Goal: Task Accomplishment & Management: Use online tool/utility

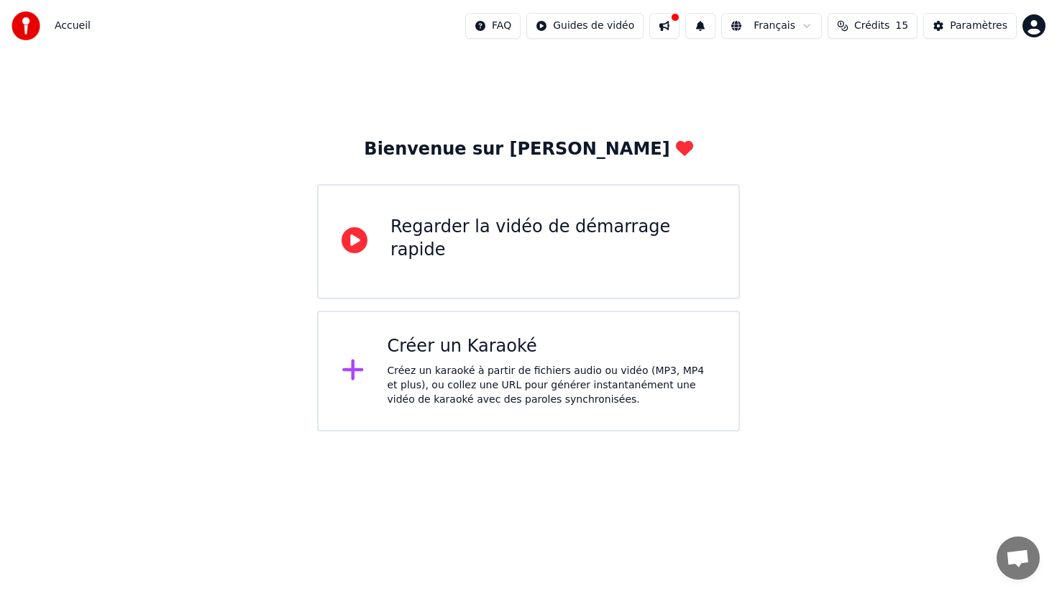
click at [592, 372] on div "Créez un karaoké à partir de fichiers audio ou vidéo (MP3, MP4 et plus), ou col…" at bounding box center [551, 385] width 329 height 43
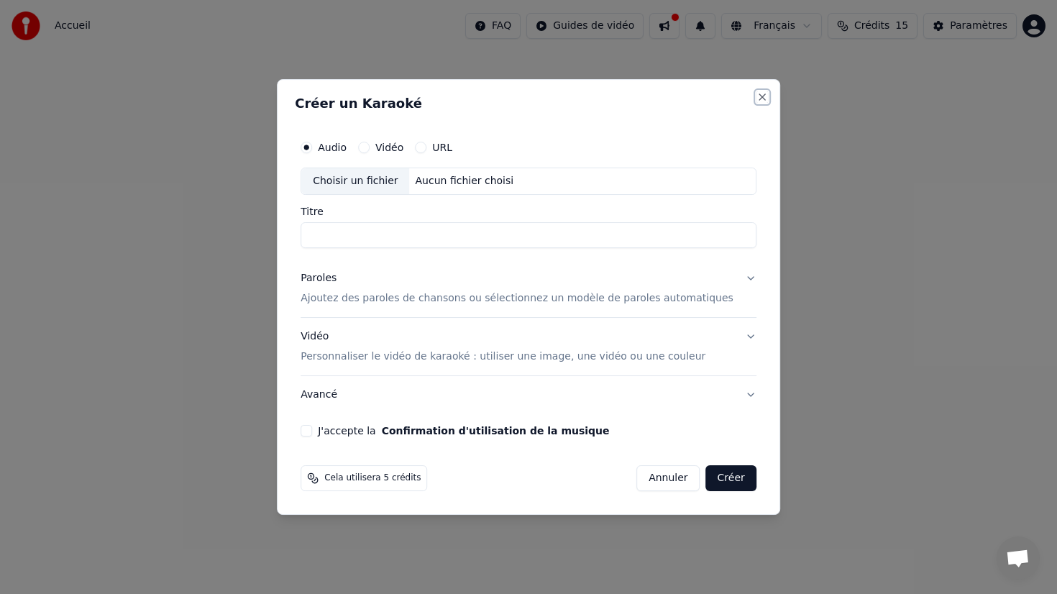
click at [756, 97] on button "Close" at bounding box center [762, 97] width 12 height 12
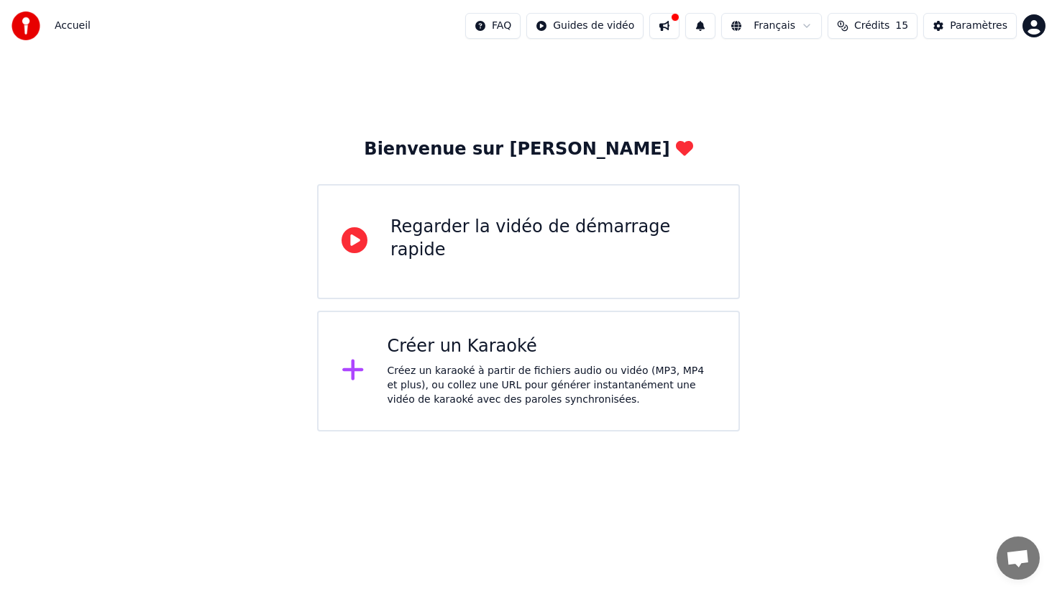
click at [633, 343] on div "Créer un Karaoké" at bounding box center [551, 346] width 329 height 23
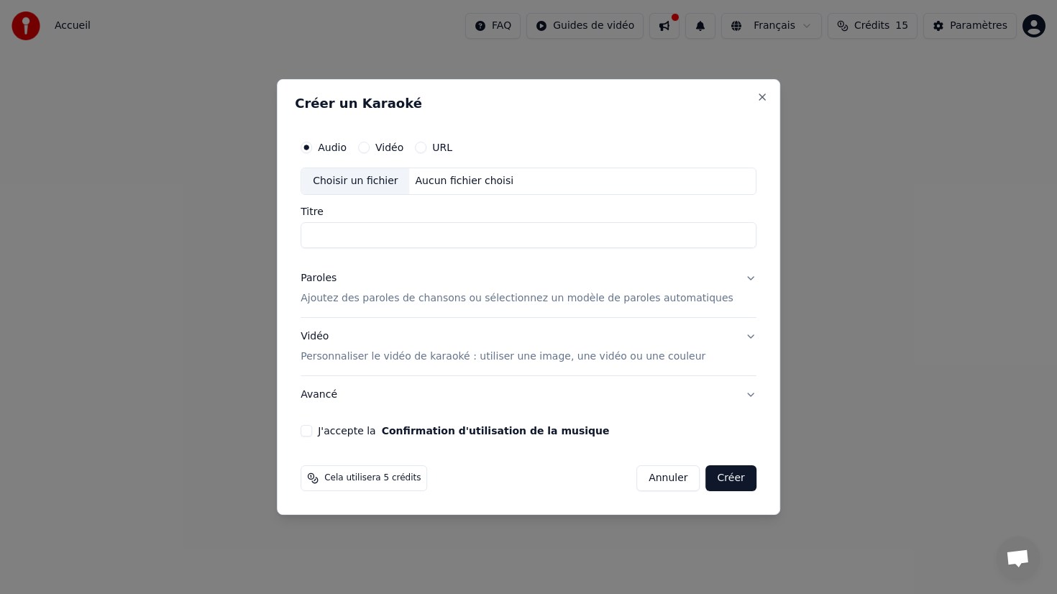
click at [403, 186] on div "Choisir un fichier" at bounding box center [355, 181] width 108 height 26
click at [529, 174] on div "Choisir un fichier Aucun fichier choisi" at bounding box center [528, 180] width 456 height 27
click at [492, 237] on input "Titre" at bounding box center [528, 235] width 456 height 26
click at [479, 233] on input "**********" at bounding box center [528, 235] width 456 height 26
drag, startPoint x: 479, startPoint y: 233, endPoint x: 449, endPoint y: 237, distance: 30.5
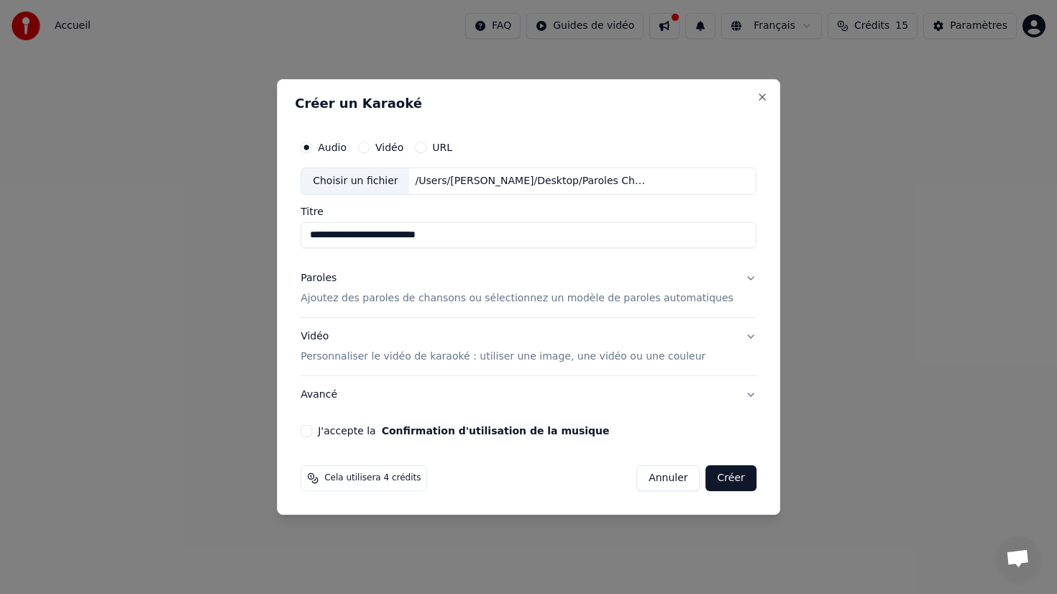
click at [449, 237] on input "**********" at bounding box center [528, 235] width 456 height 26
click at [486, 238] on input "**********" at bounding box center [528, 235] width 456 height 26
type input "**********"
click at [479, 269] on button "Paroles Ajoutez des paroles de chansons ou sélectionnez un modèle de paroles au…" at bounding box center [528, 289] width 456 height 58
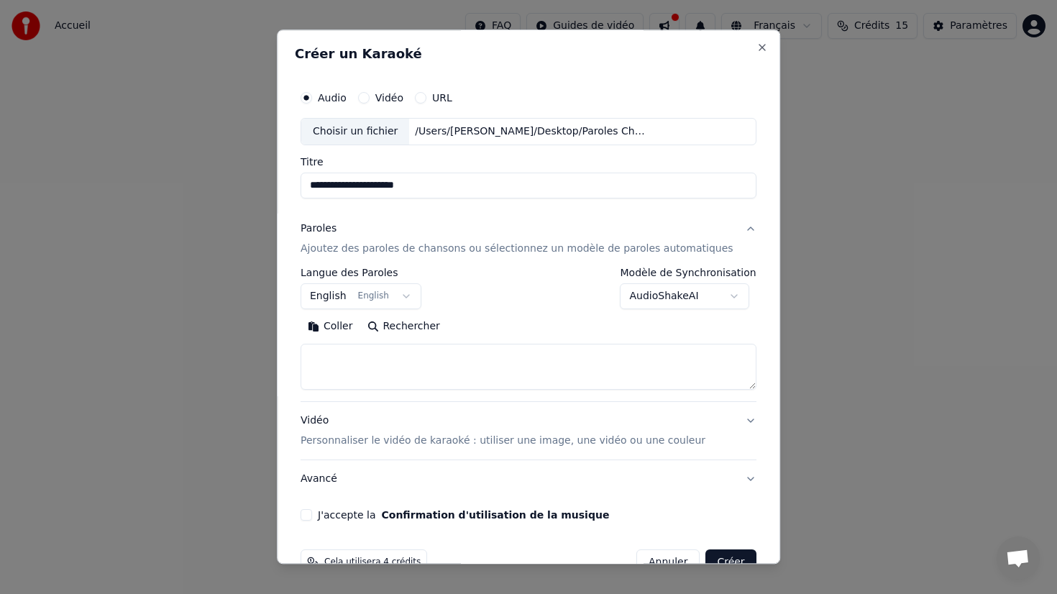
click at [416, 295] on body "**********" at bounding box center [528, 215] width 1057 height 431
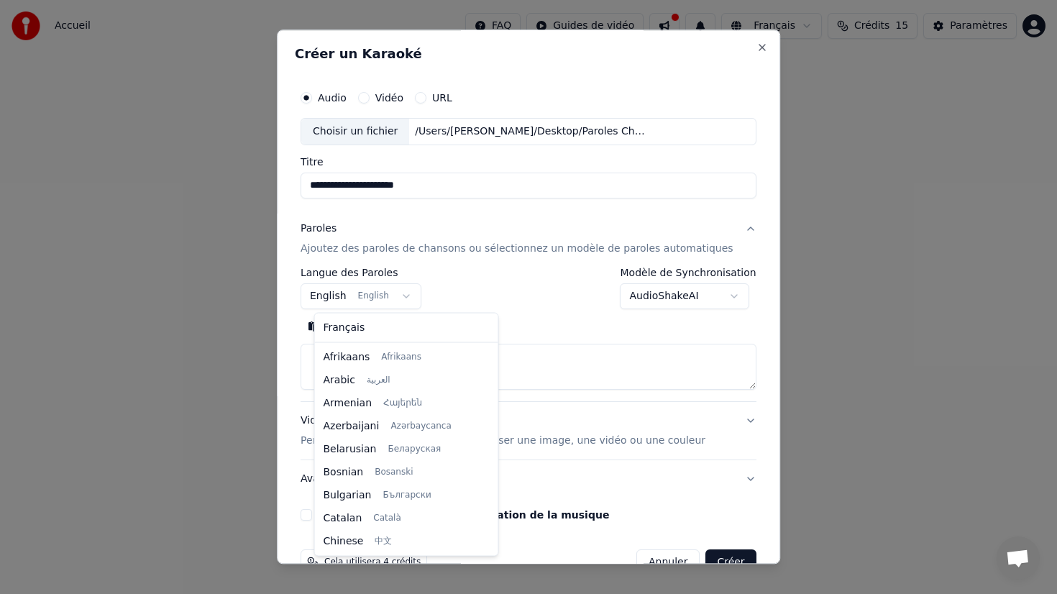
scroll to position [115, 0]
select select "**"
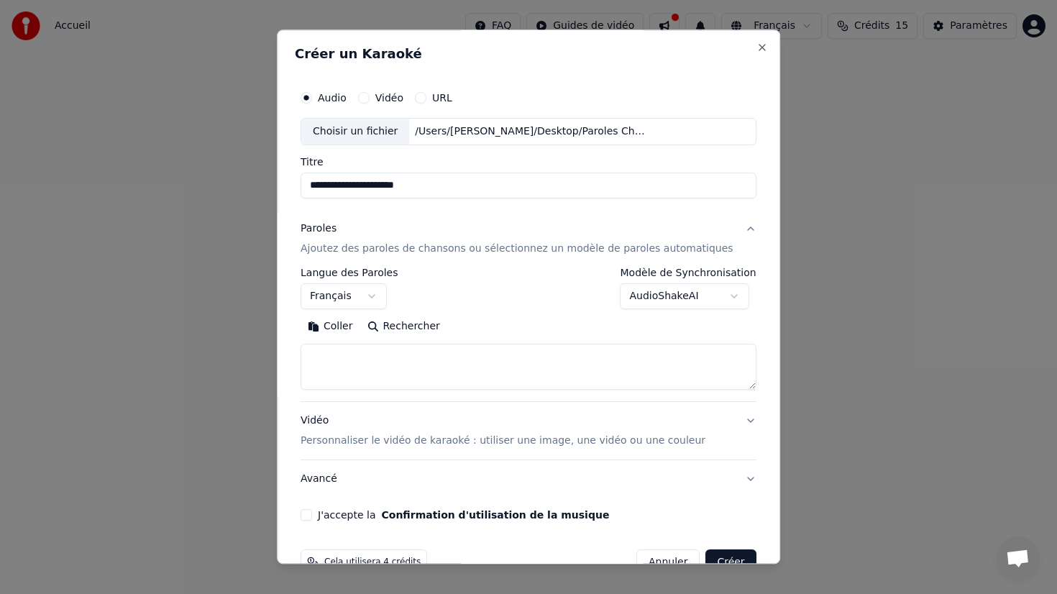
click at [523, 308] on div "**********" at bounding box center [528, 288] width 456 height 42
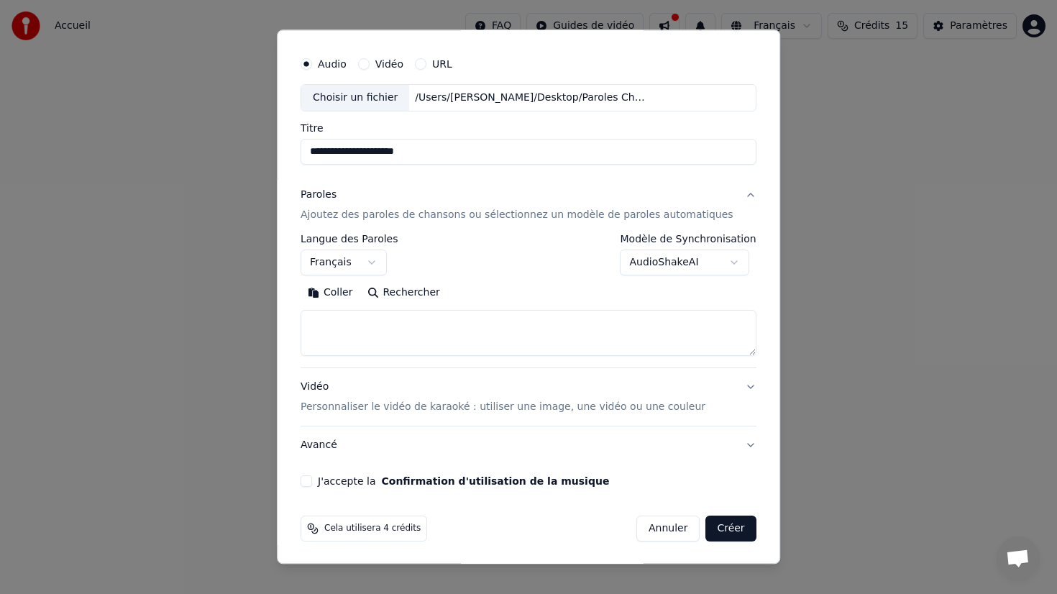
scroll to position [0, 0]
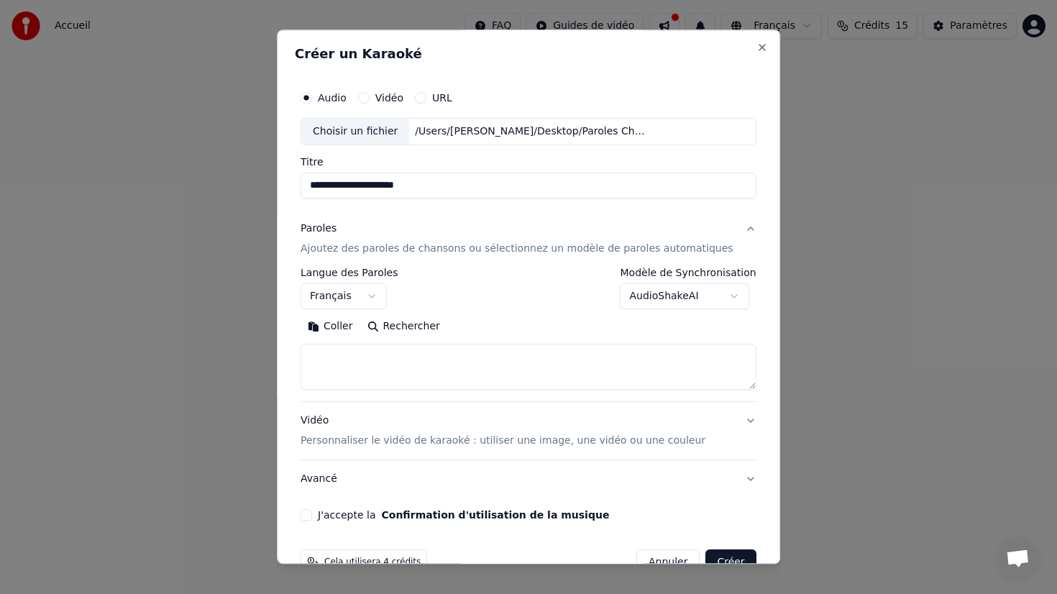
click at [379, 134] on div "Choisir un fichier" at bounding box center [355, 132] width 108 height 26
click at [370, 102] on button "Vidéo" at bounding box center [364, 98] width 12 height 12
click at [312, 98] on button "Audio" at bounding box center [306, 98] width 12 height 12
click at [349, 140] on div "Choisir un fichier" at bounding box center [355, 132] width 108 height 26
click at [745, 37] on div "**********" at bounding box center [528, 296] width 503 height 534
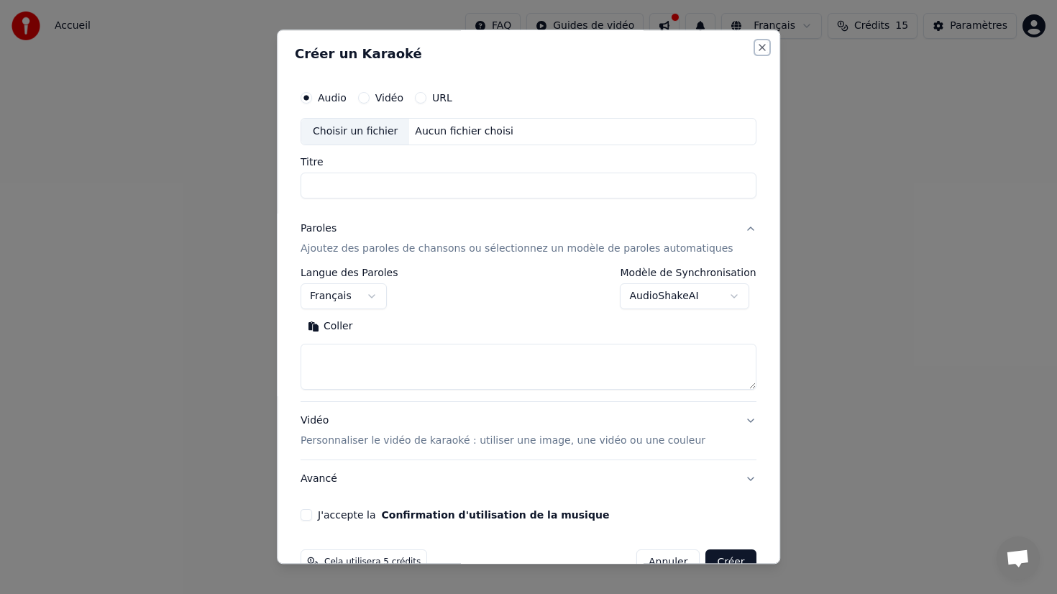
click at [756, 45] on button "Close" at bounding box center [762, 48] width 12 height 12
select select
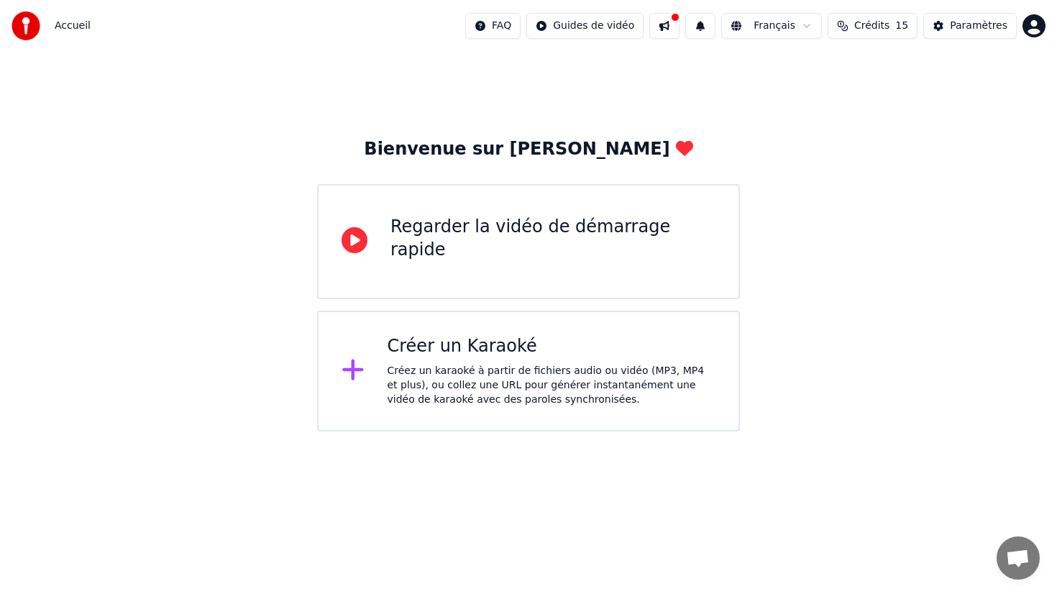
click at [435, 254] on div "Regarder la vidéo de démarrage rapide" at bounding box center [552, 242] width 325 height 52
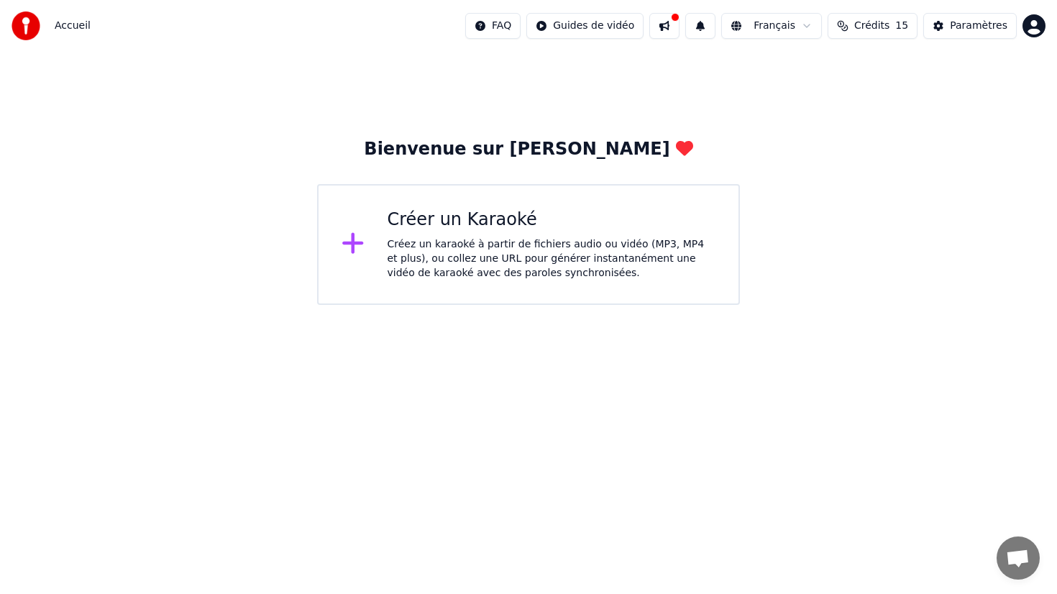
click at [373, 245] on div at bounding box center [358, 244] width 35 height 29
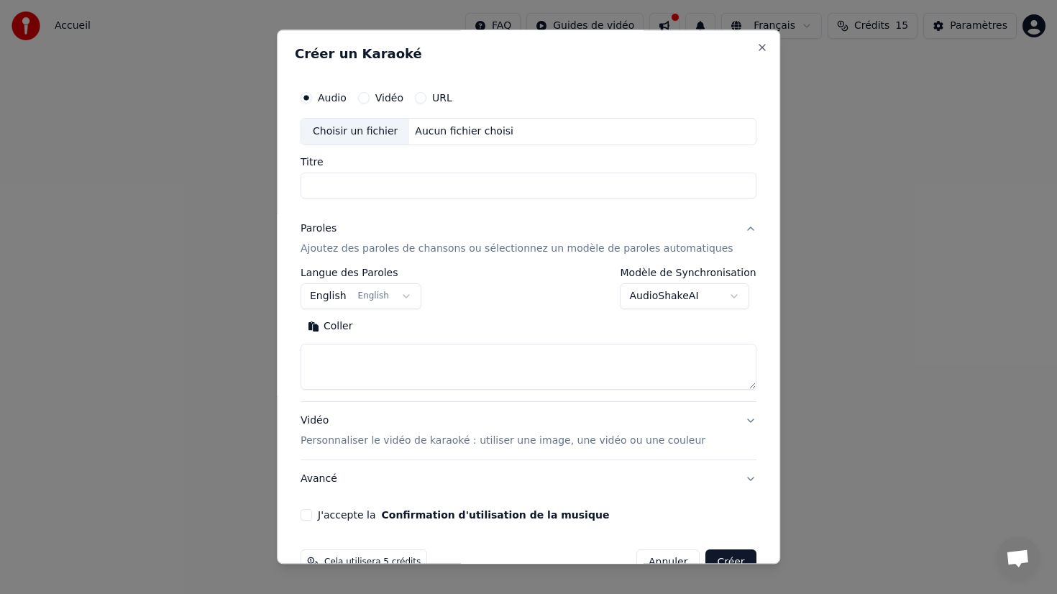
click at [390, 132] on div "Choisir un fichier" at bounding box center [355, 132] width 108 height 26
type input "**********"
click at [649, 298] on body "**********" at bounding box center [528, 152] width 1057 height 305
click at [414, 300] on body "**********" at bounding box center [528, 152] width 1057 height 305
click at [408, 295] on body "**********" at bounding box center [528, 152] width 1057 height 305
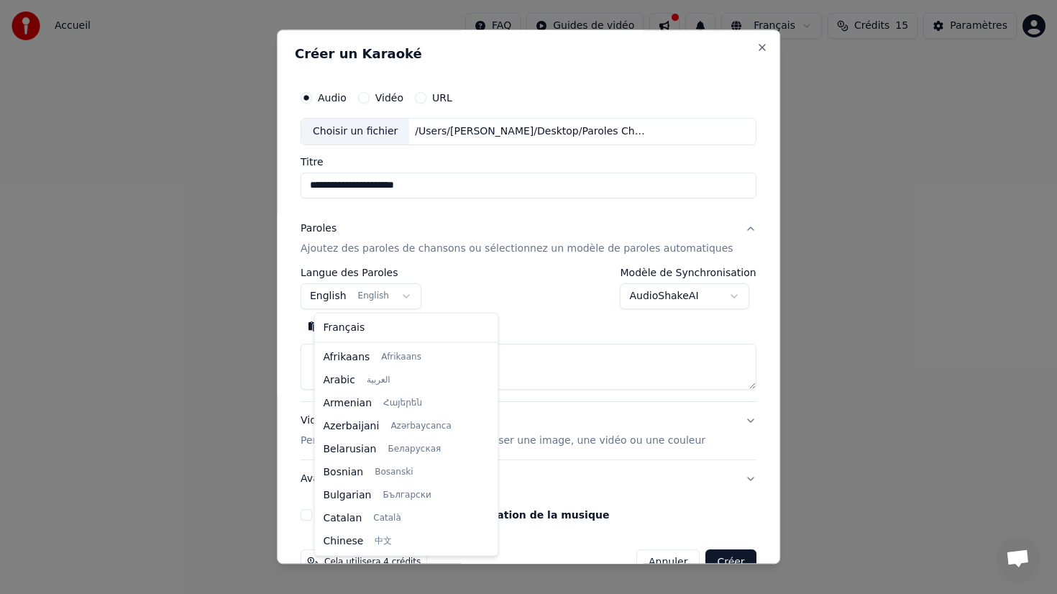
scroll to position [115, 0]
select select "**"
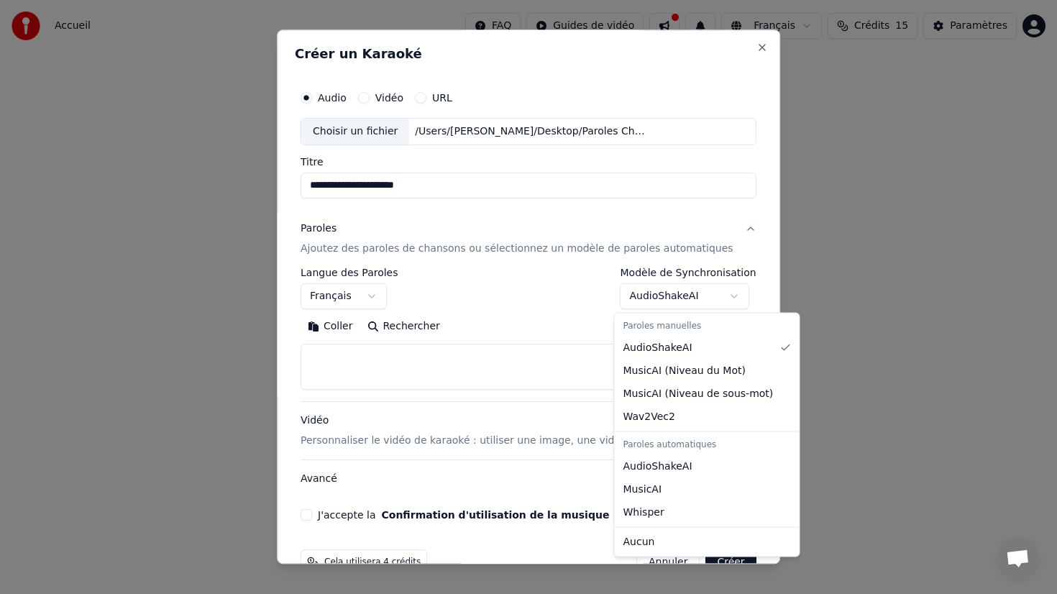
click at [640, 293] on body "**********" at bounding box center [528, 152] width 1057 height 305
select select "*******"
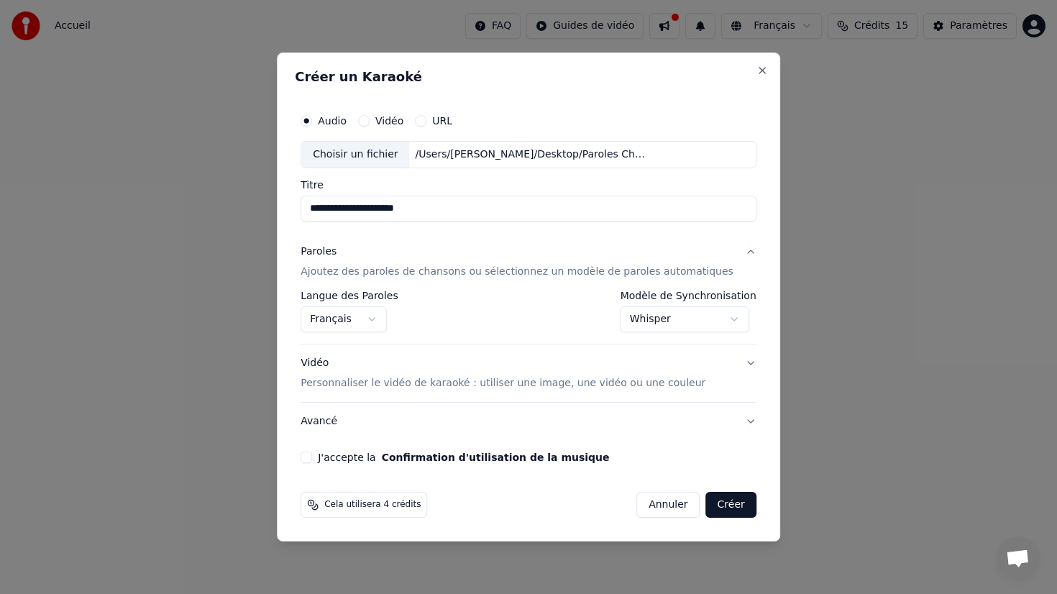
click at [549, 367] on div "Vidéo Personnaliser le vidéo de karaoké : utiliser une image, une vidéo ou une …" at bounding box center [502, 373] width 405 height 35
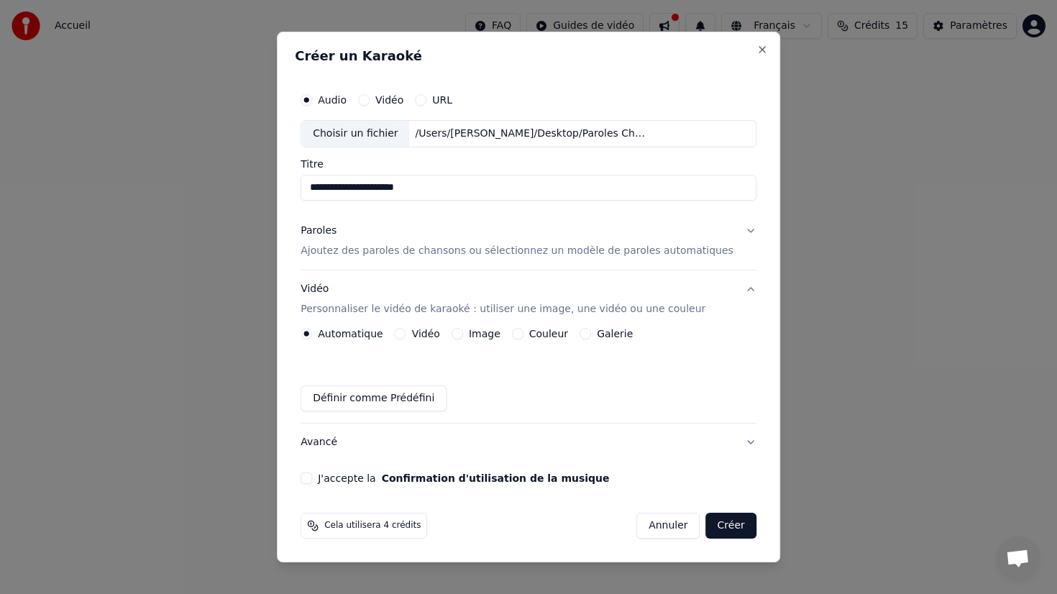
click at [312, 477] on button "J'accepte la Confirmation d'utilisation de la musique" at bounding box center [306, 478] width 12 height 12
click at [426, 99] on button "URL" at bounding box center [421, 100] width 12 height 12
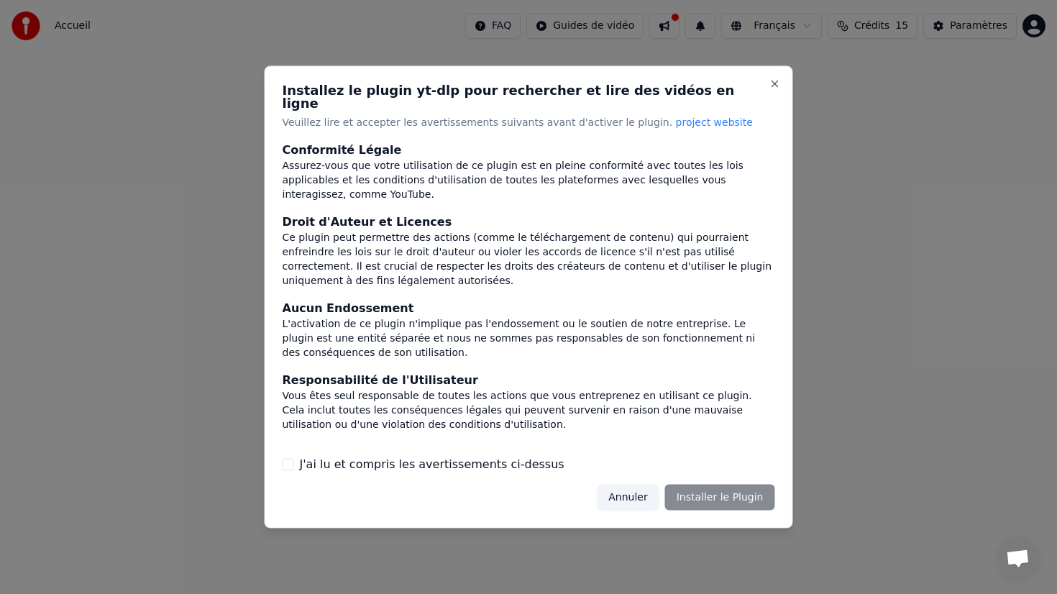
click at [283, 458] on button "J'ai lu et compris les avertissements ci-dessus" at bounding box center [289, 464] width 12 height 12
click at [774, 89] on button "Close" at bounding box center [775, 84] width 12 height 12
click at [727, 498] on button "Installer le Plugin" at bounding box center [720, 497] width 110 height 26
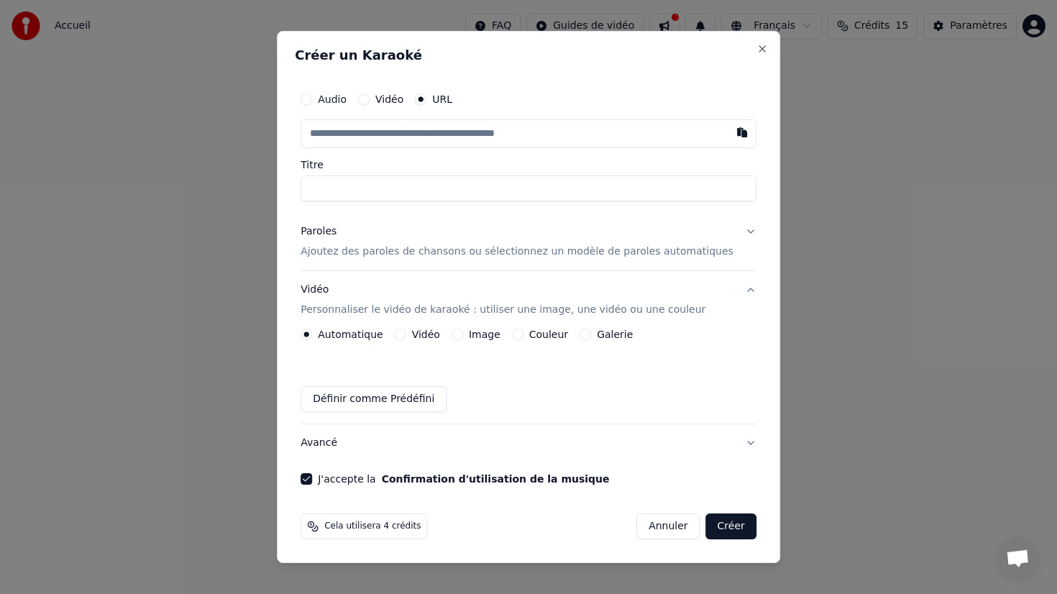
click at [327, 102] on div "Audio" at bounding box center [323, 99] width 46 height 12
click at [312, 100] on button "Audio" at bounding box center [306, 99] width 12 height 12
click at [376, 132] on div "Choisir un fichier" at bounding box center [355, 134] width 108 height 26
type input "**********"
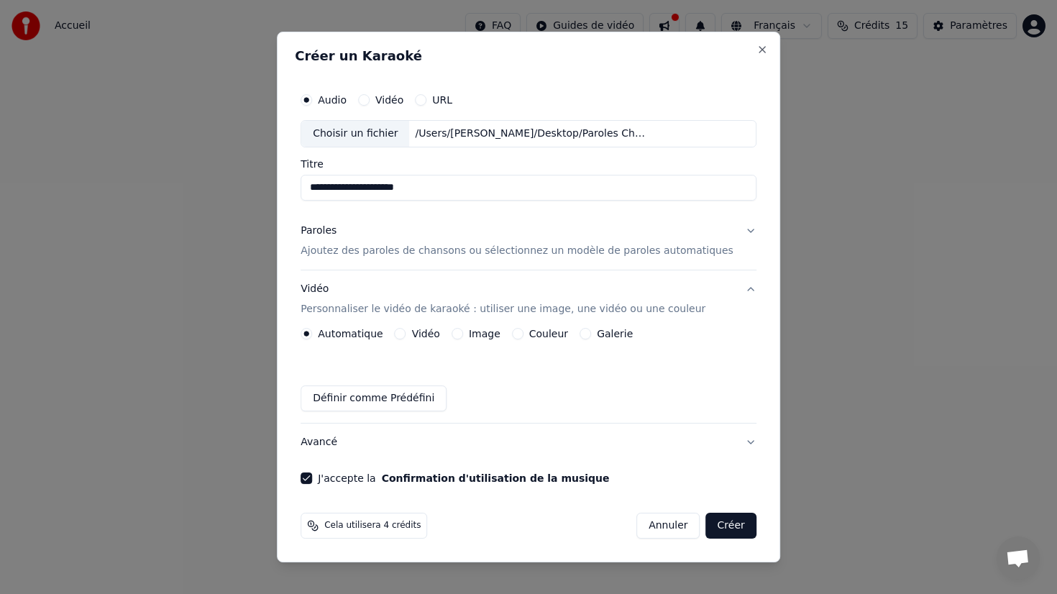
click at [385, 261] on button "Paroles Ajoutez des paroles de chansons ou sélectionnez un modèle de paroles au…" at bounding box center [528, 241] width 456 height 58
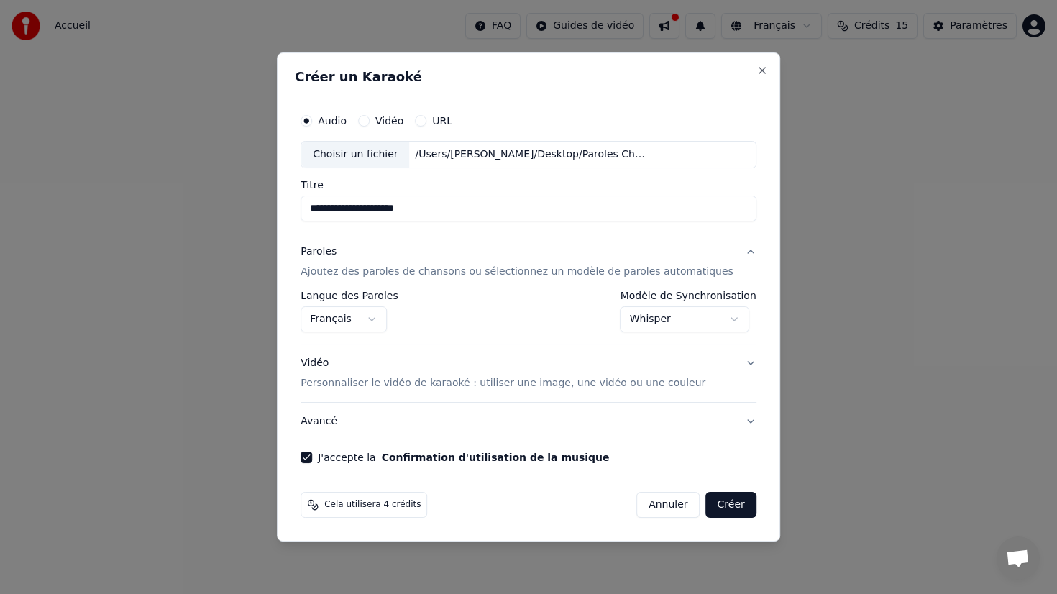
click at [717, 501] on button "Créer" at bounding box center [731, 505] width 50 height 26
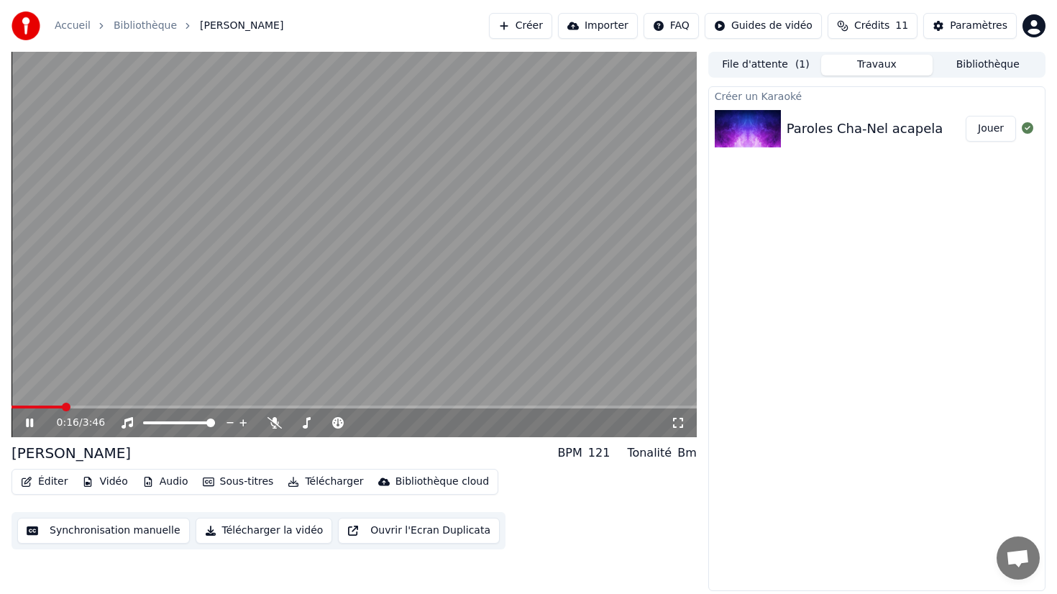
click at [31, 421] on icon at bounding box center [29, 422] width 7 height 9
click at [58, 481] on button "Éditer" at bounding box center [44, 482] width 58 height 20
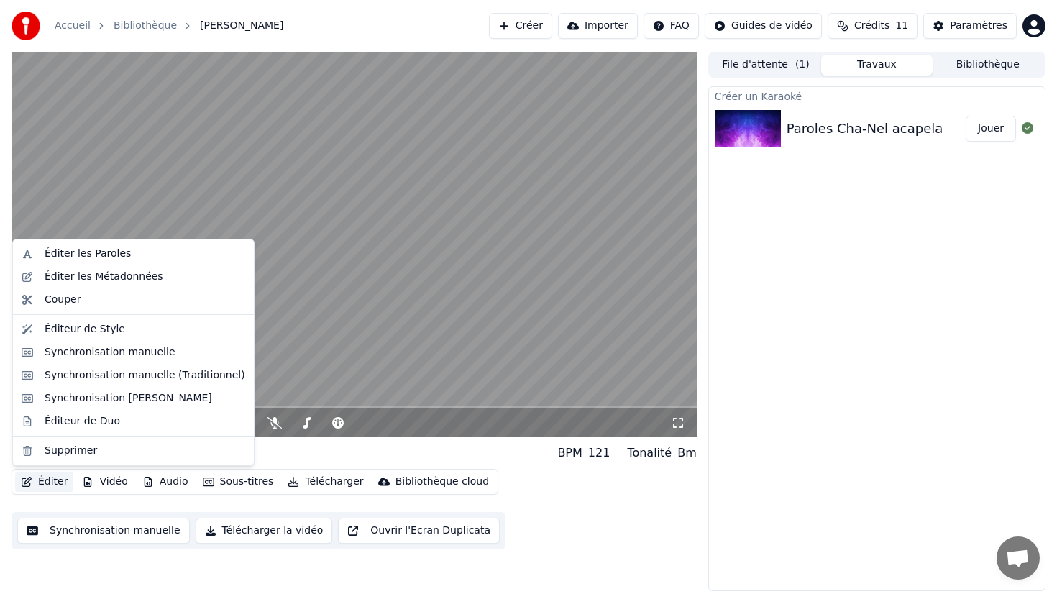
click at [47, 483] on button "Éditer" at bounding box center [44, 482] width 58 height 20
click at [49, 479] on button "Éditer" at bounding box center [44, 482] width 58 height 20
click at [115, 345] on div "Synchronisation manuelle" at bounding box center [110, 352] width 131 height 14
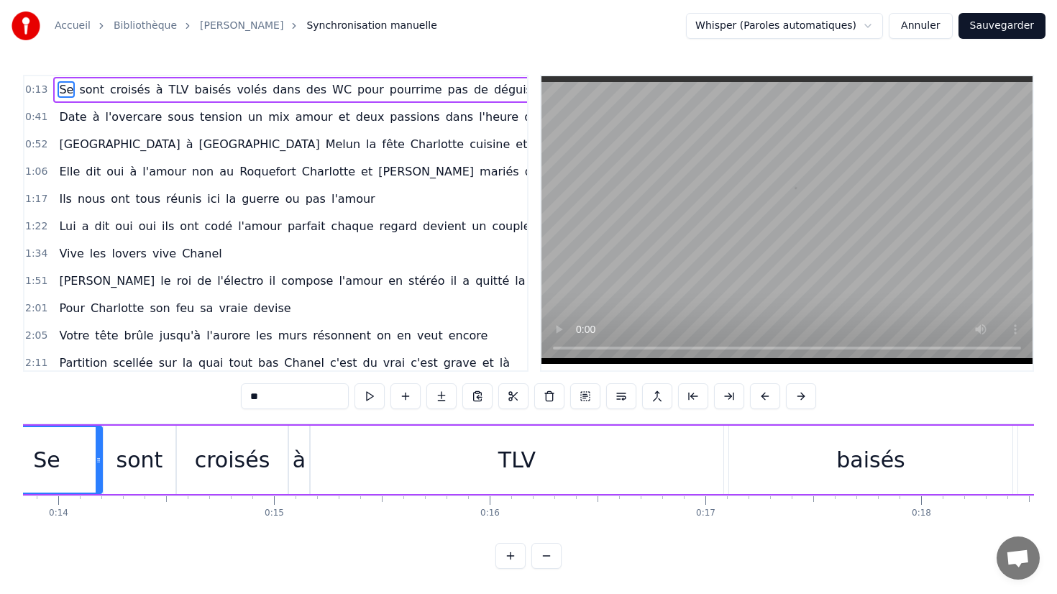
scroll to position [0, 2988]
click at [193, 91] on span "baisés" at bounding box center [213, 89] width 40 height 17
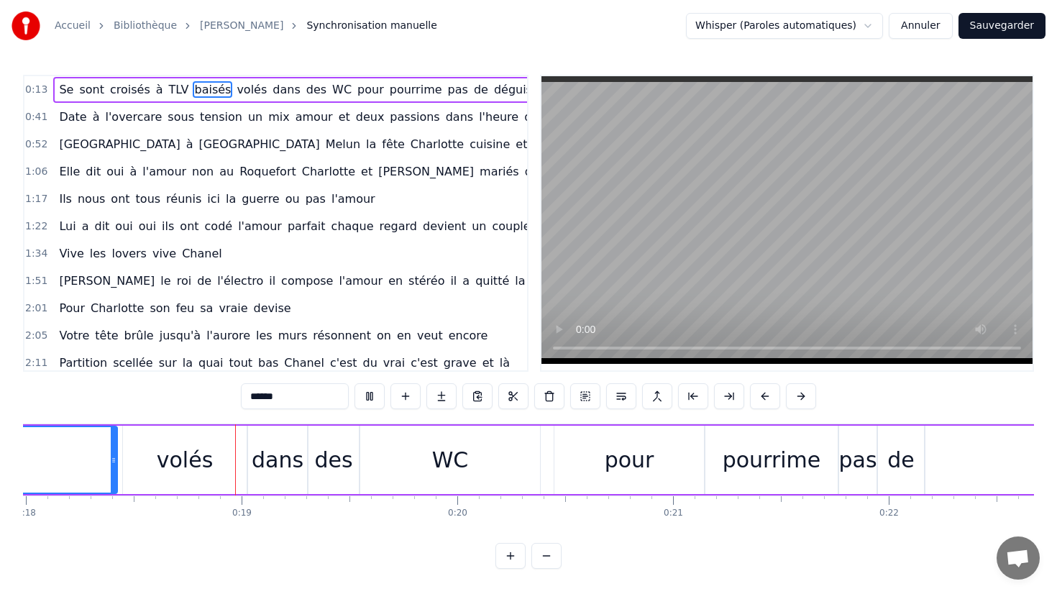
scroll to position [0, 3888]
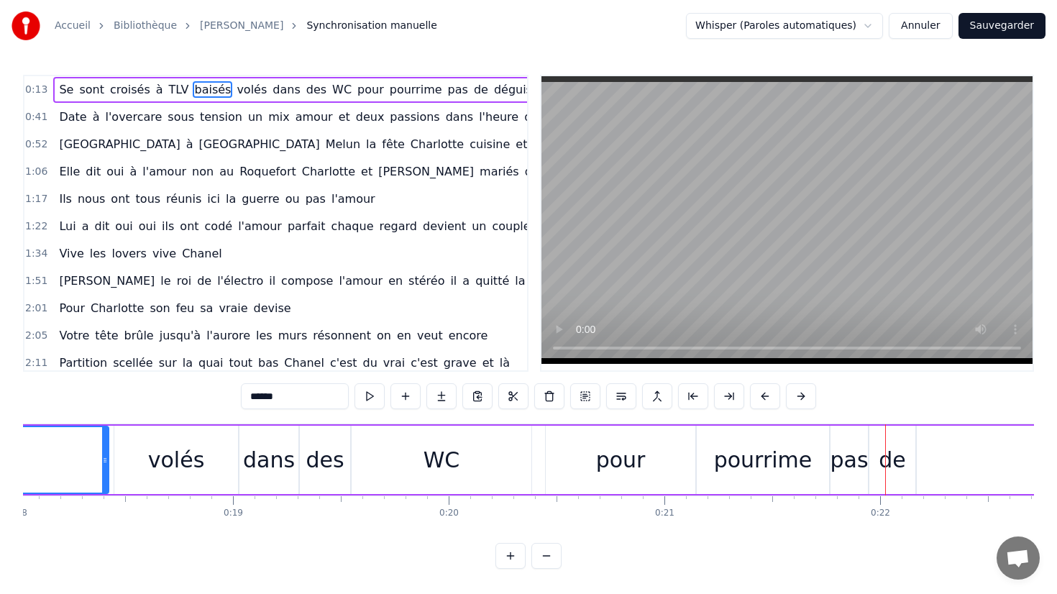
click at [790, 456] on div "pourrime" at bounding box center [763, 460] width 98 height 32
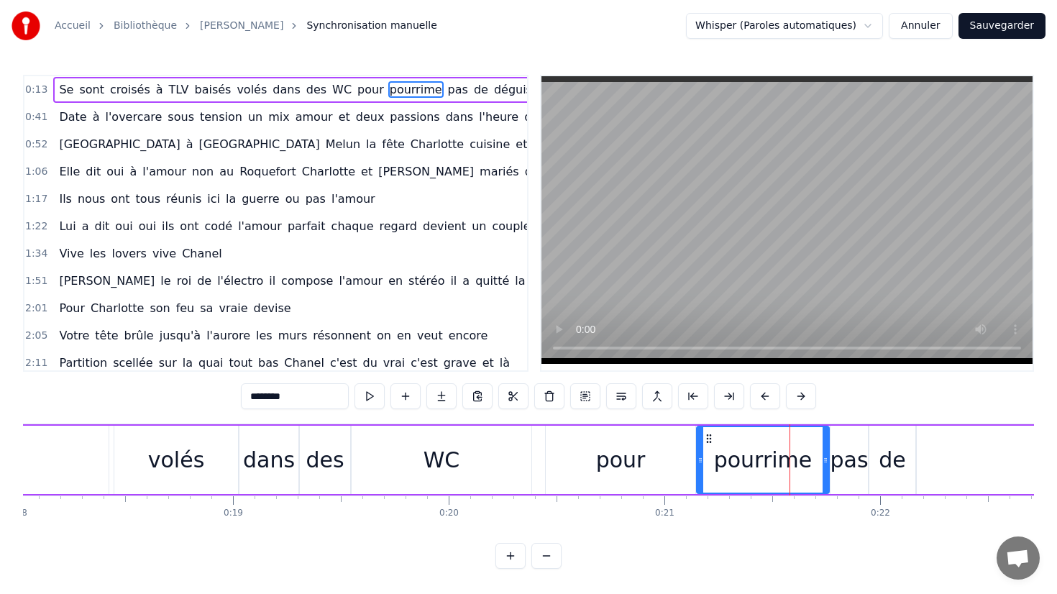
click at [790, 456] on div "pourrime" at bounding box center [763, 460] width 98 height 32
click at [804, 462] on div "pourrime" at bounding box center [763, 460] width 98 height 32
type input "***"
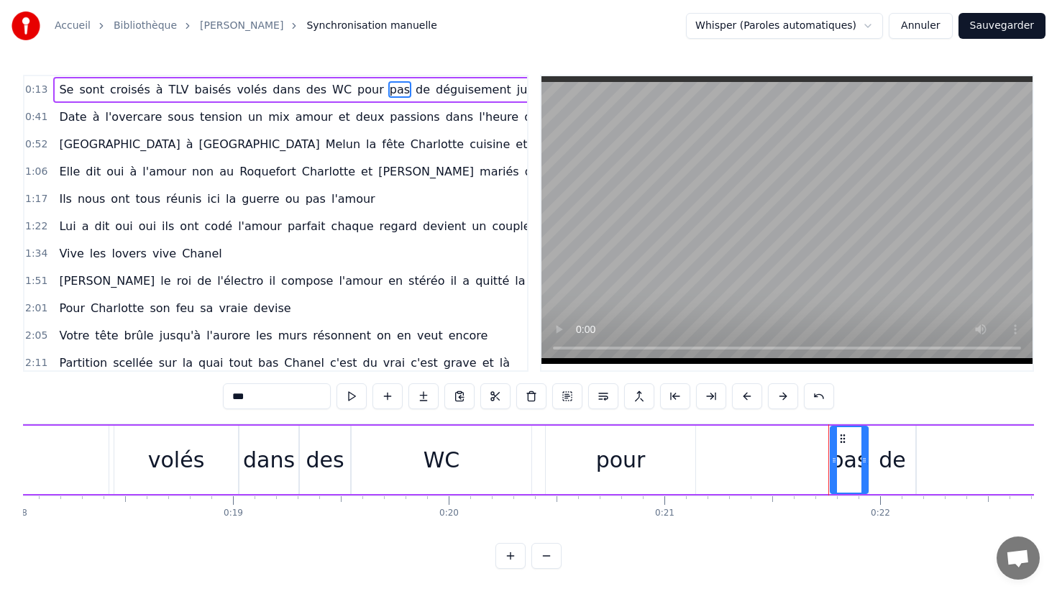
click at [912, 29] on button "Annuler" at bounding box center [920, 26] width 63 height 26
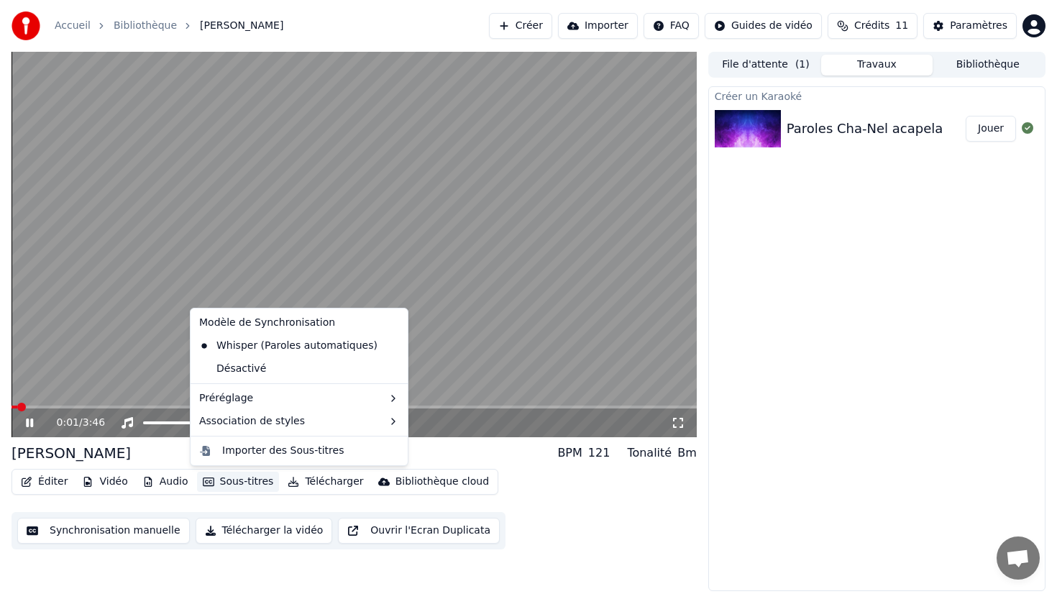
click at [244, 476] on button "Sous-titres" at bounding box center [238, 482] width 83 height 20
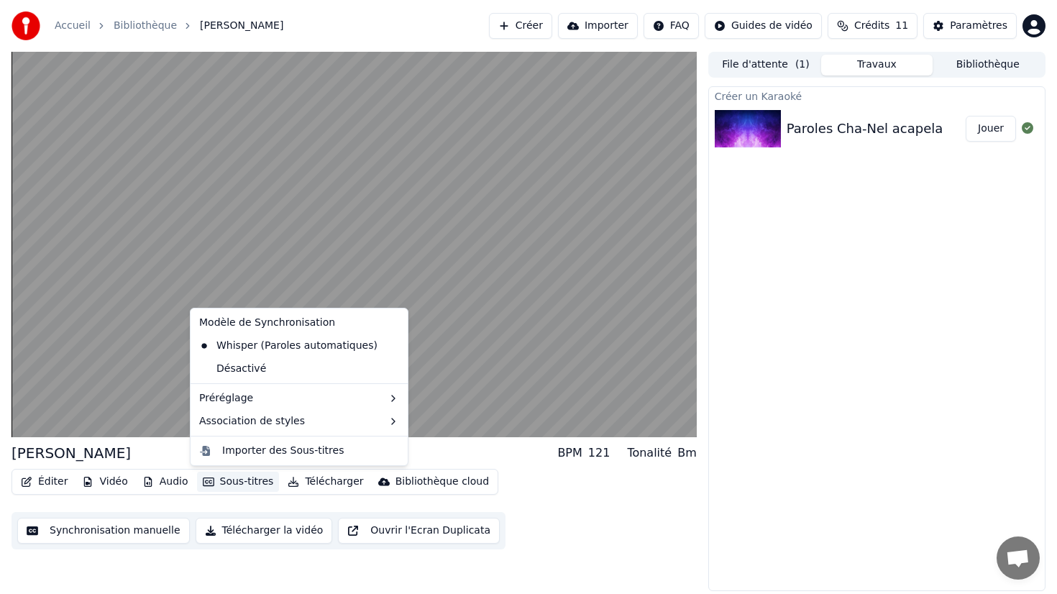
click at [244, 482] on button "Sous-titres" at bounding box center [238, 482] width 83 height 20
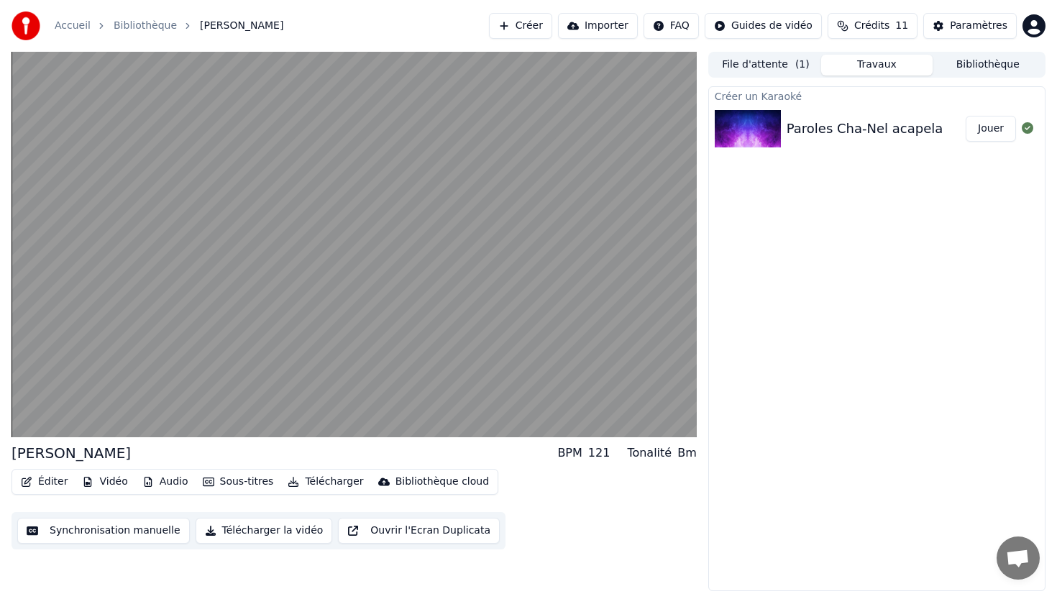
click at [166, 478] on button "Audio" at bounding box center [166, 482] width 58 height 20
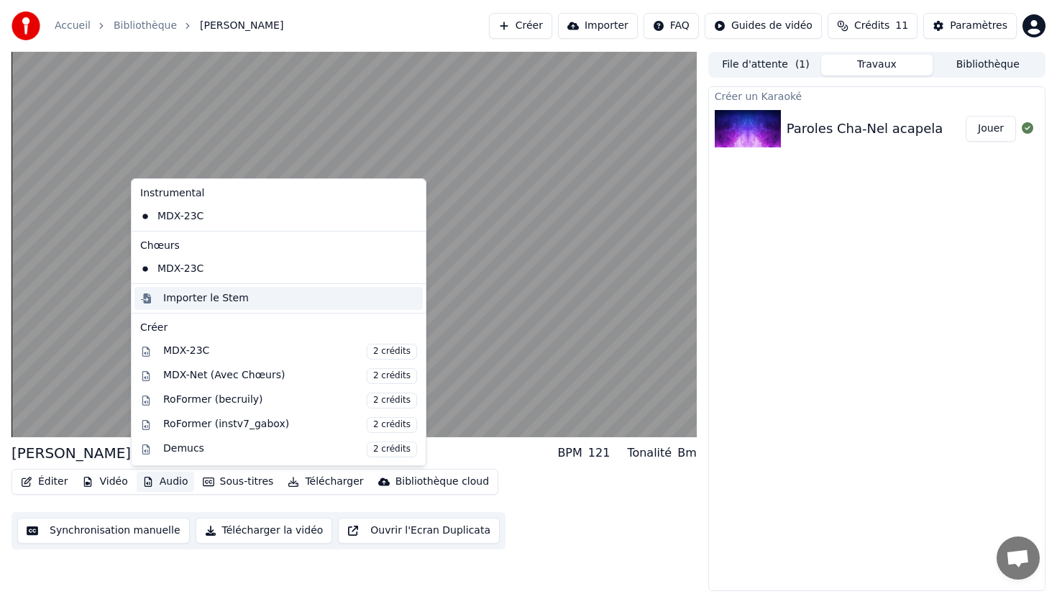
click at [202, 303] on div "Importer le Stem" at bounding box center [206, 298] width 86 height 14
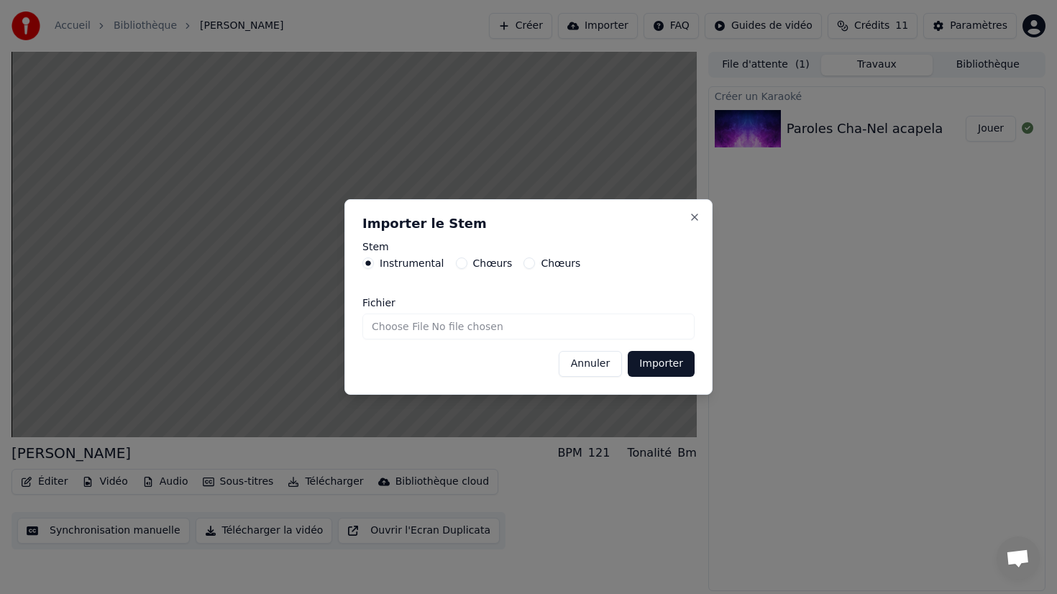
click at [493, 328] on input "Fichier" at bounding box center [528, 326] width 332 height 26
click at [697, 219] on button "Close" at bounding box center [695, 217] width 12 height 12
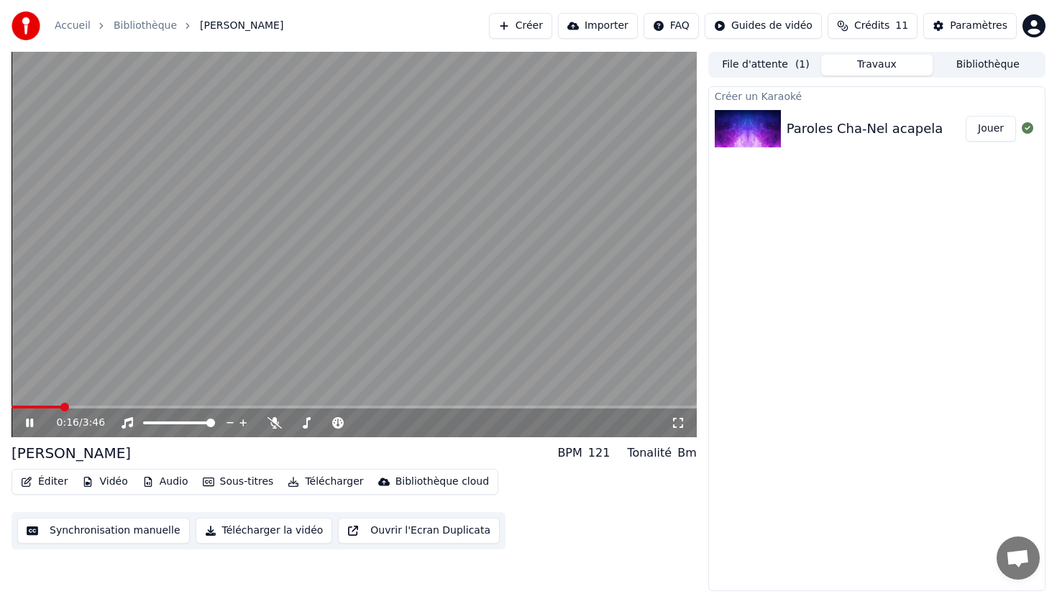
click at [32, 423] on icon at bounding box center [29, 422] width 7 height 9
click at [57, 481] on button "Éditer" at bounding box center [44, 482] width 58 height 20
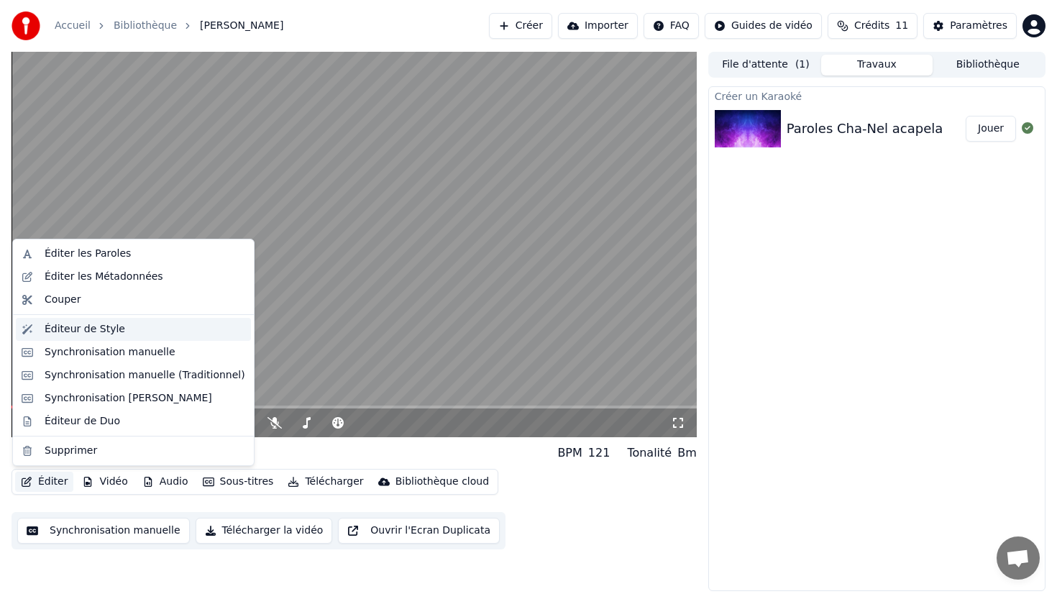
click at [83, 328] on div "Éditeur de Style" at bounding box center [85, 329] width 81 height 14
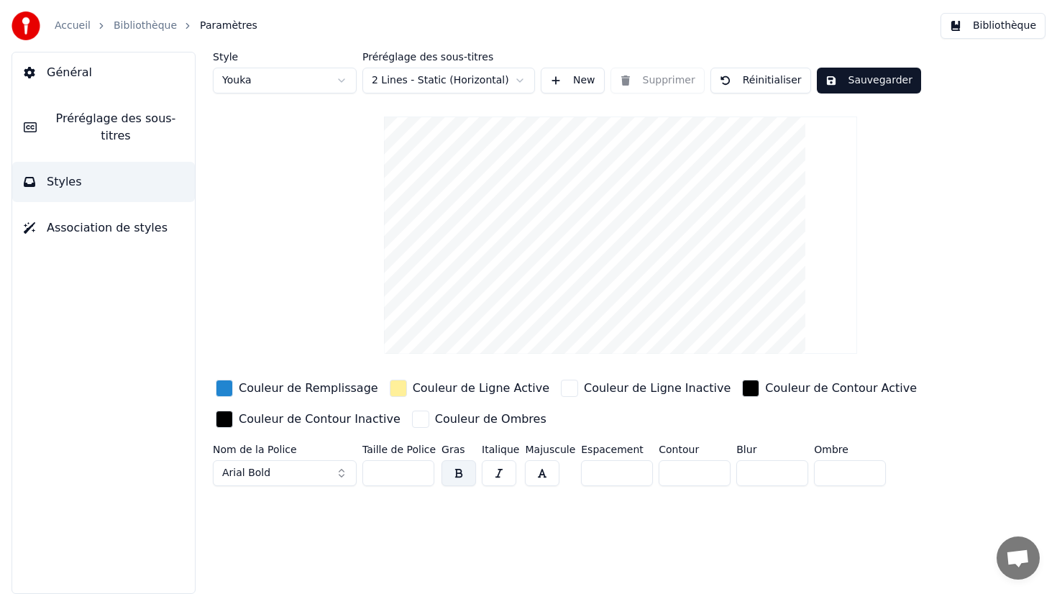
click at [95, 77] on button "Général" at bounding box center [103, 72] width 183 height 40
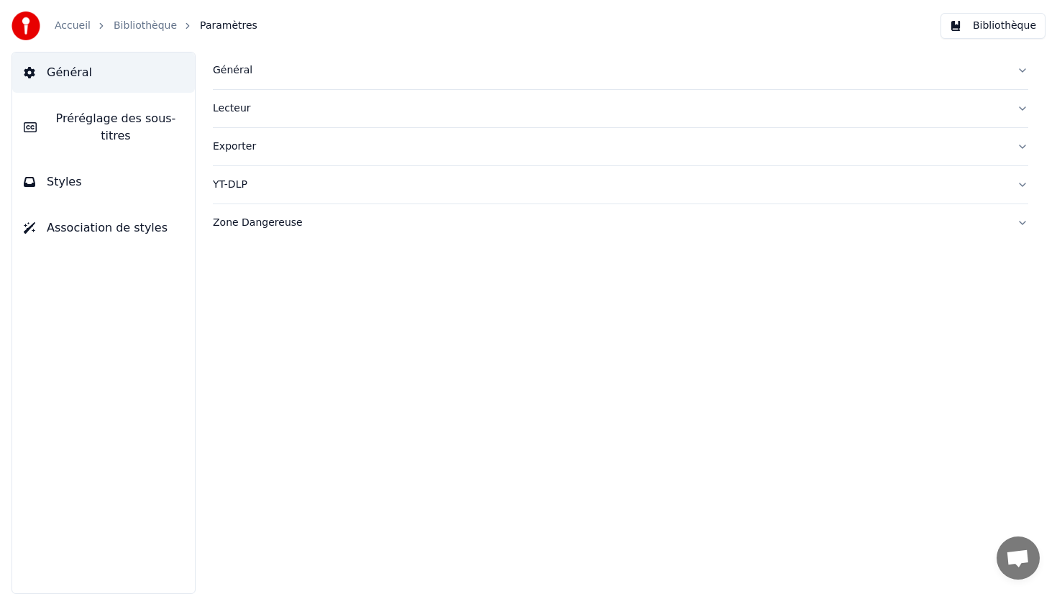
click at [95, 77] on button "Général" at bounding box center [103, 72] width 183 height 40
click at [134, 25] on link "Bibliothèque" at bounding box center [145, 26] width 63 height 14
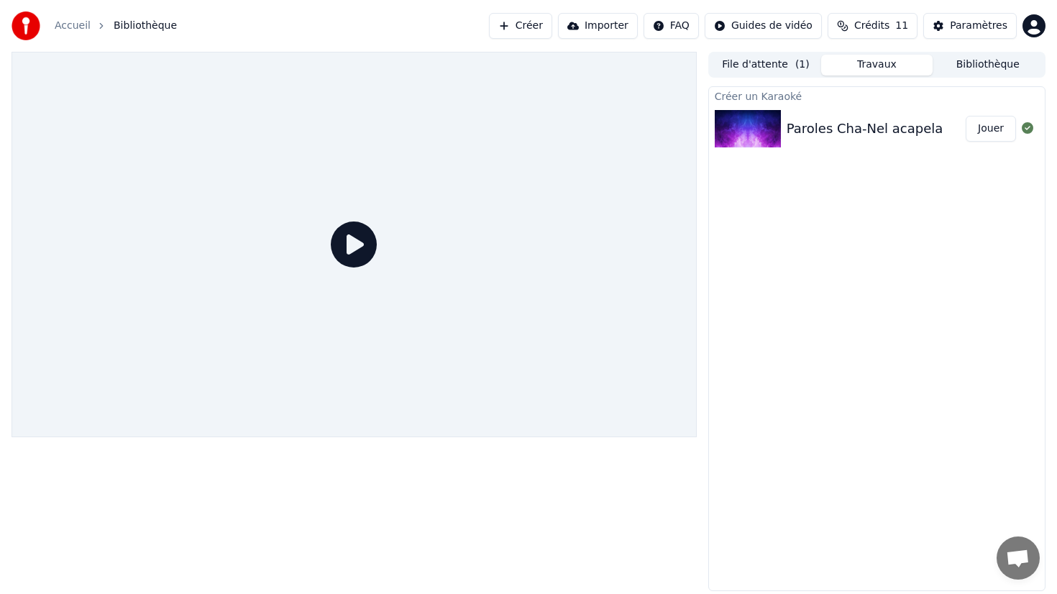
click at [372, 259] on icon at bounding box center [354, 244] width 46 height 46
click at [362, 249] on icon at bounding box center [354, 244] width 46 height 46
click at [886, 126] on div "Paroles Cha-Nel acapela" at bounding box center [864, 129] width 157 height 20
click at [970, 124] on button "Jouer" at bounding box center [990, 129] width 50 height 26
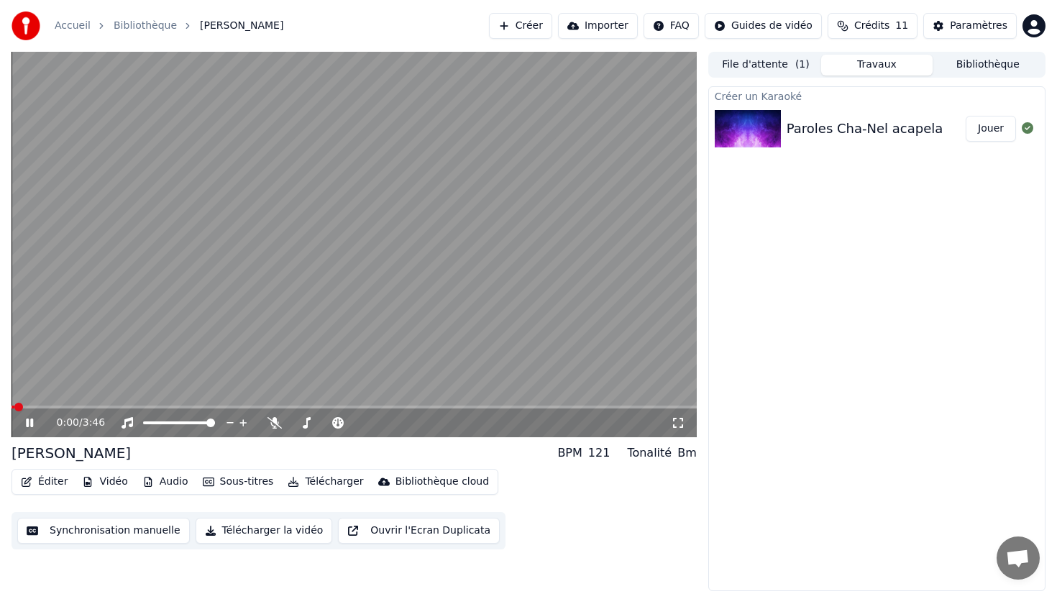
click at [32, 421] on icon at bounding box center [29, 422] width 7 height 9
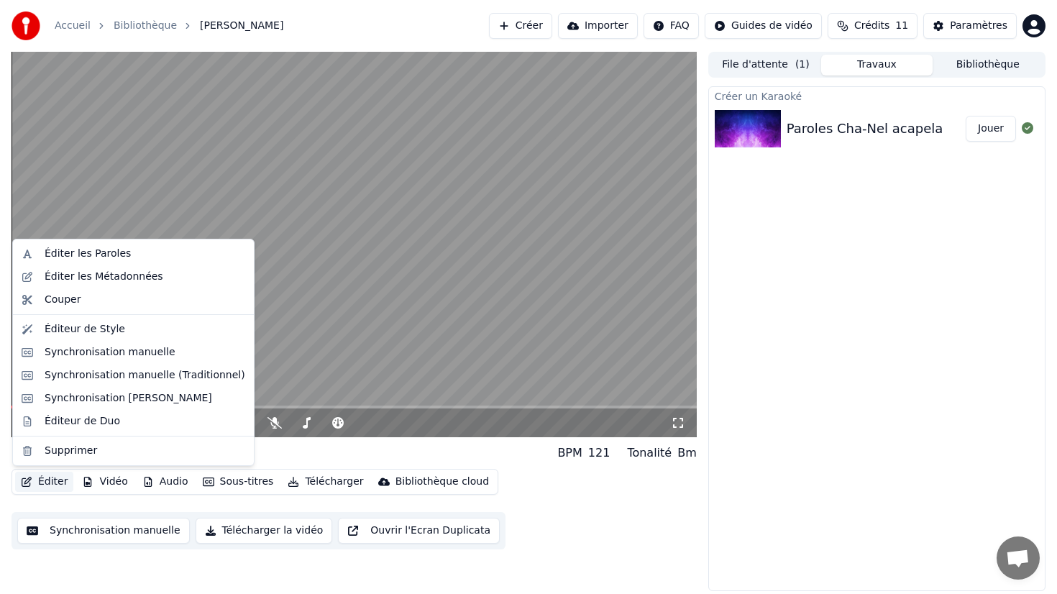
click at [61, 483] on button "Éditer" at bounding box center [44, 482] width 58 height 20
click at [93, 372] on div "Synchronisation manuelle (Traditionnel)" at bounding box center [145, 375] width 201 height 14
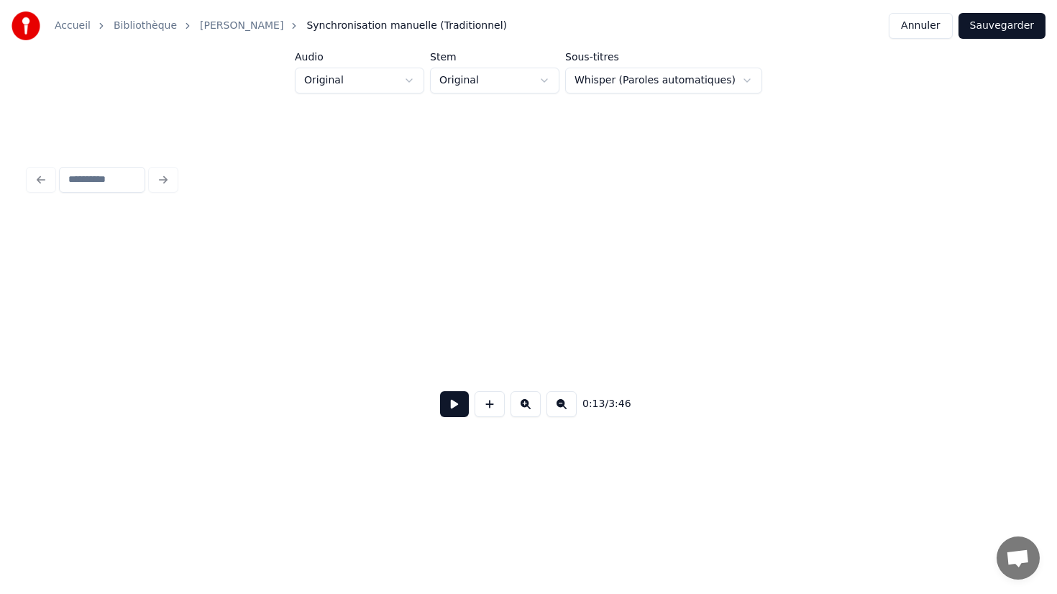
scroll to position [0, 1967]
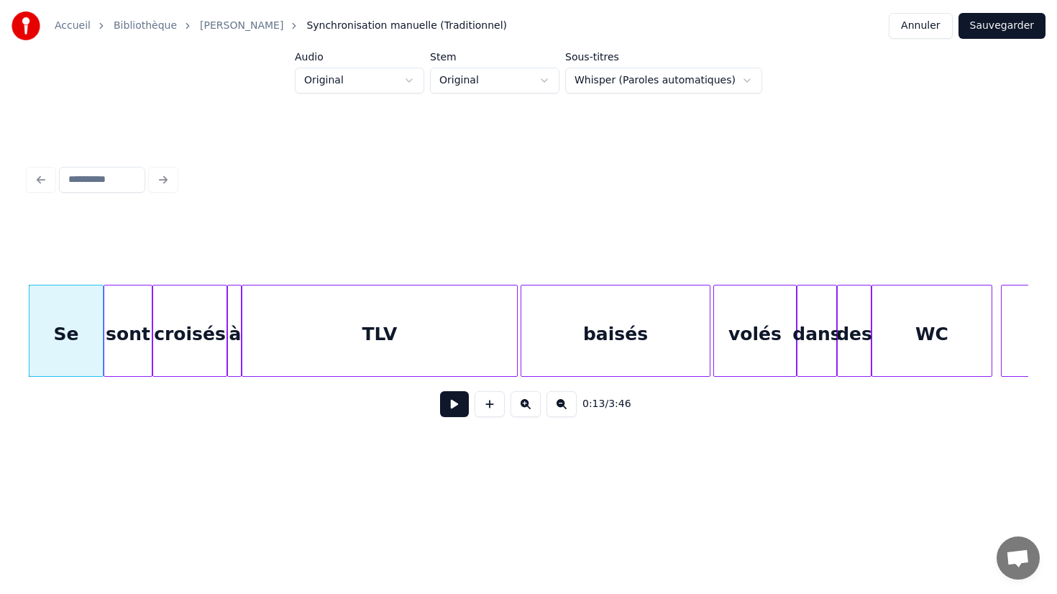
click at [615, 332] on div "baisés" at bounding box center [615, 334] width 188 height 98
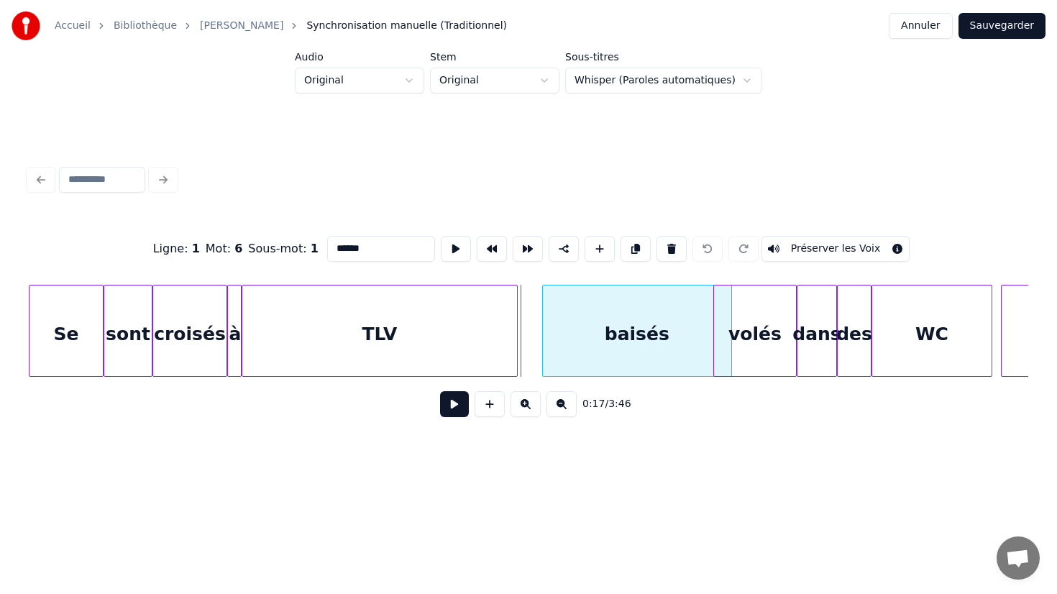
click at [615, 334] on div "baisés" at bounding box center [637, 334] width 188 height 98
click at [299, 323] on div "TLV" at bounding box center [379, 334] width 275 height 98
type input "***"
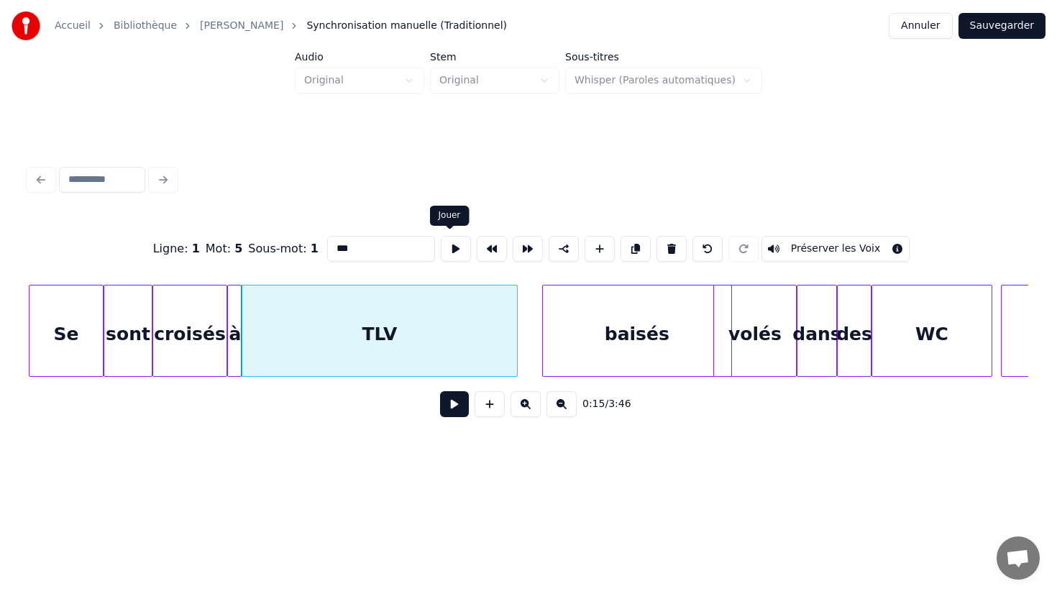
click at [450, 252] on button at bounding box center [456, 249] width 30 height 26
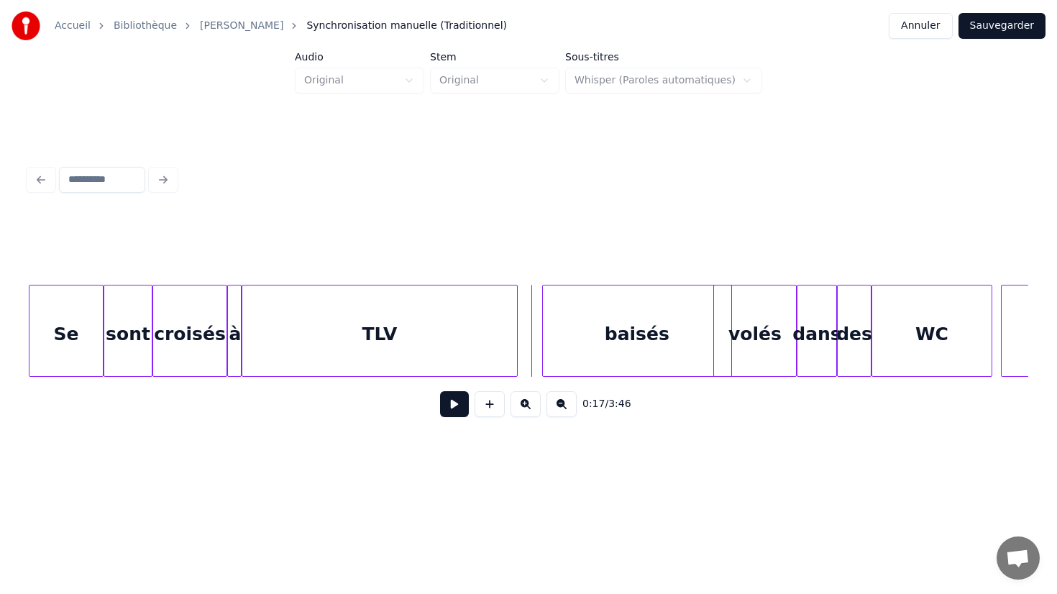
click at [27, 275] on div "0:17 / 3:46" at bounding box center [528, 294] width 1011 height 285
click at [40, 275] on div at bounding box center [528, 249] width 999 height 72
click at [40, 305] on div "Se" at bounding box center [65, 334] width 73 height 98
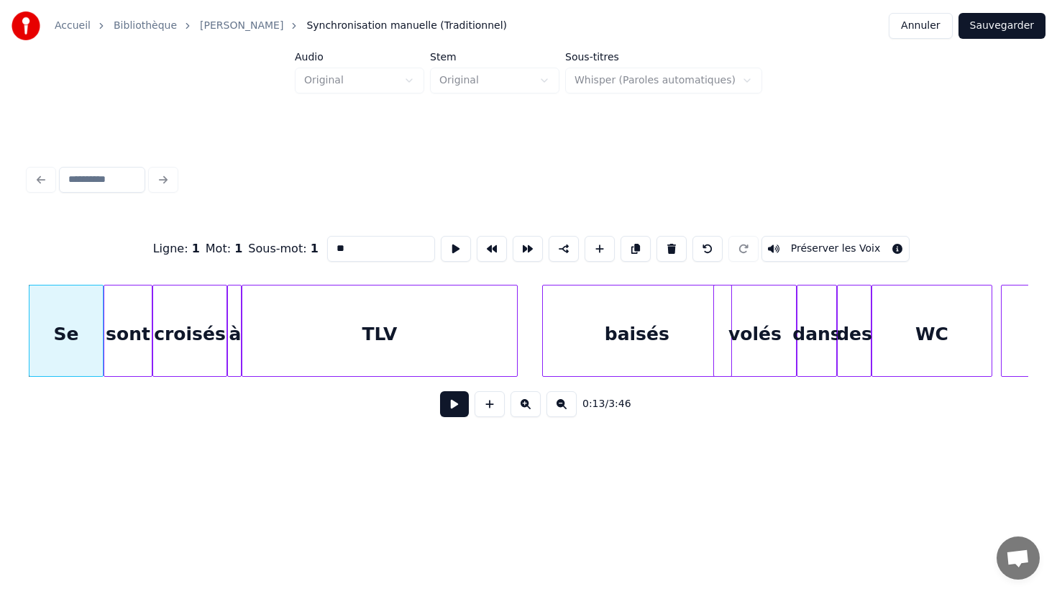
click at [58, 320] on div "Se" at bounding box center [65, 334] width 73 height 98
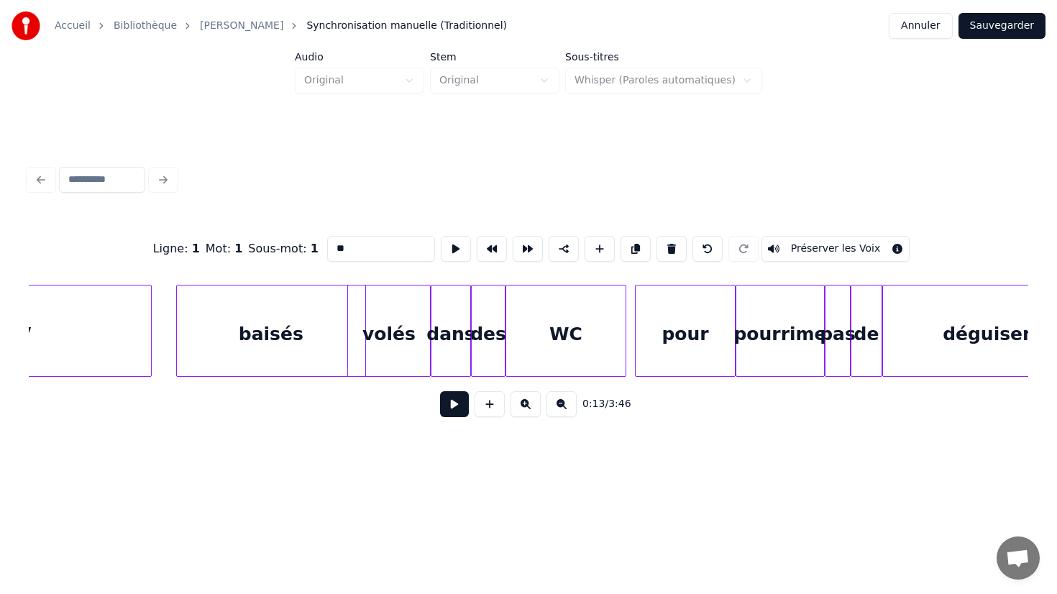
scroll to position [0, 2331]
click at [762, 342] on div "pourrime" at bounding box center [782, 334] width 88 height 98
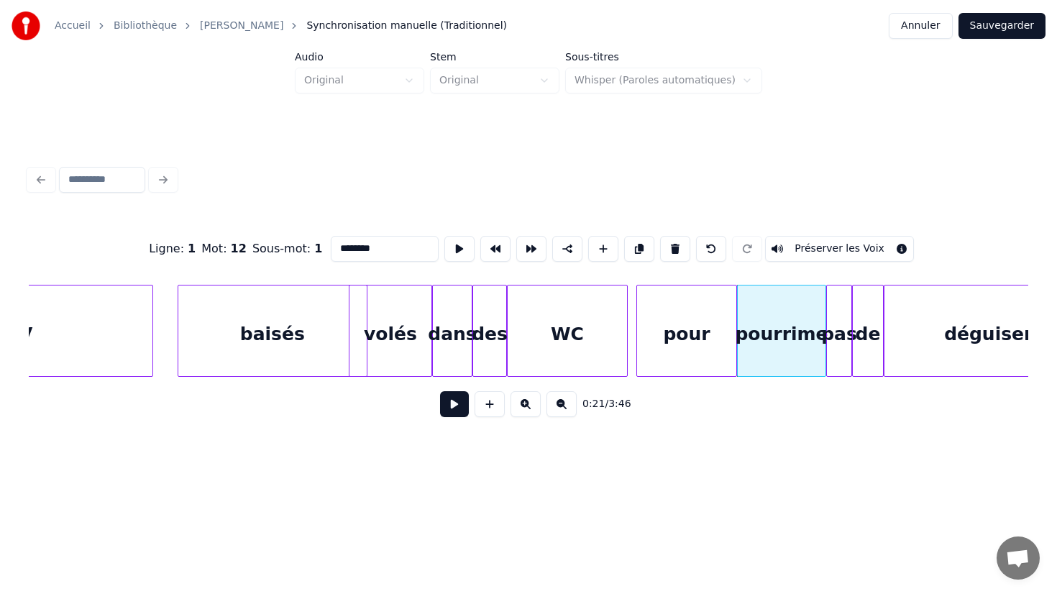
click at [404, 252] on input "********" at bounding box center [385, 249] width 108 height 26
type input "*******"
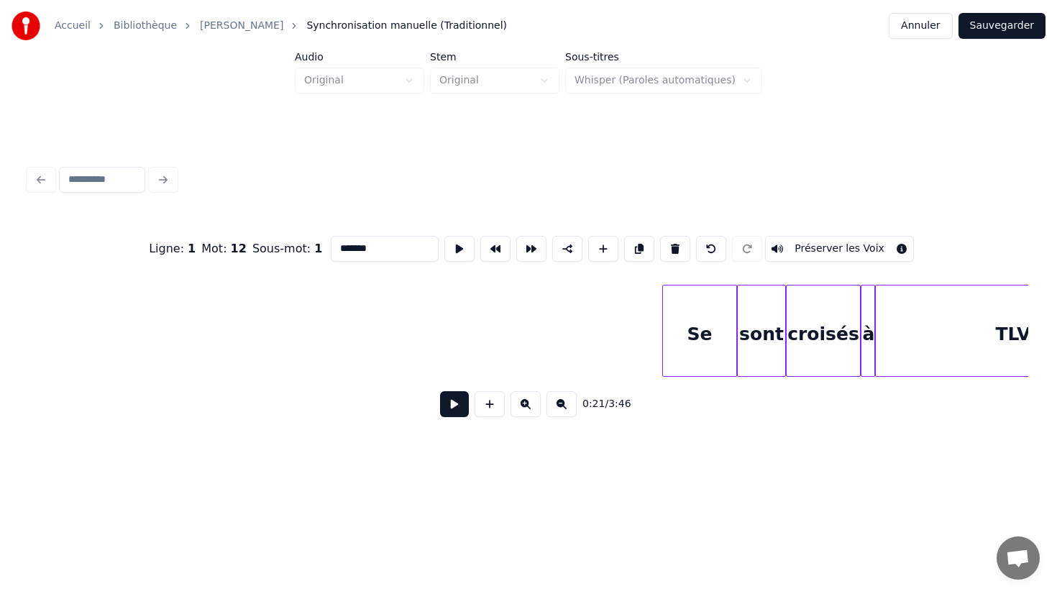
scroll to position [0, 1475]
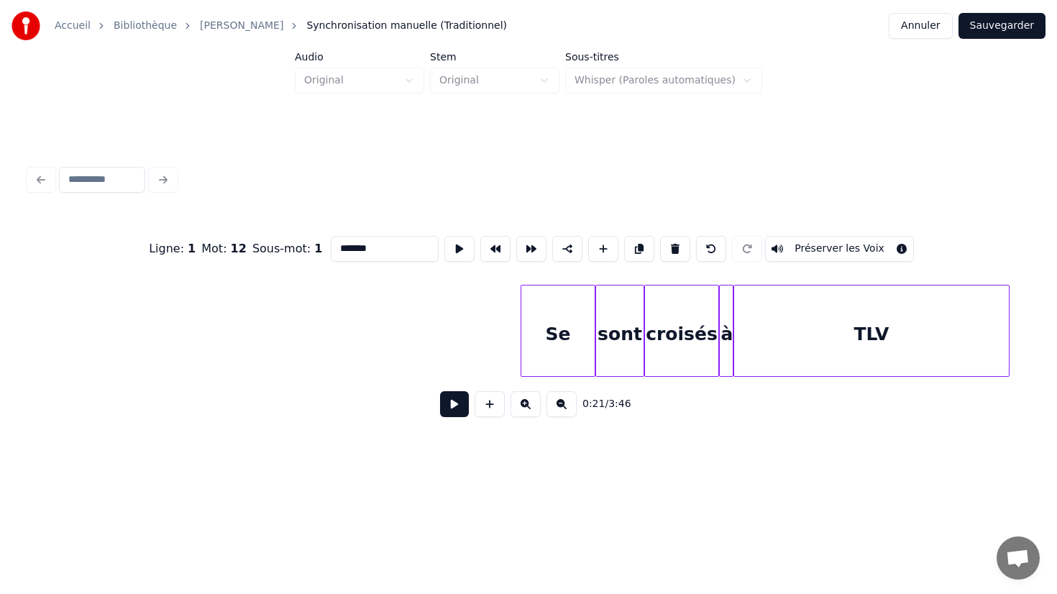
click at [454, 402] on button at bounding box center [454, 404] width 29 height 26
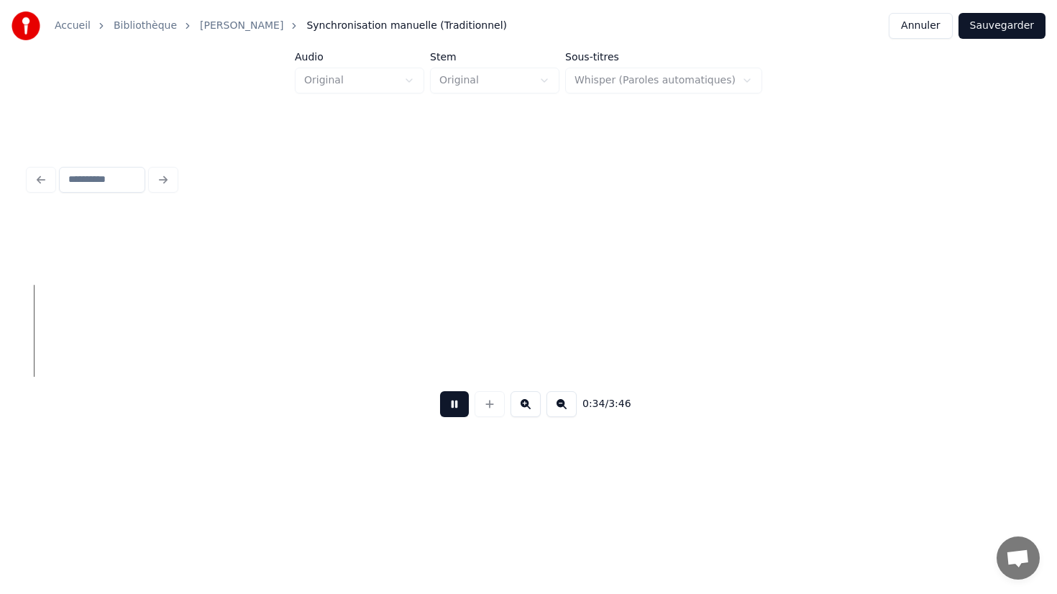
scroll to position [0, 4957]
click at [457, 403] on button at bounding box center [454, 404] width 29 height 26
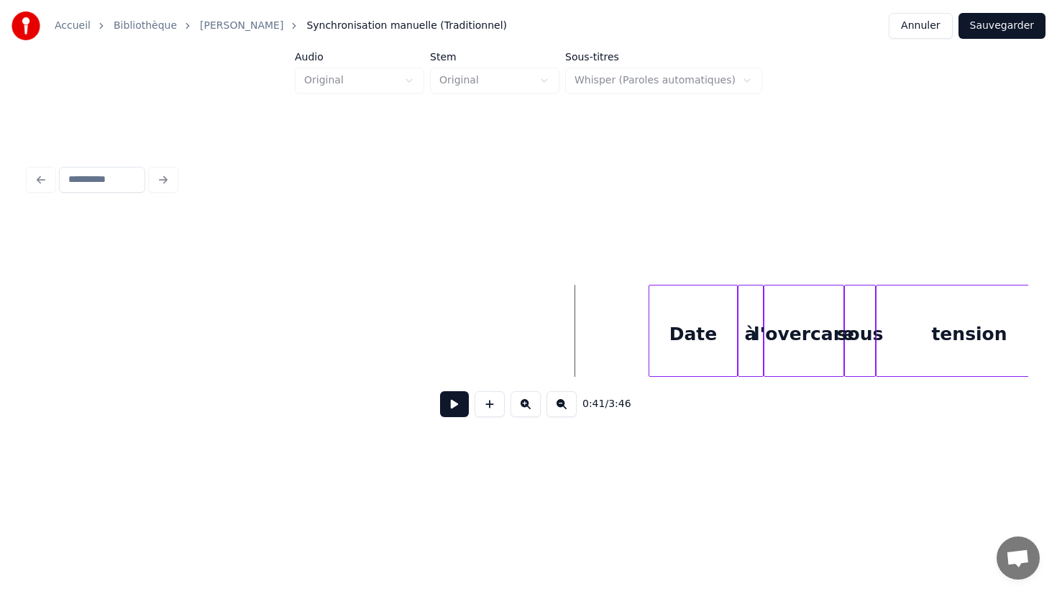
scroll to position [0, 5364]
click at [716, 340] on div "Date" at bounding box center [694, 334] width 88 height 98
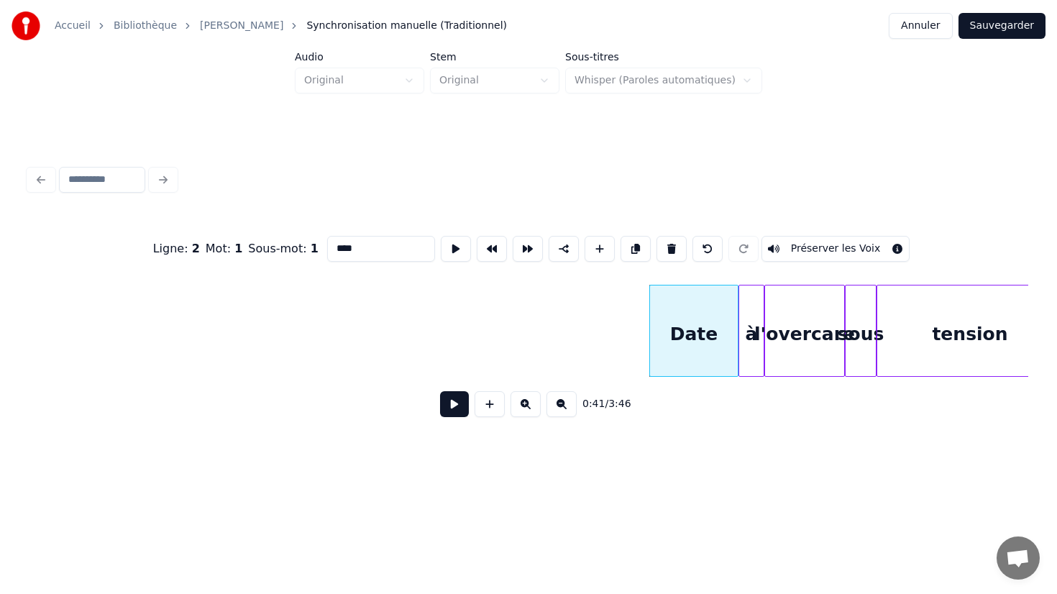
click at [387, 245] on input "****" at bounding box center [381, 249] width 108 height 26
click at [755, 347] on div "à" at bounding box center [751, 334] width 24 height 98
type input "*"
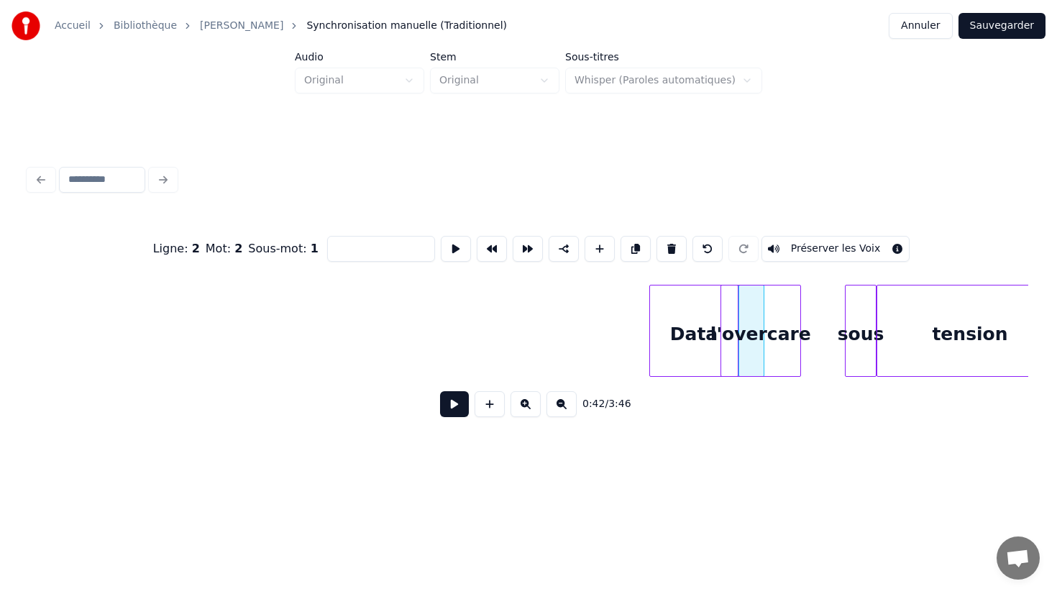
click at [751, 350] on div "l'overcare" at bounding box center [760, 334] width 79 height 98
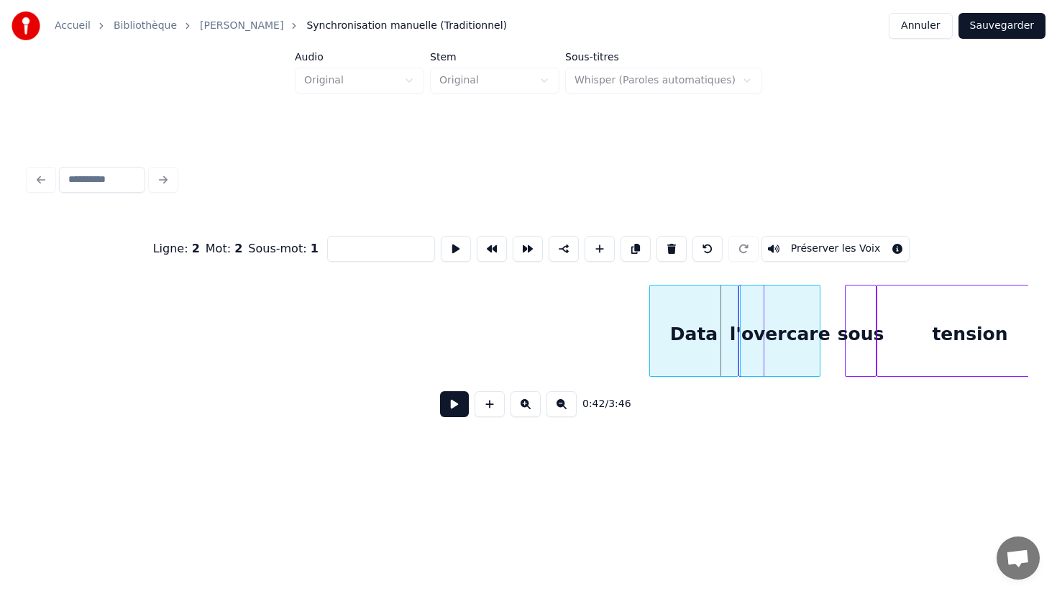
click at [771, 351] on div "l'overcare" at bounding box center [779, 334] width 79 height 98
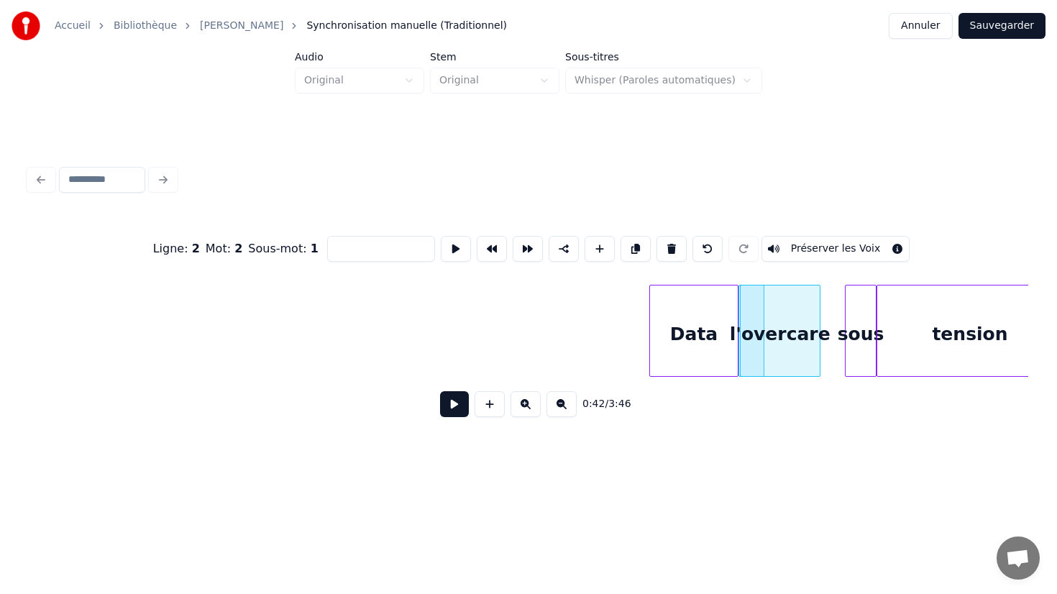
click at [778, 331] on div "l'overcare" at bounding box center [779, 334] width 79 height 98
type input "******"
click at [736, 425] on div "0:42 / 3:46" at bounding box center [528, 404] width 999 height 55
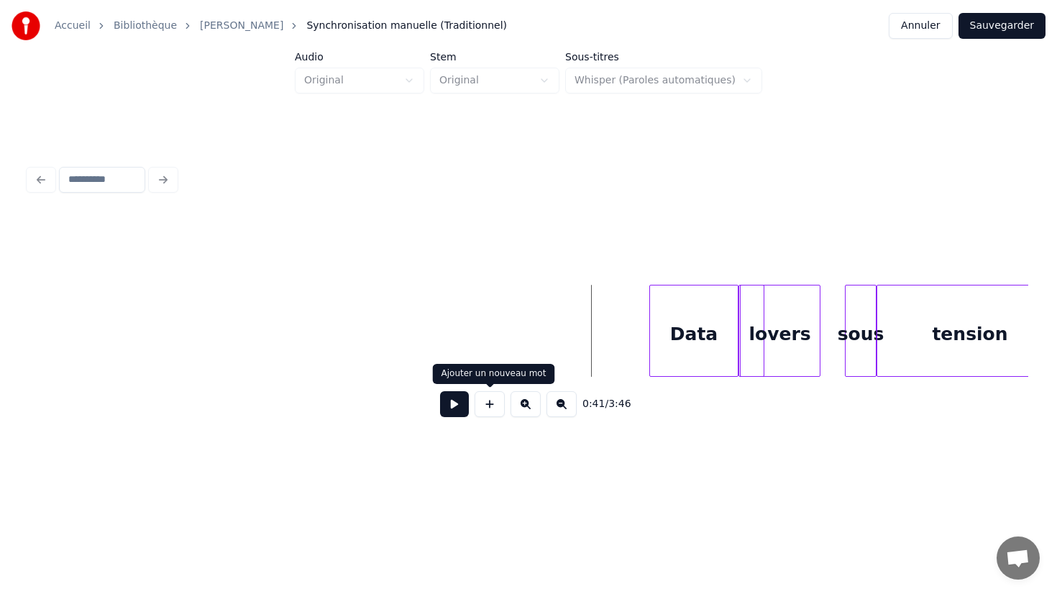
click at [453, 409] on button at bounding box center [454, 404] width 29 height 26
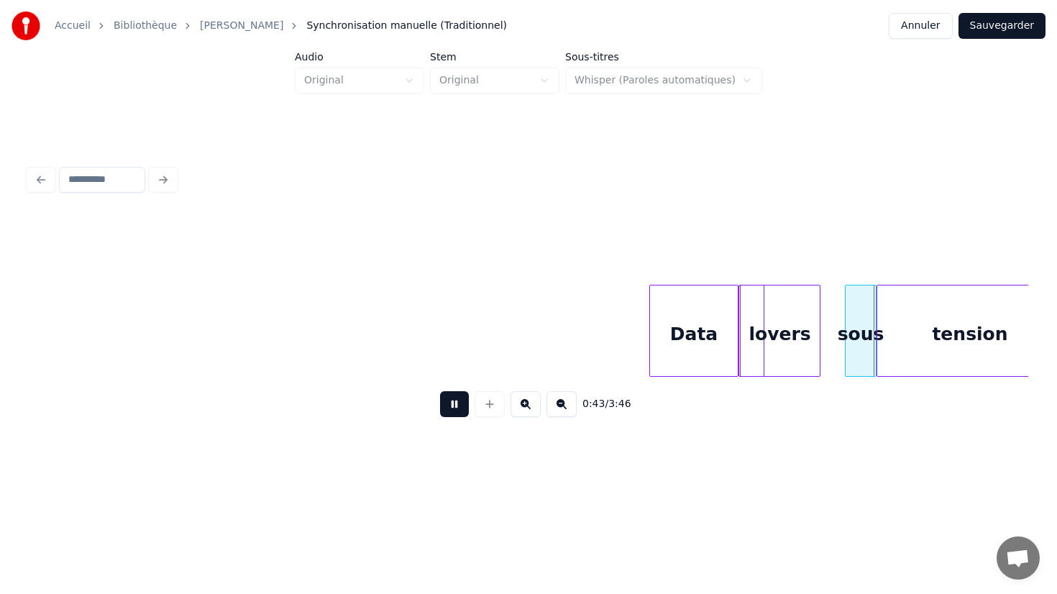
click at [440, 391] on button at bounding box center [454, 404] width 29 height 26
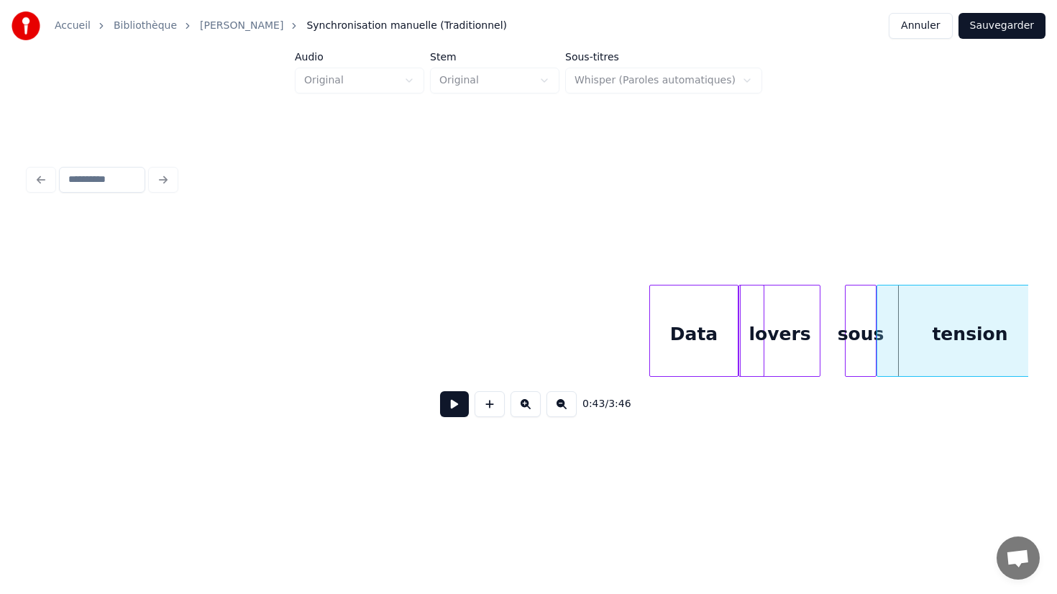
click at [807, 341] on div "lovers" at bounding box center [779, 334] width 79 height 98
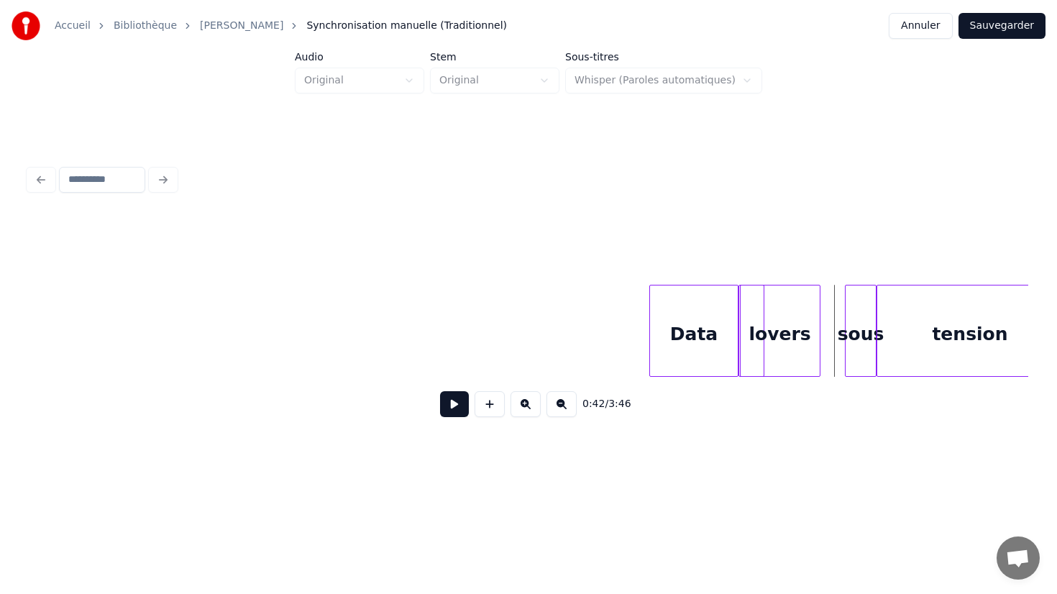
click at [804, 332] on div "lovers" at bounding box center [779, 334] width 79 height 98
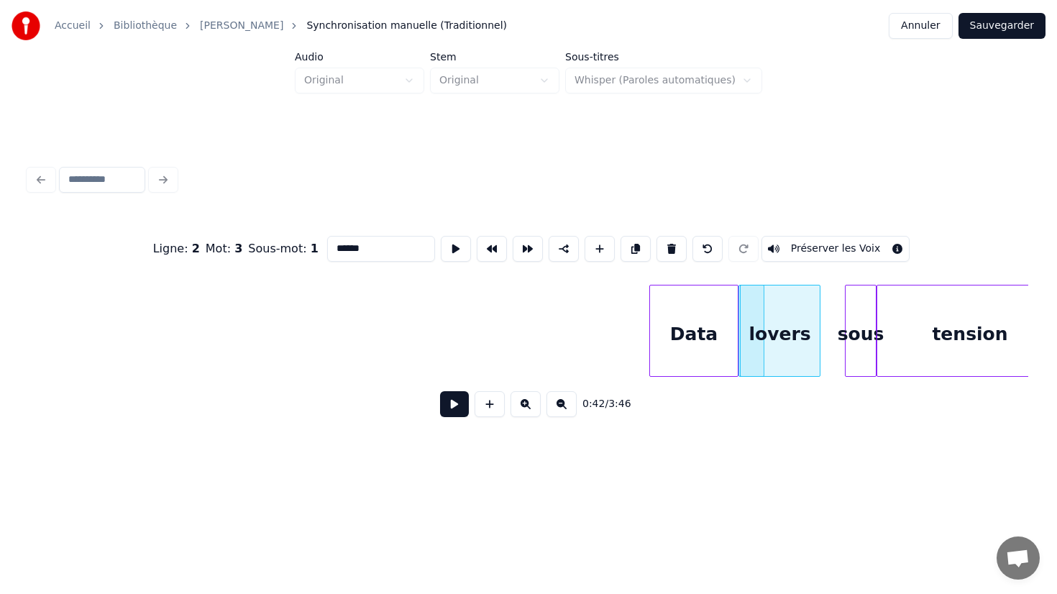
click at [804, 332] on div "lovers" at bounding box center [779, 334] width 79 height 98
click at [848, 336] on div at bounding box center [847, 330] width 4 height 91
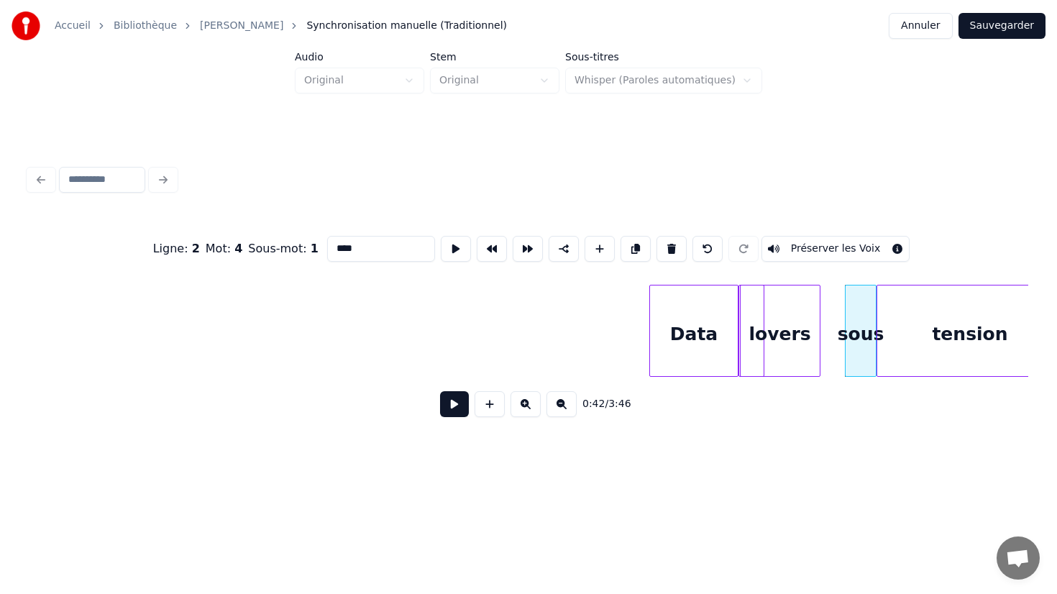
click at [332, 252] on input "****" at bounding box center [381, 249] width 108 height 26
click at [837, 394] on div "0:42 / 3:46" at bounding box center [528, 404] width 976 height 32
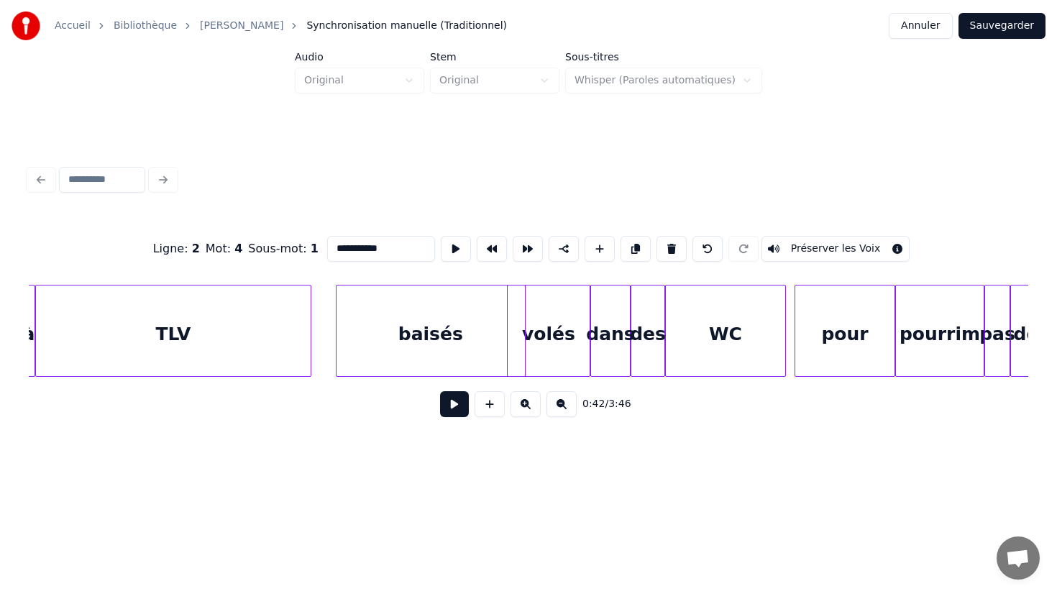
scroll to position [0, 2157]
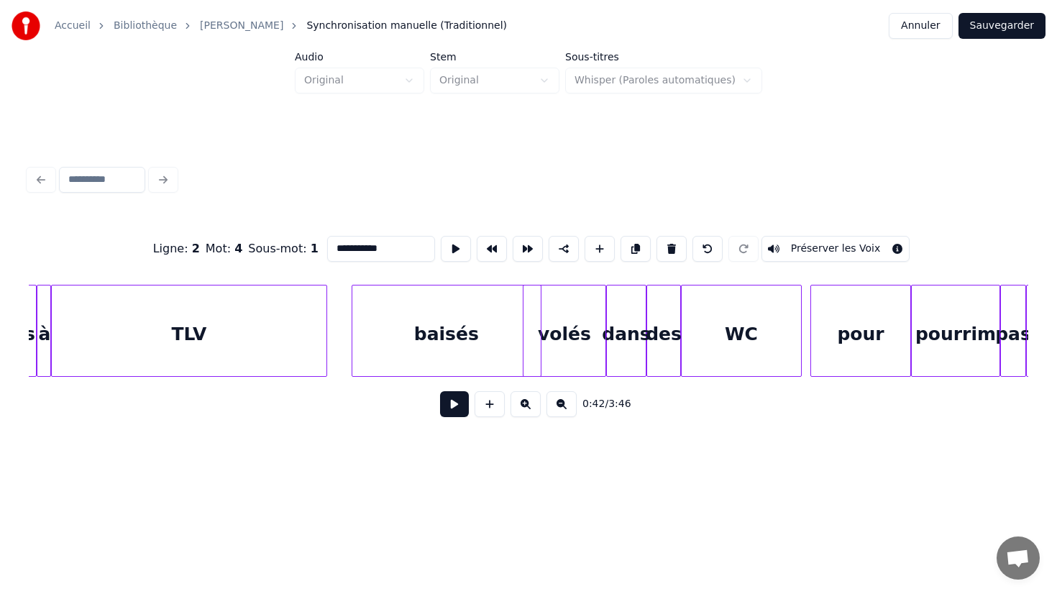
click at [461, 339] on div "baisés" at bounding box center [446, 334] width 188 height 98
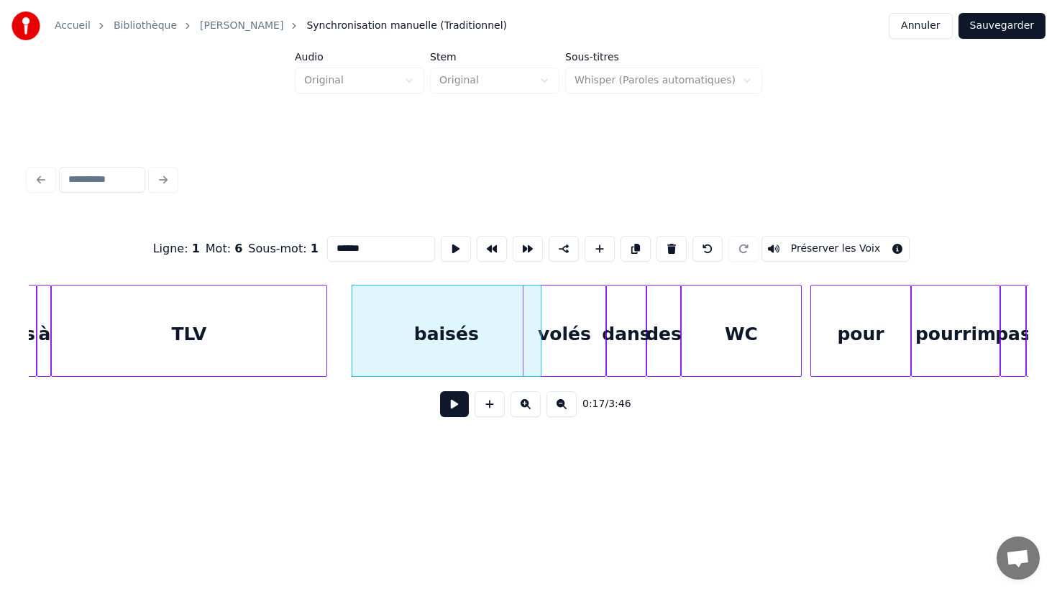
click at [380, 255] on input "******" at bounding box center [381, 249] width 108 height 26
click at [572, 327] on div "volés" at bounding box center [564, 334] width 82 height 98
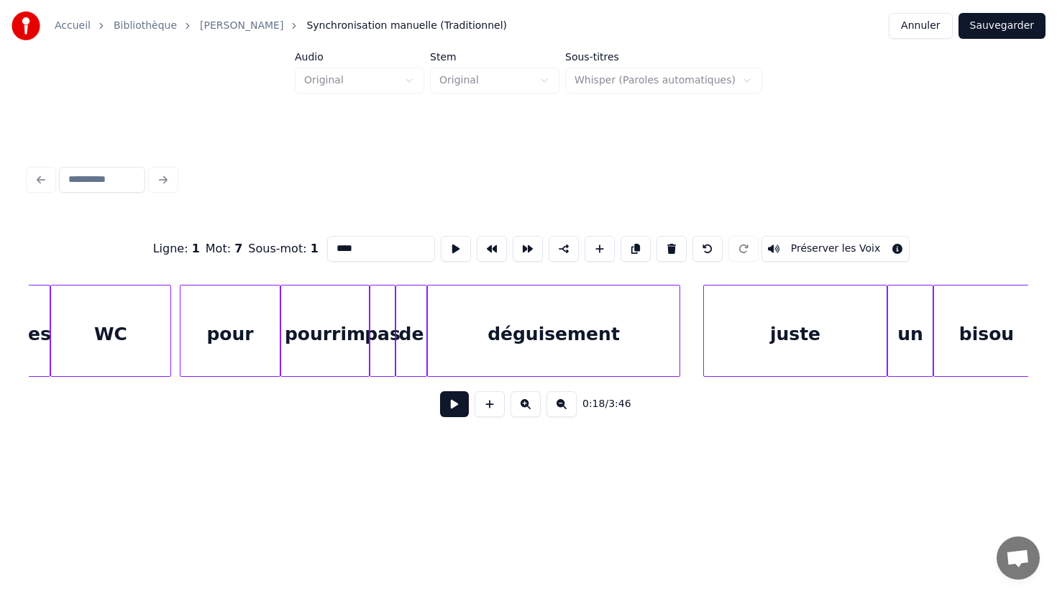
scroll to position [0, 2789]
click at [768, 249] on button "Préserver les Voix" at bounding box center [835, 249] width 149 height 26
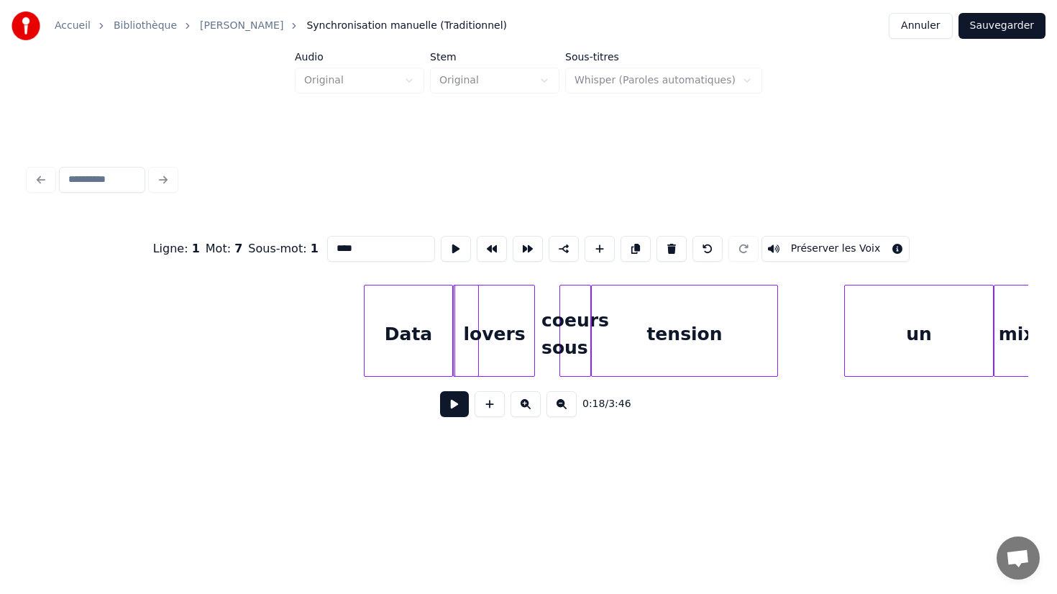
scroll to position [0, 5648]
click at [583, 336] on div "coeurs sous" at bounding box center [576, 334] width 30 height 98
click at [403, 249] on input "**********" at bounding box center [381, 249] width 108 height 26
click at [636, 341] on div "tension" at bounding box center [684, 334] width 185 height 98
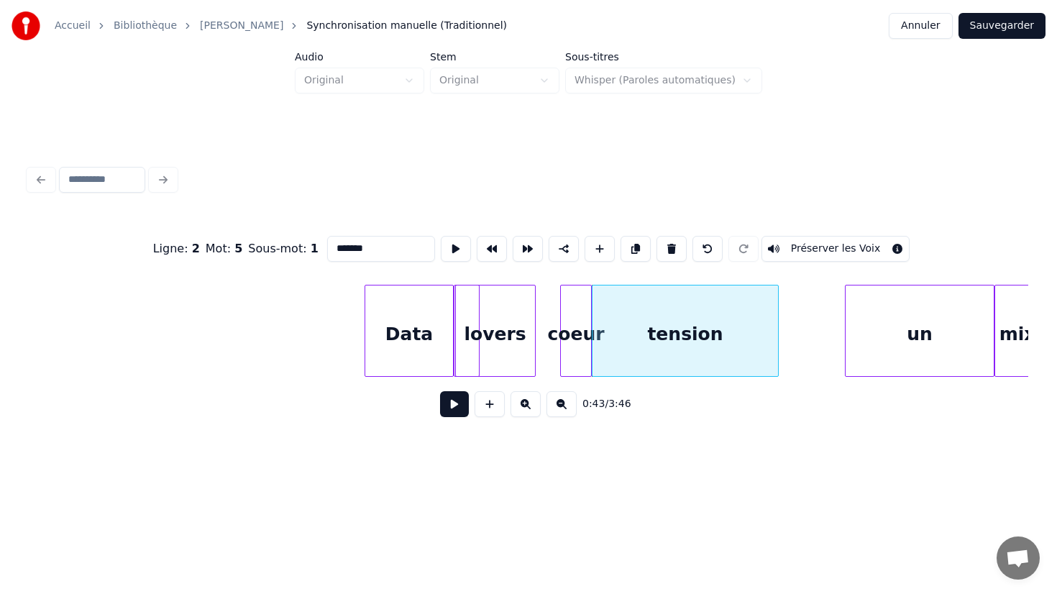
click at [587, 336] on div at bounding box center [589, 330] width 4 height 91
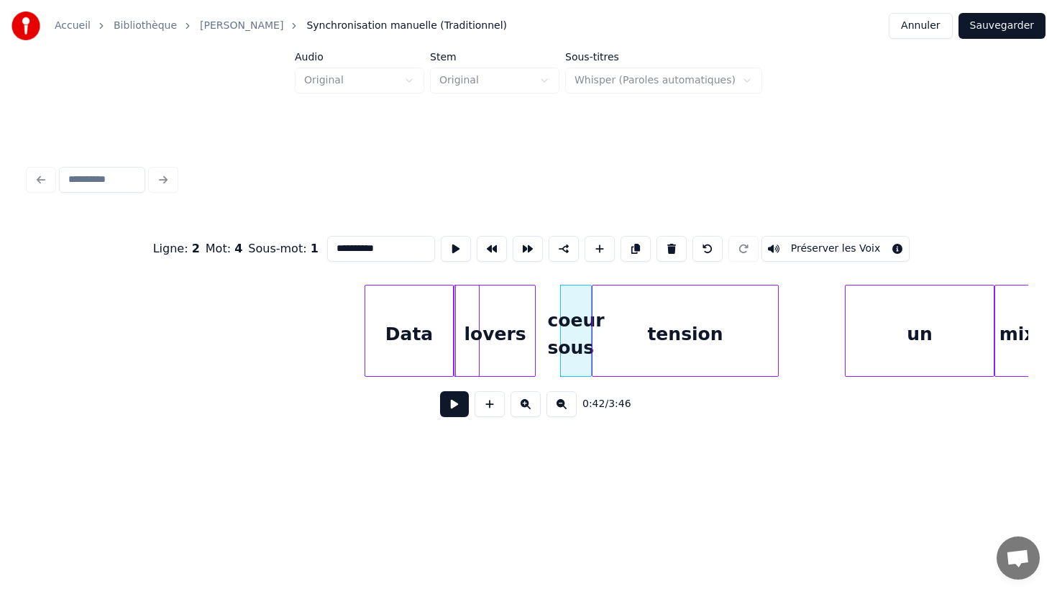
type input "**********"
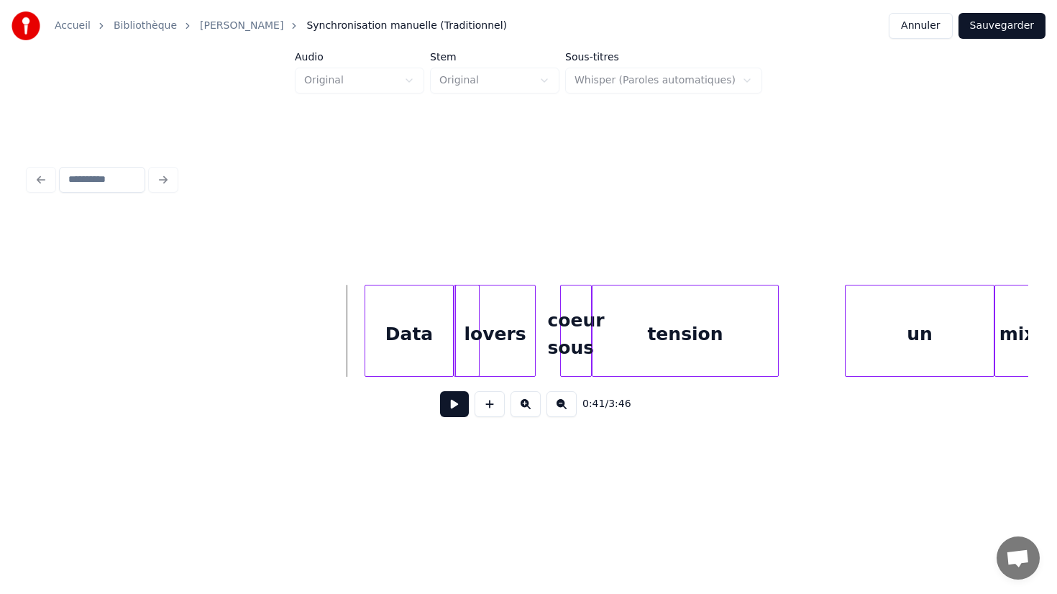
click at [446, 404] on button at bounding box center [454, 404] width 29 height 26
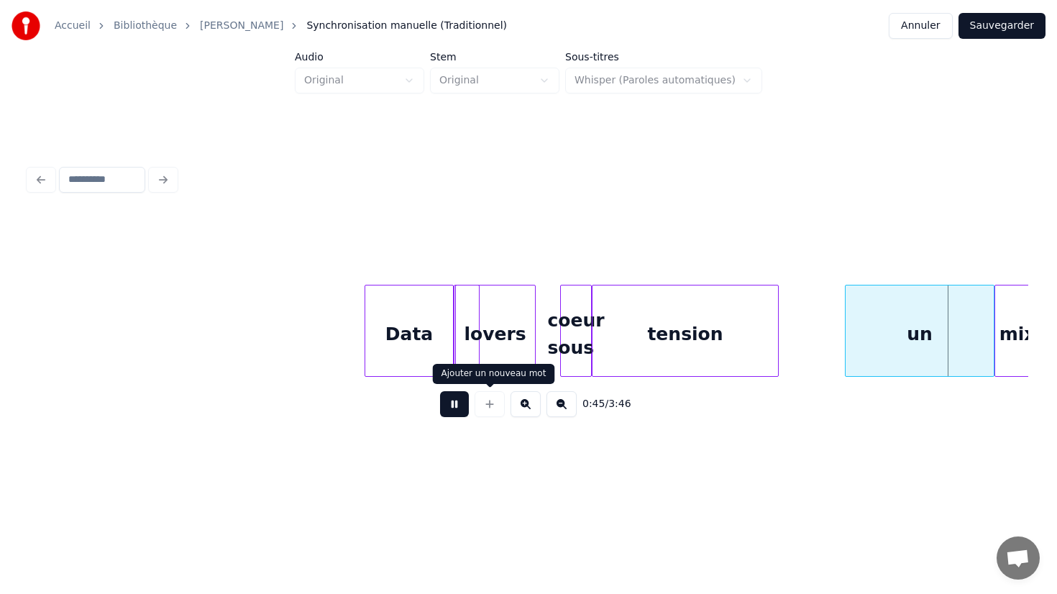
click at [464, 405] on button at bounding box center [454, 404] width 29 height 26
click at [569, 346] on div "coeur sous" at bounding box center [567, 334] width 30 height 98
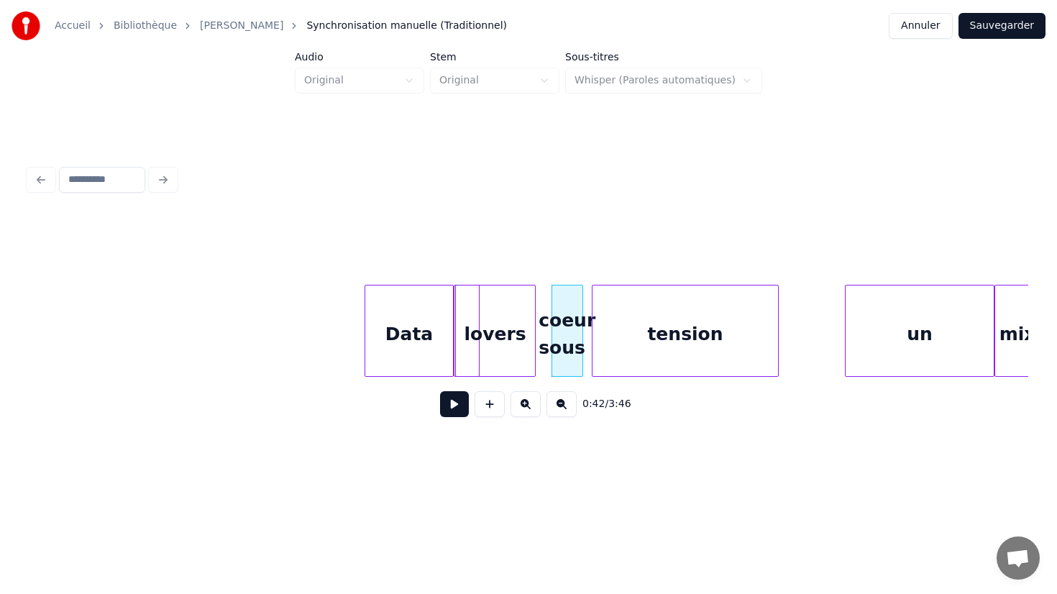
click at [456, 409] on button at bounding box center [454, 404] width 29 height 26
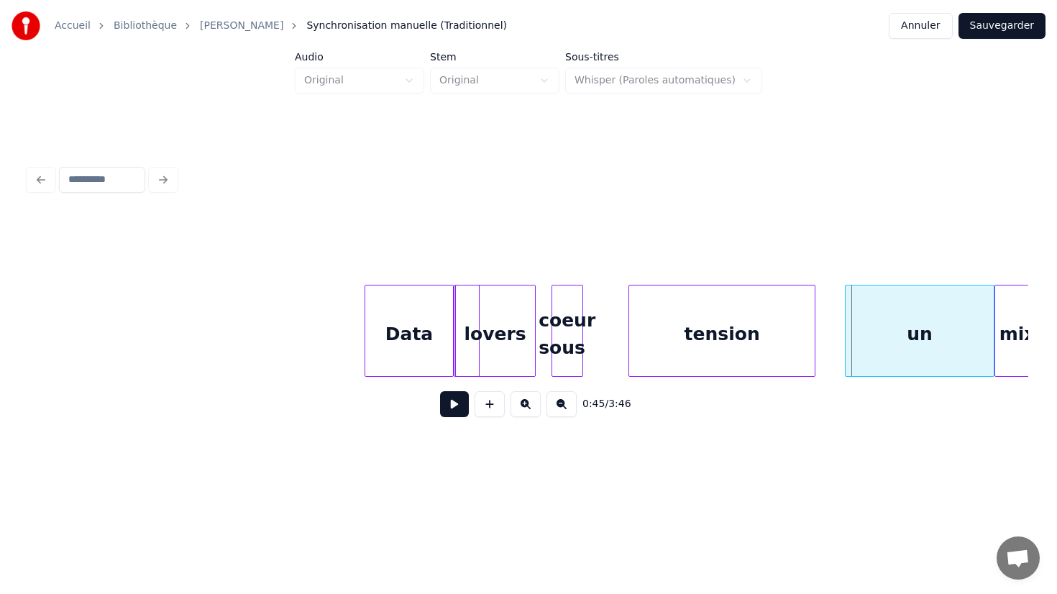
click at [690, 316] on div "tension" at bounding box center [721, 334] width 185 height 98
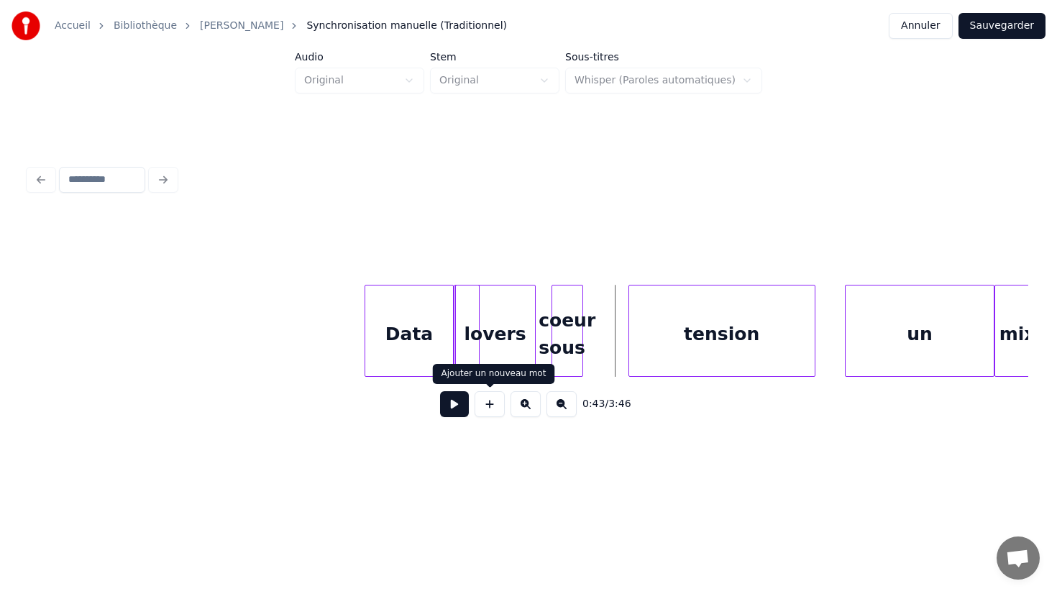
click at [451, 405] on button at bounding box center [454, 404] width 29 height 26
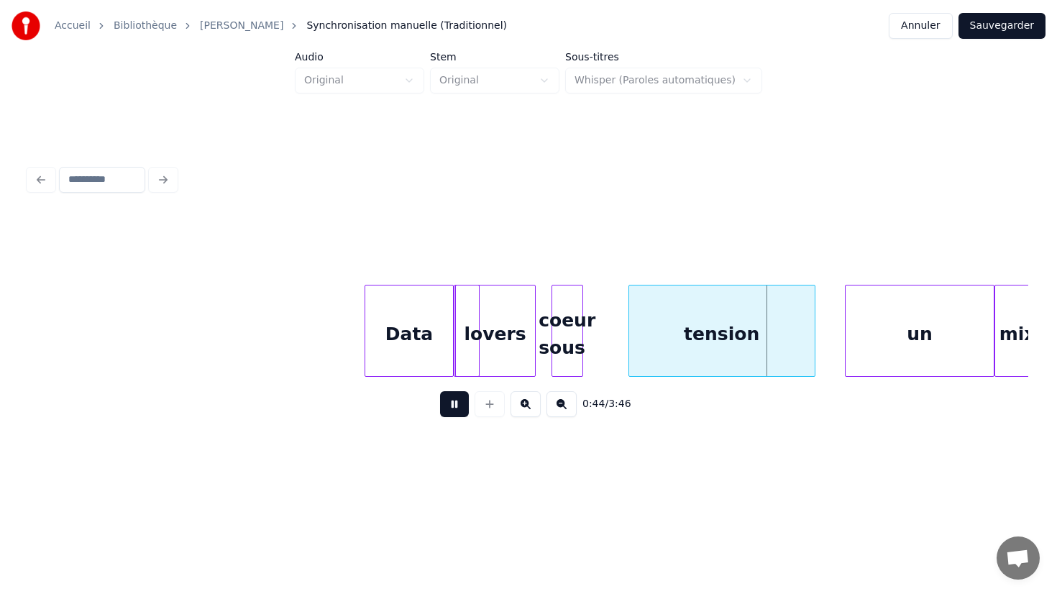
click at [451, 405] on button at bounding box center [454, 404] width 29 height 26
click at [692, 345] on div "tension" at bounding box center [738, 334] width 185 height 98
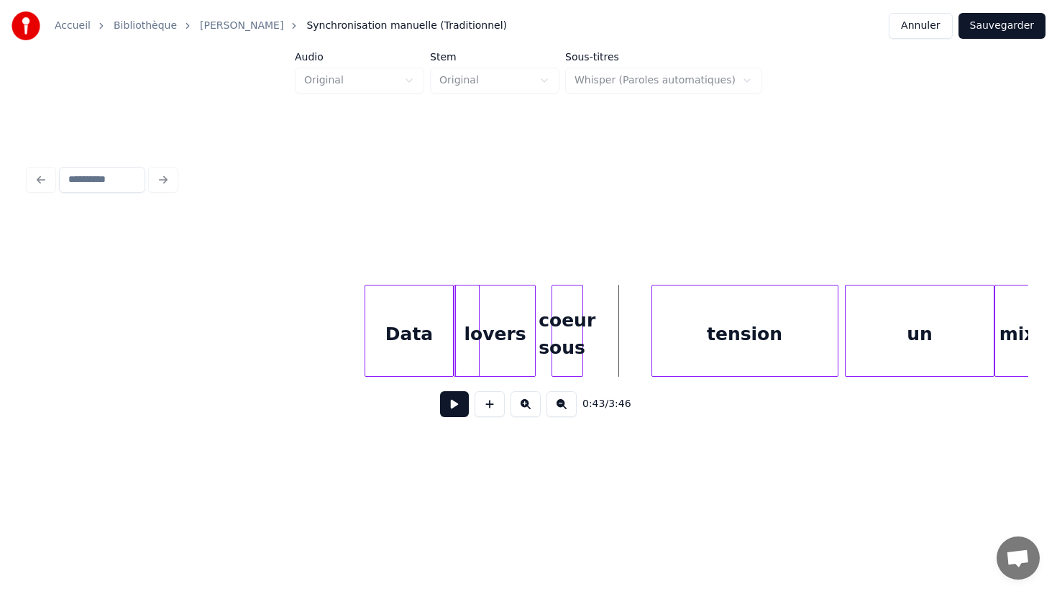
click at [450, 405] on button at bounding box center [454, 404] width 29 height 26
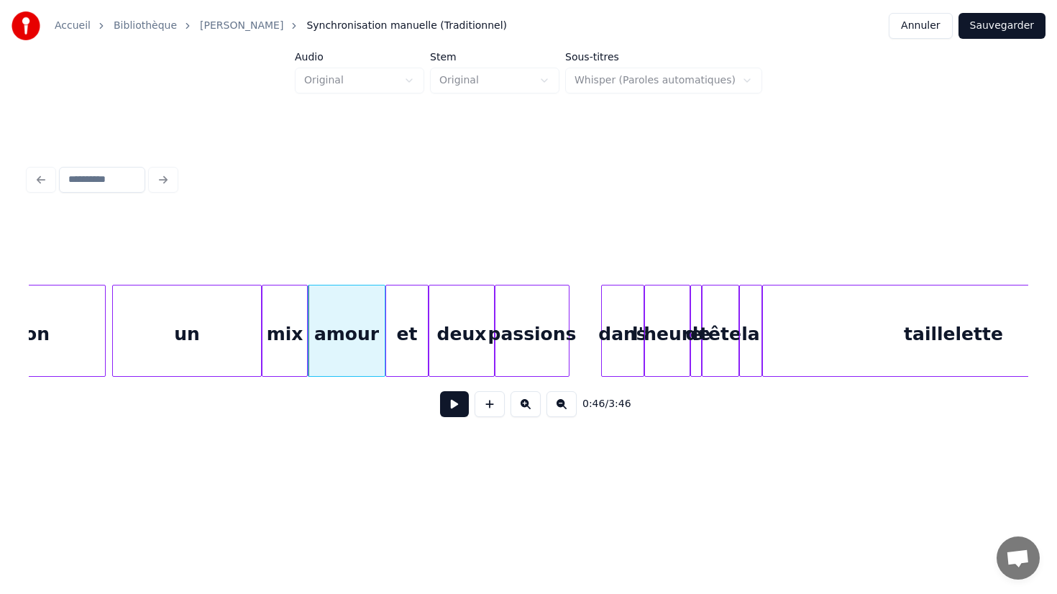
scroll to position [0, 6353]
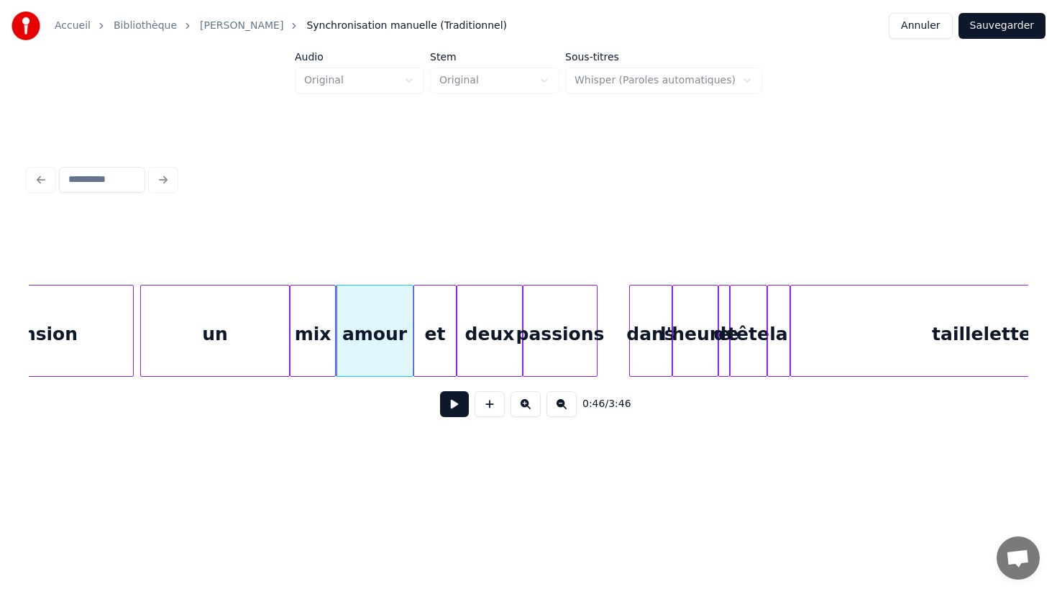
click at [154, 349] on div "un" at bounding box center [215, 334] width 148 height 98
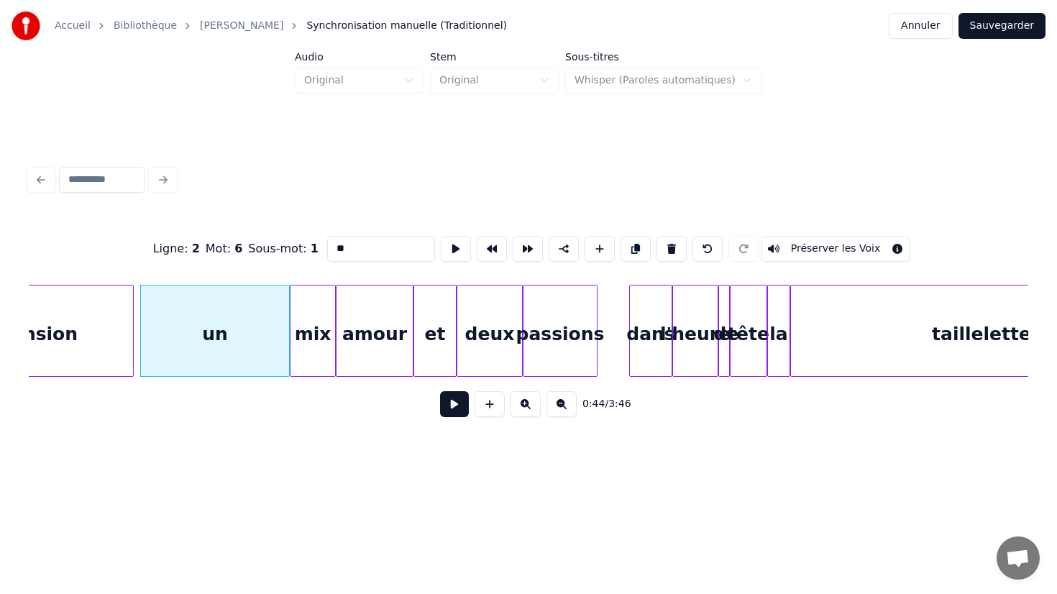
click at [440, 391] on button at bounding box center [454, 404] width 29 height 26
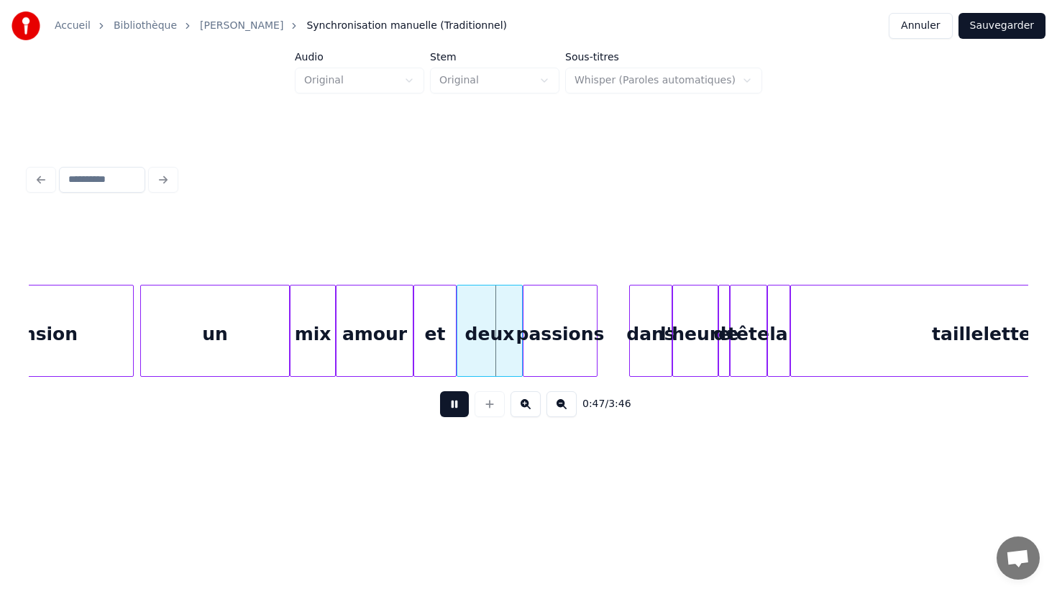
click at [445, 400] on button at bounding box center [454, 404] width 29 height 26
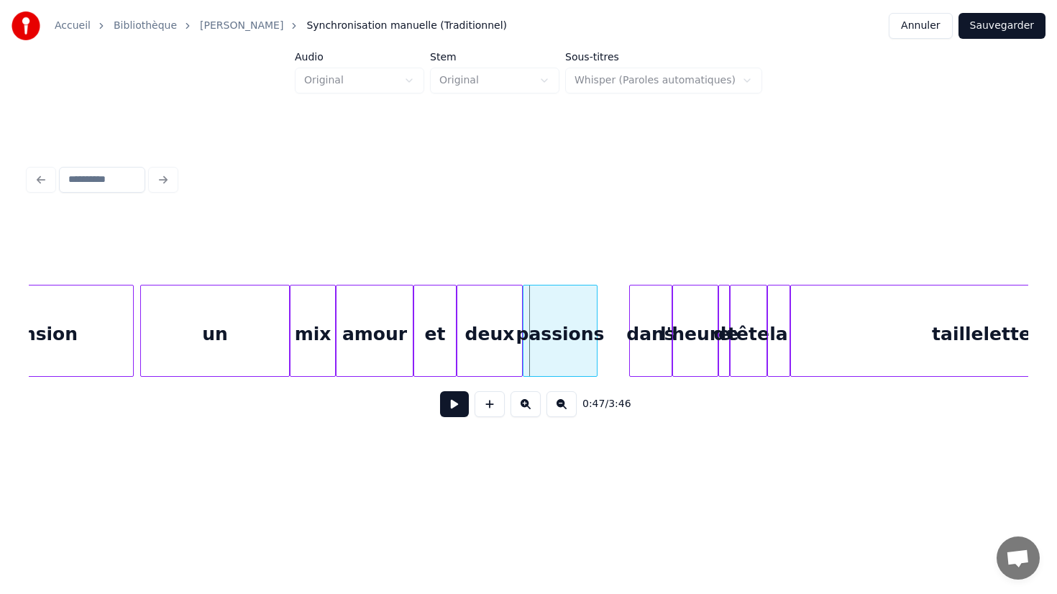
click at [382, 336] on div "amour" at bounding box center [374, 334] width 76 height 98
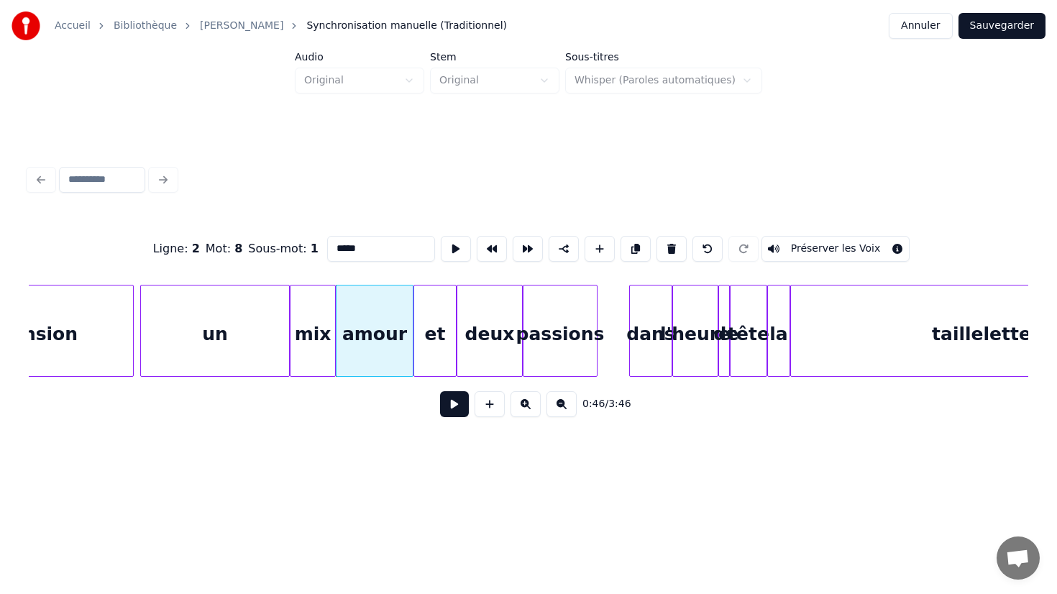
click at [331, 249] on input "*****" at bounding box center [381, 249] width 108 height 26
click at [501, 352] on div "deux" at bounding box center [489, 334] width 65 height 98
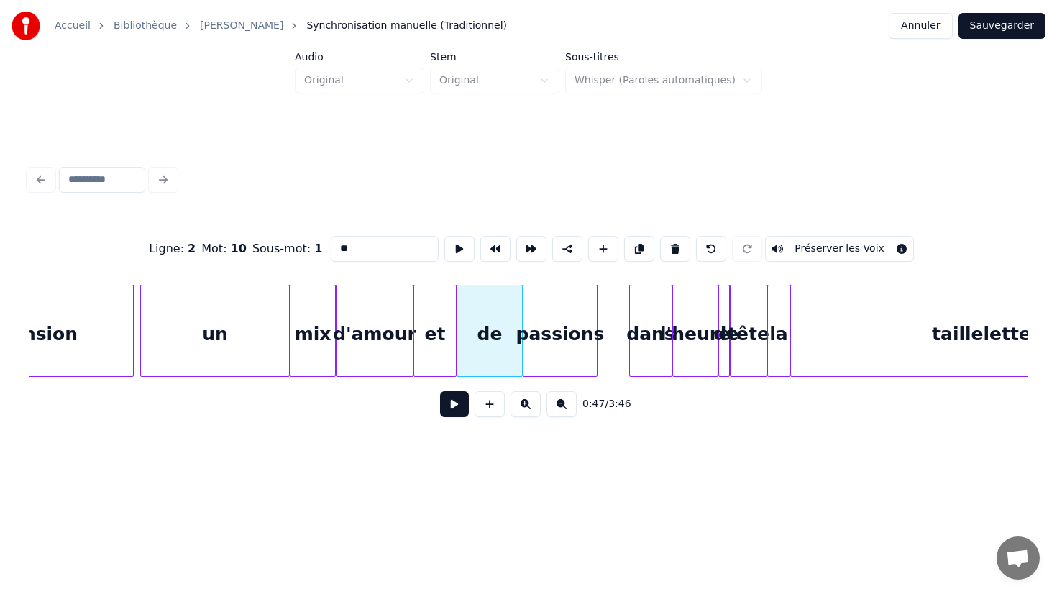
click at [582, 346] on div "passions" at bounding box center [559, 334] width 73 height 98
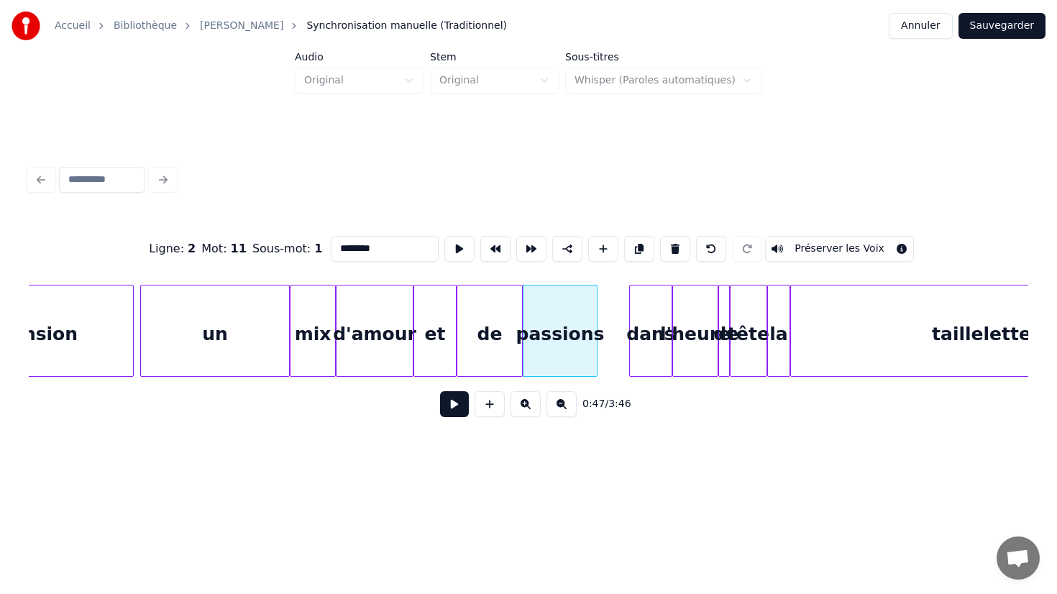
click at [582, 346] on div "passions" at bounding box center [559, 334] width 73 height 98
click at [696, 339] on div "l'heure" at bounding box center [695, 334] width 45 height 98
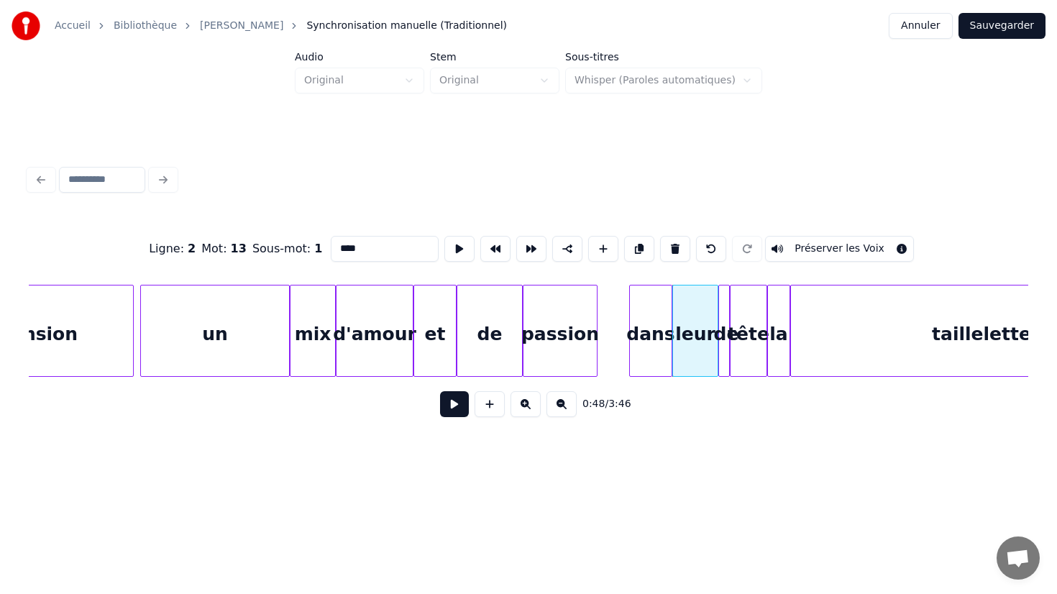
click at [723, 343] on div "de" at bounding box center [726, 334] width 14 height 98
type input "*"
click at [747, 331] on div "tête" at bounding box center [748, 334] width 36 height 98
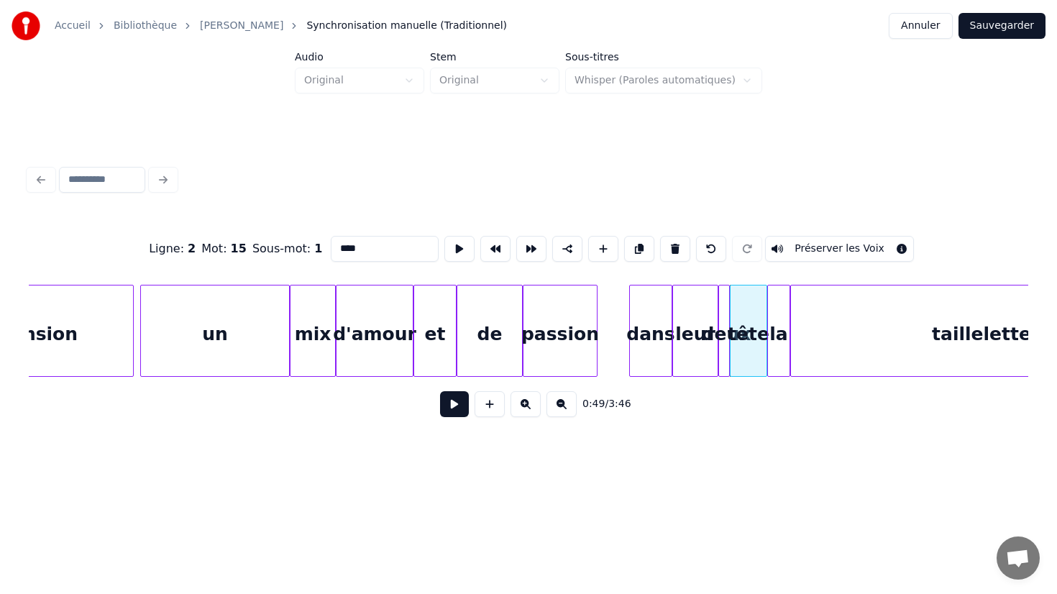
click at [407, 244] on input "****" at bounding box center [385, 249] width 108 height 26
click at [784, 358] on div "la" at bounding box center [779, 334] width 22 height 98
click at [912, 346] on div "taillelette" at bounding box center [981, 334] width 381 height 98
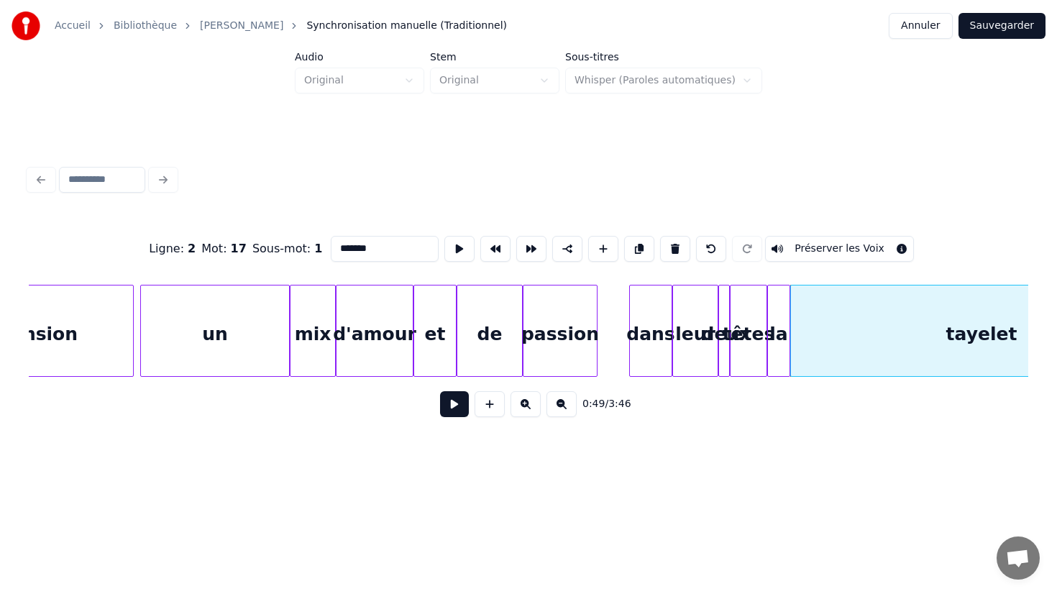
type input "*******"
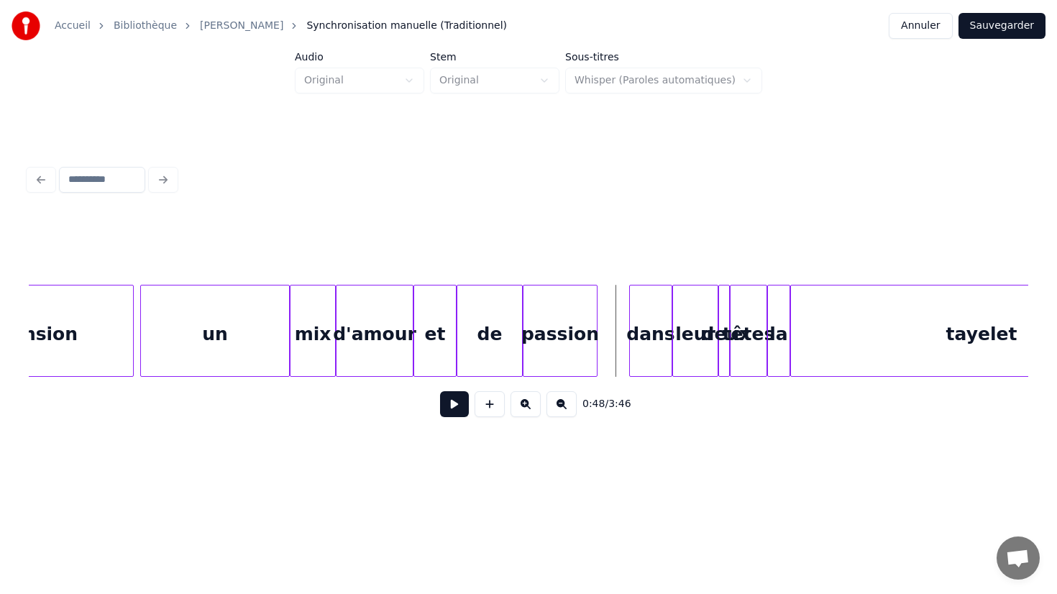
click at [451, 408] on button at bounding box center [454, 404] width 29 height 26
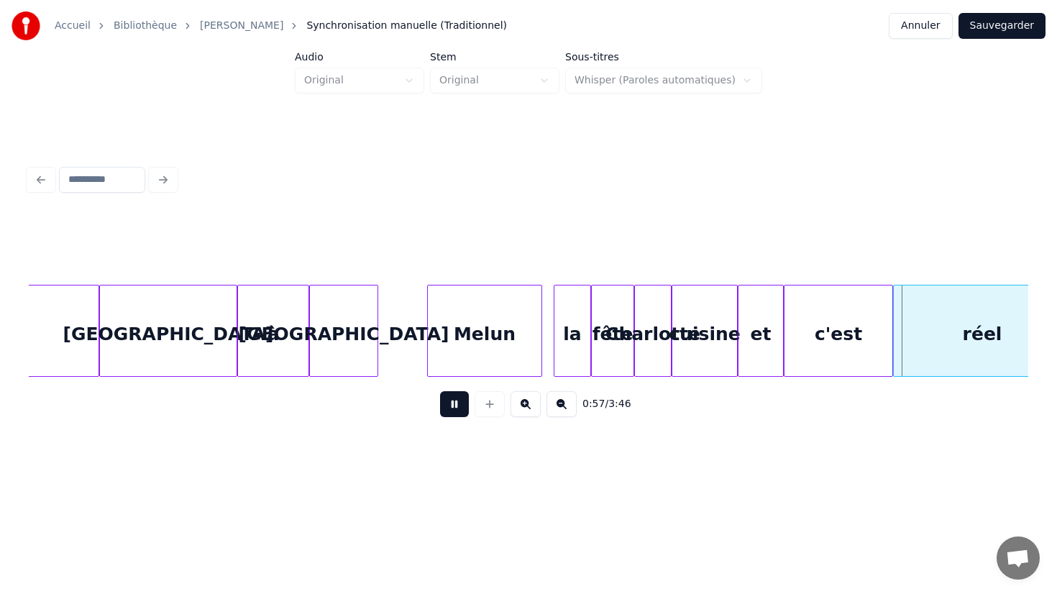
scroll to position [0, 7430]
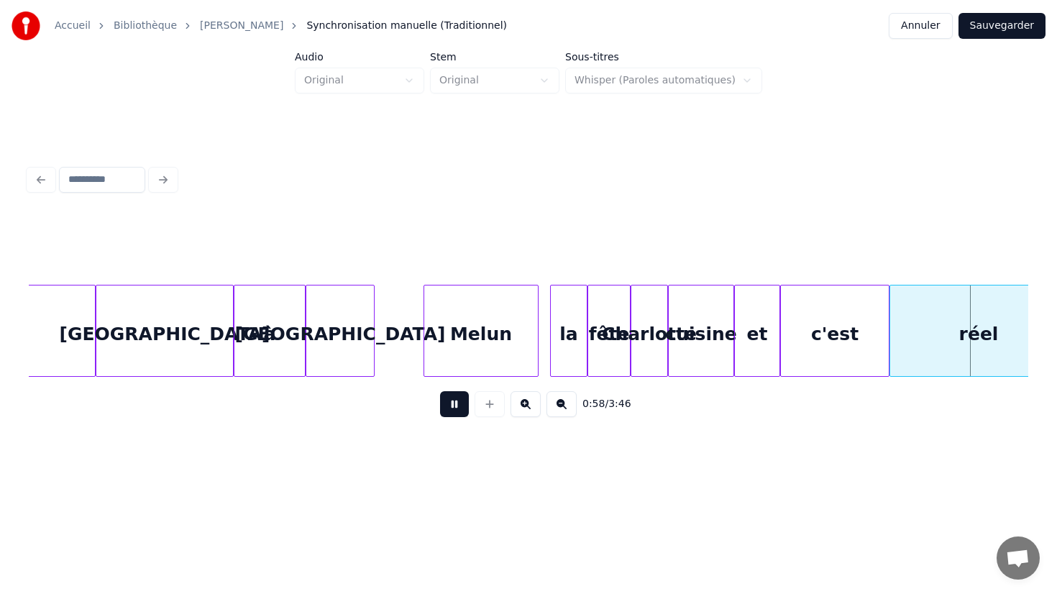
click at [707, 344] on div "cuisine" at bounding box center [701, 334] width 65 height 98
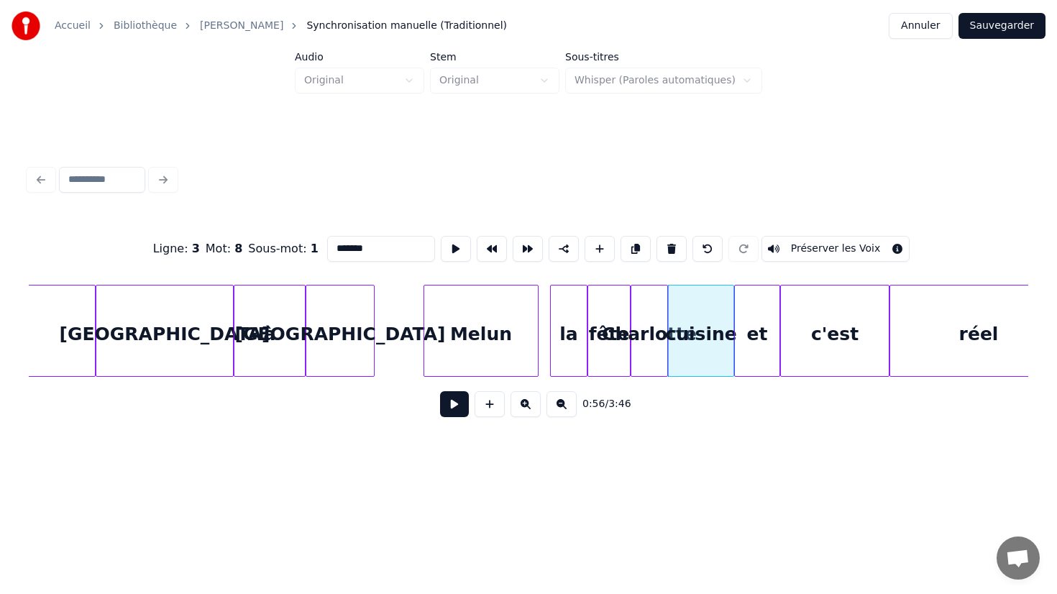
click at [774, 345] on div "et" at bounding box center [757, 334] width 45 height 98
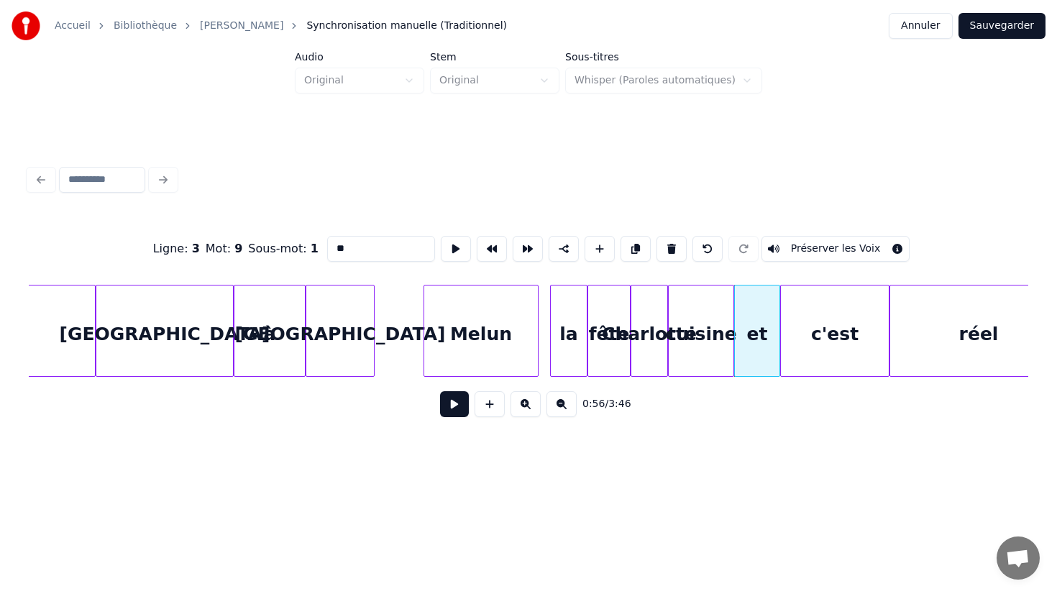
click at [644, 354] on div "Charlotte" at bounding box center [649, 334] width 36 height 98
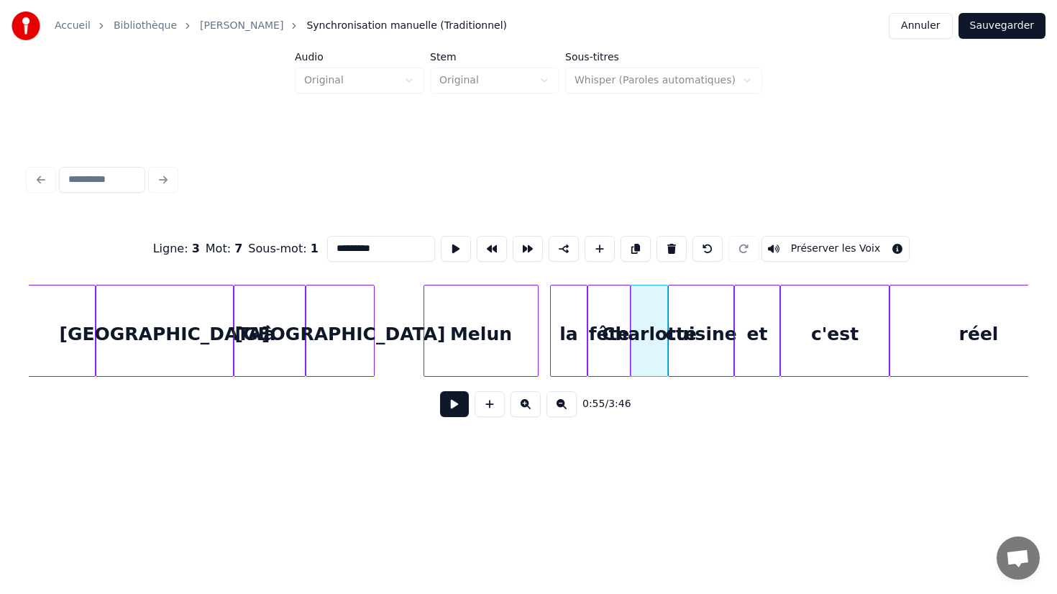
click at [706, 356] on div "cuisine" at bounding box center [701, 334] width 65 height 98
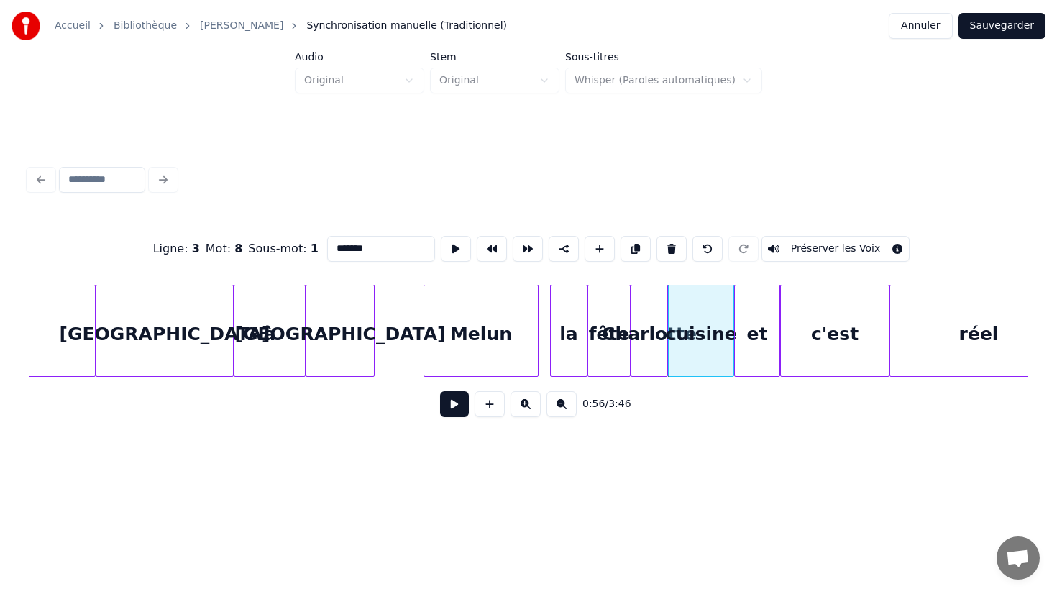
click at [748, 360] on div "et" at bounding box center [757, 334] width 45 height 98
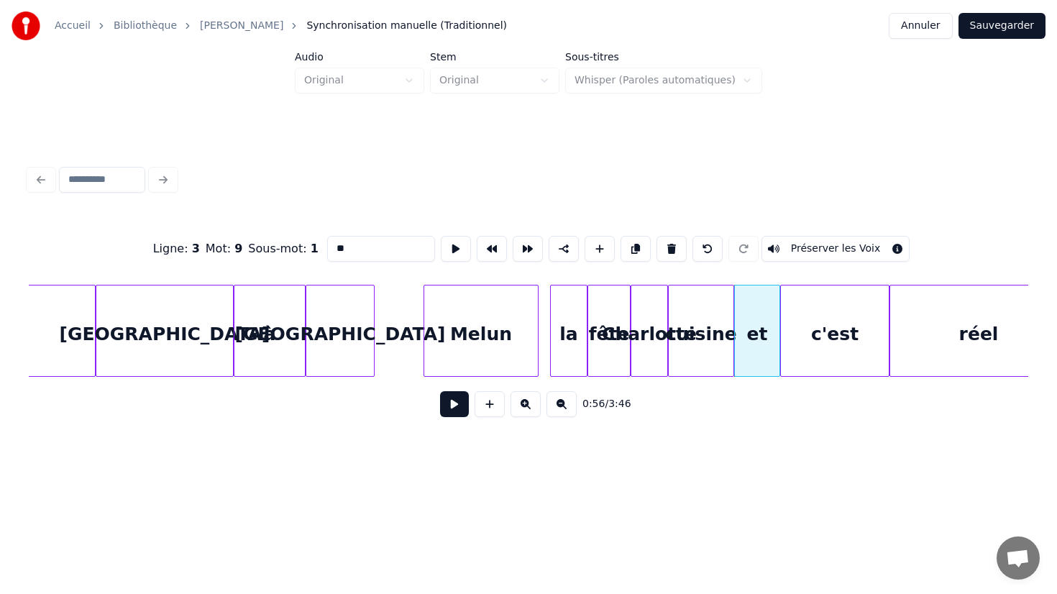
click at [373, 256] on input "**" at bounding box center [381, 249] width 108 height 26
type input "*"
click at [849, 346] on div "c'est" at bounding box center [835, 334] width 108 height 98
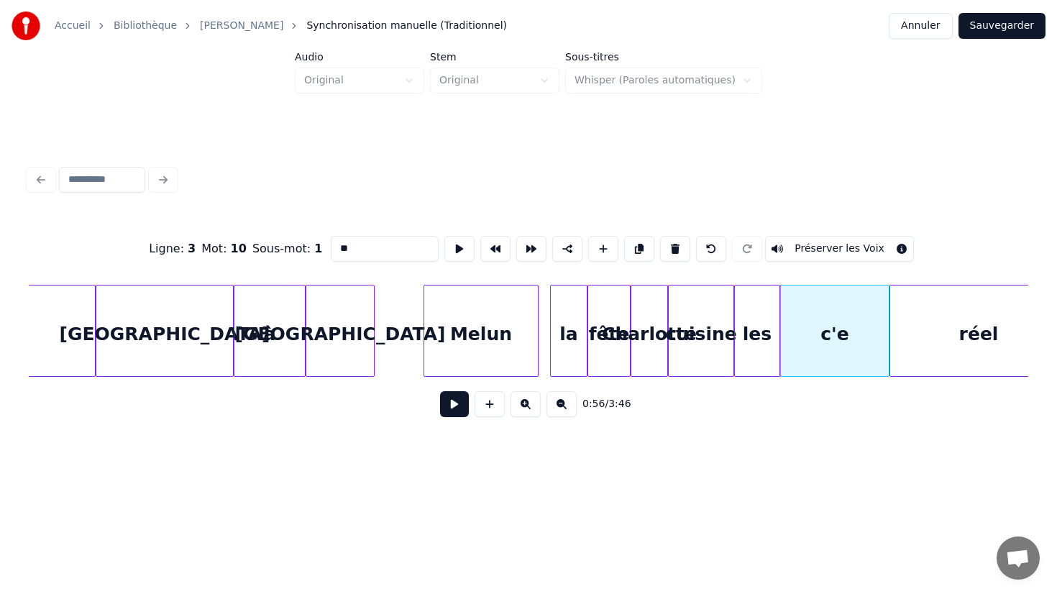
type input "*"
click at [813, 448] on div "Ligne : 3 Mot : 10 Sous-mot : 1 ******** Préserver les Voix 0:56 / 3:46" at bounding box center [528, 294] width 1011 height 357
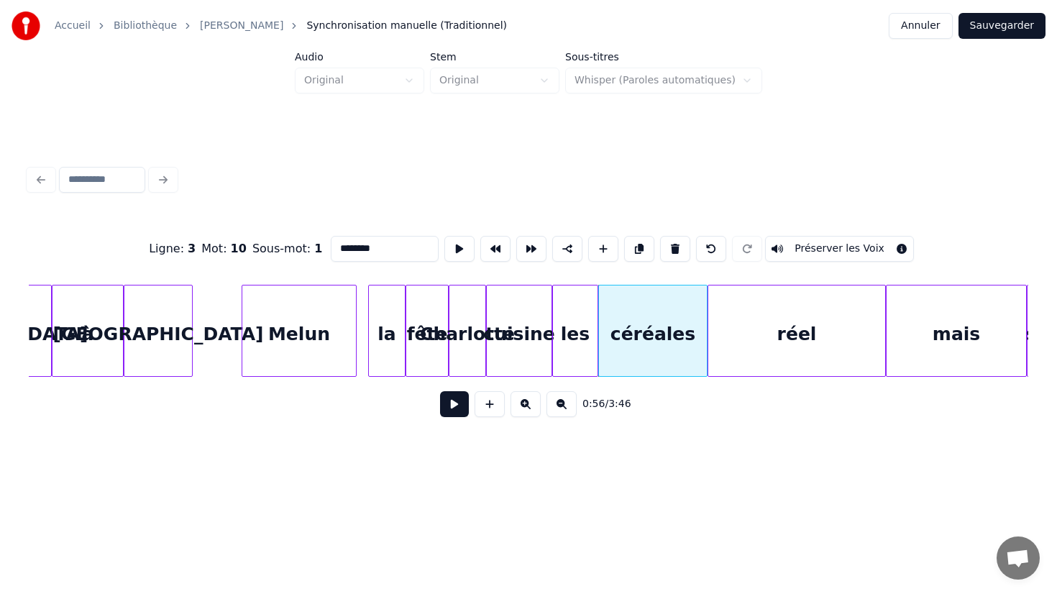
scroll to position [0, 7638]
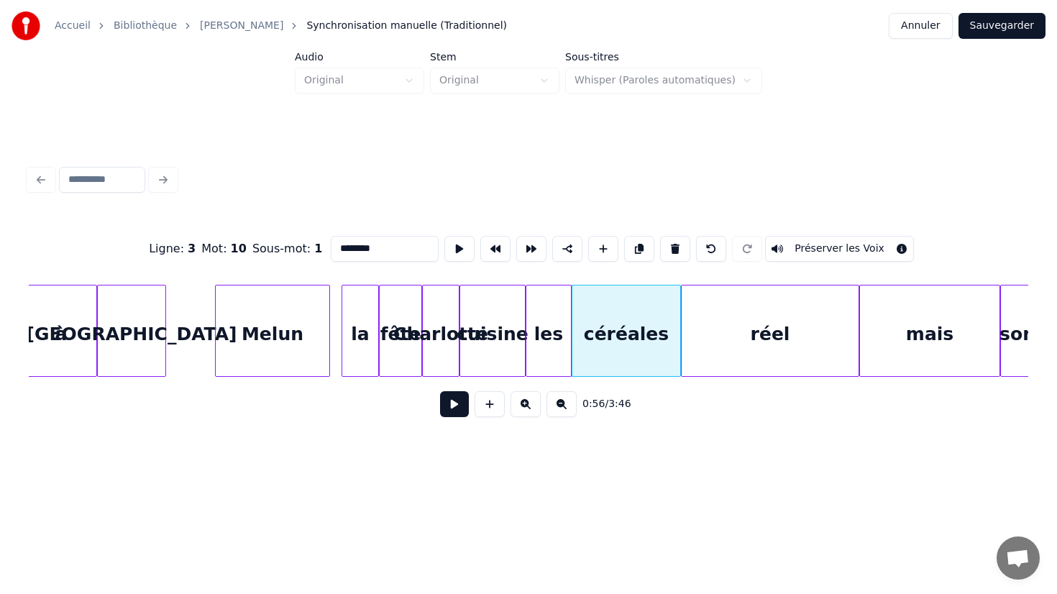
click at [802, 353] on div "réel" at bounding box center [769, 334] width 177 height 98
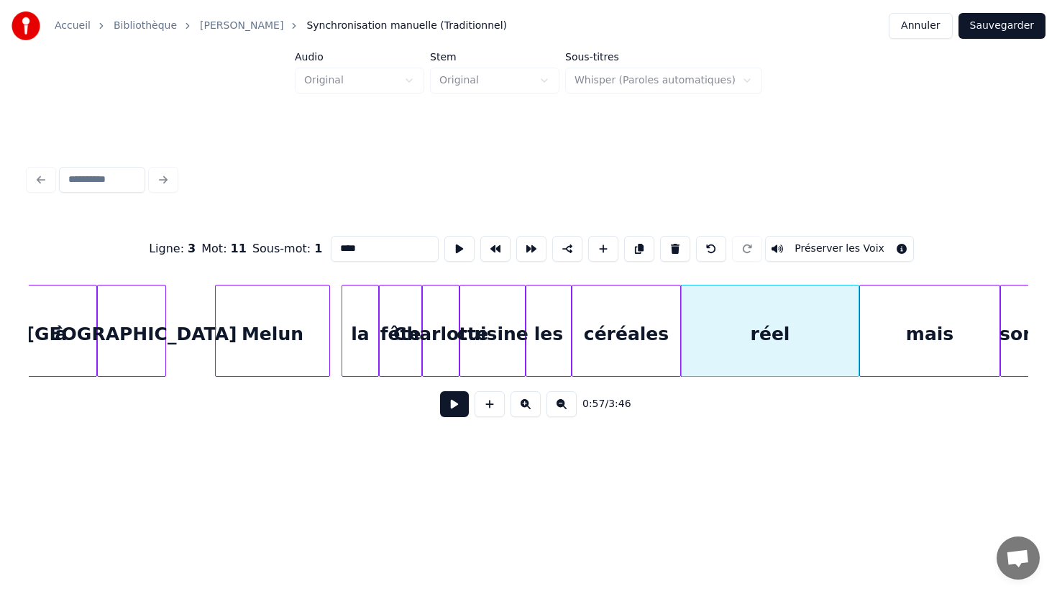
click at [651, 350] on div "céréales" at bounding box center [626, 334] width 108 height 98
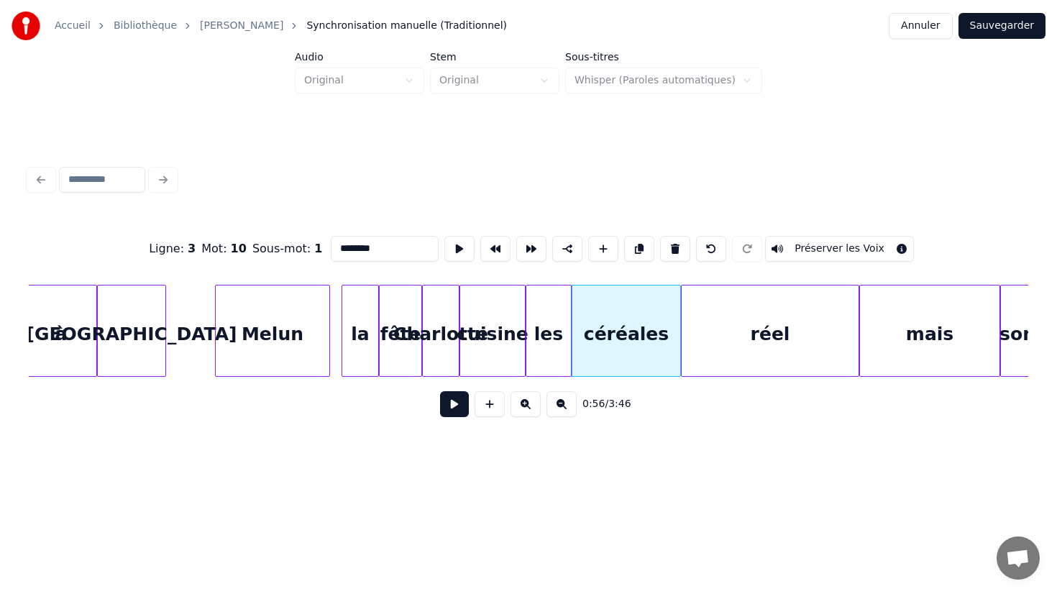
click at [745, 337] on div "réel" at bounding box center [769, 334] width 177 height 98
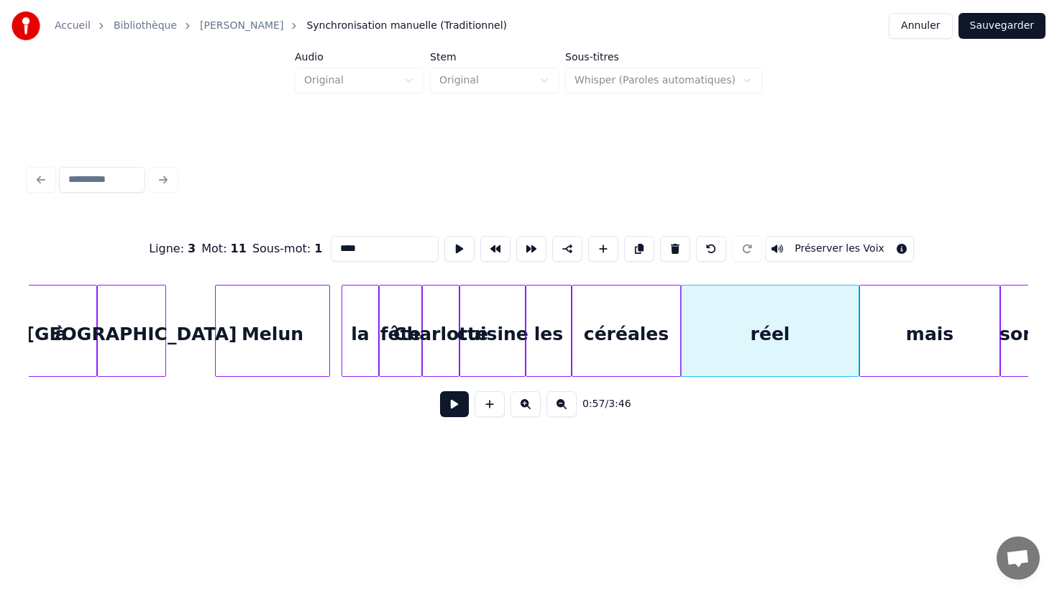
click at [772, 348] on div "réel" at bounding box center [769, 334] width 177 height 98
click at [774, 426] on div "0:57 / 3:46" at bounding box center [528, 404] width 999 height 55
click at [769, 466] on div "Ligne : 3 Mot : 11 Sous-mot : 1 **** Préserver les Voix 0:57 / 3:46" at bounding box center [528, 294] width 1011 height 357
click at [596, 323] on div "céréales" at bounding box center [626, 334] width 108 height 98
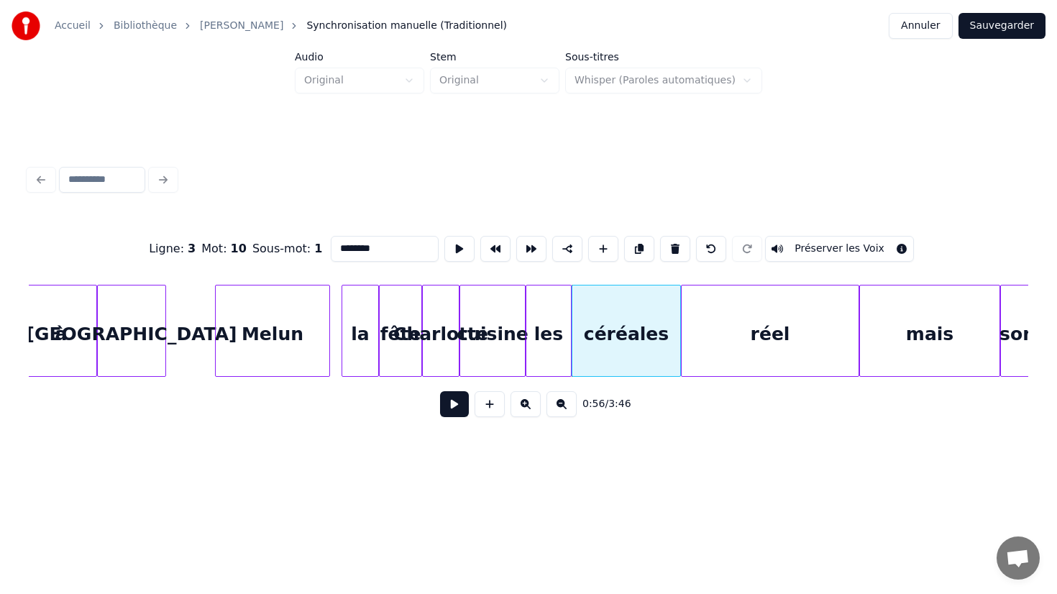
click at [749, 338] on div "réel" at bounding box center [769, 334] width 177 height 98
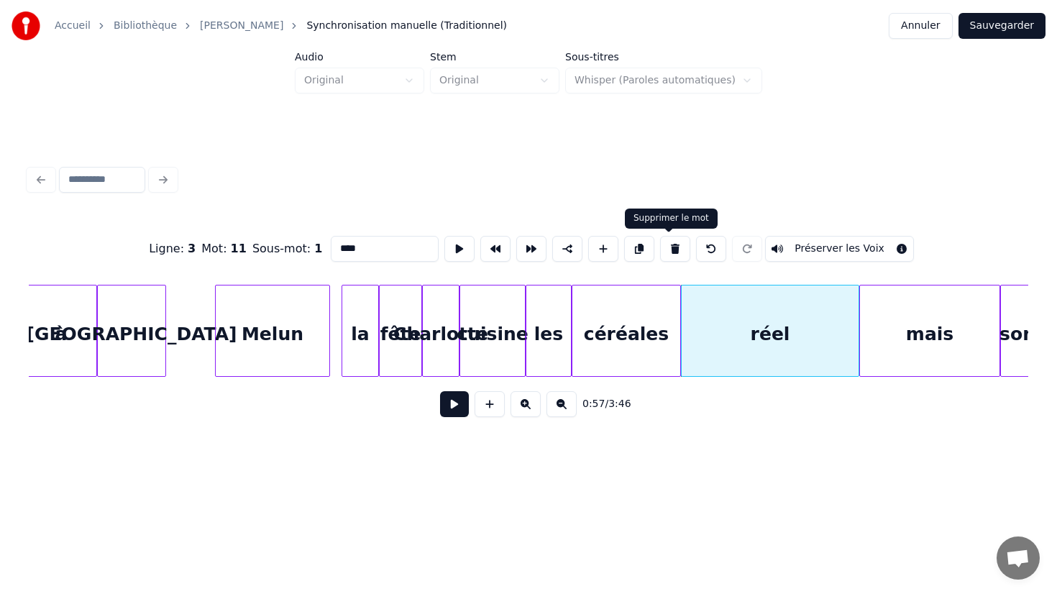
click at [669, 251] on button at bounding box center [675, 249] width 30 height 26
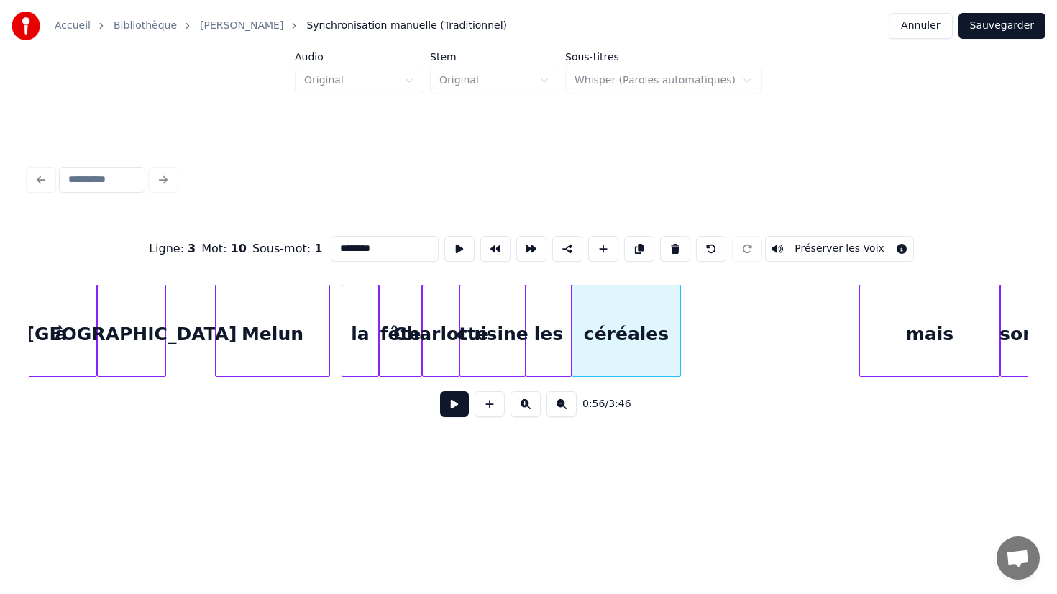
click at [666, 335] on div "céréales" at bounding box center [626, 334] width 108 height 98
click at [518, 352] on div "cuisine" at bounding box center [492, 334] width 65 height 98
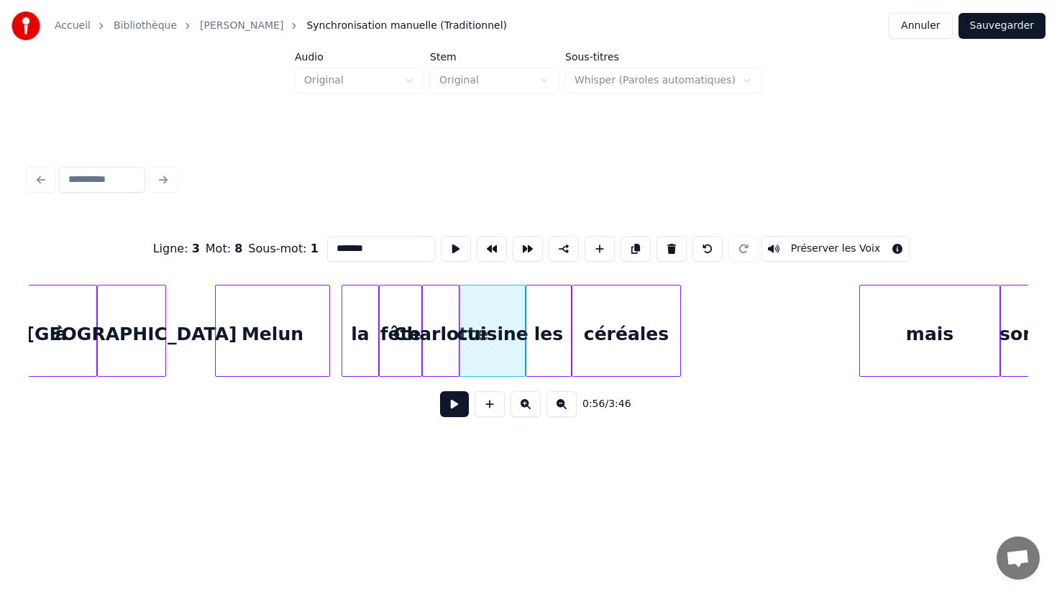
click at [446, 366] on div "Charlotte" at bounding box center [441, 334] width 36 height 98
type input "*********"
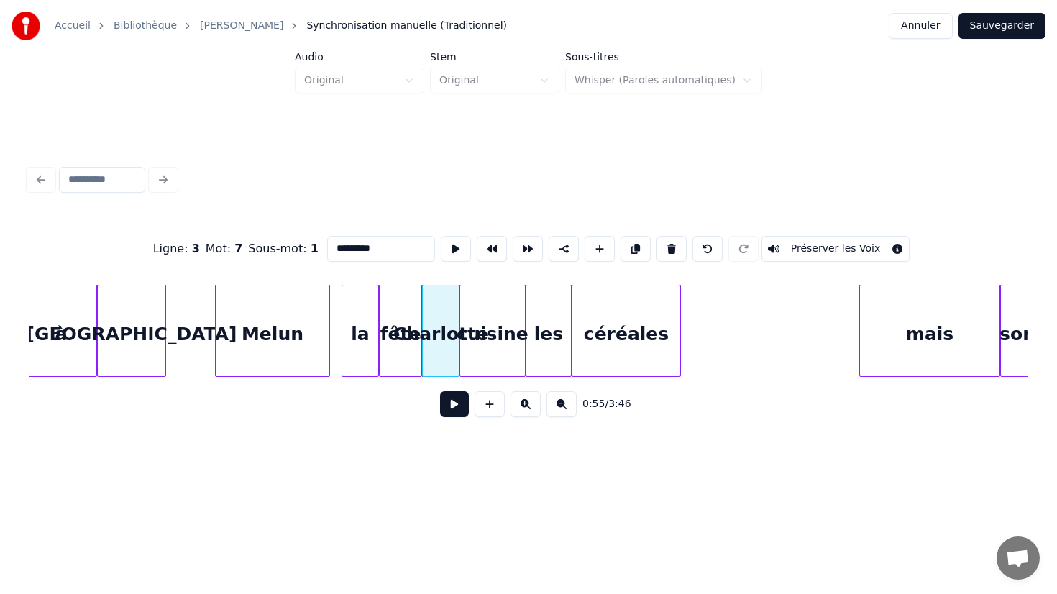
click at [456, 408] on button at bounding box center [454, 404] width 29 height 26
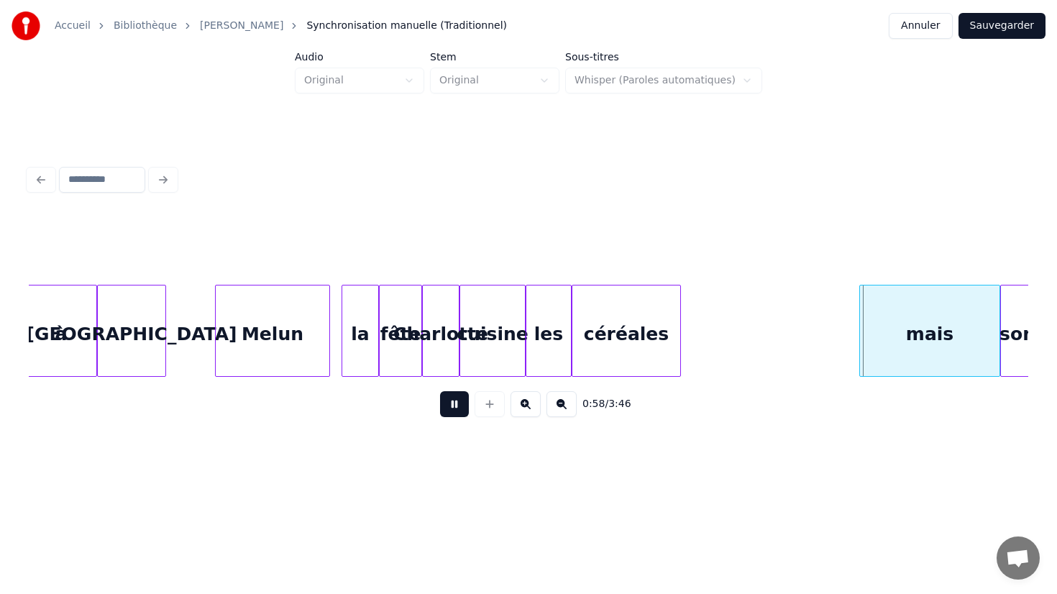
click at [456, 408] on button at bounding box center [454, 404] width 29 height 26
click at [632, 307] on div "céréales" at bounding box center [626, 334] width 108 height 98
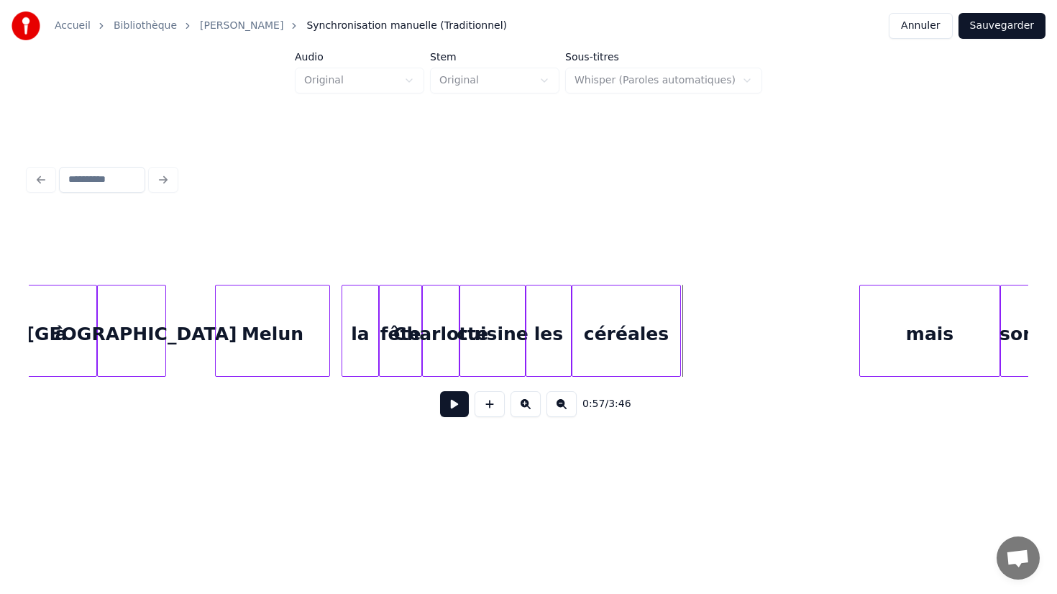
click at [664, 334] on div "céréales" at bounding box center [626, 334] width 108 height 98
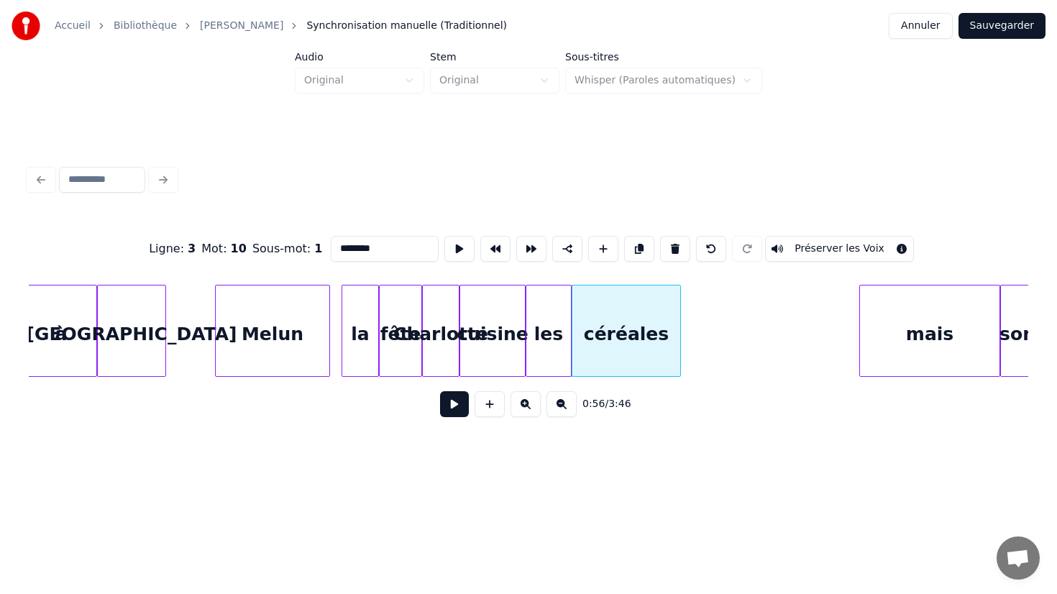
click at [679, 335] on div at bounding box center [678, 330] width 4 height 91
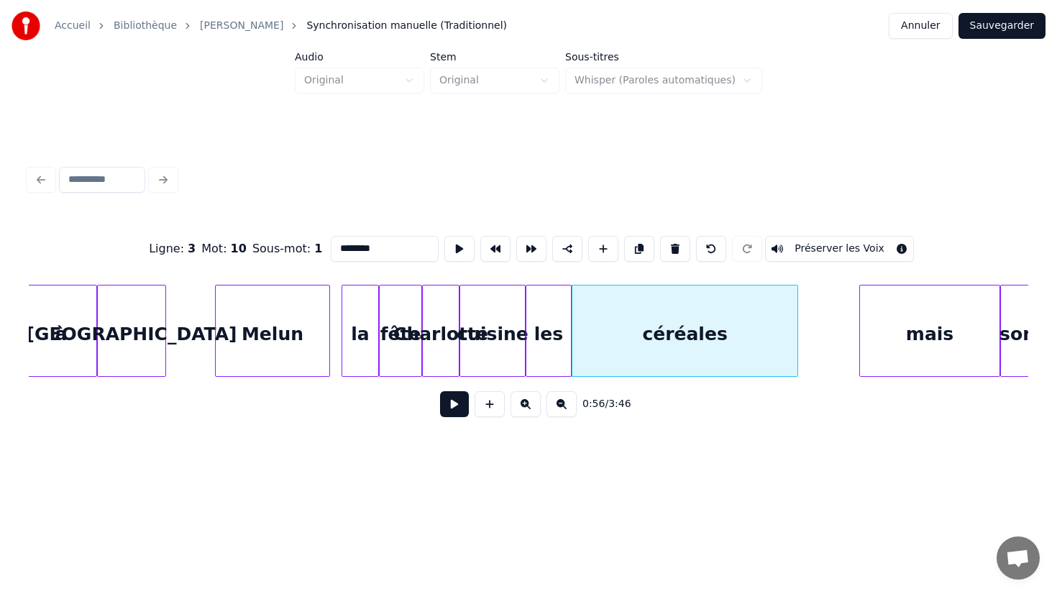
click at [797, 341] on div at bounding box center [795, 330] width 4 height 91
click at [553, 351] on div "les" at bounding box center [548, 334] width 45 height 98
type input "***"
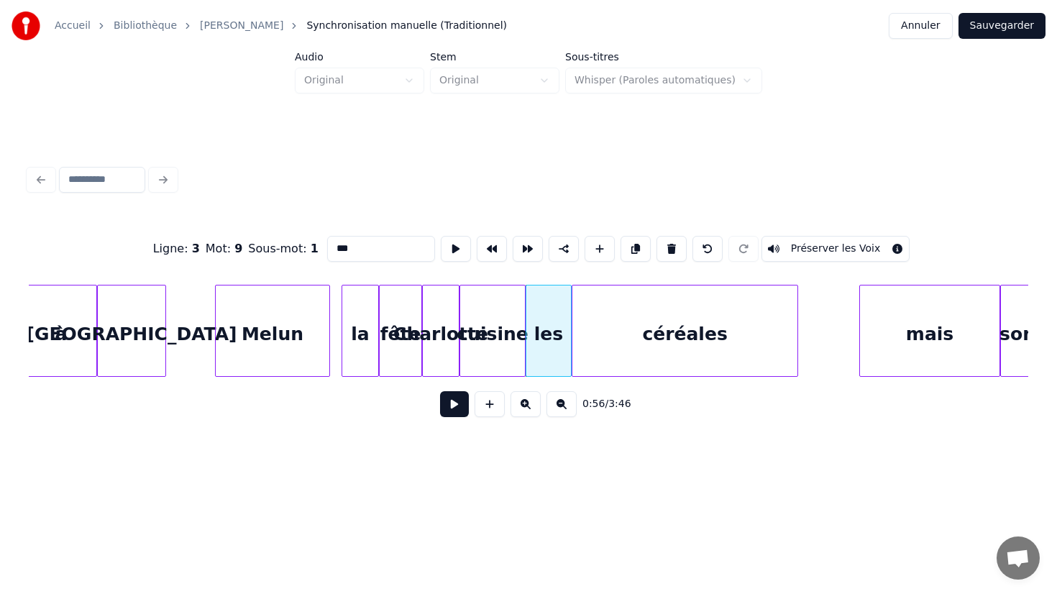
click at [460, 405] on button at bounding box center [454, 404] width 29 height 26
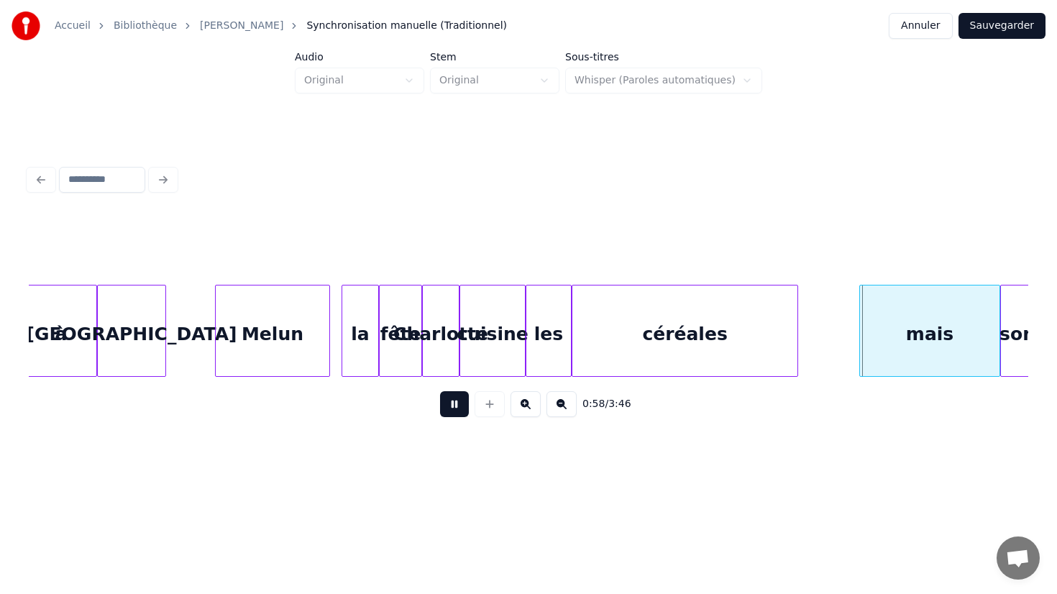
click at [704, 398] on div "0:58 / 3:46" at bounding box center [528, 404] width 976 height 32
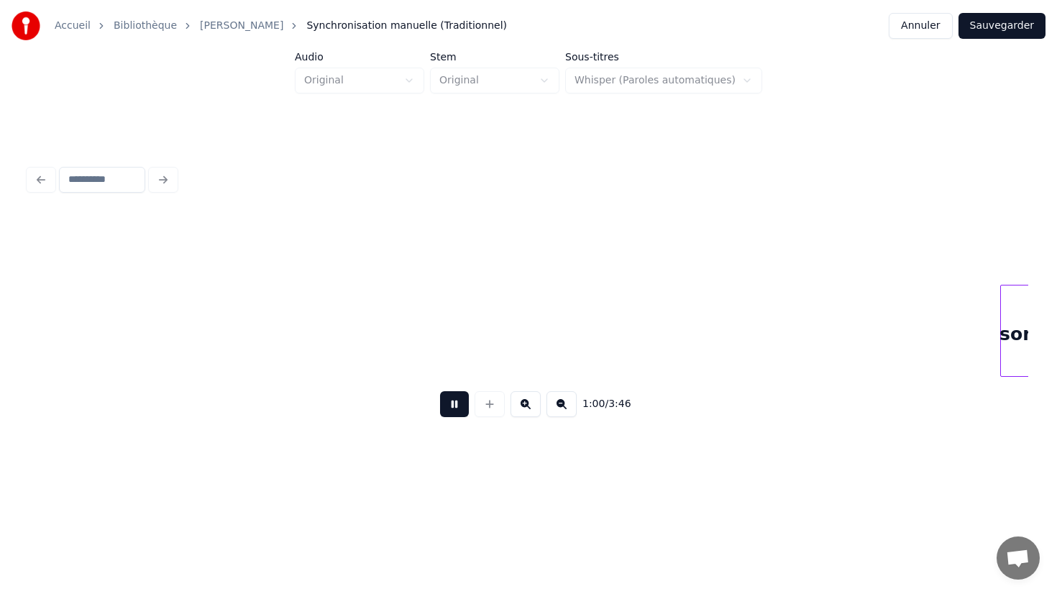
scroll to position [0, 8639]
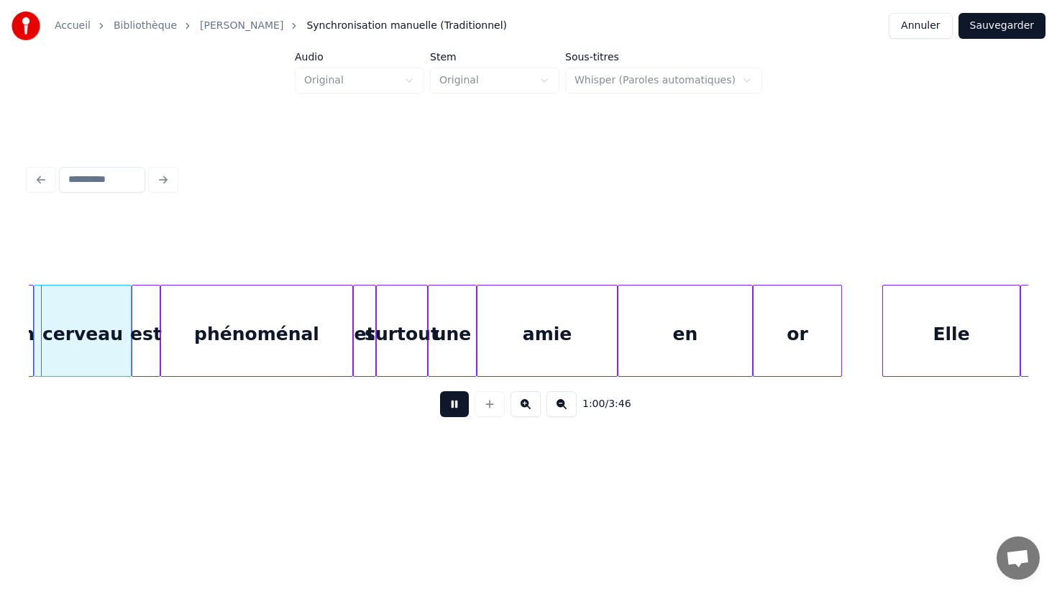
click at [447, 409] on button at bounding box center [454, 404] width 29 height 26
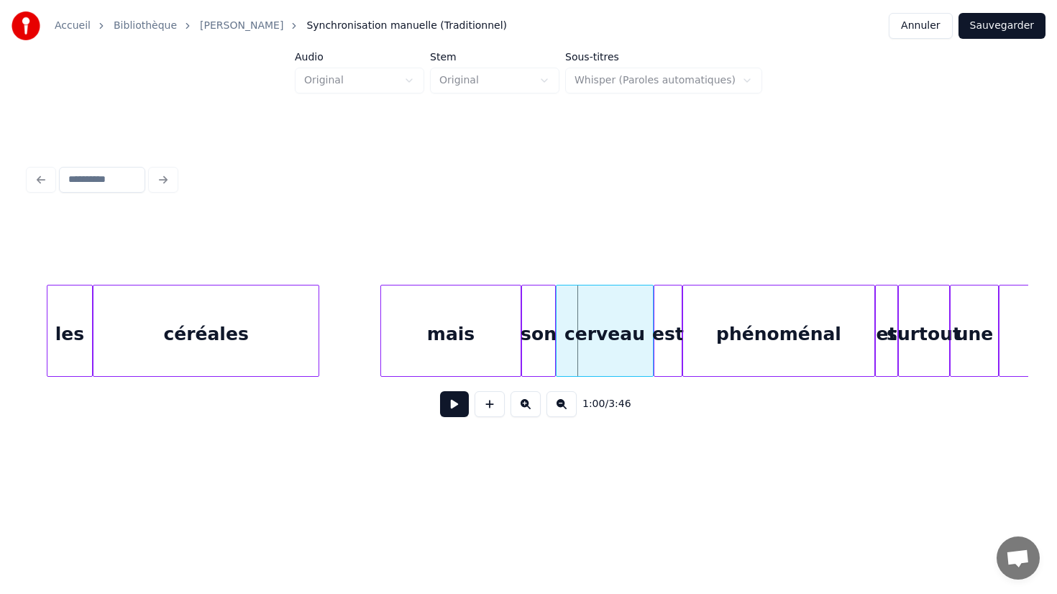
scroll to position [0, 8064]
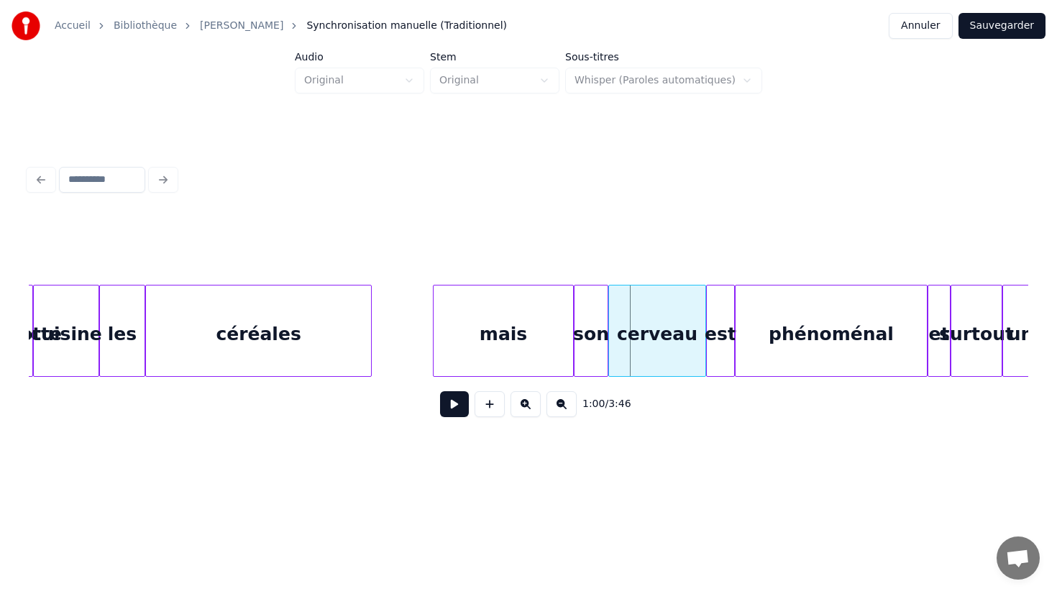
click at [290, 333] on div "céréales" at bounding box center [258, 334] width 225 height 98
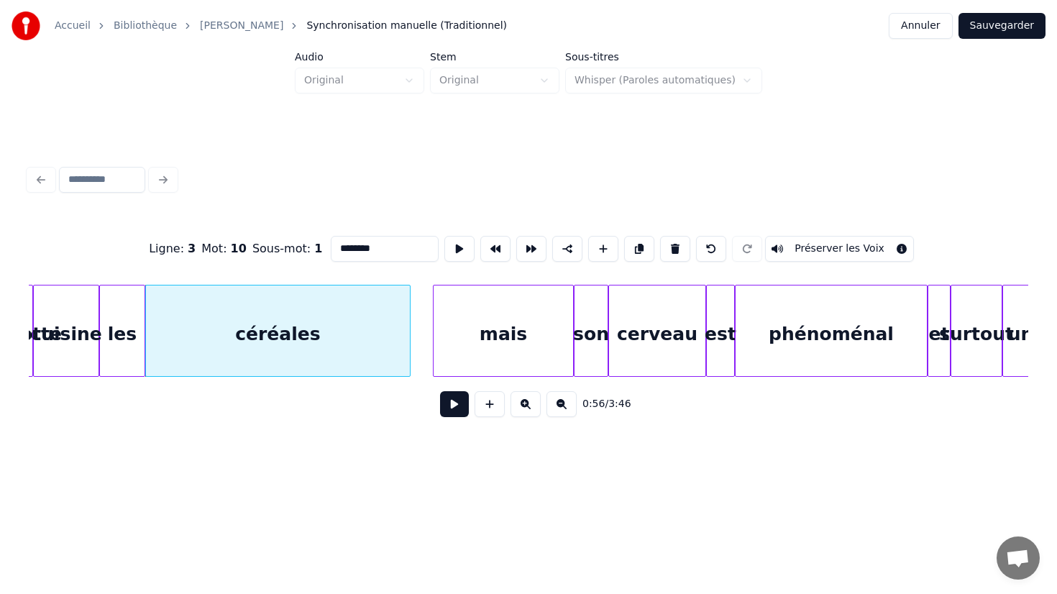
click at [409, 330] on div at bounding box center [407, 330] width 4 height 91
click at [335, 339] on div "céréales" at bounding box center [278, 334] width 264 height 98
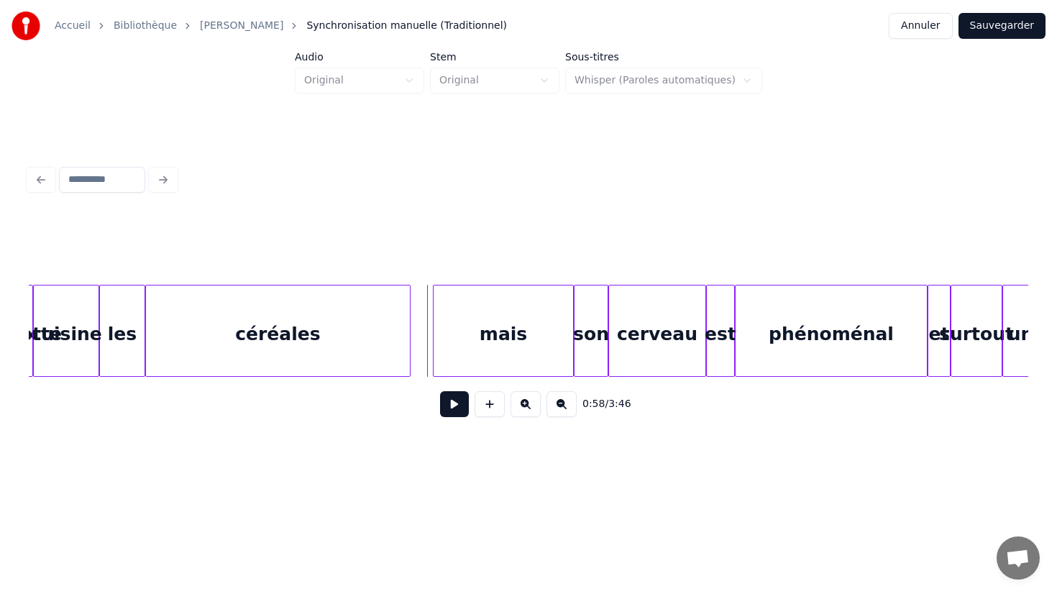
click at [462, 413] on button at bounding box center [454, 404] width 29 height 26
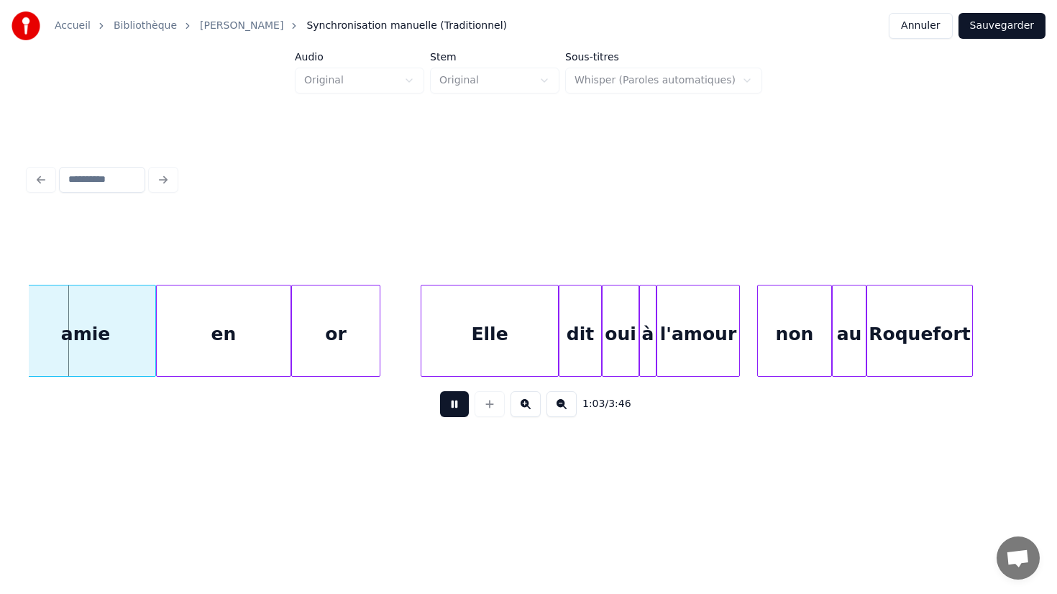
scroll to position [0, 9099]
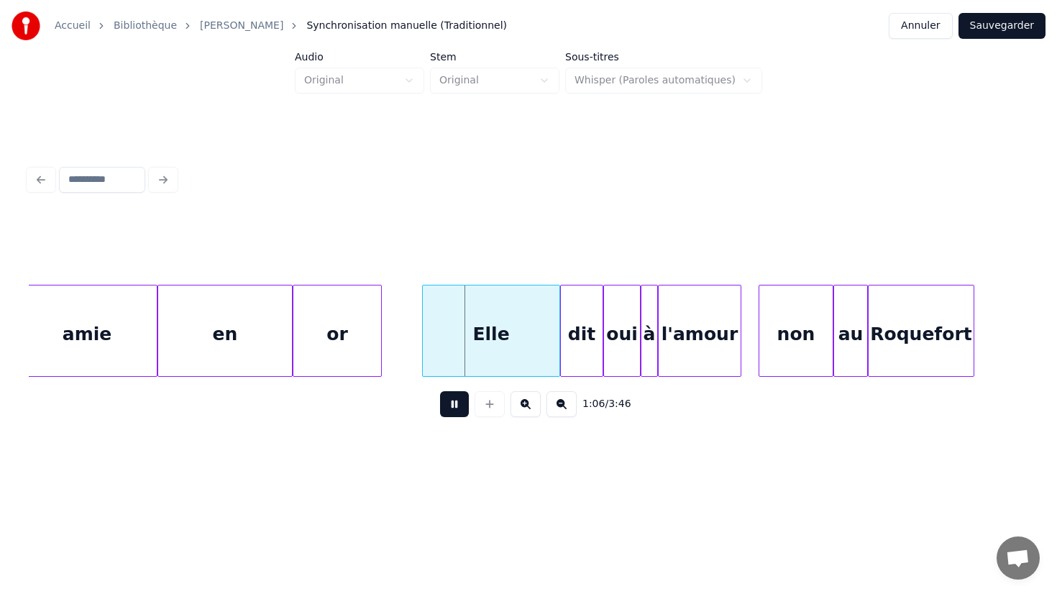
click at [454, 409] on button at bounding box center [454, 404] width 29 height 26
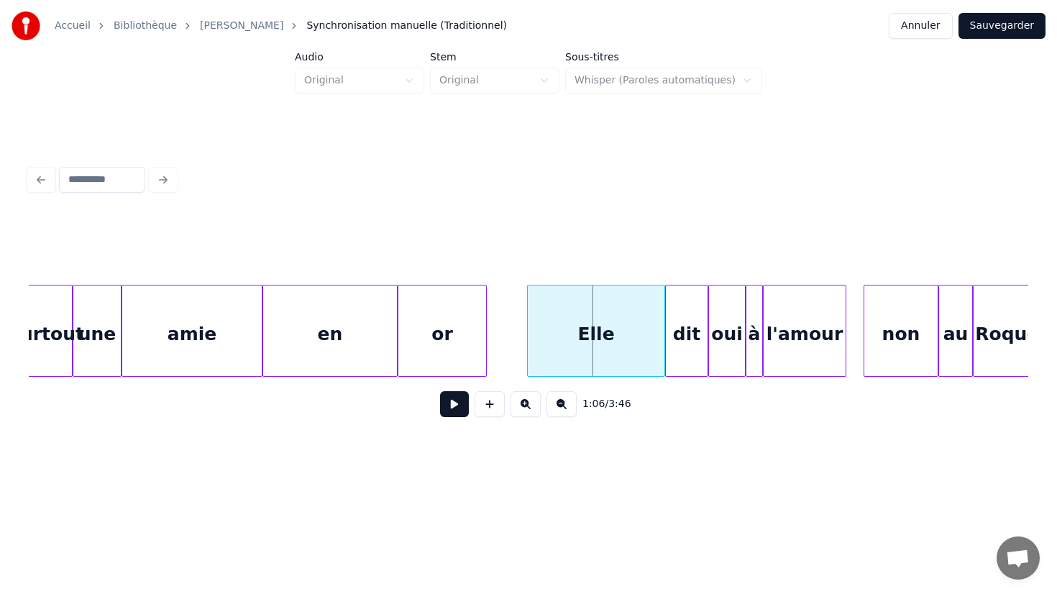
scroll to position [0, 8984]
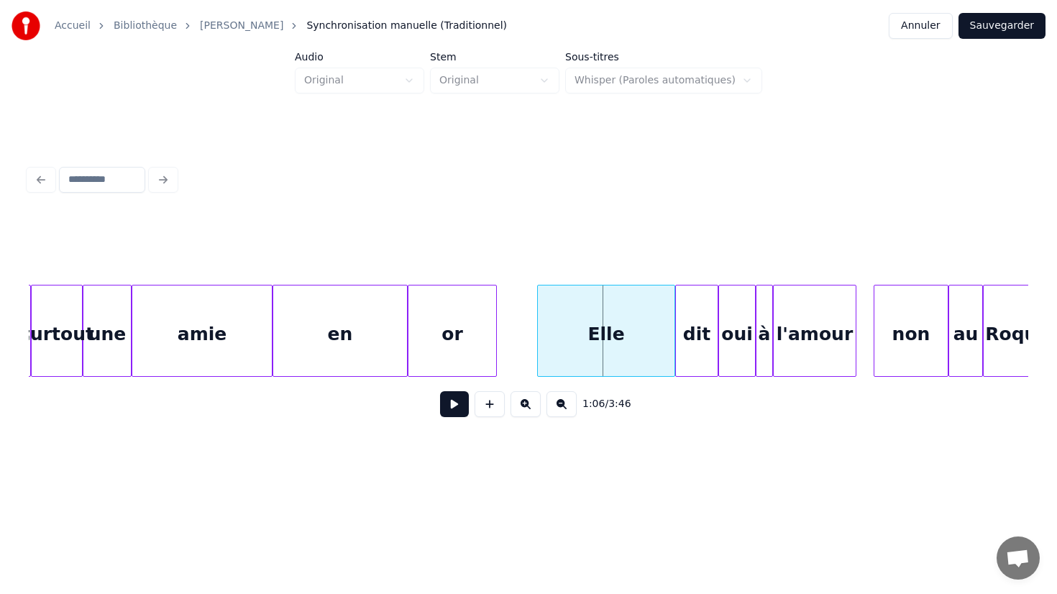
click at [100, 329] on div "une" at bounding box center [106, 334] width 47 height 98
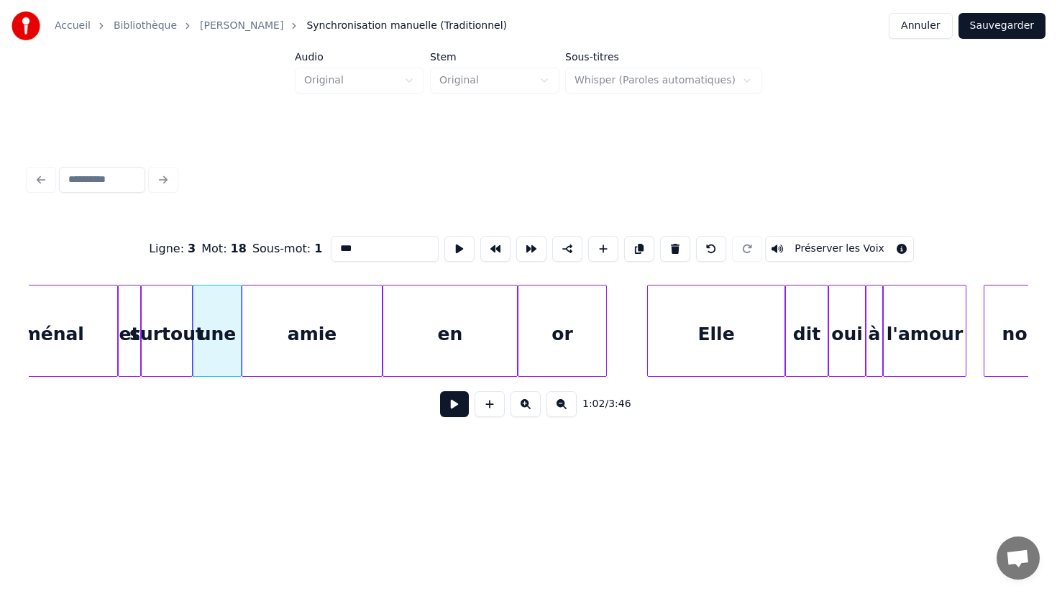
scroll to position [0, 8860]
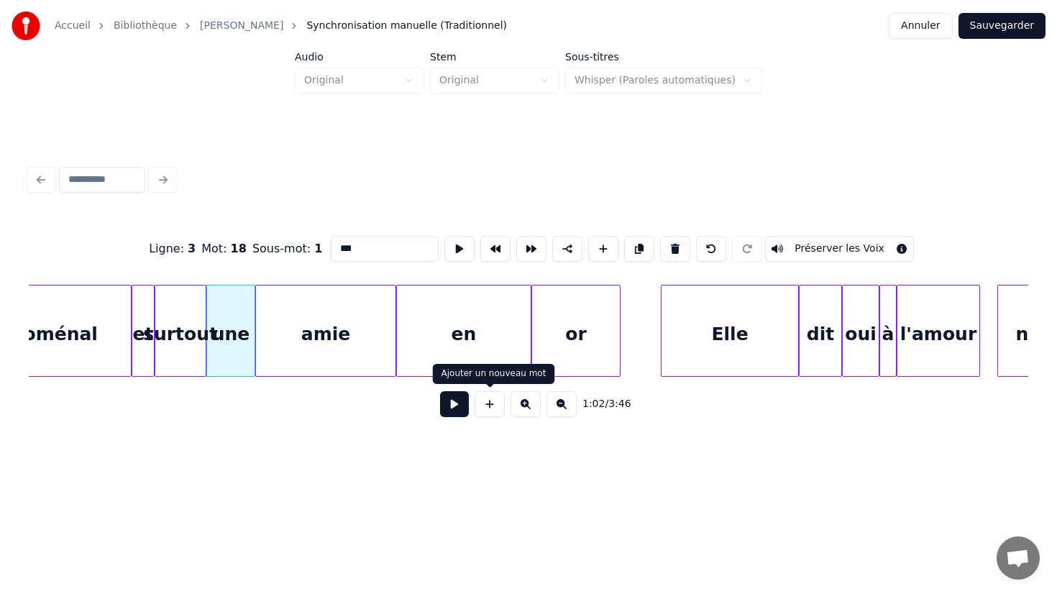
click at [453, 405] on button at bounding box center [454, 404] width 29 height 26
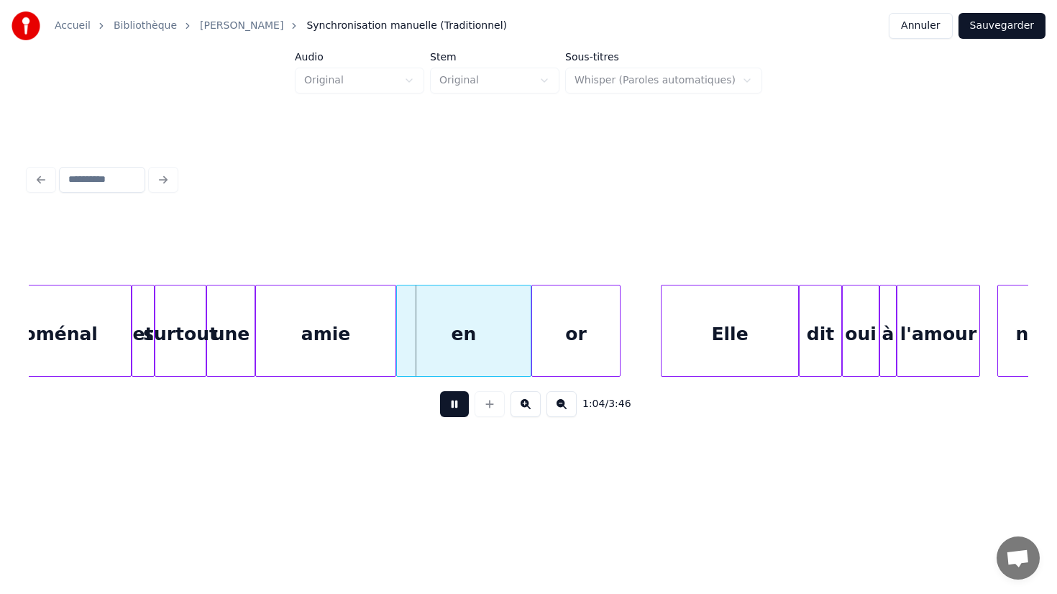
click at [453, 405] on button at bounding box center [454, 404] width 29 height 26
click at [382, 339] on div "amie" at bounding box center [325, 334] width 139 height 98
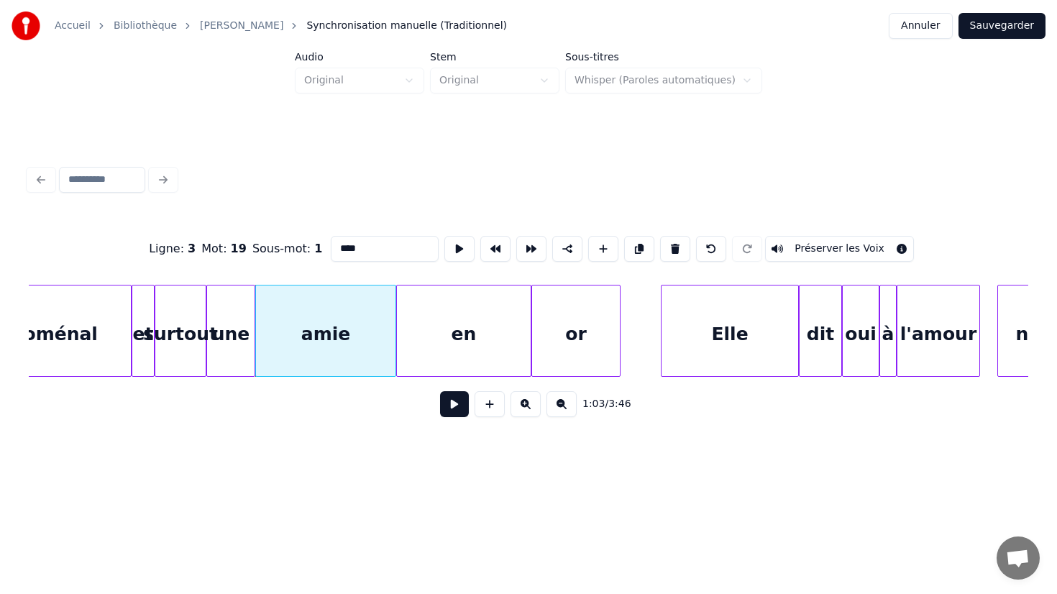
click at [382, 339] on div "amie" at bounding box center [325, 334] width 139 height 98
click at [456, 332] on div at bounding box center [456, 330] width 4 height 91
click at [489, 344] on div "en" at bounding box center [464, 334] width 134 height 98
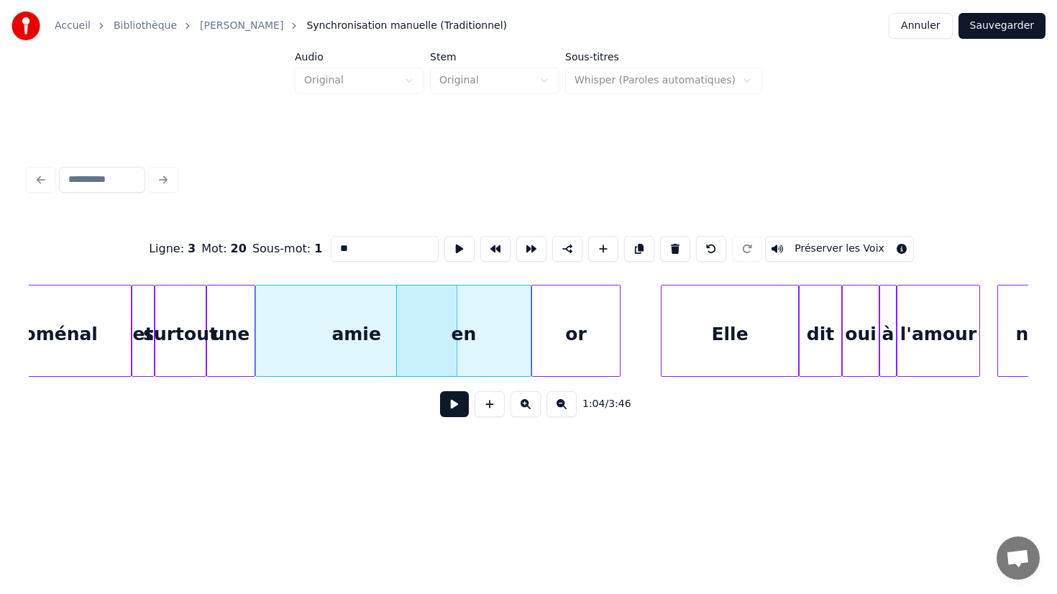
click at [393, 336] on div "amie" at bounding box center [356, 334] width 201 height 98
type input "****"
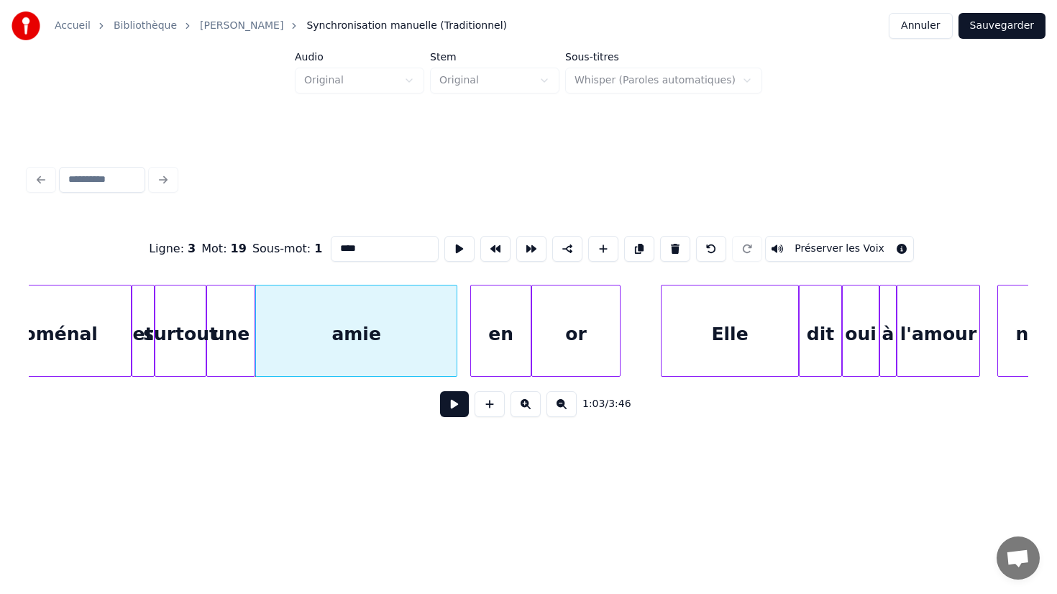
click at [471, 333] on div at bounding box center [473, 330] width 4 height 91
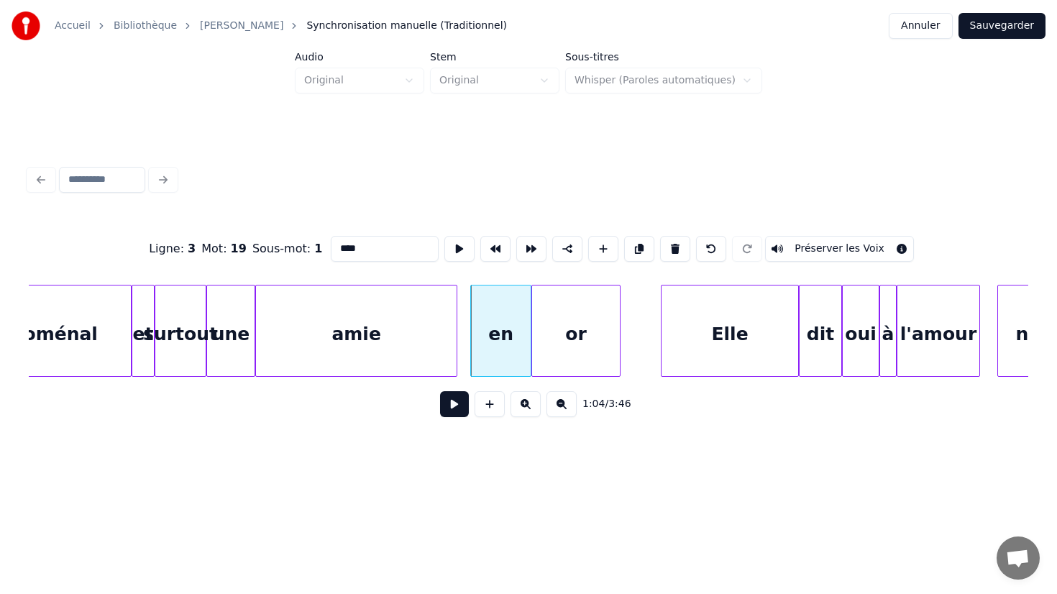
click at [435, 334] on div "amie" at bounding box center [356, 334] width 201 height 98
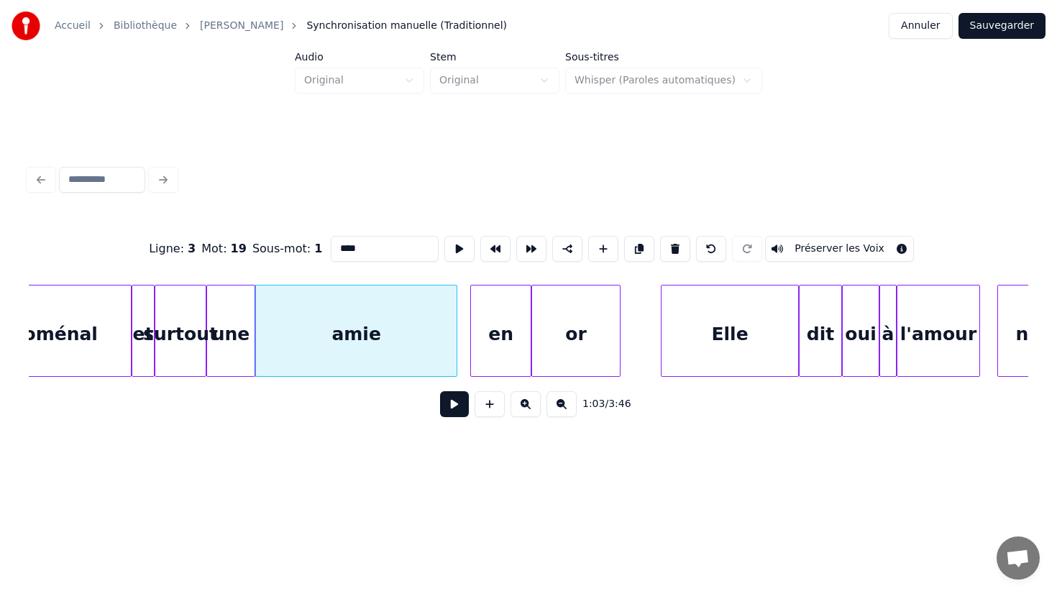
click at [449, 408] on button at bounding box center [454, 404] width 29 height 26
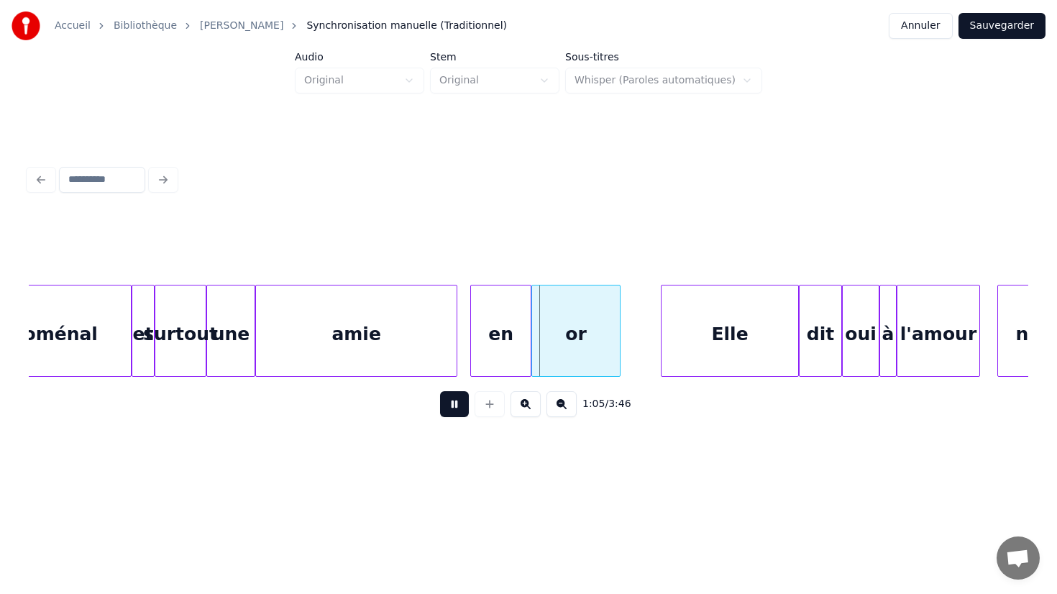
click at [449, 408] on button at bounding box center [454, 404] width 29 height 26
click at [423, 340] on div "amie" at bounding box center [356, 334] width 201 height 98
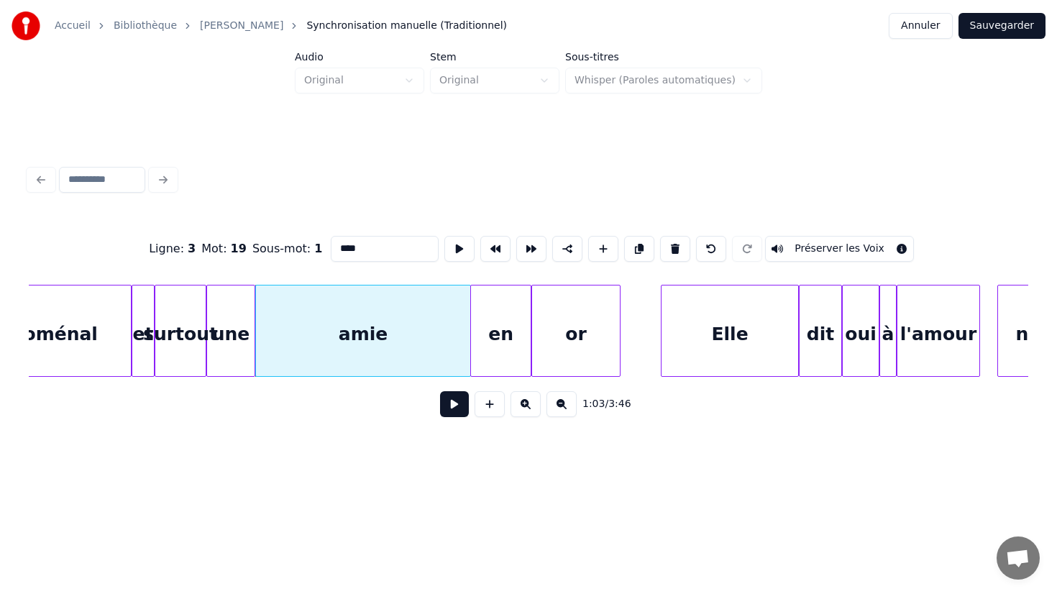
click at [468, 334] on div at bounding box center [468, 330] width 4 height 91
click at [414, 331] on div "amie" at bounding box center [363, 334] width 214 height 98
click at [440, 391] on button at bounding box center [454, 404] width 29 height 26
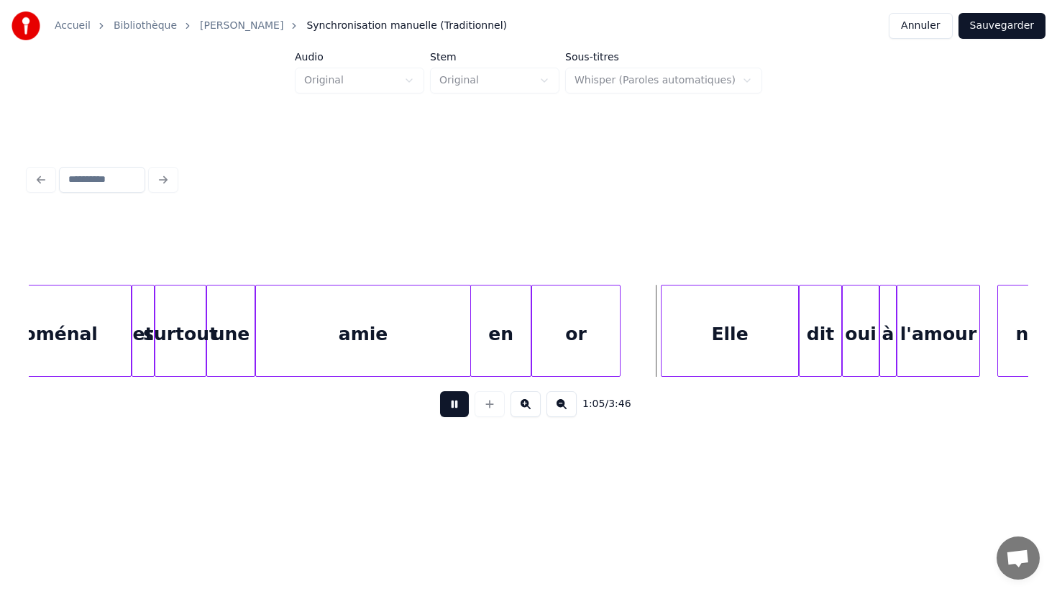
click at [440, 391] on button at bounding box center [454, 404] width 29 height 26
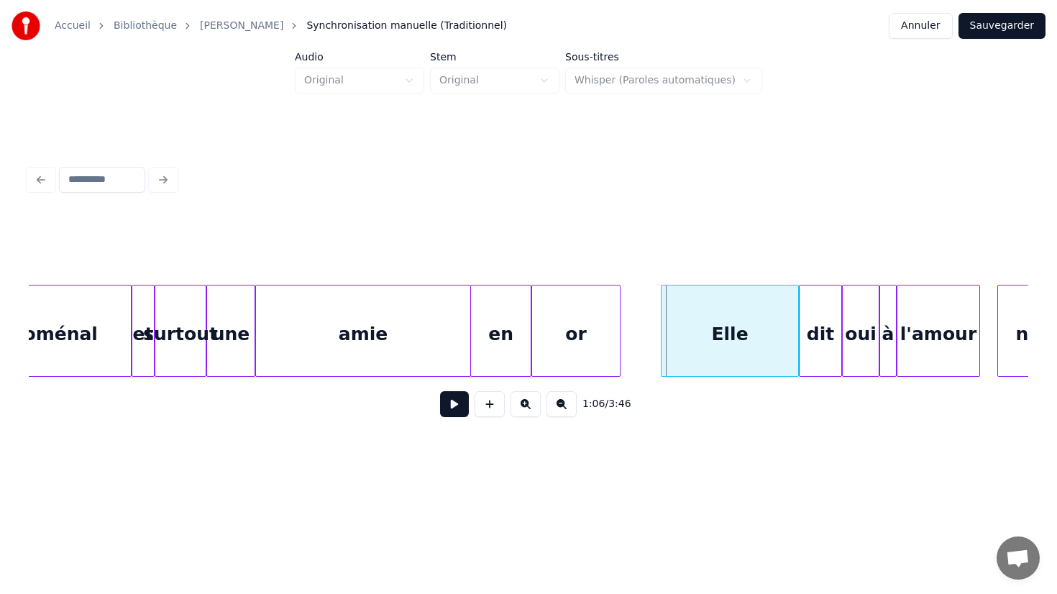
click at [552, 327] on div "or" at bounding box center [576, 334] width 88 height 98
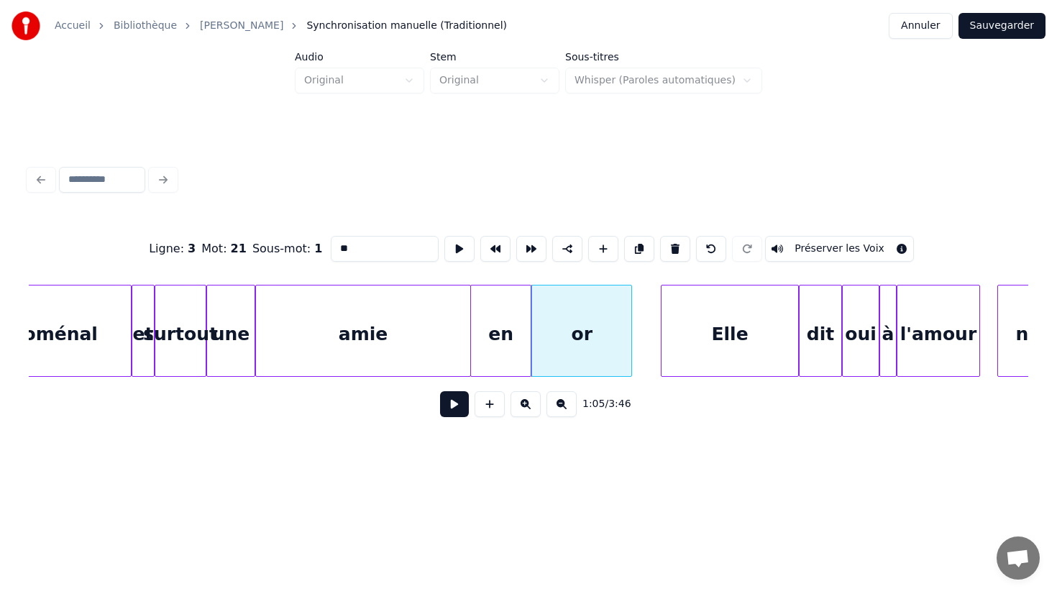
click at [628, 333] on div at bounding box center [629, 330] width 4 height 91
click at [455, 408] on button at bounding box center [454, 404] width 29 height 26
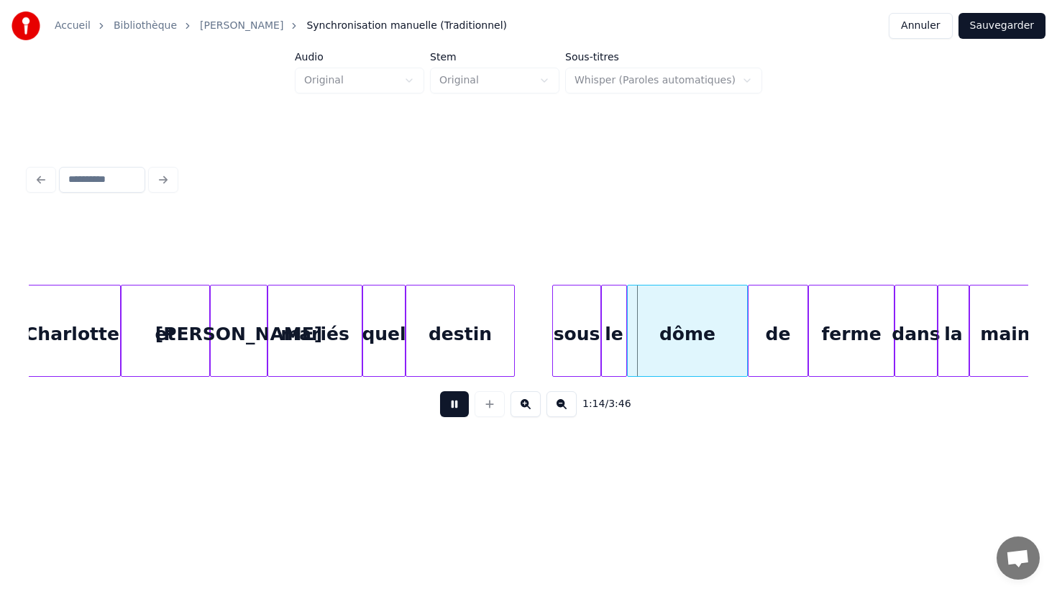
scroll to position [0, 10114]
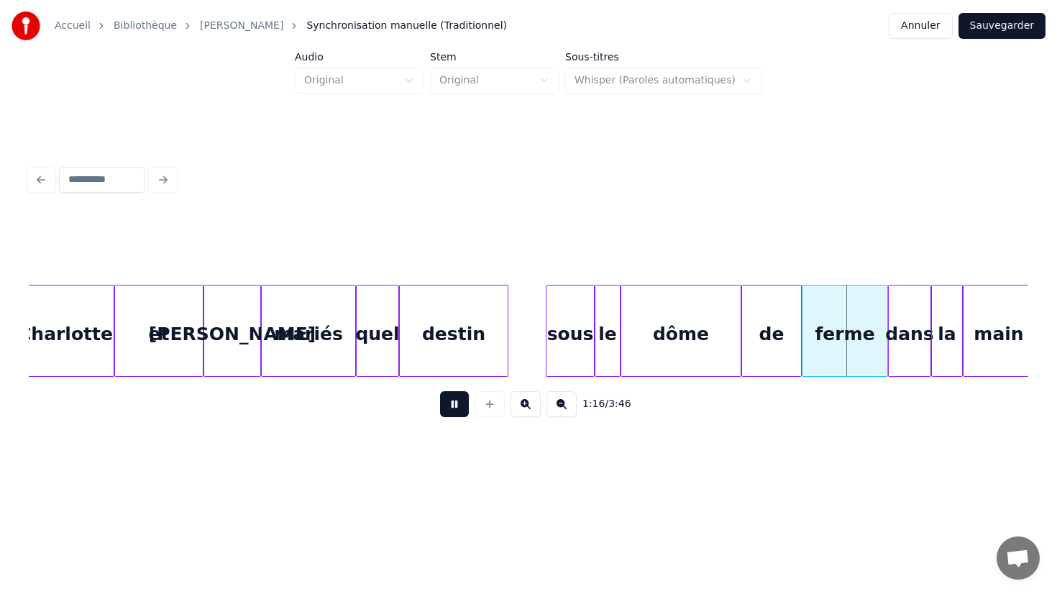
click at [450, 410] on button at bounding box center [454, 404] width 29 height 26
click at [851, 331] on div "ferme" at bounding box center [844, 334] width 85 height 98
click at [403, 262] on div "Ligne : 4 Mot : 19 Sous-mot : 1 ***** Préserver les Voix" at bounding box center [528, 249] width 999 height 72
click at [399, 249] on input "*****" at bounding box center [385, 249] width 108 height 26
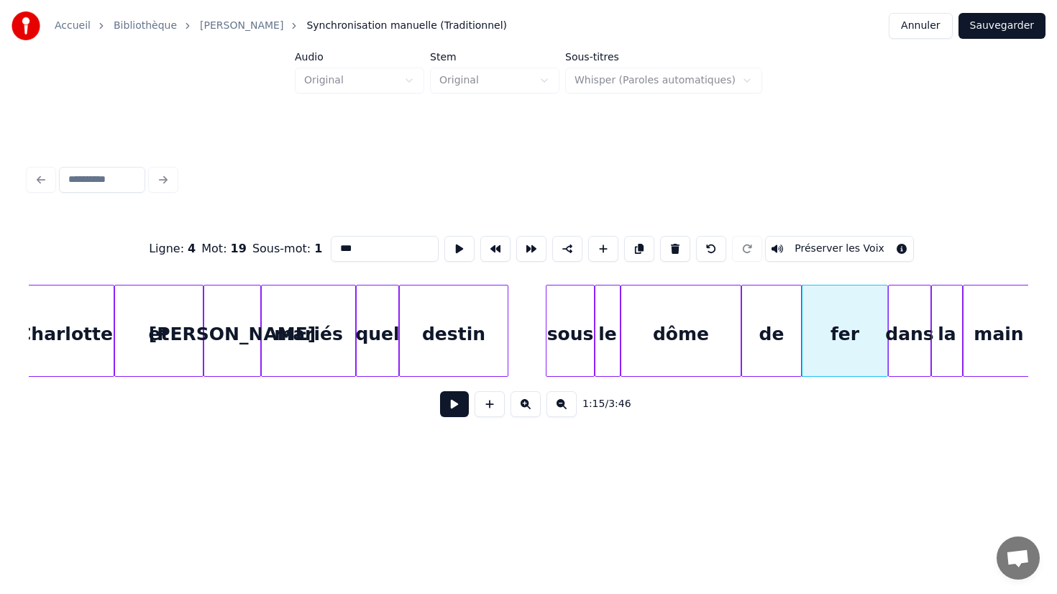
type input "***"
click at [456, 410] on button at bounding box center [454, 404] width 29 height 26
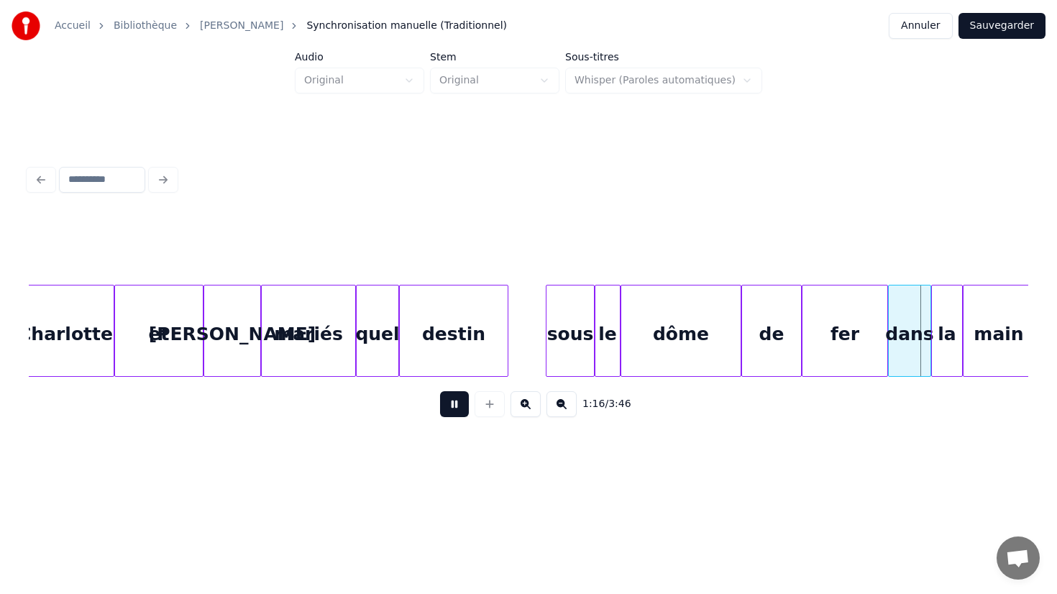
click at [456, 410] on button at bounding box center [454, 404] width 29 height 26
click at [458, 408] on button at bounding box center [454, 404] width 29 height 26
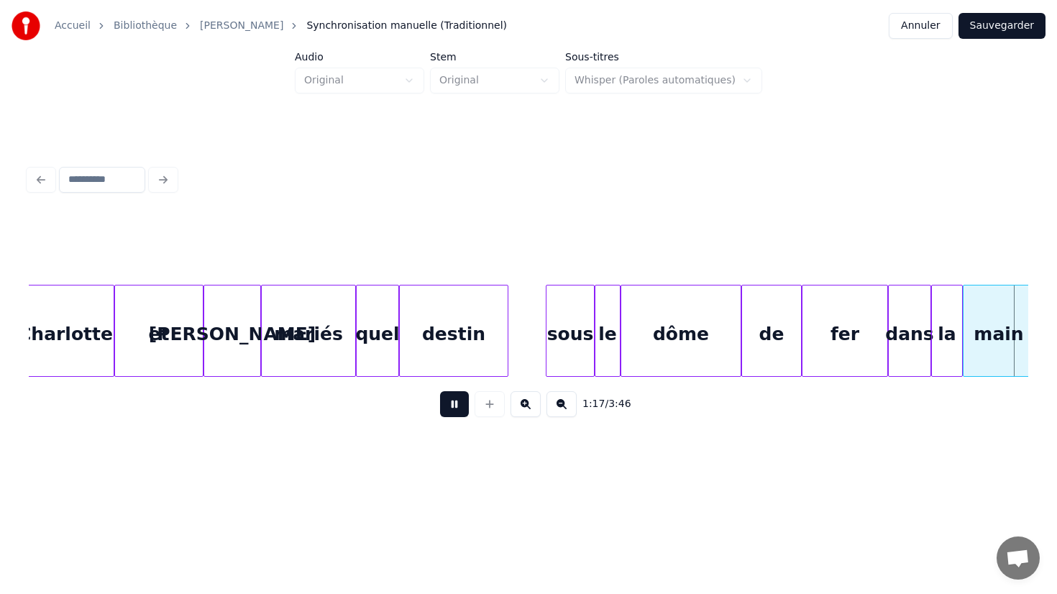
scroll to position [0, 11115]
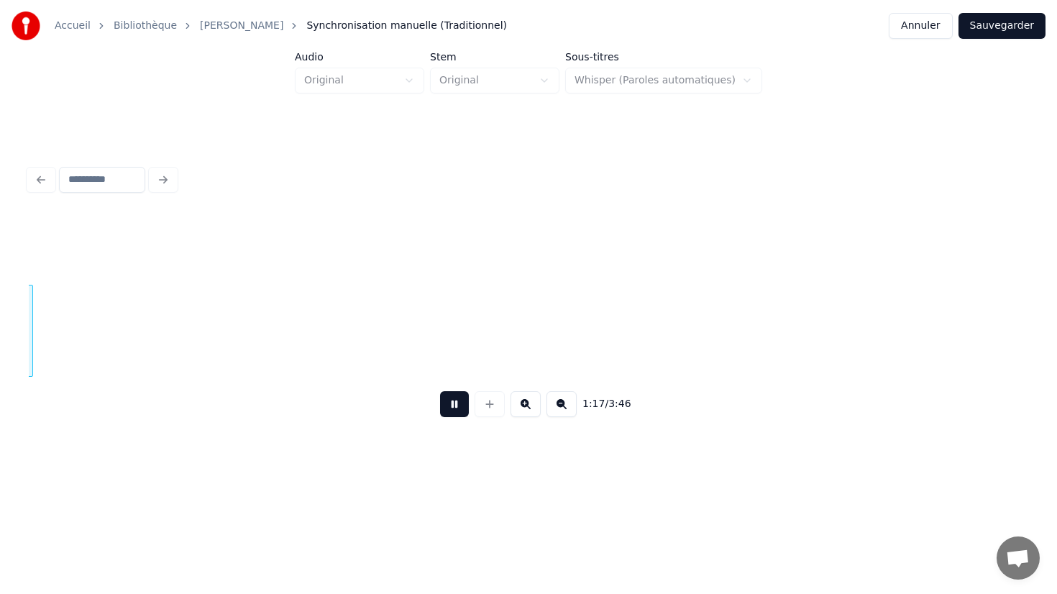
click at [458, 408] on button at bounding box center [454, 404] width 29 height 26
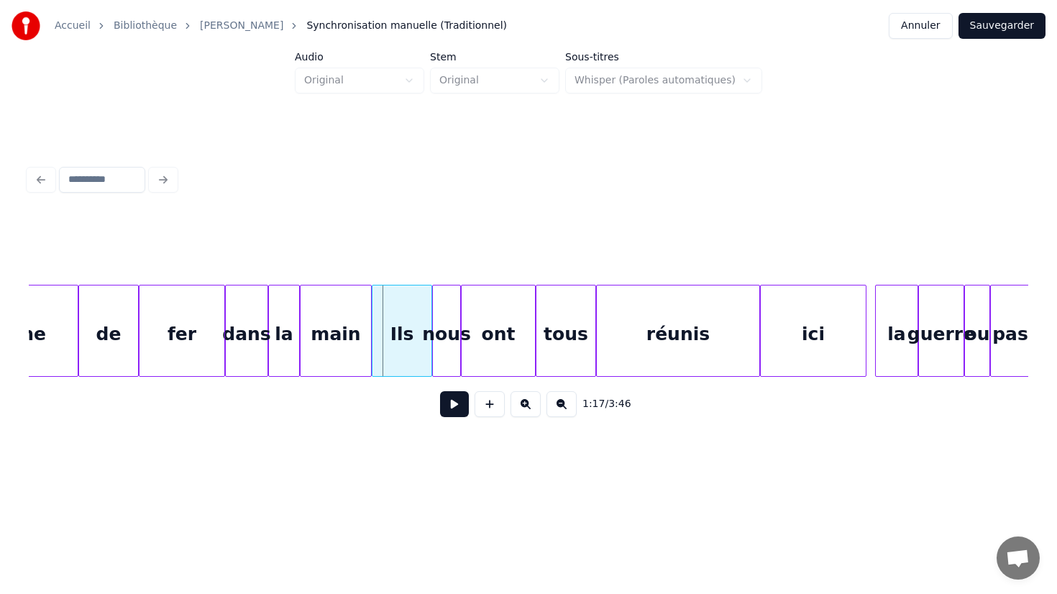
scroll to position [0, 10767]
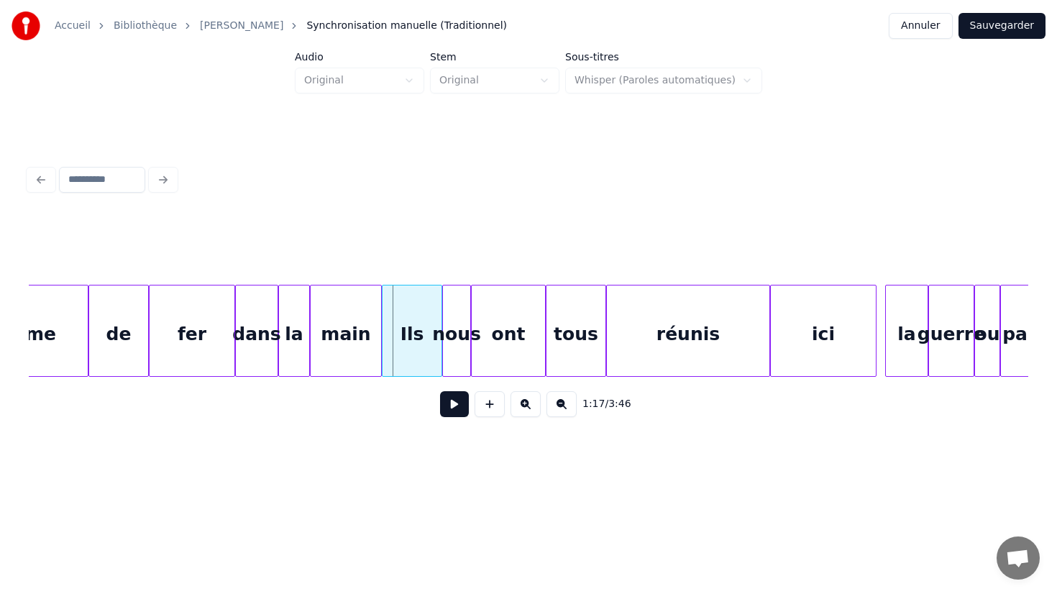
click at [244, 354] on div "dans" at bounding box center [257, 334] width 42 height 98
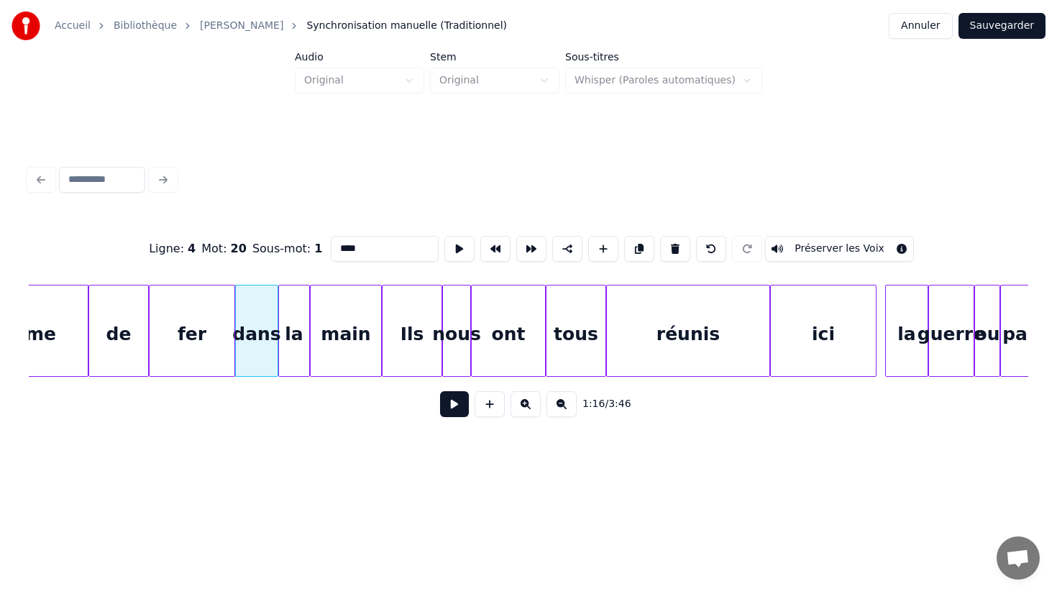
click at [336, 252] on input "****" at bounding box center [385, 249] width 108 height 26
click at [173, 319] on div "fer" at bounding box center [192, 334] width 85 height 98
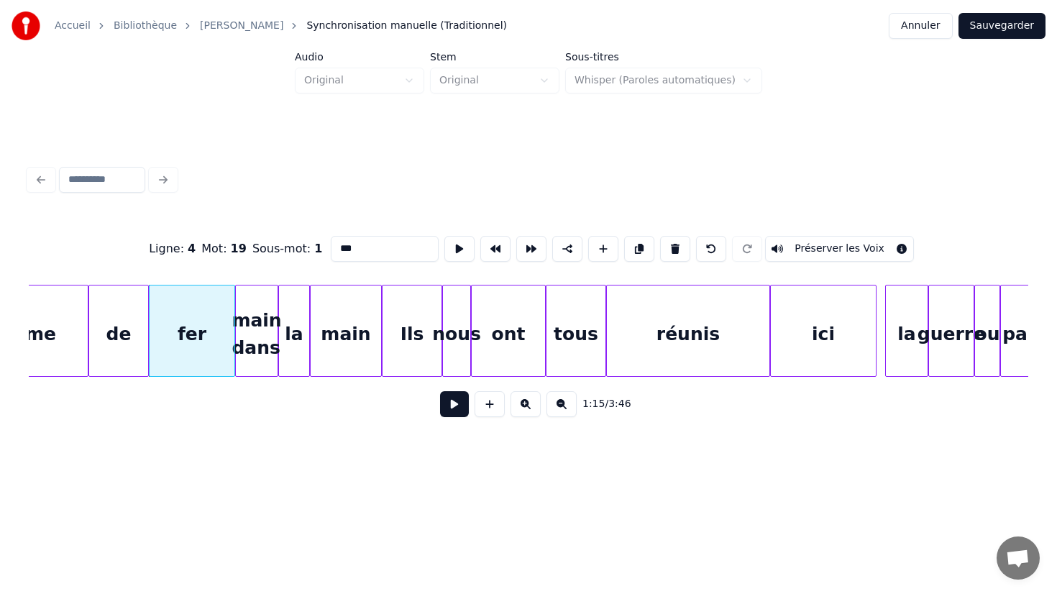
click at [135, 335] on div "de" at bounding box center [118, 334] width 59 height 98
type input "**"
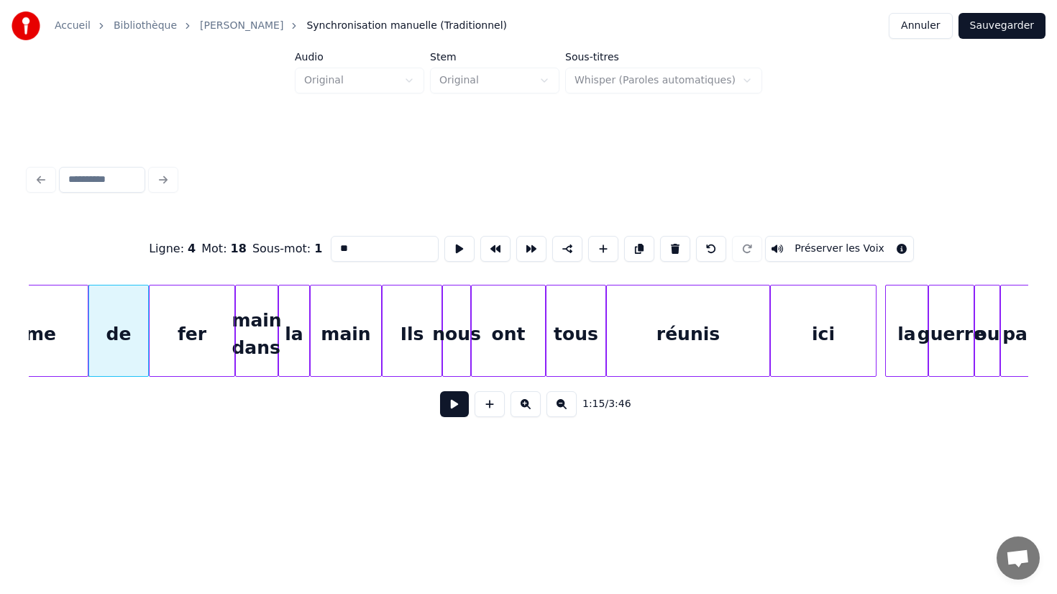
click at [455, 412] on button at bounding box center [454, 404] width 29 height 26
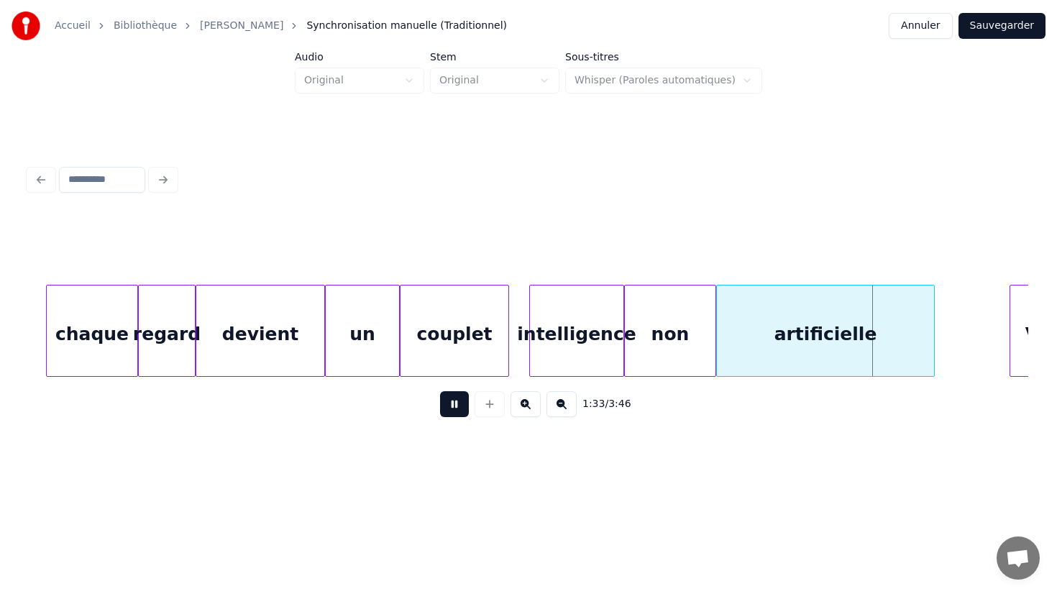
scroll to position [0, 12571]
click at [686, 334] on div "non" at bounding box center [670, 334] width 91 height 98
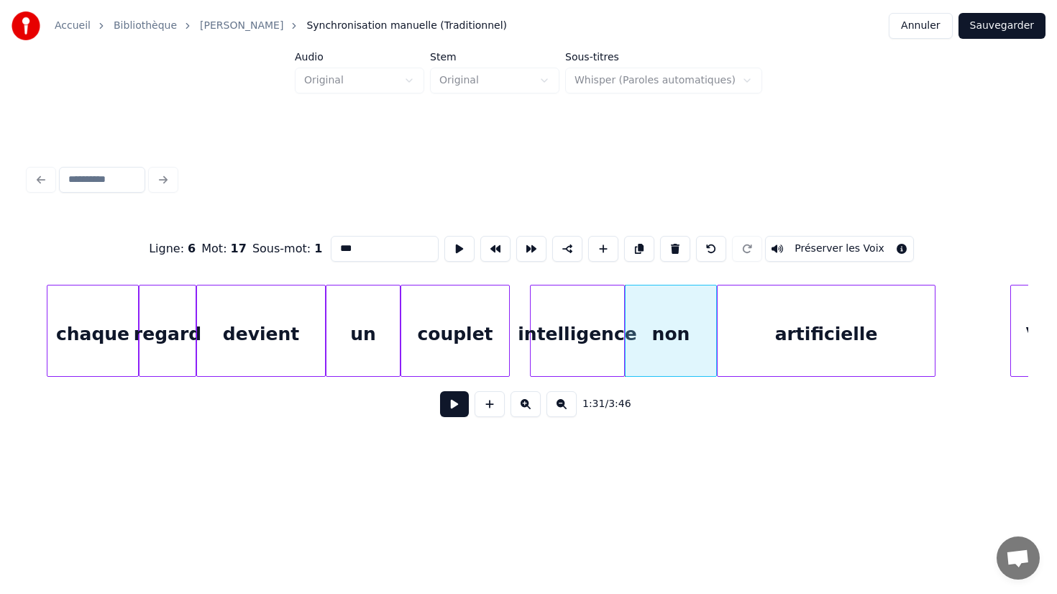
click at [380, 245] on input "***" at bounding box center [385, 249] width 108 height 26
click at [773, 349] on div "artificielle" at bounding box center [825, 334] width 217 height 98
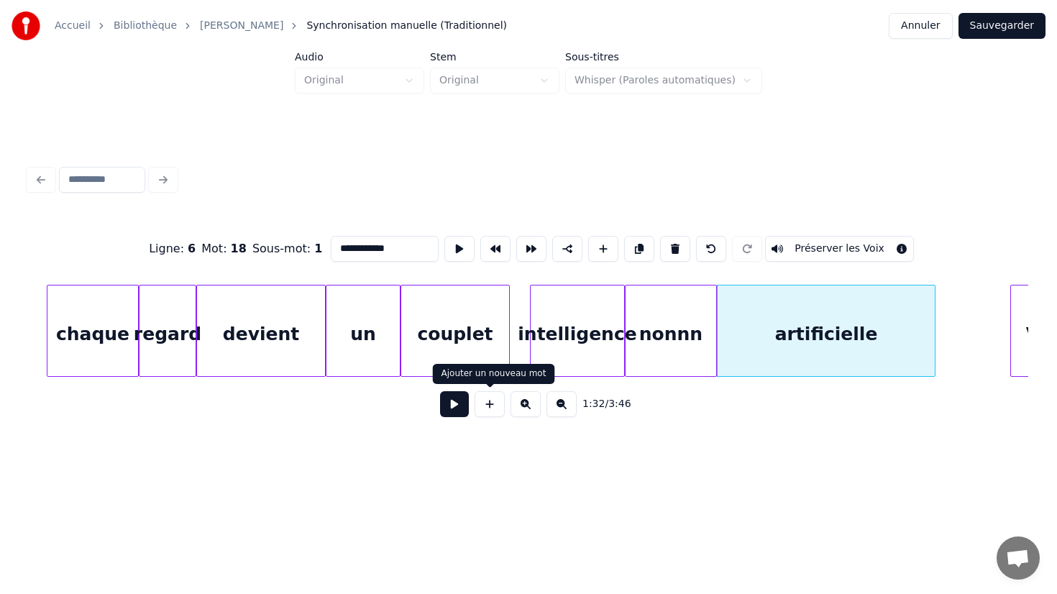
type input "**********"
click at [457, 408] on button at bounding box center [454, 404] width 29 height 26
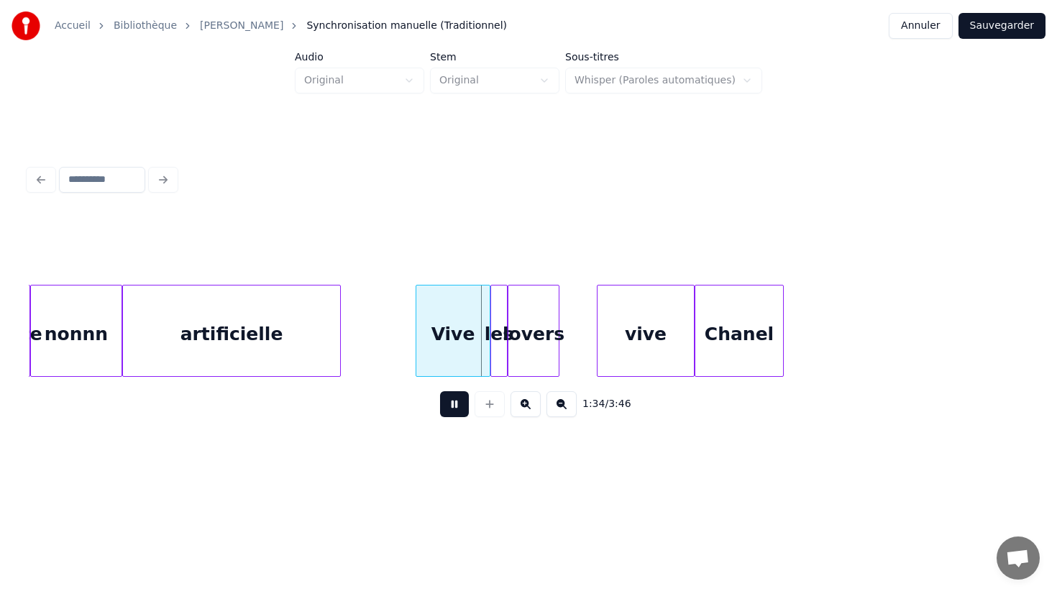
scroll to position [0, 13178]
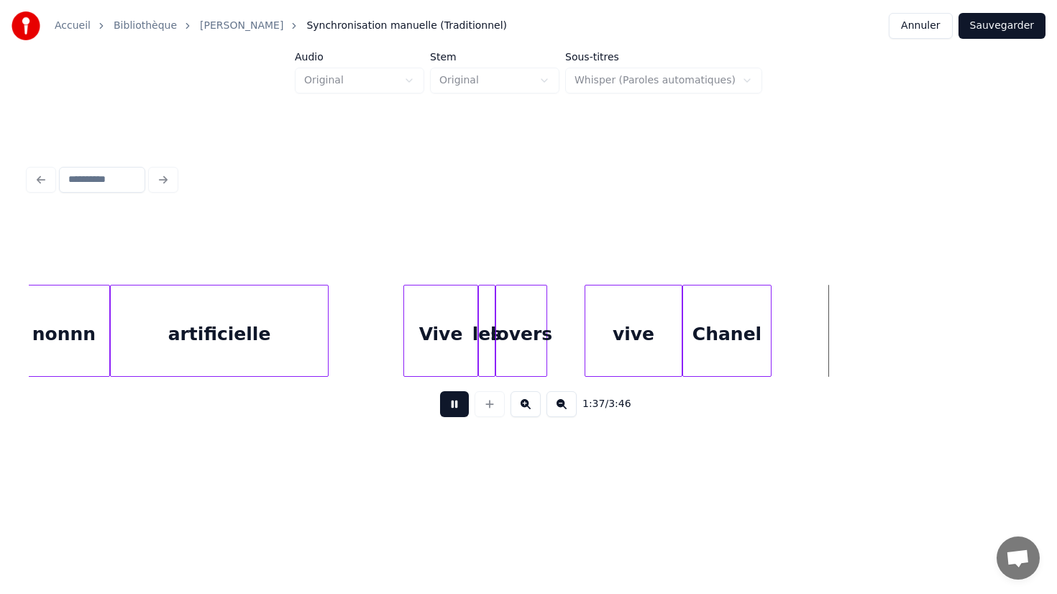
click at [458, 407] on button at bounding box center [454, 404] width 29 height 26
click at [456, 416] on button at bounding box center [454, 404] width 29 height 26
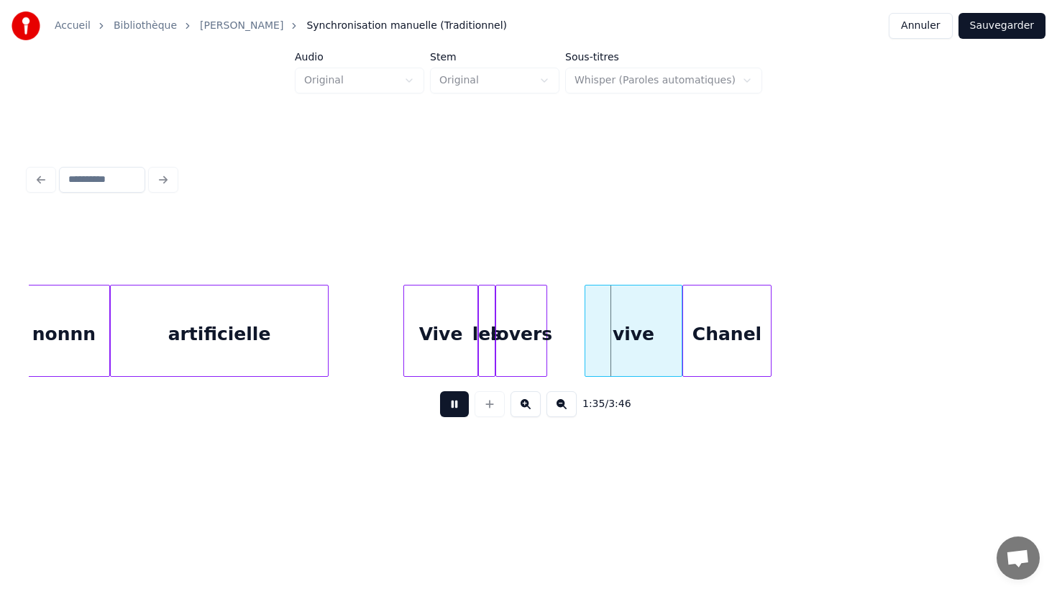
click at [456, 416] on button at bounding box center [454, 404] width 29 height 26
click at [529, 329] on div "lovers" at bounding box center [521, 334] width 50 height 98
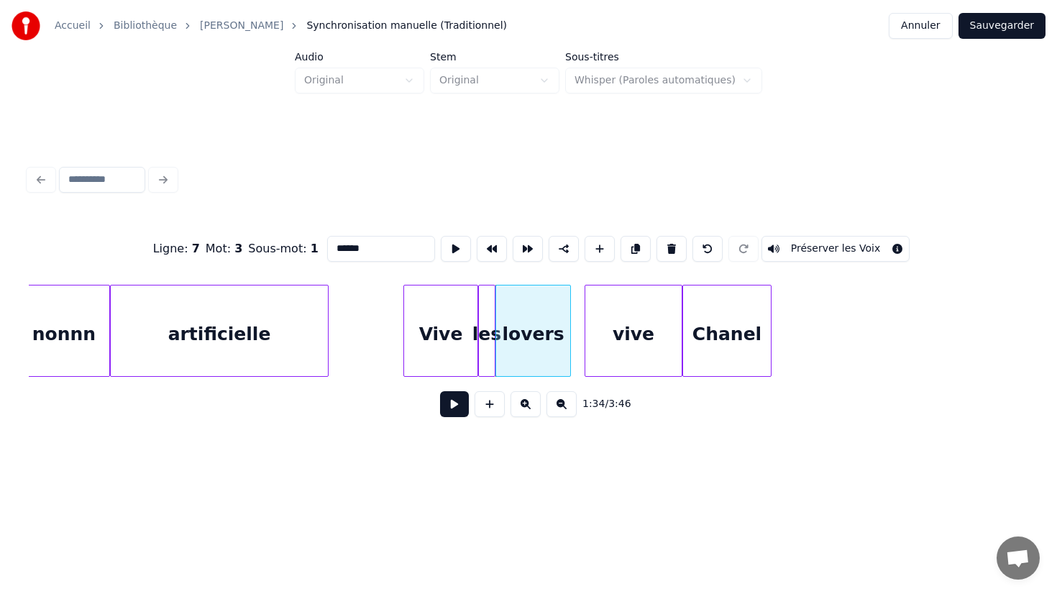
click at [567, 339] on div at bounding box center [568, 330] width 4 height 91
click at [622, 336] on div "vive" at bounding box center [633, 334] width 96 height 98
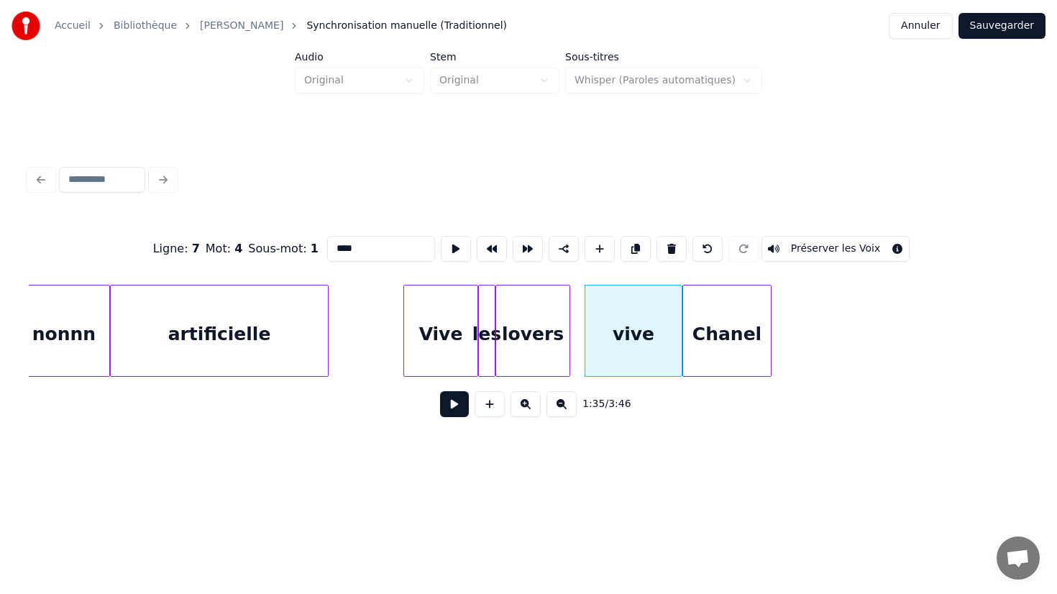
click at [740, 334] on div "Chanel" at bounding box center [727, 334] width 88 height 98
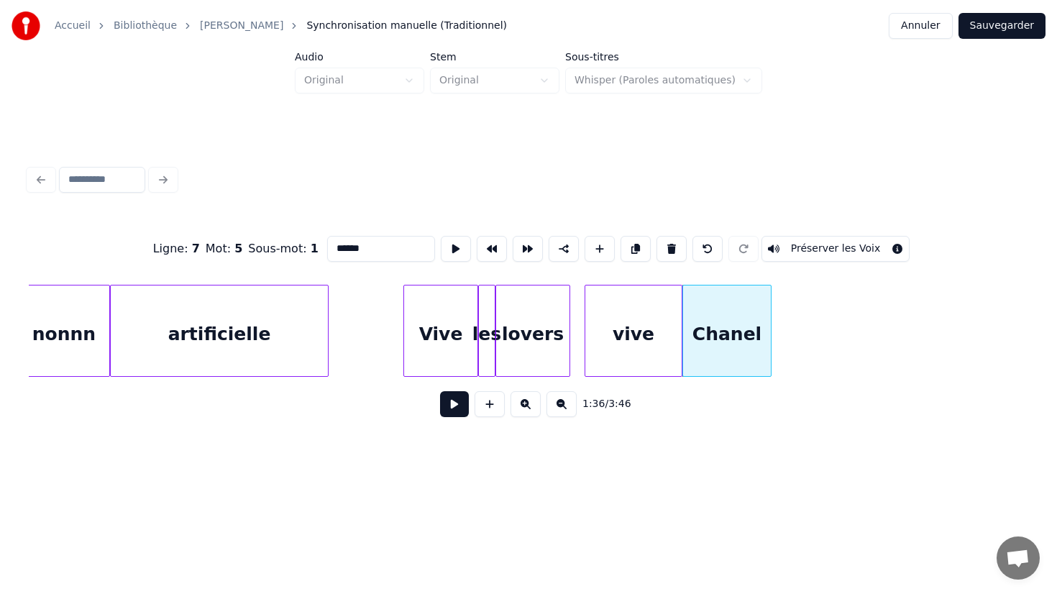
click at [404, 250] on input "******" at bounding box center [381, 249] width 108 height 26
click at [532, 325] on div "lovers" at bounding box center [532, 334] width 73 height 98
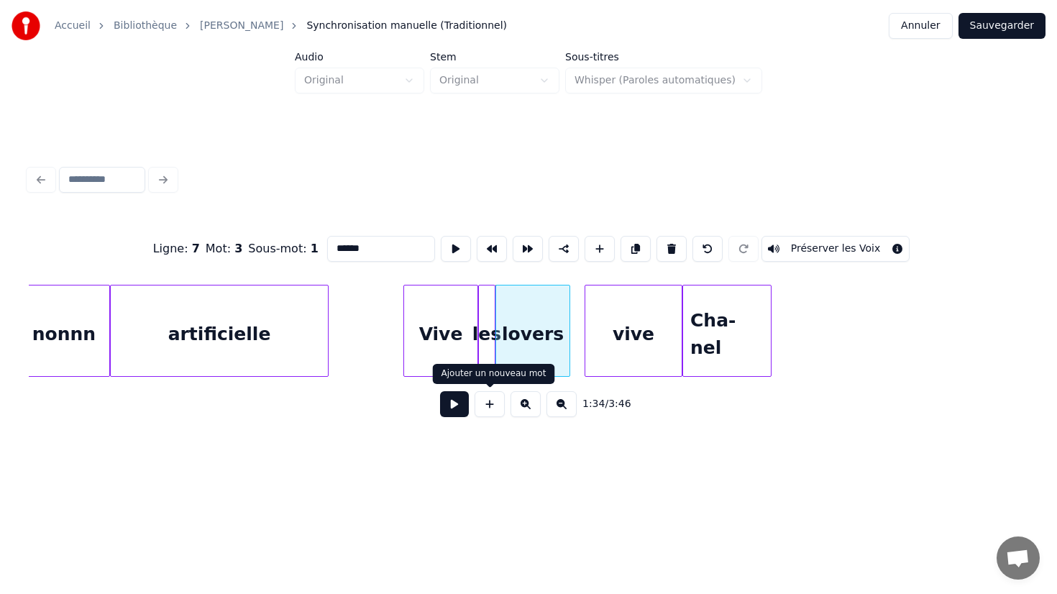
type input "******"
click at [459, 408] on button at bounding box center [454, 404] width 29 height 26
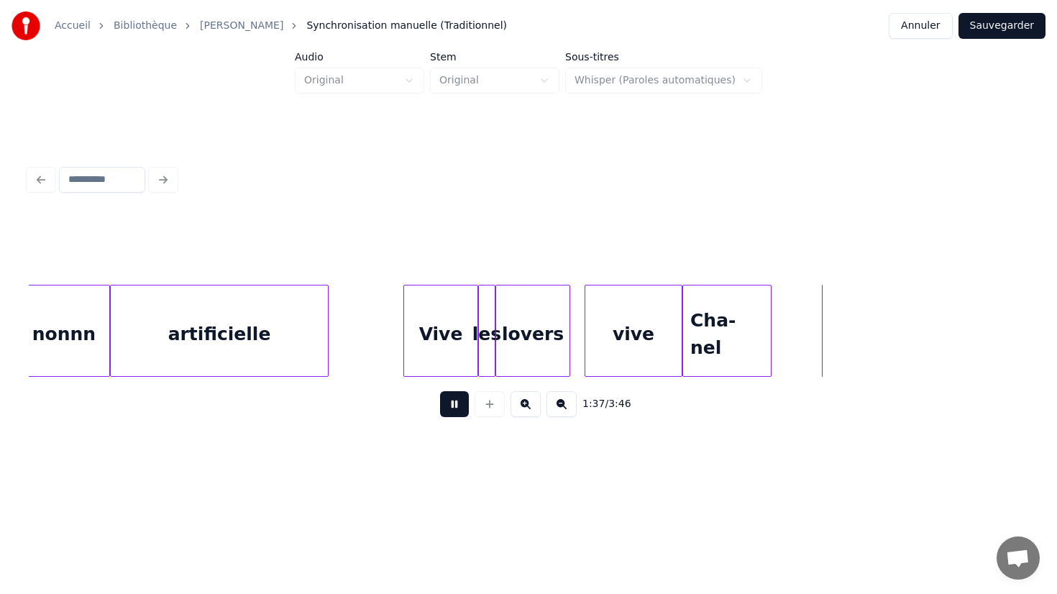
click at [459, 408] on button at bounding box center [454, 404] width 29 height 26
click at [745, 309] on div "Cha-nel" at bounding box center [727, 334] width 88 height 98
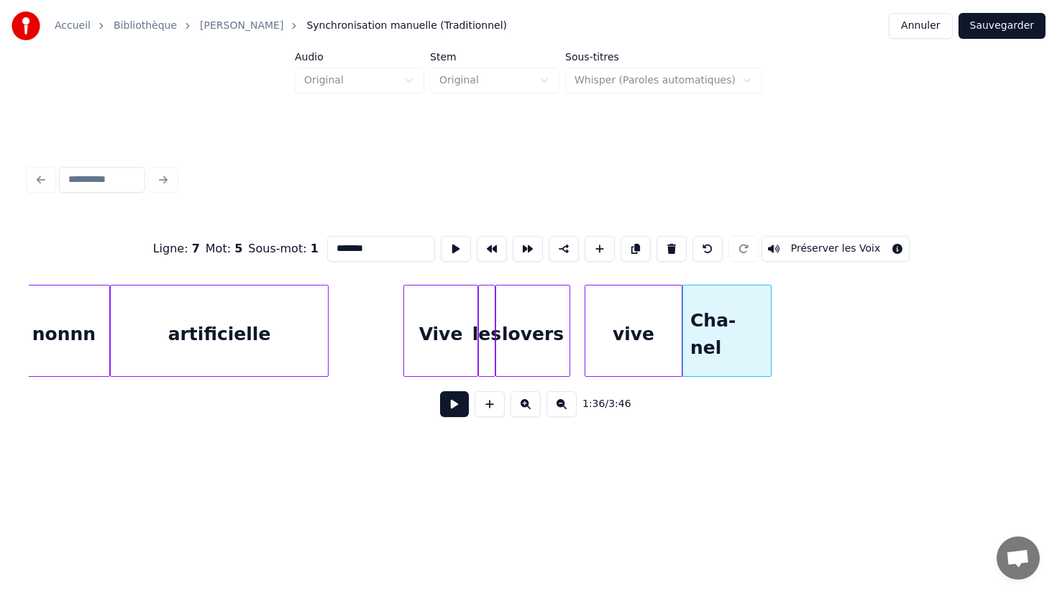
click at [770, 331] on div at bounding box center [768, 330] width 4 height 91
click at [804, 331] on div at bounding box center [801, 330] width 4 height 91
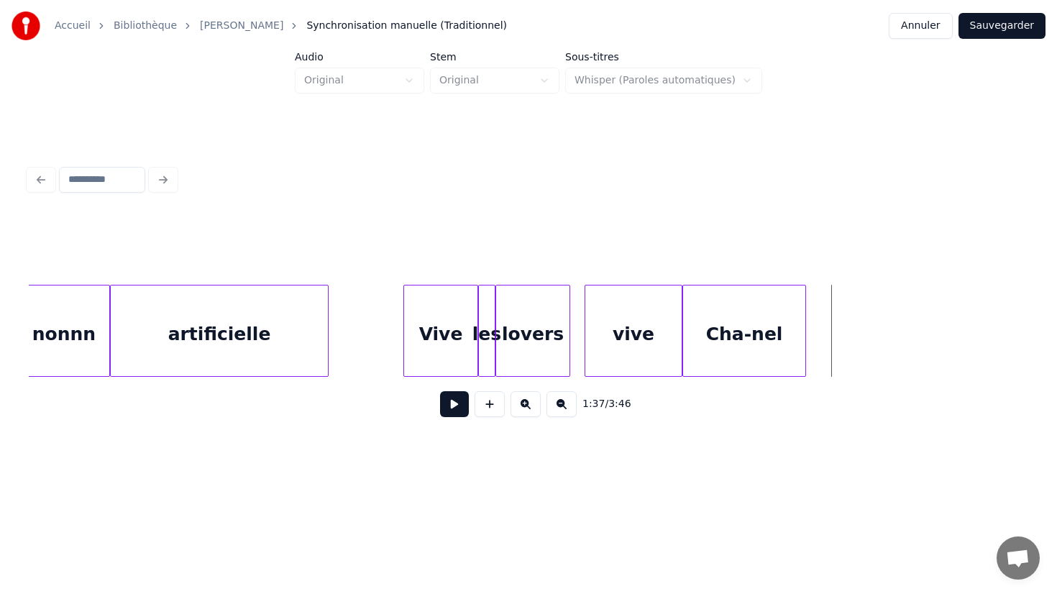
click at [638, 293] on div "vive" at bounding box center [633, 334] width 96 height 98
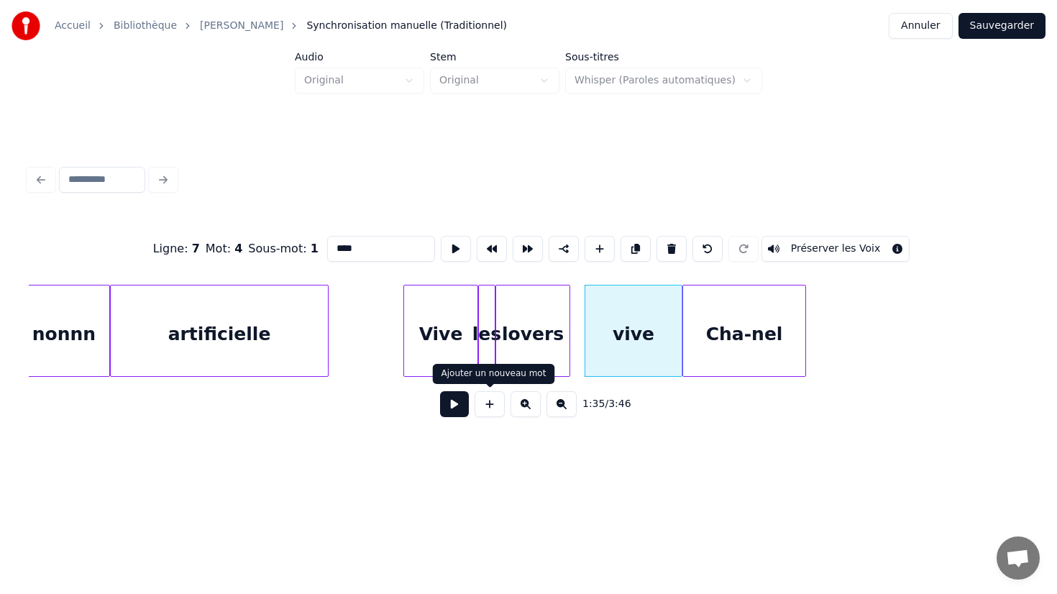
click at [456, 405] on button at bounding box center [454, 404] width 29 height 26
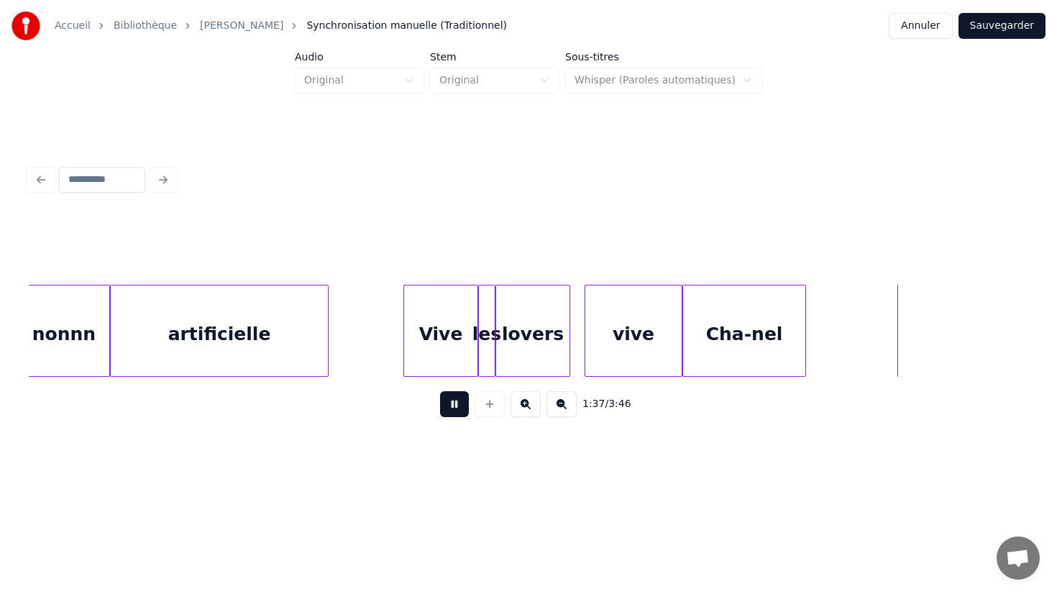
click at [456, 405] on button at bounding box center [454, 404] width 29 height 26
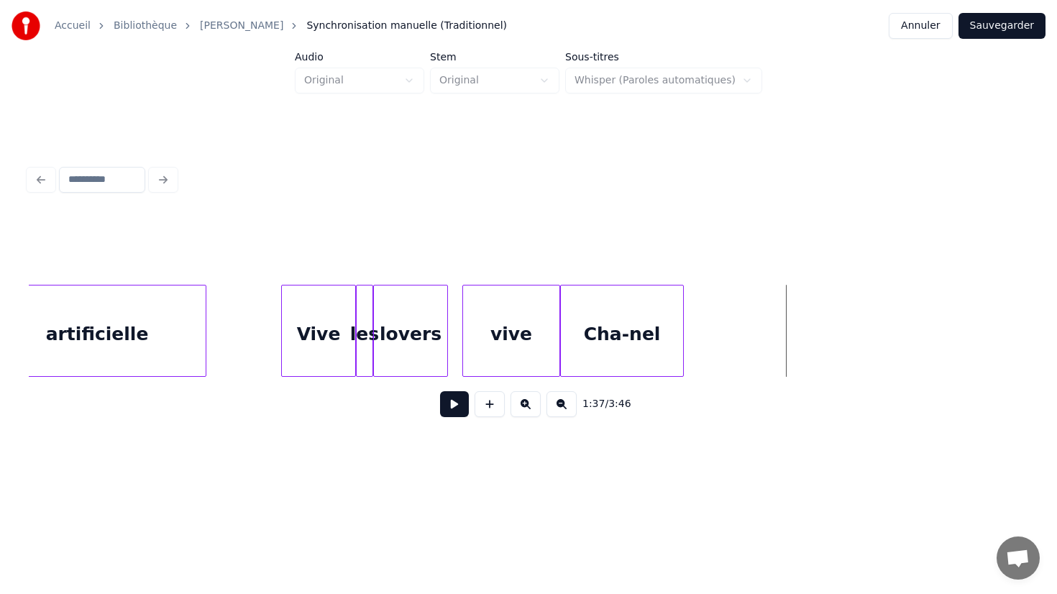
scroll to position [0, 13302]
click at [661, 342] on div "Cha-nel" at bounding box center [620, 334] width 122 height 98
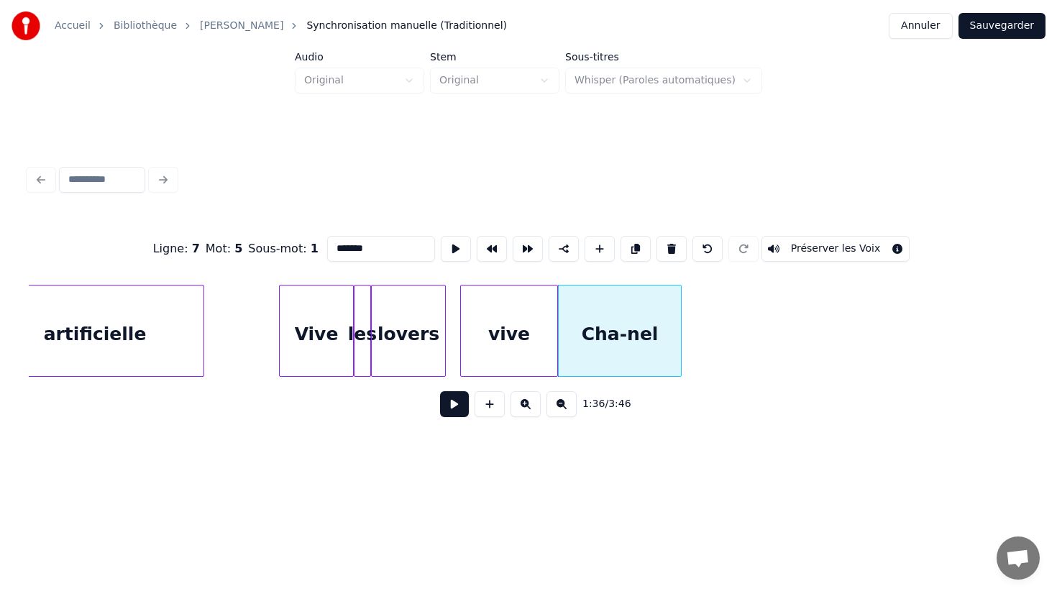
click at [669, 336] on div "Cha-nel" at bounding box center [620, 334] width 122 height 98
click at [703, 334] on div at bounding box center [703, 330] width 4 height 91
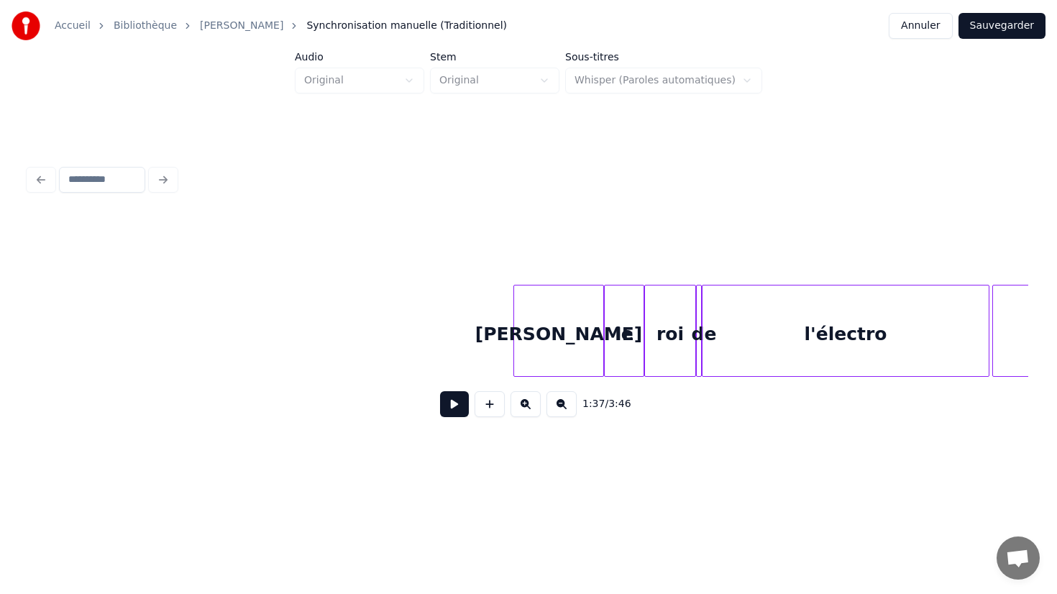
scroll to position [0, 15490]
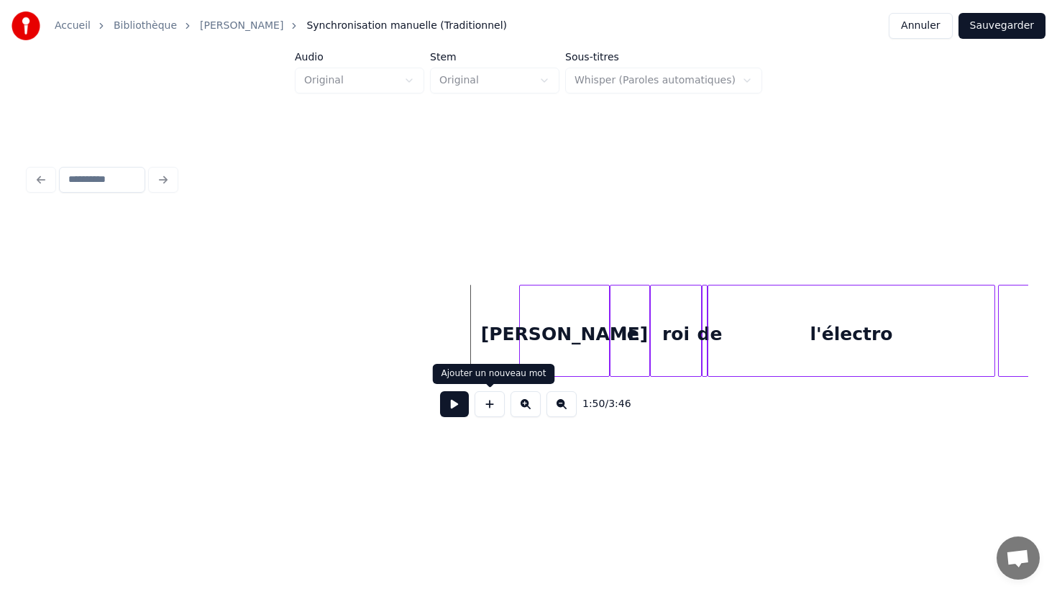
click at [464, 397] on button at bounding box center [454, 404] width 29 height 26
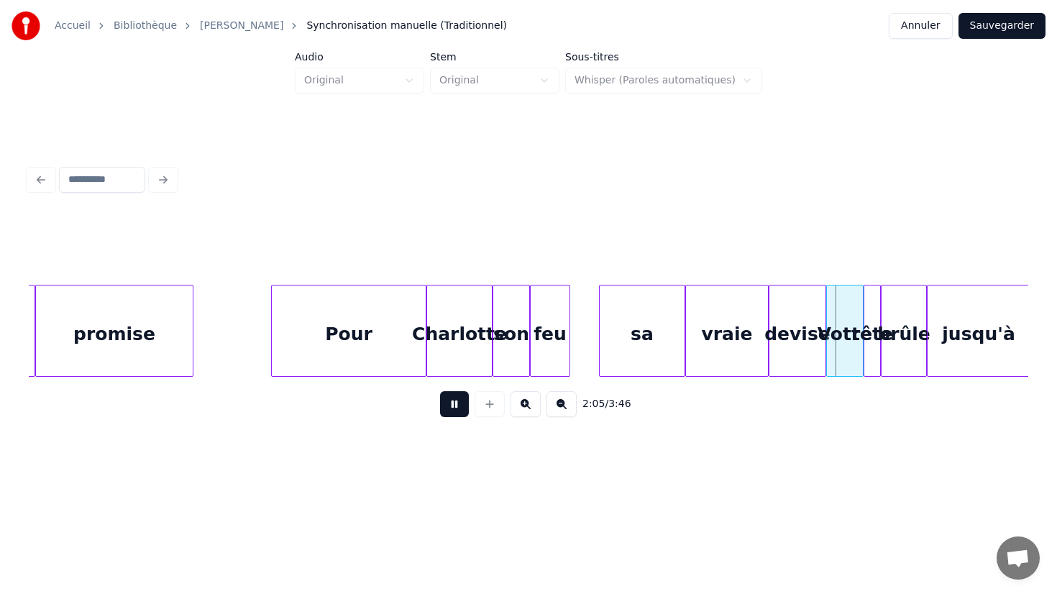
scroll to position [0, 17239]
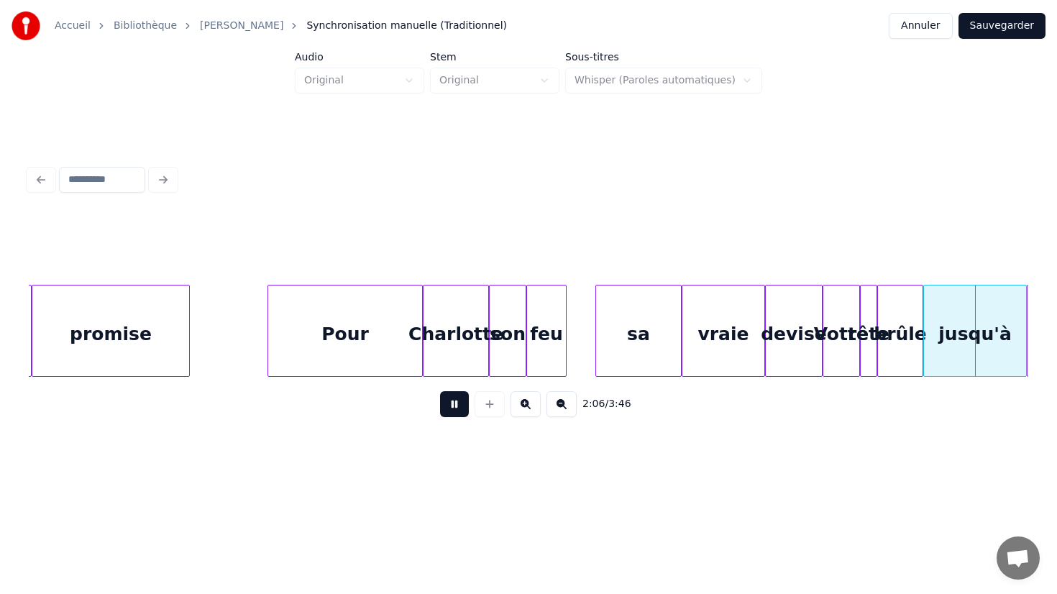
click at [861, 341] on div "tête" at bounding box center [869, 334] width 16 height 98
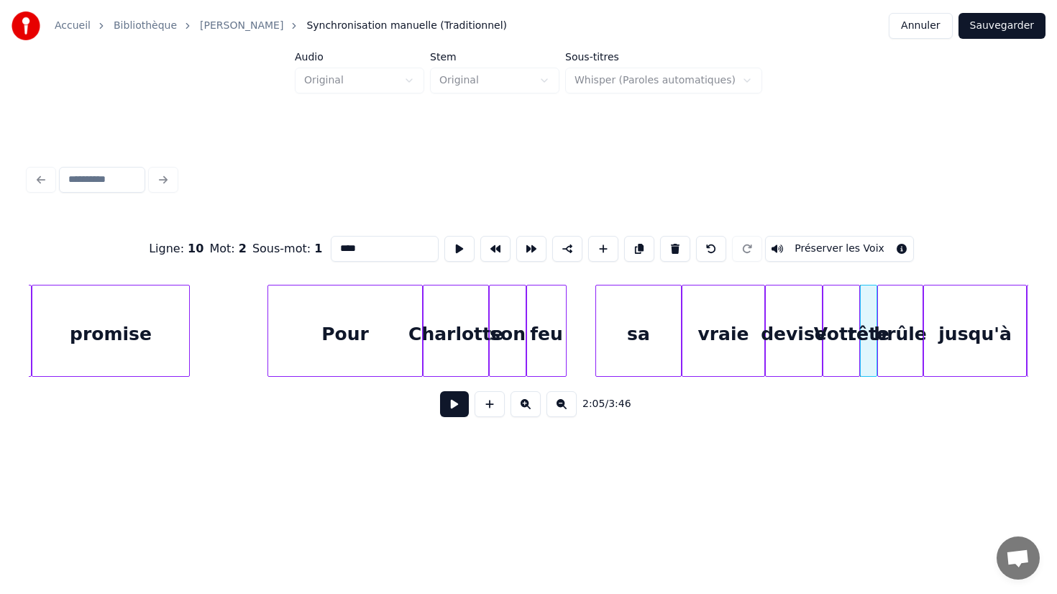
click at [850, 362] on div "Votre" at bounding box center [841, 334] width 36 height 98
click at [871, 357] on div "tête" at bounding box center [869, 334] width 16 height 98
click at [384, 253] on input "****" at bounding box center [385, 249] width 108 height 26
type input "*"
click at [889, 345] on div "brûle" at bounding box center [900, 334] width 45 height 98
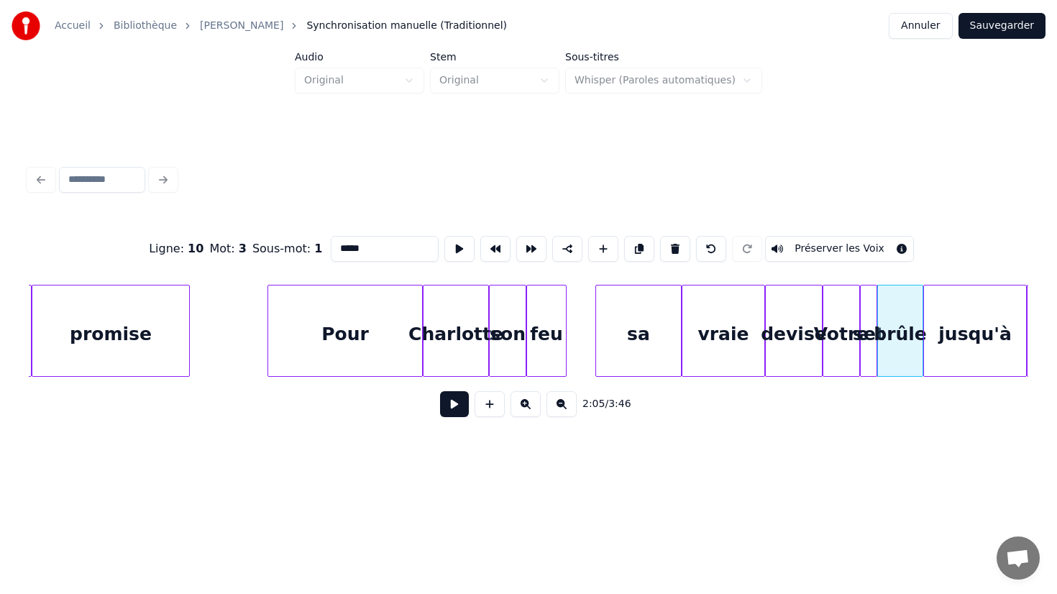
click at [872, 345] on div at bounding box center [874, 330] width 4 height 91
click at [911, 347] on div "brûle" at bounding box center [900, 334] width 45 height 98
click at [958, 342] on div "jusqu'à" at bounding box center [975, 334] width 102 height 98
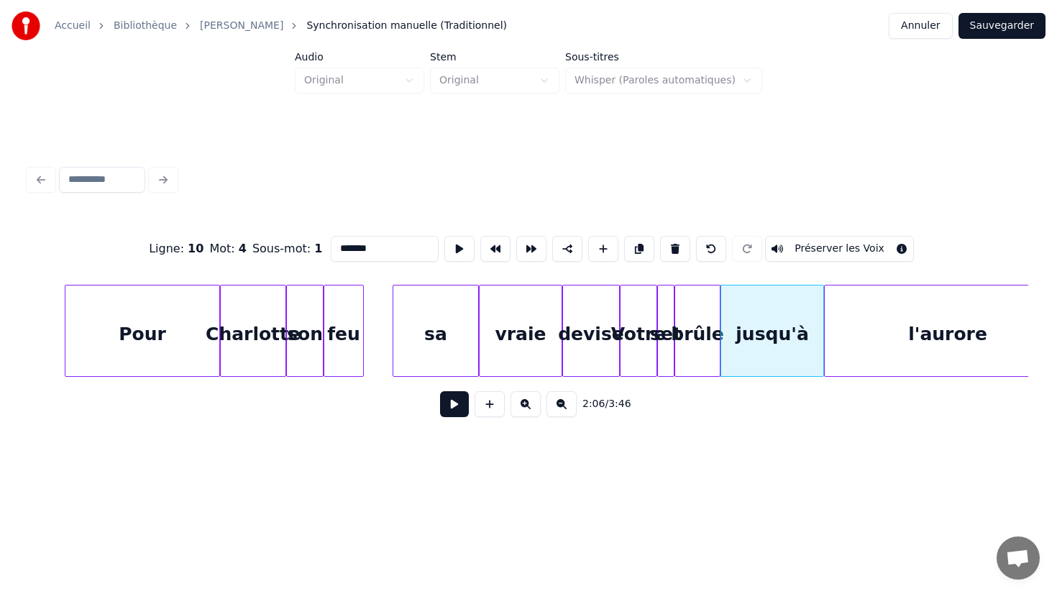
scroll to position [0, 17462]
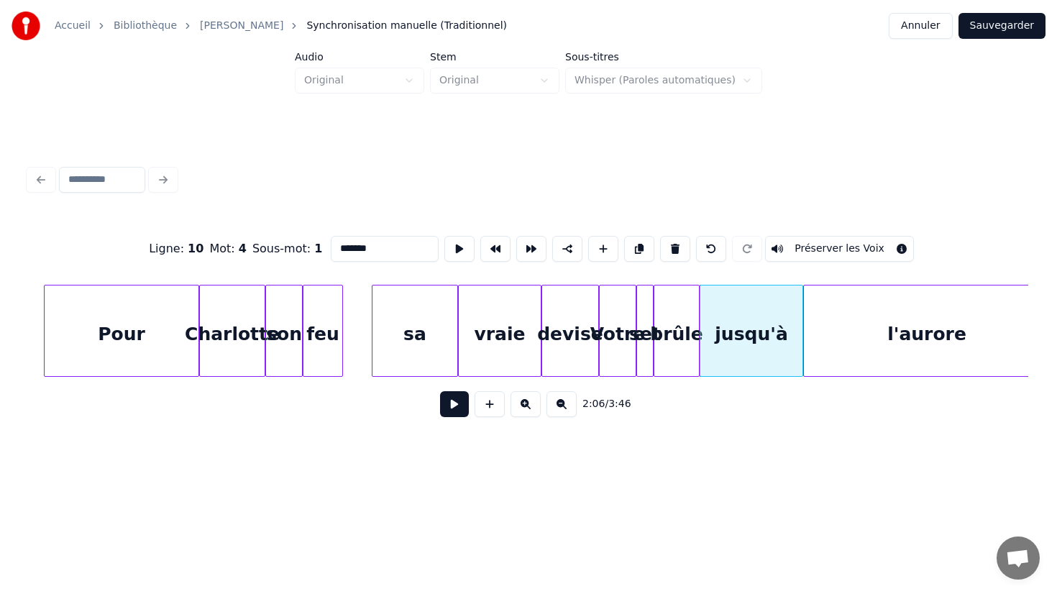
click at [924, 349] on div "l'aurore" at bounding box center [927, 334] width 246 height 98
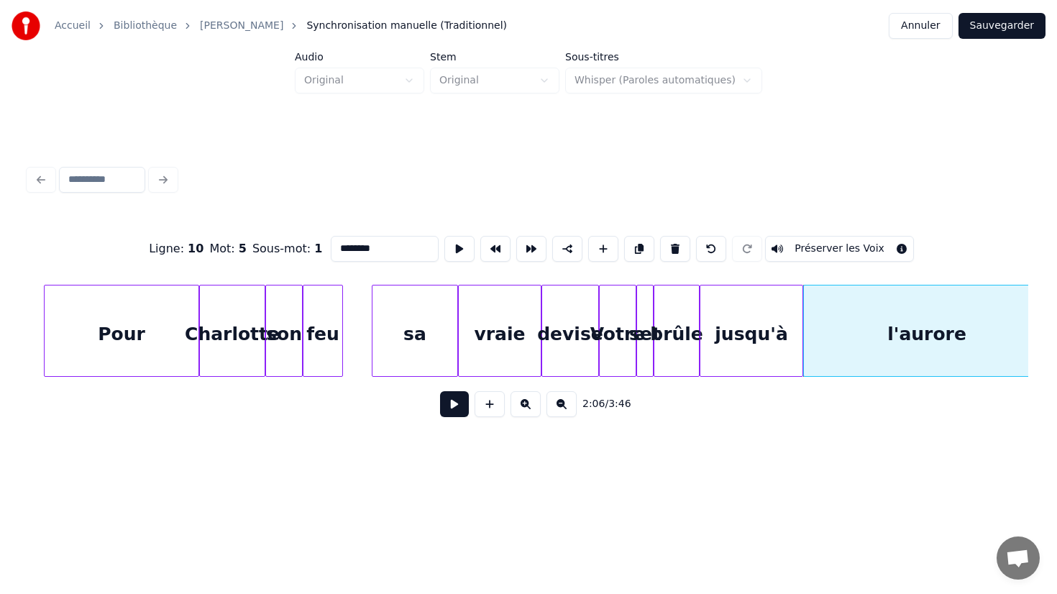
click at [763, 354] on div "jusqu'à" at bounding box center [751, 334] width 102 height 98
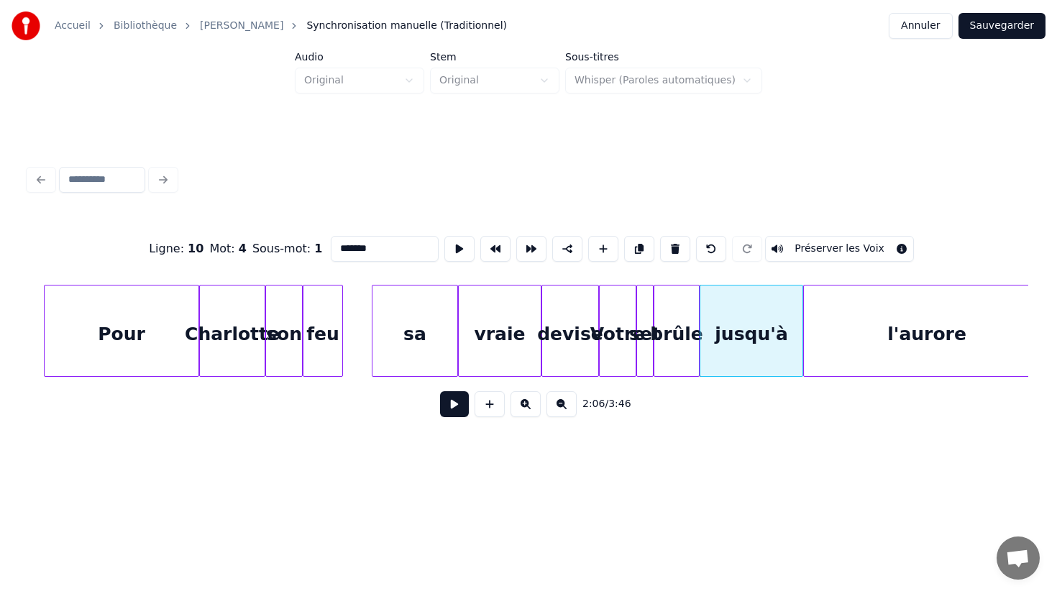
type input "*******"
click at [456, 407] on button at bounding box center [454, 404] width 29 height 26
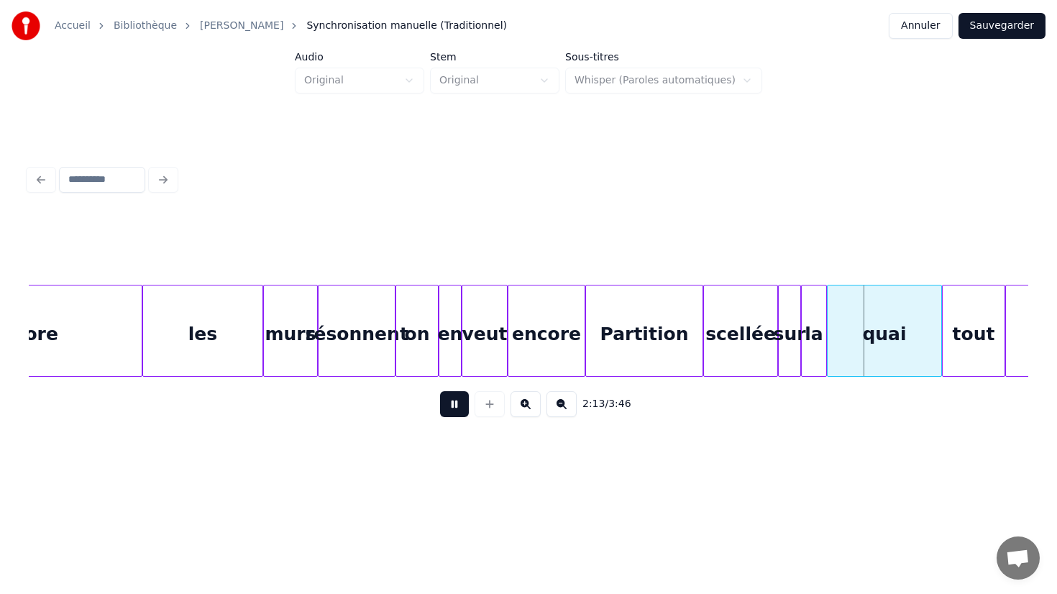
scroll to position [0, 18372]
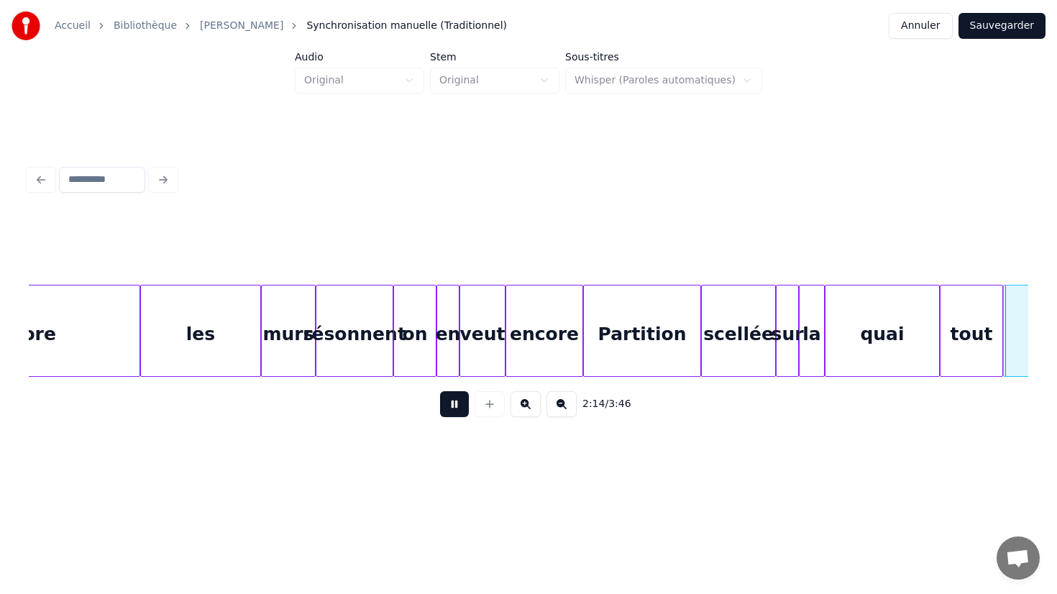
click at [453, 408] on button at bounding box center [454, 404] width 29 height 26
click at [891, 342] on div "quai" at bounding box center [882, 334] width 114 height 98
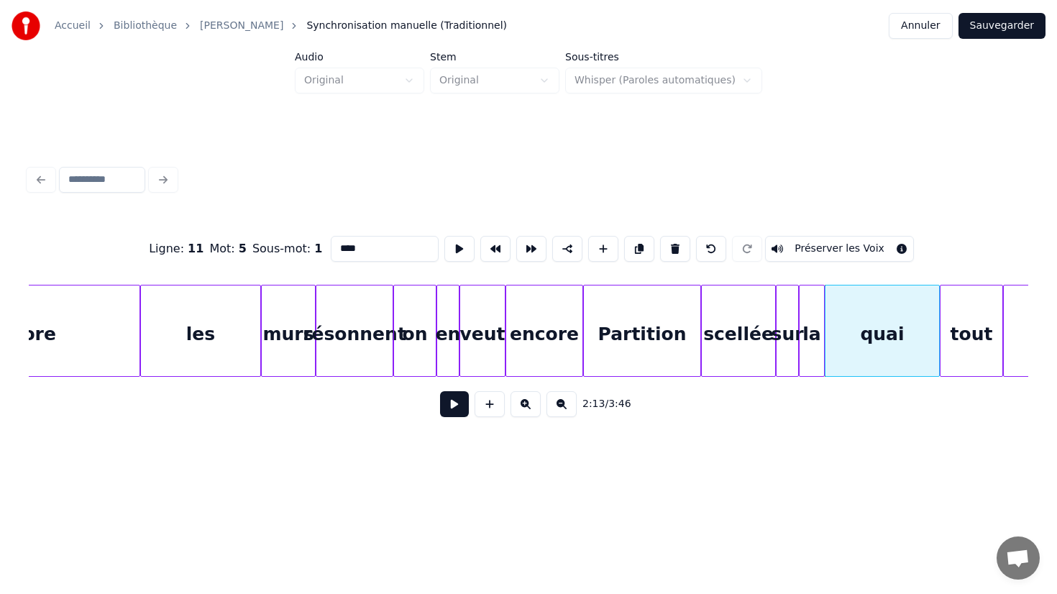
click at [413, 260] on input "****" at bounding box center [385, 249] width 108 height 26
type input "*"
click at [825, 454] on div "Ligne : 11 Mot : 5 Sous-mot : 1 ******* Préserver les Voix 2:13 / 3:46" at bounding box center [528, 294] width 1011 height 357
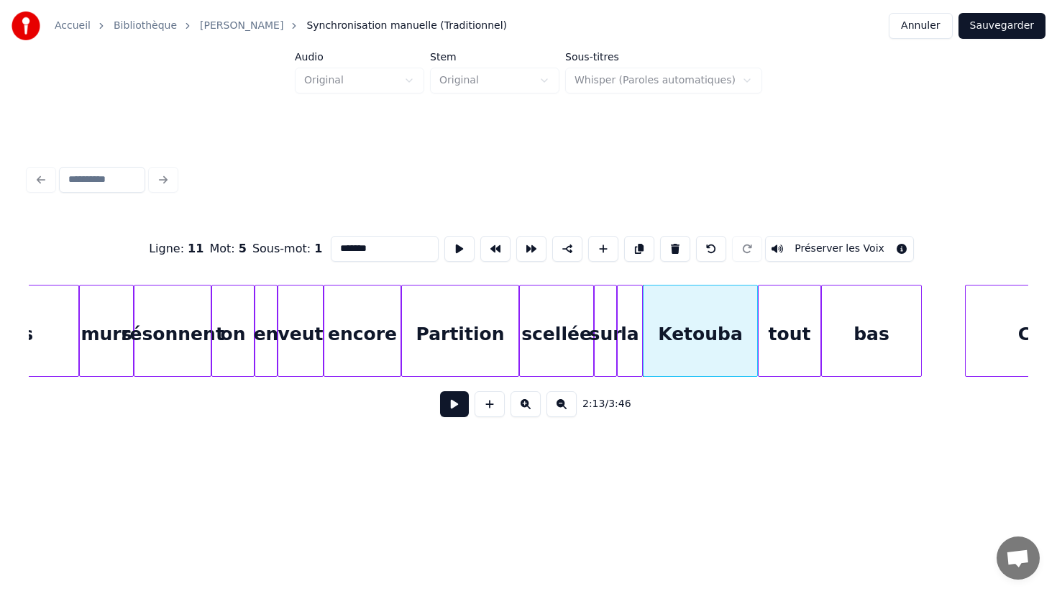
scroll to position [0, 18556]
click at [809, 335] on div "tout" at bounding box center [788, 334] width 62 height 98
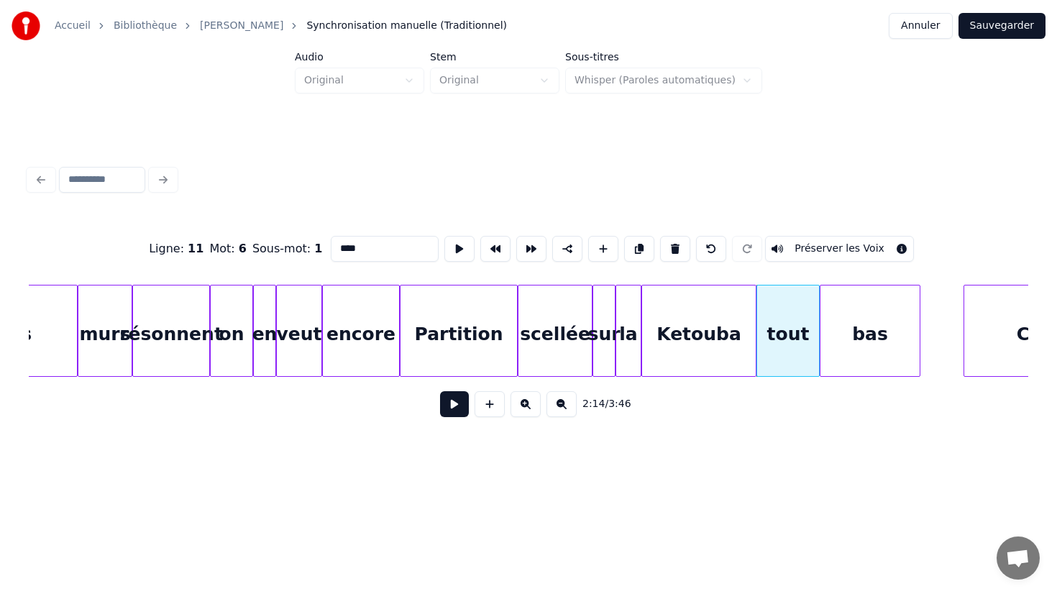
click at [722, 316] on div "Ketouba" at bounding box center [699, 334] width 114 height 98
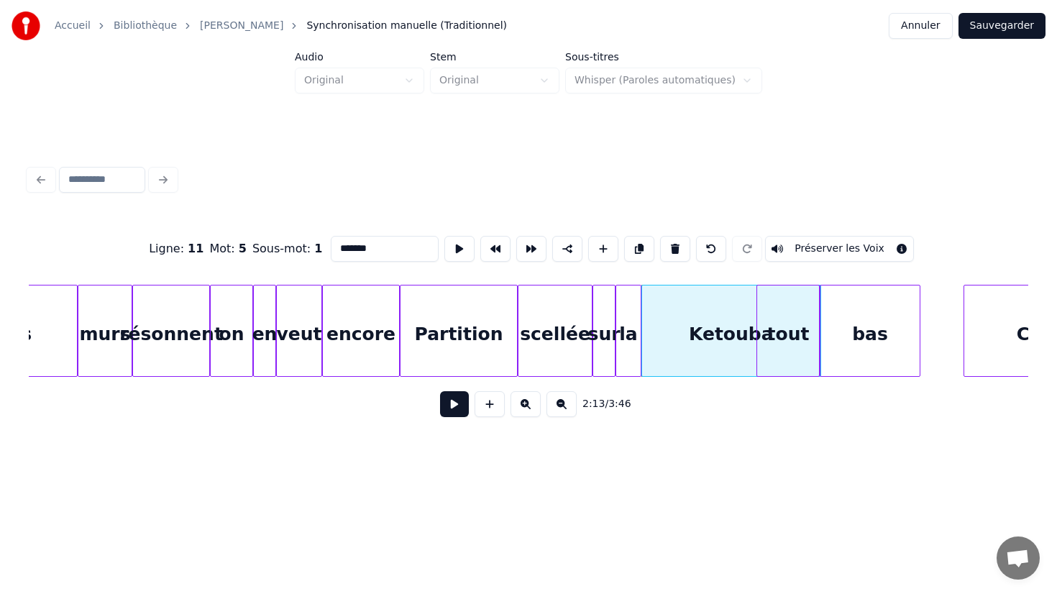
click at [623, 300] on div "la" at bounding box center [628, 334] width 24 height 98
type input "**"
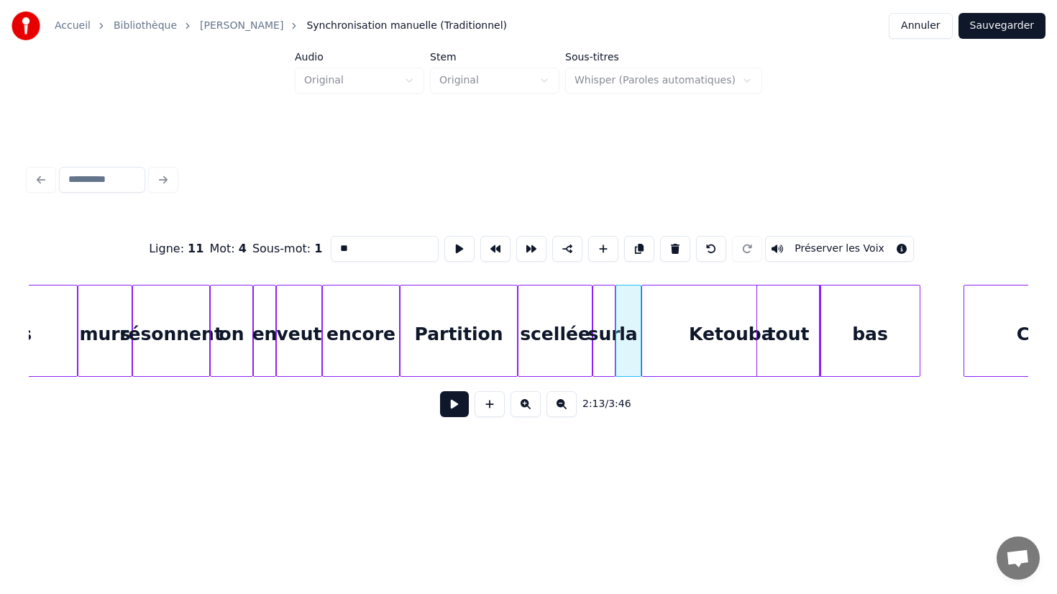
click at [451, 407] on button at bounding box center [454, 404] width 29 height 26
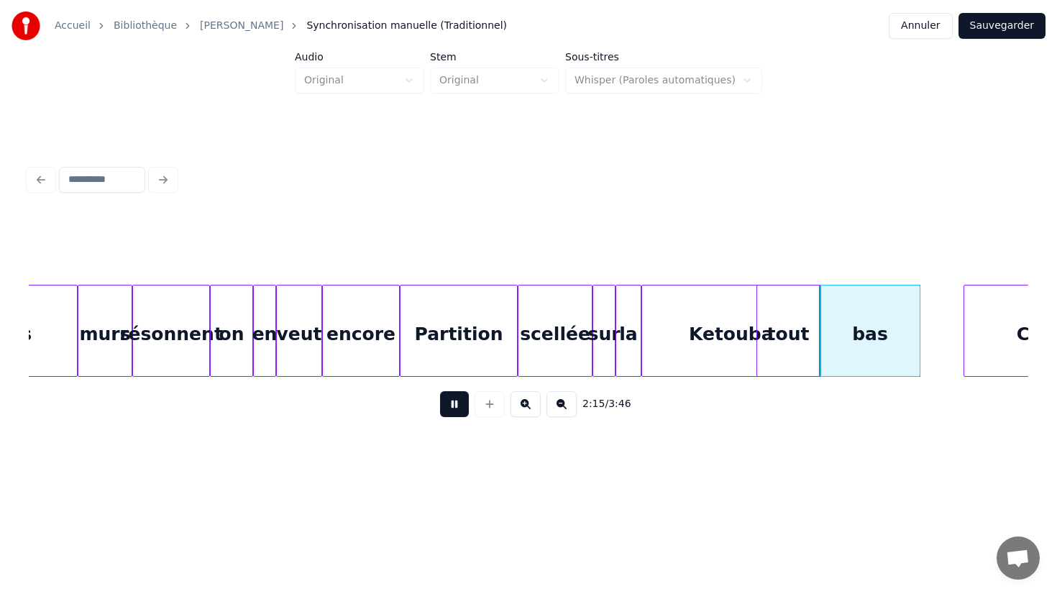
click at [451, 407] on button at bounding box center [454, 404] width 29 height 26
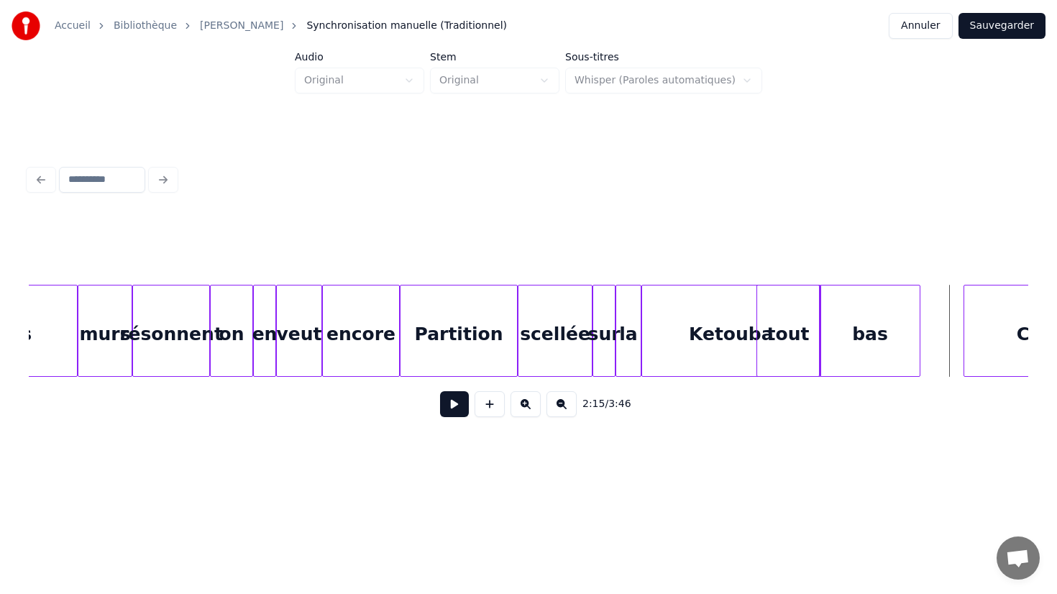
click at [735, 346] on div "Ketouba" at bounding box center [731, 334] width 178 height 98
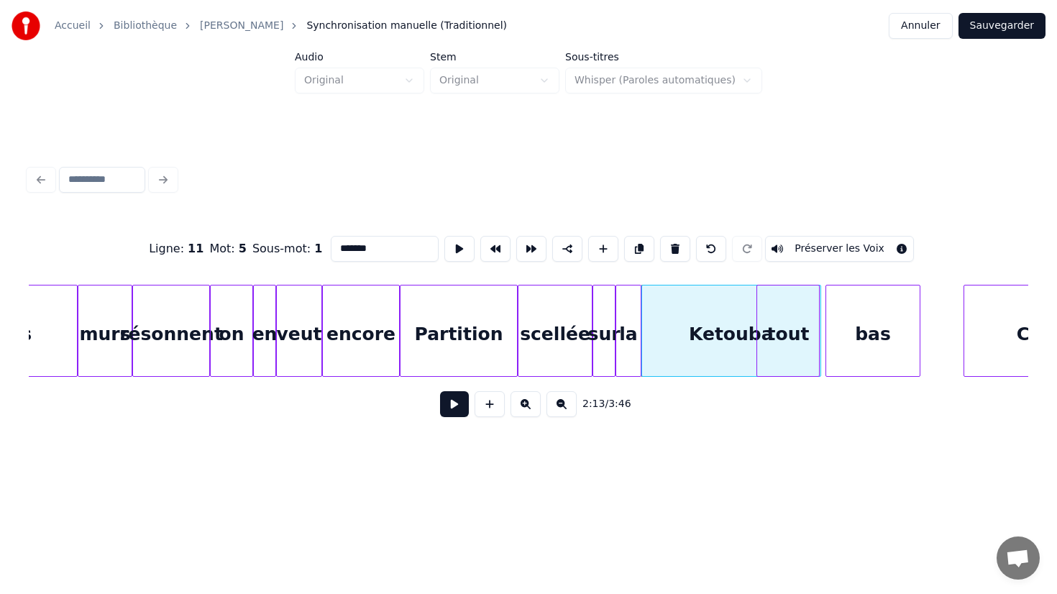
click at [826, 341] on div at bounding box center [828, 330] width 4 height 91
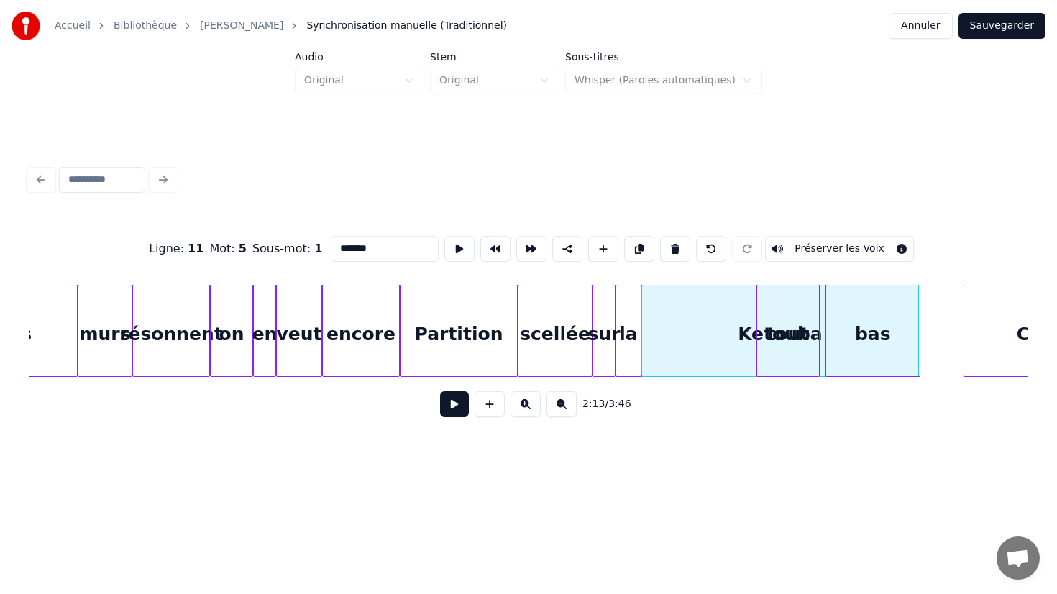
click at [799, 350] on div "tout" at bounding box center [788, 334] width 62 height 98
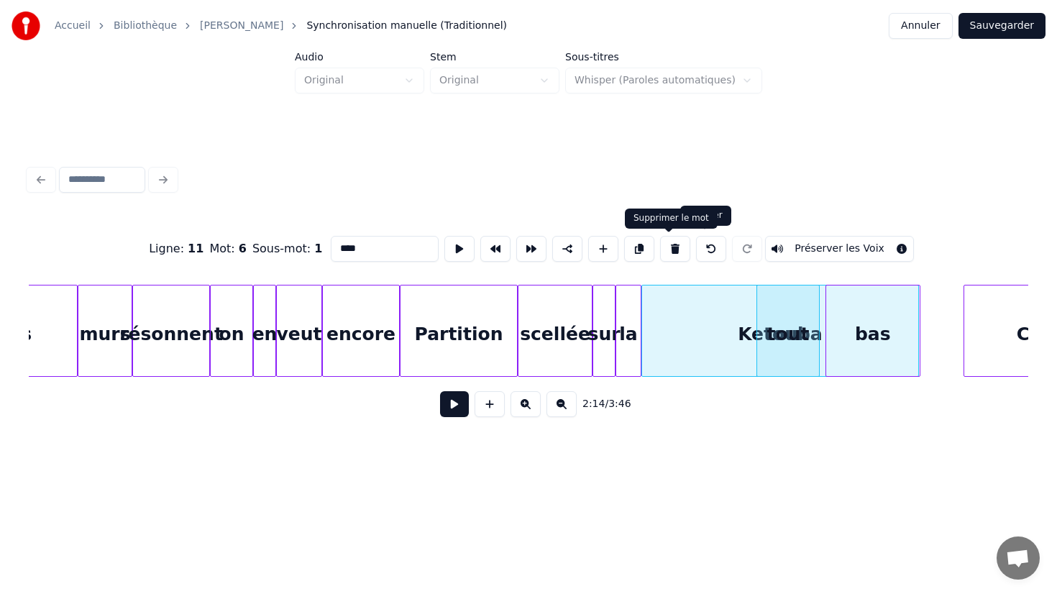
click at [668, 247] on button at bounding box center [675, 249] width 30 height 26
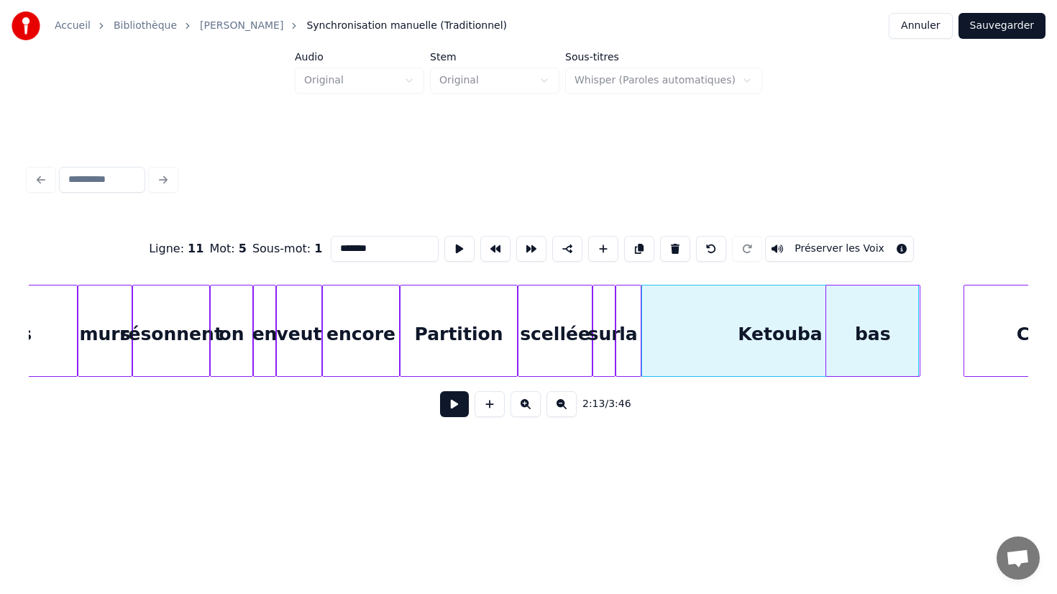
click at [886, 329] on div "bas" at bounding box center [873, 334] width 94 height 98
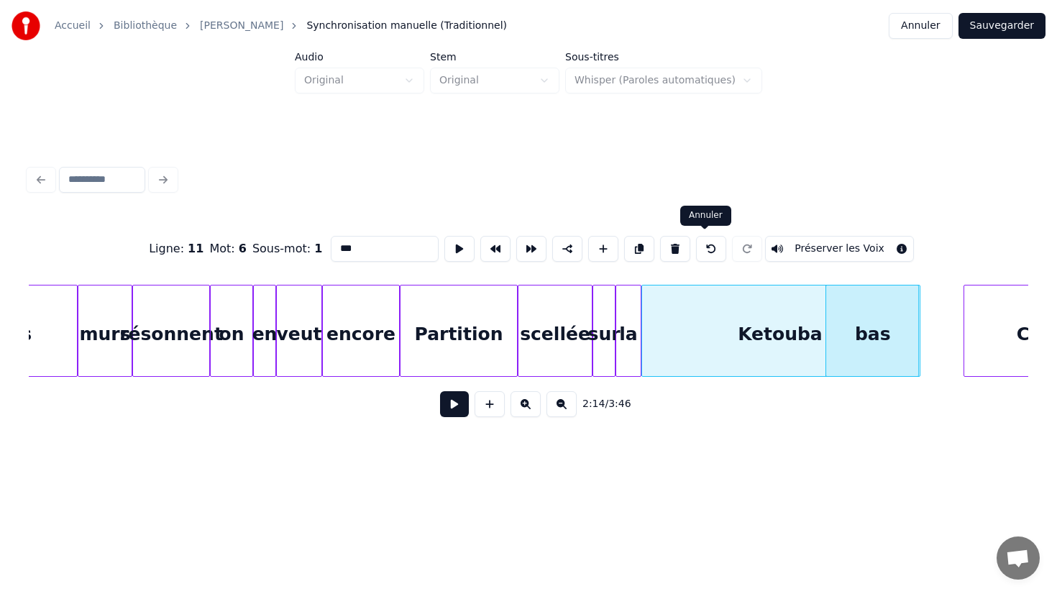
click at [664, 248] on button at bounding box center [675, 249] width 30 height 26
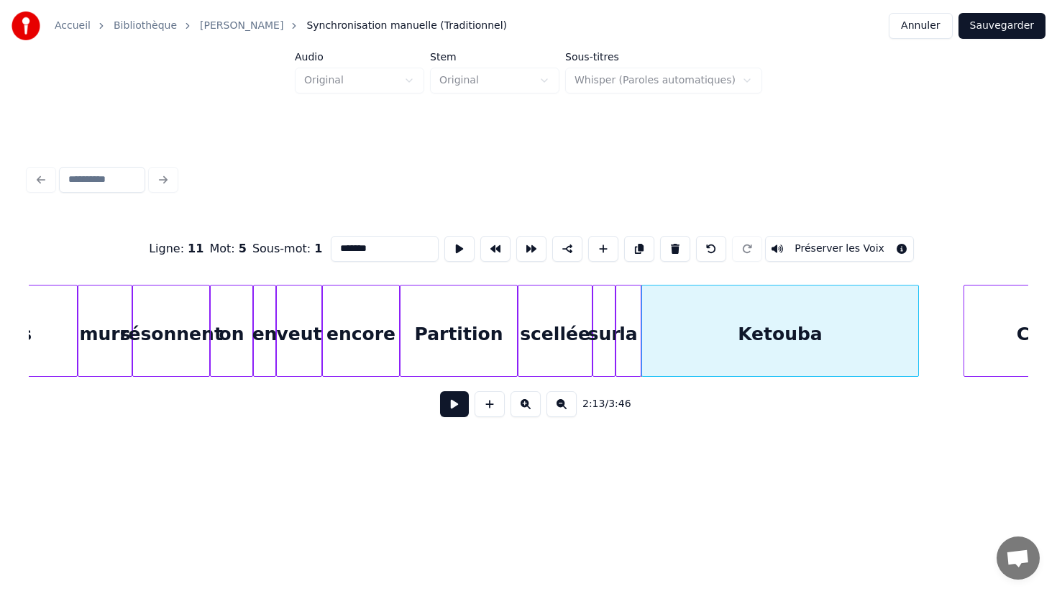
click at [645, 300] on div at bounding box center [644, 330] width 4 height 91
click at [625, 308] on div "la" at bounding box center [628, 334] width 24 height 98
type input "**"
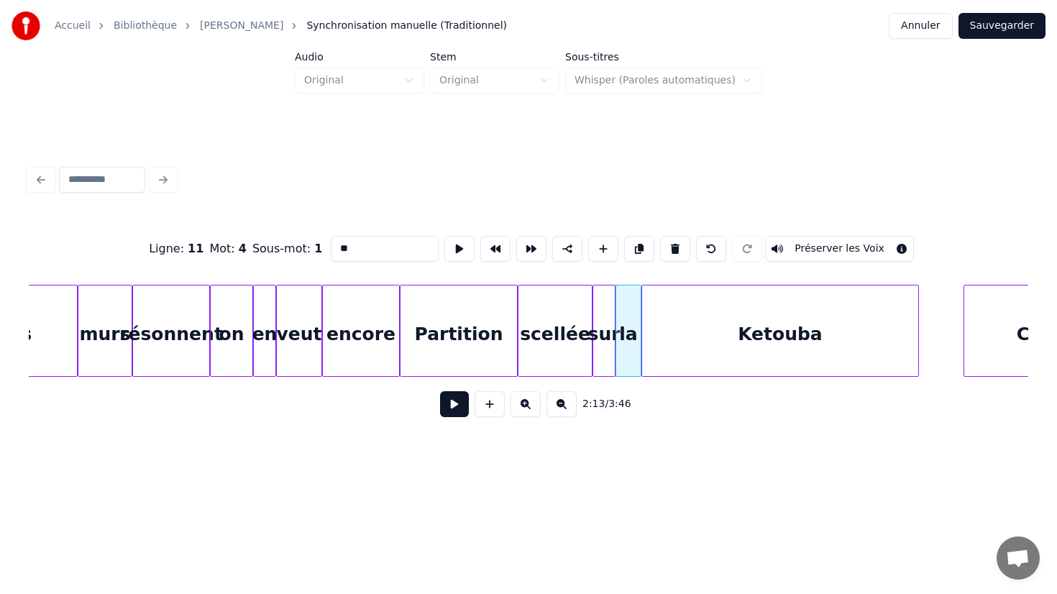
click at [660, 236] on button at bounding box center [675, 249] width 30 height 26
type input "***"
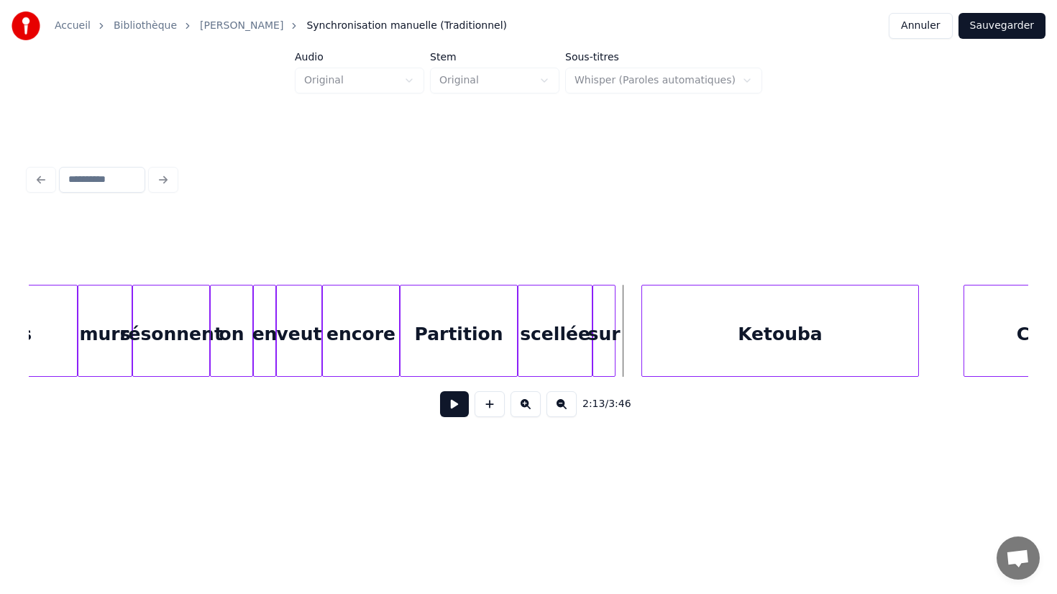
click at [615, 338] on div "sur" at bounding box center [604, 334] width 22 height 98
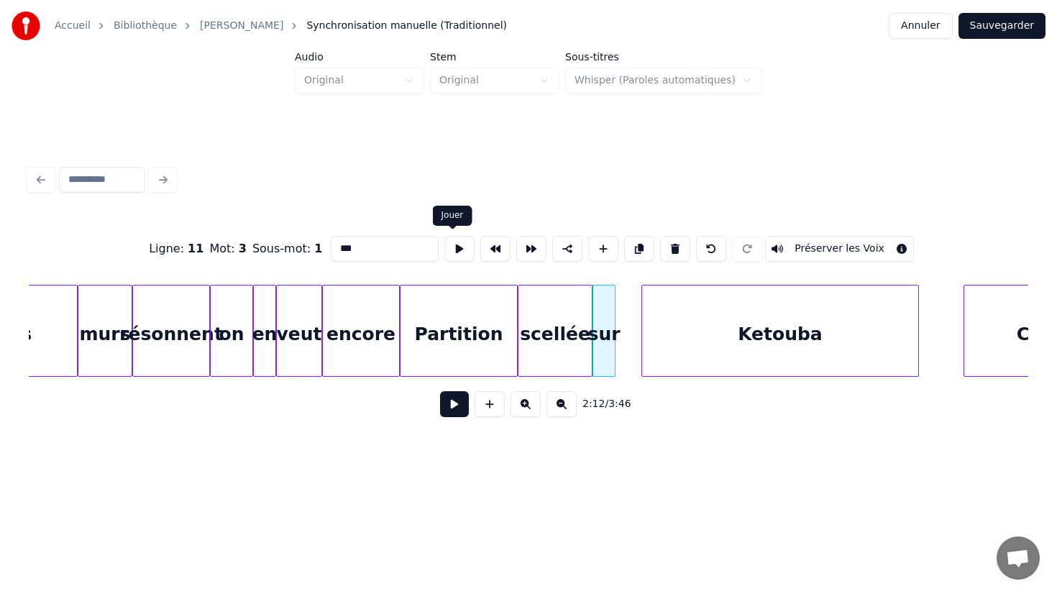
click at [427, 257] on input "***" at bounding box center [385, 249] width 108 height 26
type input "***"
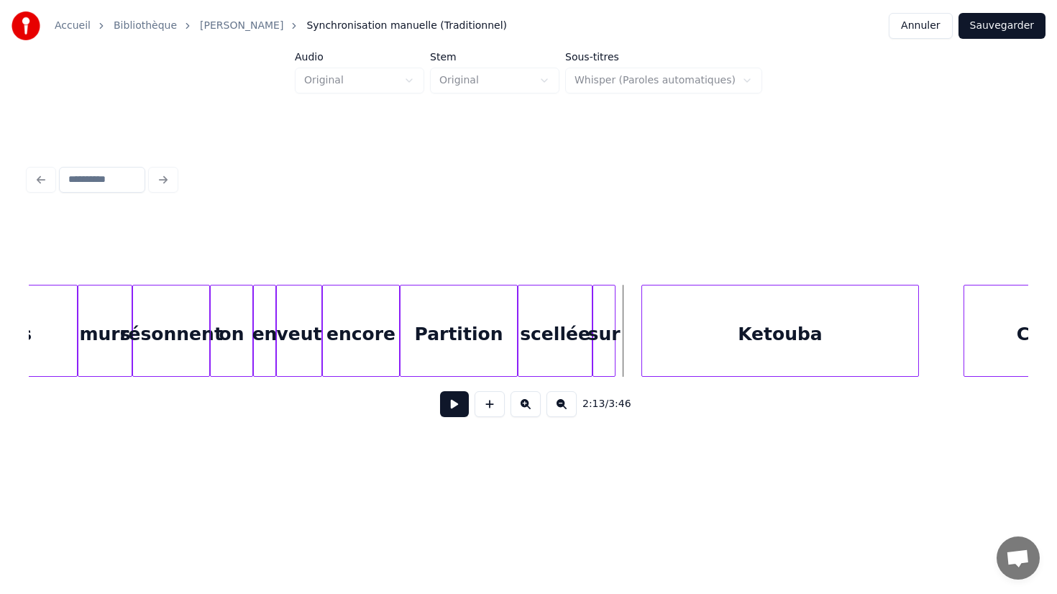
click at [522, 404] on button at bounding box center [525, 404] width 30 height 26
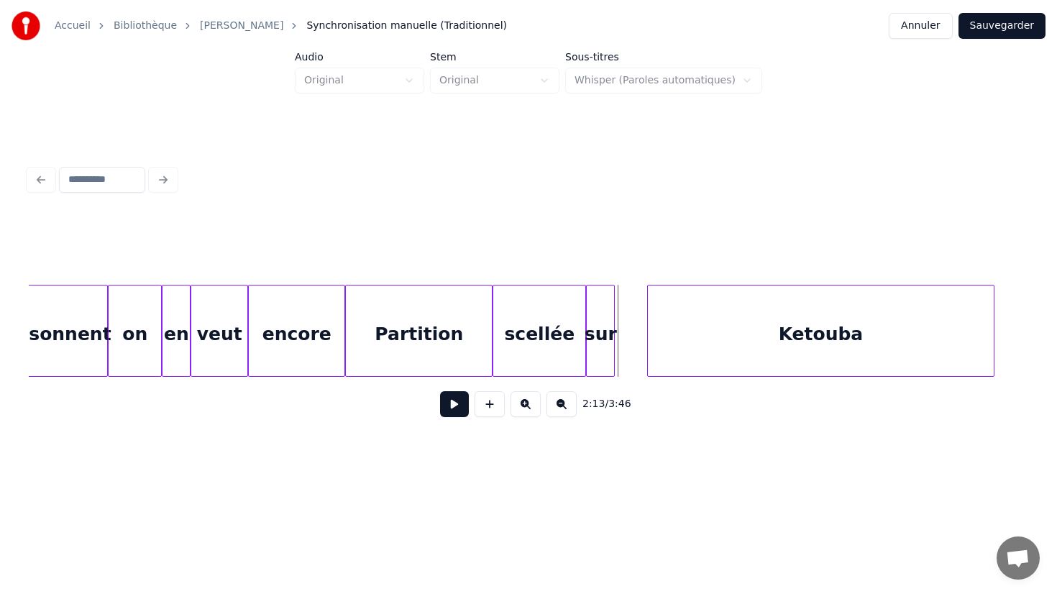
click at [555, 408] on button at bounding box center [561, 404] width 30 height 26
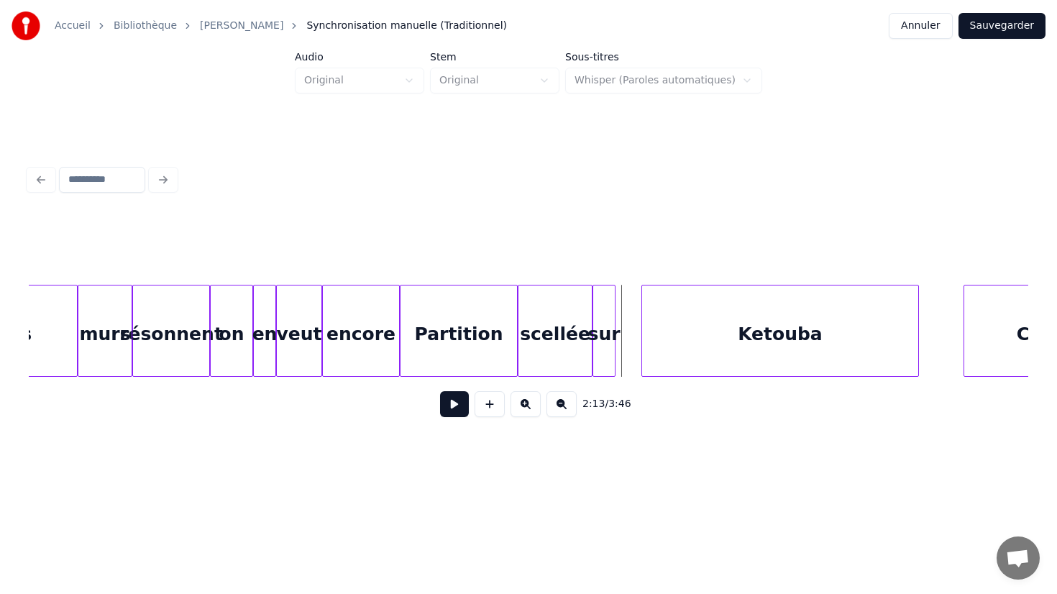
click at [1003, 27] on button "Sauvegarder" at bounding box center [1001, 26] width 87 height 26
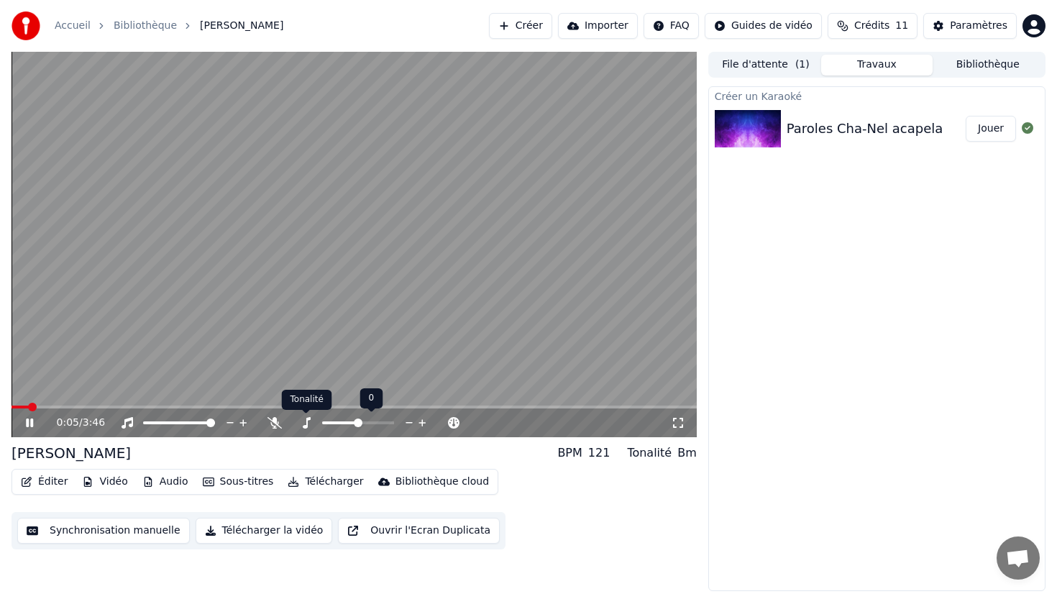
click at [304, 425] on icon at bounding box center [307, 423] width 8 height 12
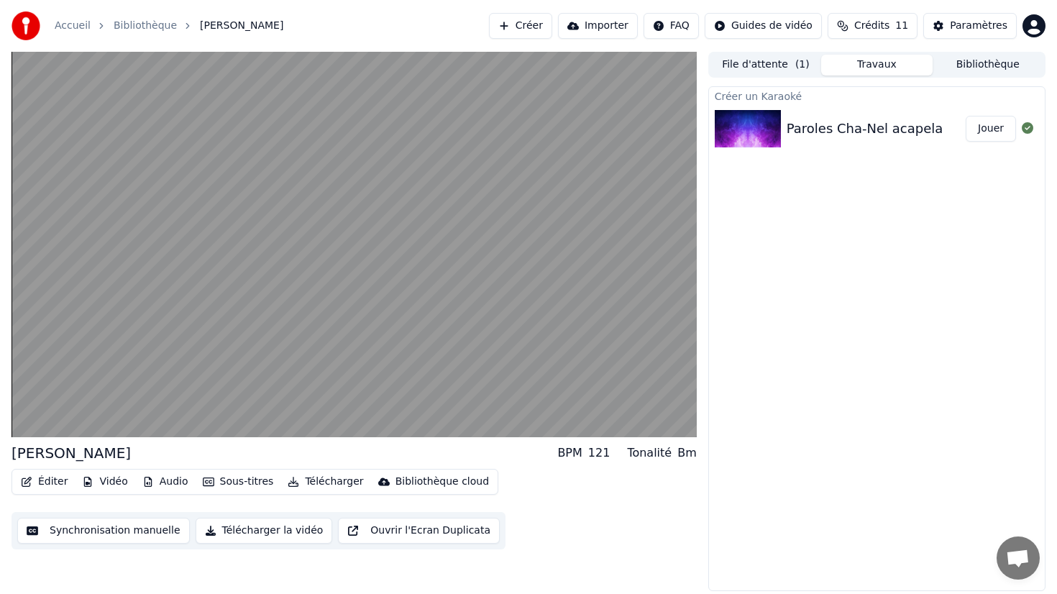
click at [60, 480] on button "Éditer" at bounding box center [44, 482] width 58 height 20
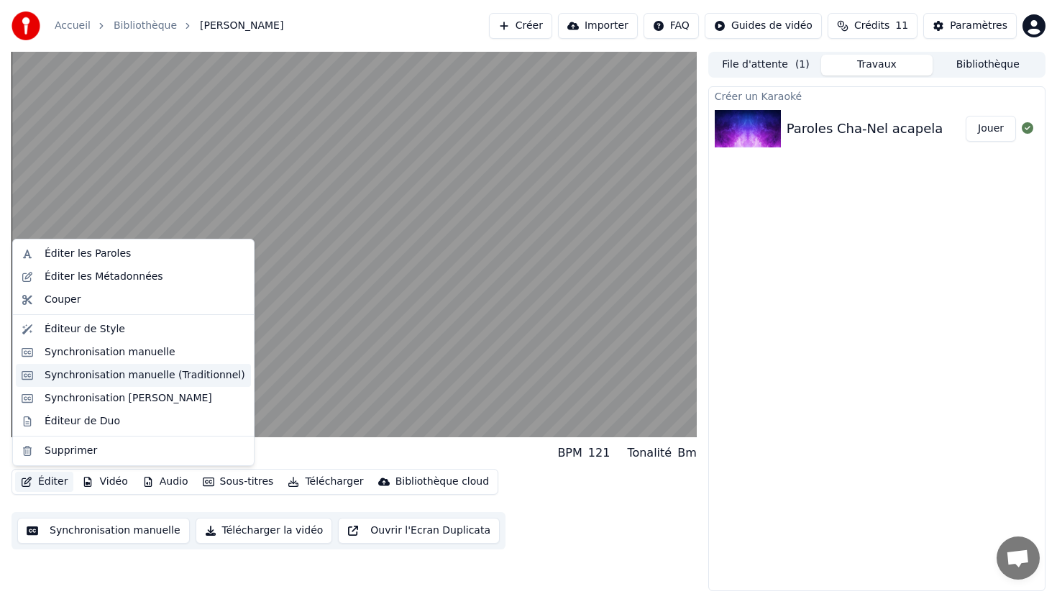
click at [134, 367] on div "Synchronisation manuelle (Traditionnel)" at bounding box center [133, 375] width 235 height 23
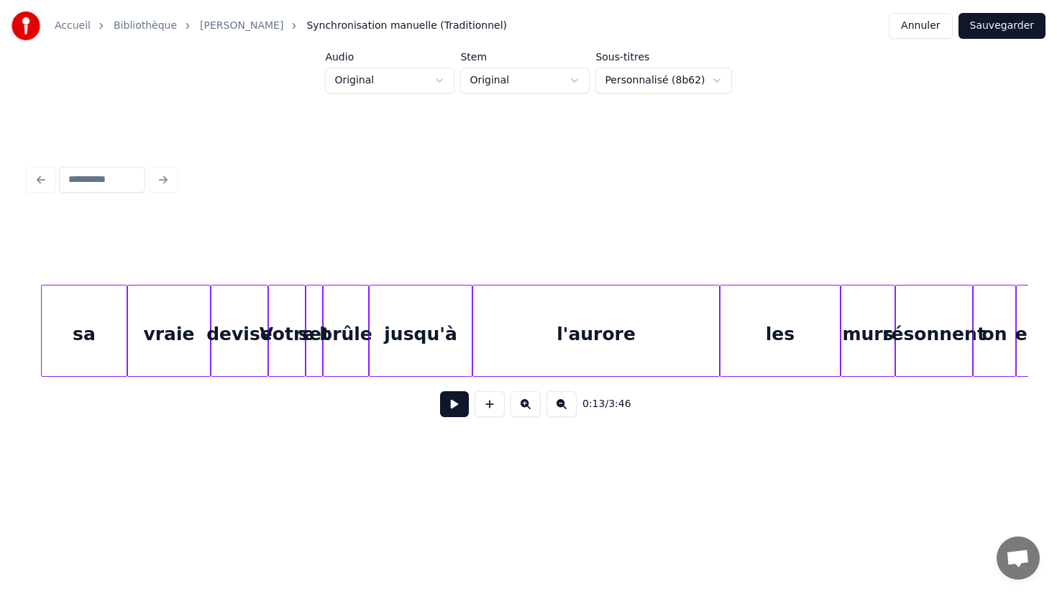
scroll to position [0, 17789]
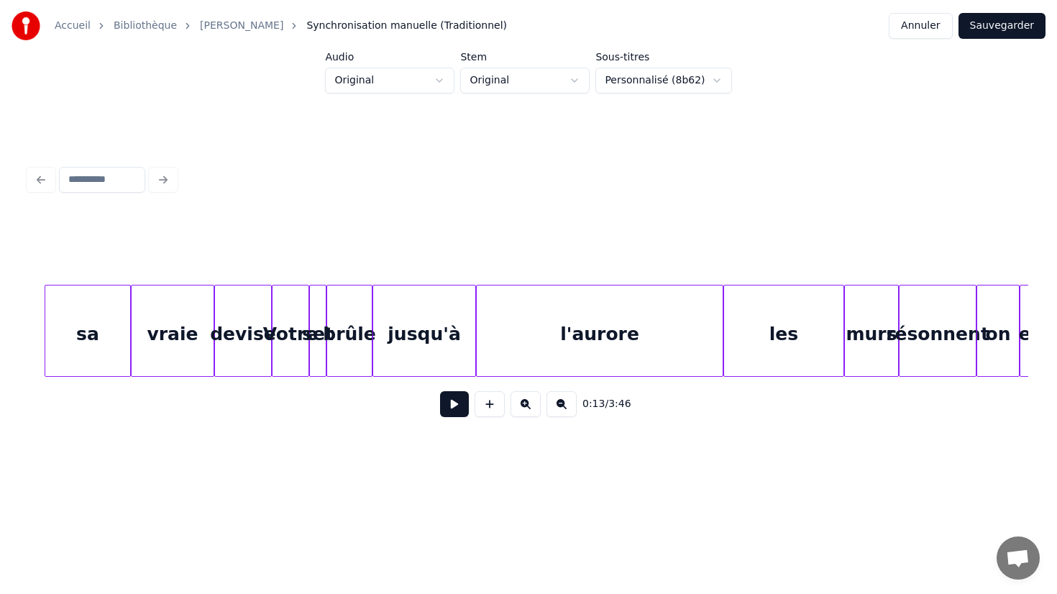
click at [320, 336] on div "set" at bounding box center [318, 334] width 16 height 98
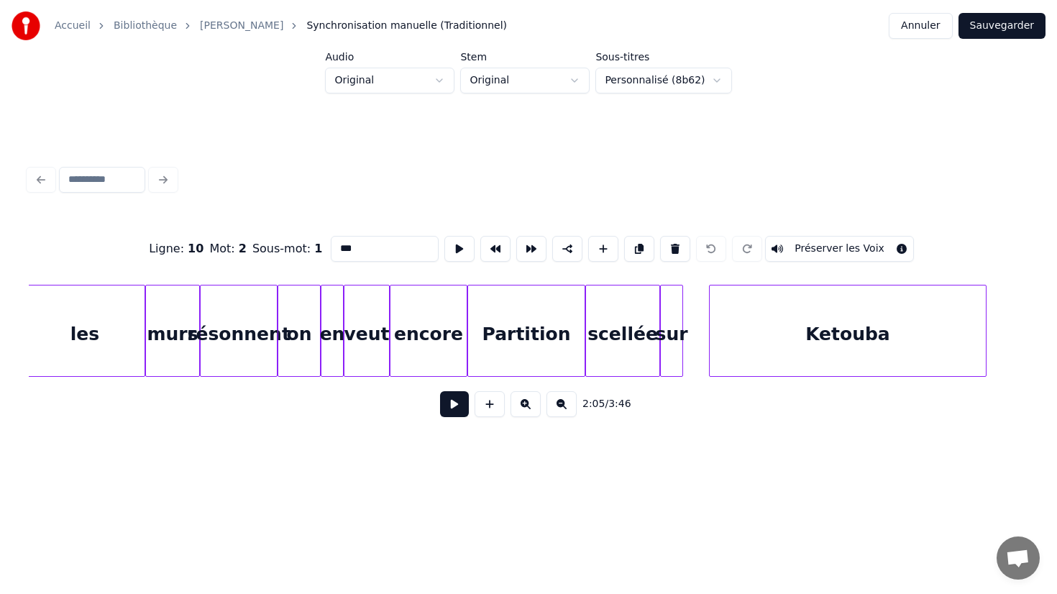
scroll to position [0, 18548]
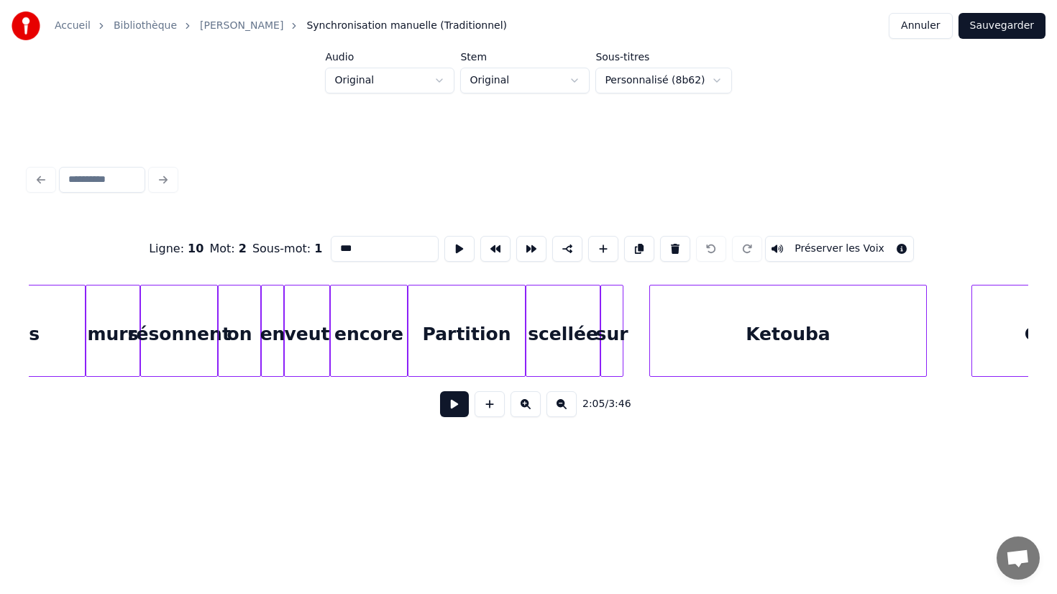
click at [619, 337] on div at bounding box center [620, 330] width 4 height 91
type input "***"
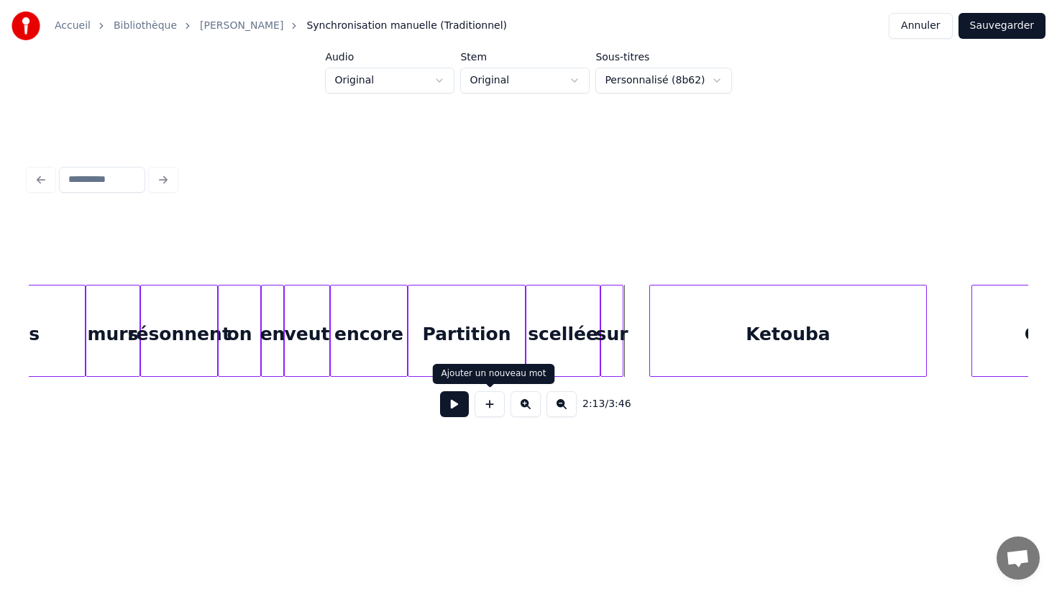
click at [501, 401] on button at bounding box center [489, 404] width 30 height 26
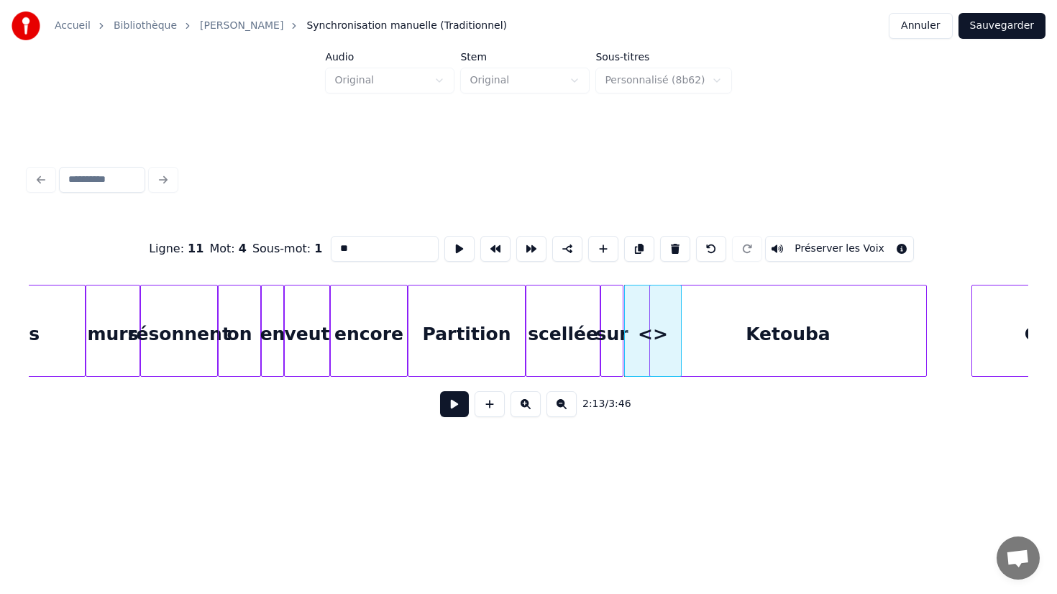
click at [657, 334] on div "<>" at bounding box center [653, 334] width 56 height 98
click at [398, 250] on input "**" at bounding box center [385, 249] width 108 height 26
type input "*"
click at [709, 402] on div "2:13 / 3:46" at bounding box center [528, 404] width 976 height 32
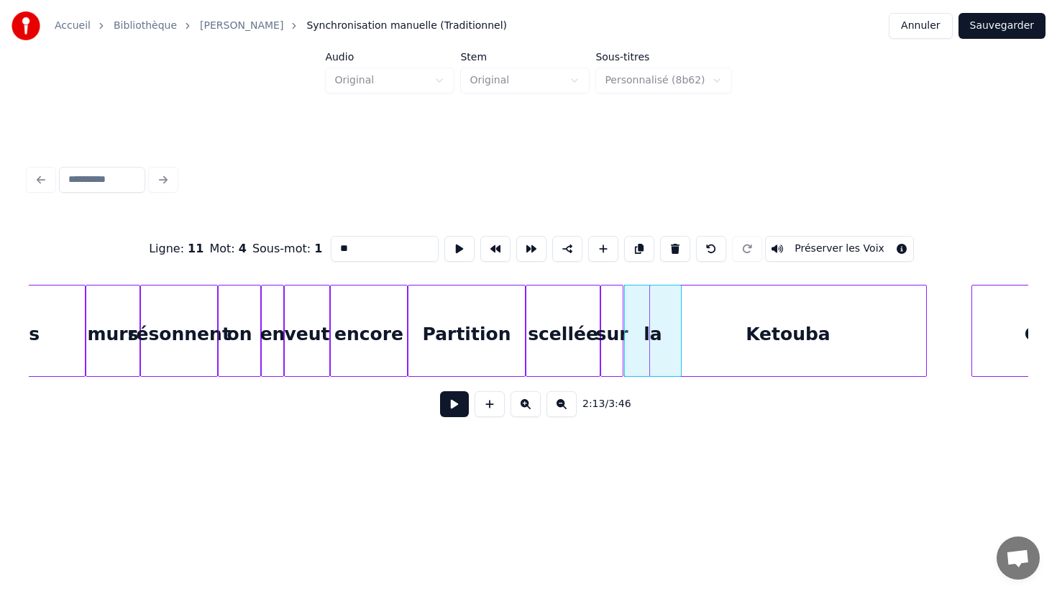
click at [469, 335] on div "Partition" at bounding box center [466, 334] width 116 height 98
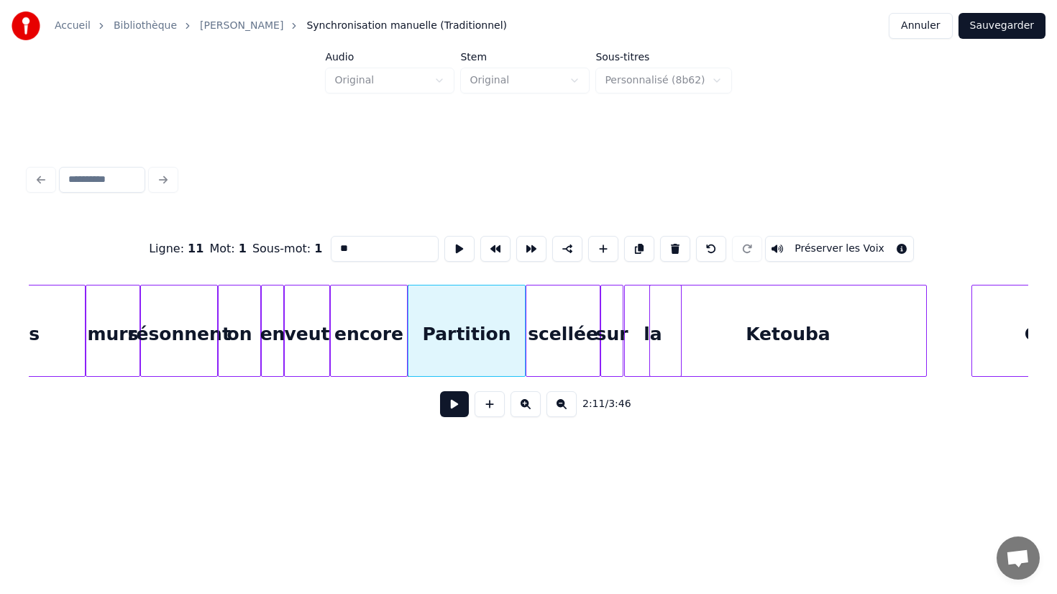
type input "*********"
click at [456, 417] on div "2:11 / 3:46" at bounding box center [528, 404] width 976 height 32
click at [456, 412] on button at bounding box center [454, 404] width 29 height 26
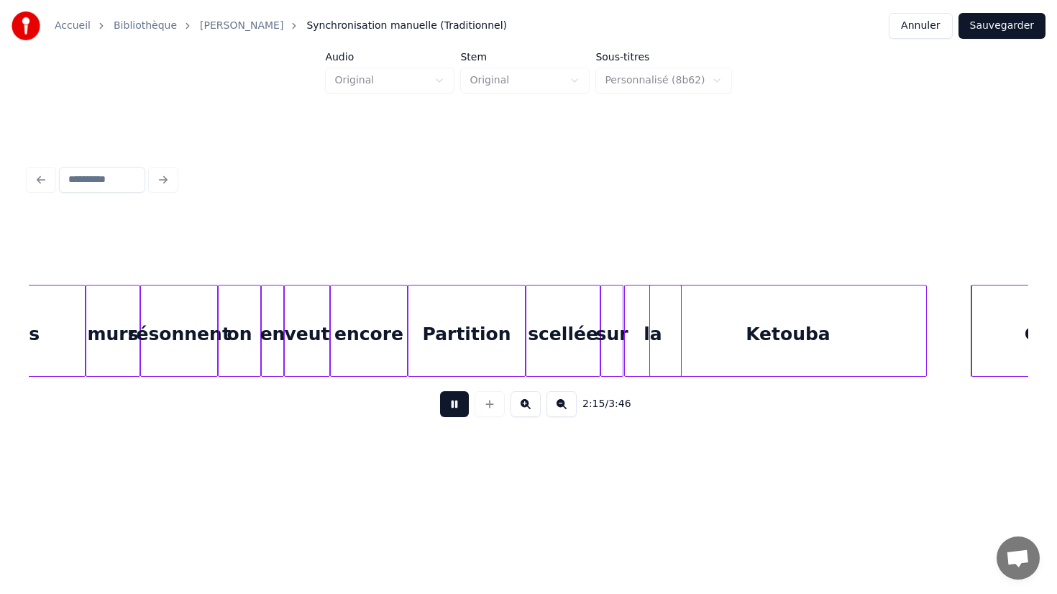
click at [456, 412] on button at bounding box center [454, 404] width 29 height 26
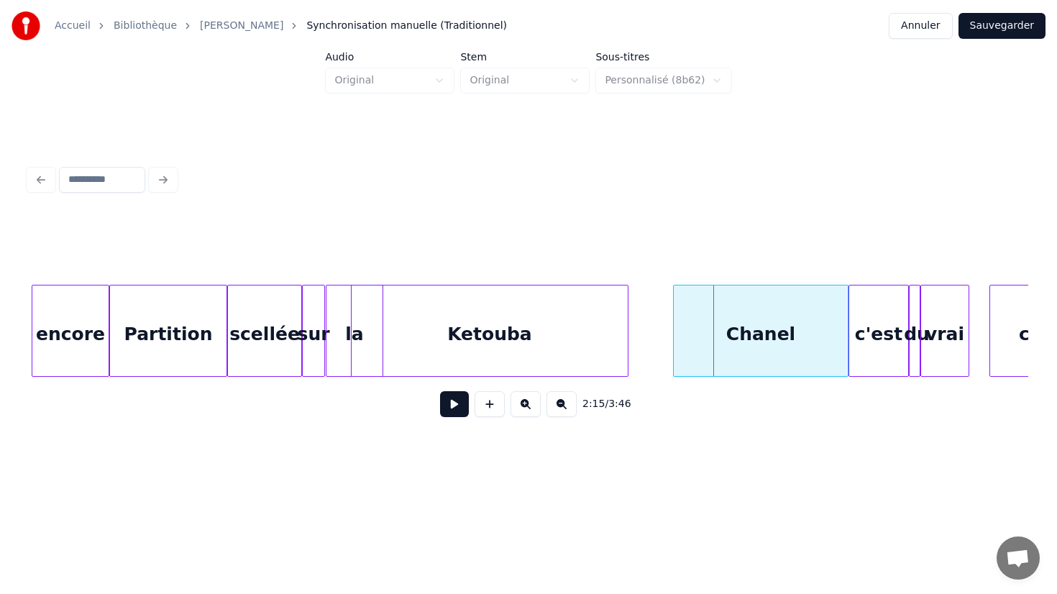
scroll to position [0, 18906]
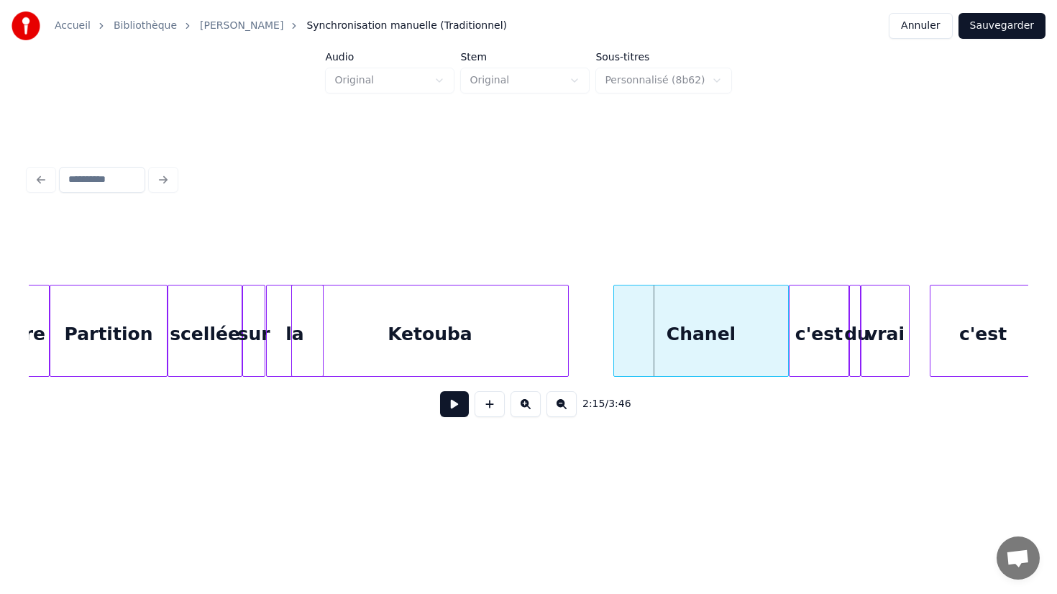
click at [700, 322] on div "Chanel" at bounding box center [701, 334] width 174 height 98
click at [405, 254] on input "******" at bounding box center [385, 249] width 108 height 26
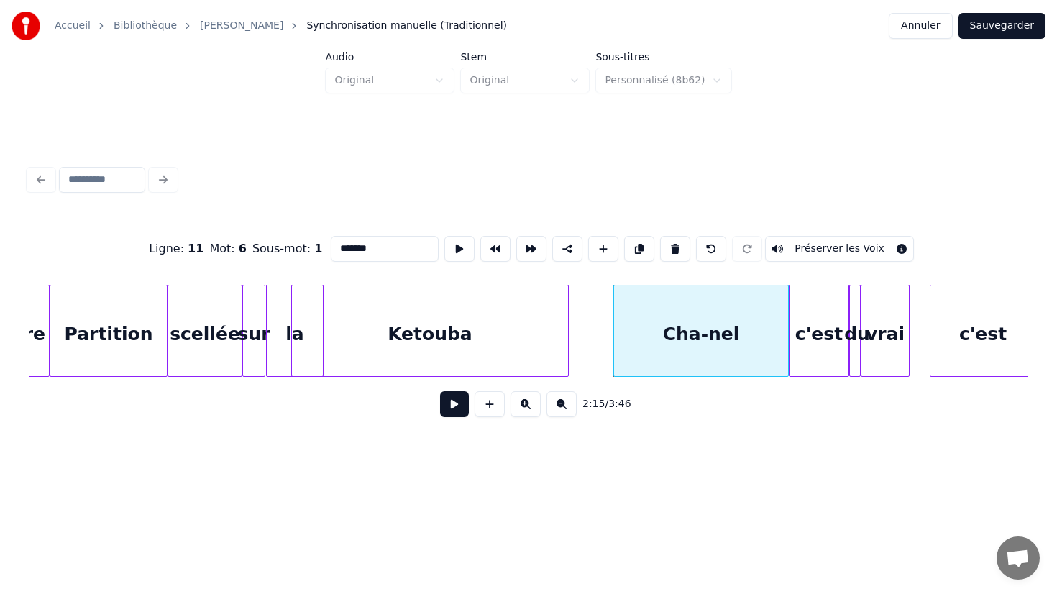
type input "*******"
click at [712, 490] on html "Accueil Bibliothèque Cha-Nel Synchronisation manuelle (Traditionnel) Annuler Sa…" at bounding box center [528, 248] width 1057 height 496
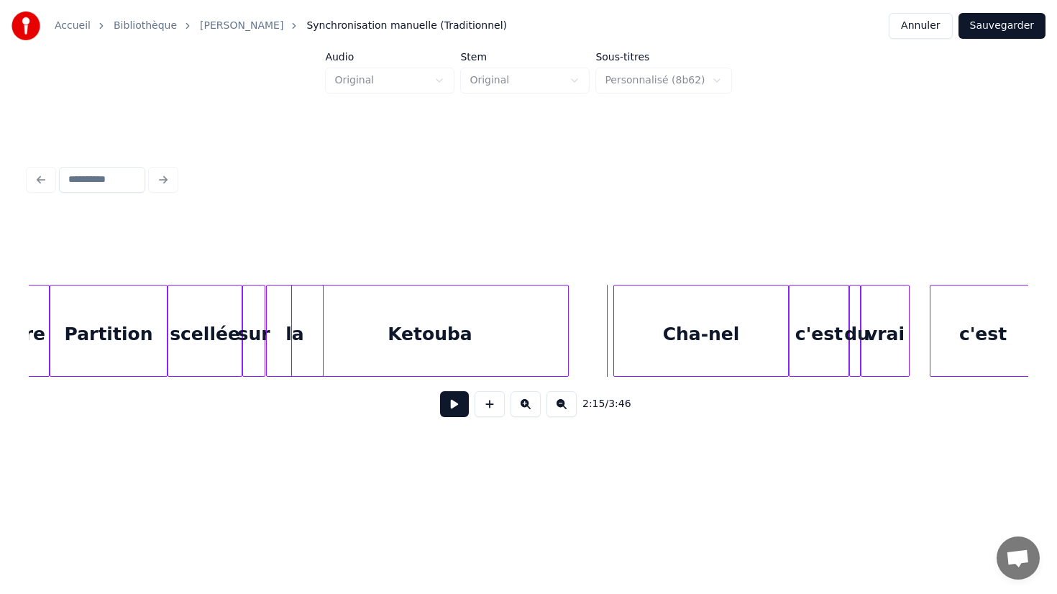
click at [454, 412] on button at bounding box center [454, 404] width 29 height 26
click at [507, 357] on div "Ketouba" at bounding box center [430, 334] width 276 height 98
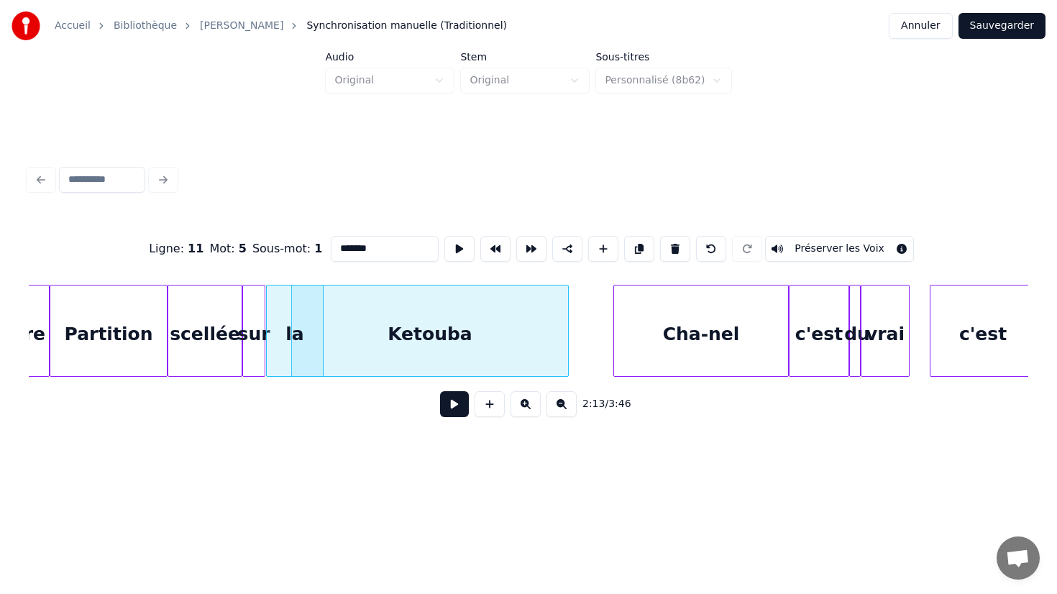
click at [568, 336] on div "Ketouba" at bounding box center [429, 331] width 277 height 92
click at [581, 331] on div at bounding box center [580, 330] width 4 height 91
click at [283, 327] on div "la" at bounding box center [295, 334] width 56 height 98
type input "**"
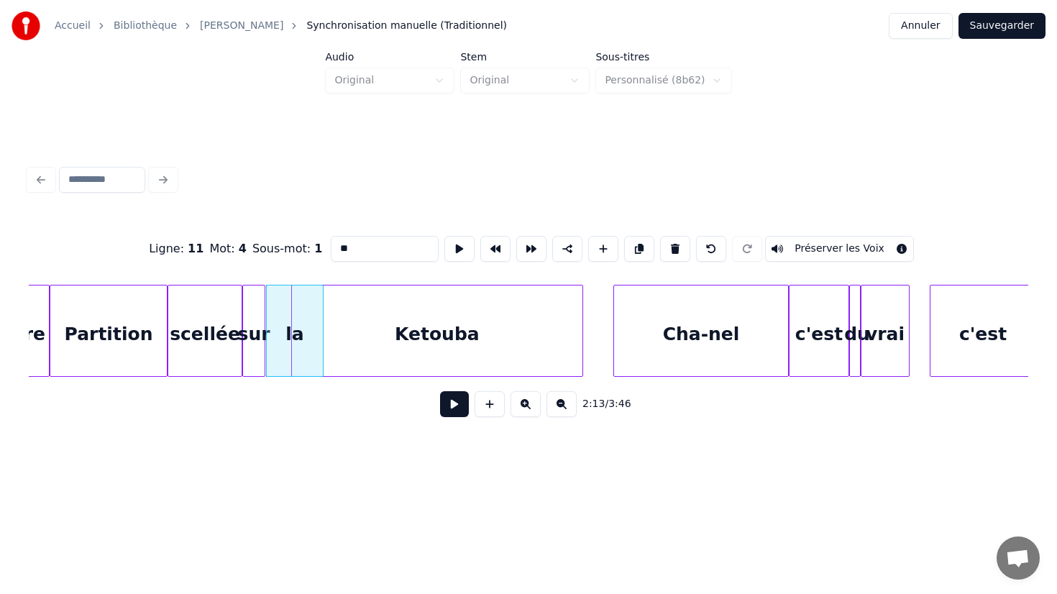
click at [440, 391] on button at bounding box center [454, 404] width 29 height 26
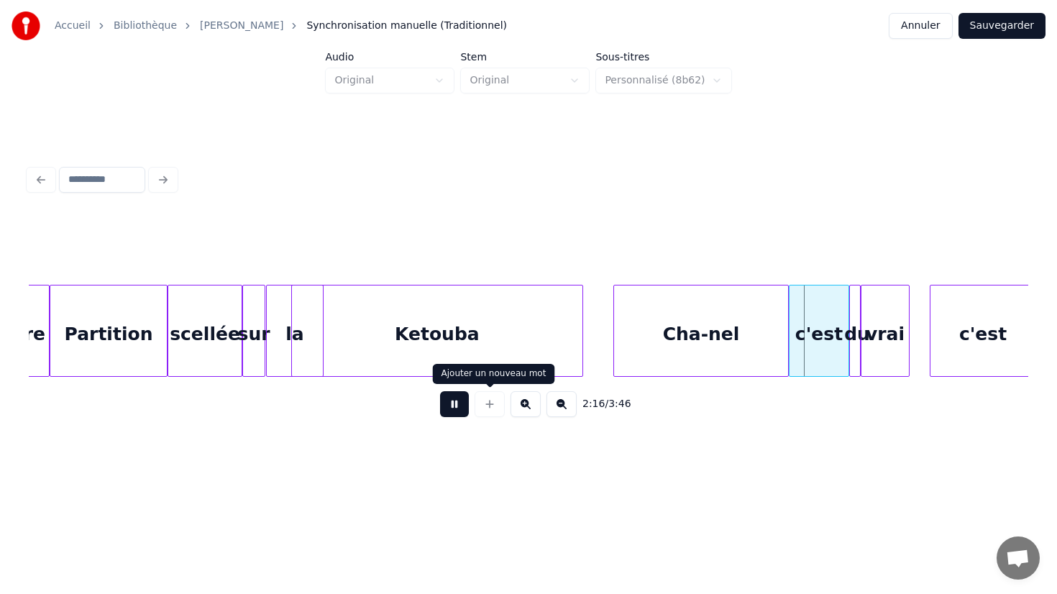
click at [455, 401] on button at bounding box center [454, 404] width 29 height 26
click at [620, 326] on div "Cha-nel" at bounding box center [701, 334] width 174 height 98
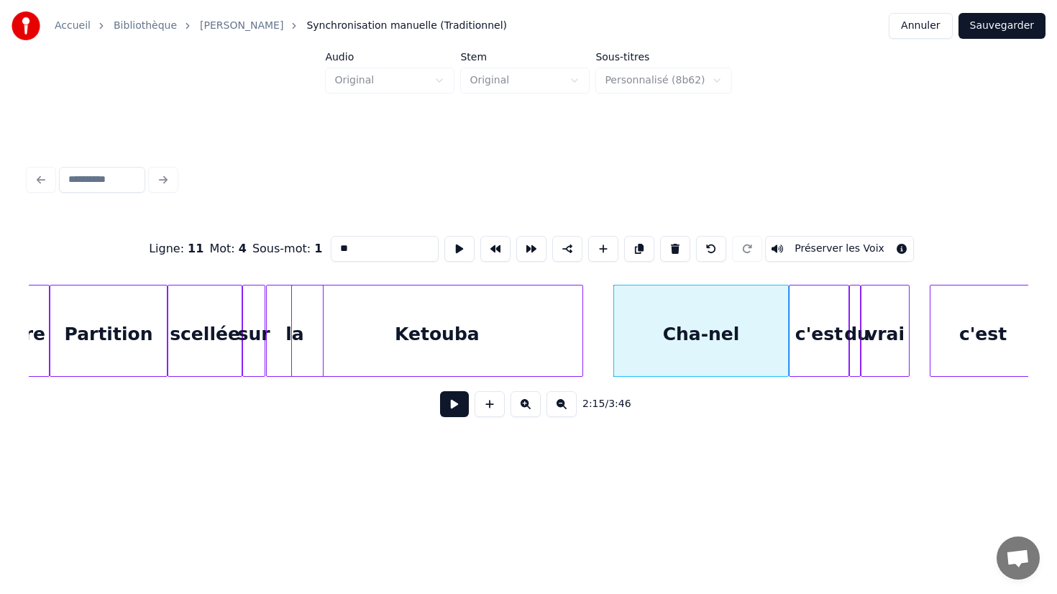
type input "*******"
click at [667, 334] on div "Cha-nel" at bounding box center [724, 331] width 129 height 92
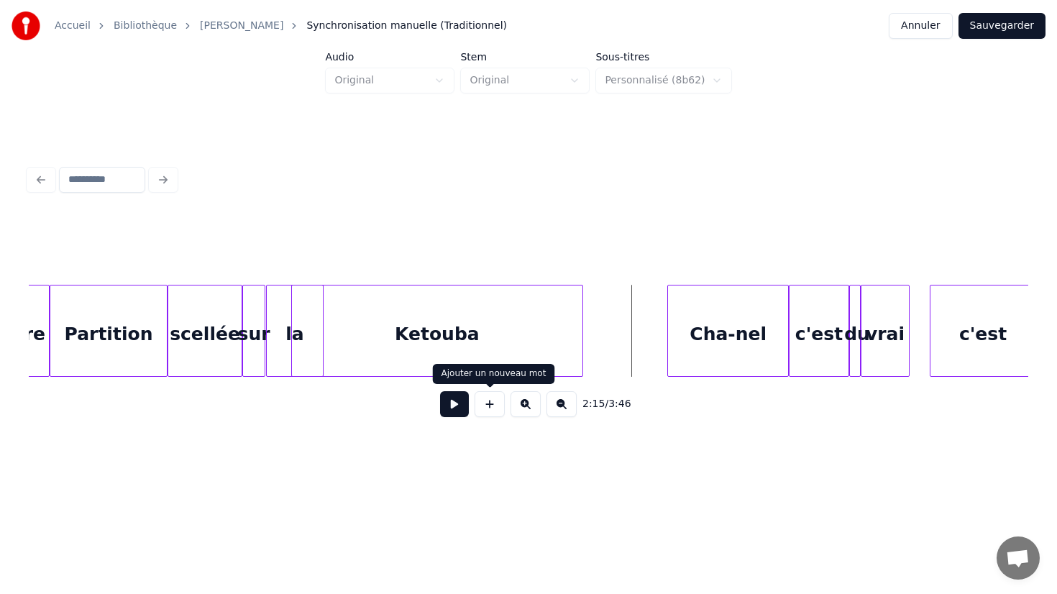
click at [448, 403] on button at bounding box center [454, 404] width 29 height 26
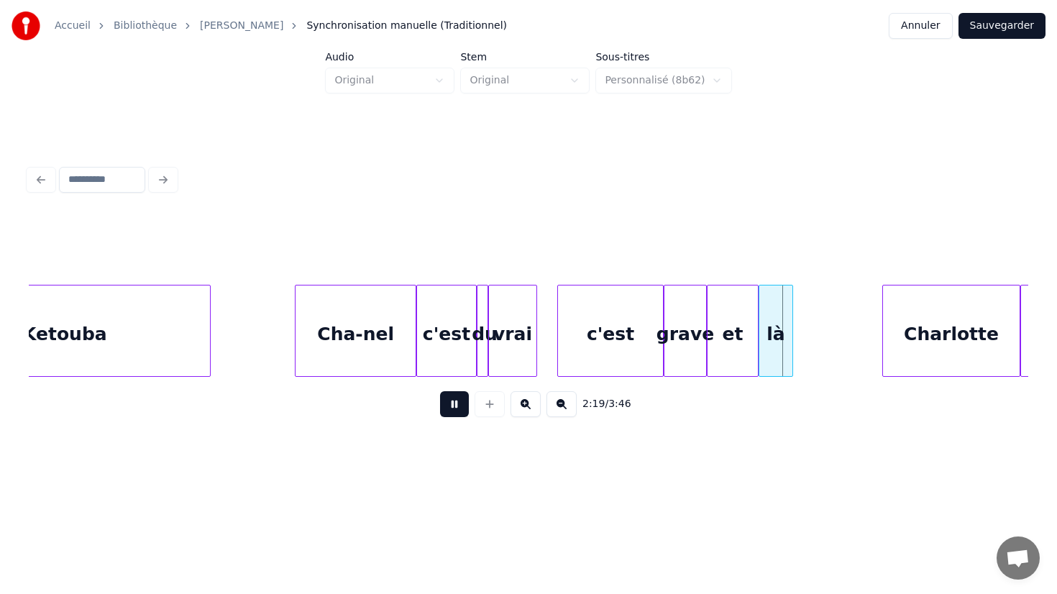
scroll to position [0, 19283]
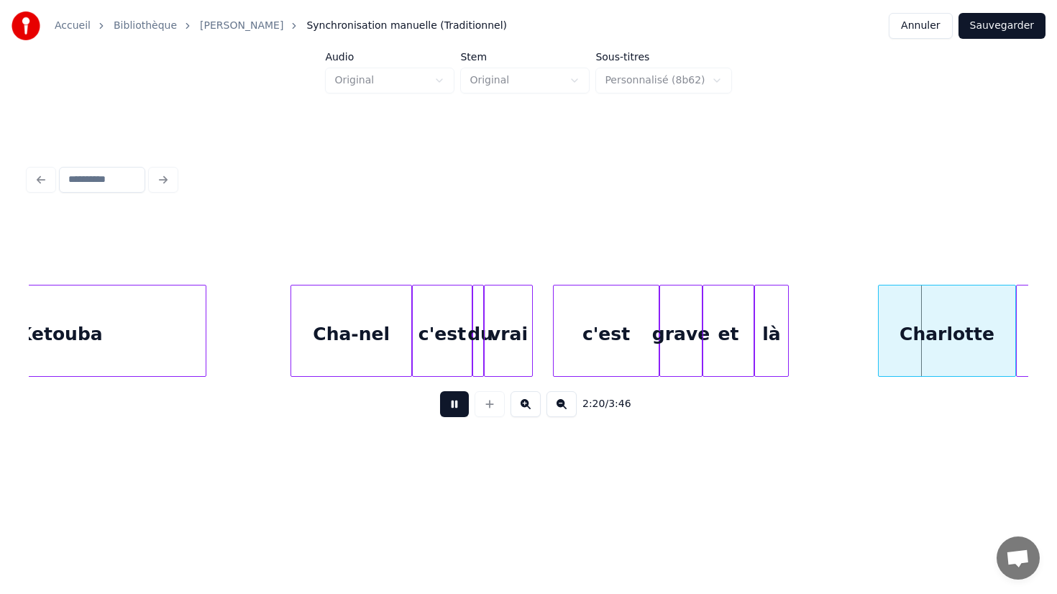
click at [457, 404] on button at bounding box center [454, 404] width 29 height 26
click at [678, 329] on div "grave" at bounding box center [681, 334] width 42 height 98
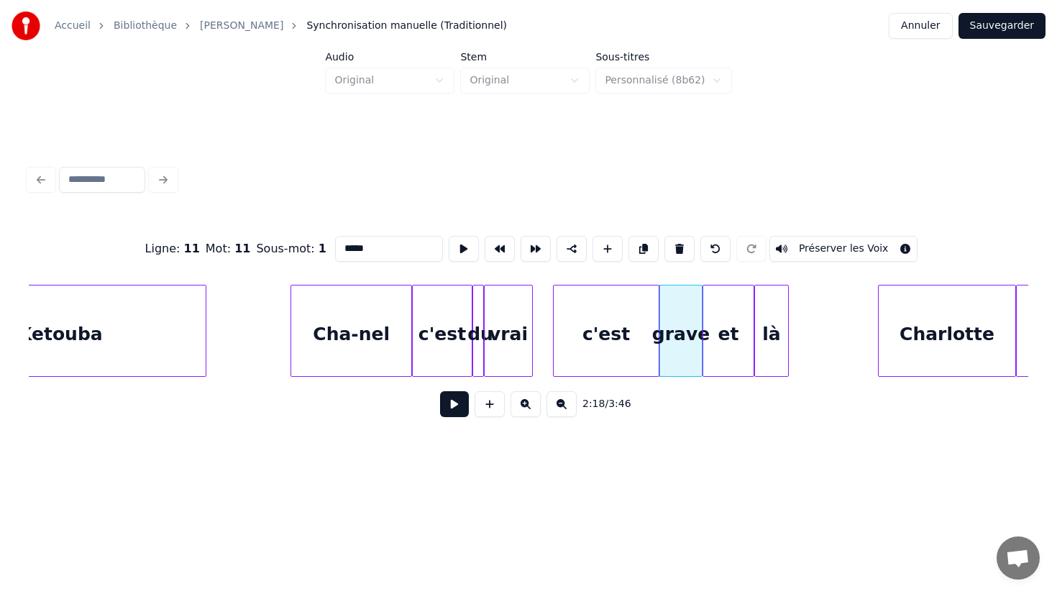
click at [400, 251] on input "*****" at bounding box center [389, 249] width 108 height 26
click at [722, 347] on div "et" at bounding box center [728, 334] width 50 height 98
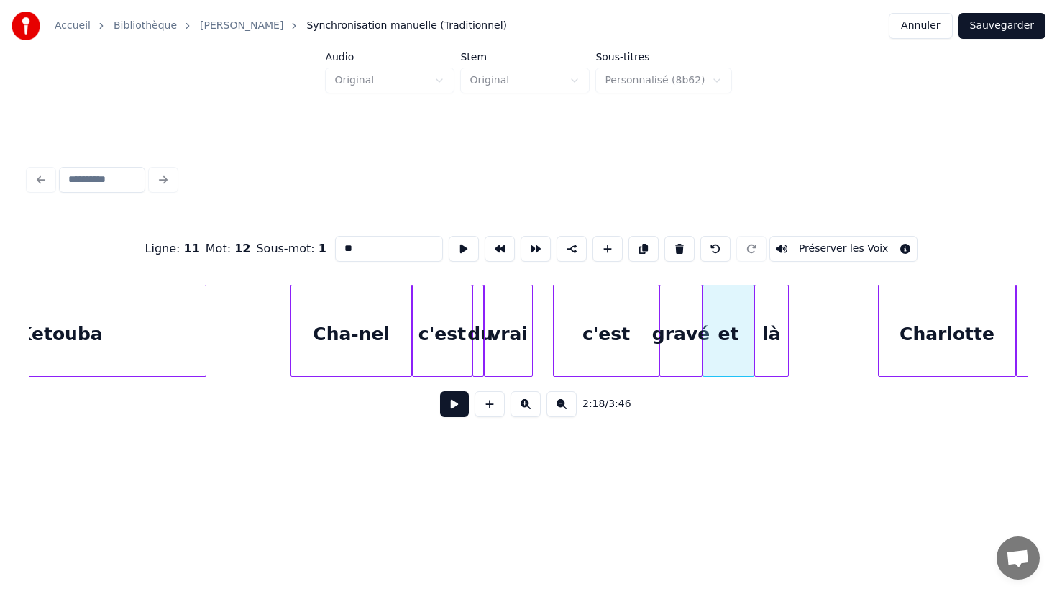
click at [686, 339] on div "gravé" at bounding box center [681, 334] width 42 height 98
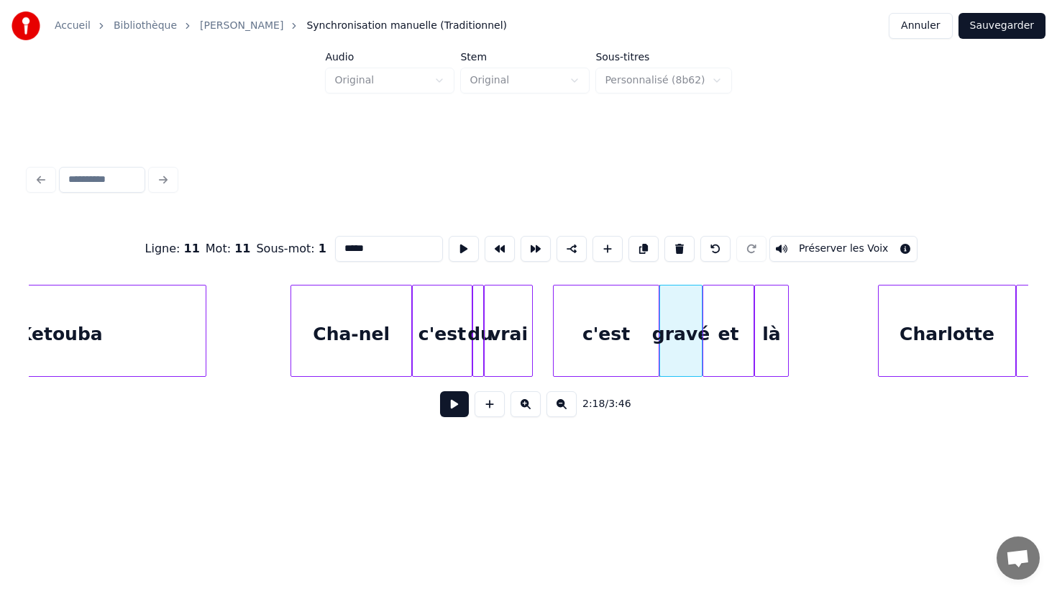
click at [622, 338] on div "c'est" at bounding box center [606, 334] width 105 height 98
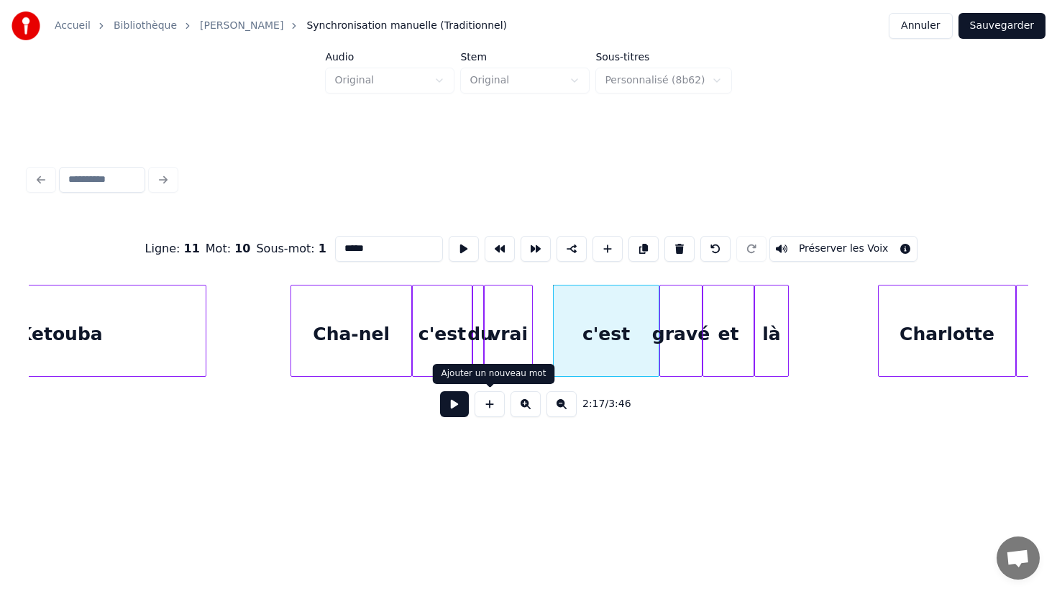
type input "*****"
click at [456, 409] on button at bounding box center [454, 404] width 29 height 26
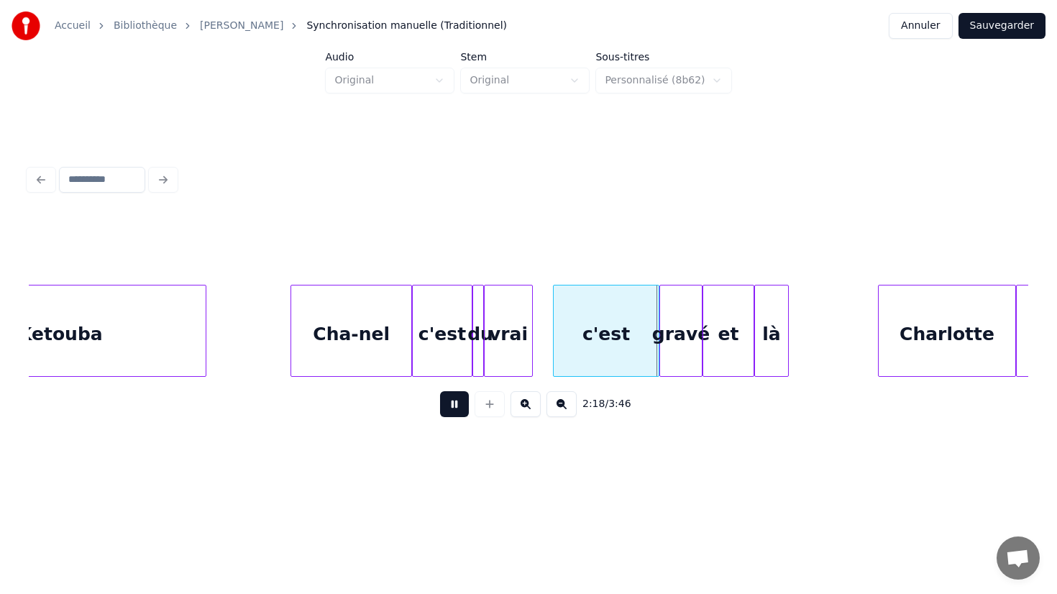
click at [456, 409] on button at bounding box center [454, 404] width 29 height 26
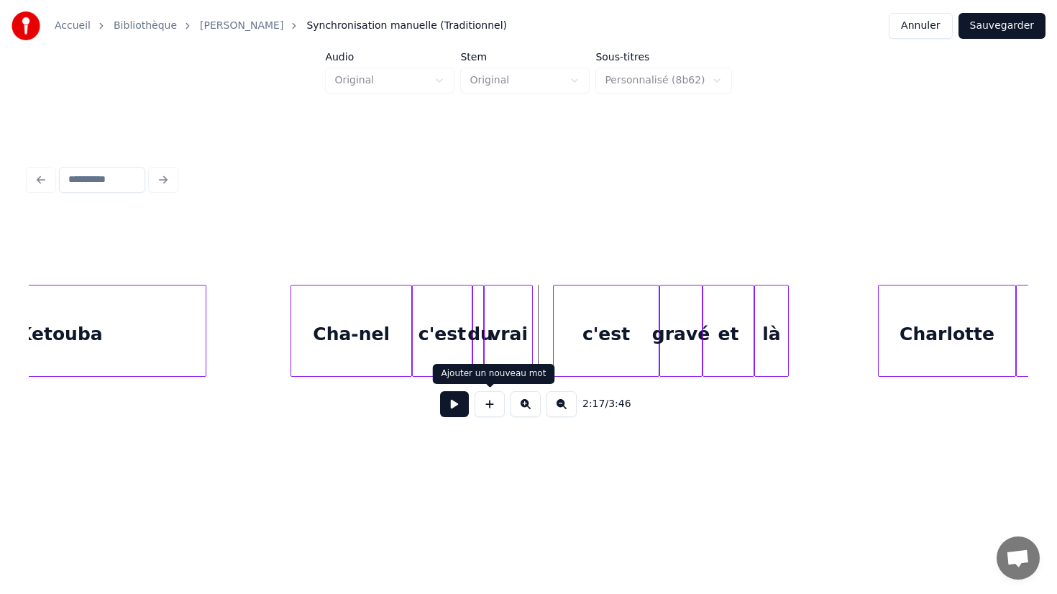
click at [460, 404] on button at bounding box center [454, 404] width 29 height 26
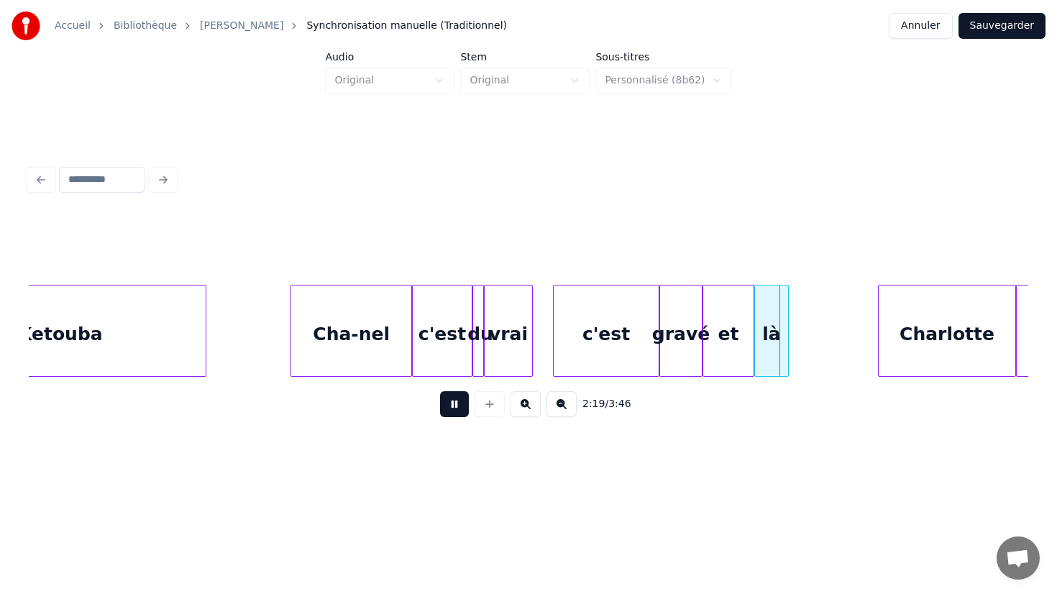
click at [460, 404] on button at bounding box center [454, 404] width 29 height 26
click at [735, 334] on div "et" at bounding box center [728, 334] width 50 height 98
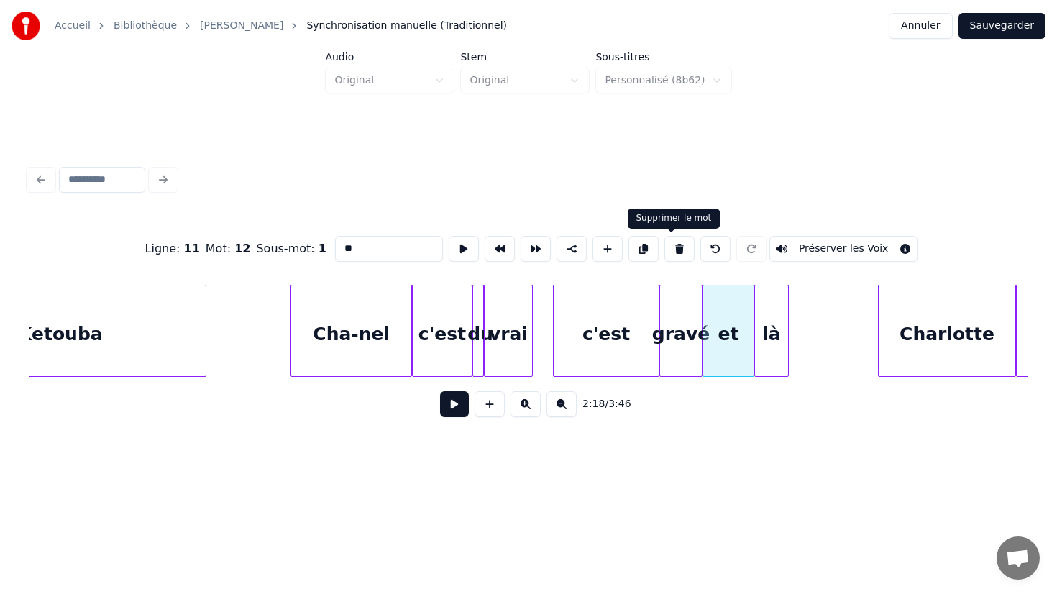
click at [676, 254] on button at bounding box center [679, 249] width 30 height 26
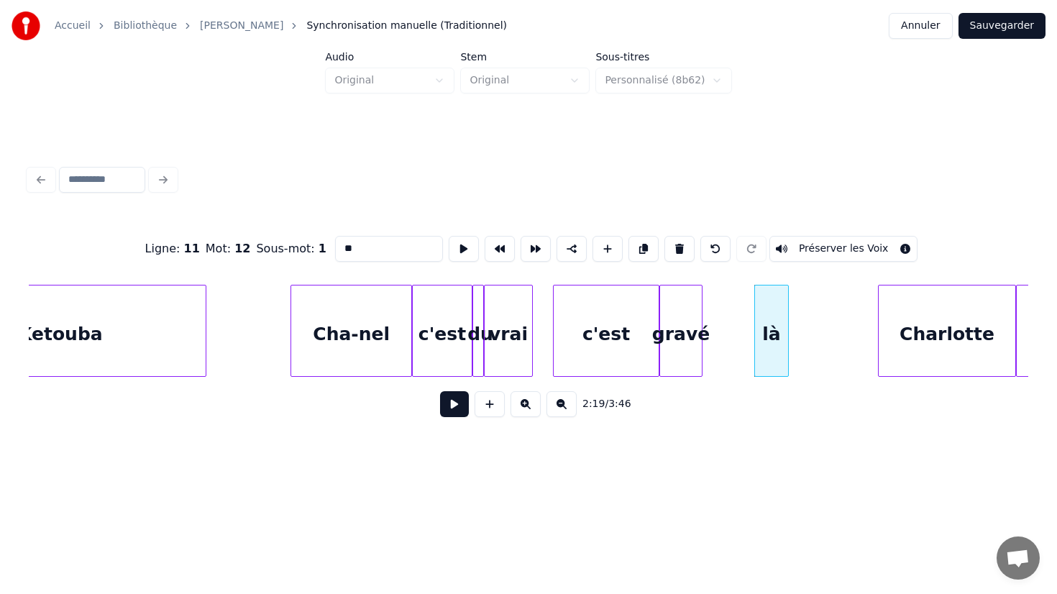
click at [692, 334] on div "gravé" at bounding box center [681, 334] width 42 height 98
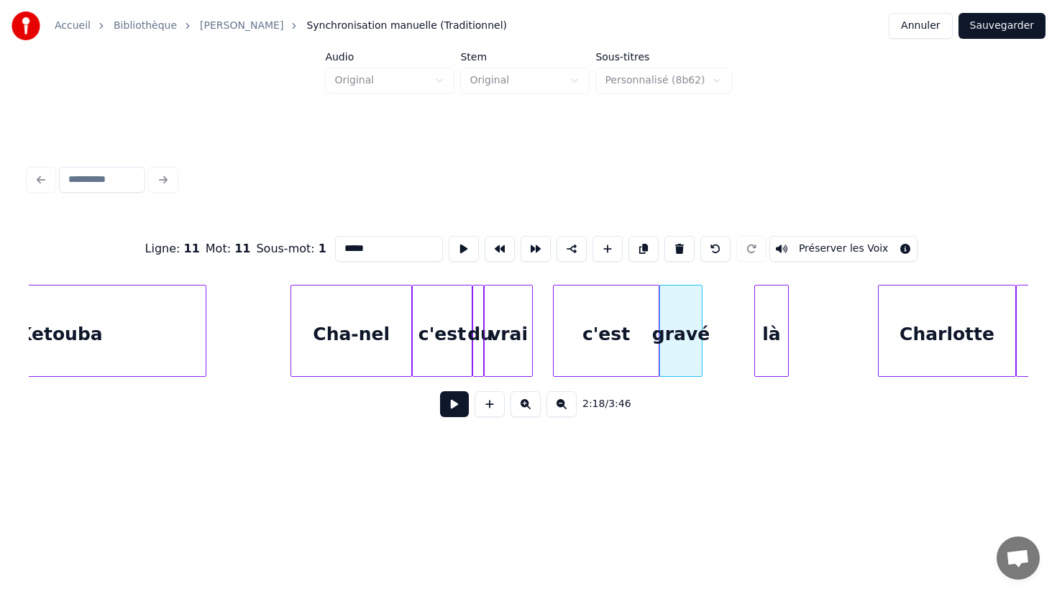
click at [701, 338] on div at bounding box center [699, 330] width 4 height 91
click at [751, 340] on div at bounding box center [750, 330] width 4 height 91
click at [682, 343] on div "gravé" at bounding box center [706, 334] width 92 height 98
click at [583, 342] on div "c'est" at bounding box center [606, 334] width 105 height 98
type input "*****"
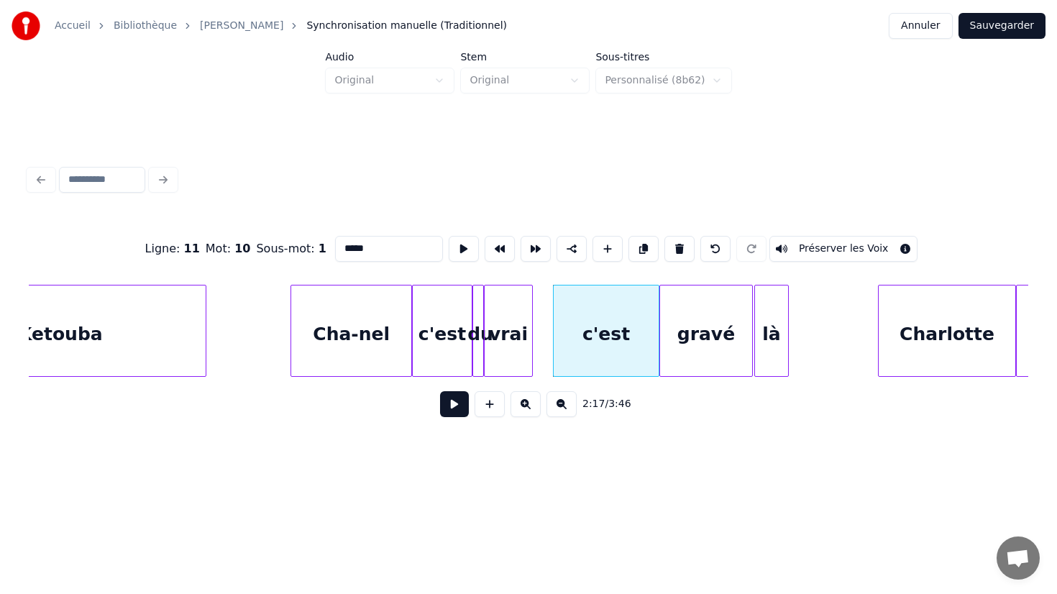
click at [664, 236] on button at bounding box center [679, 249] width 30 height 26
type input "*****"
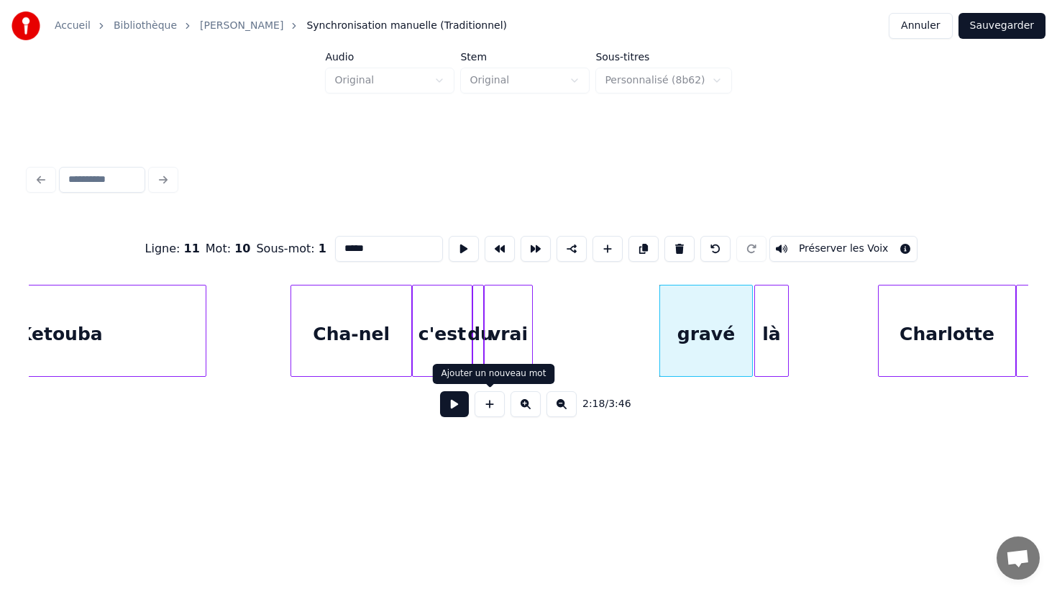
click at [450, 408] on button at bounding box center [454, 404] width 29 height 26
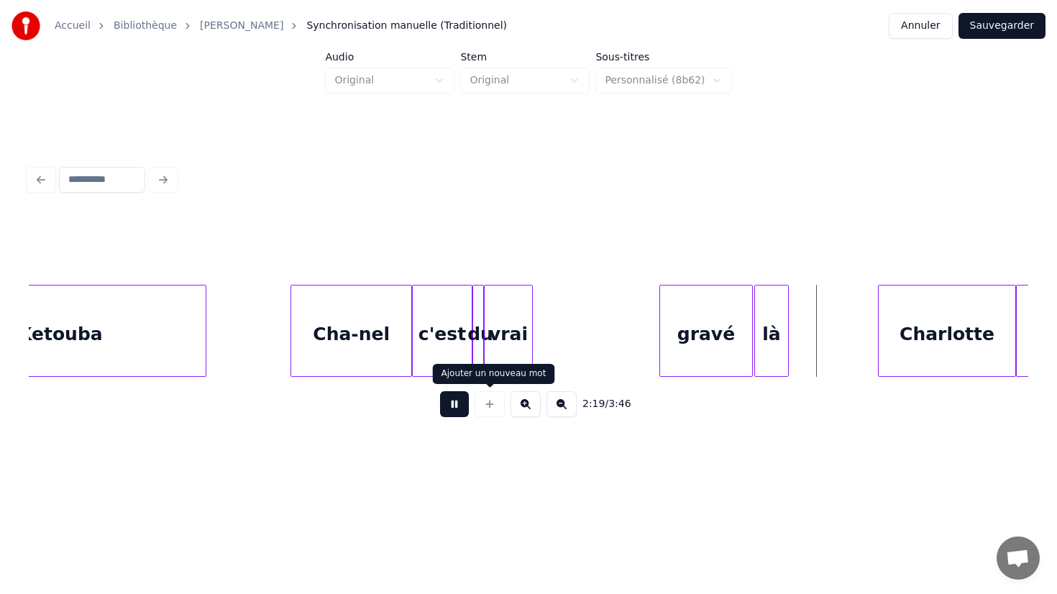
click at [463, 408] on button at bounding box center [454, 404] width 29 height 26
click at [495, 405] on button at bounding box center [489, 404] width 30 height 26
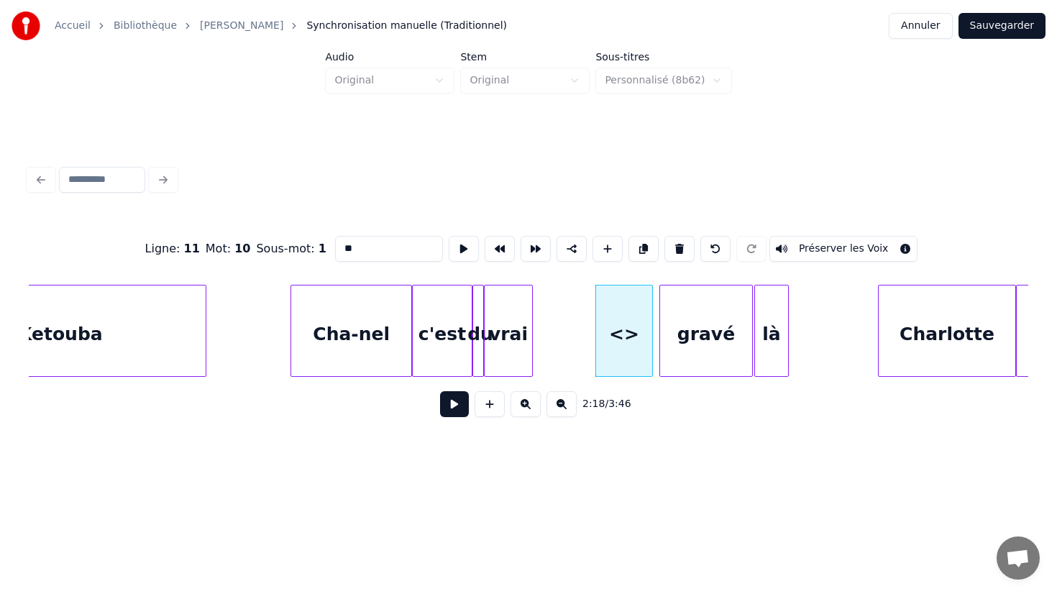
click at [635, 336] on div "<>" at bounding box center [624, 334] width 56 height 98
click at [401, 252] on input "**" at bounding box center [389, 249] width 108 height 26
type input "*"
type input "*****"
click at [773, 474] on html "Accueil Bibliothèque Cha-Nel Synchronisation manuelle (Traditionnel) Annuler Sa…" at bounding box center [528, 248] width 1057 height 496
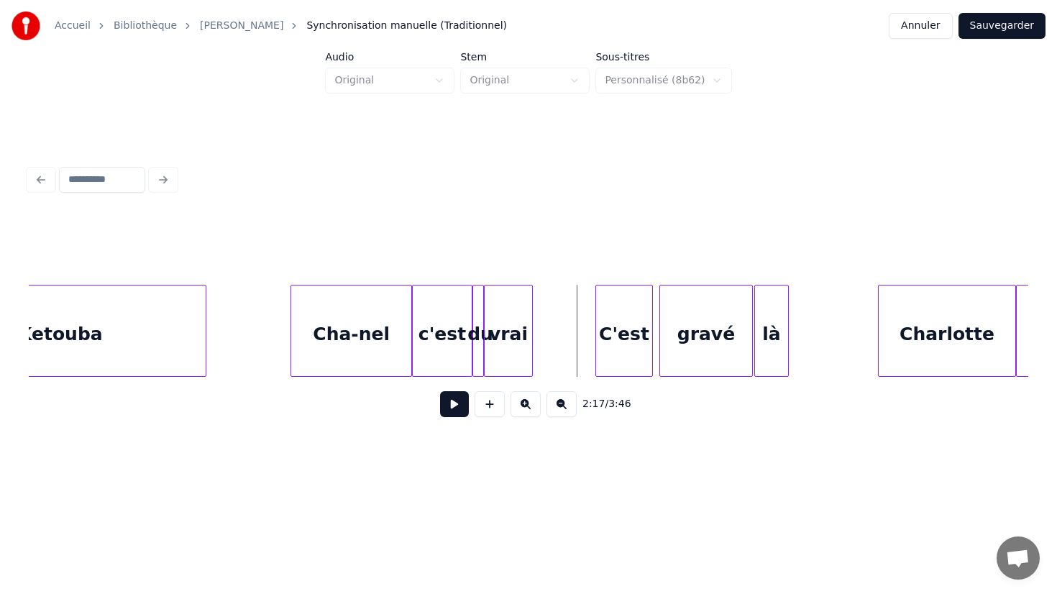
click at [469, 339] on div at bounding box center [469, 330] width 4 height 91
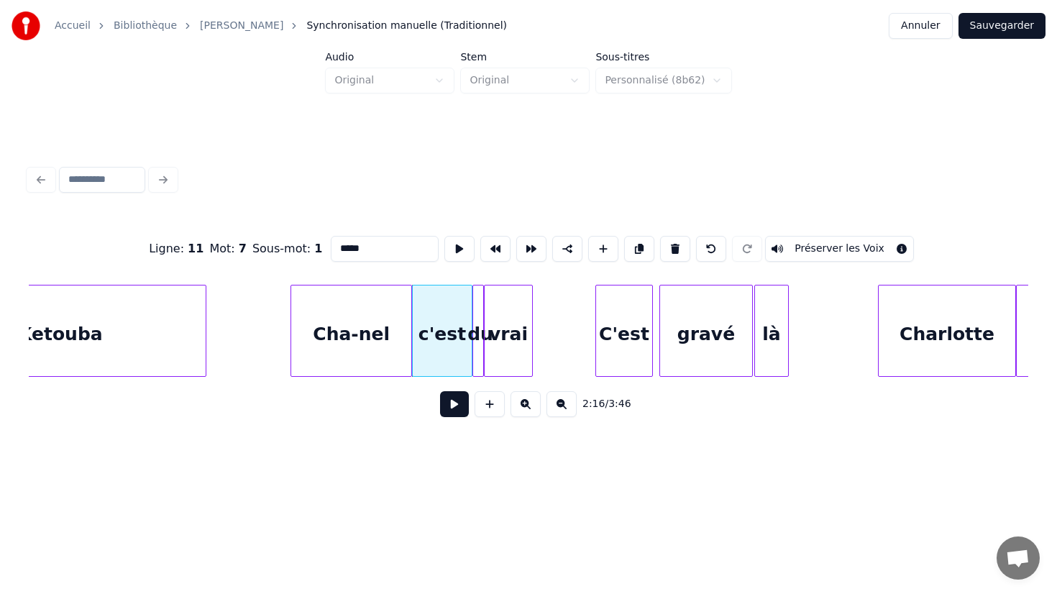
click at [450, 404] on button at bounding box center [454, 404] width 29 height 26
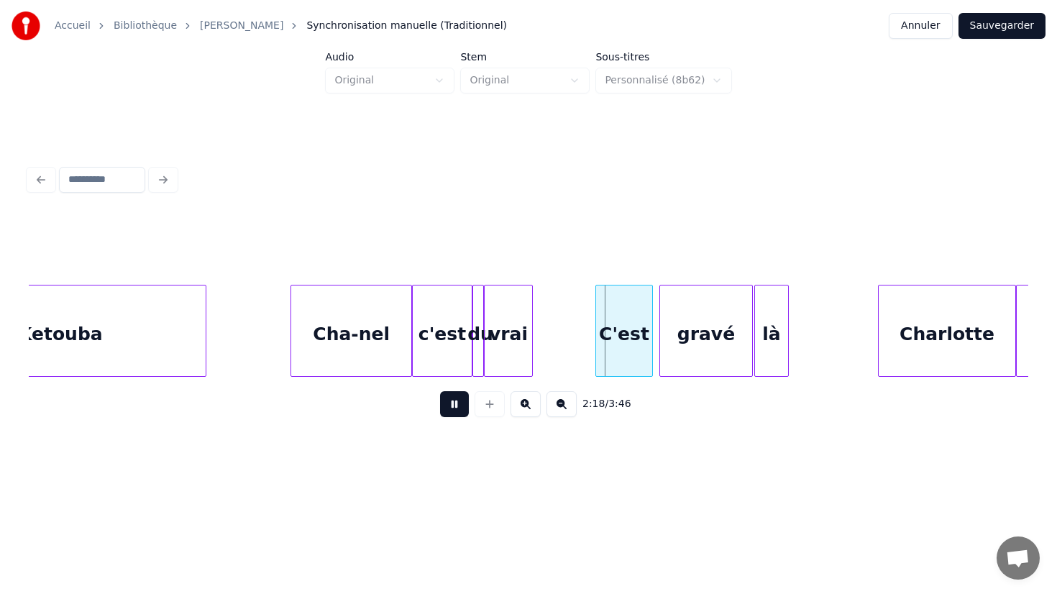
click at [450, 404] on button at bounding box center [454, 404] width 29 height 26
click at [629, 314] on div "C'est" at bounding box center [624, 334] width 56 height 98
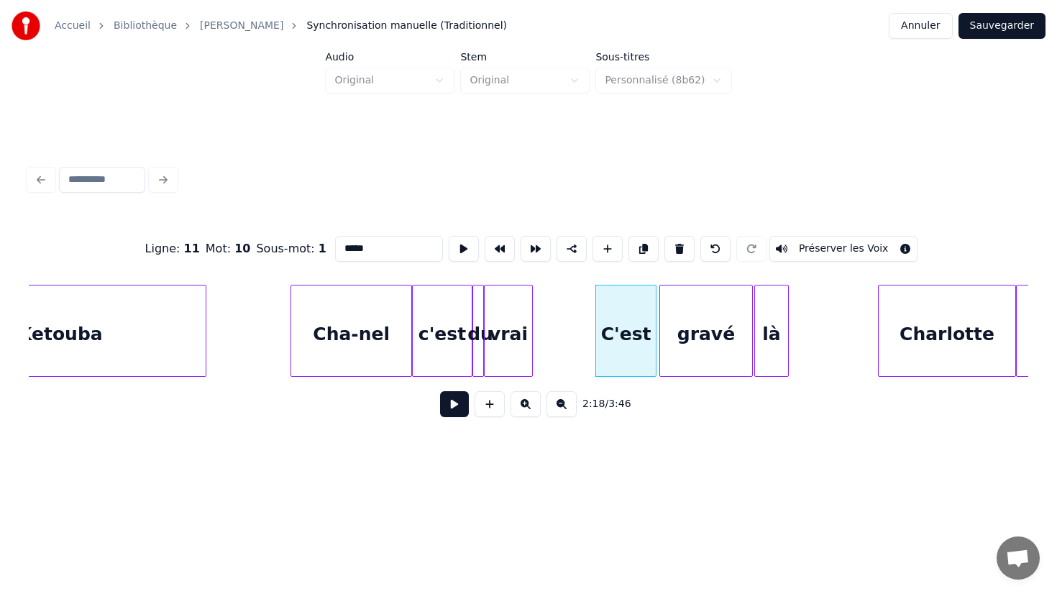
click at [653, 337] on div at bounding box center [653, 330] width 4 height 91
click at [671, 408] on div "2:18 / 3:46" at bounding box center [528, 404] width 976 height 32
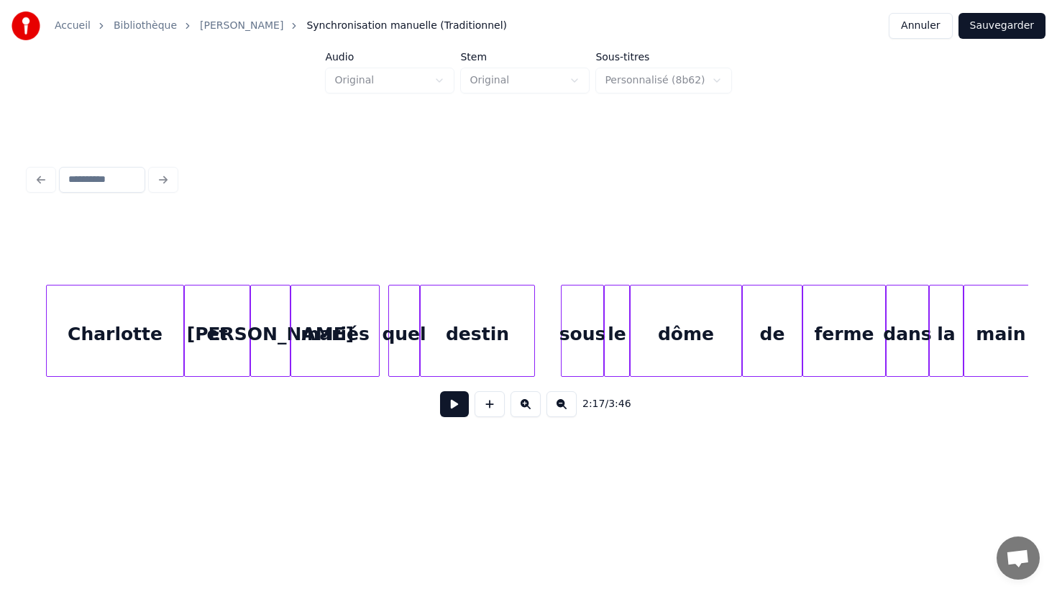
scroll to position [0, 20160]
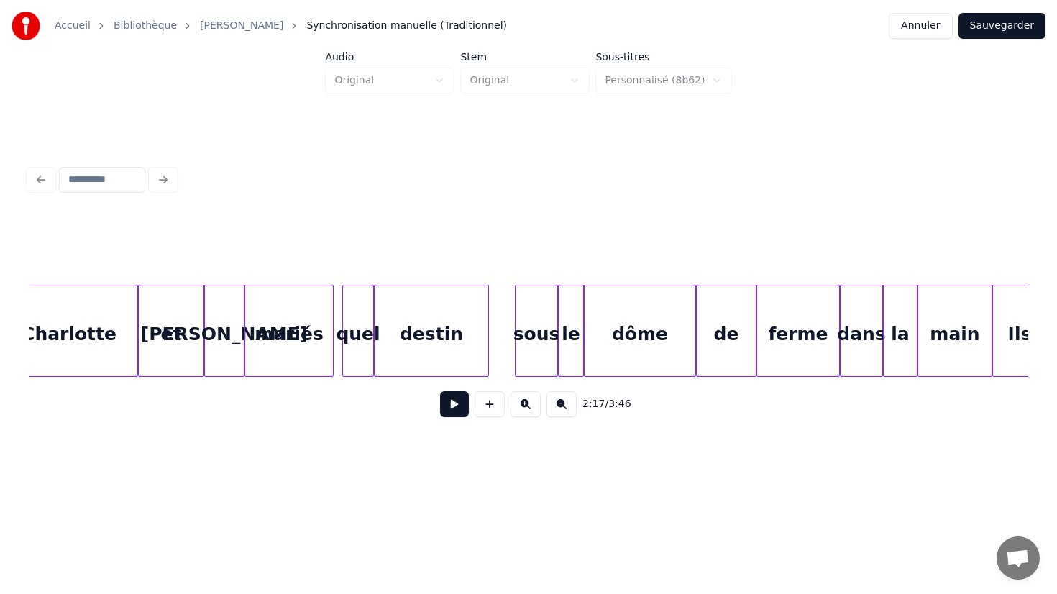
click at [790, 334] on div "ferme" at bounding box center [798, 334] width 82 height 98
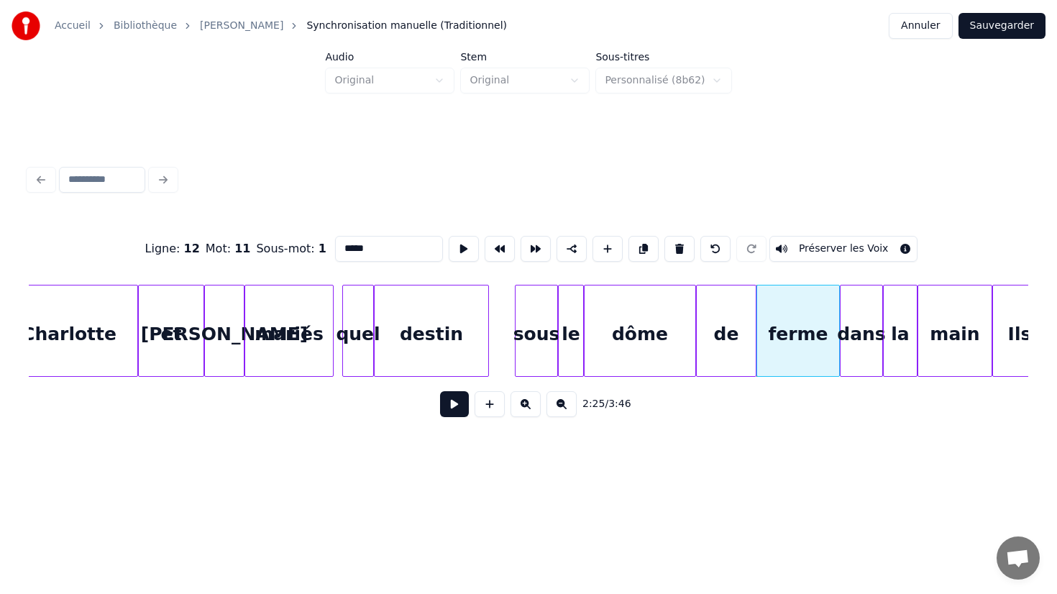
click at [411, 249] on input "*****" at bounding box center [389, 249] width 108 height 26
type input "***"
click at [666, 423] on div "2:25 / 3:46" at bounding box center [528, 404] width 999 height 55
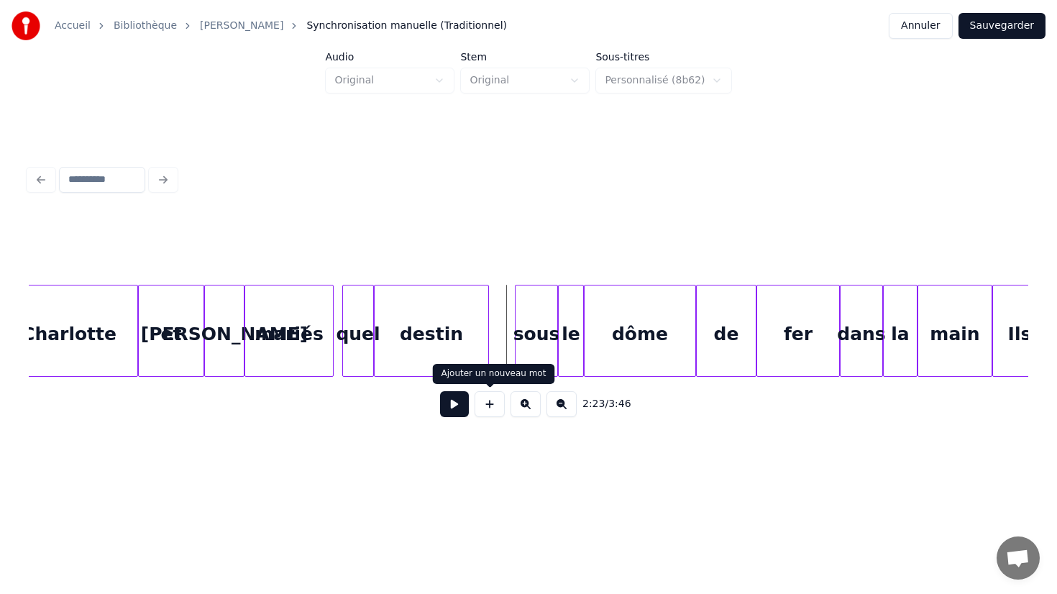
click at [457, 401] on button at bounding box center [454, 404] width 29 height 26
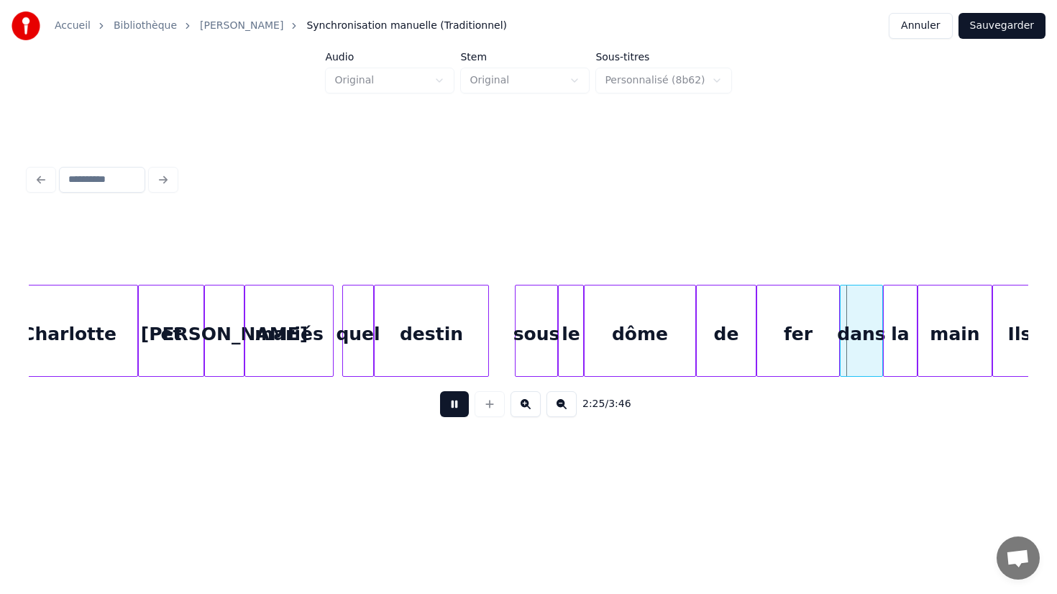
click at [457, 401] on button at bounding box center [454, 404] width 29 height 26
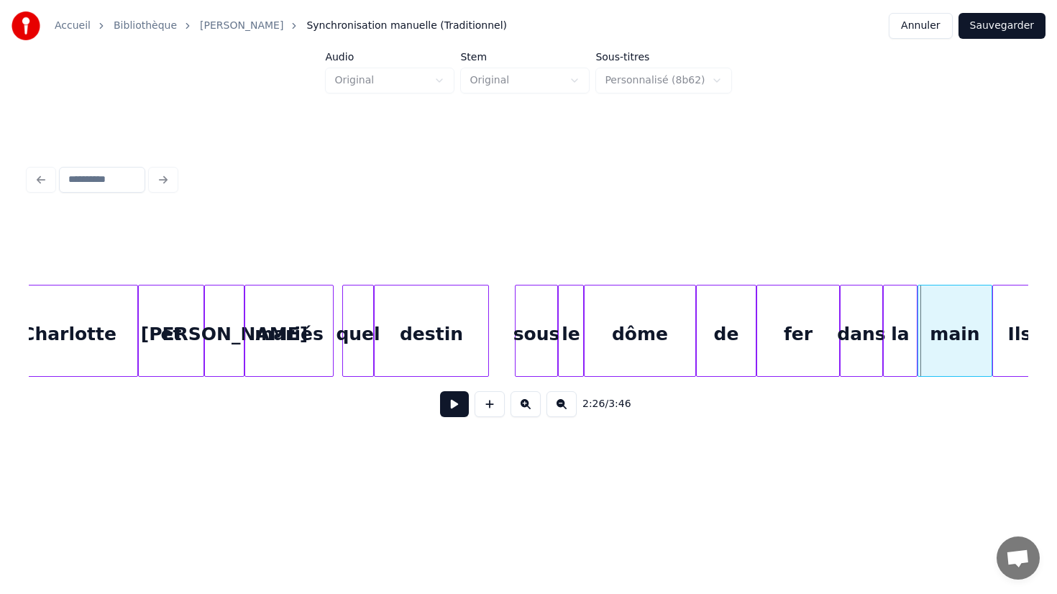
click at [831, 346] on div "fer" at bounding box center [798, 334] width 82 height 98
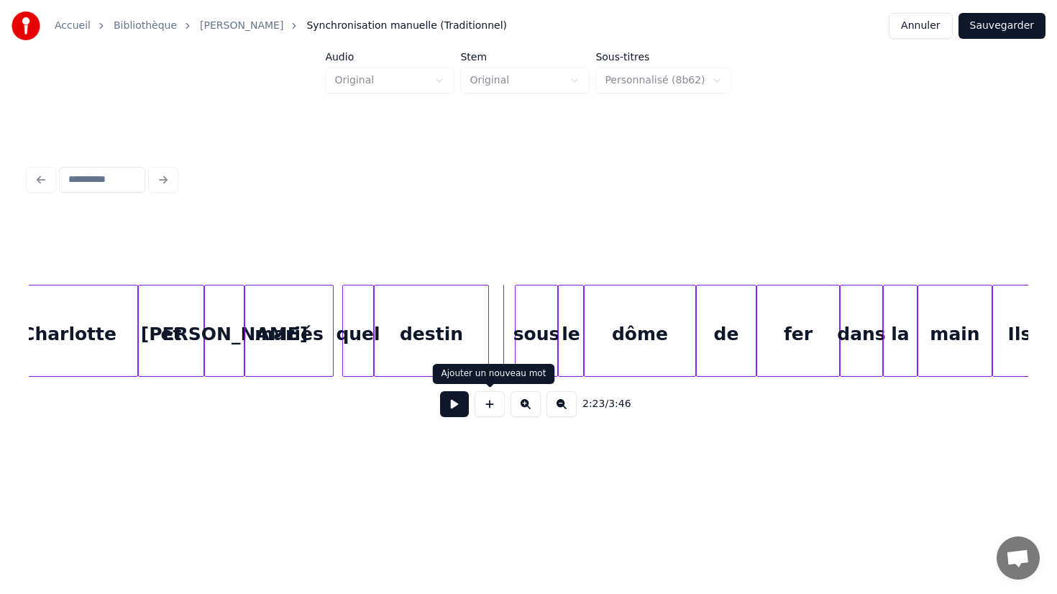
click at [454, 410] on button at bounding box center [454, 404] width 29 height 26
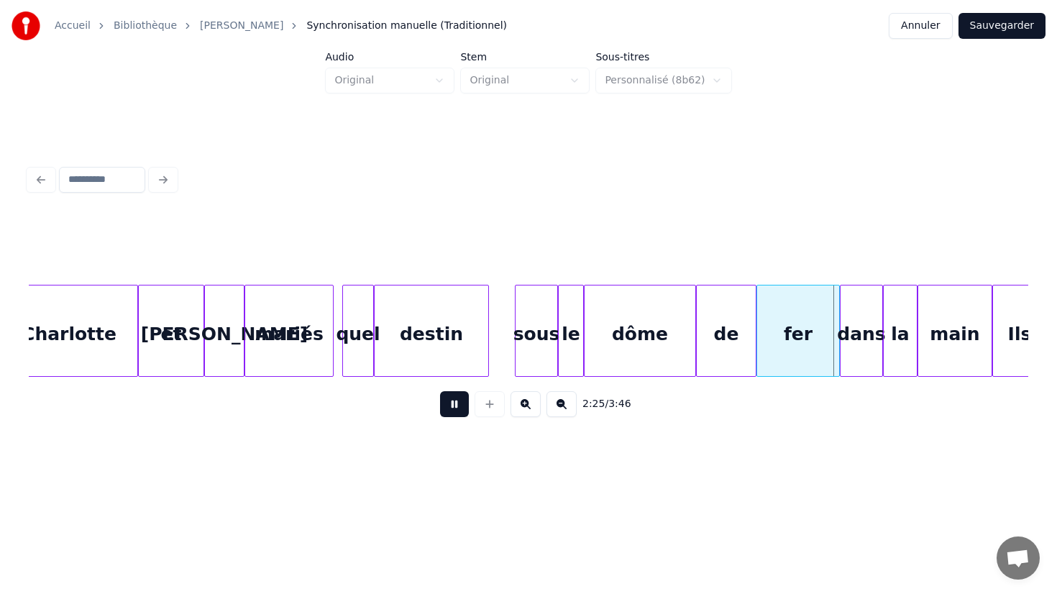
click at [454, 410] on button at bounding box center [454, 404] width 29 height 26
click at [525, 403] on button at bounding box center [525, 404] width 30 height 26
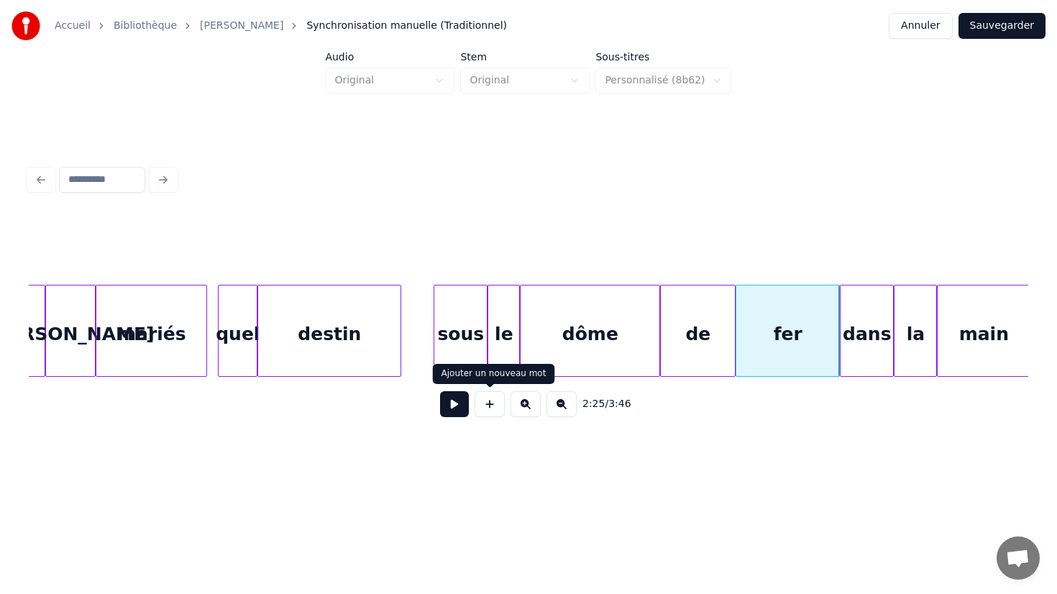
click at [499, 405] on button at bounding box center [489, 404] width 30 height 26
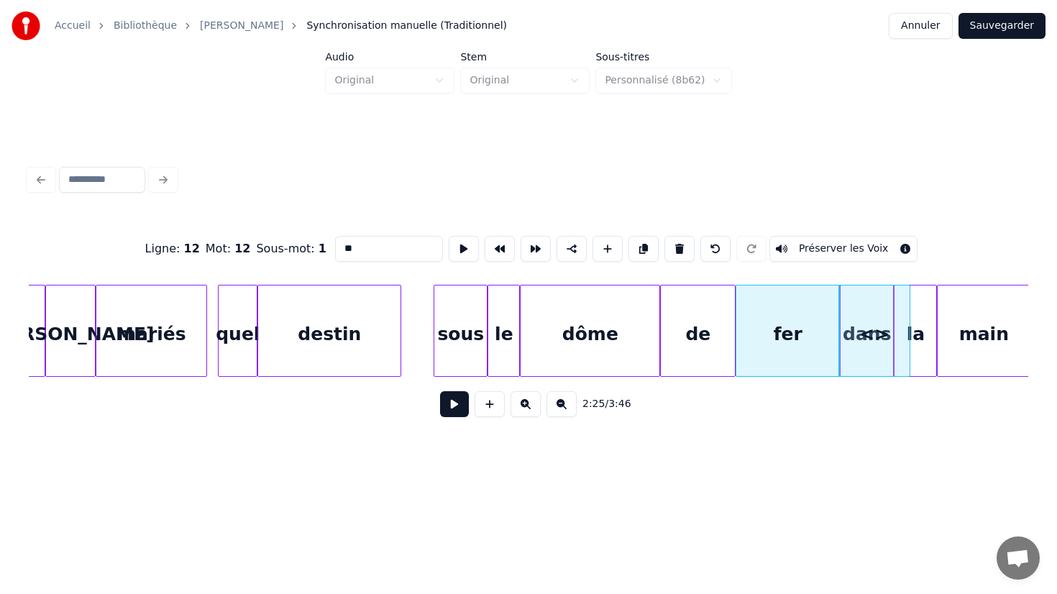
click at [406, 247] on input "**" at bounding box center [389, 249] width 108 height 26
type input "*"
click at [858, 433] on div "Ligne : 12 Mot : 12 Sous-mot : 1 **** Préserver les Voix 2:25 / 3:46" at bounding box center [528, 294] width 1011 height 285
click at [907, 351] on div at bounding box center [907, 330] width 4 height 91
click at [898, 351] on div at bounding box center [896, 330] width 4 height 91
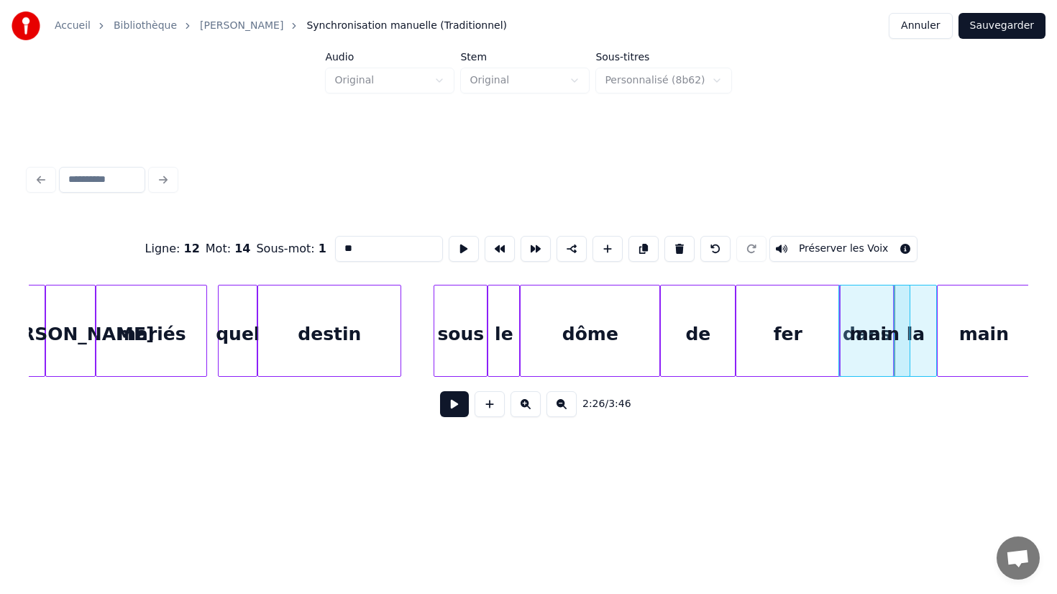
click at [863, 351] on div "main" at bounding box center [874, 334] width 70 height 98
type input "****"
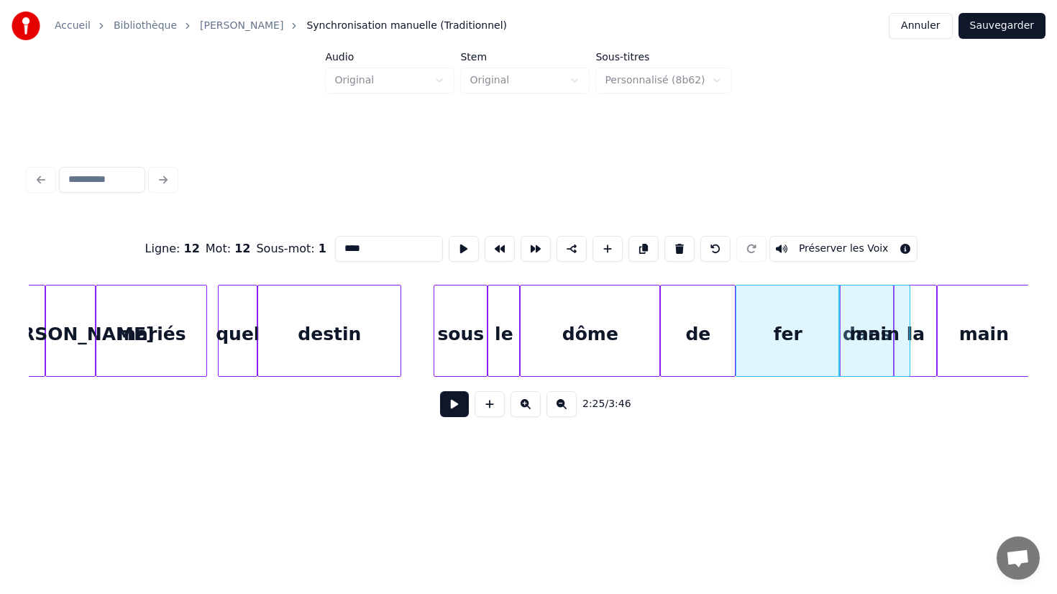
click at [889, 433] on div "Ligne : 12 Mot : 12 Sous-mot : 1 **** Préserver les Voix 2:25 / 3:46" at bounding box center [528, 294] width 1011 height 285
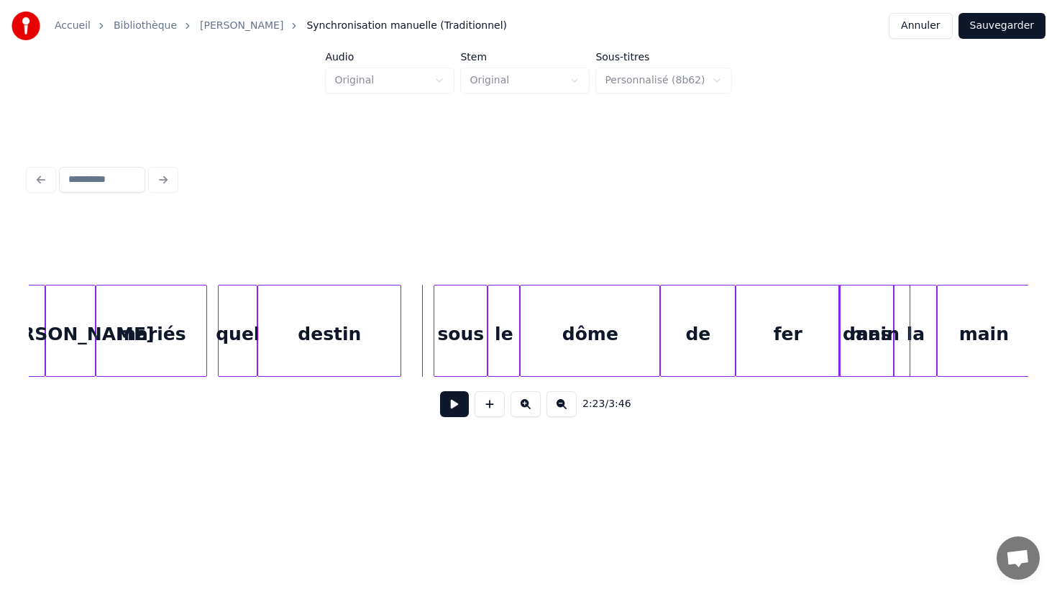
click at [453, 406] on button at bounding box center [454, 404] width 29 height 26
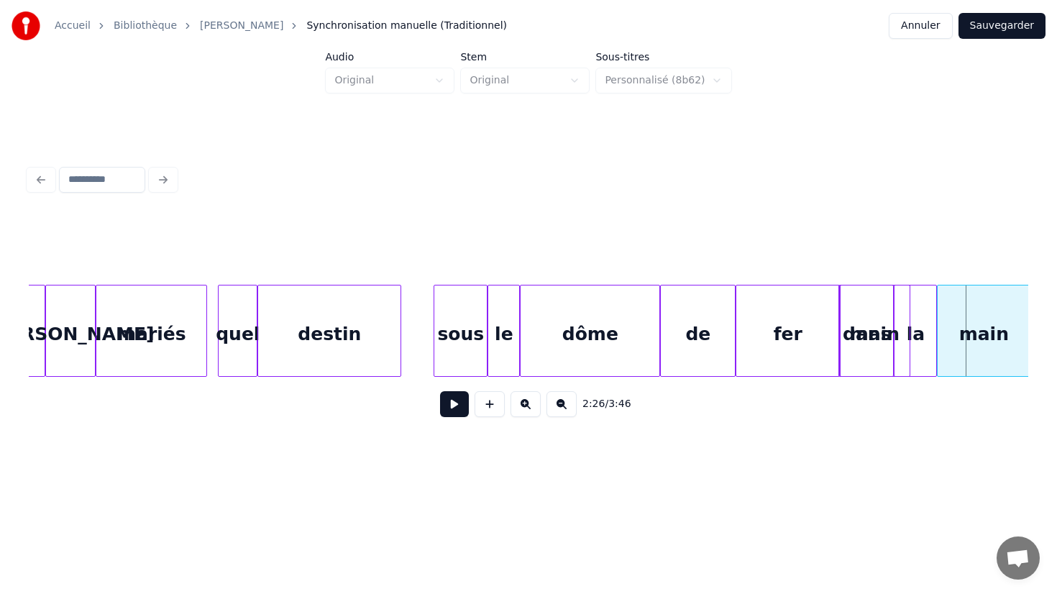
click at [837, 353] on div at bounding box center [837, 330] width 4 height 91
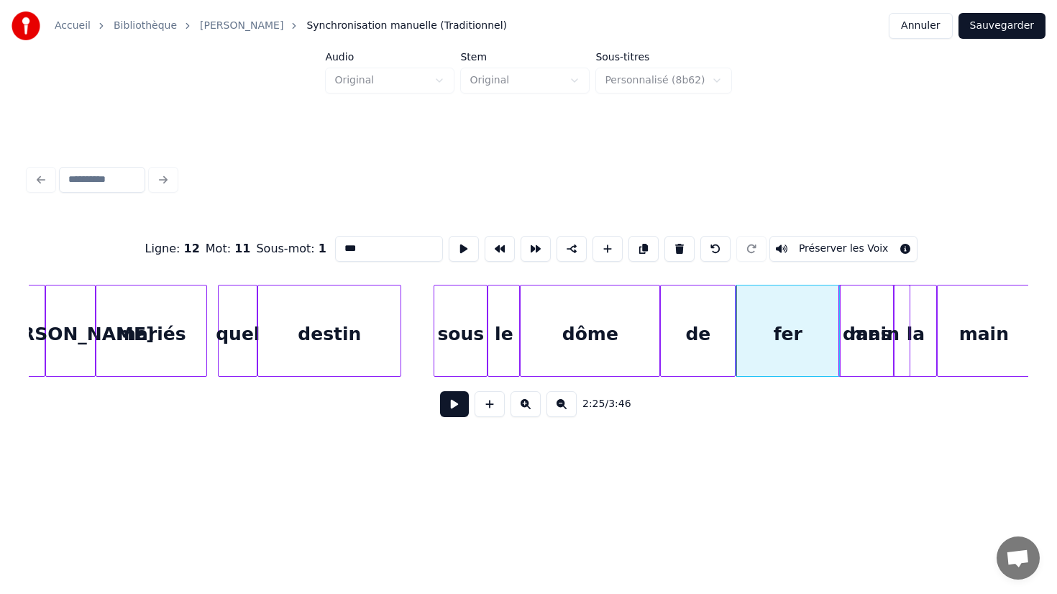
click at [868, 357] on div "main" at bounding box center [874, 334] width 70 height 98
click at [882, 329] on div "main" at bounding box center [874, 334] width 70 height 98
click at [904, 318] on div "main" at bounding box center [874, 334] width 70 height 98
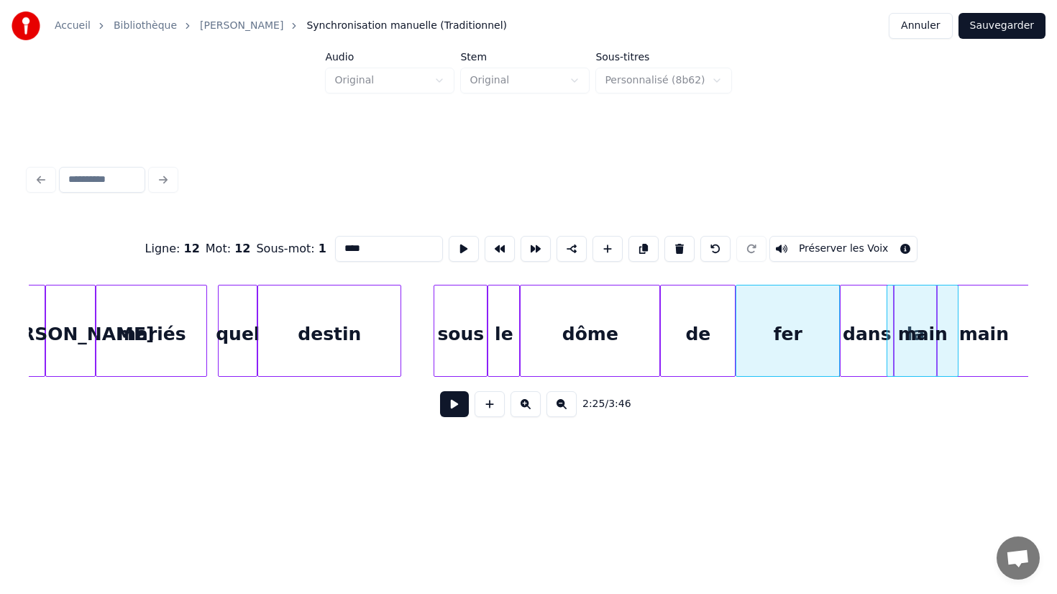
click at [922, 325] on div "main" at bounding box center [922, 334] width 70 height 98
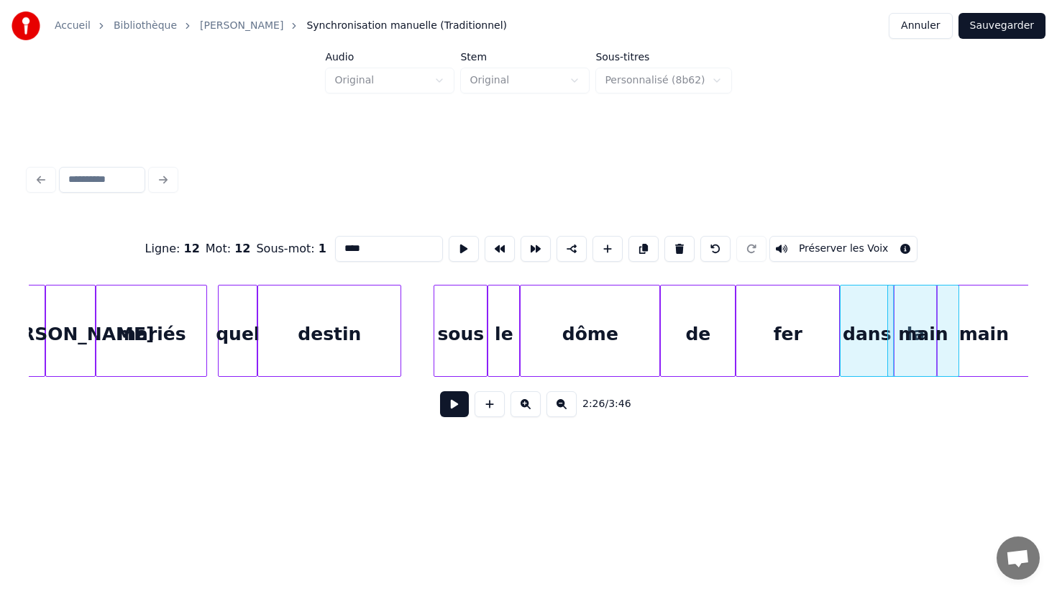
click at [863, 339] on div "dans" at bounding box center [866, 334] width 52 height 98
click at [887, 334] on div "main" at bounding box center [923, 331] width 72 height 92
click at [876, 336] on div "dans" at bounding box center [866, 334] width 52 height 98
type input "****"
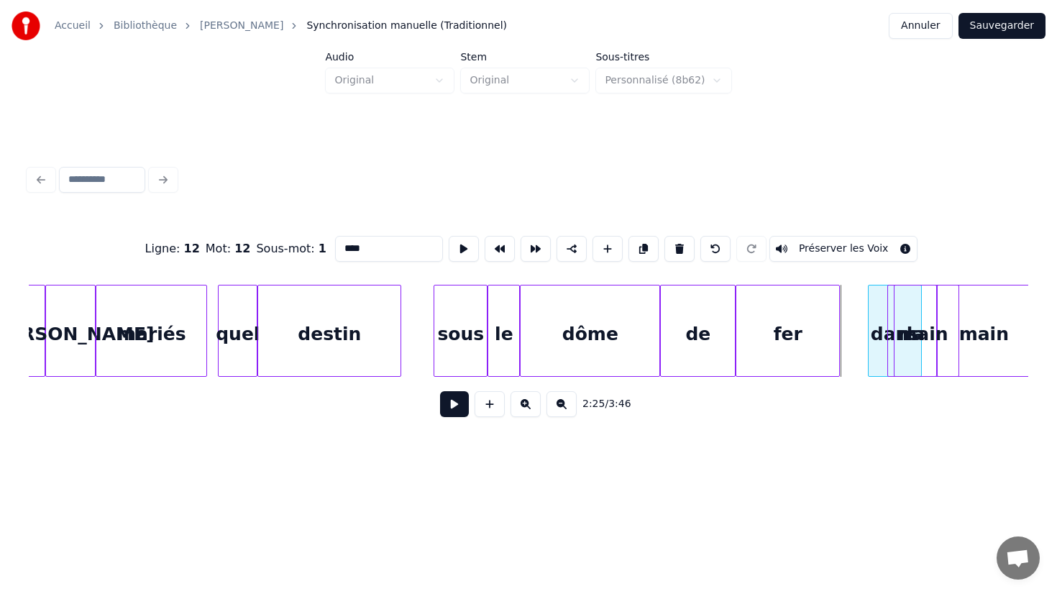
click at [935, 329] on div at bounding box center [932, 330] width 4 height 91
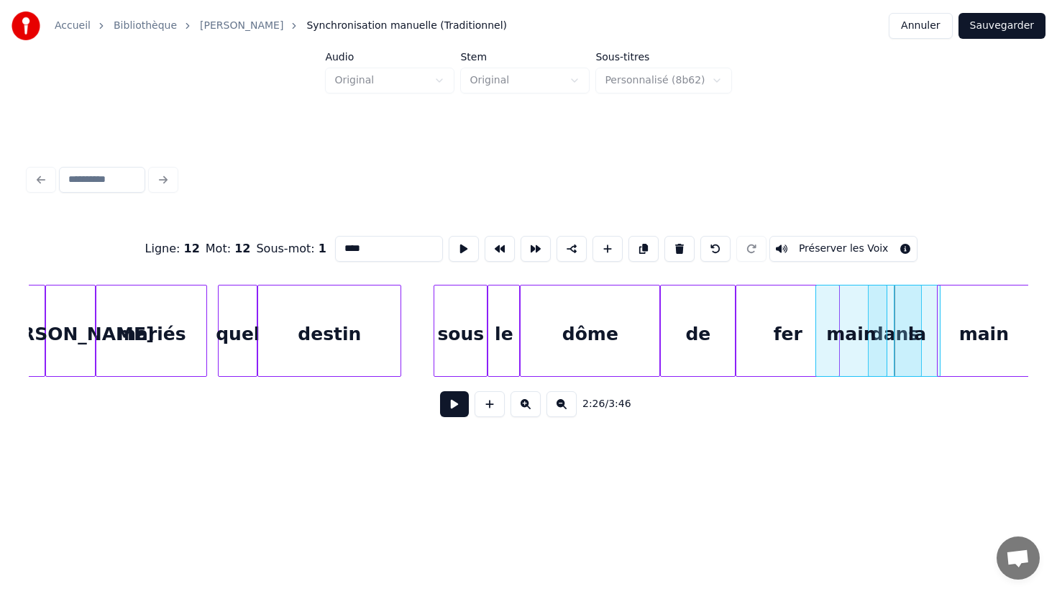
click at [881, 338] on div "main" at bounding box center [851, 334] width 70 height 98
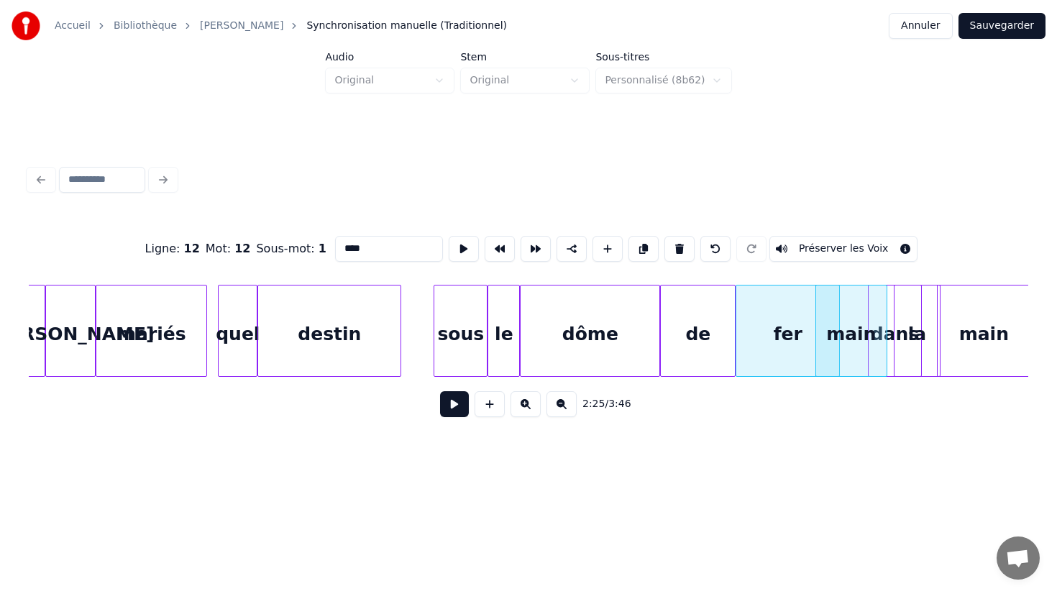
click at [789, 282] on div "Ligne : 12 Mot : 12 Sous-mot : 1 **** Préserver les Voix" at bounding box center [528, 249] width 999 height 72
click at [451, 405] on button at bounding box center [454, 404] width 29 height 26
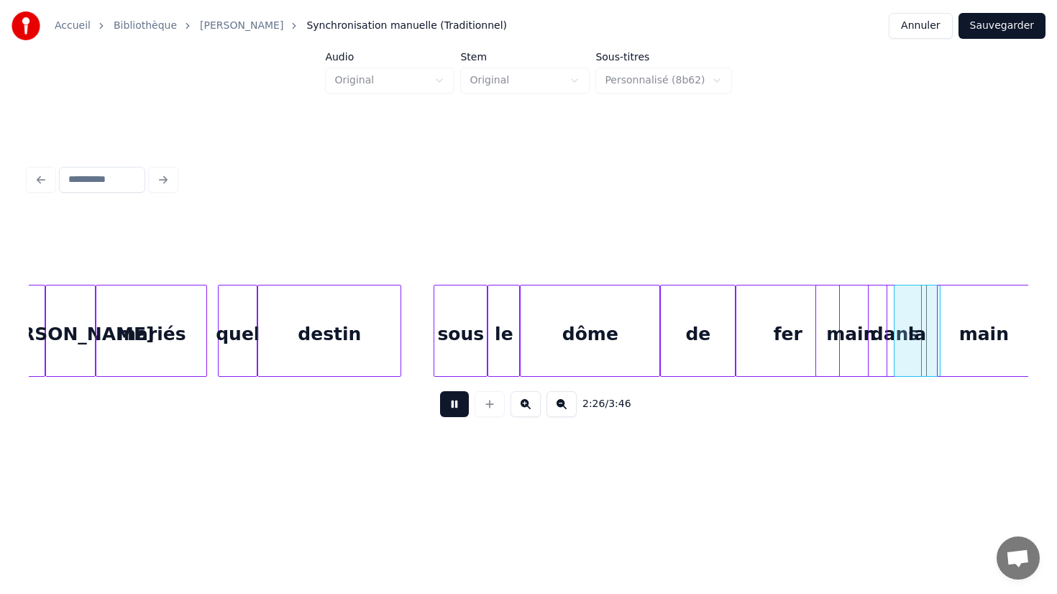
click at [451, 405] on button at bounding box center [454, 404] width 29 height 26
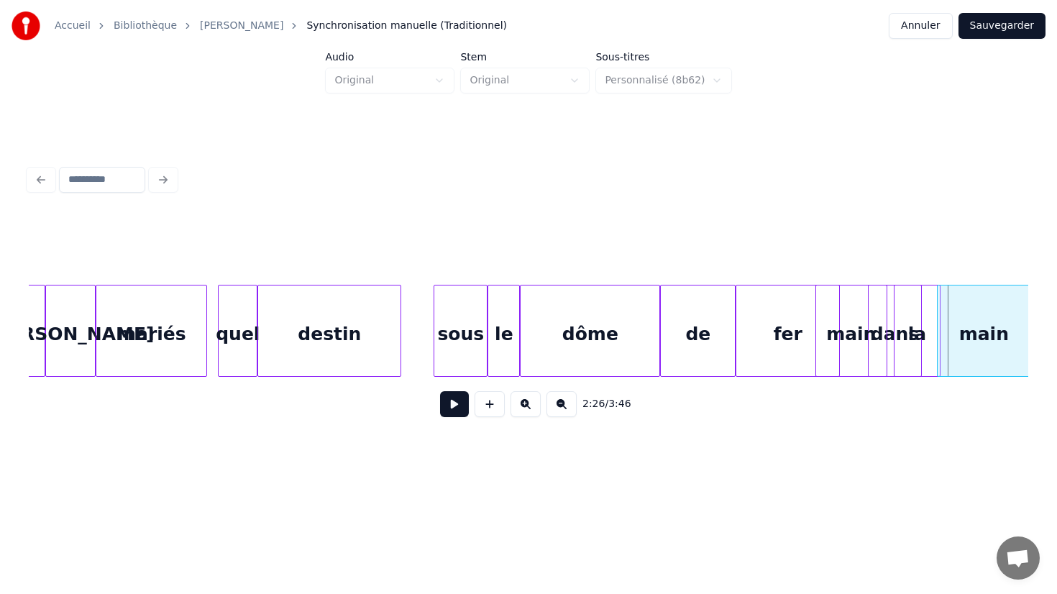
click at [888, 343] on div "dans" at bounding box center [894, 334] width 52 height 98
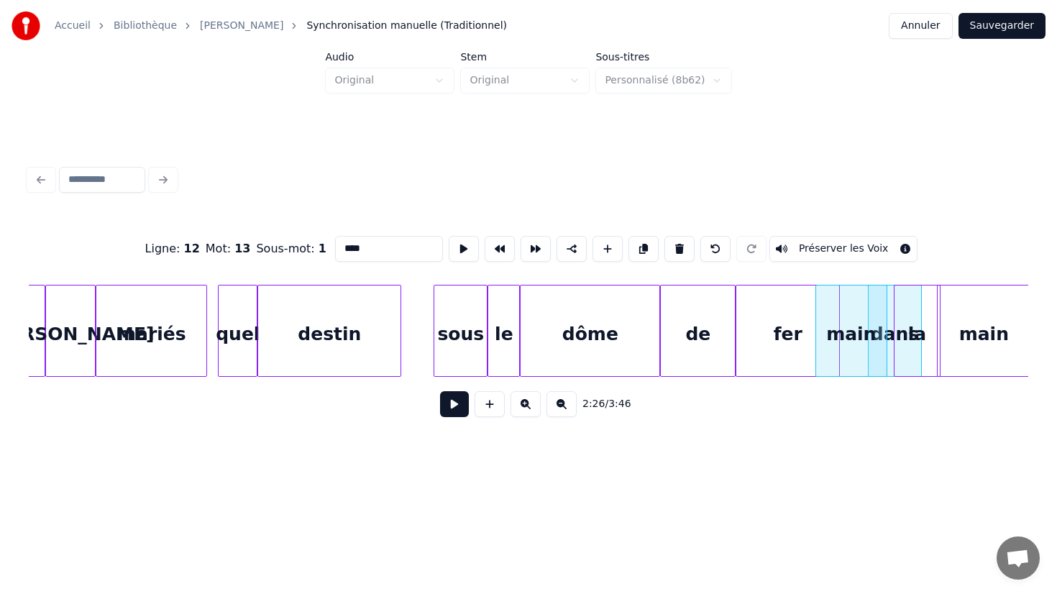
click at [914, 344] on div "la" at bounding box center [916, 334] width 45 height 98
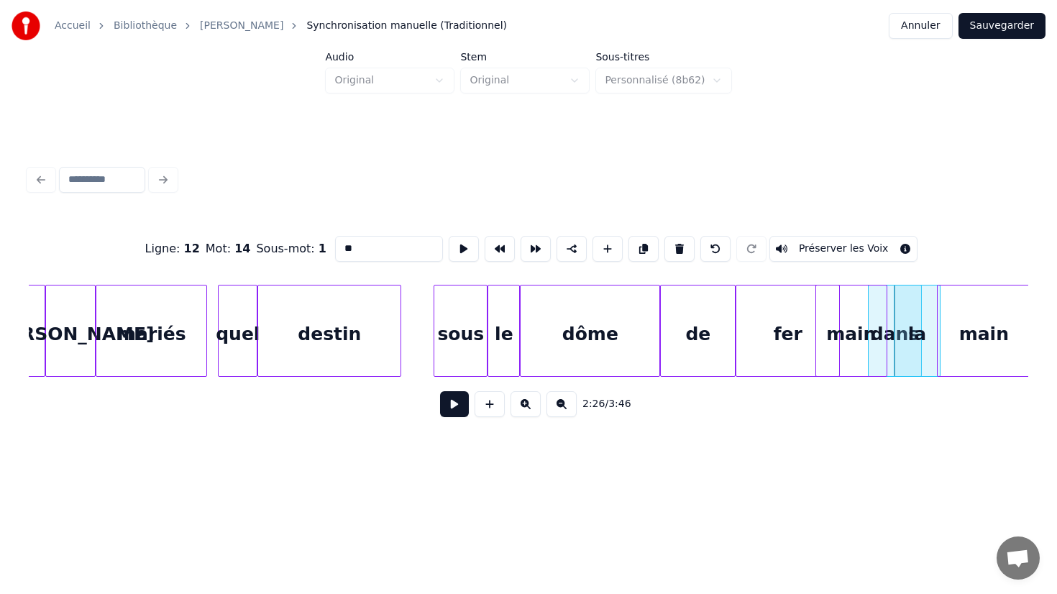
click at [959, 341] on div "main" at bounding box center [983, 334] width 92 height 98
type input "****"
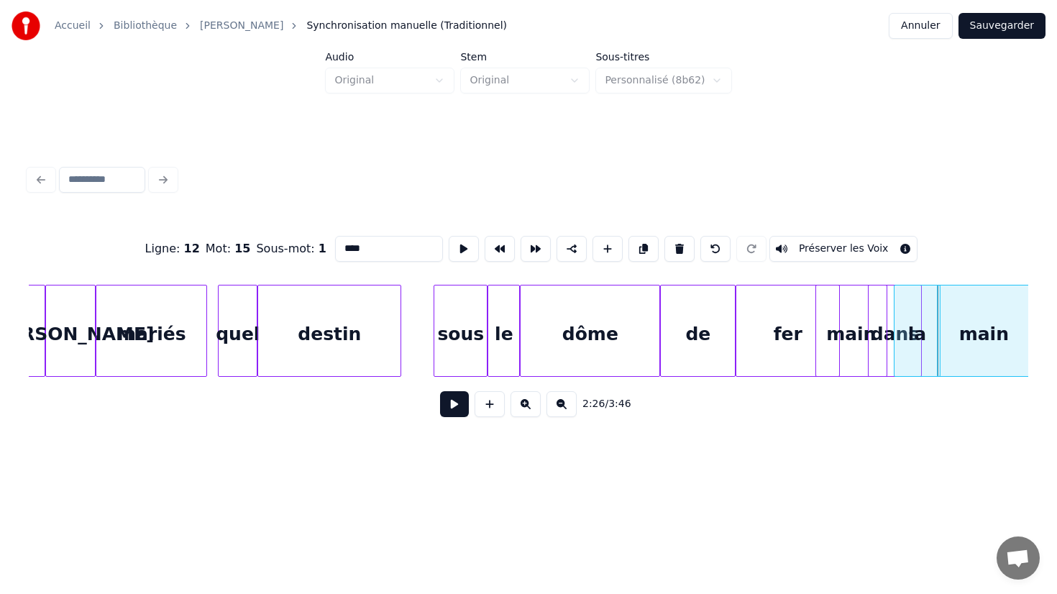
click at [768, 277] on div "Ligne : 12 Mot : 15 Sous-mot : 1 **** Préserver les Voix" at bounding box center [528, 249] width 999 height 72
click at [454, 402] on button at bounding box center [454, 404] width 29 height 26
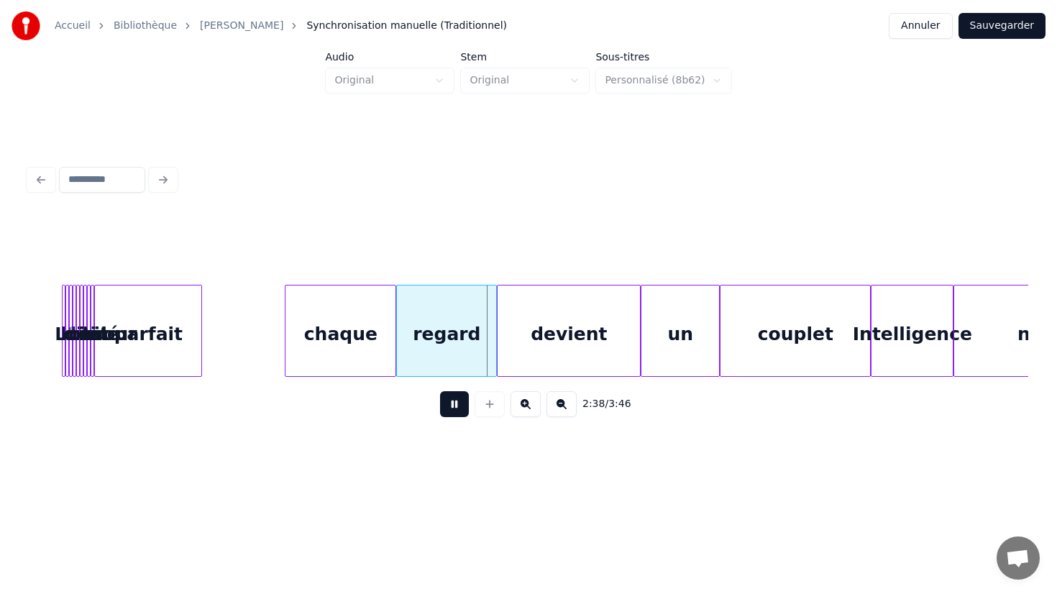
scroll to position [0, 27970]
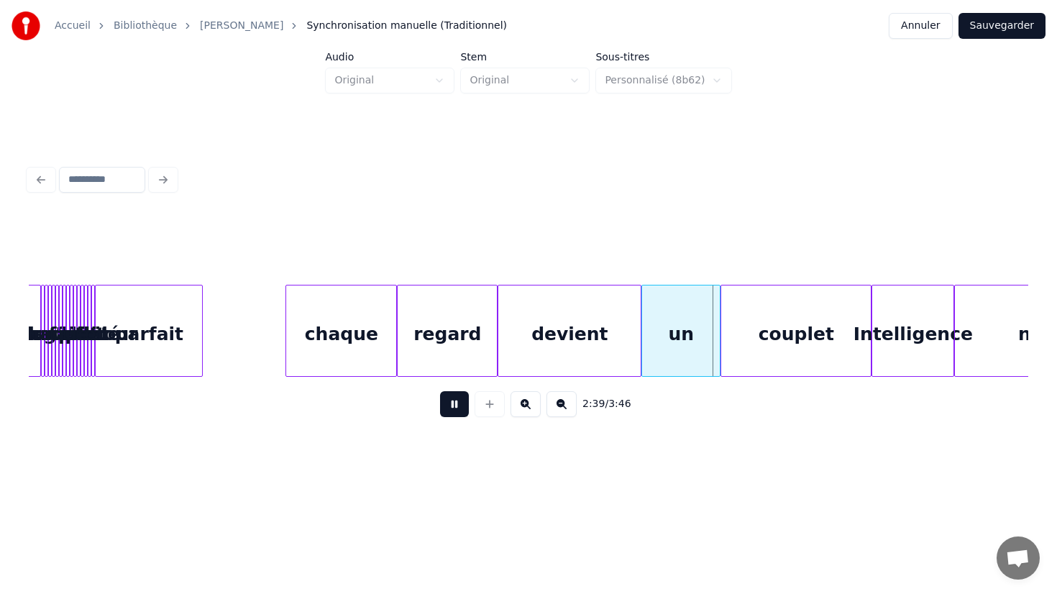
click at [446, 413] on button at bounding box center [454, 404] width 29 height 26
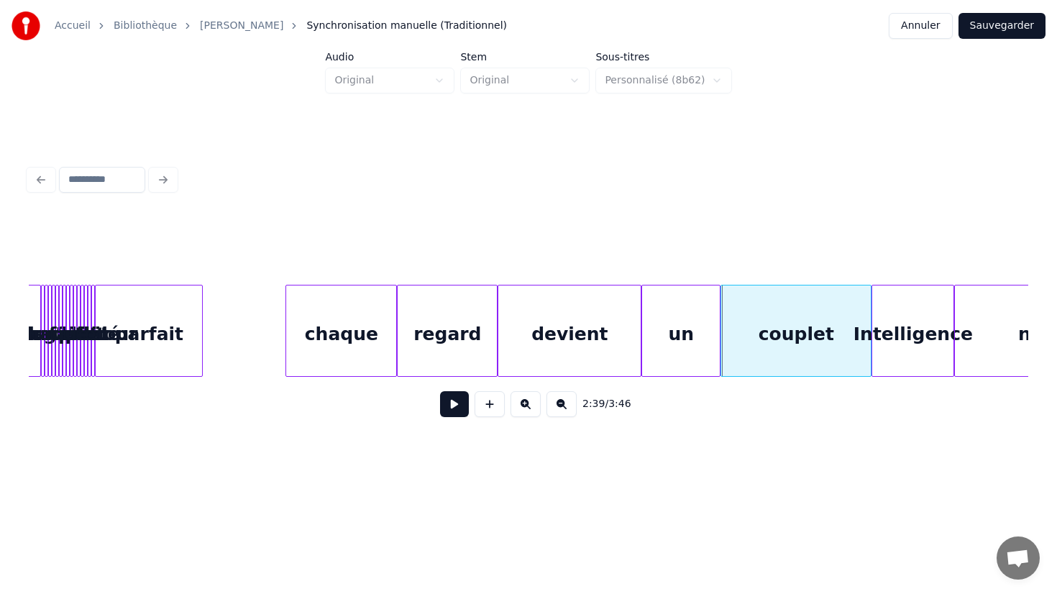
click at [63, 337] on div at bounding box center [62, 330] width 4 height 91
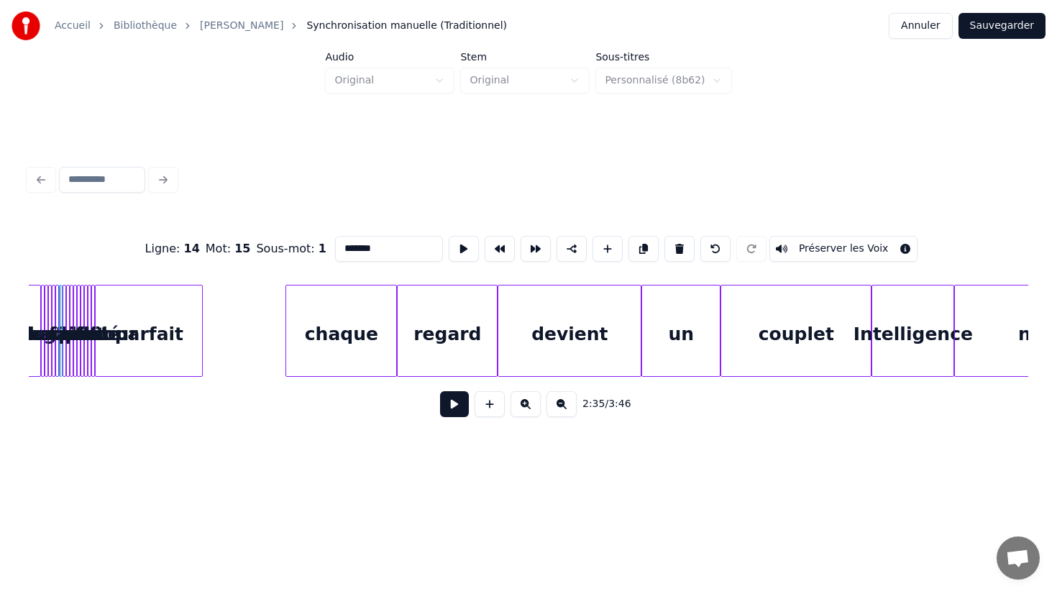
click at [106, 334] on div "l'amour" at bounding box center [99, 334] width 14 height 98
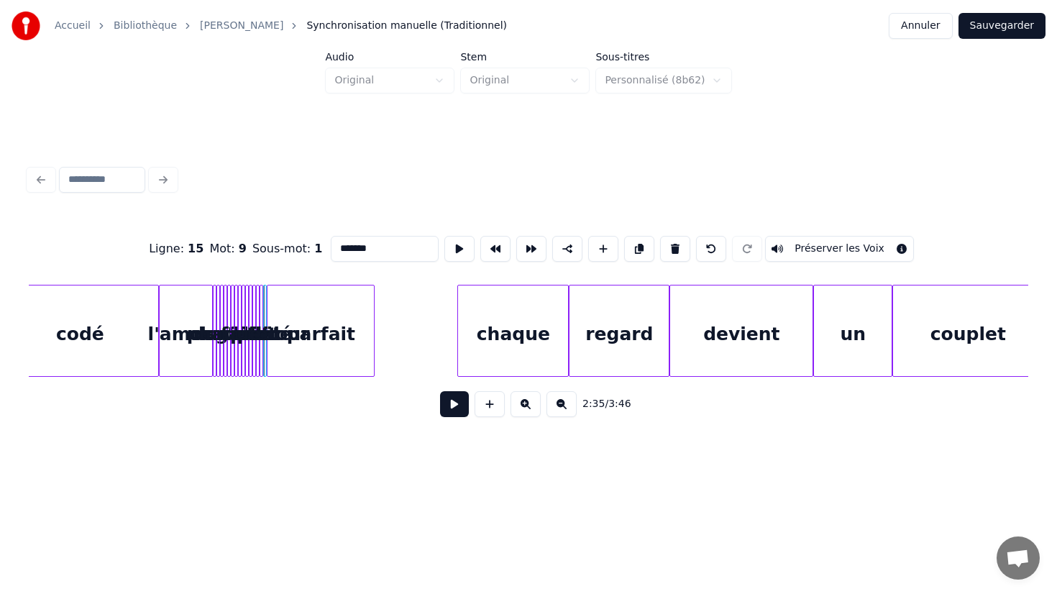
scroll to position [0, 27796]
click at [198, 319] on div "l'amour" at bounding box center [188, 334] width 52 height 98
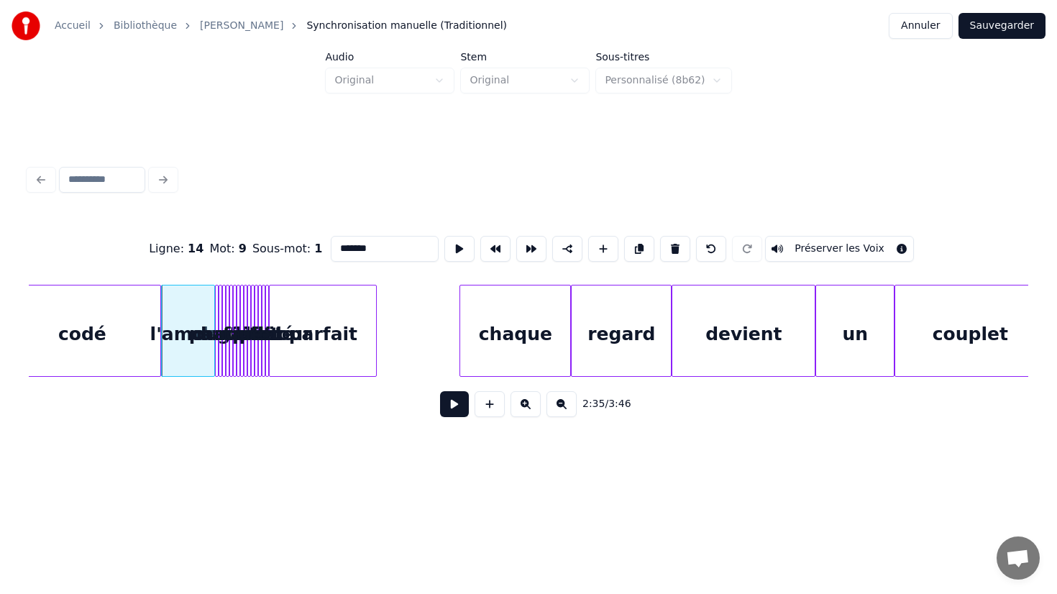
click at [254, 326] on div at bounding box center [254, 330] width 4 height 91
click at [232, 324] on div at bounding box center [233, 330] width 4 height 91
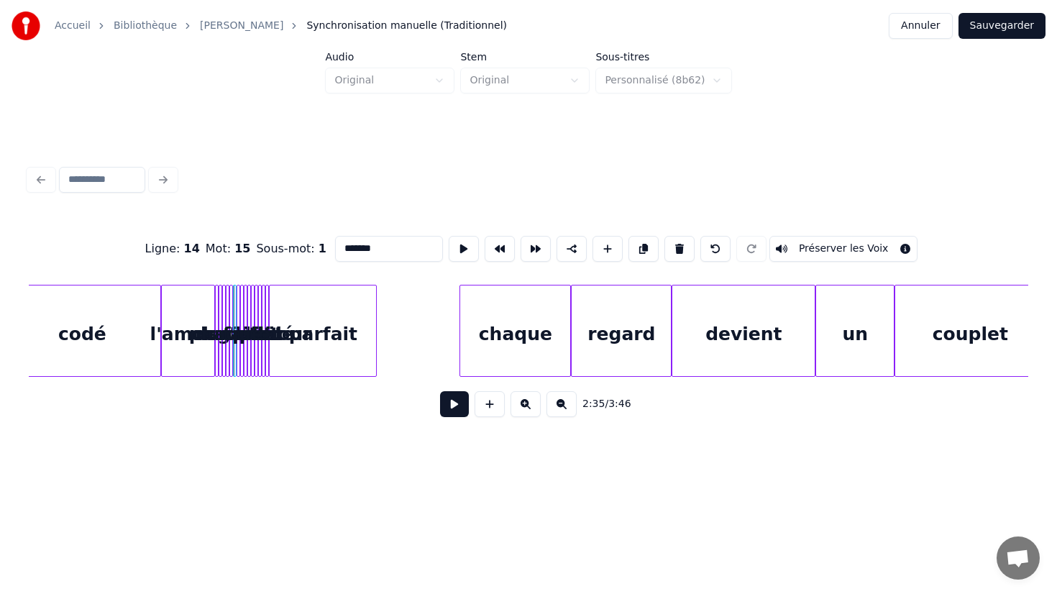
click at [220, 323] on div at bounding box center [219, 330] width 4 height 91
click at [229, 323] on div at bounding box center [230, 330] width 4 height 91
click at [242, 323] on div at bounding box center [241, 330] width 4 height 91
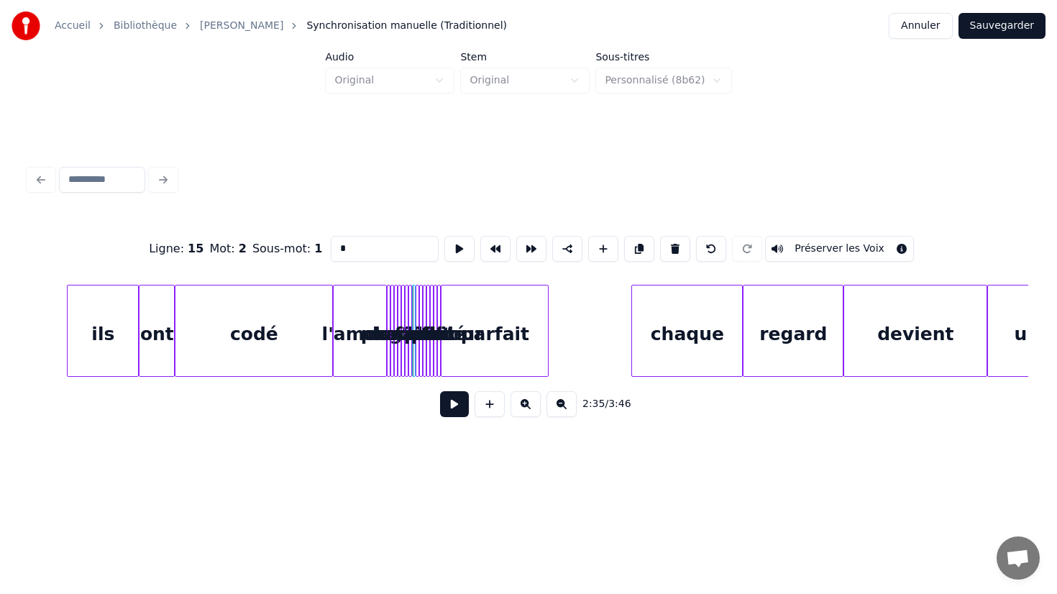
scroll to position [0, 27619]
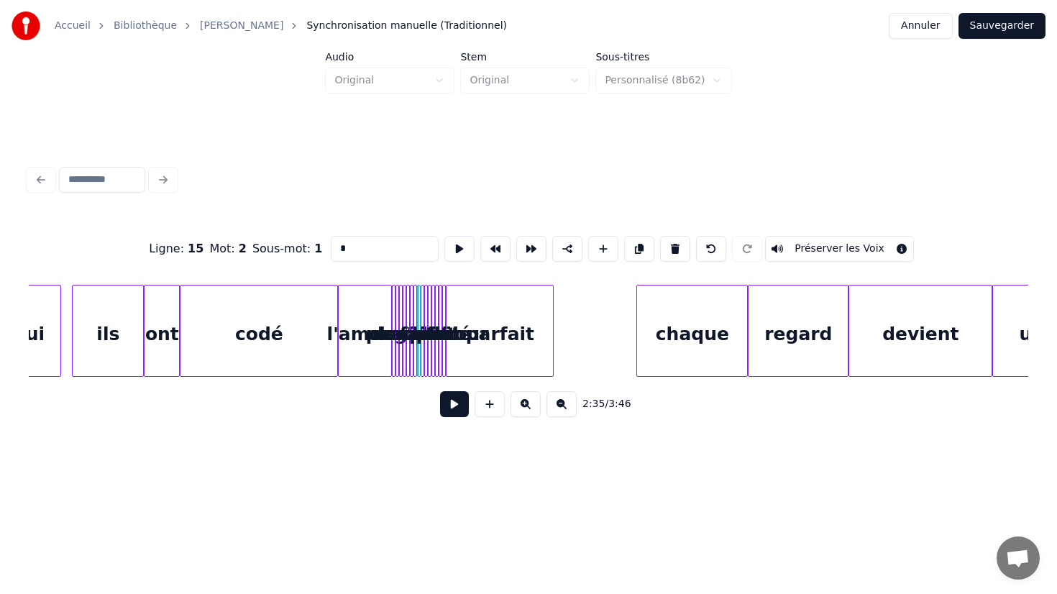
click at [242, 323] on div "codé" at bounding box center [258, 334] width 157 height 98
type input "****"
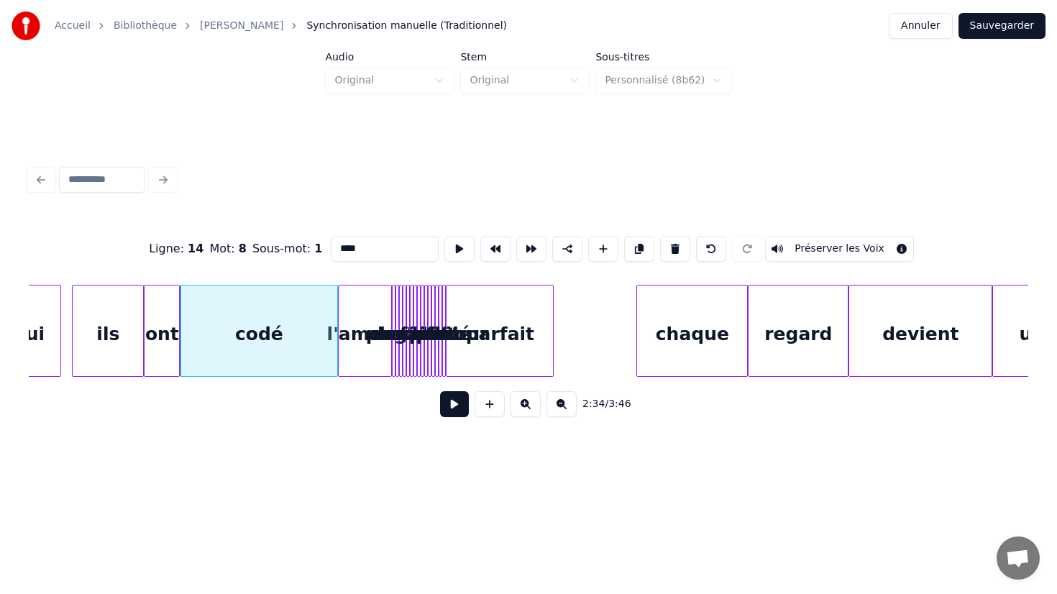
click at [457, 403] on button at bounding box center [454, 404] width 29 height 26
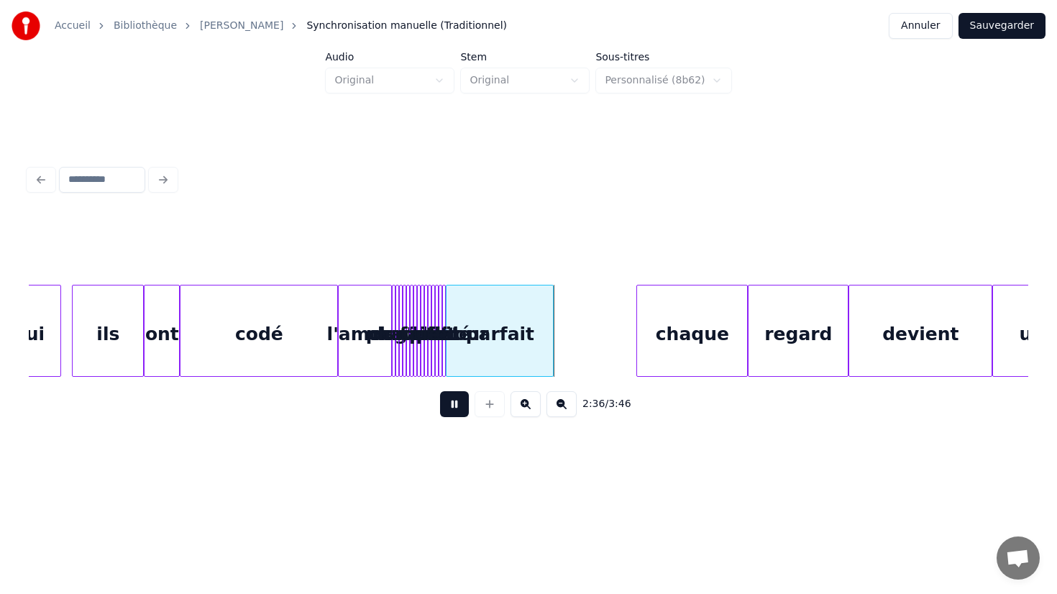
click at [457, 403] on button at bounding box center [454, 404] width 29 height 26
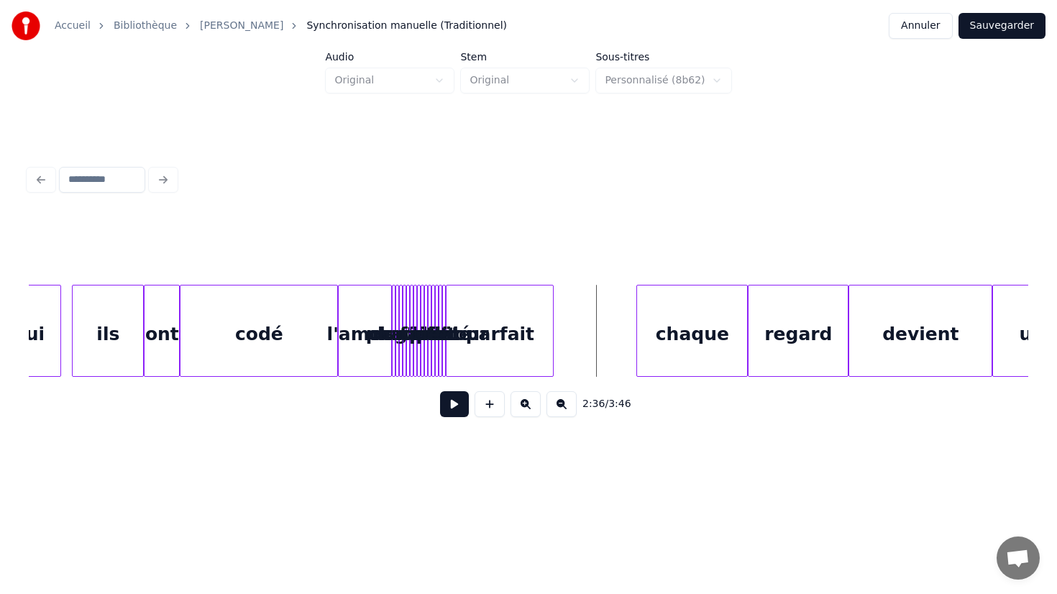
click at [393, 307] on div at bounding box center [392, 330] width 4 height 91
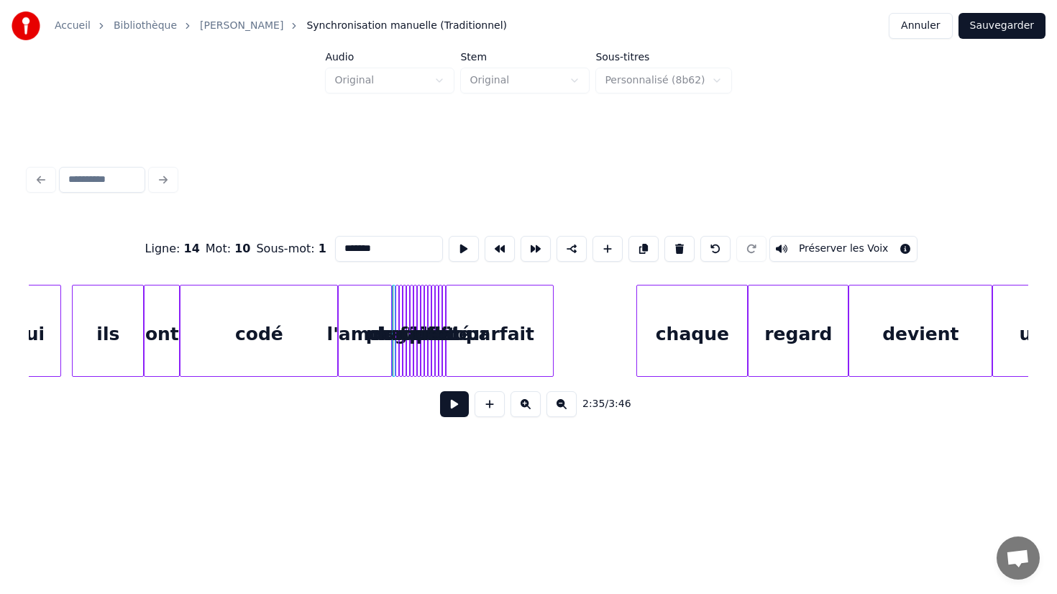
click at [400, 307] on div at bounding box center [400, 330] width 4 height 91
click at [415, 307] on div at bounding box center [414, 330] width 4 height 91
click at [431, 308] on div at bounding box center [430, 330] width 4 height 91
click at [443, 308] on div at bounding box center [443, 330] width 4 height 91
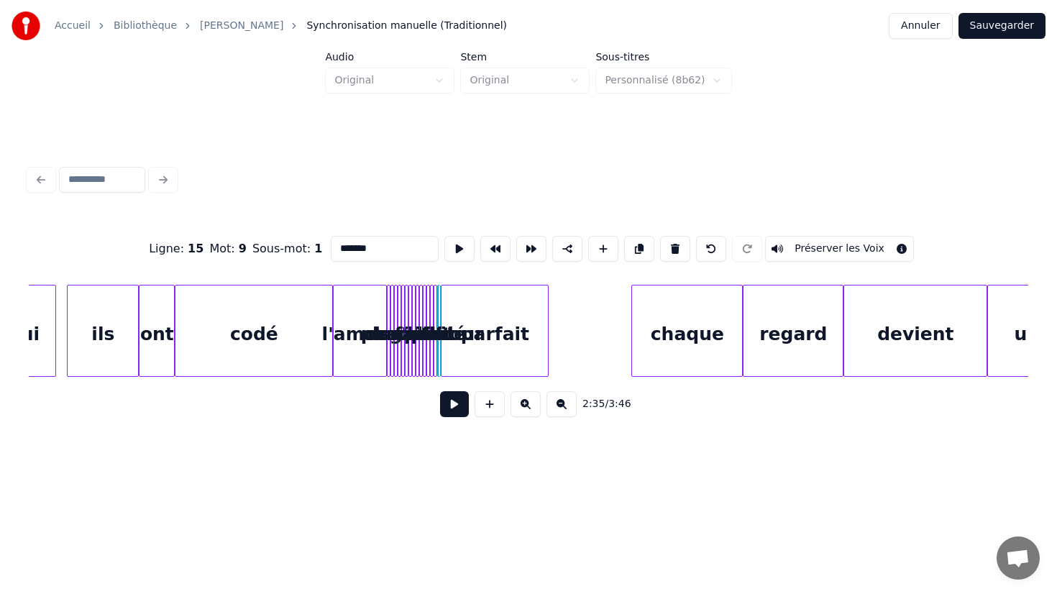
scroll to position [0, 27623]
click at [388, 306] on div at bounding box center [389, 330] width 4 height 91
type input "*******"
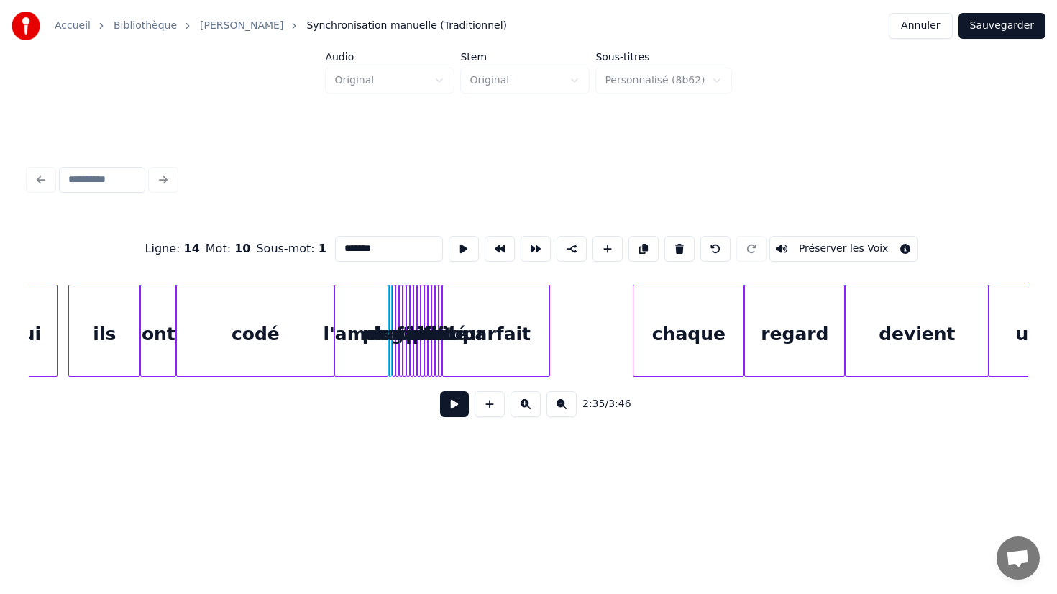
click at [1014, 32] on button "Sauvegarder" at bounding box center [1001, 26] width 87 height 26
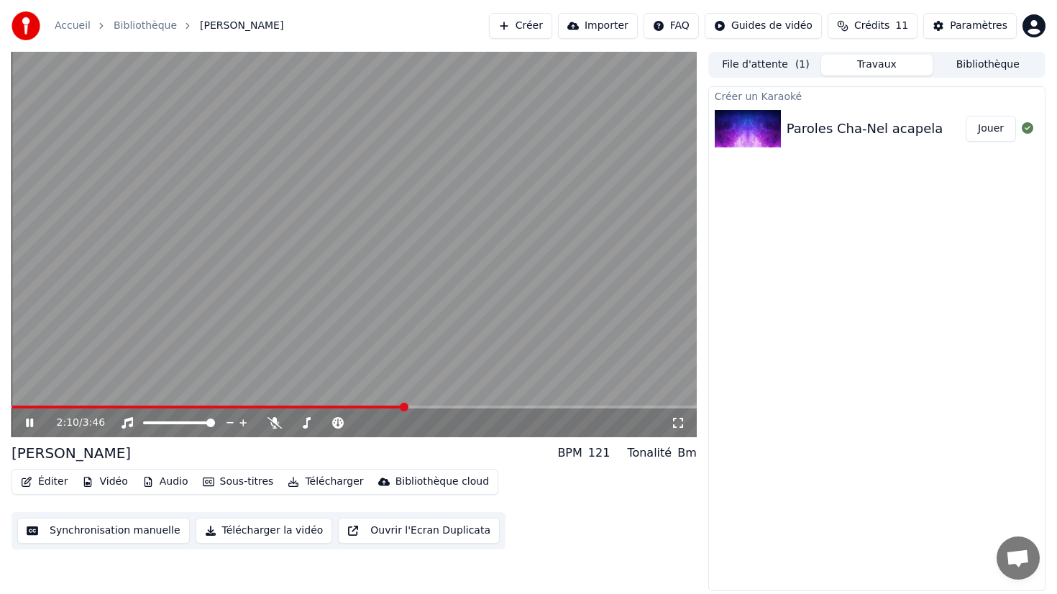
click at [405, 403] on span at bounding box center [404, 407] width 9 height 9
click at [27, 421] on icon at bounding box center [29, 422] width 7 height 9
click at [51, 487] on button "Éditer" at bounding box center [44, 482] width 58 height 20
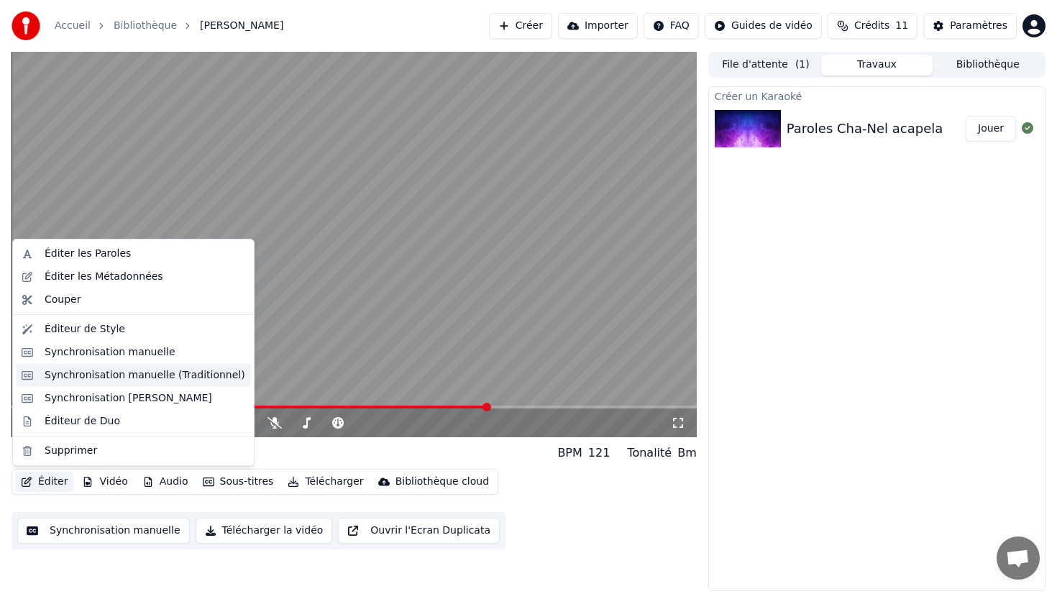
click at [133, 375] on div "Synchronisation manuelle (Traditionnel)" at bounding box center [145, 375] width 201 height 14
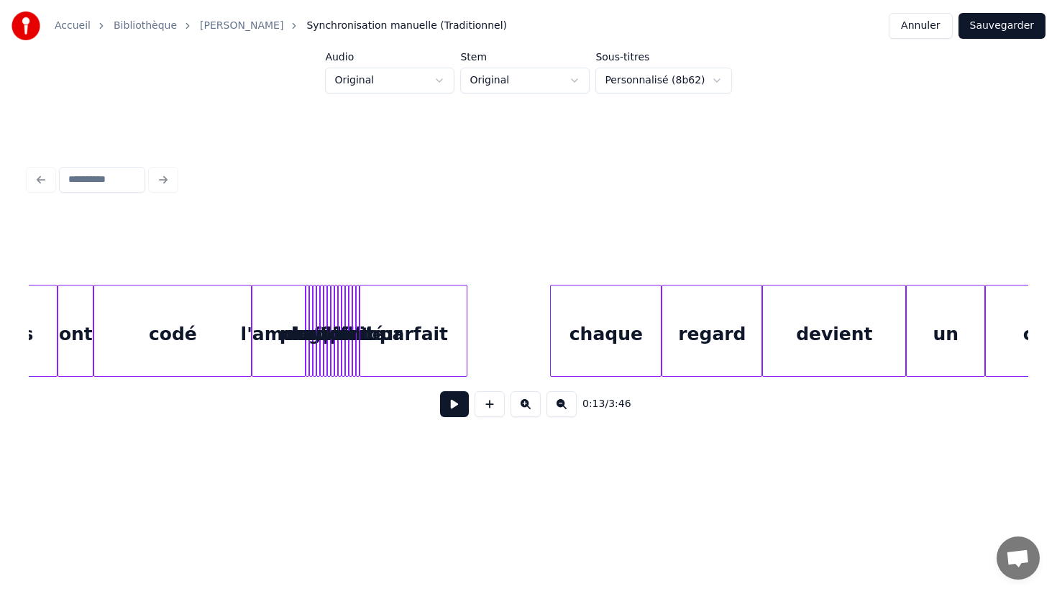
scroll to position [0, 27698]
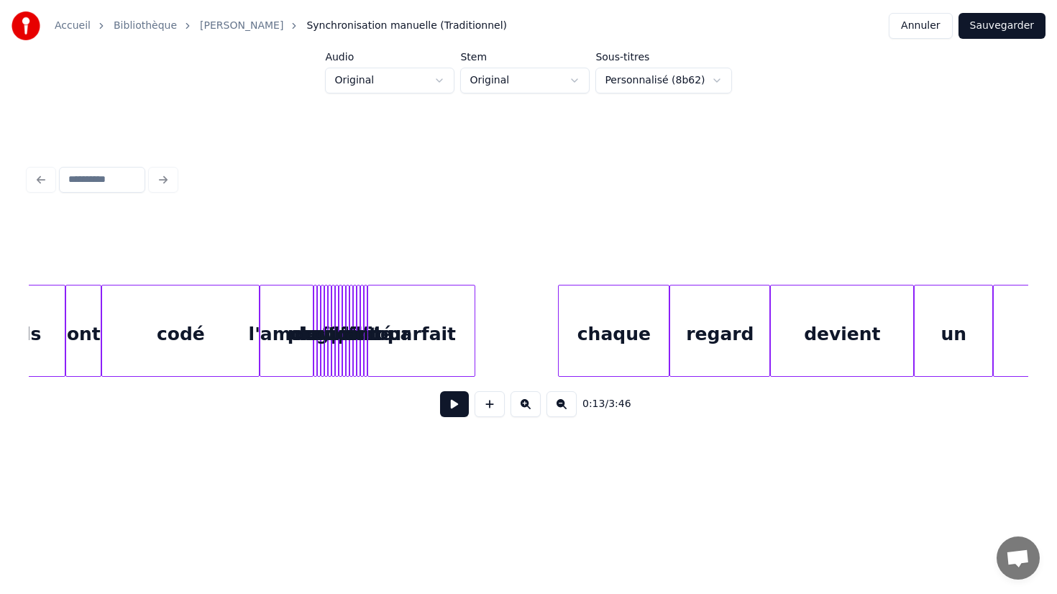
click at [314, 306] on div at bounding box center [314, 330] width 4 height 91
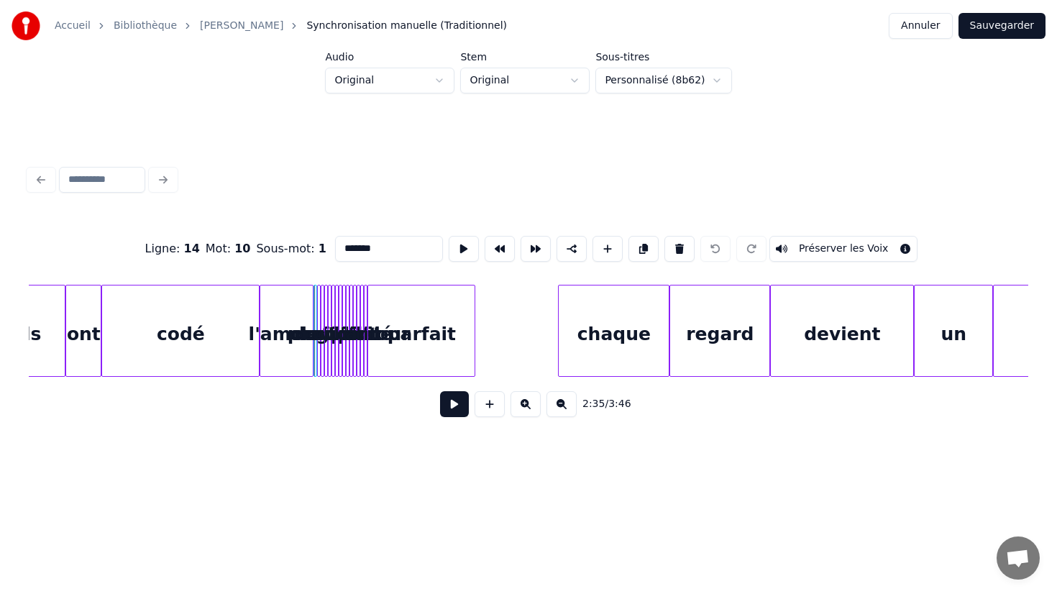
click at [284, 314] on div "l'amour" at bounding box center [286, 334] width 52 height 98
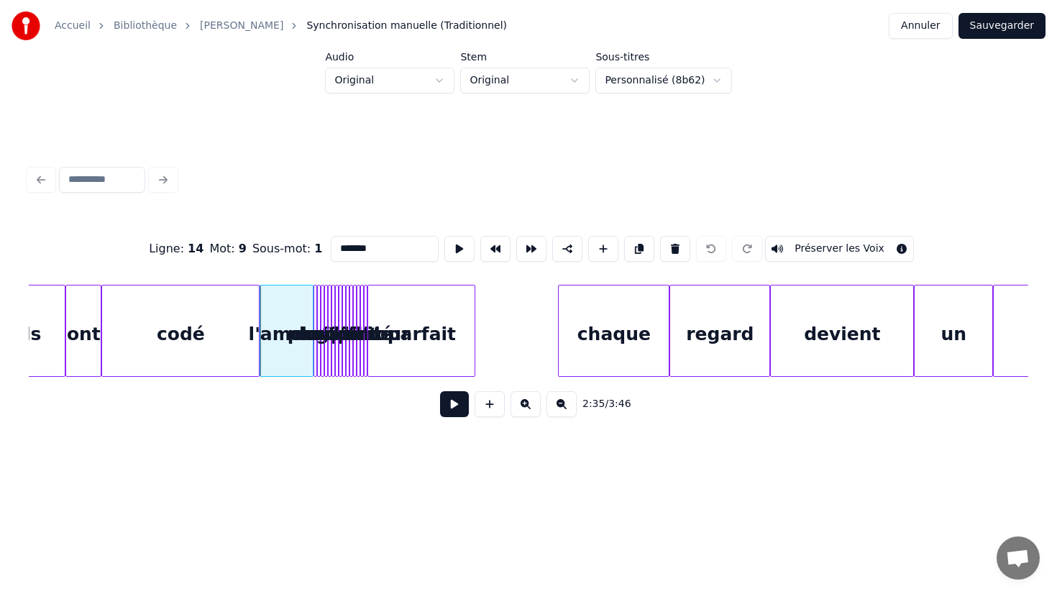
click at [314, 310] on div at bounding box center [314, 330] width 4 height 91
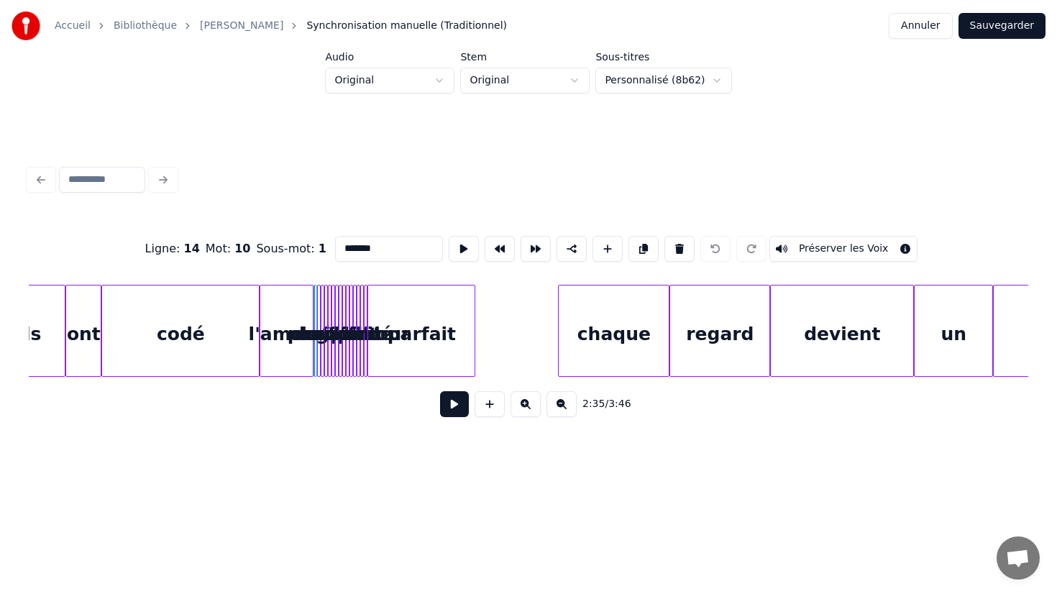
click at [318, 310] on div at bounding box center [318, 330] width 4 height 91
click at [669, 246] on button at bounding box center [679, 249] width 30 height 26
click at [321, 320] on div at bounding box center [321, 330] width 4 height 91
click at [666, 250] on button at bounding box center [679, 249] width 30 height 26
click at [313, 307] on div at bounding box center [314, 330] width 4 height 91
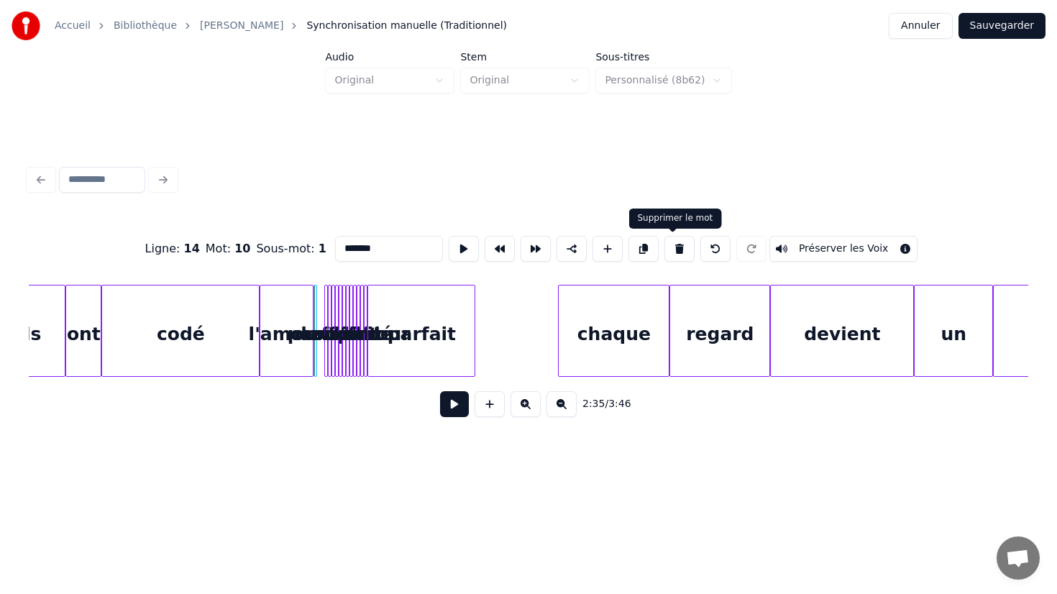
click at [678, 245] on button at bounding box center [679, 249] width 30 height 26
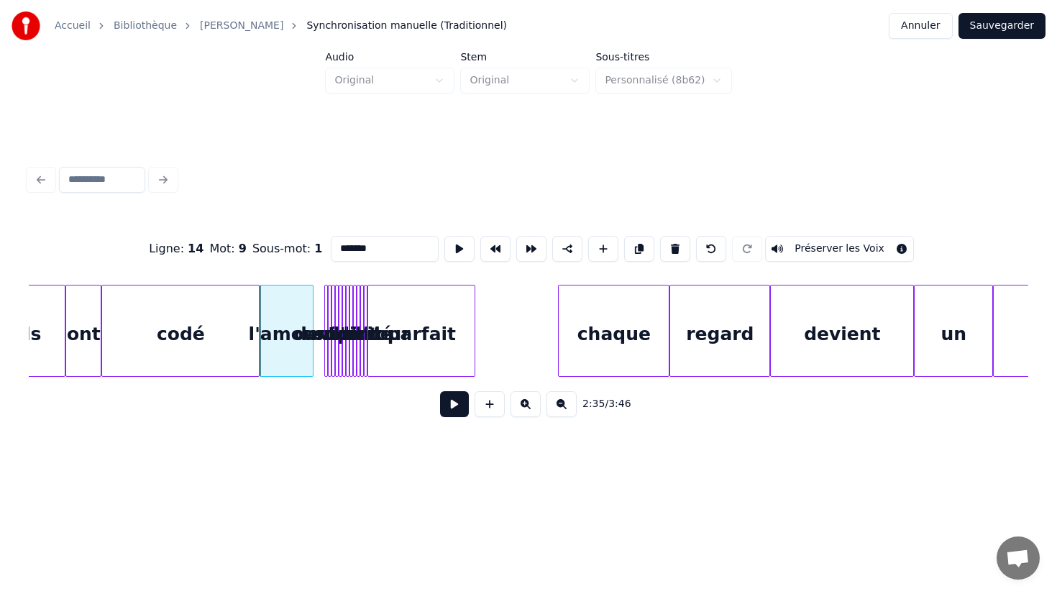
click at [324, 316] on div at bounding box center [325, 330] width 4 height 91
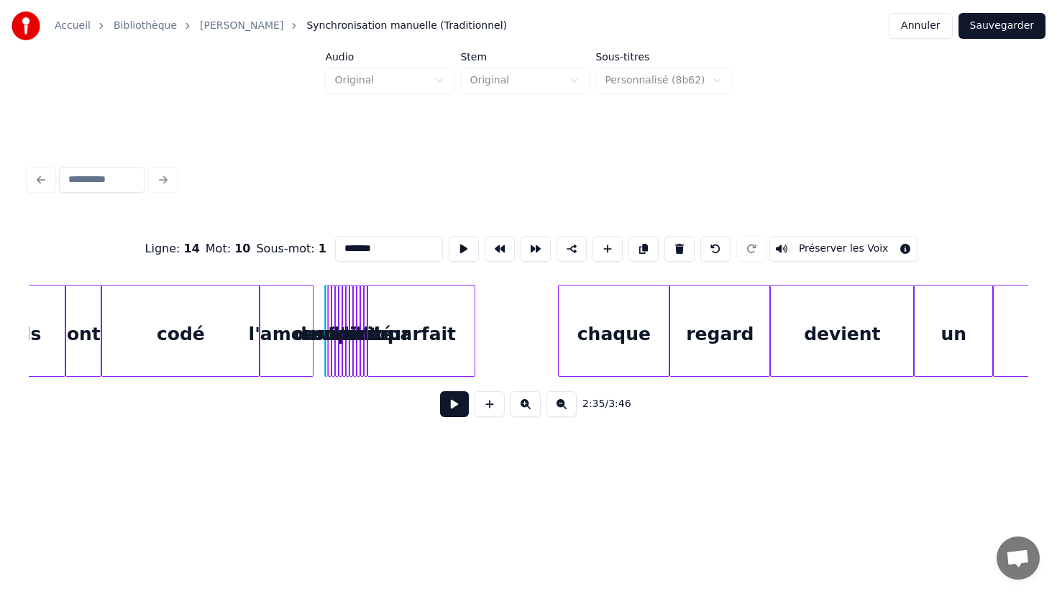
click at [362, 321] on div at bounding box center [364, 330] width 4 height 91
click at [323, 318] on div at bounding box center [325, 330] width 4 height 91
click at [678, 252] on button at bounding box center [679, 249] width 30 height 26
click at [671, 253] on button at bounding box center [679, 249] width 30 height 26
click at [671, 251] on button at bounding box center [679, 249] width 30 height 26
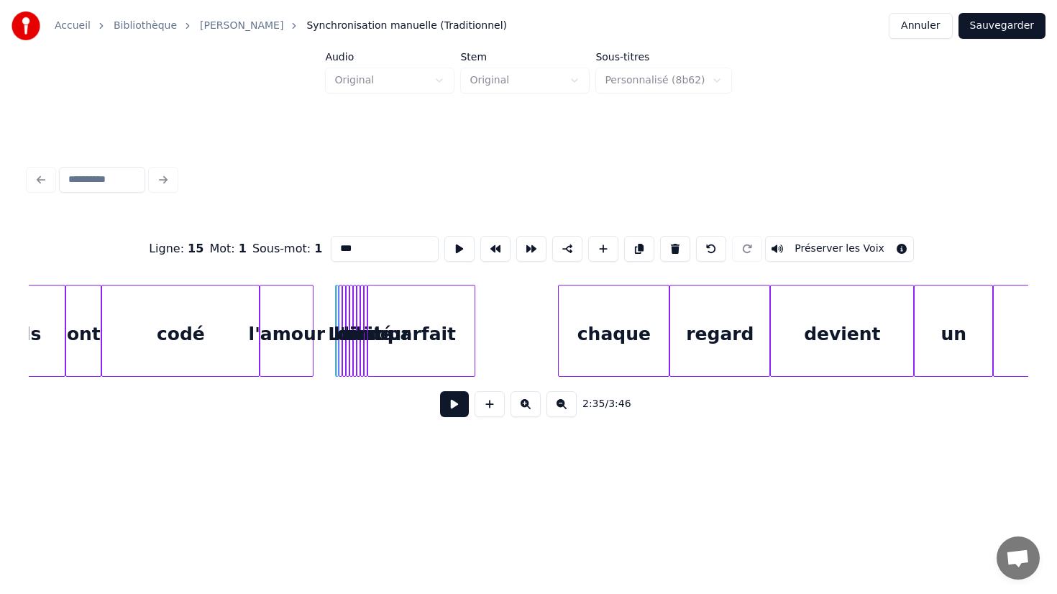
click at [671, 251] on button at bounding box center [675, 249] width 30 height 26
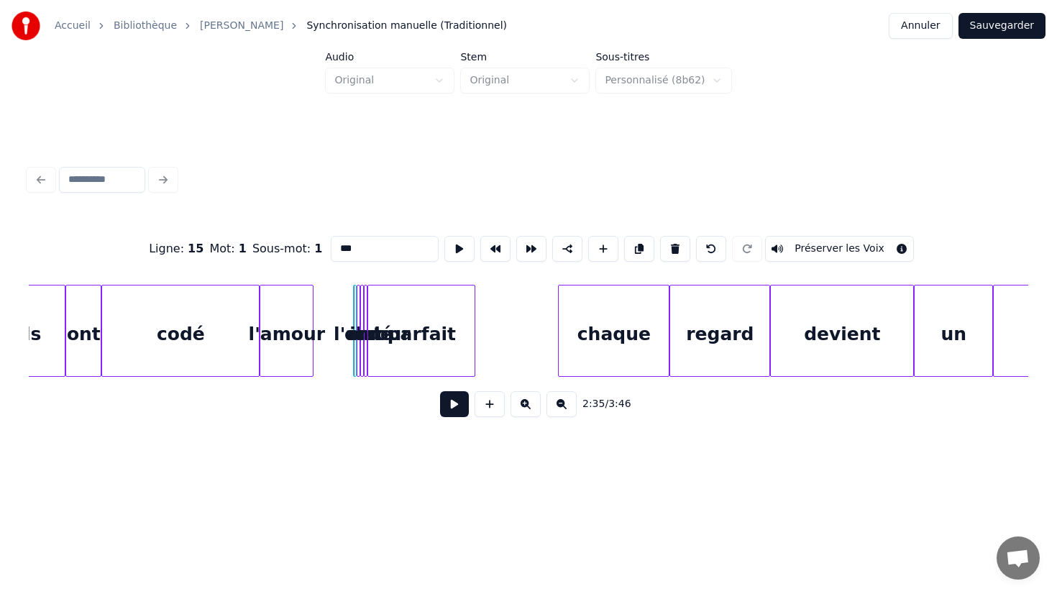
click at [671, 251] on button at bounding box center [675, 249] width 30 height 26
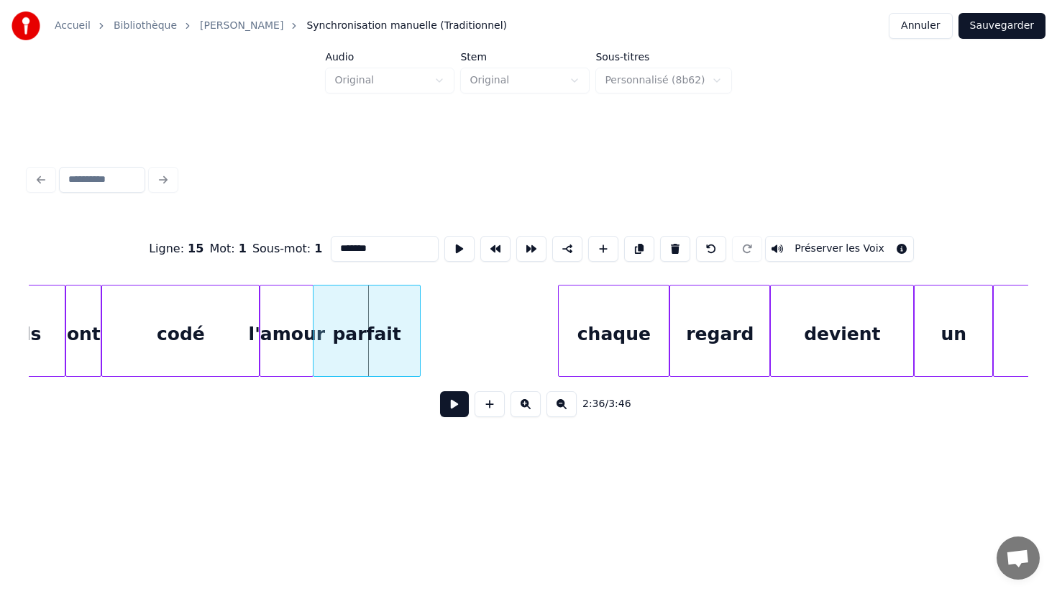
click at [336, 353] on div "parfait" at bounding box center [366, 334] width 106 height 98
click at [187, 334] on div "codé" at bounding box center [180, 334] width 157 height 98
type input "****"
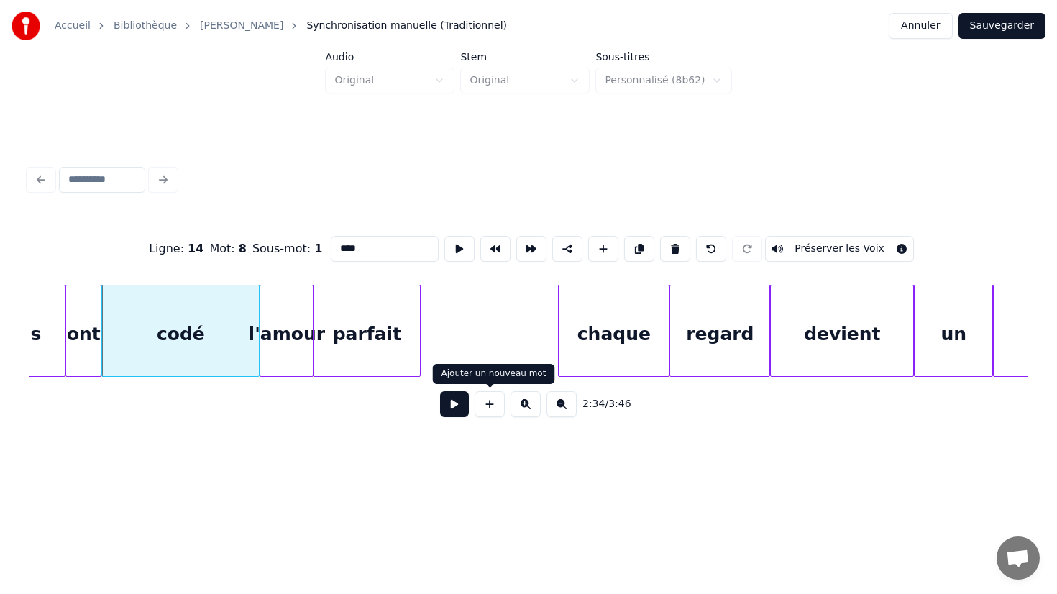
click at [456, 400] on button at bounding box center [454, 404] width 29 height 26
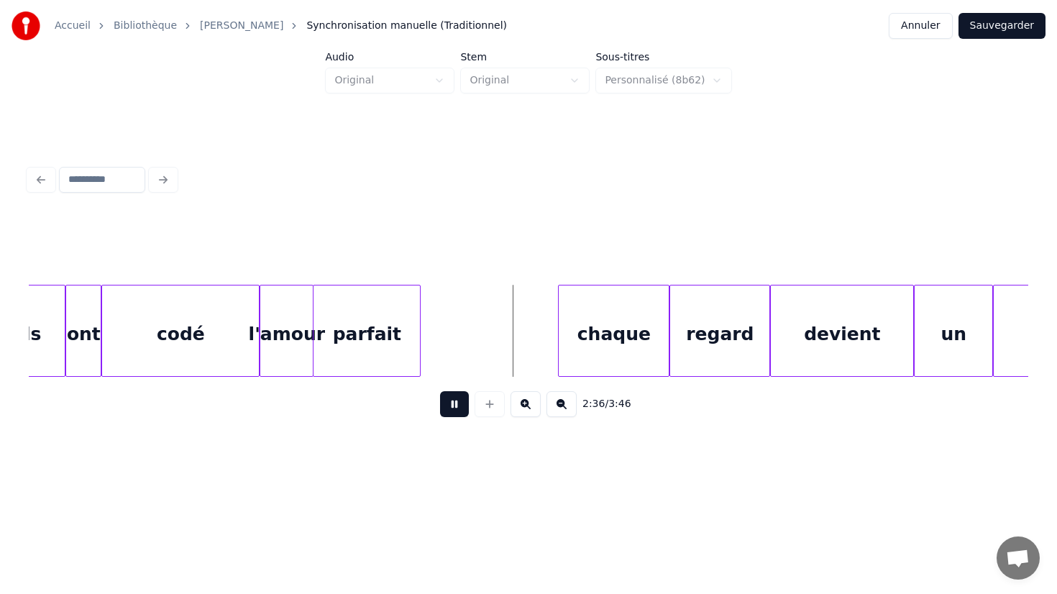
click at [456, 400] on button at bounding box center [454, 404] width 29 height 26
click at [364, 346] on div "parfait" at bounding box center [392, 334] width 106 height 98
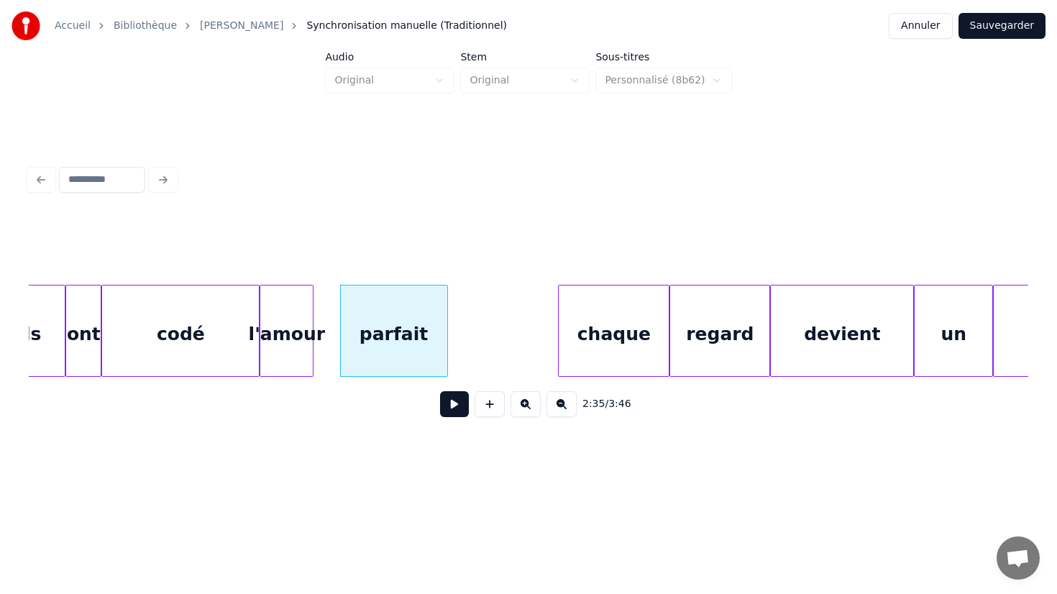
click at [174, 326] on div "codé" at bounding box center [180, 334] width 157 height 98
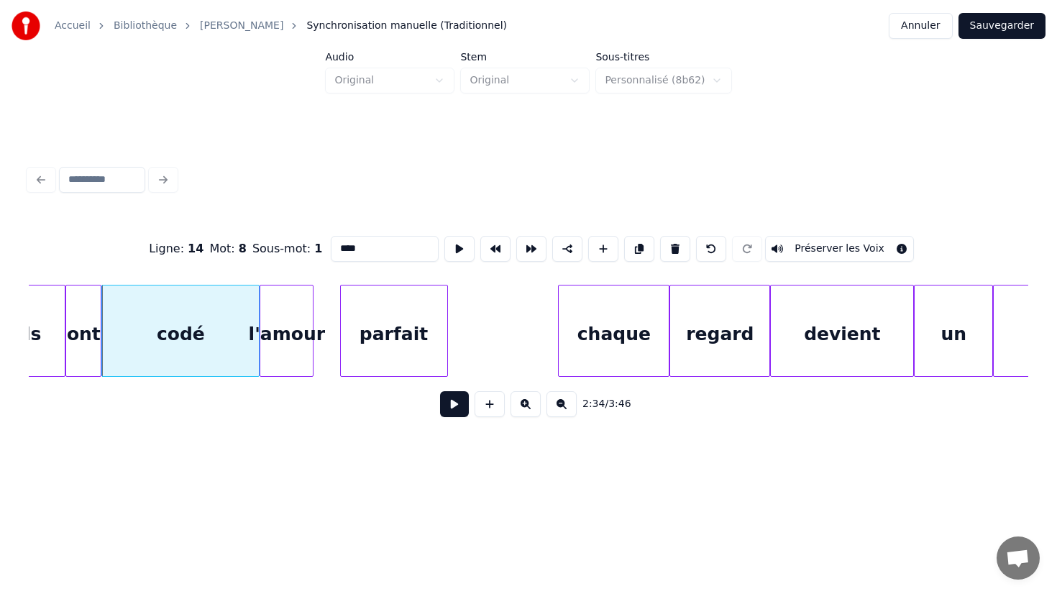
click at [464, 396] on button at bounding box center [454, 404] width 29 height 26
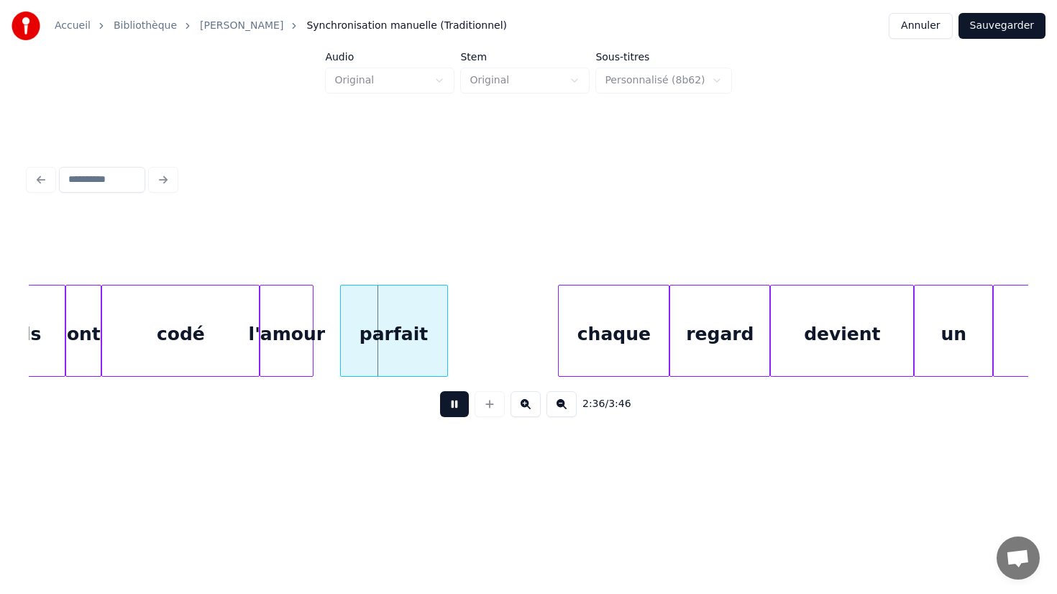
click at [464, 396] on button at bounding box center [454, 404] width 29 height 26
click at [298, 358] on div "l'amour" at bounding box center [286, 334] width 52 height 98
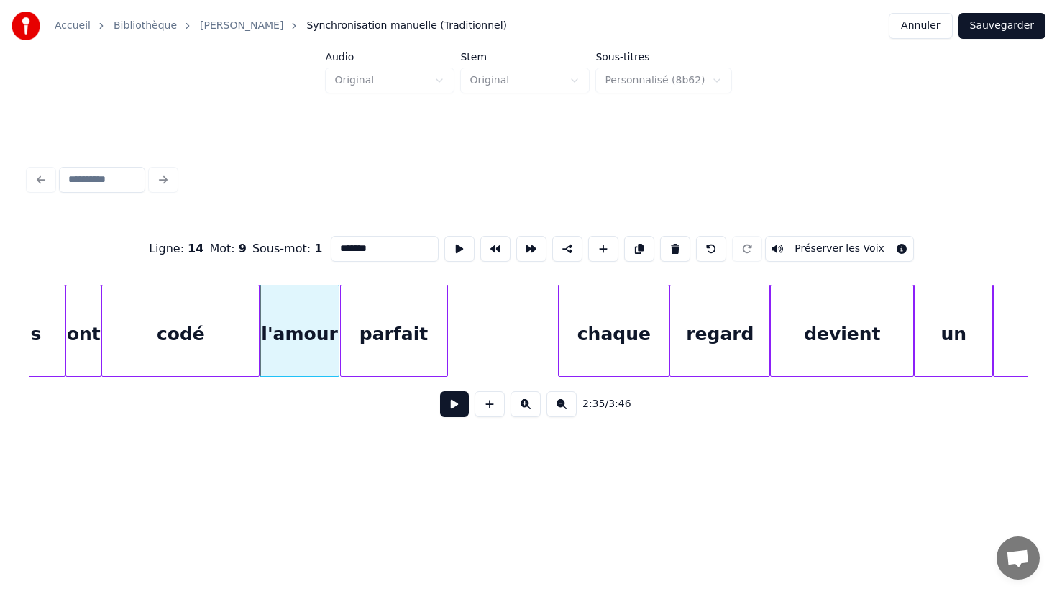
click at [338, 334] on div at bounding box center [336, 330] width 4 height 91
click at [412, 336] on div "parfait" at bounding box center [394, 334] width 106 height 98
type input "*******"
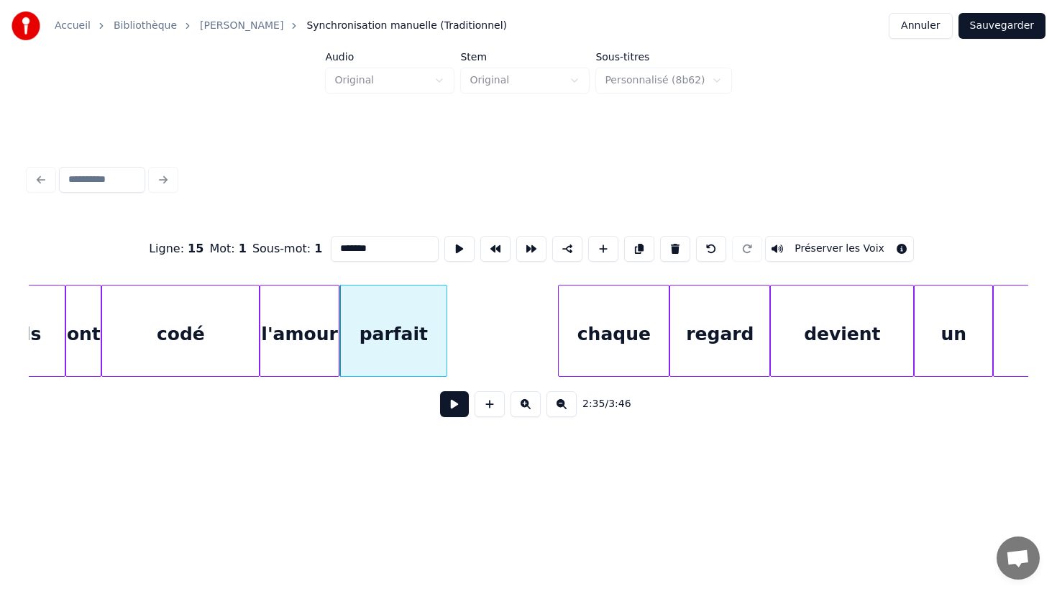
click at [446, 336] on div "parfait" at bounding box center [393, 331] width 108 height 92
click at [444, 339] on div at bounding box center [445, 330] width 4 height 91
click at [475, 339] on div at bounding box center [476, 330] width 4 height 91
click at [451, 410] on button at bounding box center [454, 404] width 29 height 26
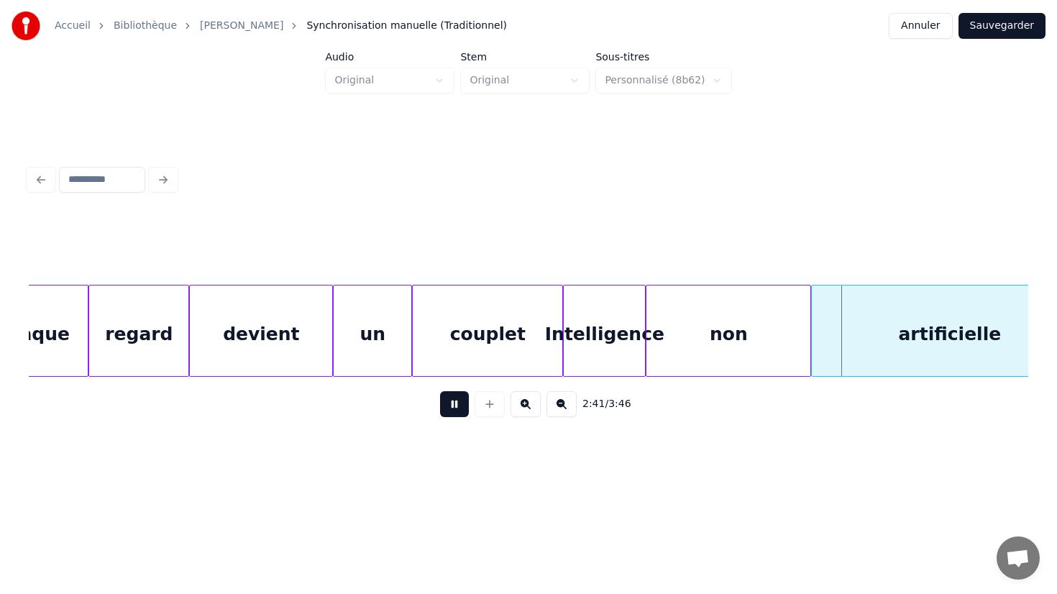
scroll to position [0, 28278]
click at [456, 410] on button at bounding box center [454, 404] width 29 height 26
click at [758, 343] on div "non" at bounding box center [729, 334] width 164 height 98
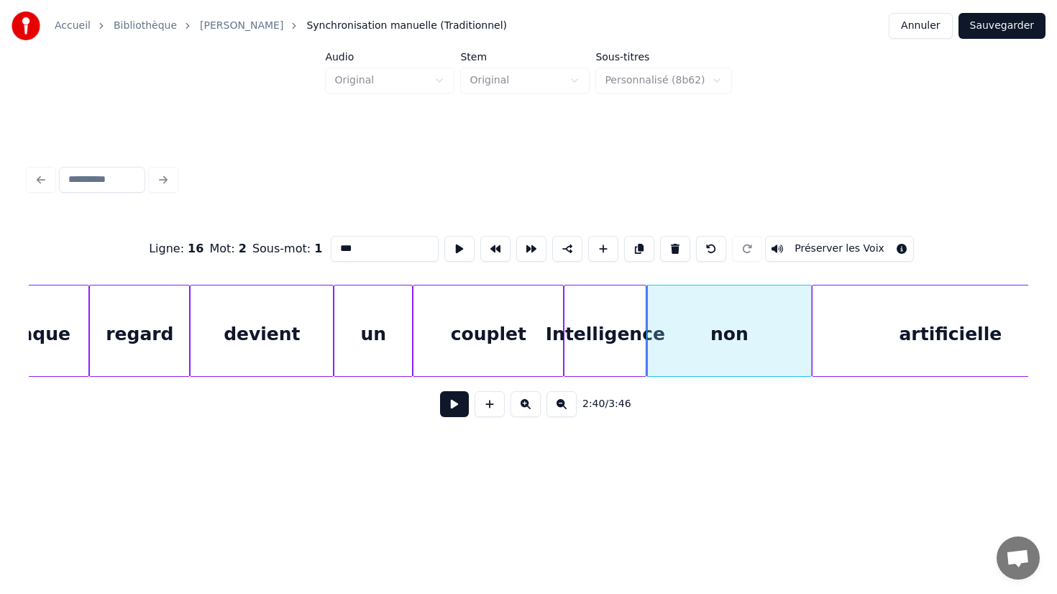
click at [374, 246] on input "***" at bounding box center [385, 249] width 108 height 26
click at [796, 395] on div "2:40 / 3:46" at bounding box center [528, 404] width 976 height 32
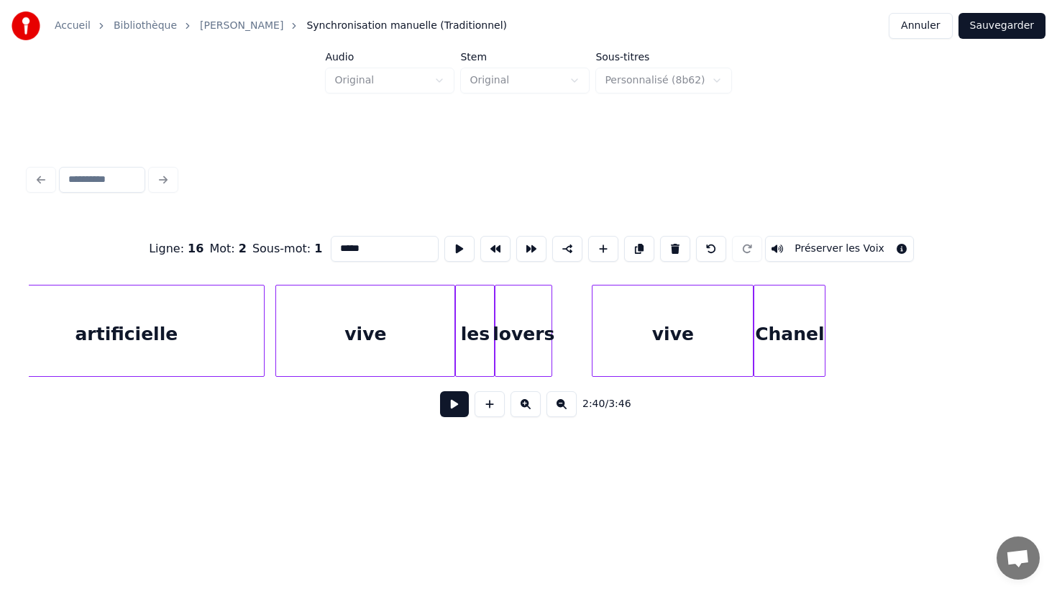
scroll to position [0, 29145]
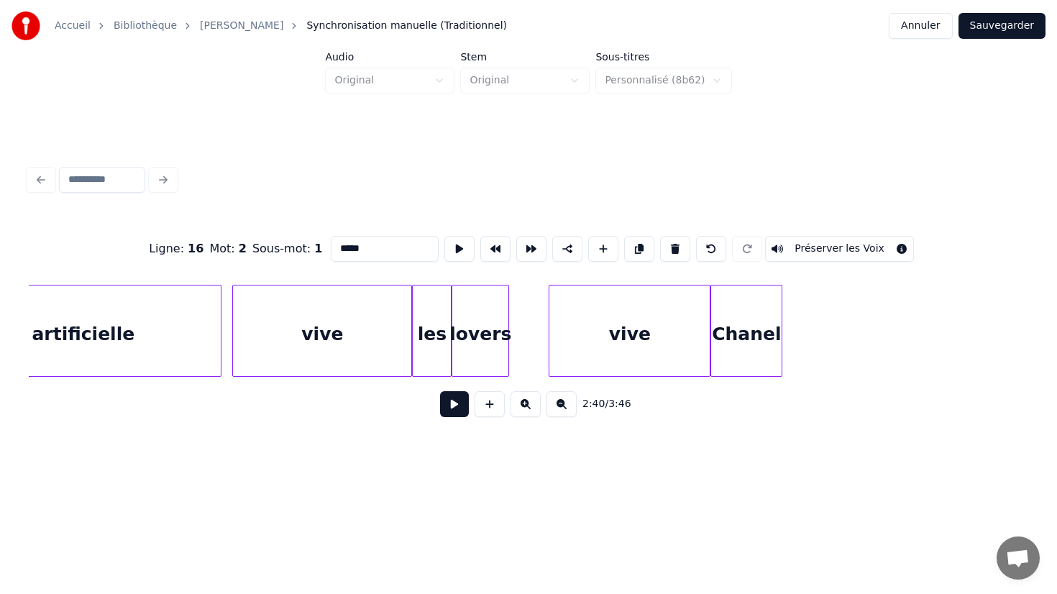
click at [759, 338] on div "Chanel" at bounding box center [746, 334] width 70 height 98
click at [387, 252] on input "******" at bounding box center [385, 249] width 108 height 26
type input "*******"
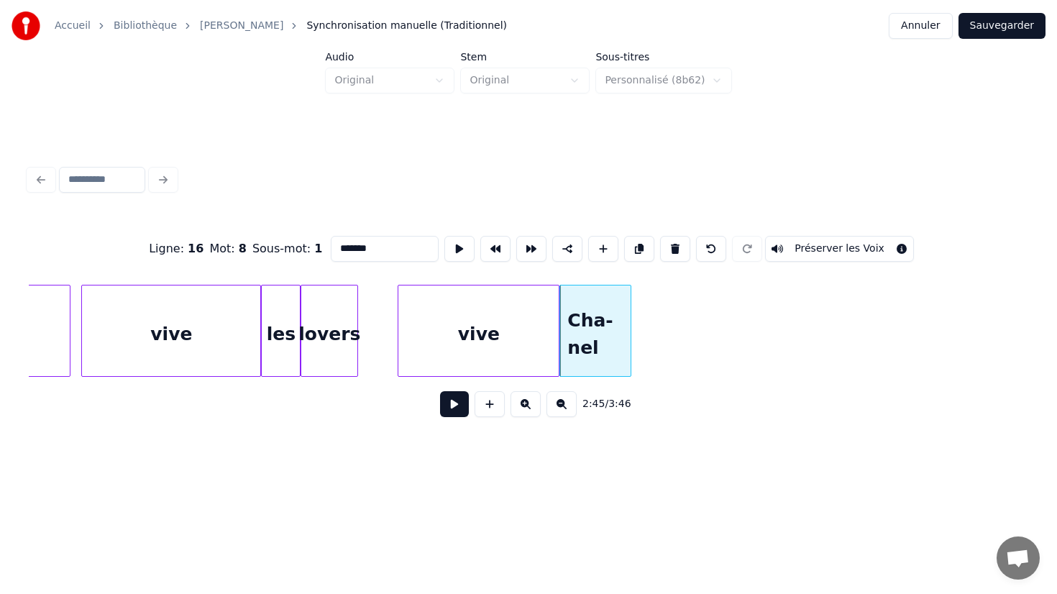
scroll to position [0, 29295]
click at [613, 341] on div "Cha-nel" at bounding box center [596, 334] width 70 height 98
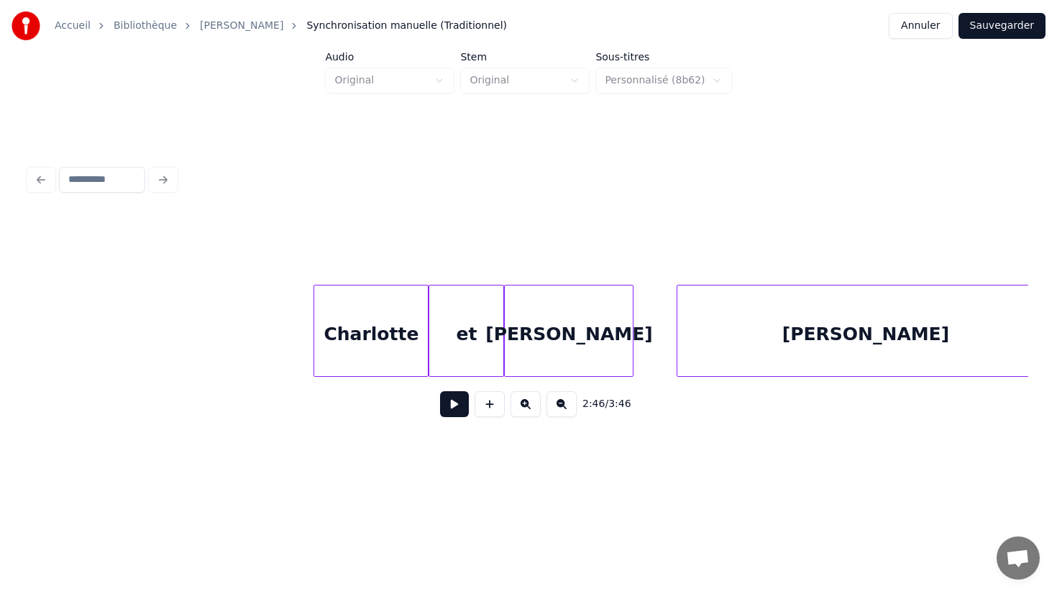
scroll to position [0, 32107]
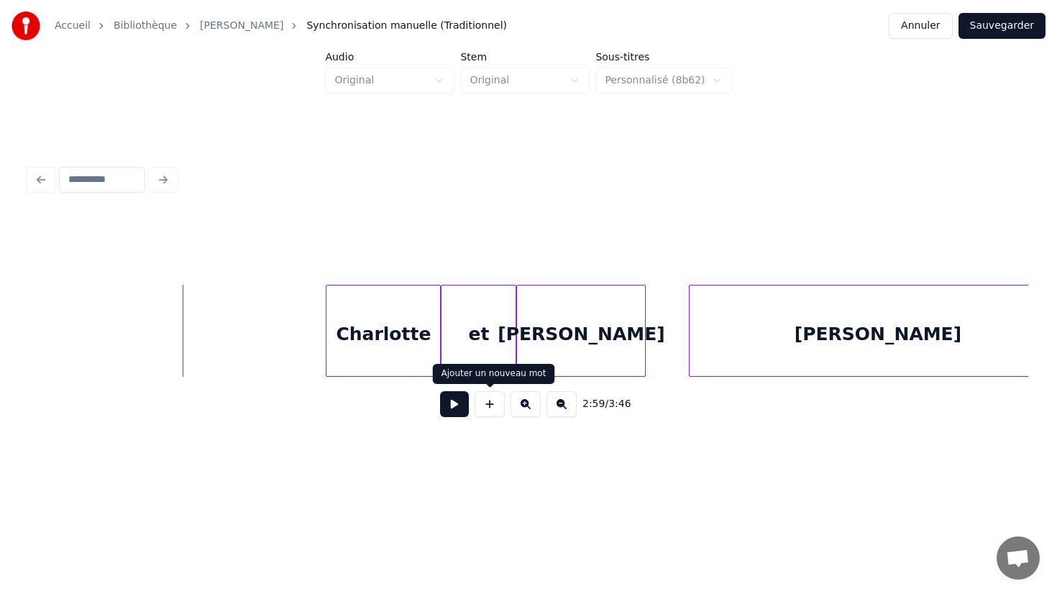
click at [456, 404] on button at bounding box center [454, 404] width 29 height 26
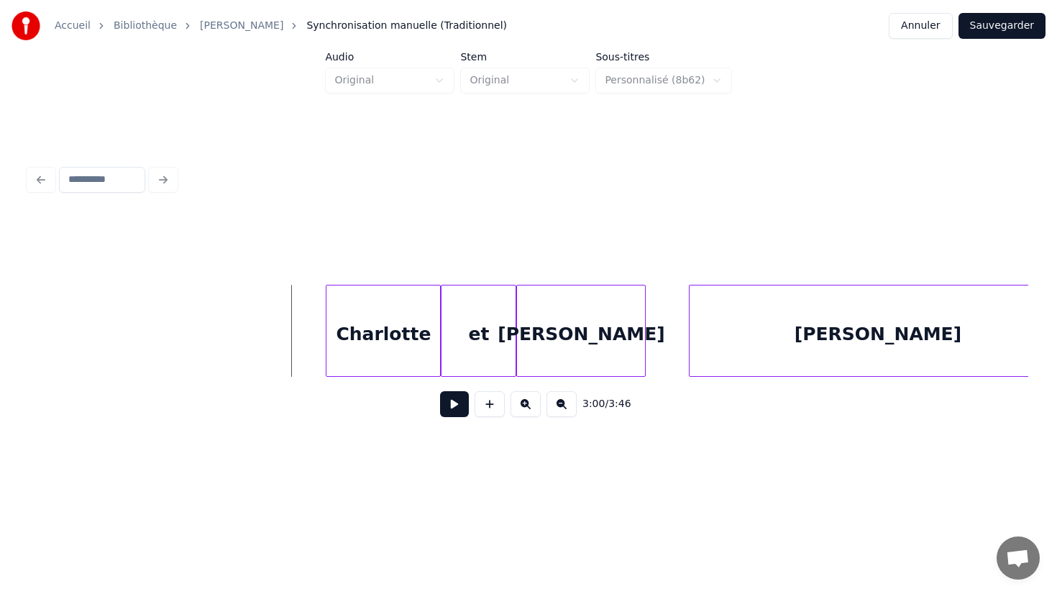
click at [453, 401] on button at bounding box center [454, 404] width 29 height 26
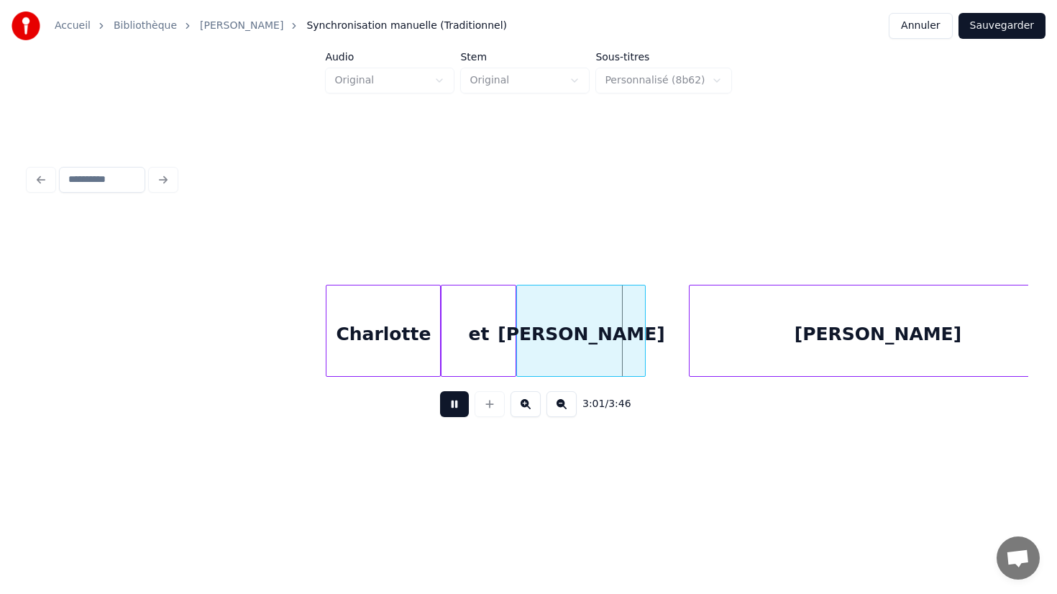
click at [453, 401] on button at bounding box center [454, 404] width 29 height 26
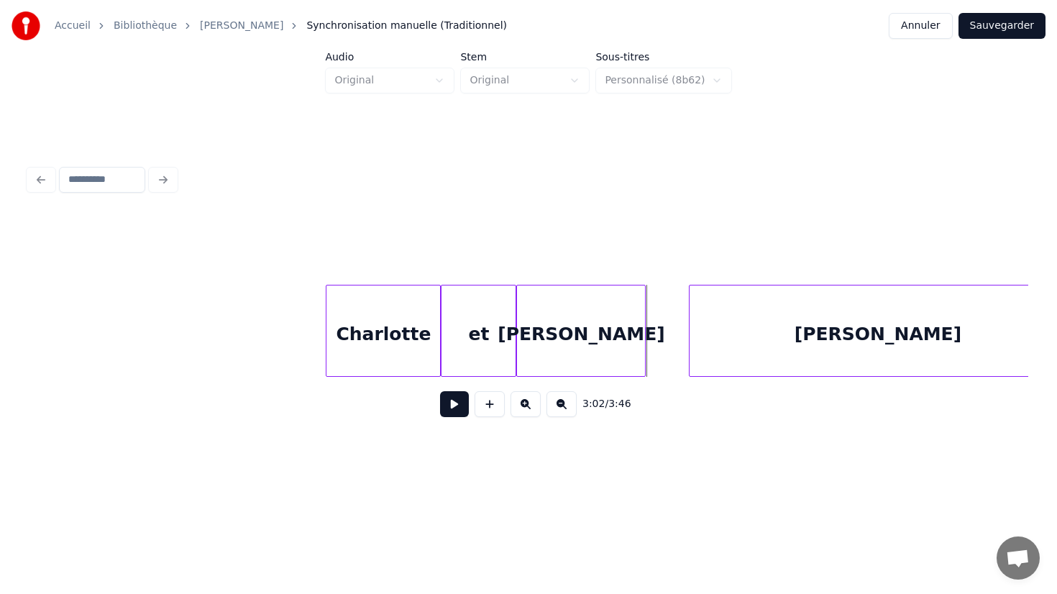
click at [567, 349] on div "[PERSON_NAME]" at bounding box center [581, 334] width 128 height 98
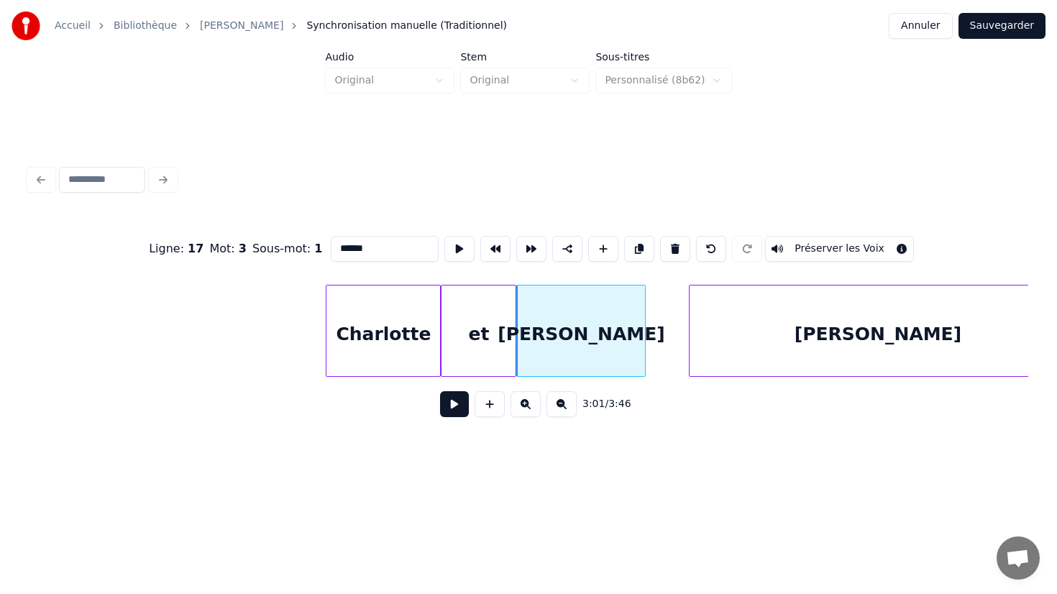
click at [645, 334] on div "[PERSON_NAME]" at bounding box center [580, 331] width 129 height 92
click at [600, 339] on div "[PERSON_NAME]" at bounding box center [581, 334] width 128 height 98
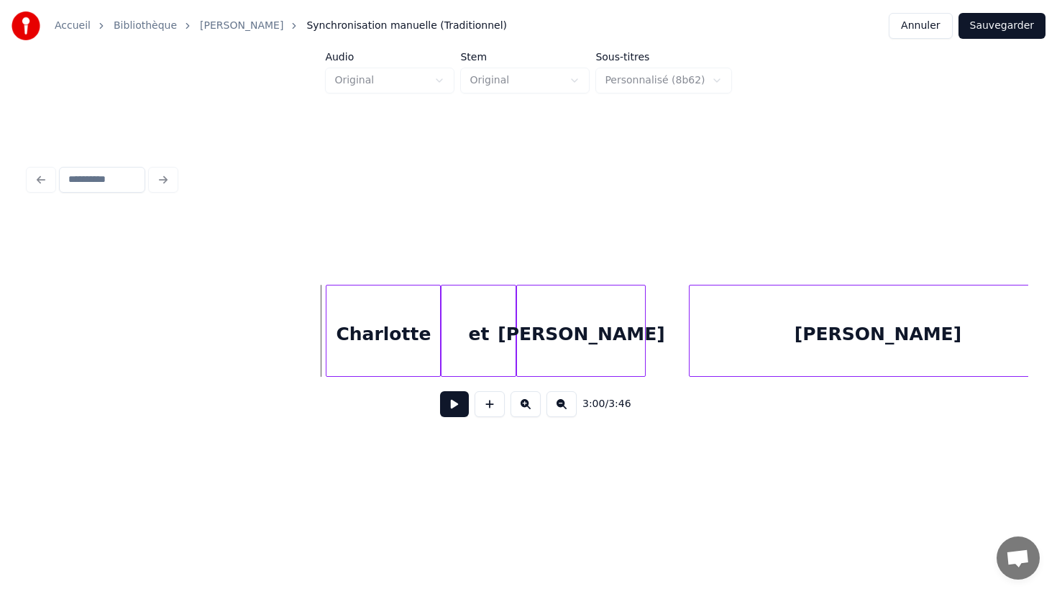
click at [594, 360] on div "[PERSON_NAME]" at bounding box center [581, 334] width 128 height 98
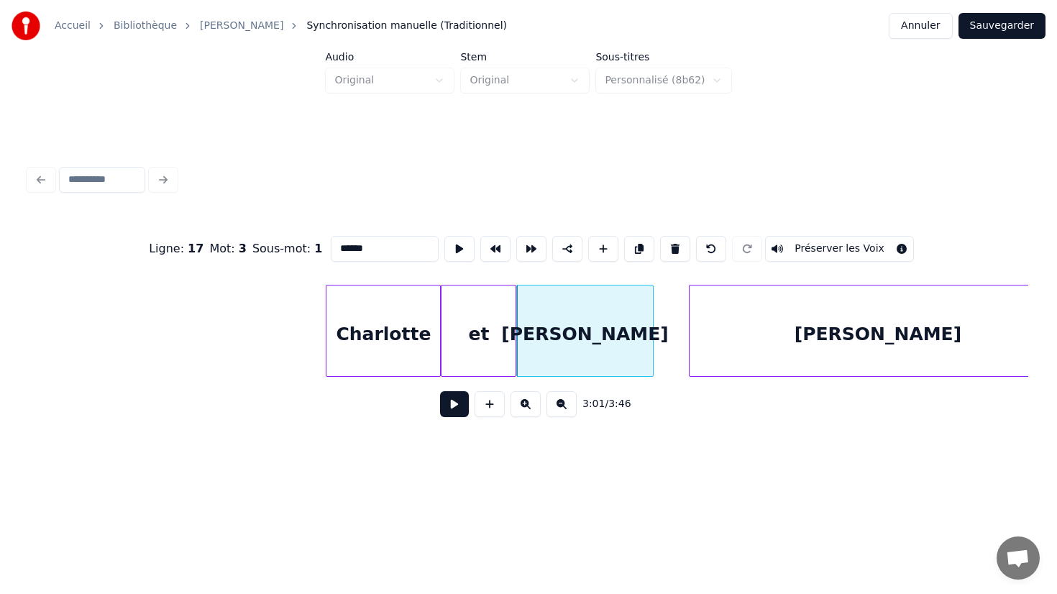
click at [651, 339] on div at bounding box center [650, 330] width 4 height 91
click at [326, 354] on div "Charlotte" at bounding box center [383, 331] width 115 height 92
type input "*********"
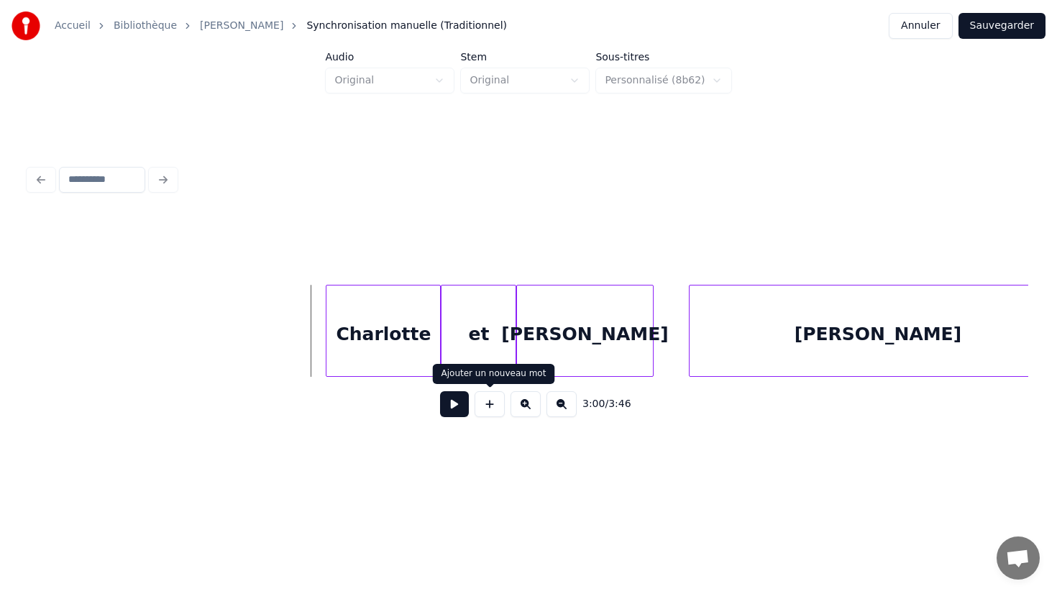
click at [456, 410] on button at bounding box center [454, 404] width 29 height 26
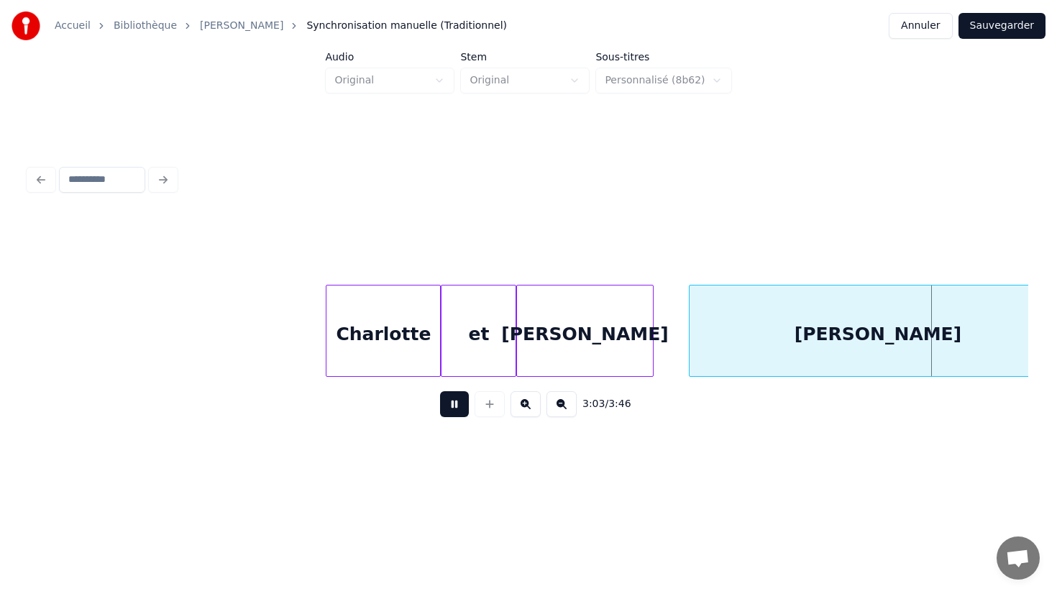
click at [456, 410] on button at bounding box center [454, 404] width 29 height 26
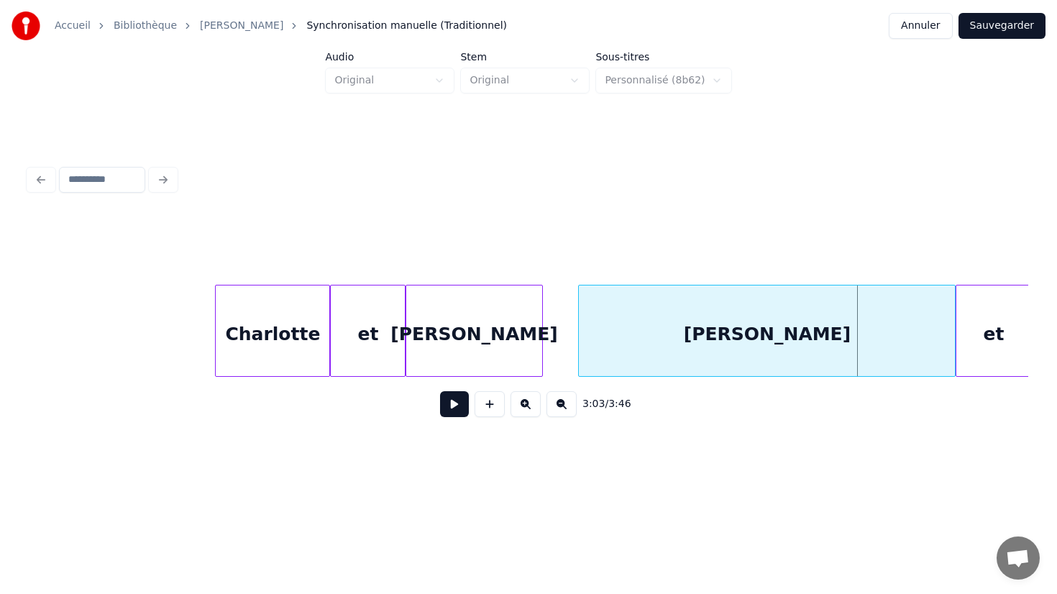
scroll to position [0, 32266]
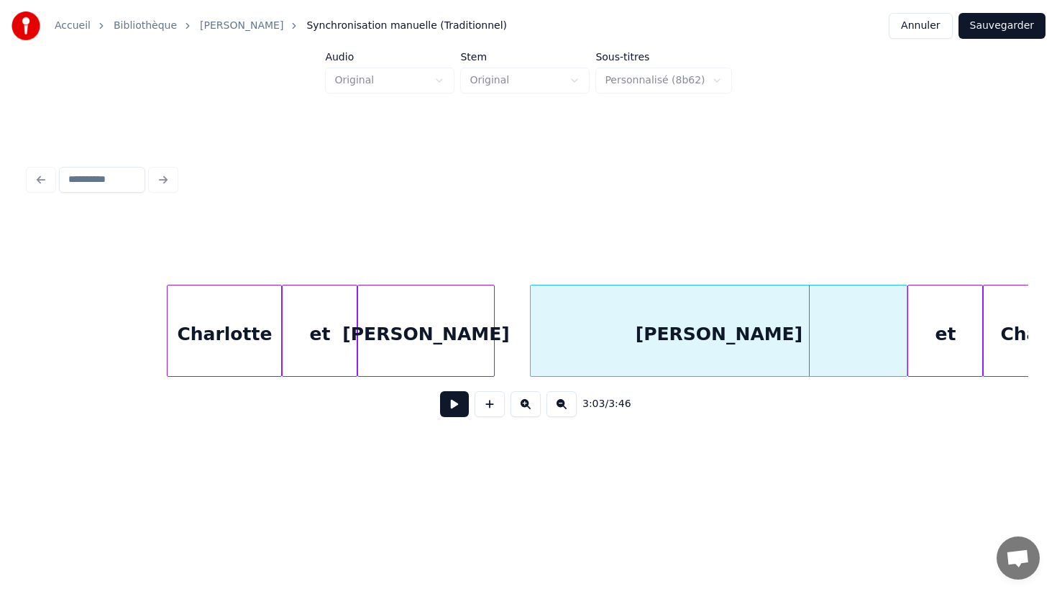
click at [753, 339] on div "[PERSON_NAME]" at bounding box center [719, 334] width 376 height 98
click at [490, 347] on div at bounding box center [492, 330] width 4 height 91
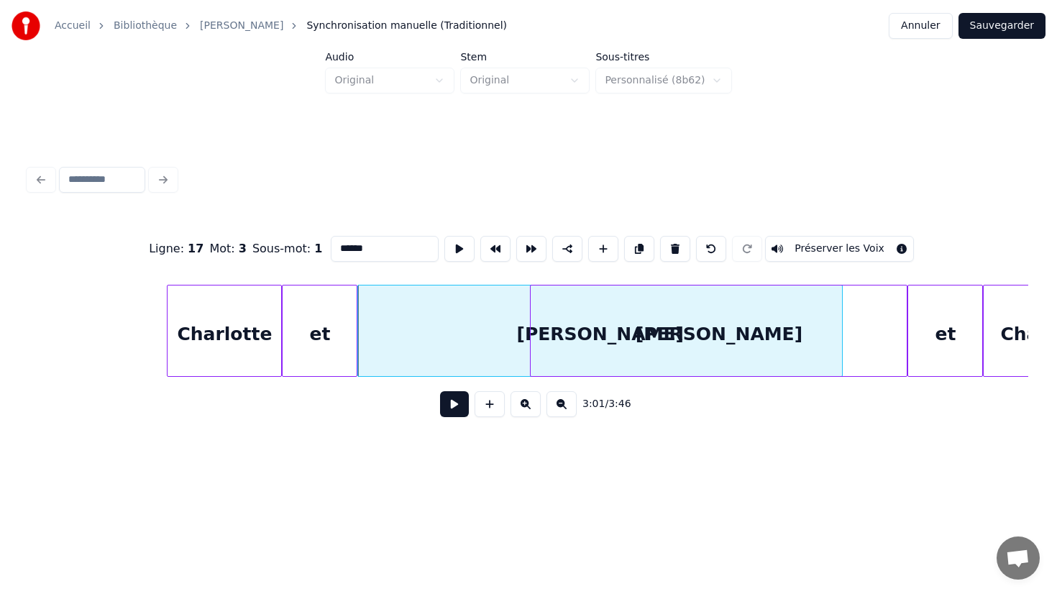
click at [837, 360] on div at bounding box center [839, 330] width 4 height 91
click at [894, 341] on div "[PERSON_NAME]" at bounding box center [719, 334] width 376 height 98
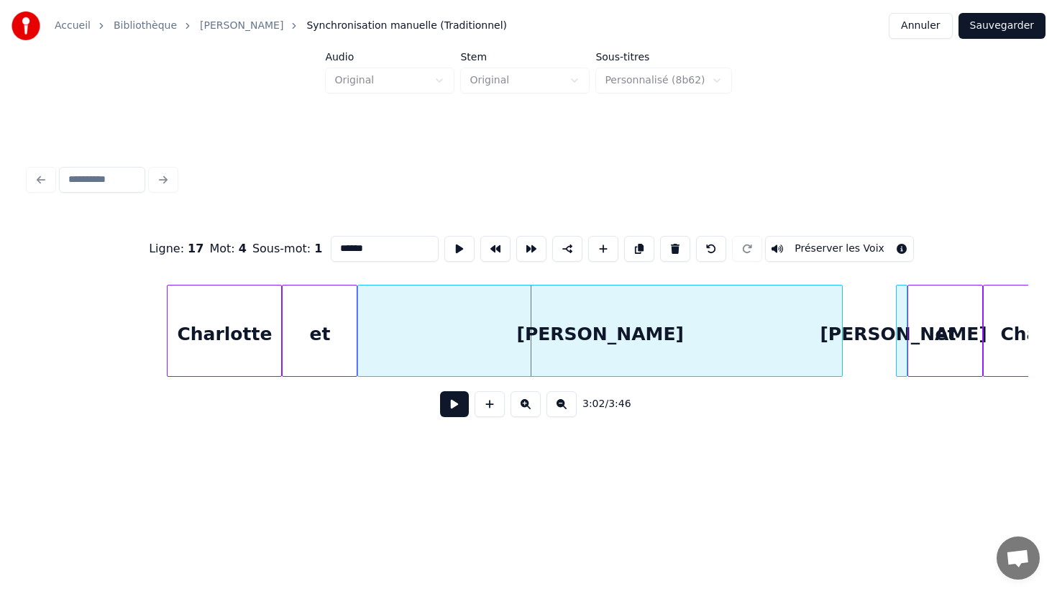
click at [896, 347] on div at bounding box center [898, 330] width 4 height 91
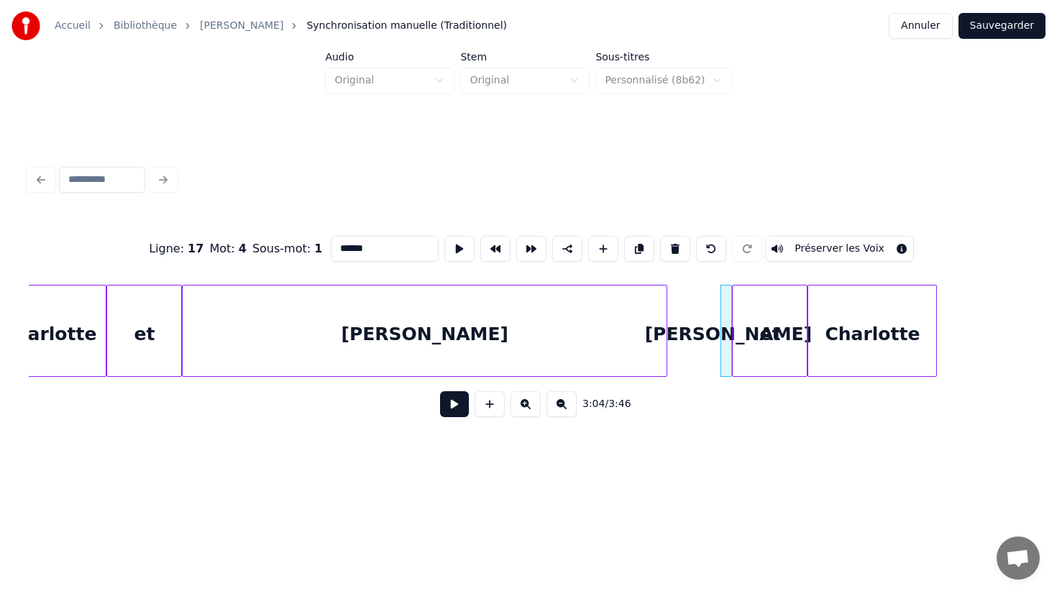
scroll to position [0, 32470]
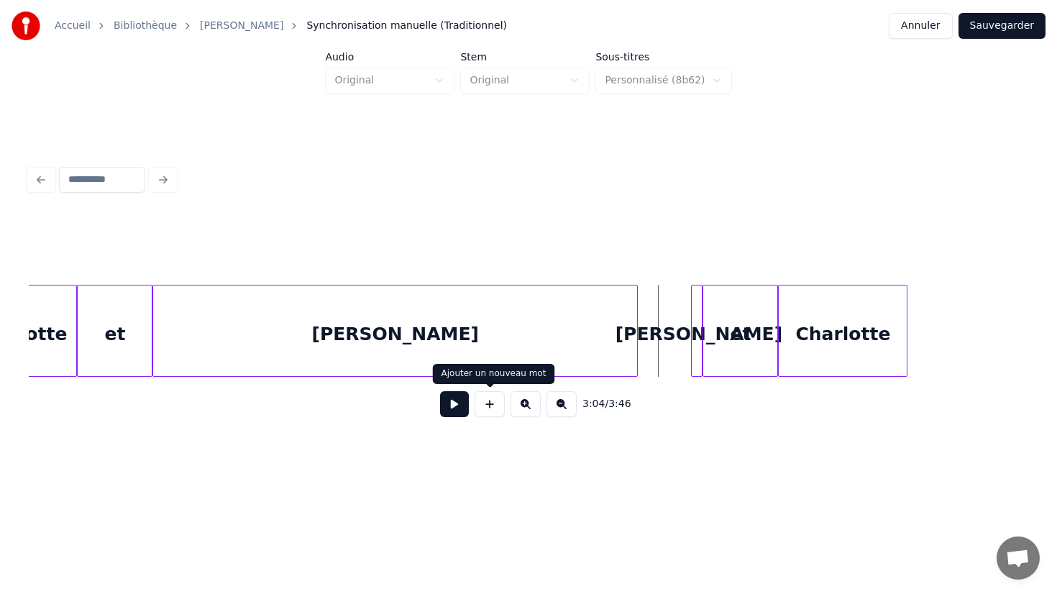
click at [458, 407] on button at bounding box center [454, 404] width 29 height 26
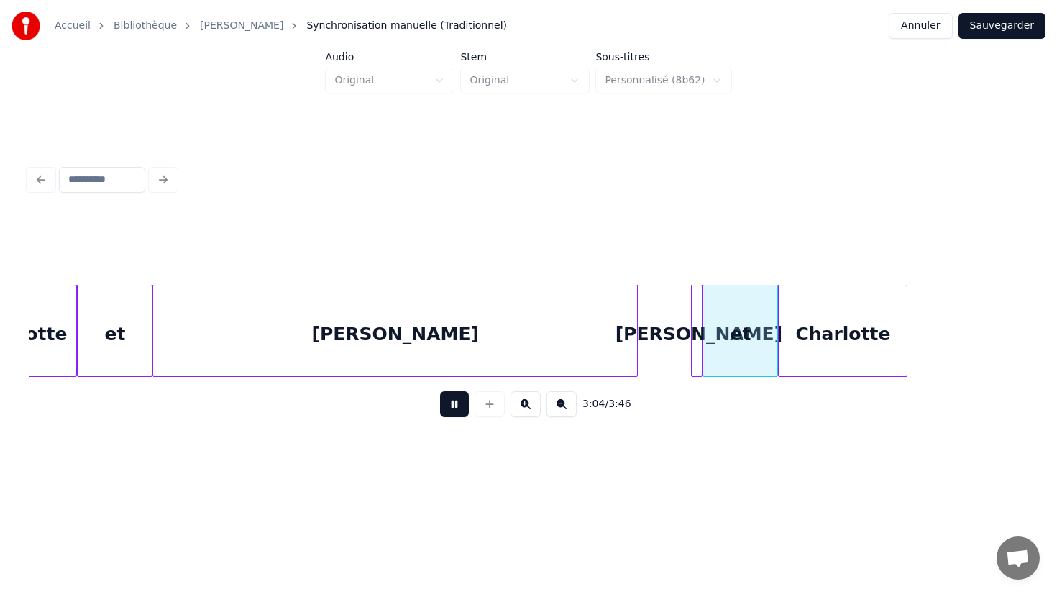
click at [458, 407] on button at bounding box center [454, 404] width 29 height 26
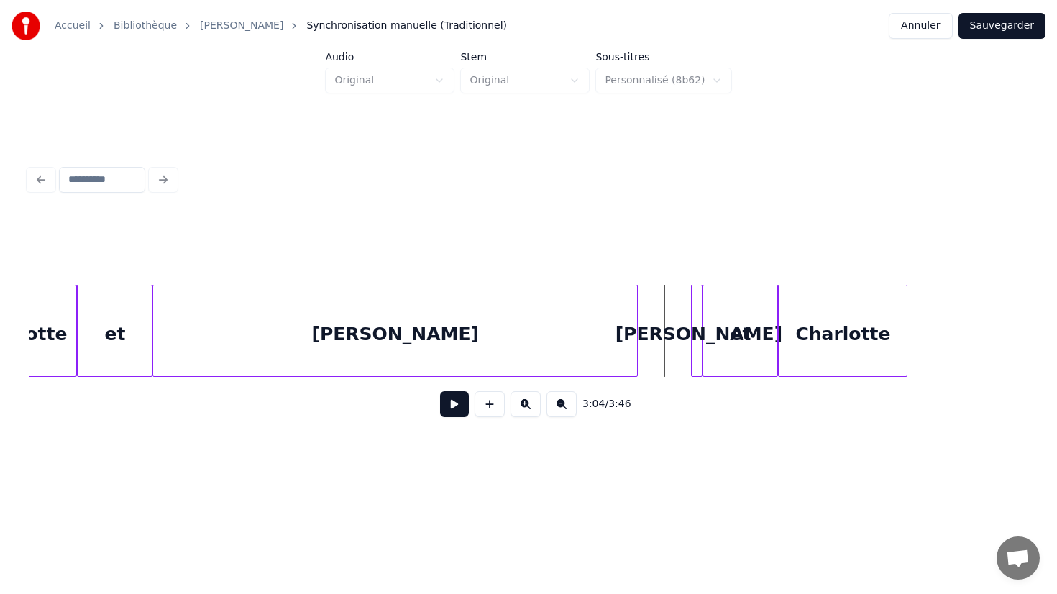
click at [692, 324] on div "[PERSON_NAME]" at bounding box center [699, 334] width 14 height 98
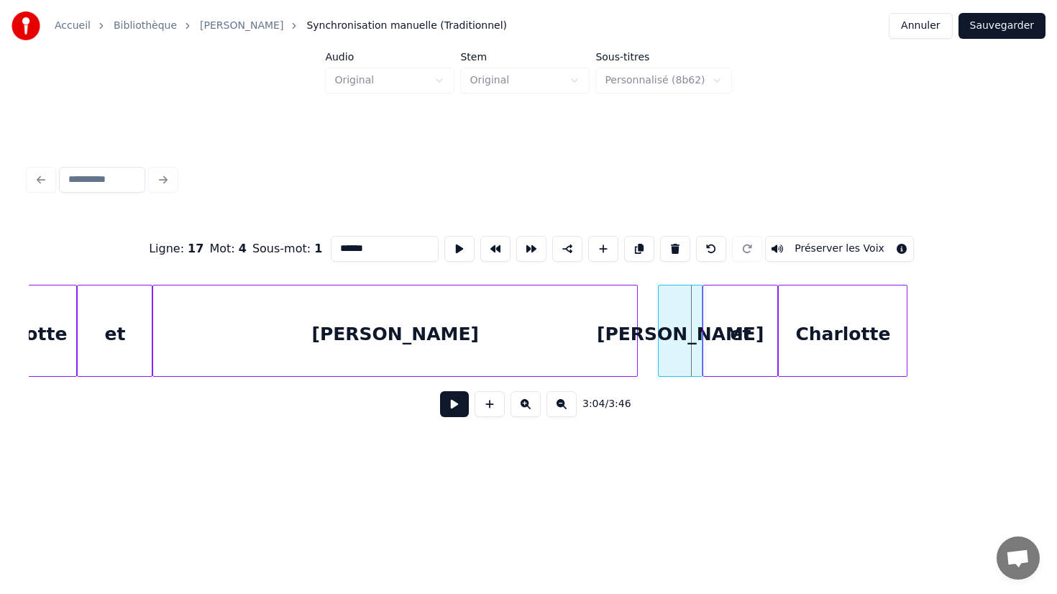
click at [658, 324] on div at bounding box center [660, 330] width 4 height 91
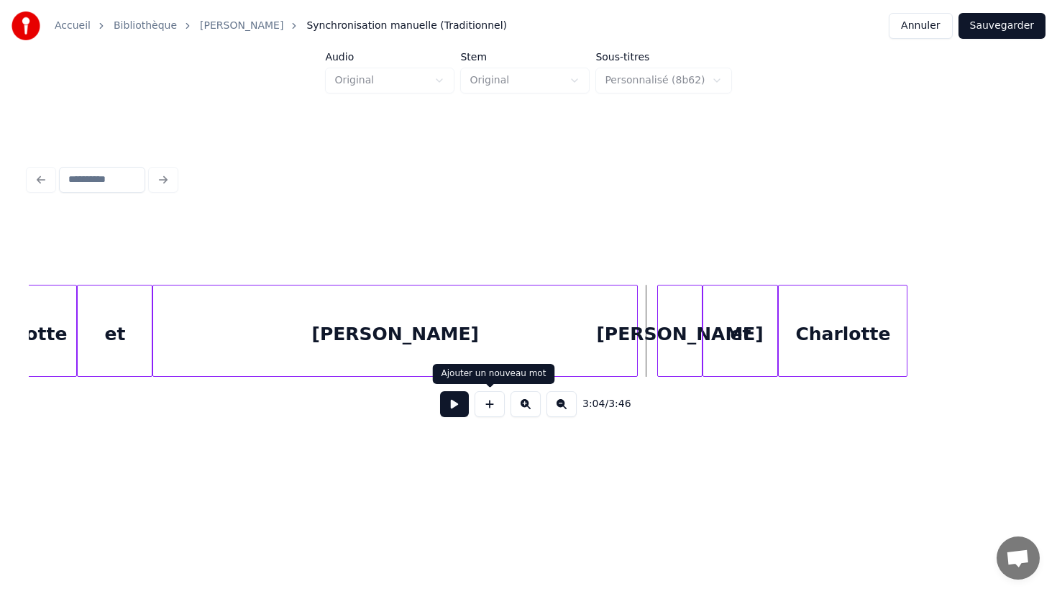
click at [454, 403] on button at bounding box center [454, 404] width 29 height 26
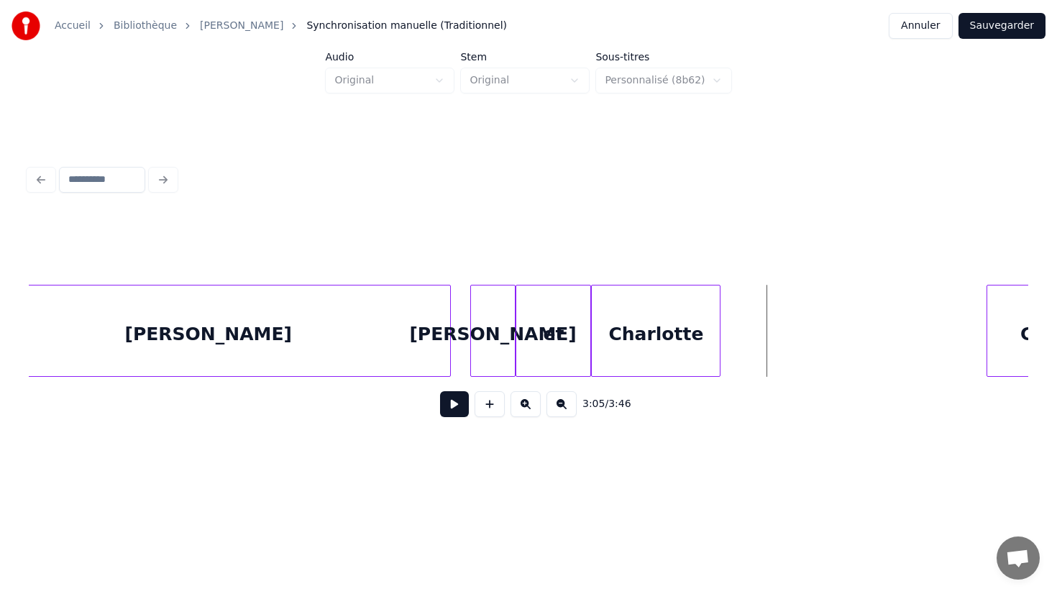
scroll to position [0, 32662]
click at [660, 354] on div "Charlotte" at bounding box center [651, 334] width 128 height 98
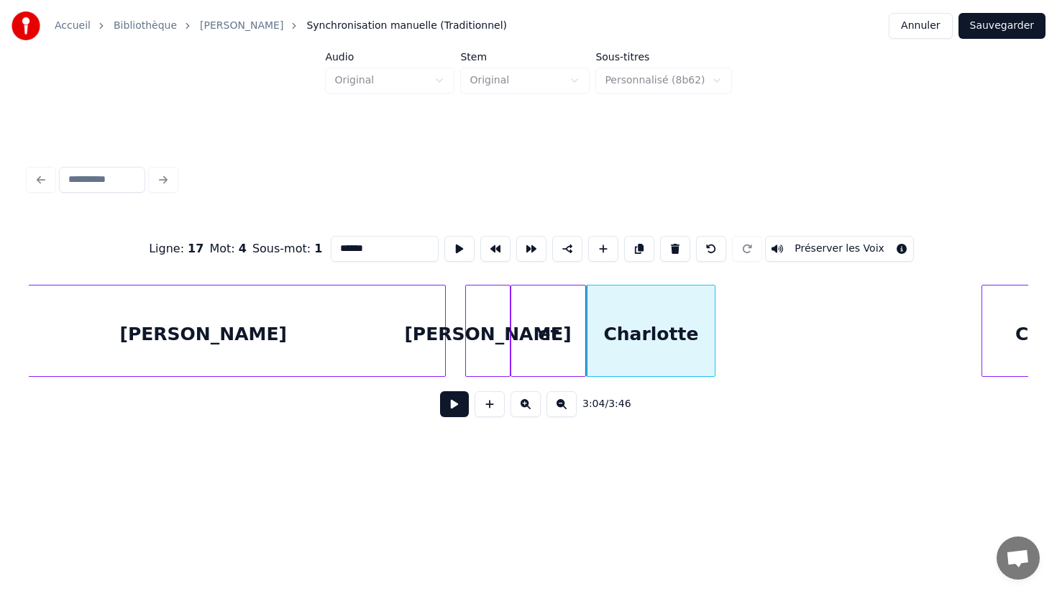
type input "*********"
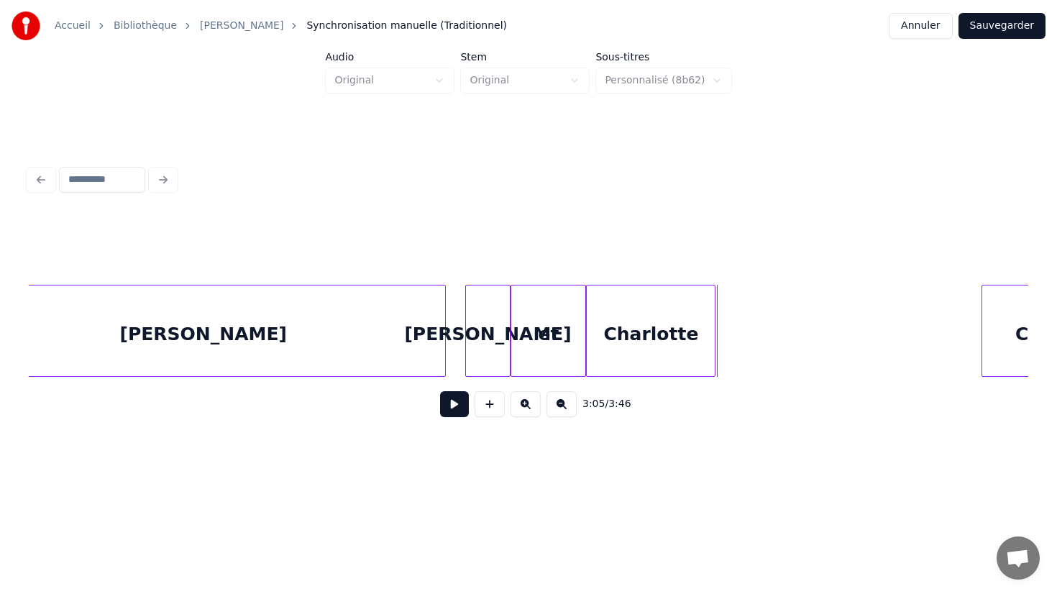
click at [713, 342] on div at bounding box center [712, 330] width 4 height 91
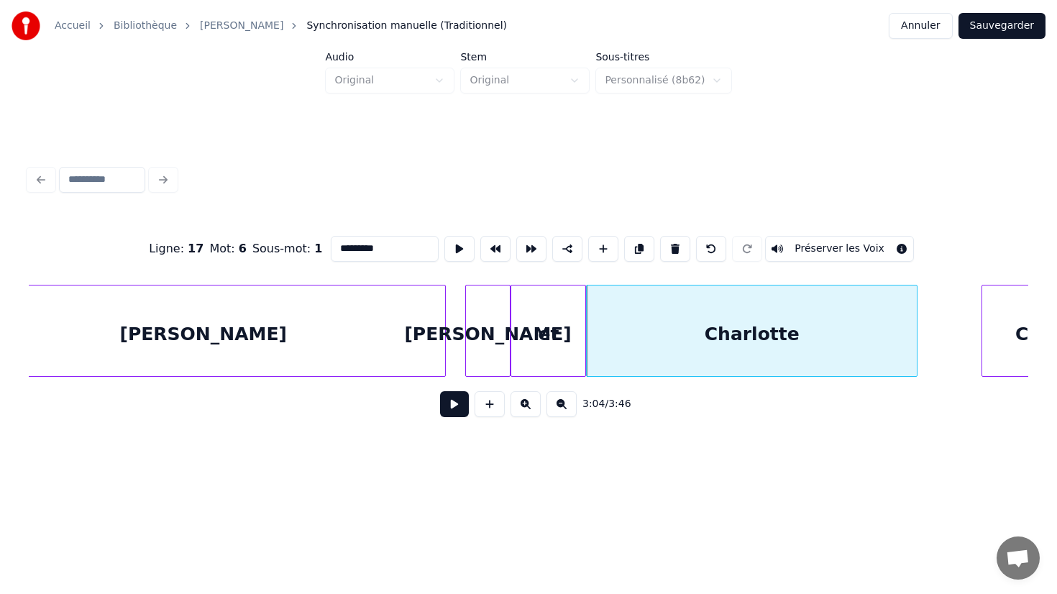
click at [917, 347] on div at bounding box center [914, 330] width 4 height 91
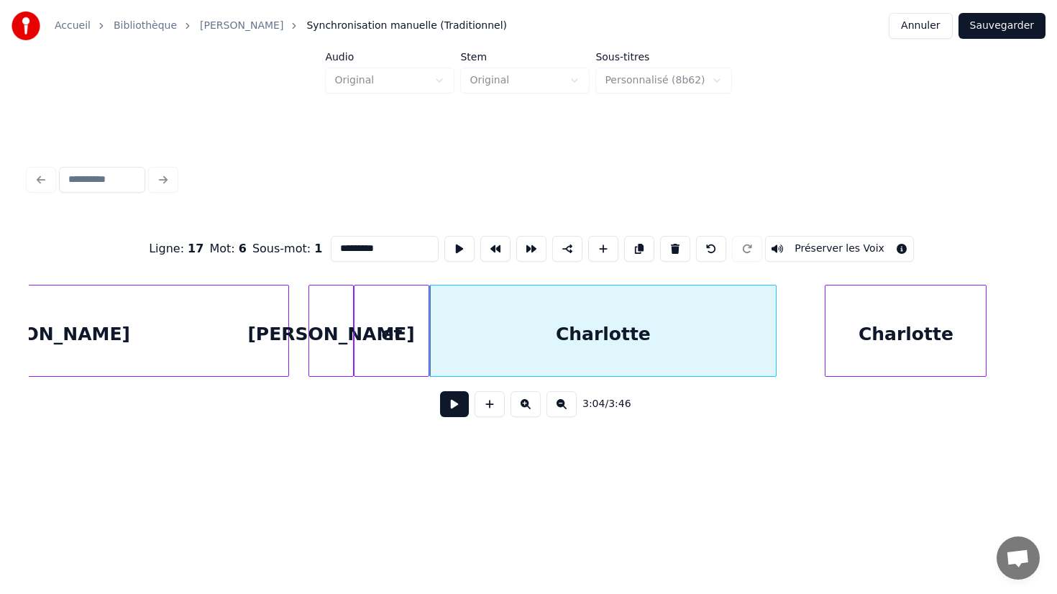
scroll to position [0, 32824]
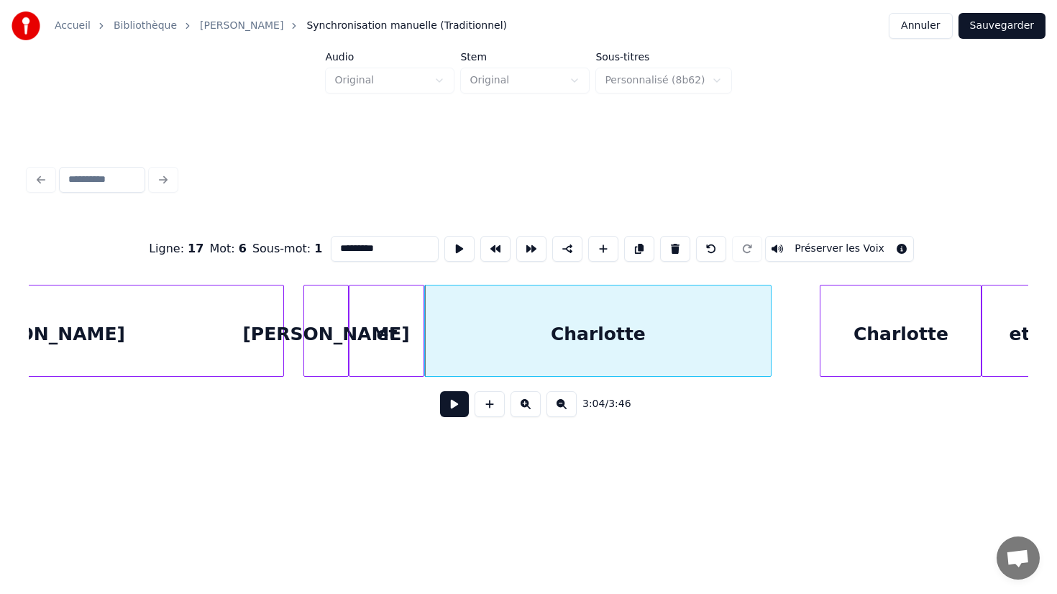
click at [456, 417] on div "3:04 / 3:46" at bounding box center [528, 404] width 976 height 32
click at [456, 413] on button at bounding box center [454, 404] width 29 height 26
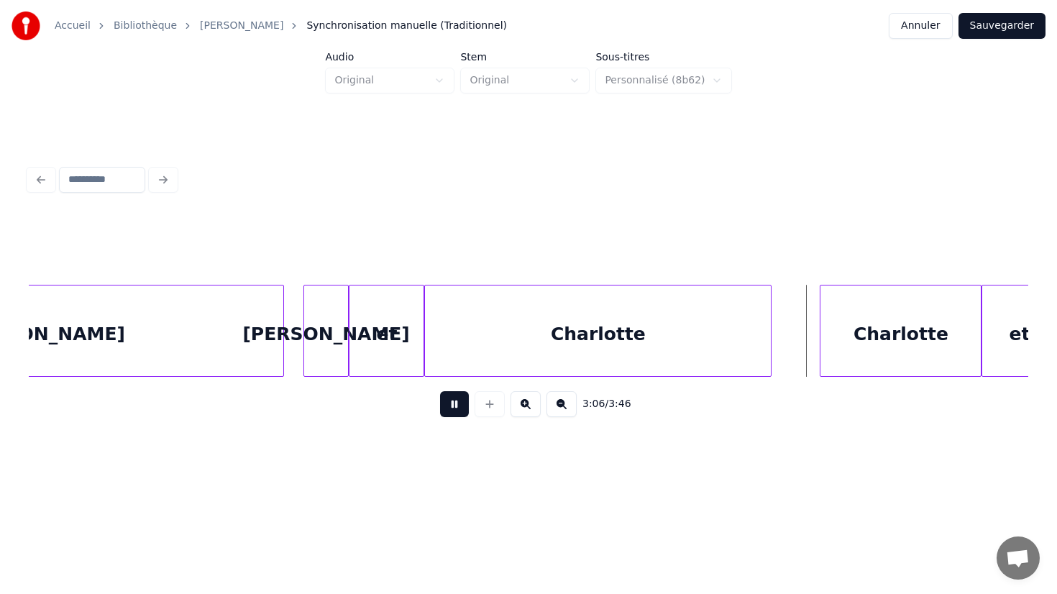
click at [456, 413] on button at bounding box center [454, 404] width 29 height 26
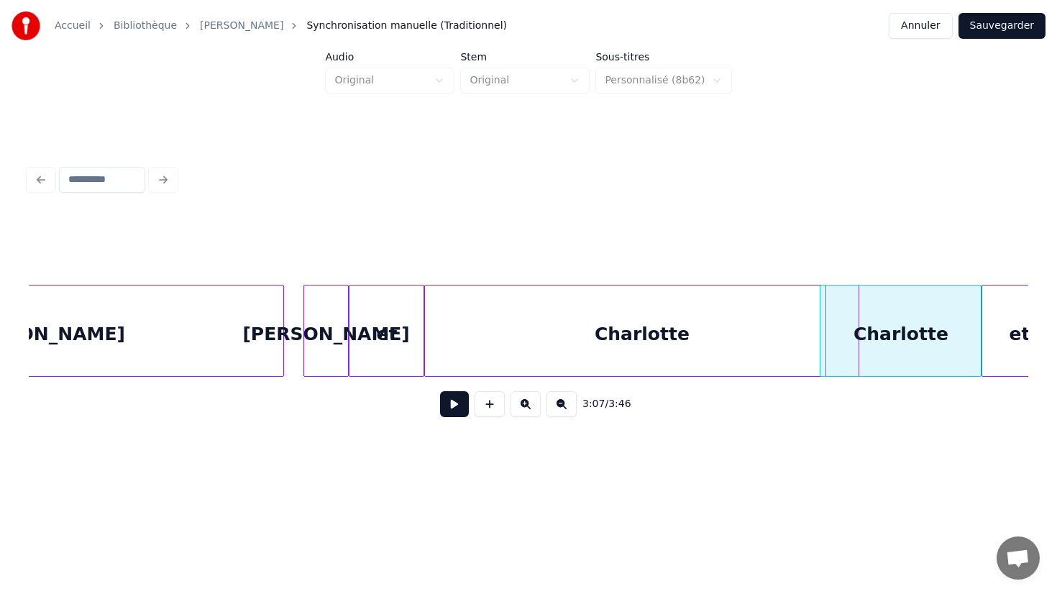
click at [858, 336] on div at bounding box center [856, 330] width 4 height 91
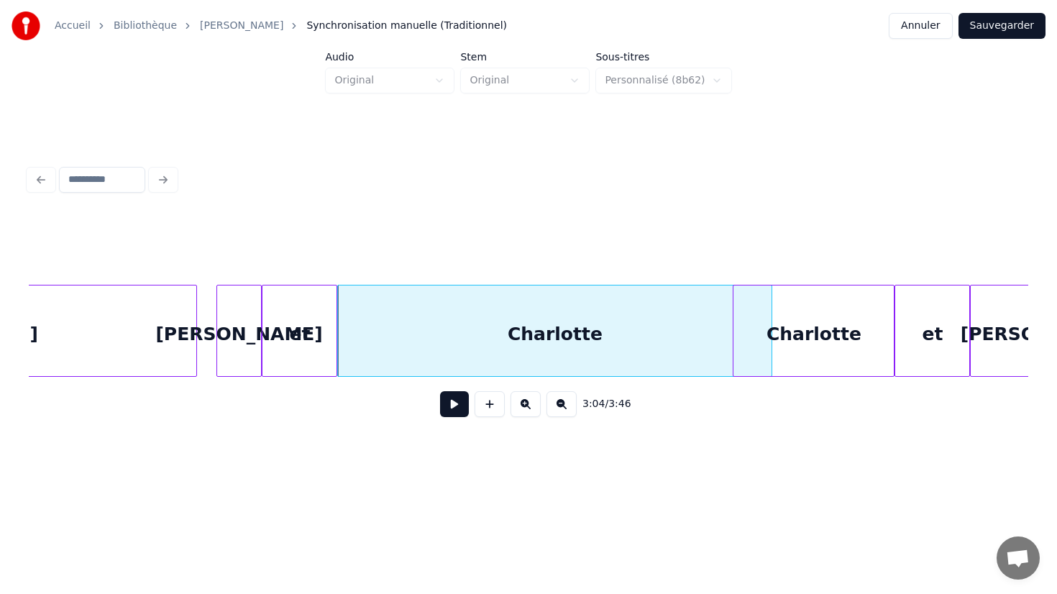
scroll to position [0, 32917]
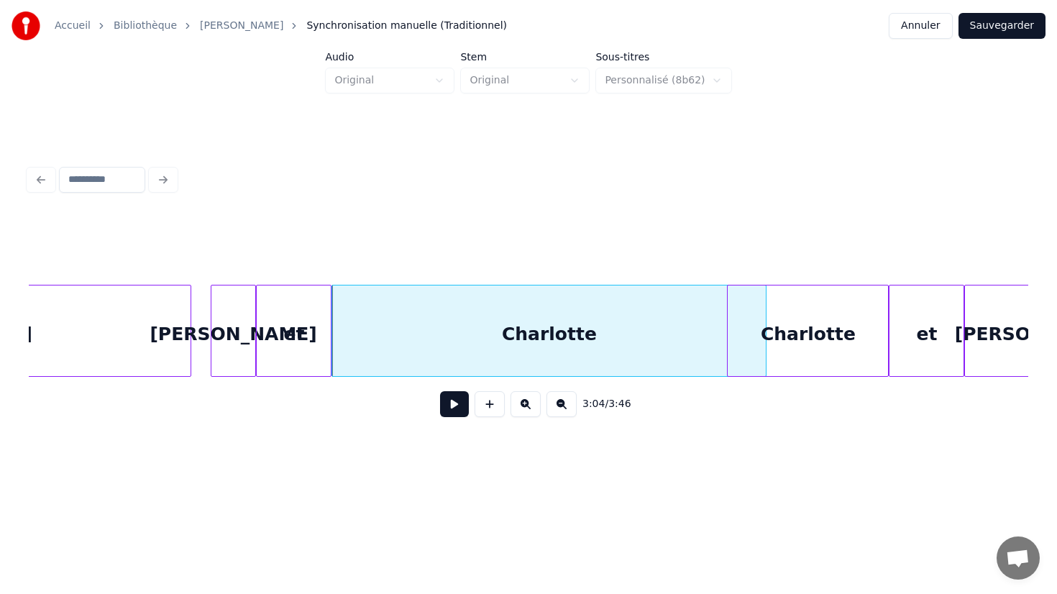
click at [835, 336] on div "Charlotte" at bounding box center [808, 334] width 160 height 98
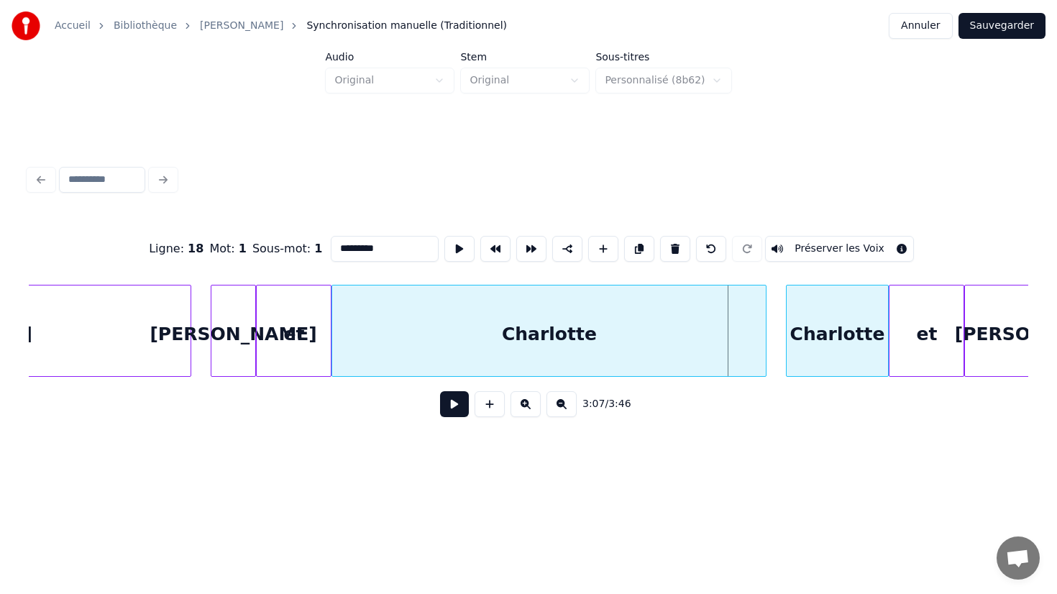
click at [787, 332] on div at bounding box center [788, 330] width 4 height 91
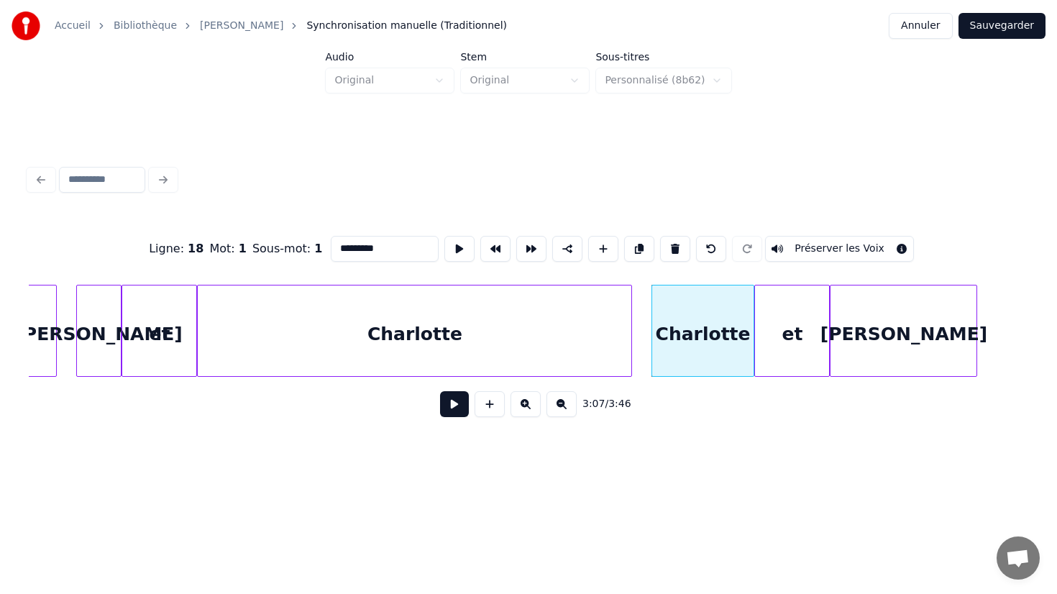
scroll to position [0, 33054]
click at [675, 343] on div "Charlotte" at bounding box center [700, 334] width 102 height 98
click at [440, 391] on button at bounding box center [454, 404] width 29 height 26
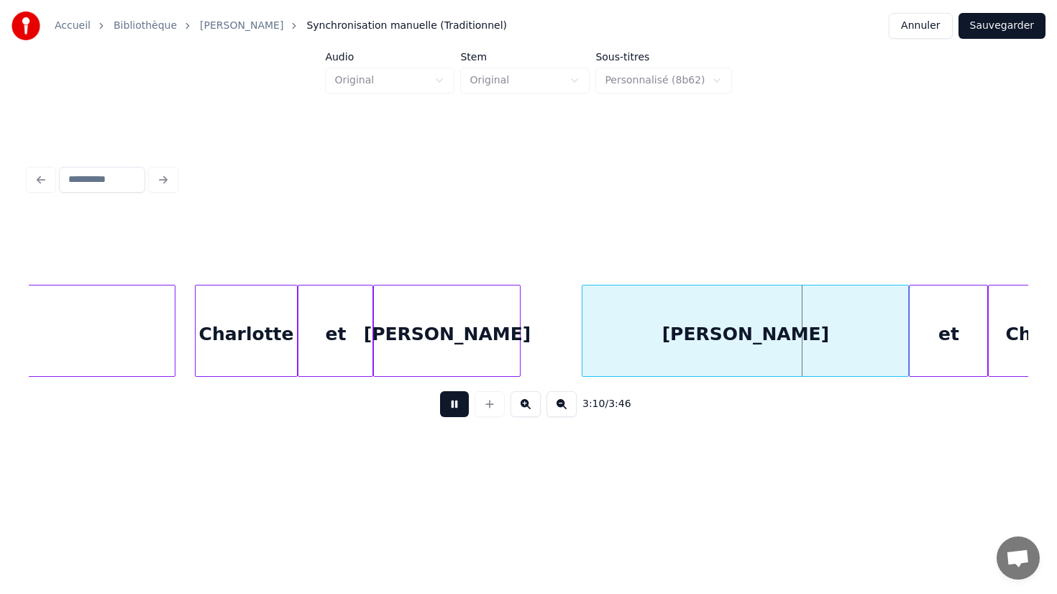
scroll to position [0, 33568]
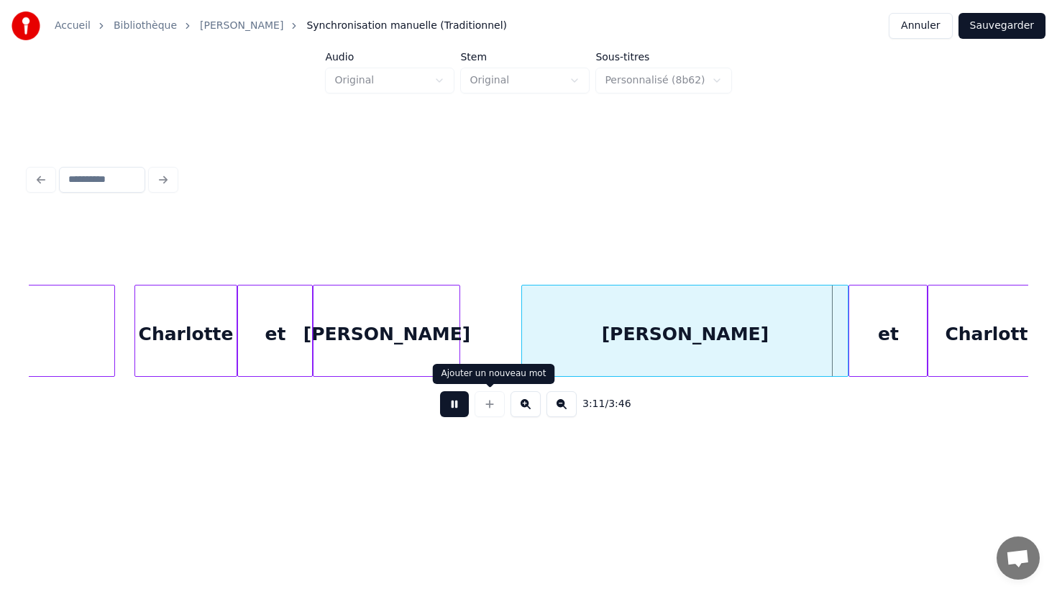
click at [455, 403] on button at bounding box center [454, 404] width 29 height 26
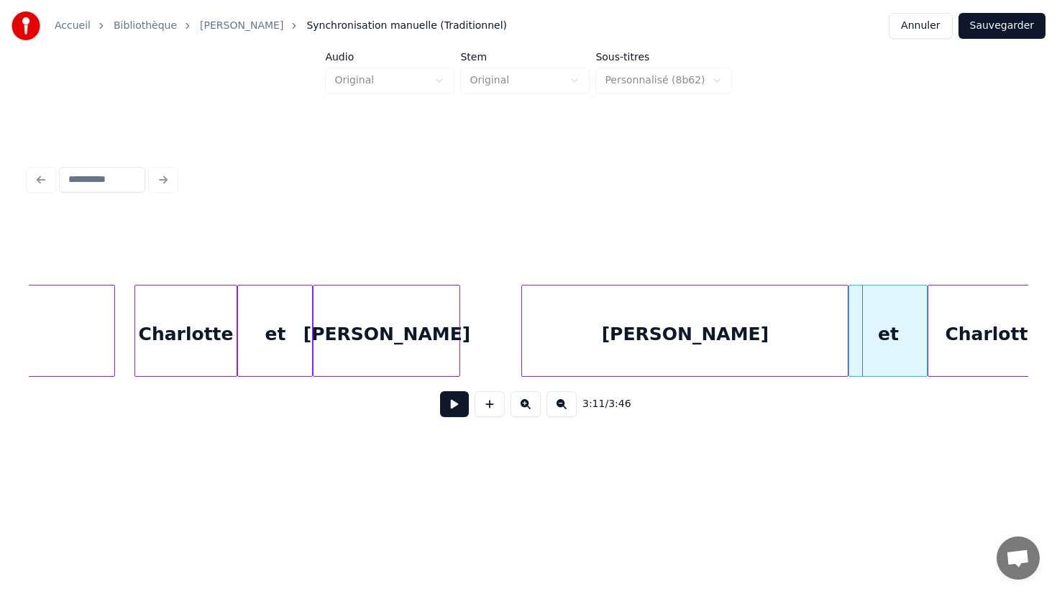
click at [439, 337] on div "[PERSON_NAME]" at bounding box center [386, 334] width 146 height 98
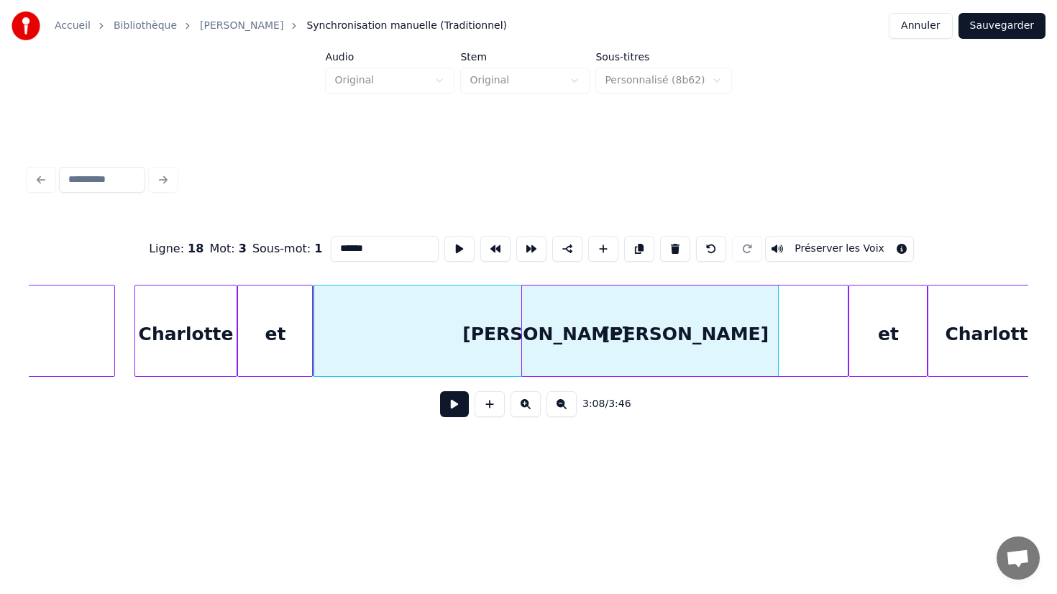
click at [777, 342] on div at bounding box center [776, 330] width 4 height 91
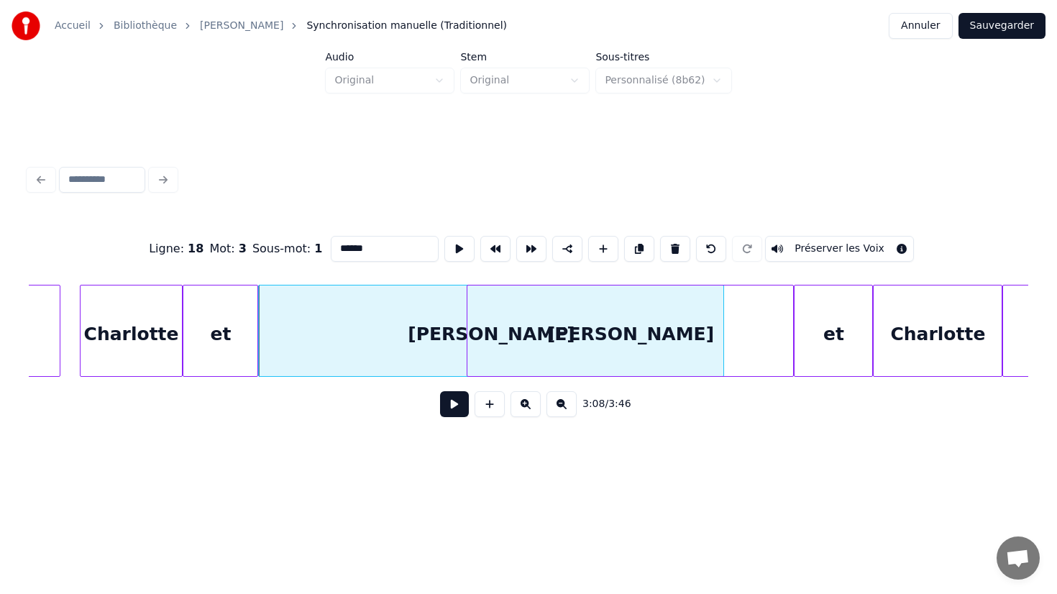
scroll to position [0, 33654]
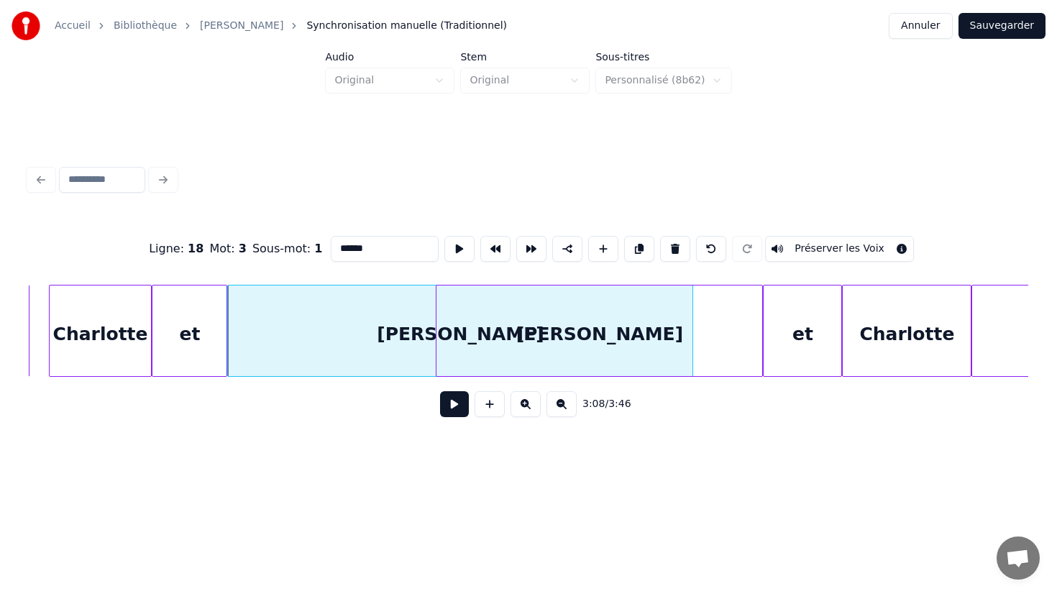
click at [730, 337] on div "[PERSON_NAME]" at bounding box center [599, 334] width 326 height 98
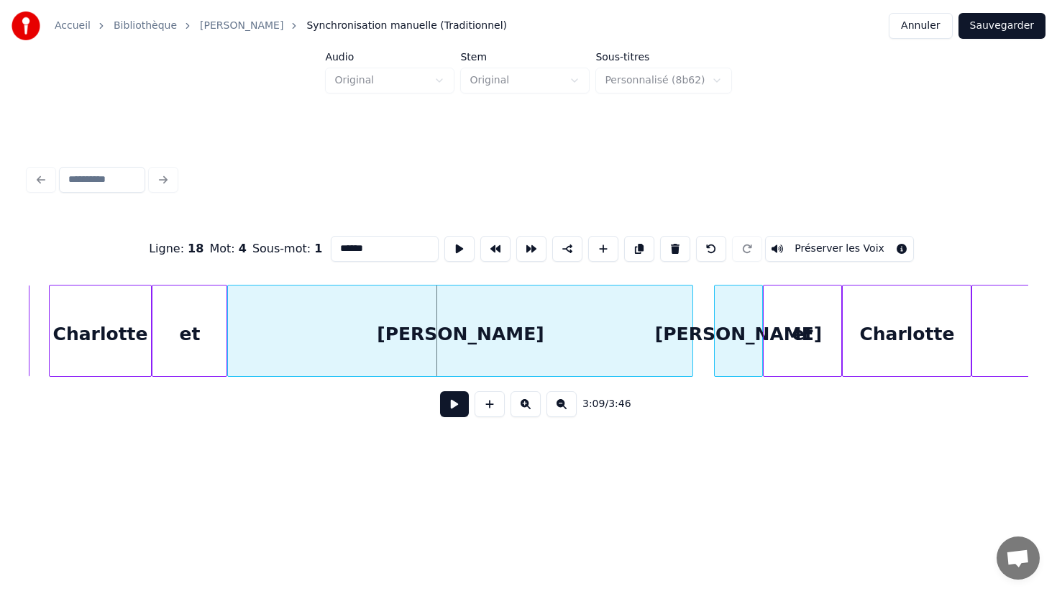
click at [715, 336] on div at bounding box center [717, 330] width 4 height 91
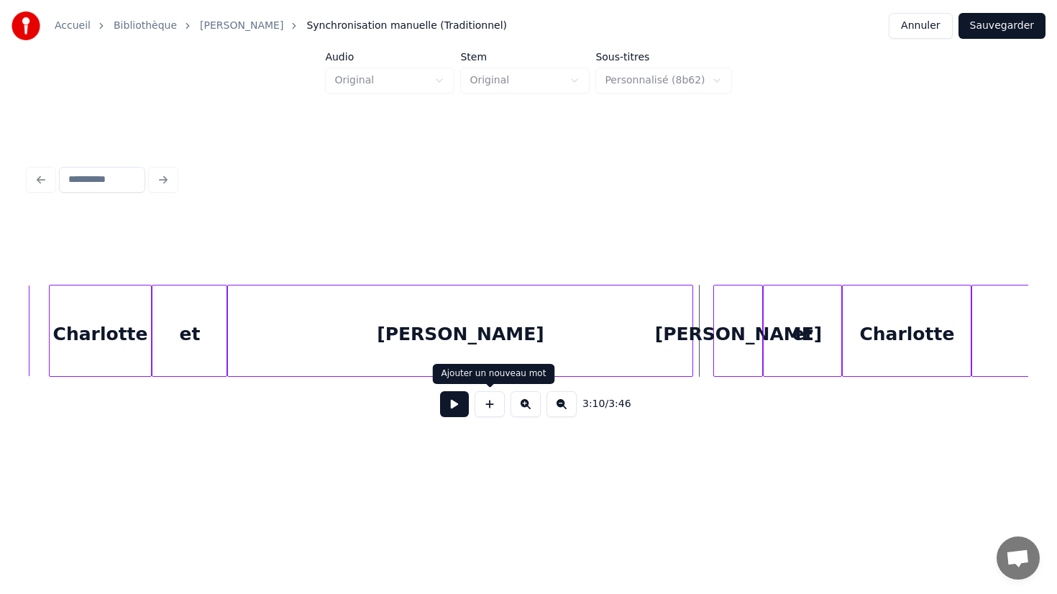
click at [455, 400] on button at bounding box center [454, 404] width 29 height 26
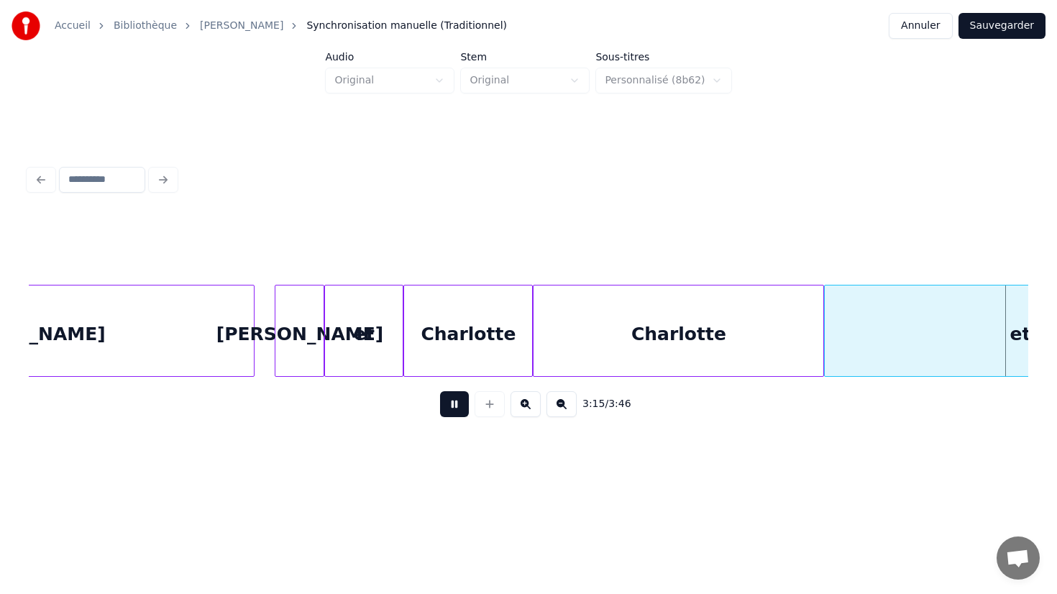
scroll to position [0, 35091]
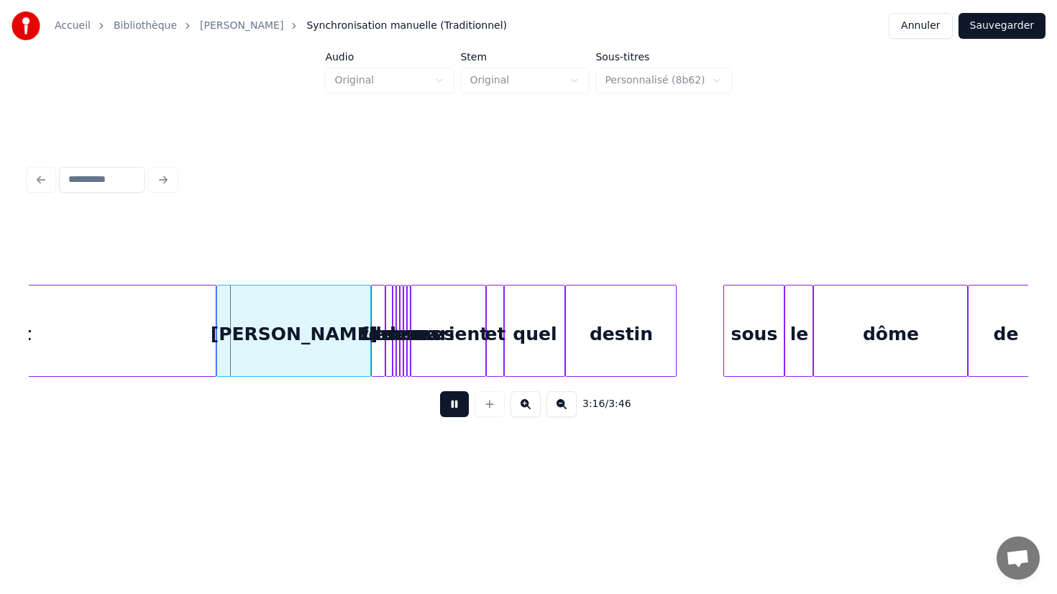
click at [457, 409] on button at bounding box center [454, 404] width 29 height 26
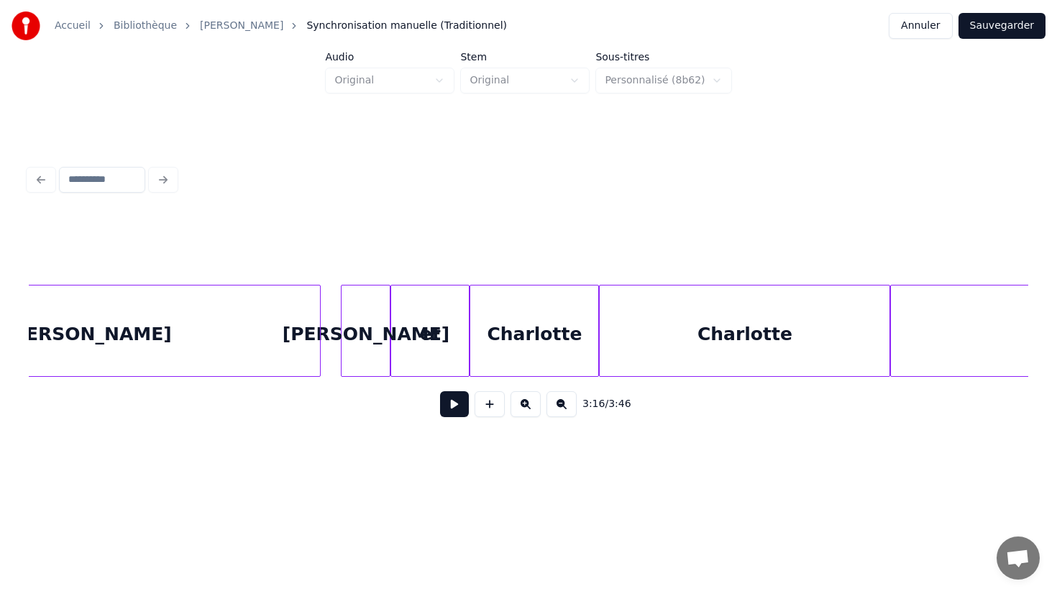
scroll to position [0, 34022]
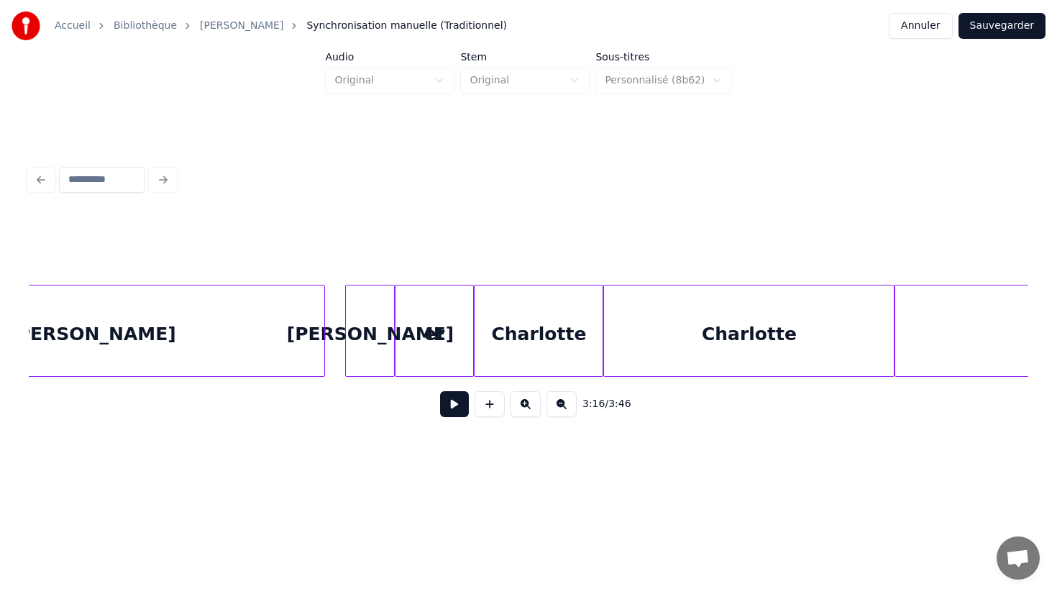
click at [449, 402] on button at bounding box center [454, 404] width 29 height 26
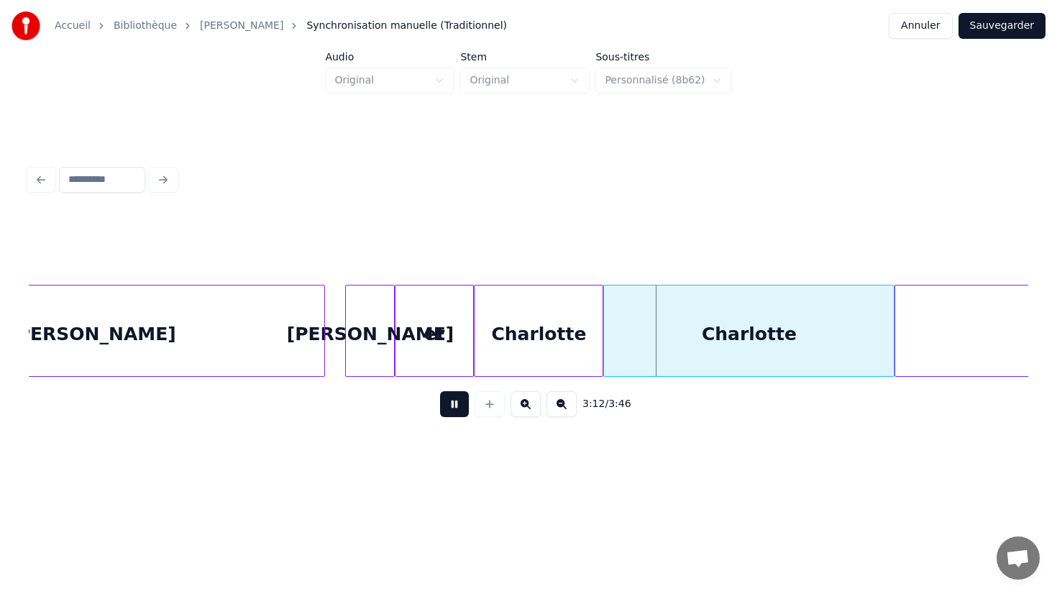
click at [375, 349] on div "[PERSON_NAME]" at bounding box center [370, 334] width 48 height 98
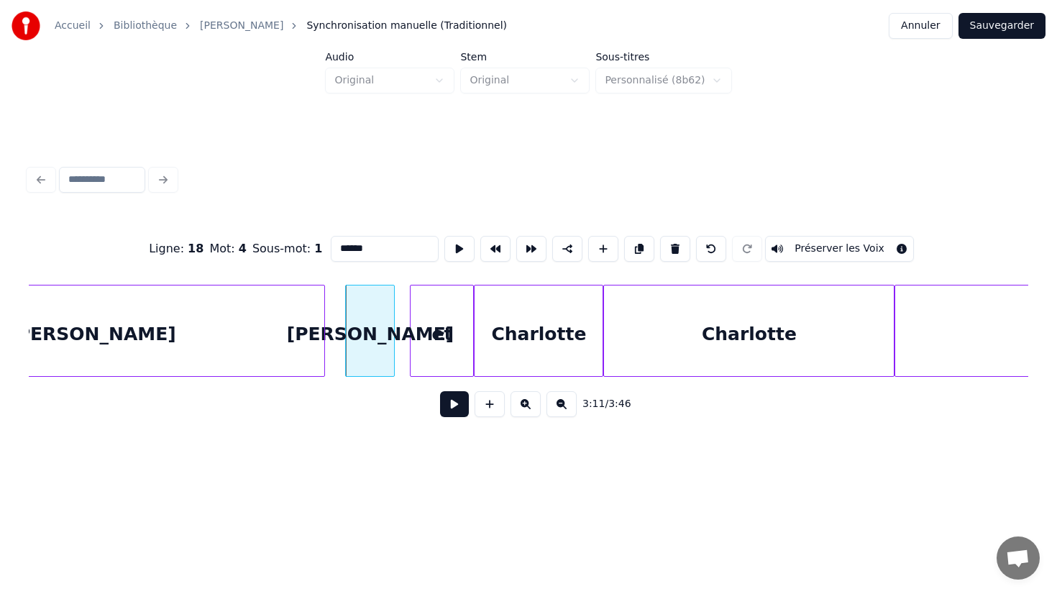
click at [410, 337] on div at bounding box center [412, 330] width 4 height 91
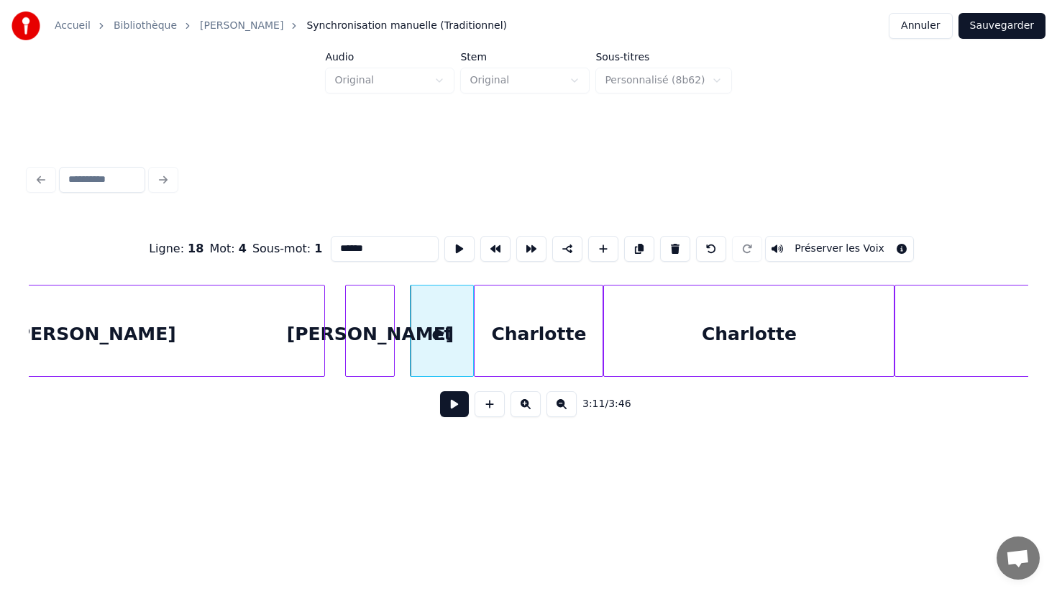
click at [387, 334] on div "[PERSON_NAME]" at bounding box center [370, 334] width 48 height 98
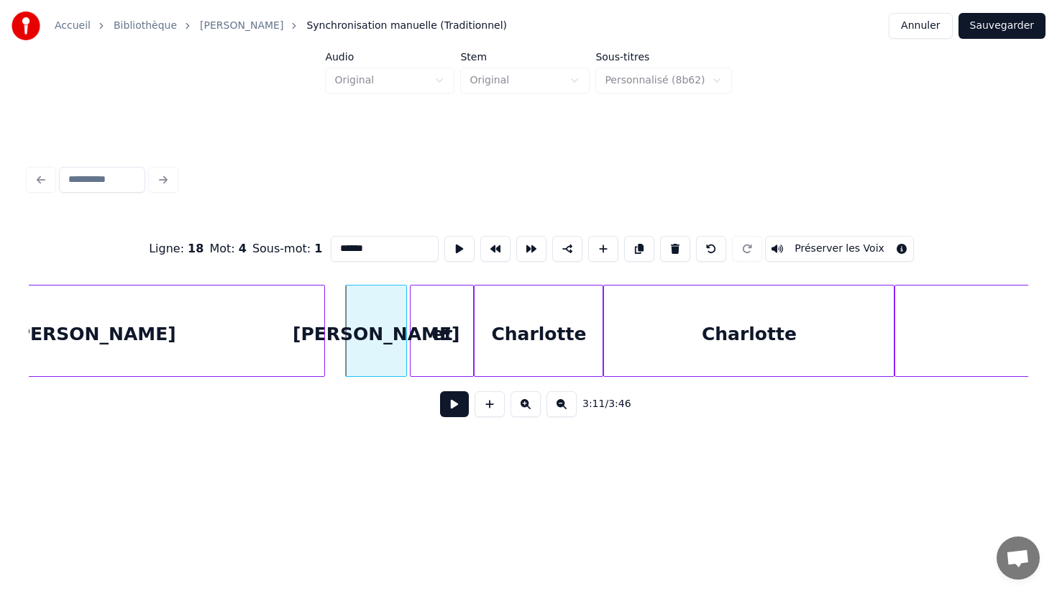
click at [404, 334] on div at bounding box center [404, 330] width 4 height 91
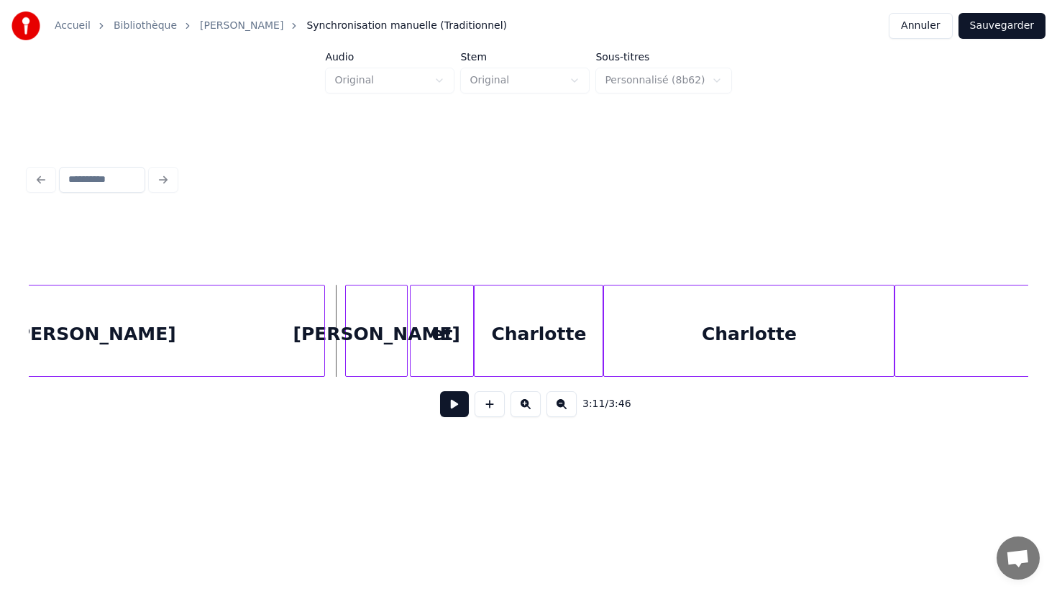
click at [449, 408] on button at bounding box center [454, 404] width 29 height 26
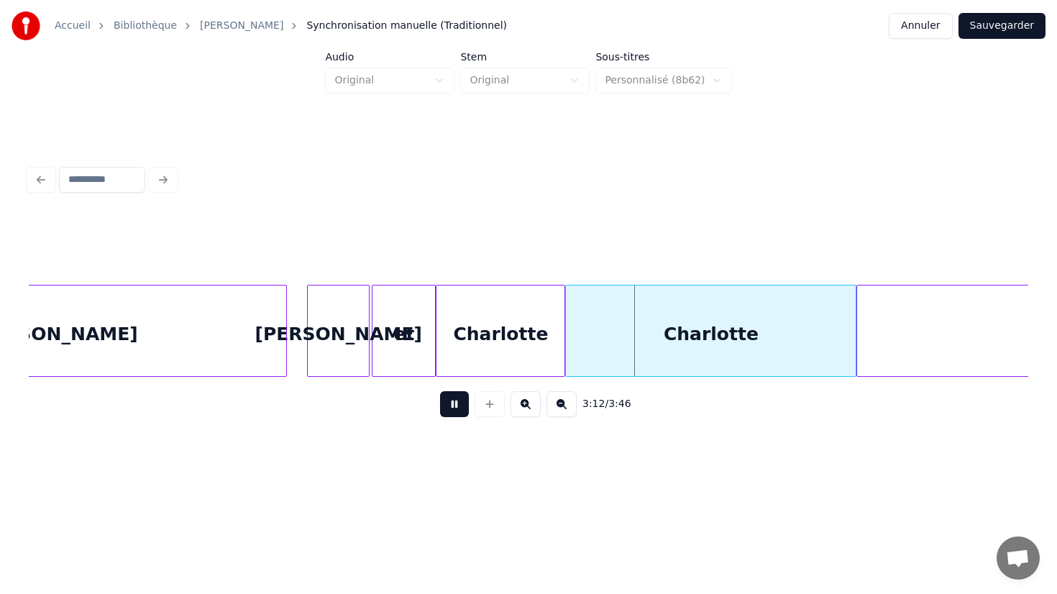
scroll to position [0, 34062]
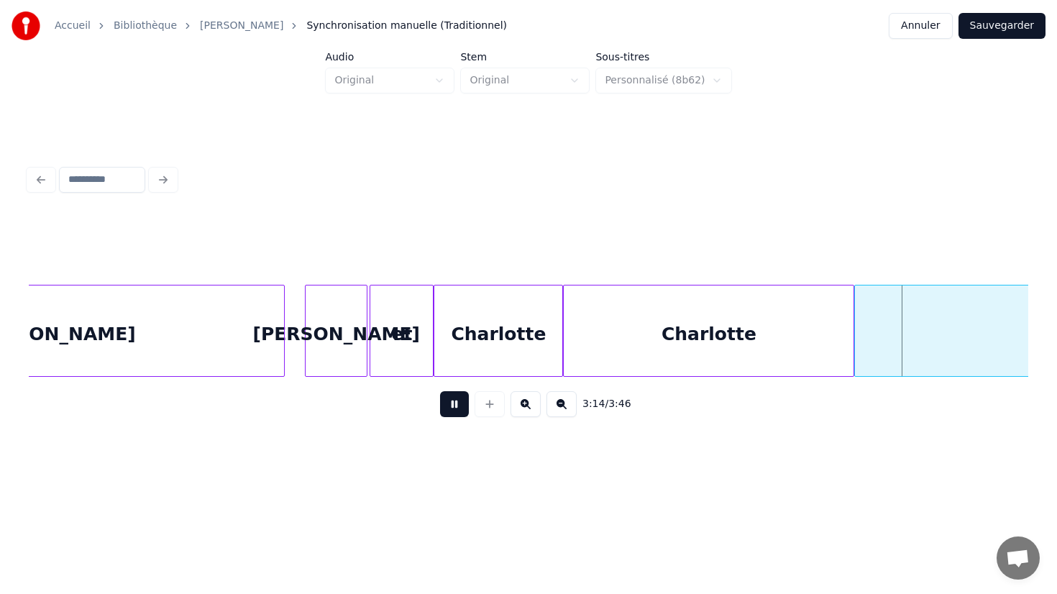
click at [541, 339] on div "Charlotte" at bounding box center [498, 334] width 128 height 98
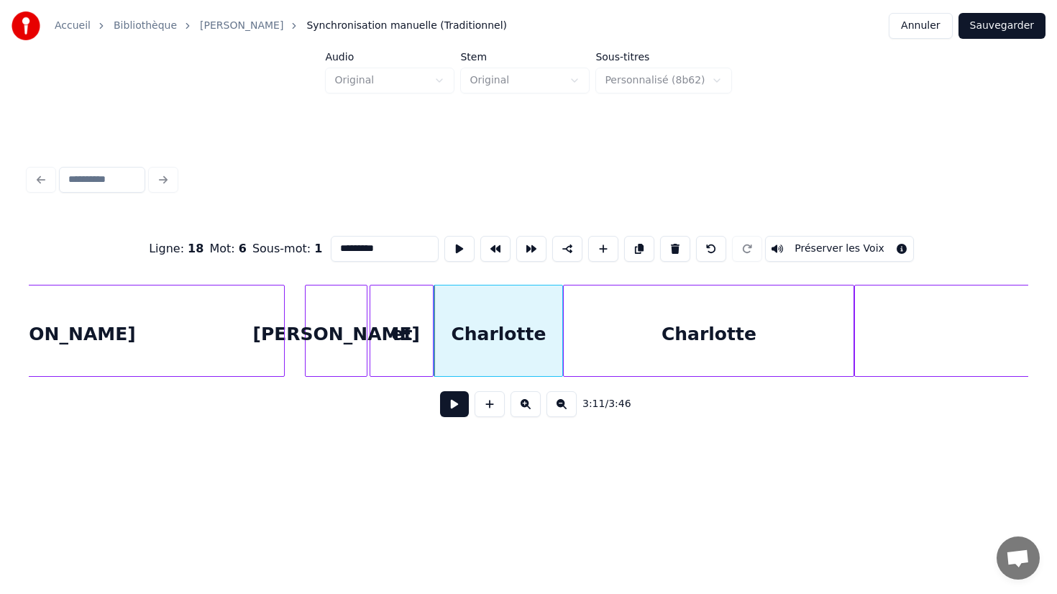
click at [641, 329] on div "Charlotte" at bounding box center [709, 334] width 290 height 98
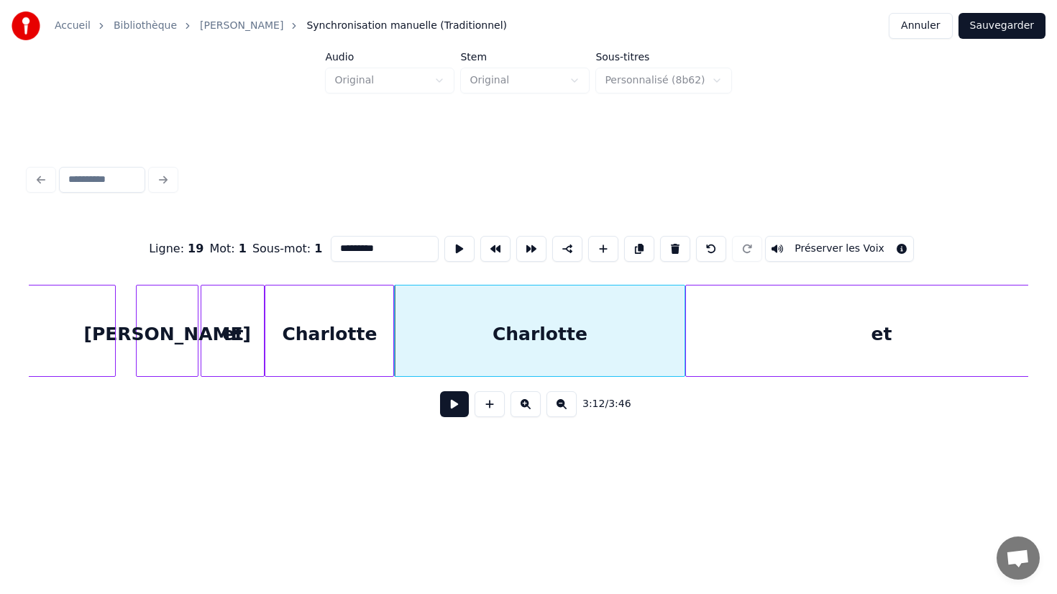
scroll to position [0, 34179]
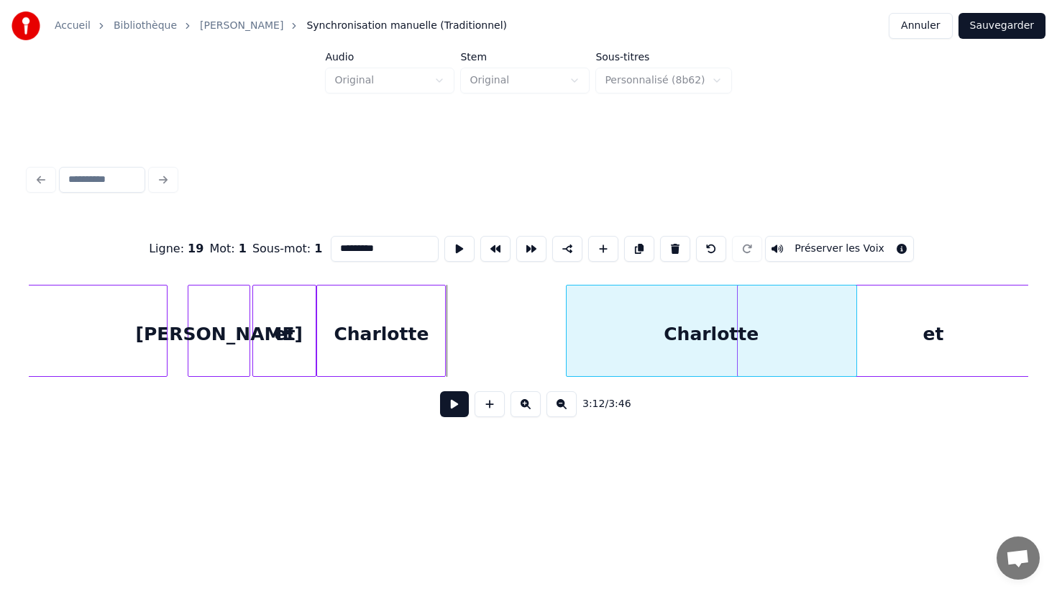
click at [697, 324] on div "Charlotte" at bounding box center [711, 334] width 290 height 98
click at [431, 340] on div "Charlotte" at bounding box center [381, 334] width 128 height 98
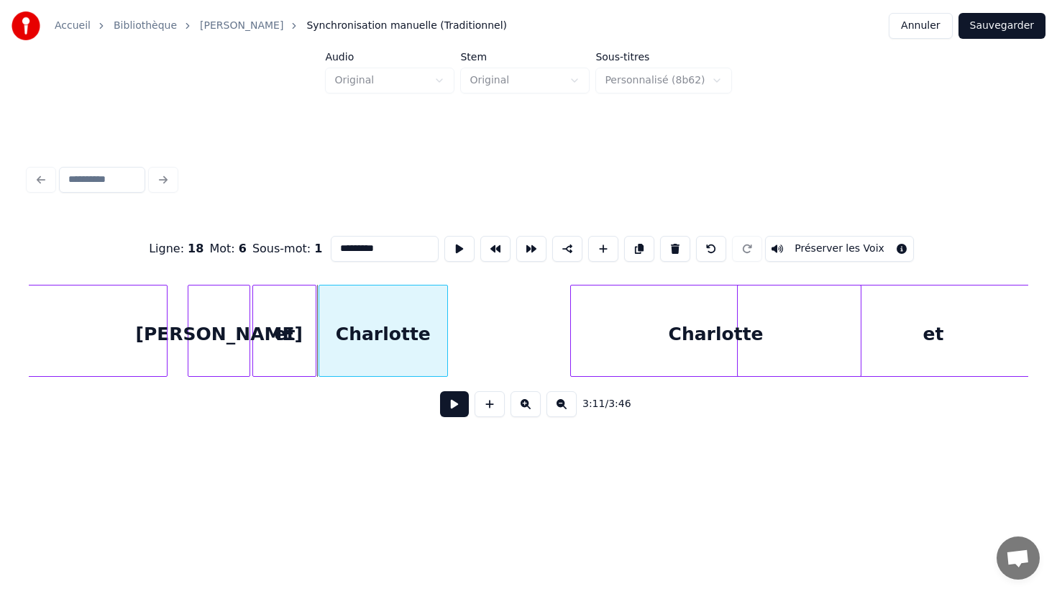
click at [446, 334] on div "Charlotte" at bounding box center [382, 331] width 129 height 92
click at [268, 334] on div "et" at bounding box center [284, 334] width 63 height 98
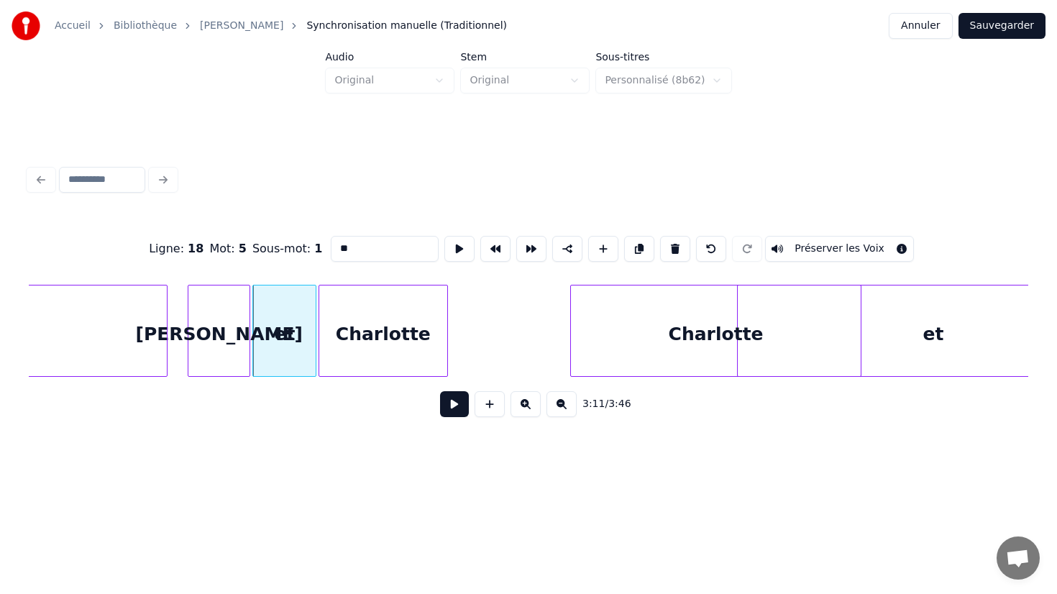
click at [206, 331] on div "[PERSON_NAME]" at bounding box center [218, 334] width 60 height 98
type input "******"
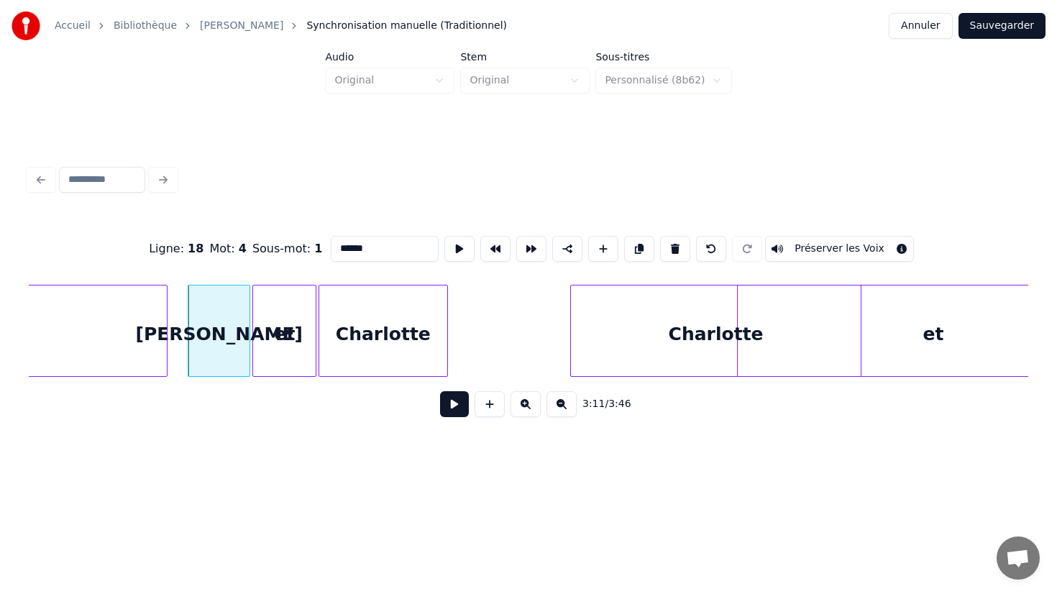
click at [451, 406] on button at bounding box center [454, 404] width 29 height 26
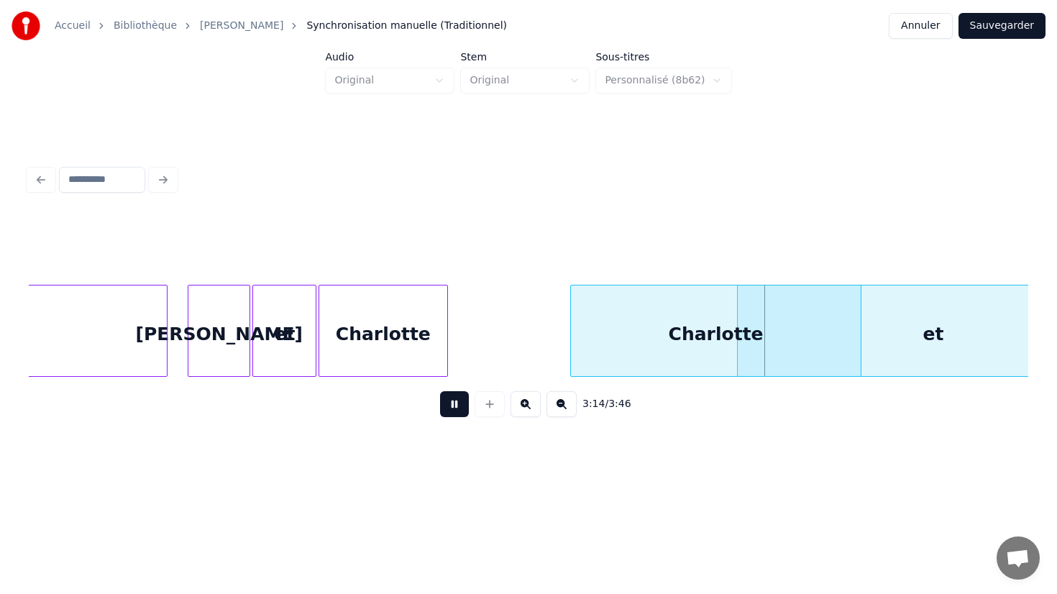
click at [451, 406] on button at bounding box center [454, 404] width 29 height 26
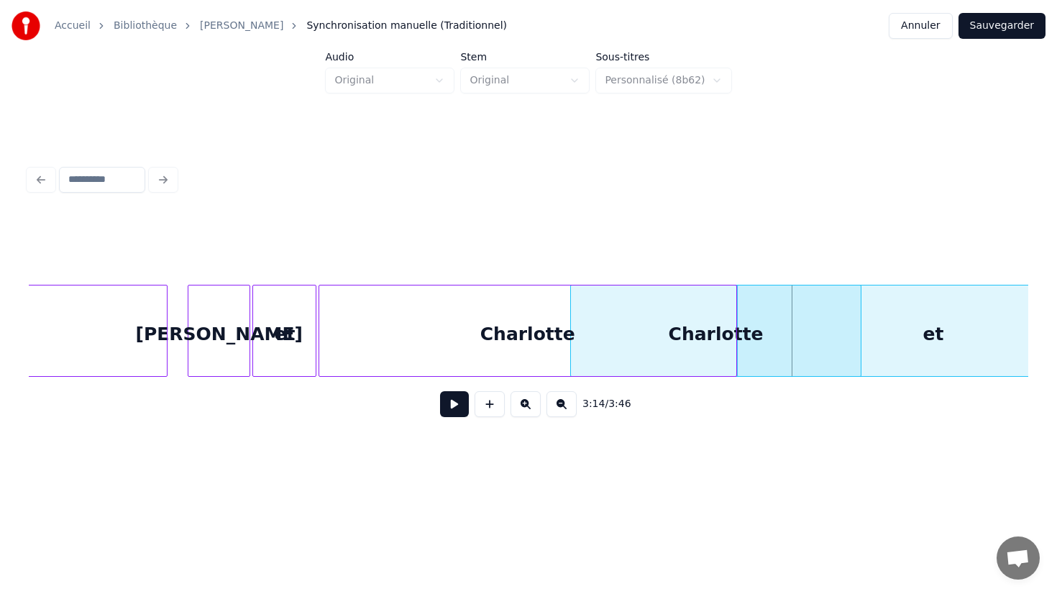
click at [735, 337] on div at bounding box center [734, 330] width 4 height 91
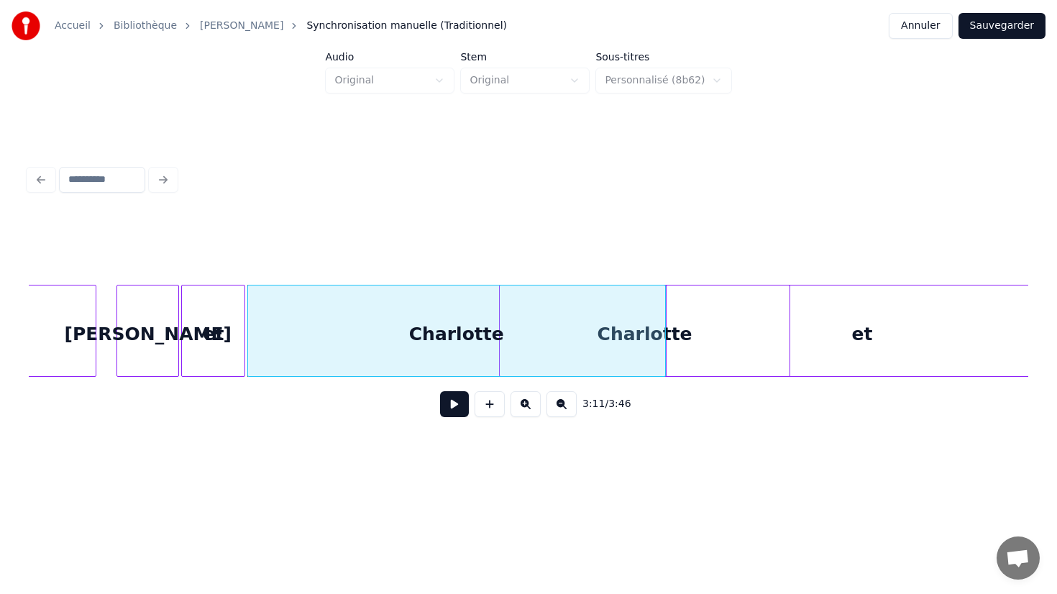
scroll to position [0, 34253]
click at [627, 334] on div "Charlotte" at bounding box center [454, 334] width 417 height 98
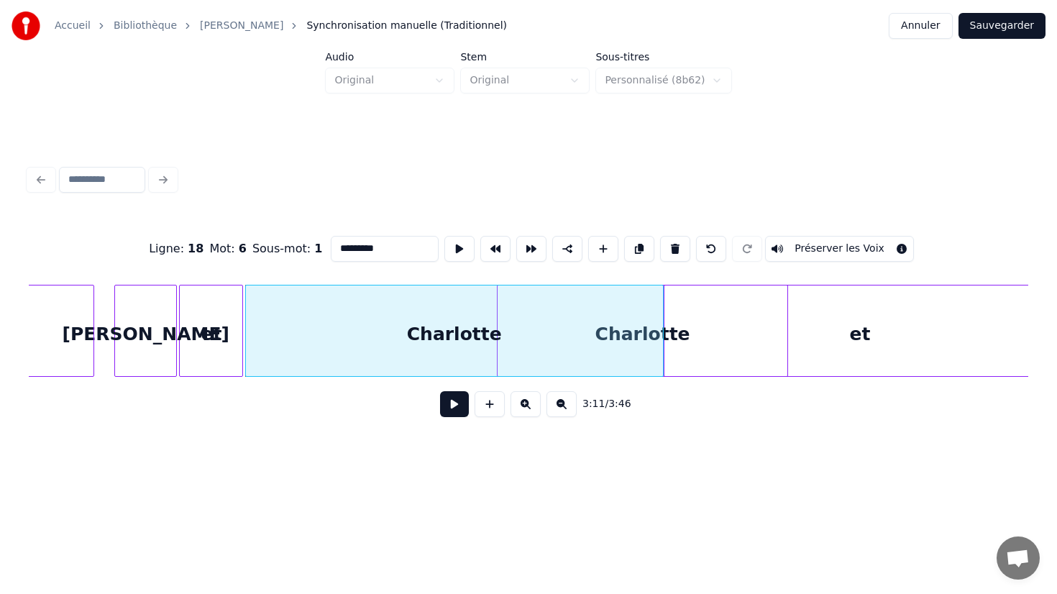
click at [684, 340] on div "Charlotte" at bounding box center [642, 334] width 290 height 98
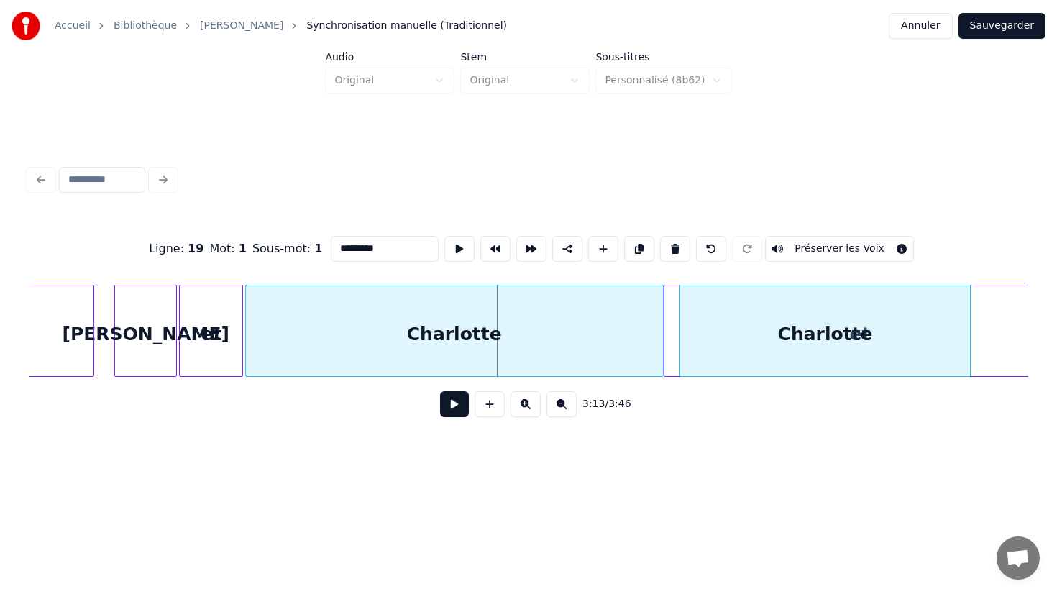
click at [876, 339] on div "Charlotte" at bounding box center [825, 334] width 290 height 98
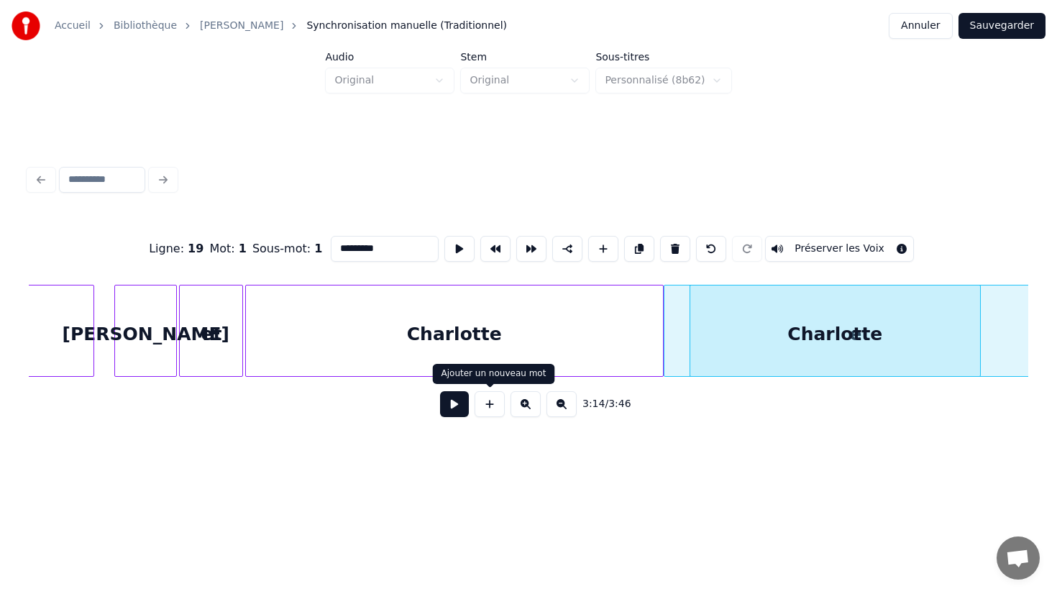
click at [526, 332] on div "Charlotte" at bounding box center [454, 334] width 417 height 98
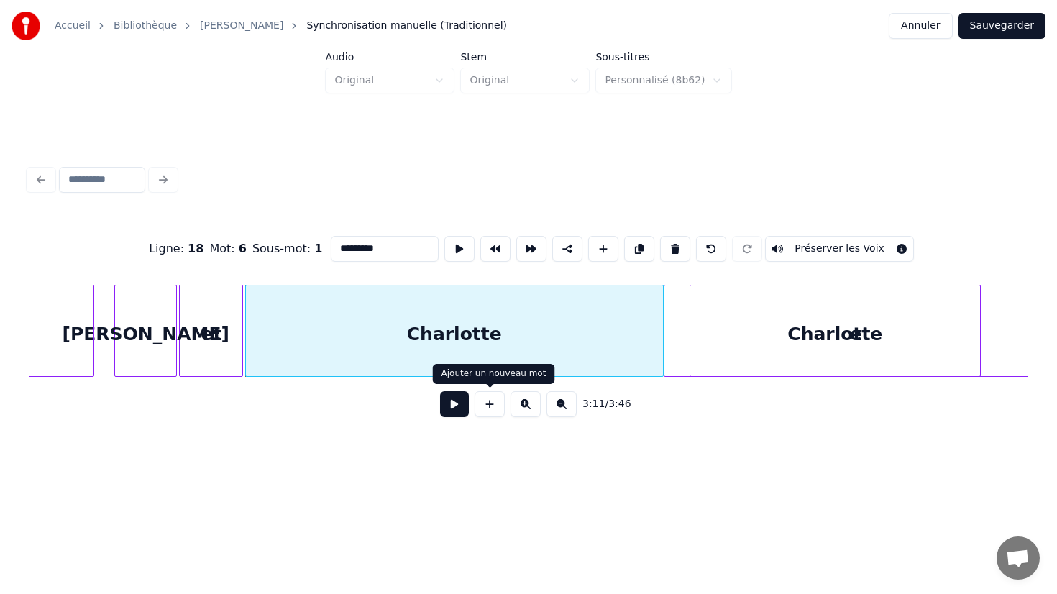
click at [446, 407] on button at bounding box center [454, 404] width 29 height 26
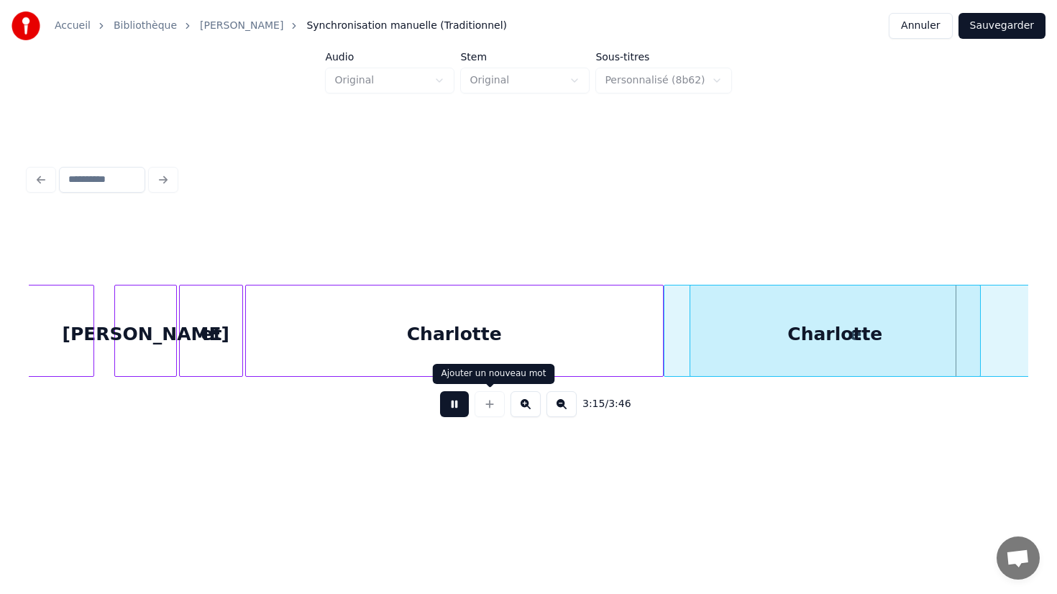
click at [458, 406] on button at bounding box center [454, 404] width 29 height 26
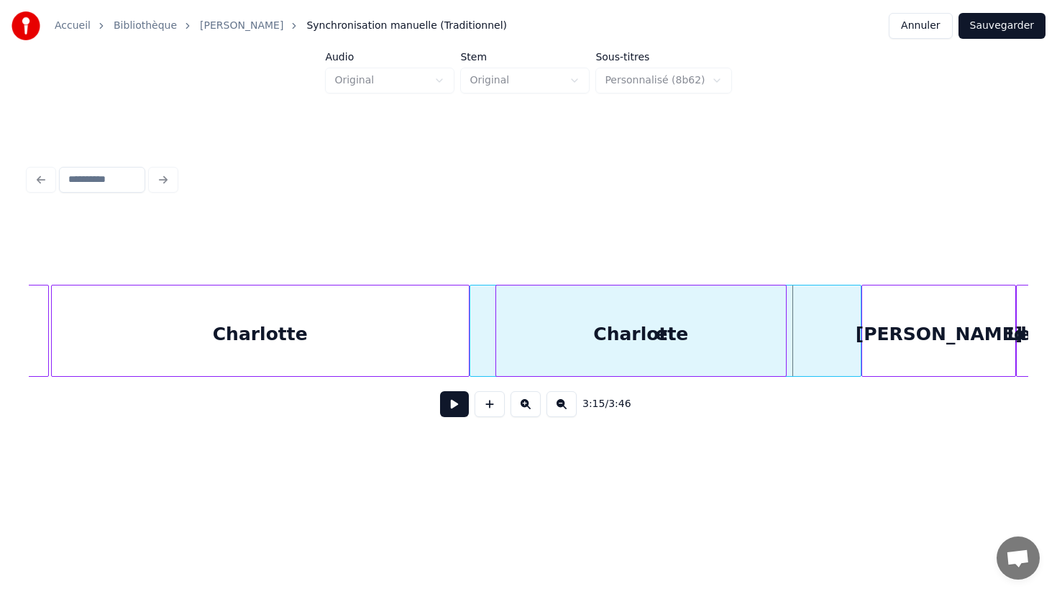
scroll to position [0, 34457]
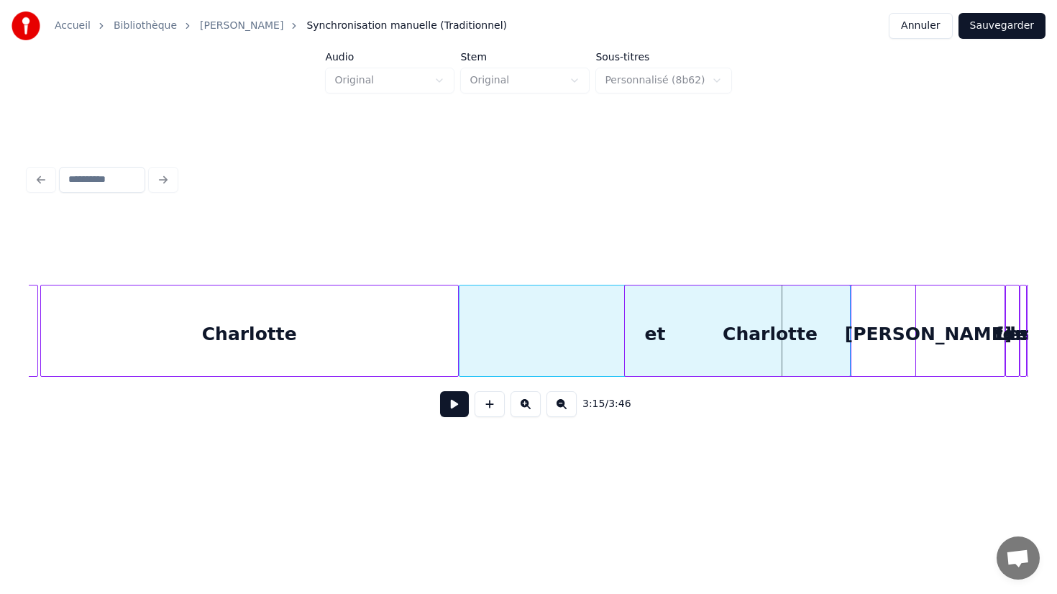
click at [815, 337] on div "Charlotte" at bounding box center [770, 334] width 290 height 98
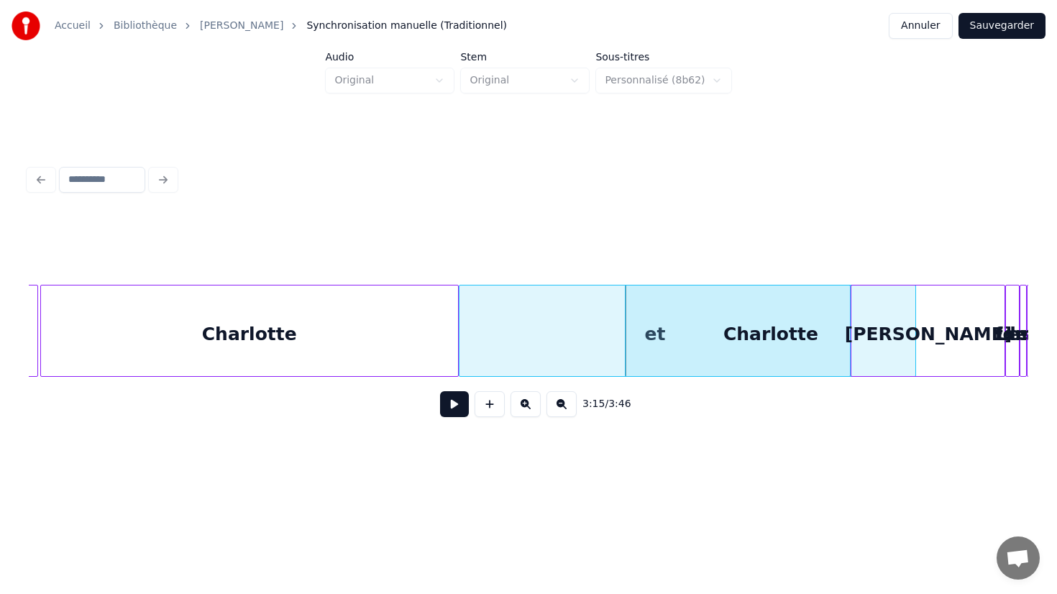
click at [495, 327] on div "et" at bounding box center [654, 334] width 390 height 98
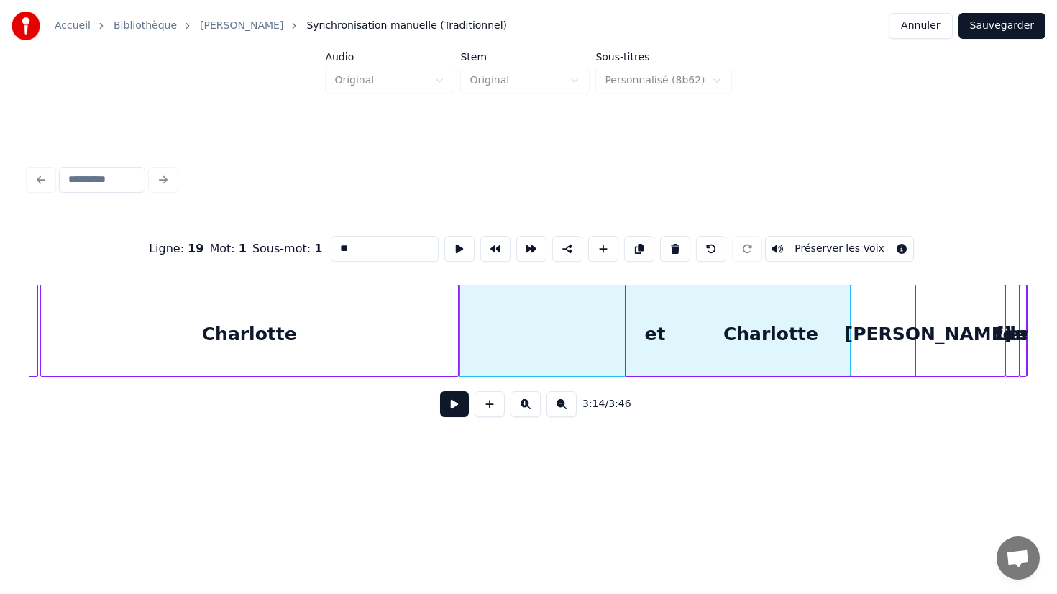
click at [370, 332] on div "Charlotte" at bounding box center [249, 334] width 417 height 98
type input "*********"
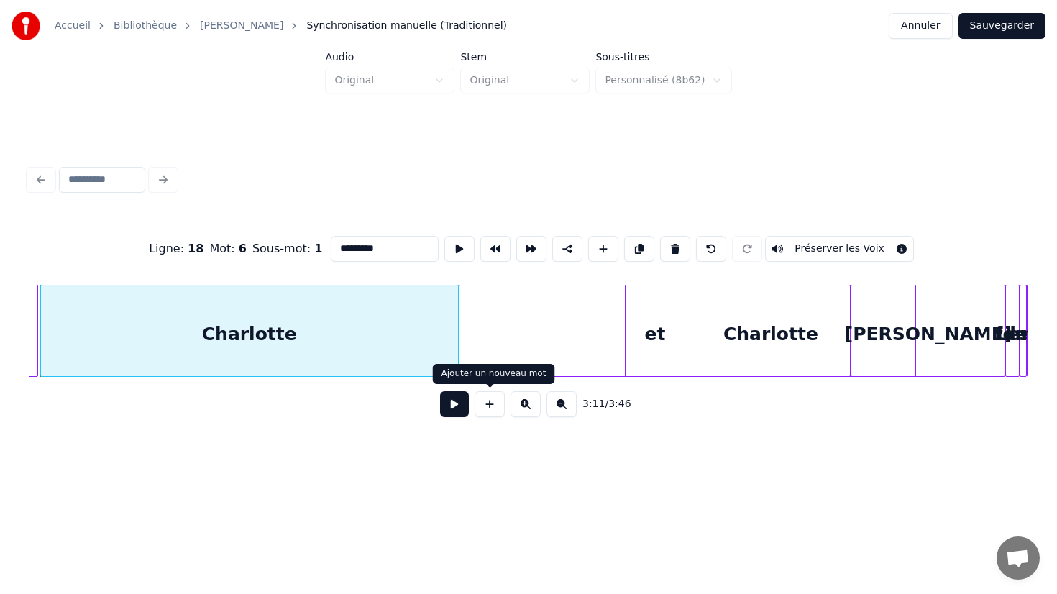
click at [446, 404] on button at bounding box center [454, 404] width 29 height 26
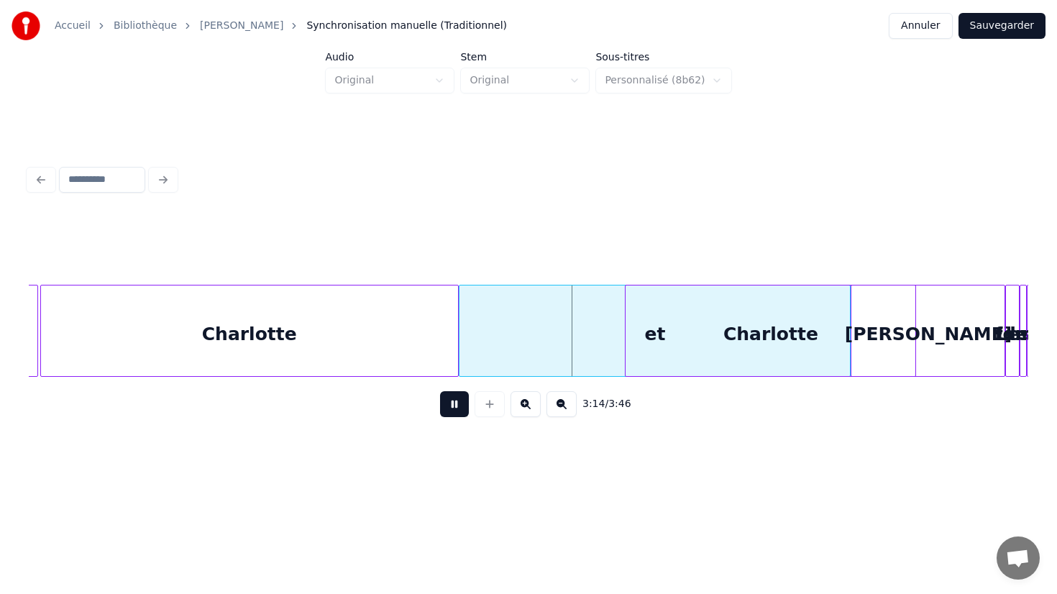
click at [446, 404] on button at bounding box center [454, 404] width 29 height 26
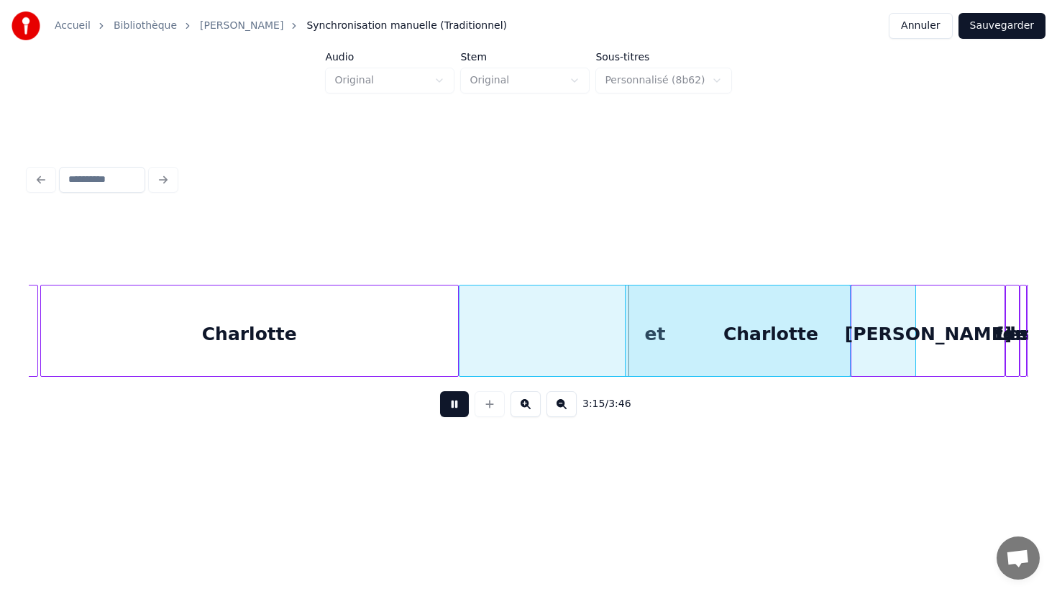
click at [446, 404] on button at bounding box center [454, 404] width 29 height 26
click at [685, 349] on div "Charlotte" at bounding box center [770, 334] width 290 height 98
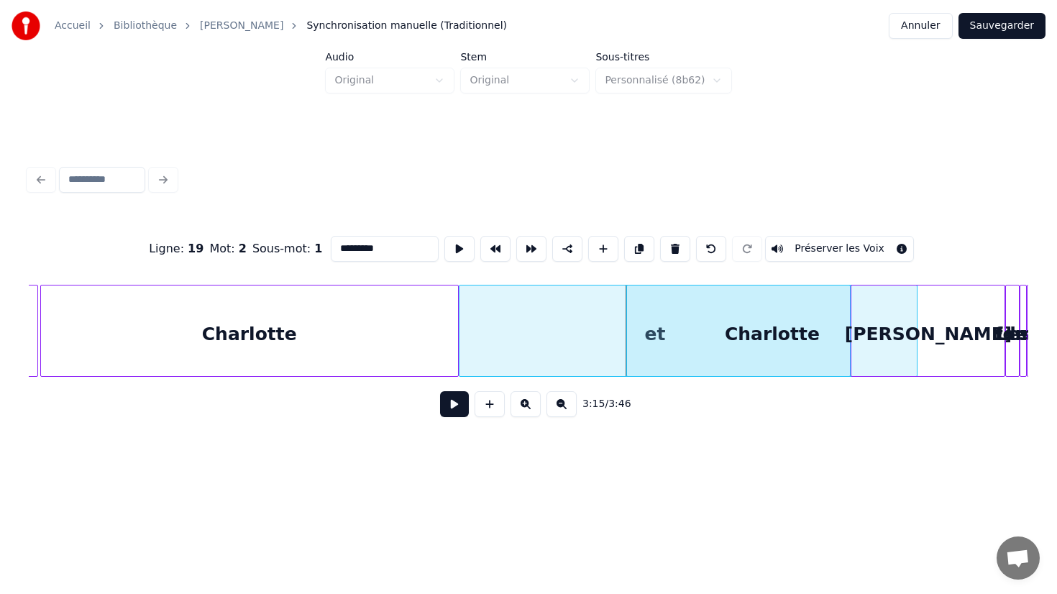
click at [737, 345] on div "Charlotte" at bounding box center [772, 334] width 290 height 98
click at [884, 357] on div "[PERSON_NAME]" at bounding box center [927, 334] width 153 height 98
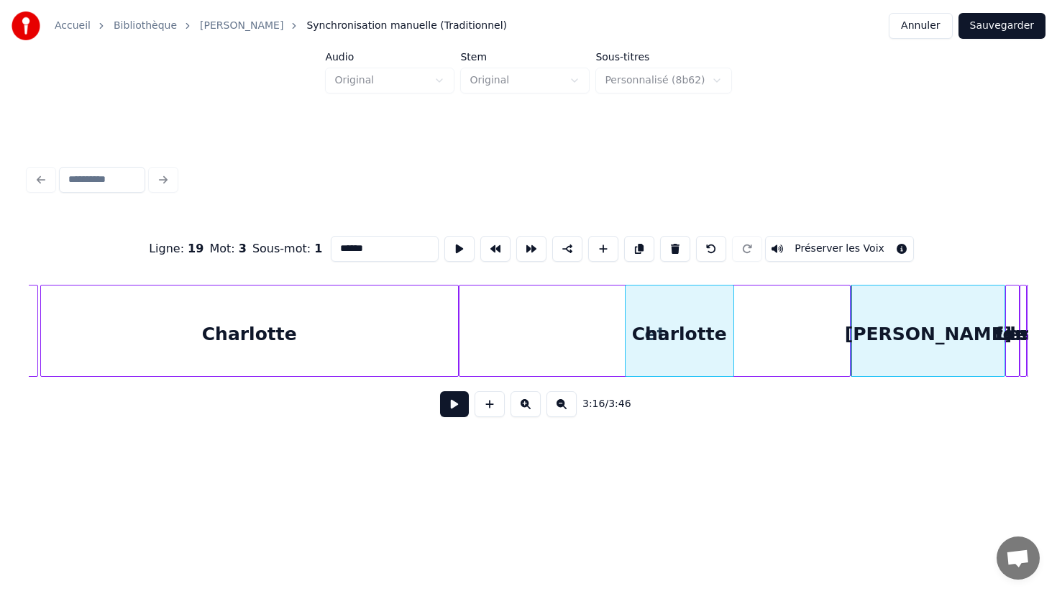
click at [731, 329] on div at bounding box center [731, 330] width 4 height 91
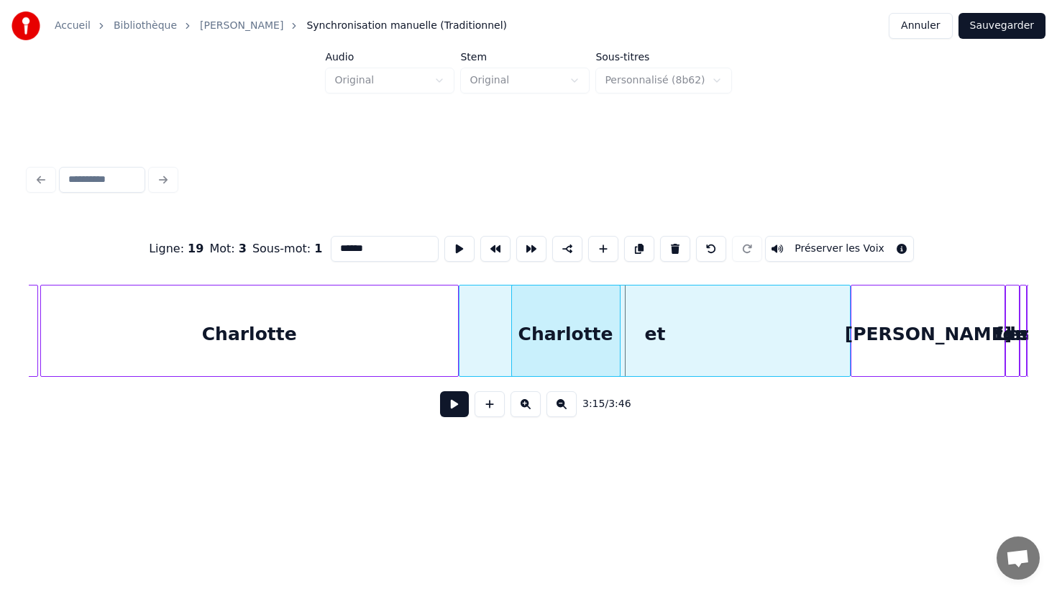
click at [548, 359] on div "Charlotte" at bounding box center [566, 334] width 108 height 98
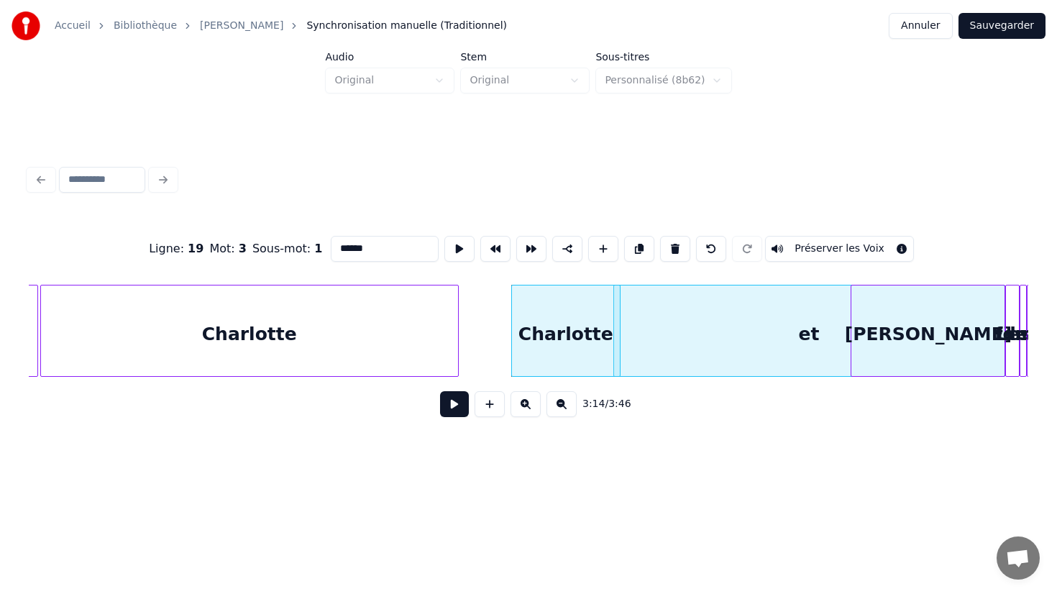
click at [810, 338] on div "et" at bounding box center [809, 334] width 390 height 98
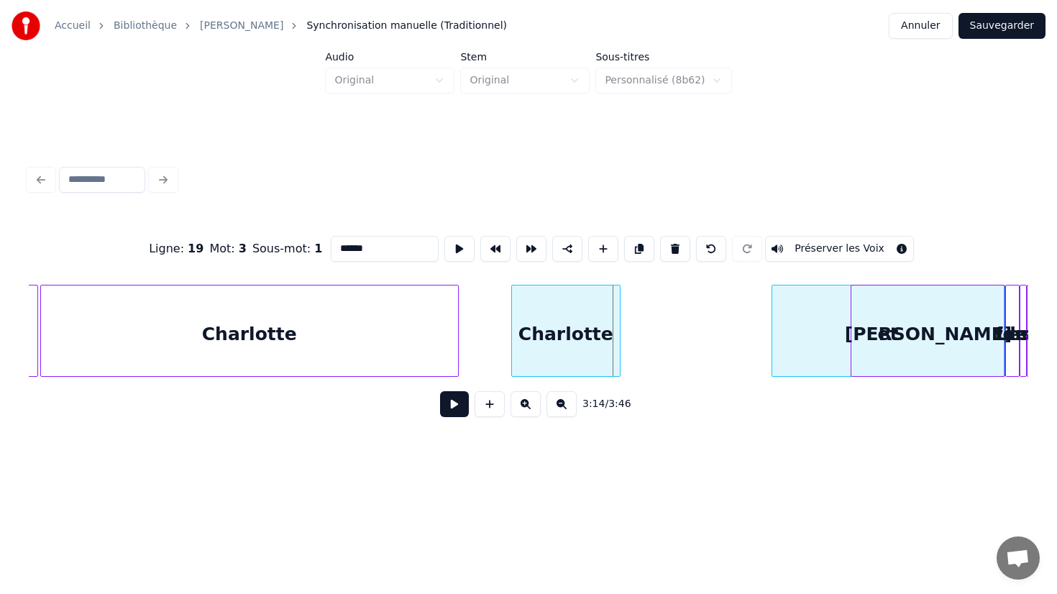
click at [776, 319] on div at bounding box center [774, 330] width 4 height 91
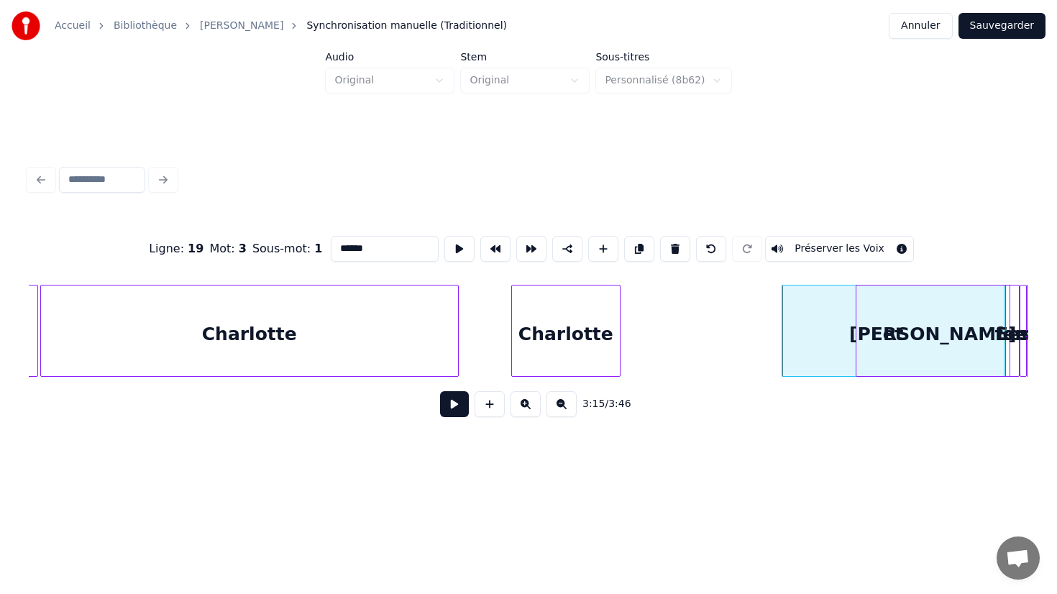
click at [880, 334] on div "[PERSON_NAME]" at bounding box center [932, 334] width 153 height 98
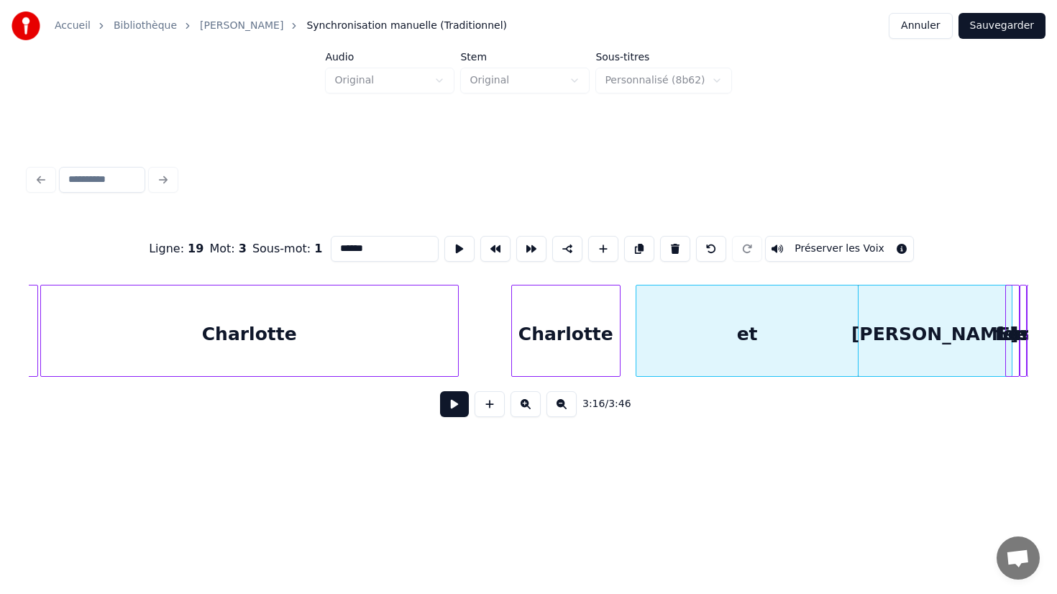
click at [679, 341] on div "et" at bounding box center [746, 334] width 221 height 98
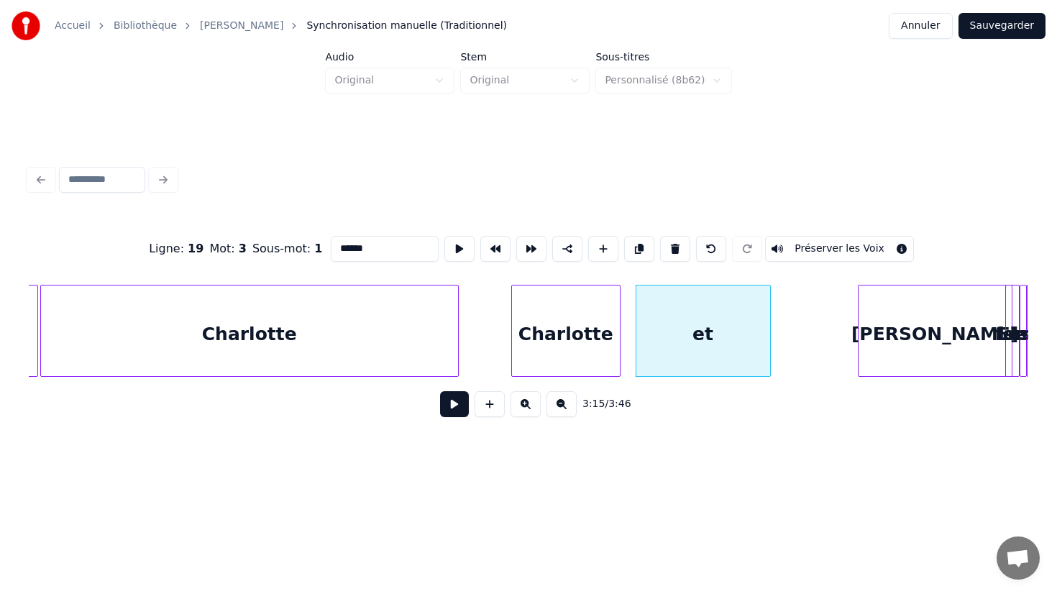
click at [766, 334] on div at bounding box center [768, 330] width 4 height 91
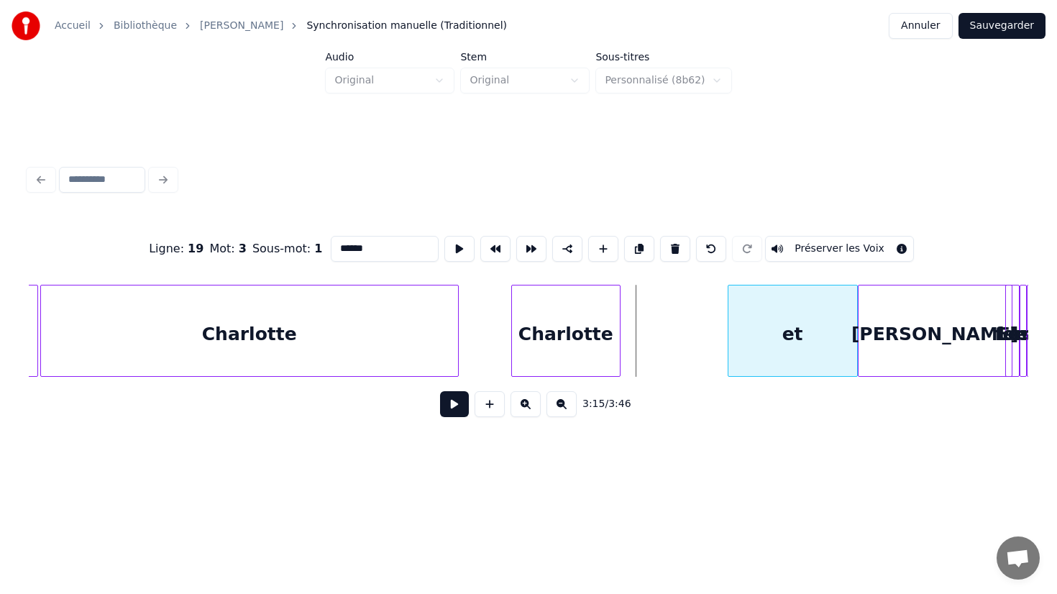
click at [813, 334] on div "et" at bounding box center [792, 334] width 129 height 98
click at [596, 348] on div "Charlotte" at bounding box center [608, 334] width 108 height 98
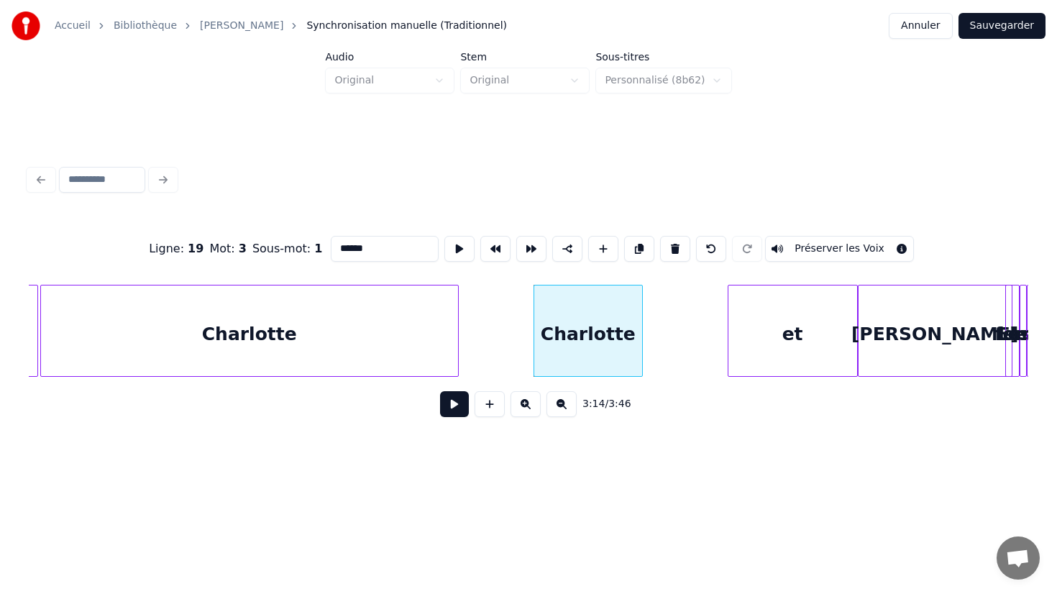
click at [366, 338] on div "Charlotte" at bounding box center [249, 334] width 417 height 98
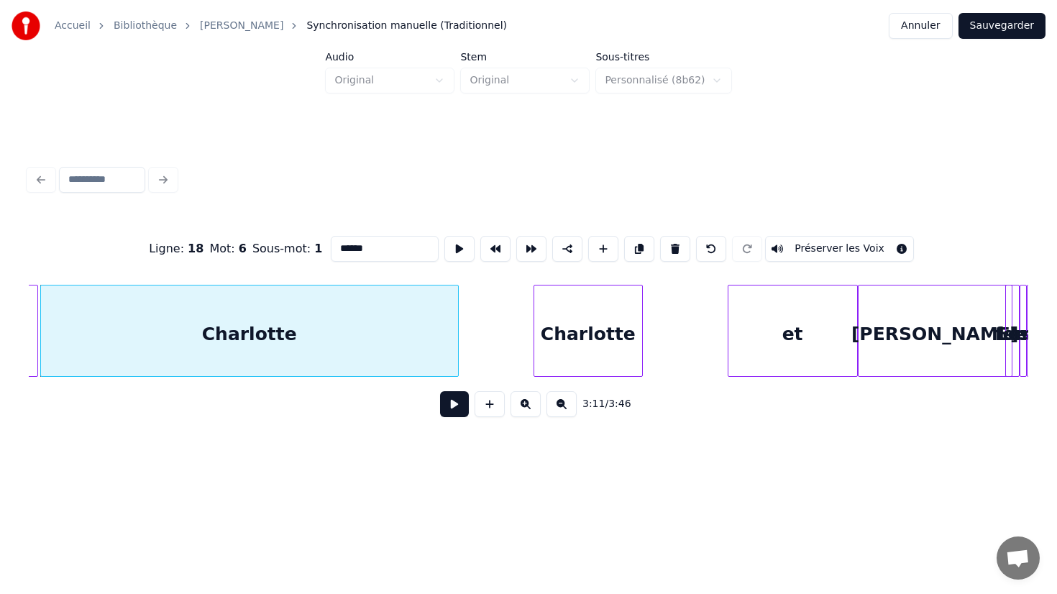
type input "*********"
click at [454, 404] on button at bounding box center [454, 404] width 29 height 26
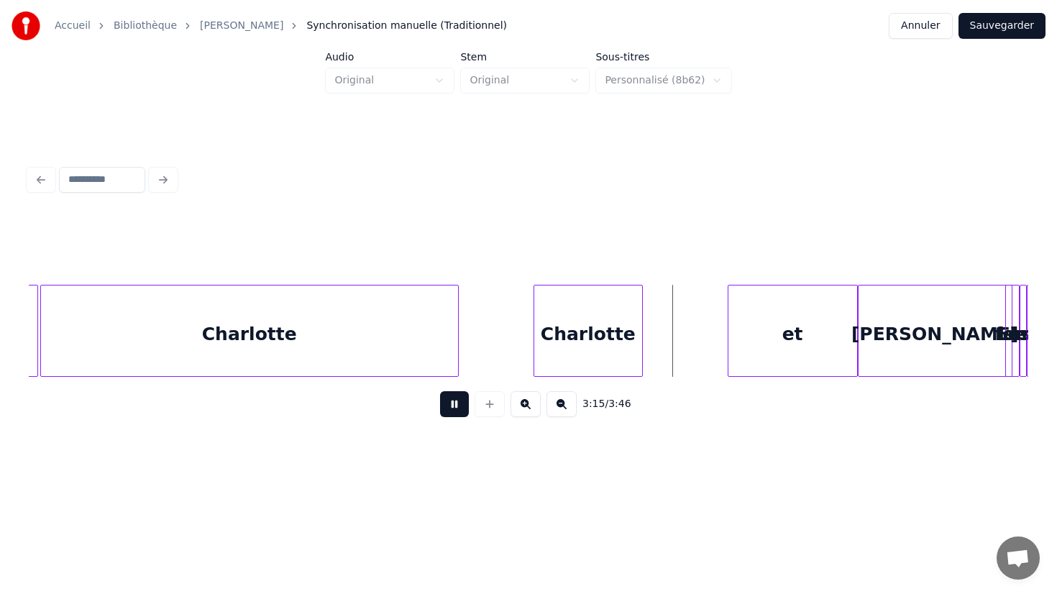
click at [454, 404] on button at bounding box center [454, 404] width 29 height 26
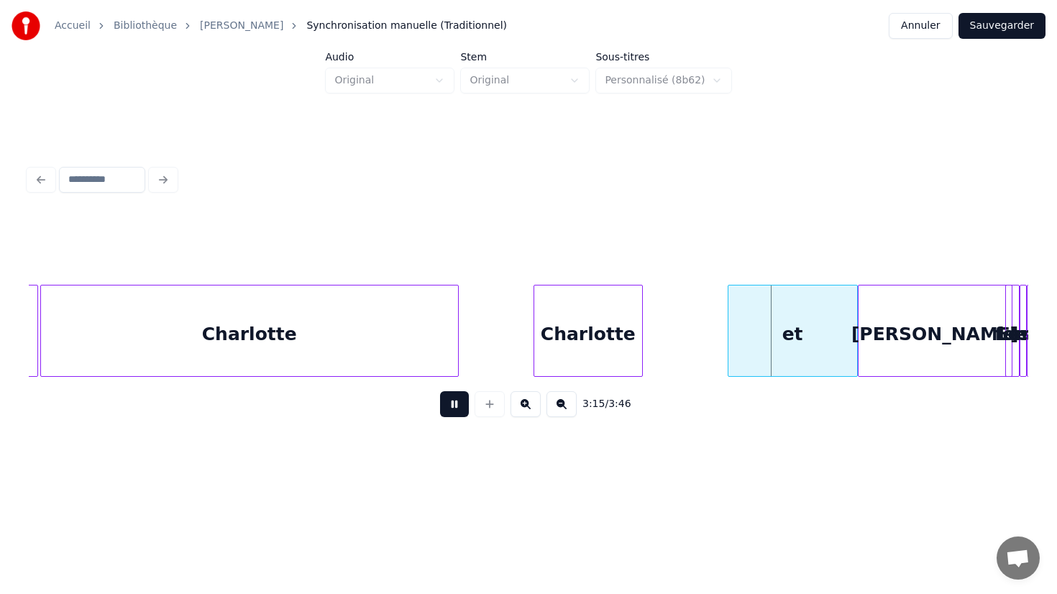
click at [454, 404] on button at bounding box center [454, 404] width 29 height 26
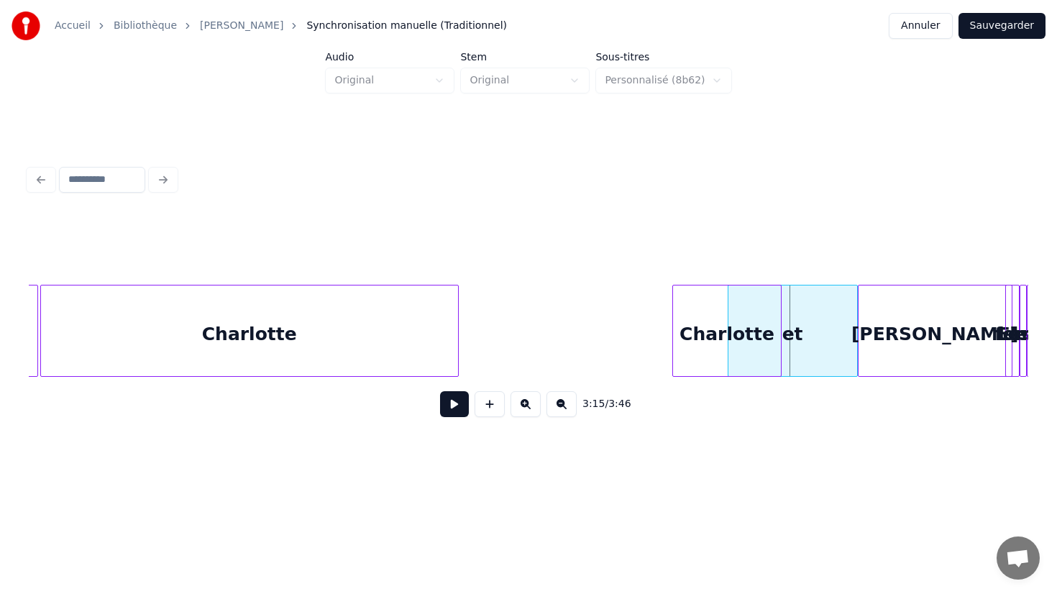
click at [673, 356] on div "Charlotte" at bounding box center [727, 334] width 108 height 98
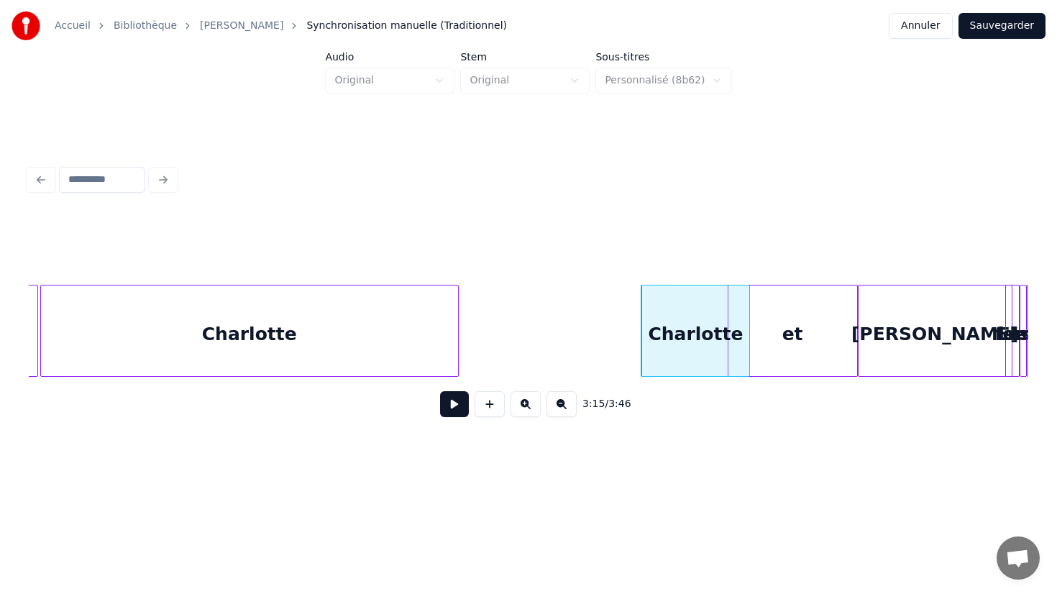
click at [784, 343] on div "et" at bounding box center [792, 334] width 129 height 98
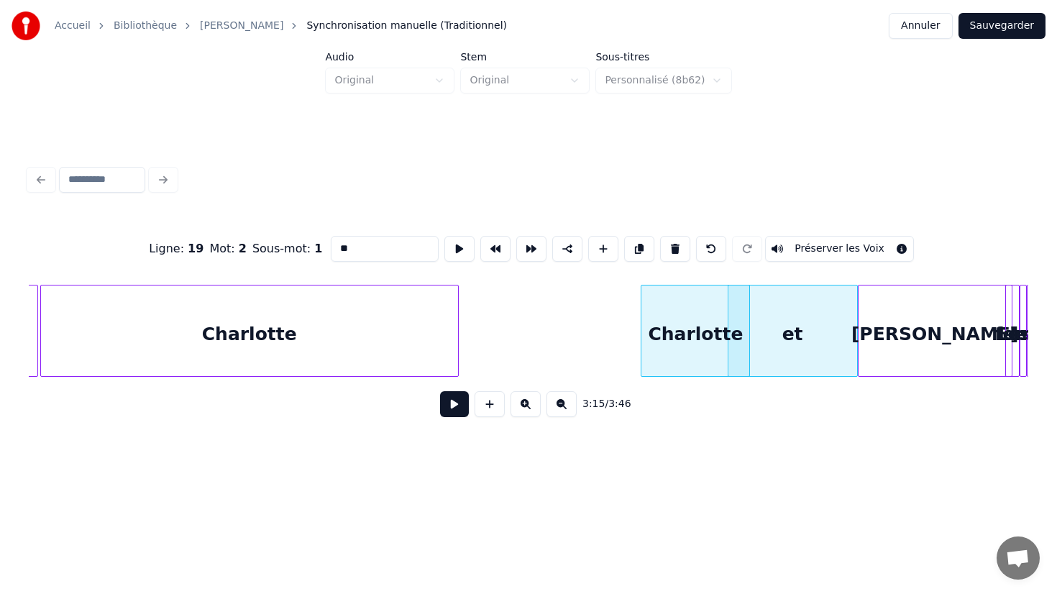
click at [726, 331] on div "Charlotte" at bounding box center [695, 334] width 108 height 98
type input "*********"
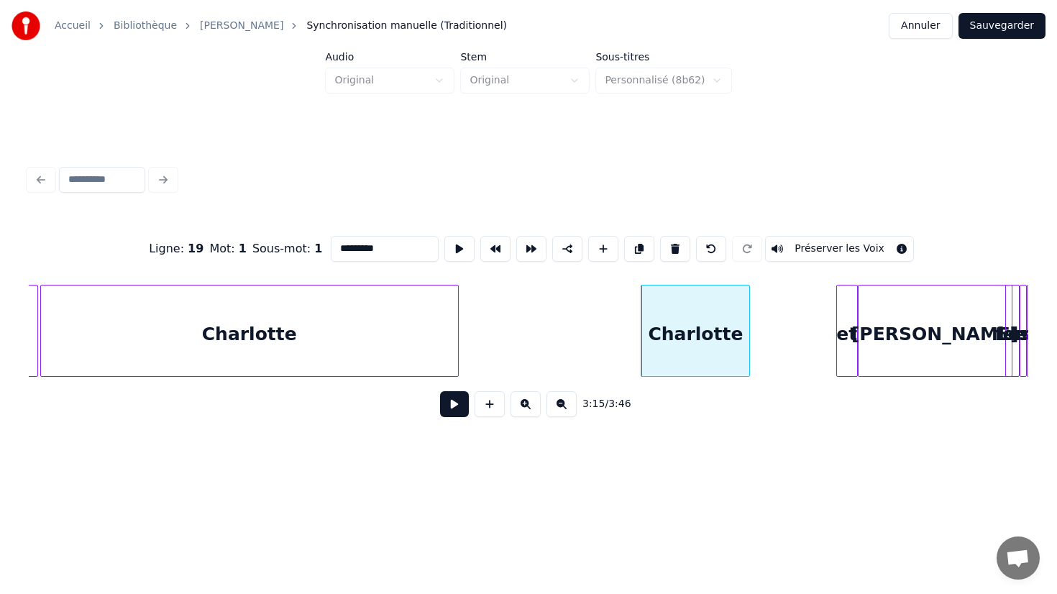
click at [837, 325] on div at bounding box center [839, 330] width 4 height 91
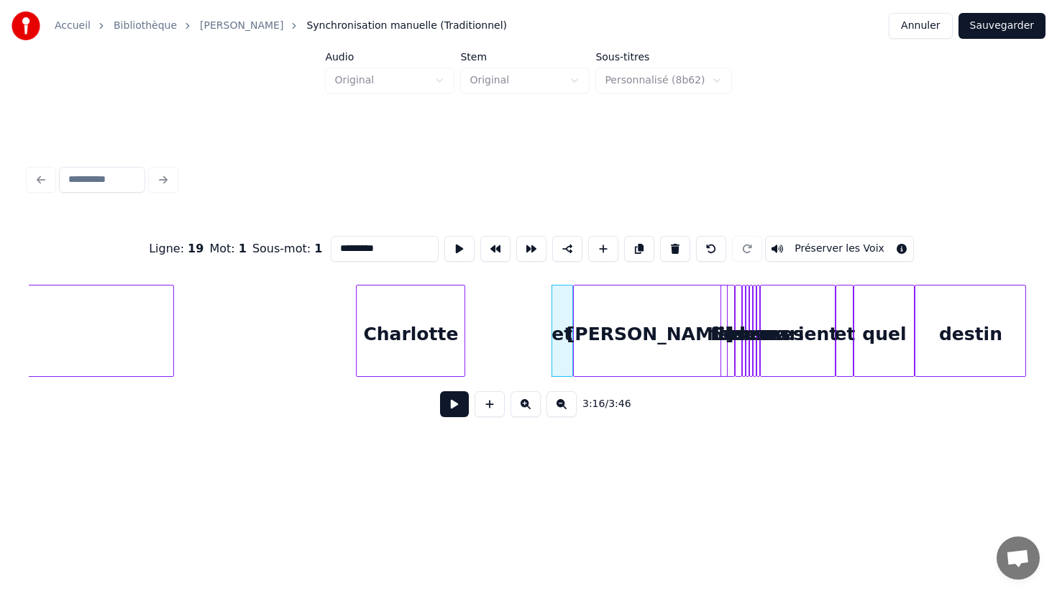
scroll to position [0, 34773]
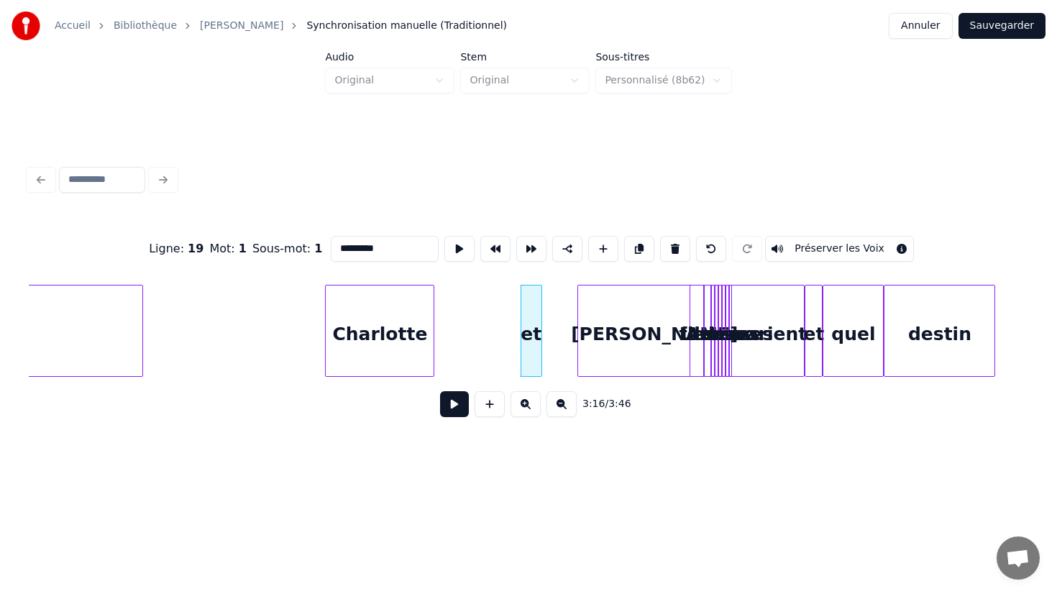
click at [664, 340] on div "[PERSON_NAME]" at bounding box center [654, 334] width 153 height 98
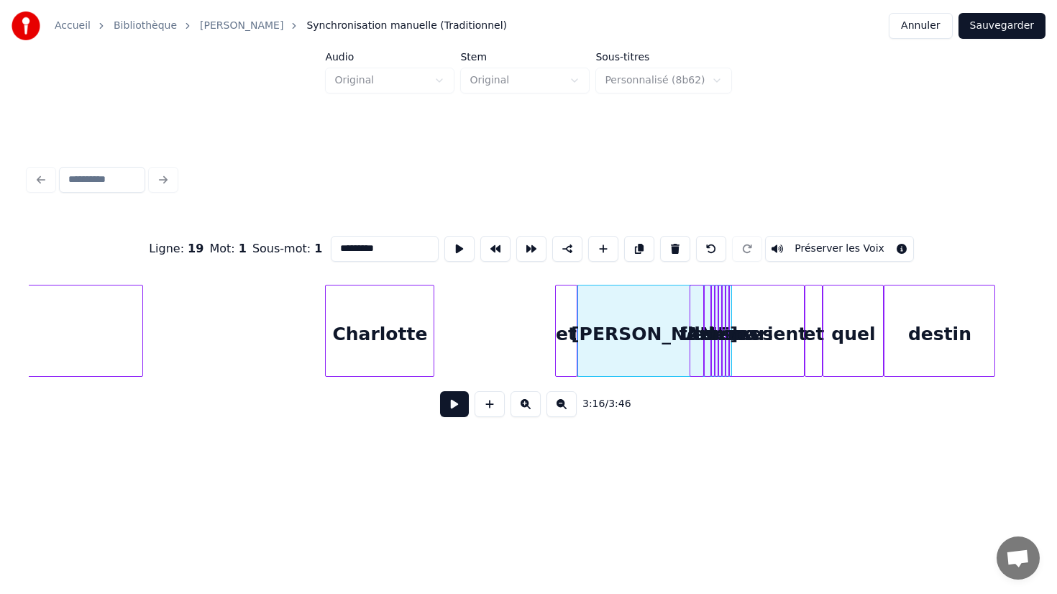
click at [567, 344] on div "et" at bounding box center [566, 334] width 20 height 98
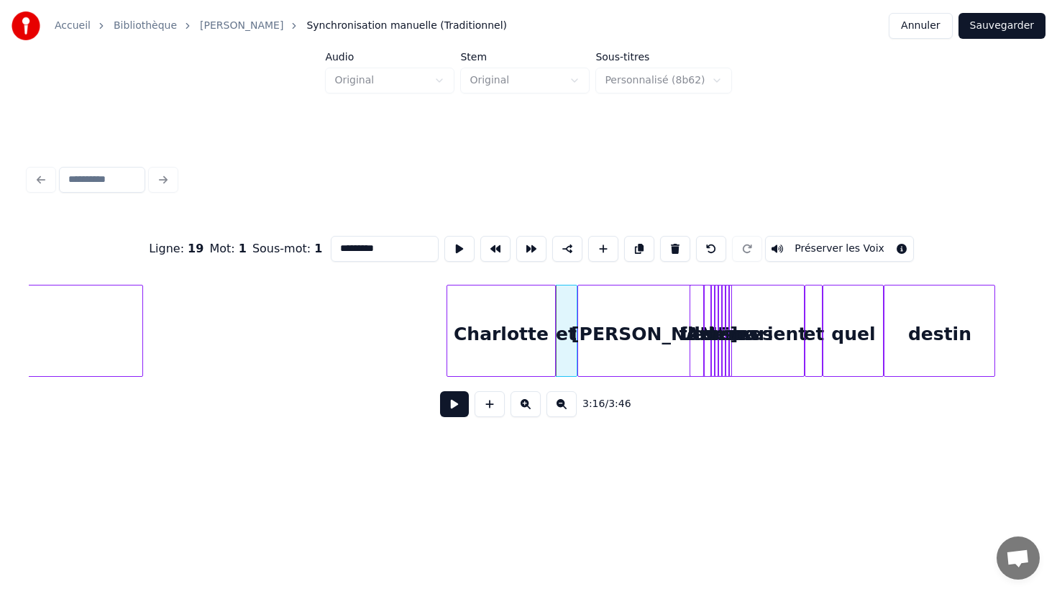
click at [529, 350] on div "Charlotte" at bounding box center [501, 334] width 108 height 98
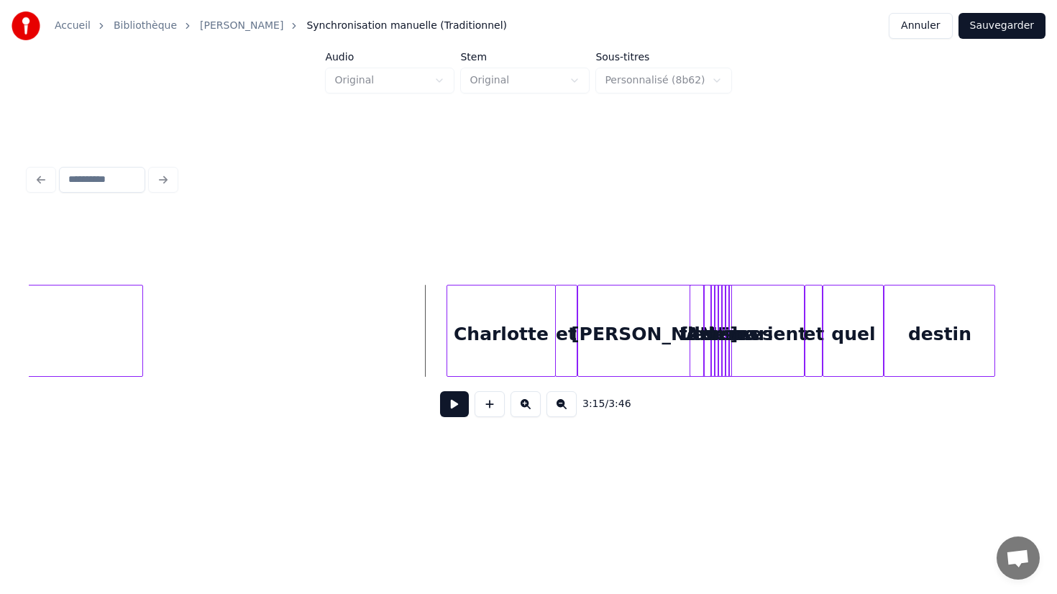
click at [449, 392] on button at bounding box center [454, 404] width 29 height 26
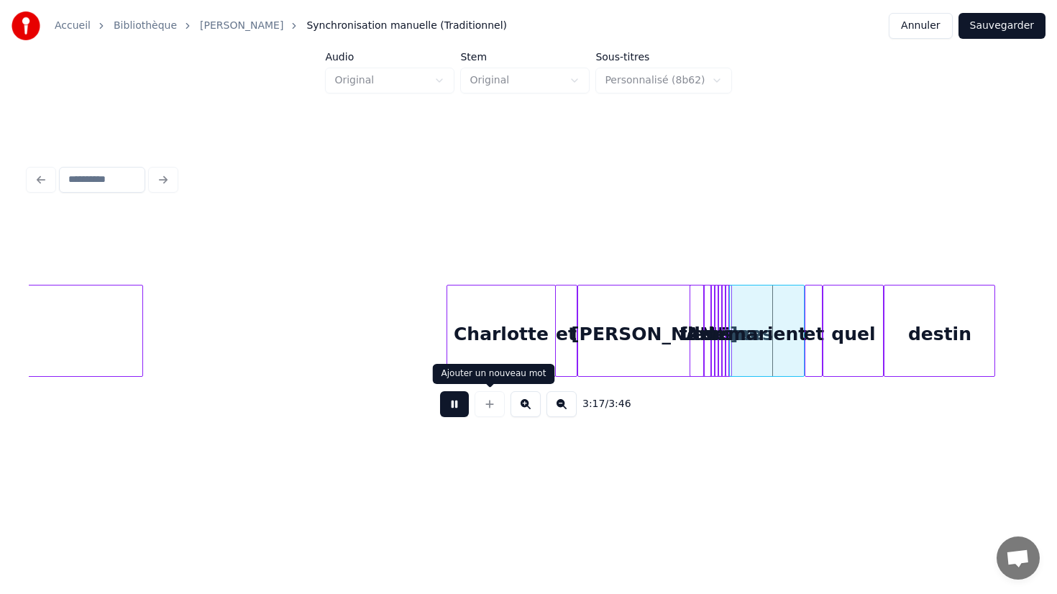
click at [469, 403] on div "3:17 / 3:46" at bounding box center [528, 404] width 976 height 32
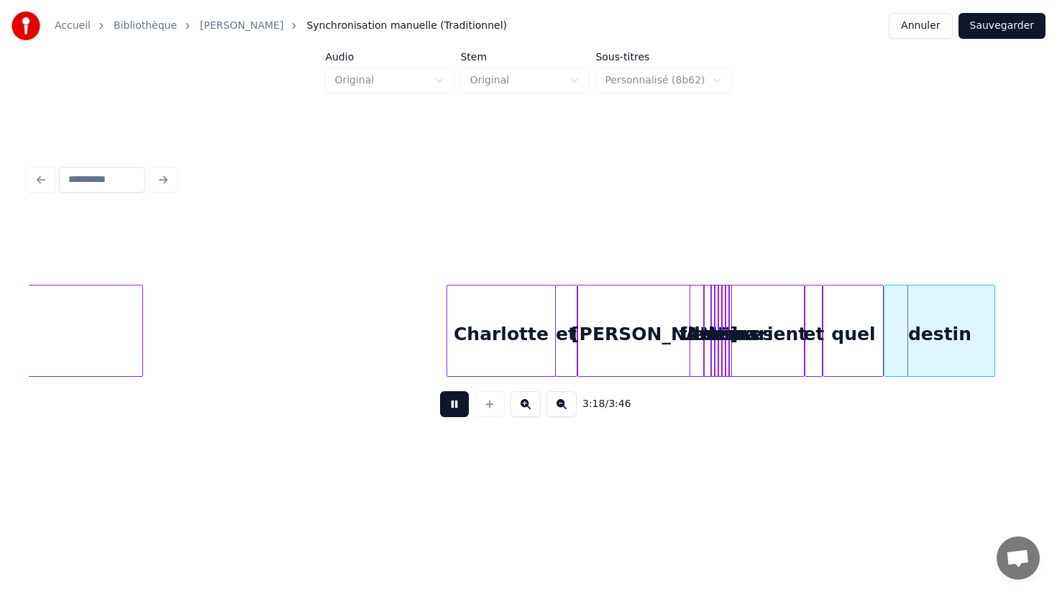
click at [469, 403] on div "3:18 / 3:46" at bounding box center [528, 404] width 976 height 32
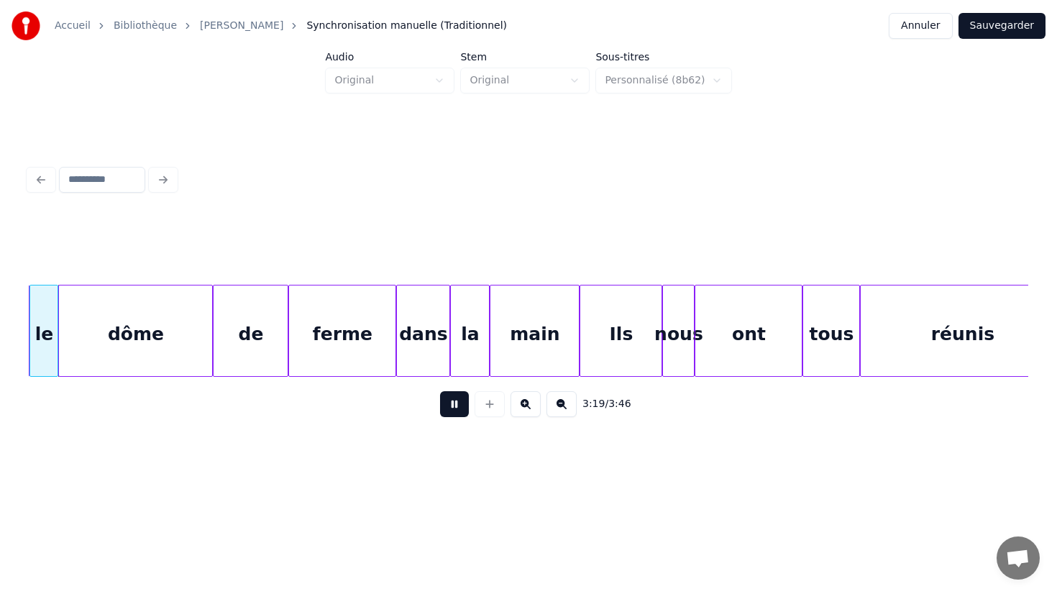
scroll to position [0, 35836]
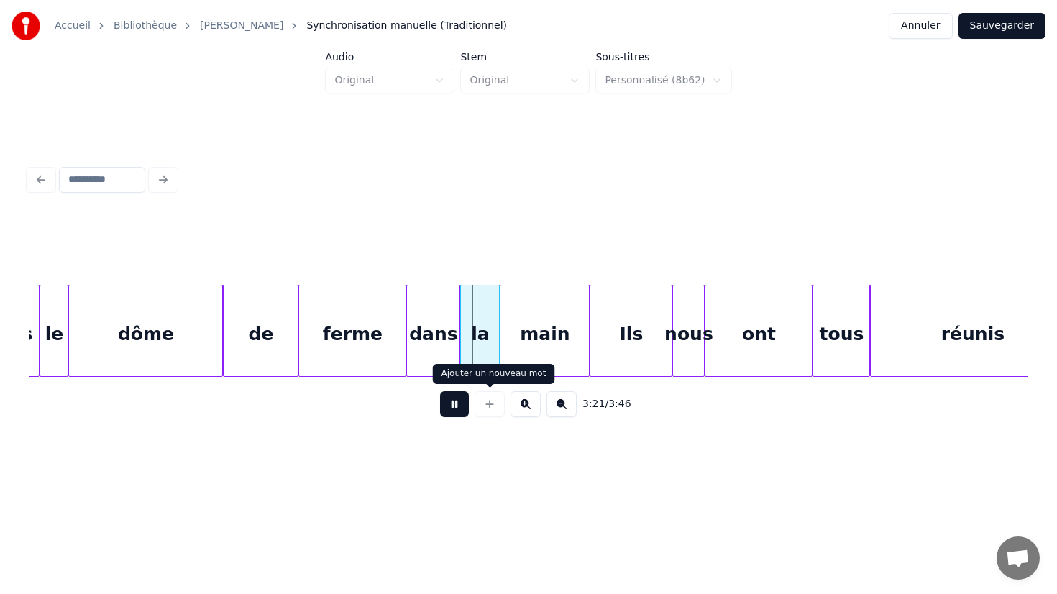
click at [455, 400] on button at bounding box center [454, 404] width 29 height 26
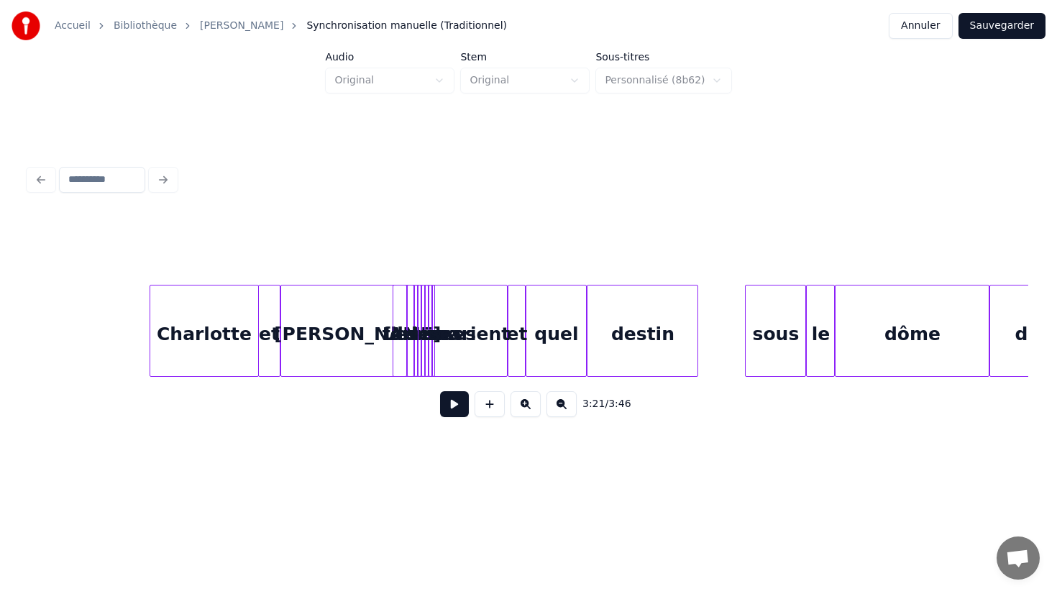
scroll to position [0, 35061]
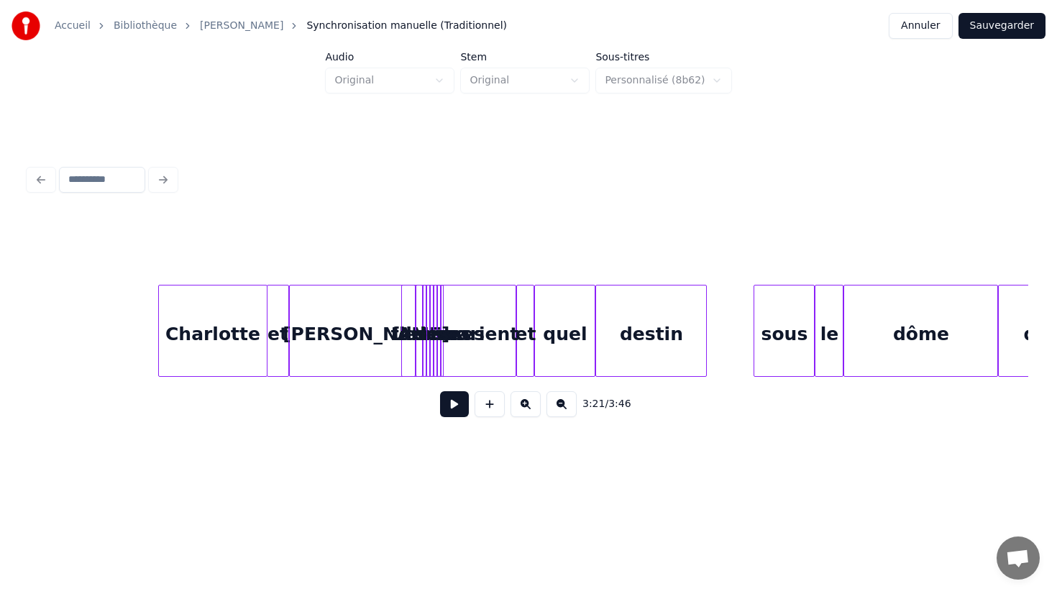
click at [377, 324] on div "[PERSON_NAME]" at bounding box center [366, 334] width 153 height 98
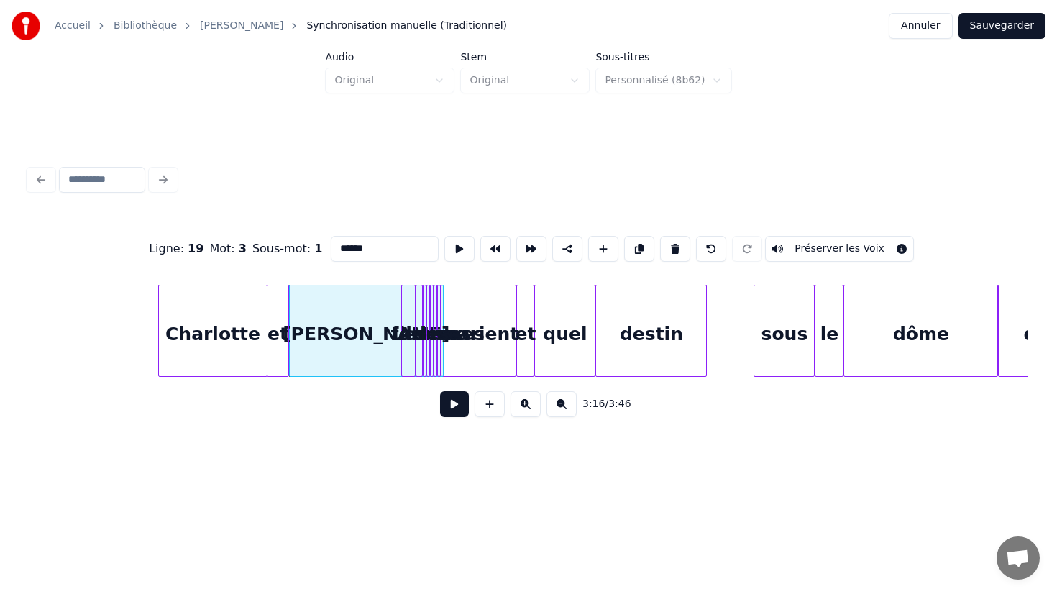
click at [405, 325] on div at bounding box center [404, 330] width 4 height 91
click at [373, 326] on div "[PERSON_NAME]" at bounding box center [366, 334] width 153 height 98
click at [423, 326] on div "femmes" at bounding box center [430, 334] width 14 height 98
click at [351, 329] on div "[PERSON_NAME]" at bounding box center [366, 334] width 153 height 98
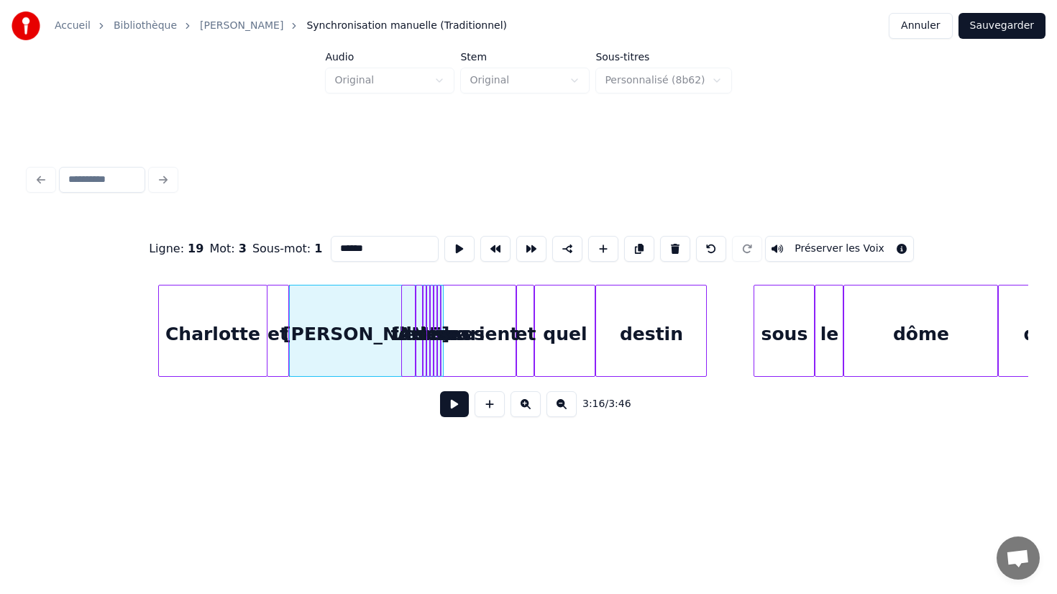
click at [423, 323] on div "femmes" at bounding box center [430, 334] width 14 height 98
click at [408, 313] on div "Les" at bounding box center [409, 334] width 14 height 98
click at [414, 308] on div at bounding box center [412, 330] width 4 height 91
click at [408, 308] on div "Les" at bounding box center [409, 334] width 14 height 98
click at [400, 419] on div "3:17 / 3:46" at bounding box center [528, 404] width 976 height 32
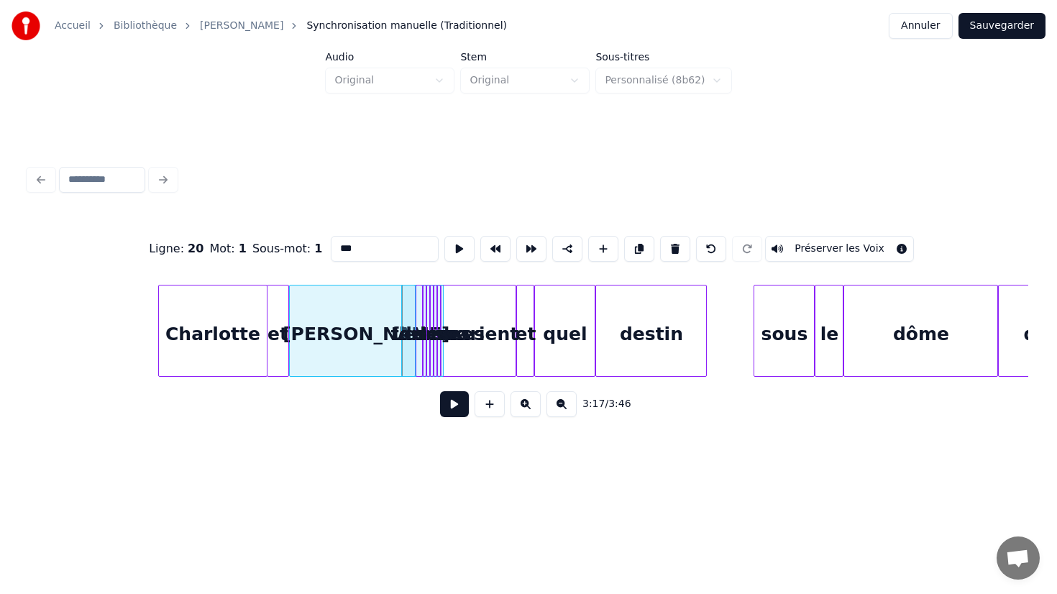
click at [409, 318] on div "Les" at bounding box center [409, 334] width 14 height 98
click at [666, 250] on button at bounding box center [675, 249] width 30 height 26
click at [416, 300] on div "deux" at bounding box center [419, 331] width 7 height 92
click at [418, 300] on div at bounding box center [420, 330] width 4 height 91
click at [389, 312] on div "[PERSON_NAME]" at bounding box center [366, 334] width 153 height 98
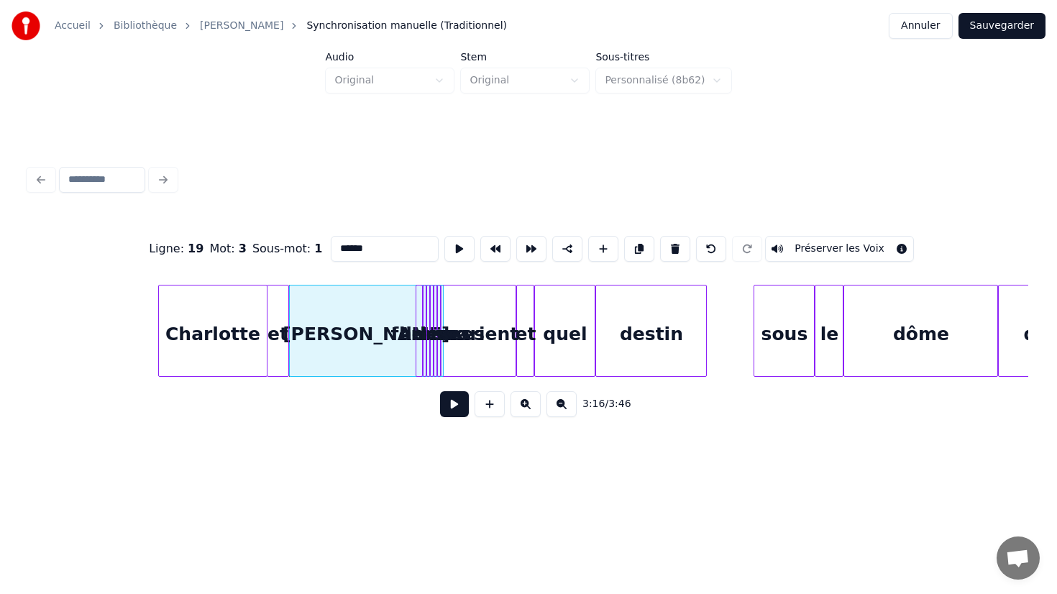
click at [419, 311] on div at bounding box center [420, 330] width 4 height 91
click at [416, 297] on div at bounding box center [418, 330] width 4 height 91
click at [315, 467] on div "Ligne : 20 Mot : 1 Sous-mot : 1 **** Préserver les Voix 3:17 / 3:46" at bounding box center [528, 294] width 1011 height 357
click at [672, 249] on button at bounding box center [675, 249] width 30 height 26
click at [423, 309] on div at bounding box center [423, 330] width 4 height 91
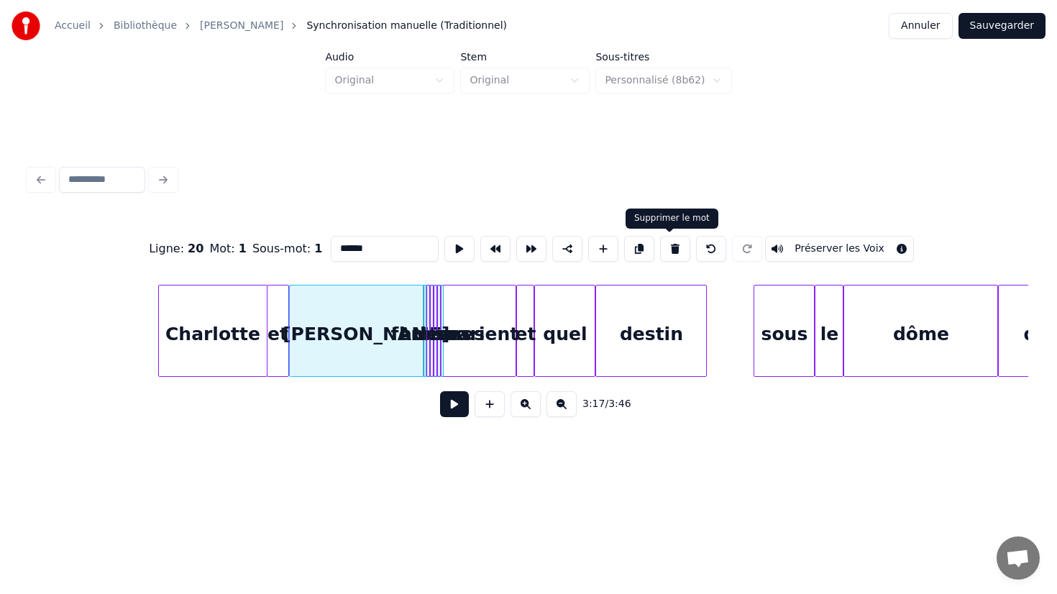
click at [666, 252] on button at bounding box center [675, 249] width 30 height 26
click at [426, 298] on div at bounding box center [427, 330] width 4 height 91
click at [671, 252] on button at bounding box center [675, 249] width 30 height 26
click at [430, 299] on div at bounding box center [430, 330] width 4 height 91
click at [669, 244] on button at bounding box center [675, 249] width 30 height 26
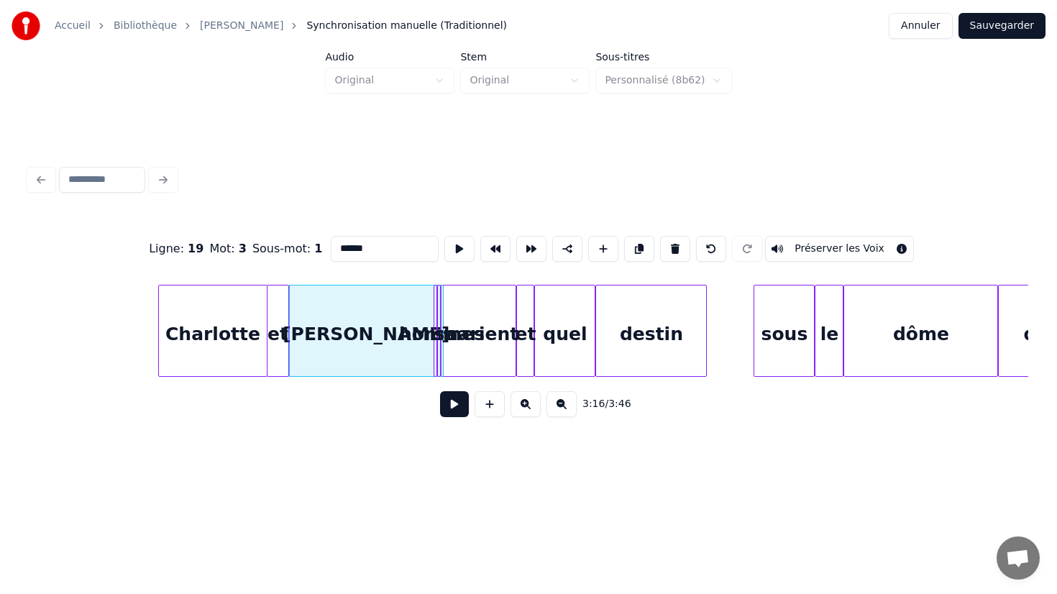
click at [433, 290] on div at bounding box center [434, 330] width 4 height 91
click at [674, 250] on button at bounding box center [675, 249] width 30 height 26
click at [438, 307] on div at bounding box center [438, 330] width 4 height 91
click at [662, 250] on button at bounding box center [675, 249] width 30 height 26
click at [455, 328] on div "marient" at bounding box center [478, 334] width 74 height 98
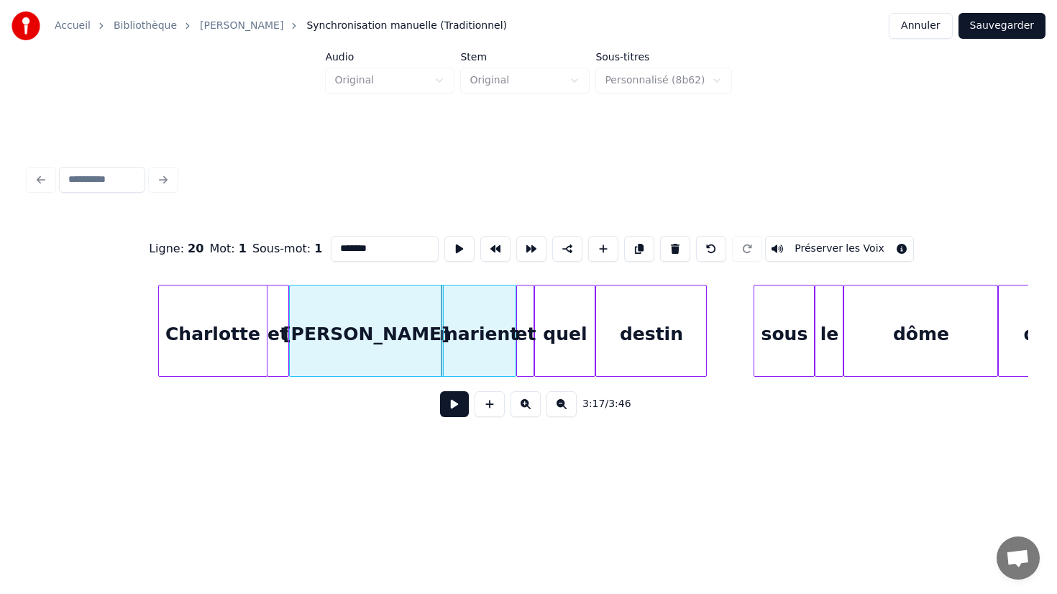
click at [393, 247] on input "*******" at bounding box center [385, 249] width 108 height 26
click at [530, 339] on div at bounding box center [531, 330] width 4 height 91
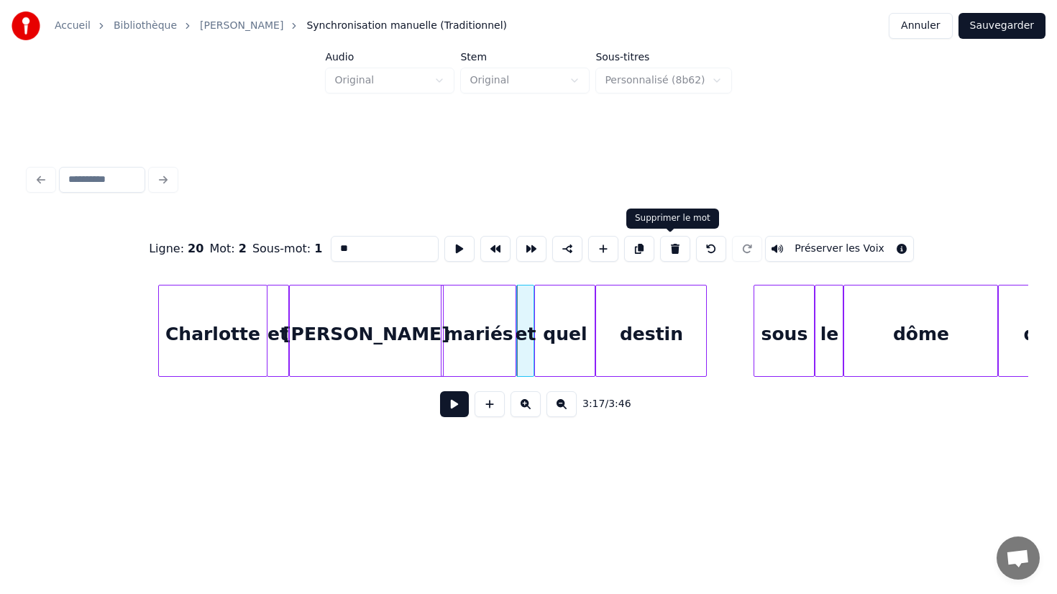
click at [667, 243] on button at bounding box center [675, 249] width 30 height 26
type input "******"
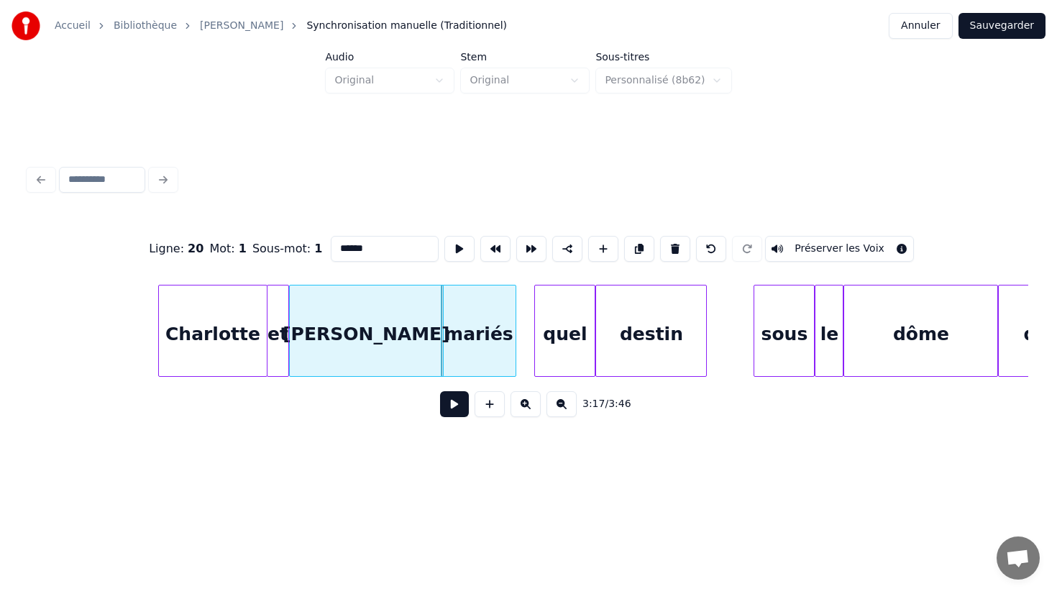
click at [502, 333] on div "mariés" at bounding box center [478, 334] width 74 height 98
click at [533, 333] on div at bounding box center [532, 330] width 4 height 91
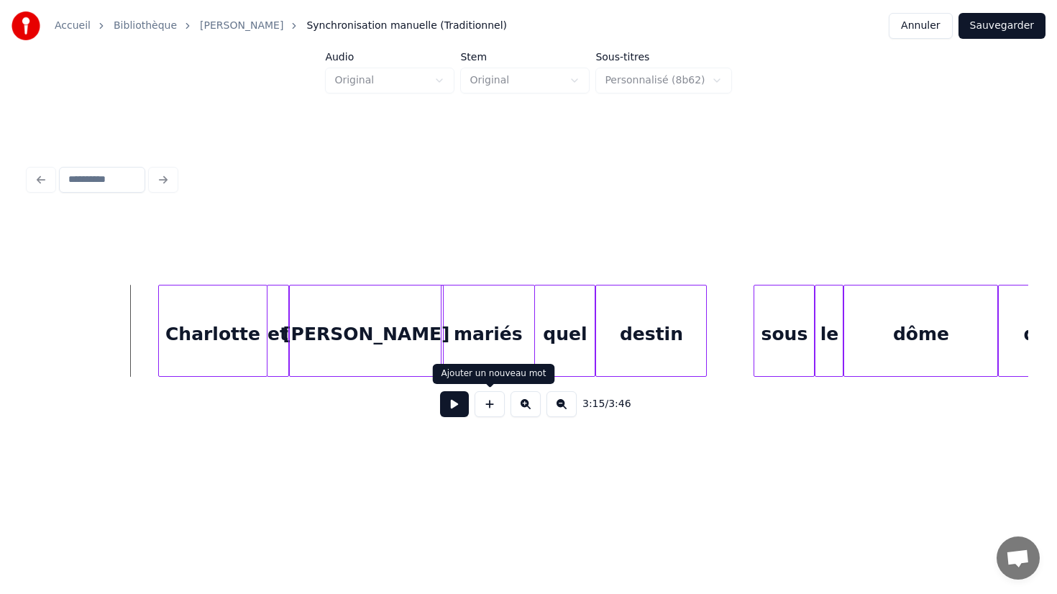
click at [439, 401] on div "3:15 / 3:46" at bounding box center [528, 404] width 976 height 32
click at [450, 405] on button at bounding box center [454, 404] width 29 height 26
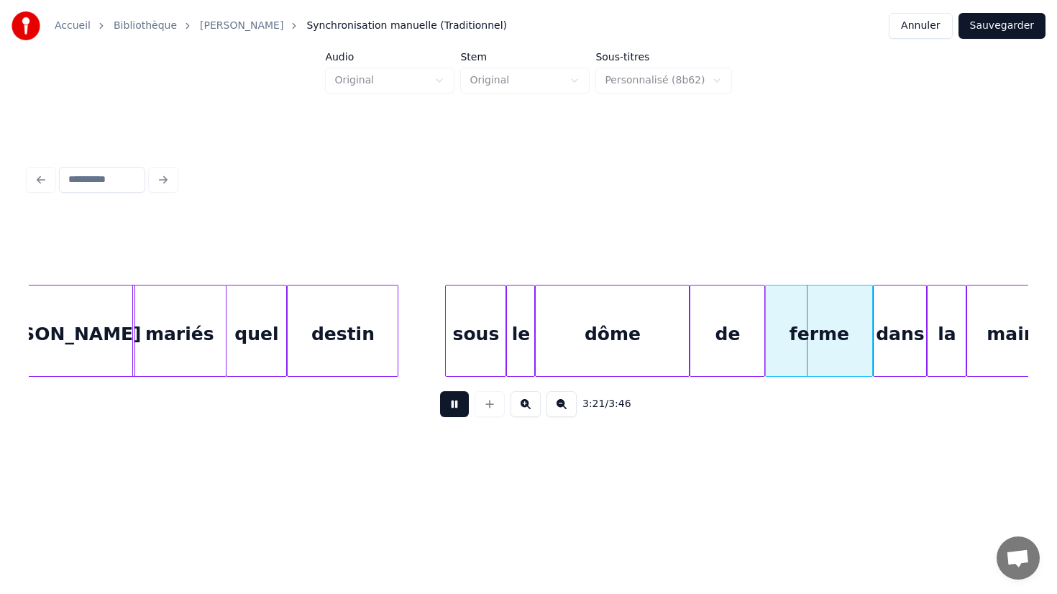
scroll to position [0, 35375]
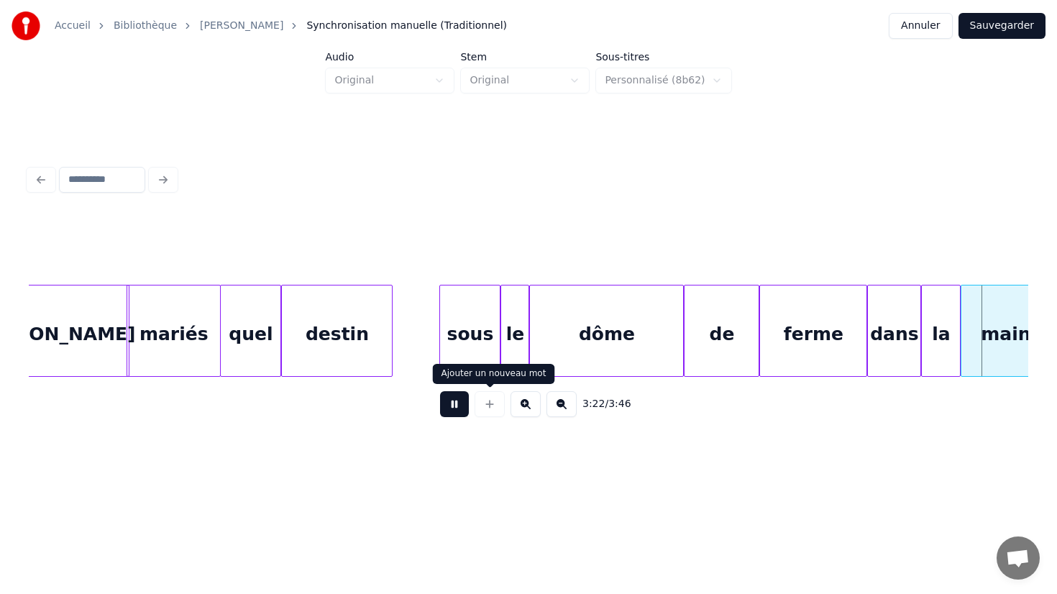
click at [457, 406] on button at bounding box center [454, 404] width 29 height 26
click at [846, 321] on div "ferme" at bounding box center [813, 334] width 106 height 98
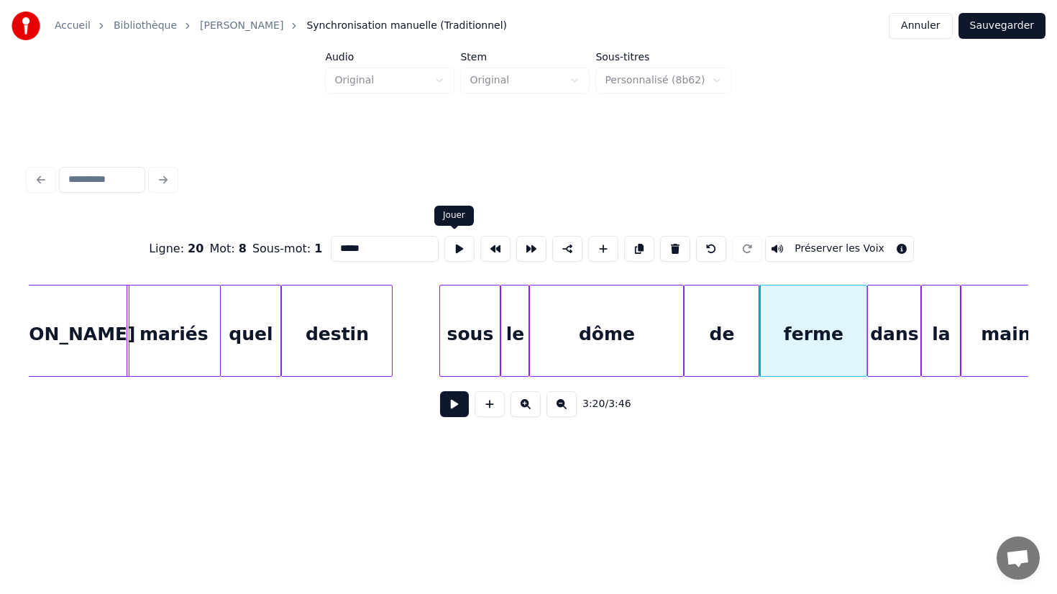
click at [386, 241] on input "*****" at bounding box center [385, 249] width 108 height 26
click at [387, 244] on input "*****" at bounding box center [385, 249] width 108 height 26
type input "***"
click at [701, 426] on div "3:20 / 3:46" at bounding box center [528, 404] width 999 height 55
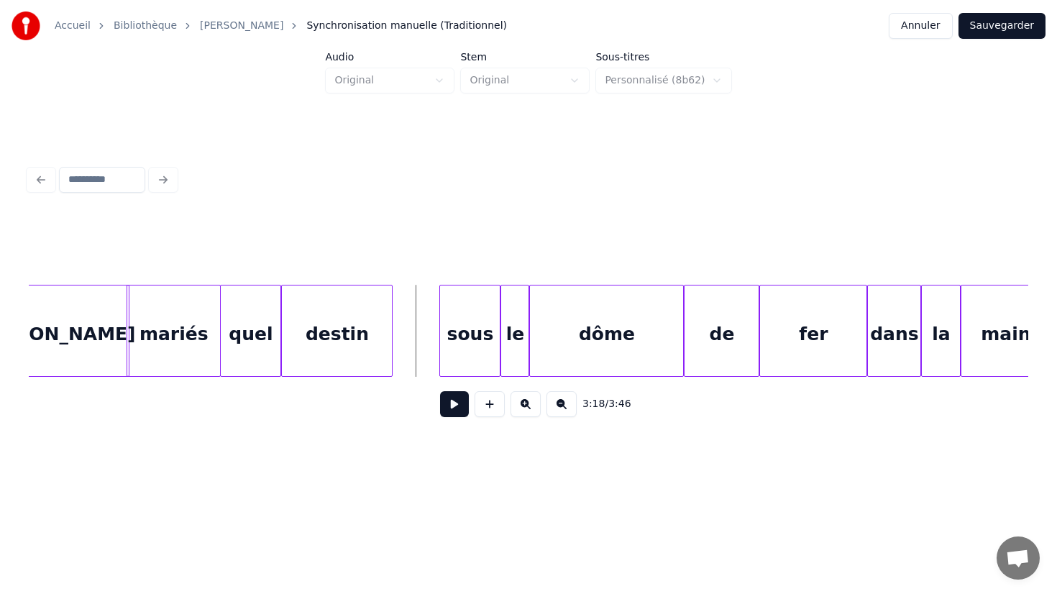
click at [454, 400] on button at bounding box center [454, 404] width 29 height 26
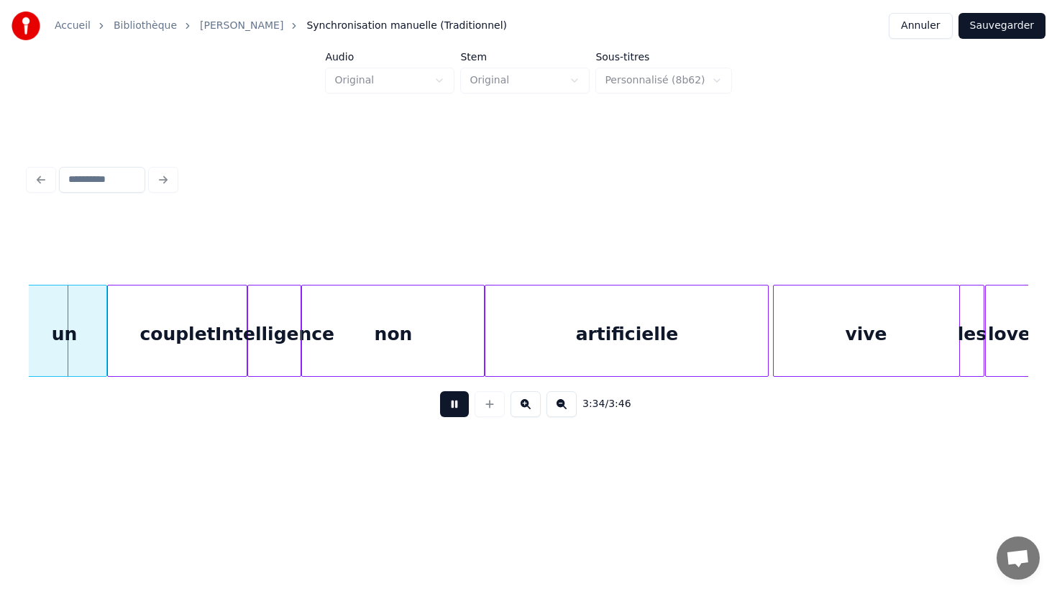
scroll to position [0, 38595]
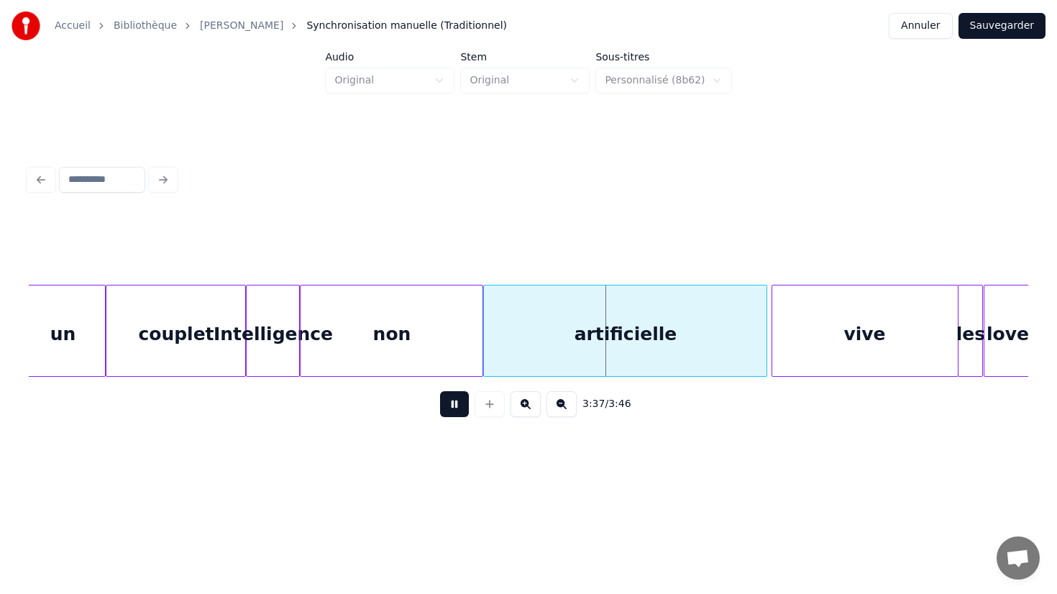
click at [416, 347] on div "non" at bounding box center [391, 334] width 182 height 98
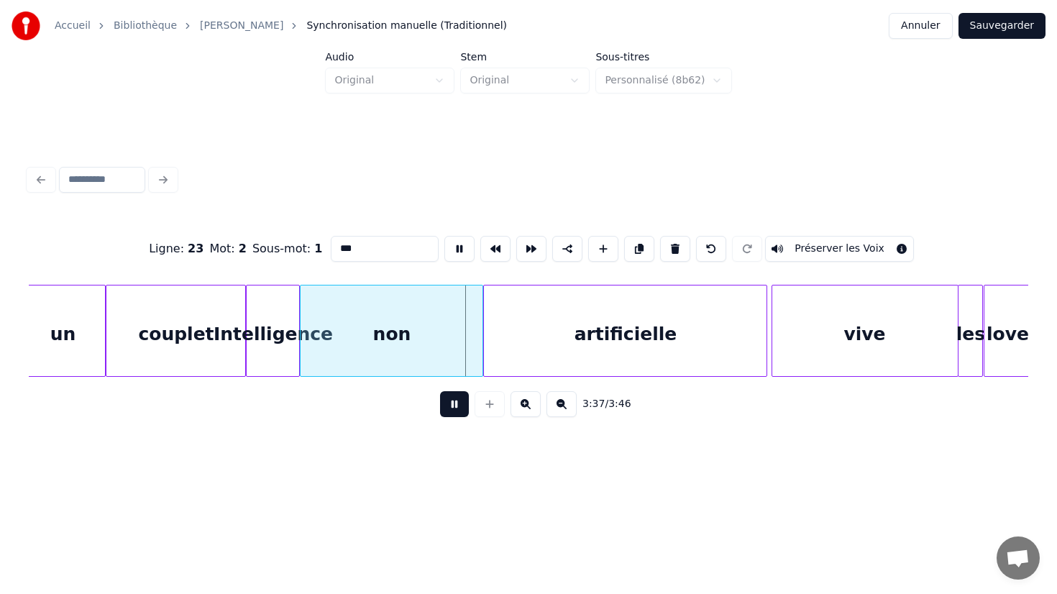
click at [400, 253] on input "***" at bounding box center [385, 249] width 108 height 26
click at [791, 496] on html "Accueil Bibliothèque Cha-Nel Synchronisation manuelle (Traditionnel) Annuler Sa…" at bounding box center [528, 248] width 1057 height 496
click at [681, 347] on div "artificielle" at bounding box center [625, 334] width 283 height 98
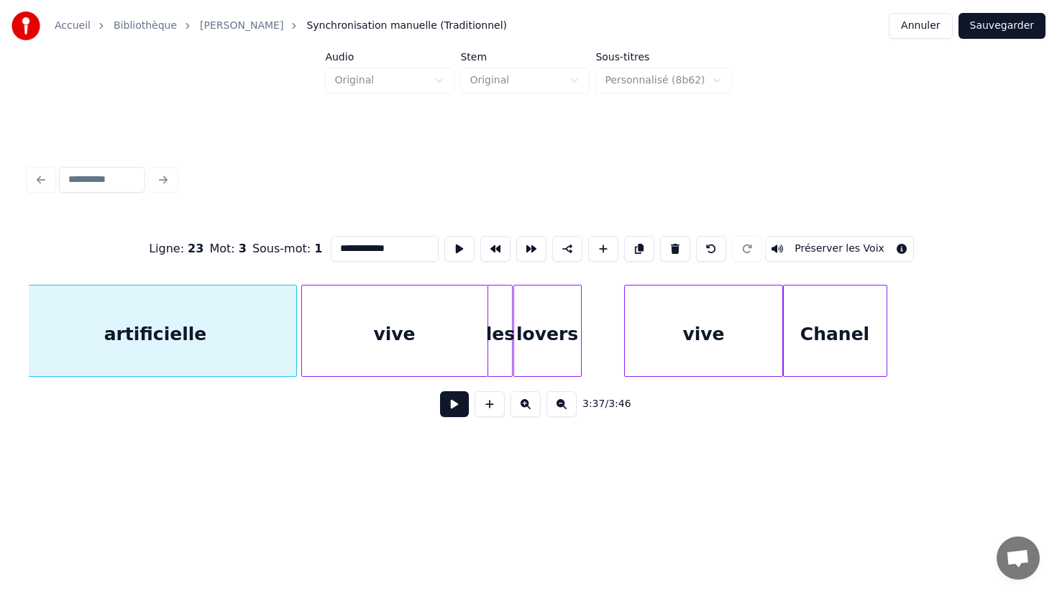
scroll to position [0, 39096]
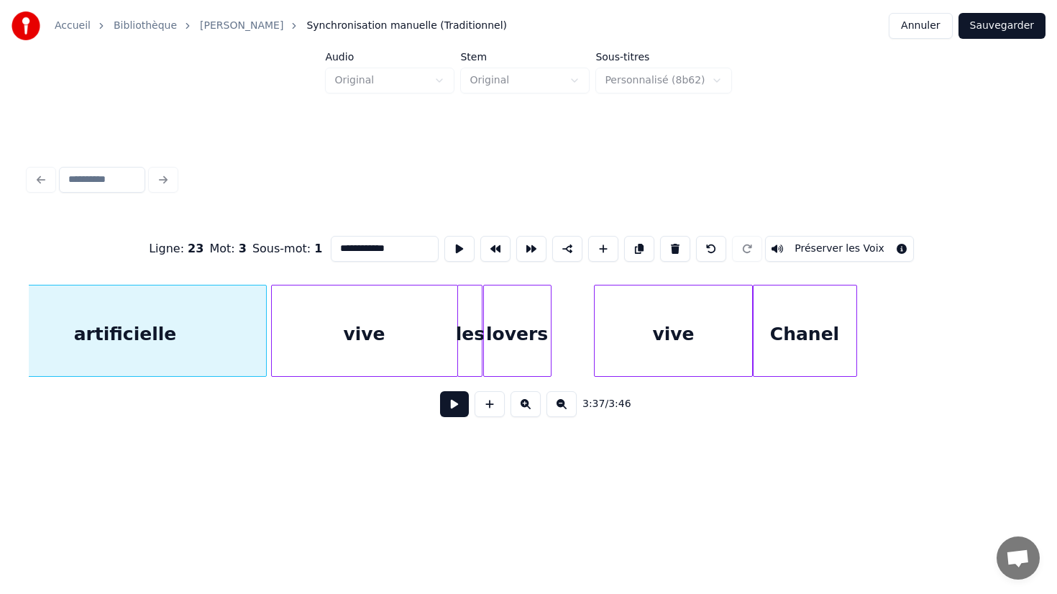
click at [797, 349] on div "Chanel" at bounding box center [804, 334] width 103 height 98
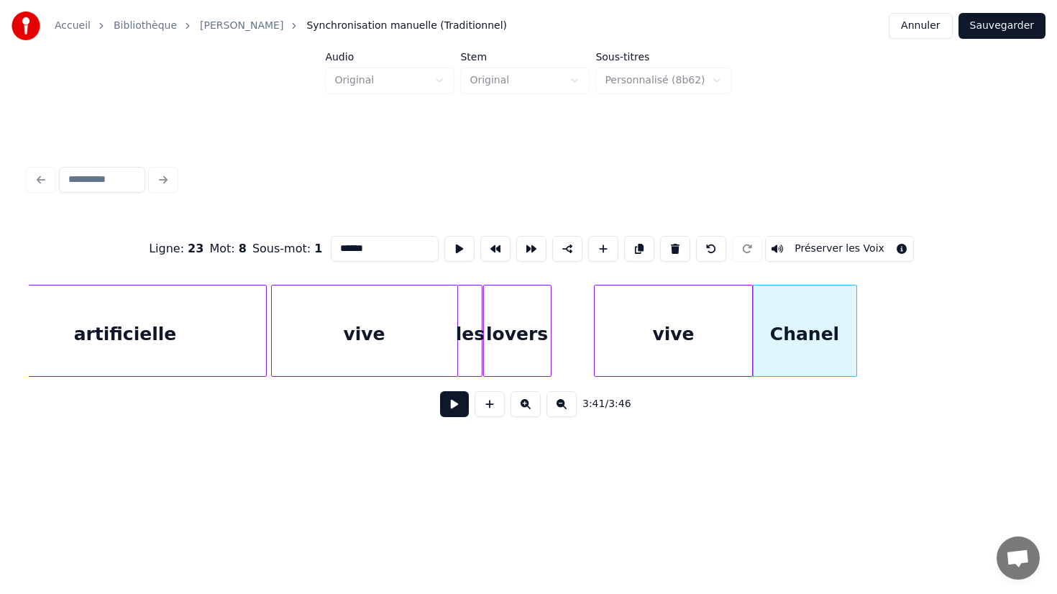
click at [410, 254] on input "******" at bounding box center [385, 249] width 108 height 26
type input "*******"
click at [784, 438] on div "Ligne : 23 Mot : 8 Sous-mot : 1 ******* Préserver les Voix 3:41 / 3:46" at bounding box center [528, 294] width 1011 height 357
click at [802, 340] on div "[PERSON_NAME]" at bounding box center [804, 334] width 103 height 98
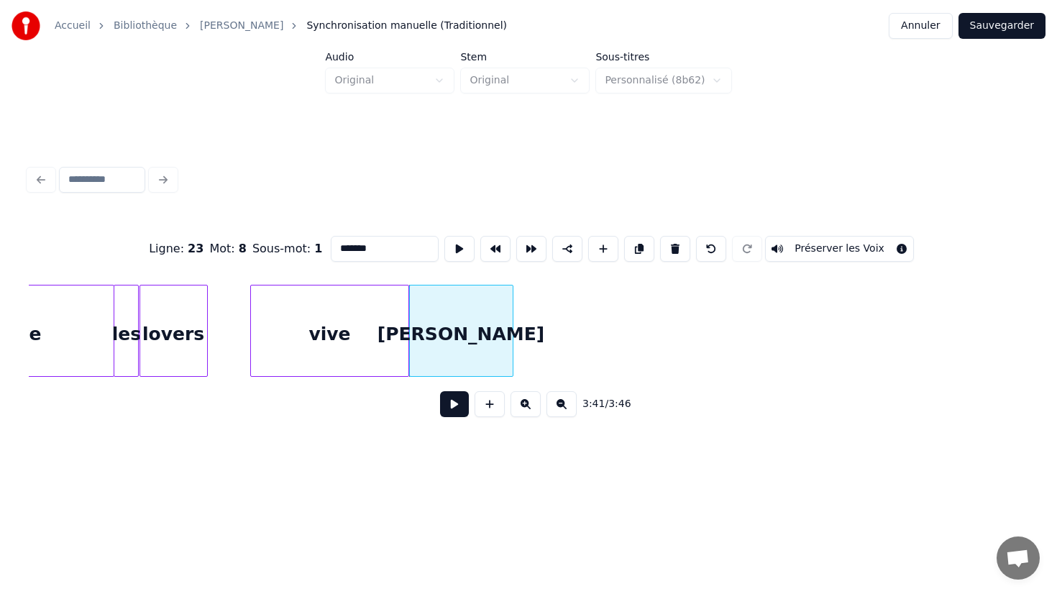
scroll to position [0, 39692]
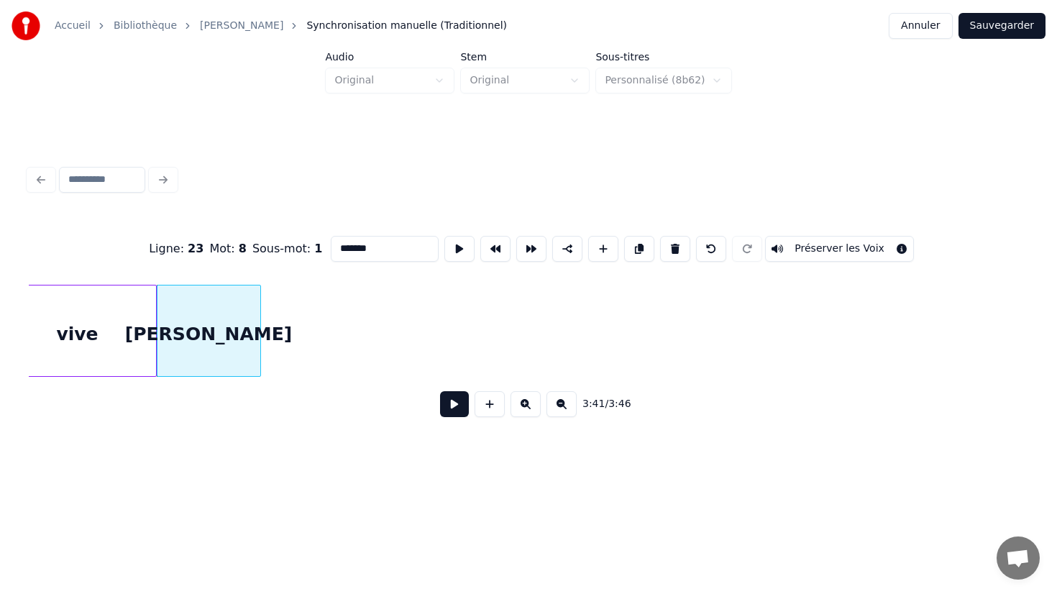
click at [227, 342] on div "[PERSON_NAME]" at bounding box center [208, 334] width 103 height 98
click at [465, 408] on button at bounding box center [454, 404] width 29 height 26
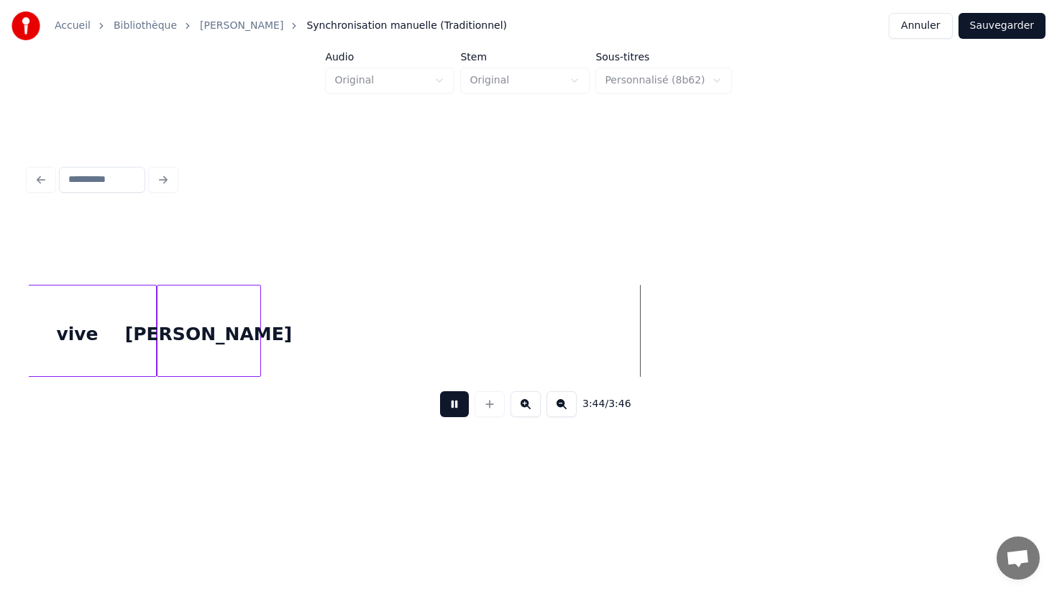
click at [465, 408] on button at bounding box center [454, 404] width 29 height 26
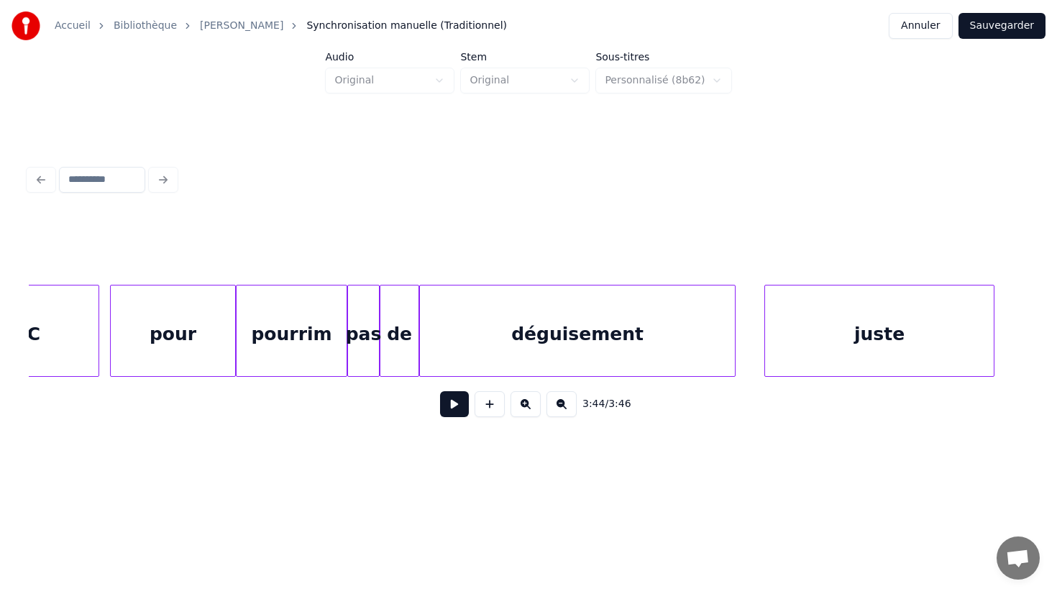
scroll to position [0, 3290]
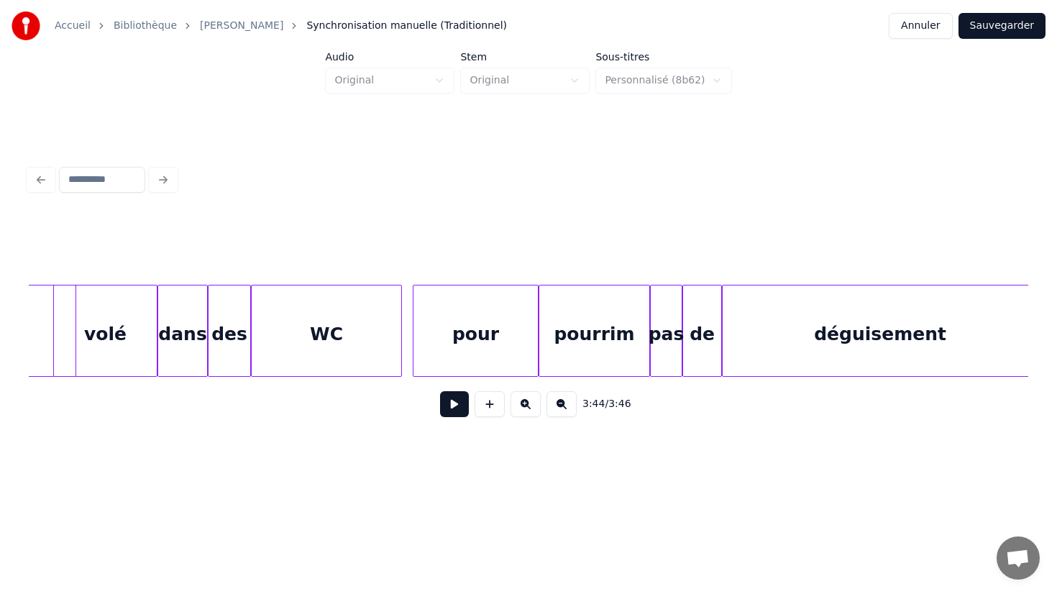
click at [1015, 27] on button "Sauvegarder" at bounding box center [1001, 26] width 87 height 26
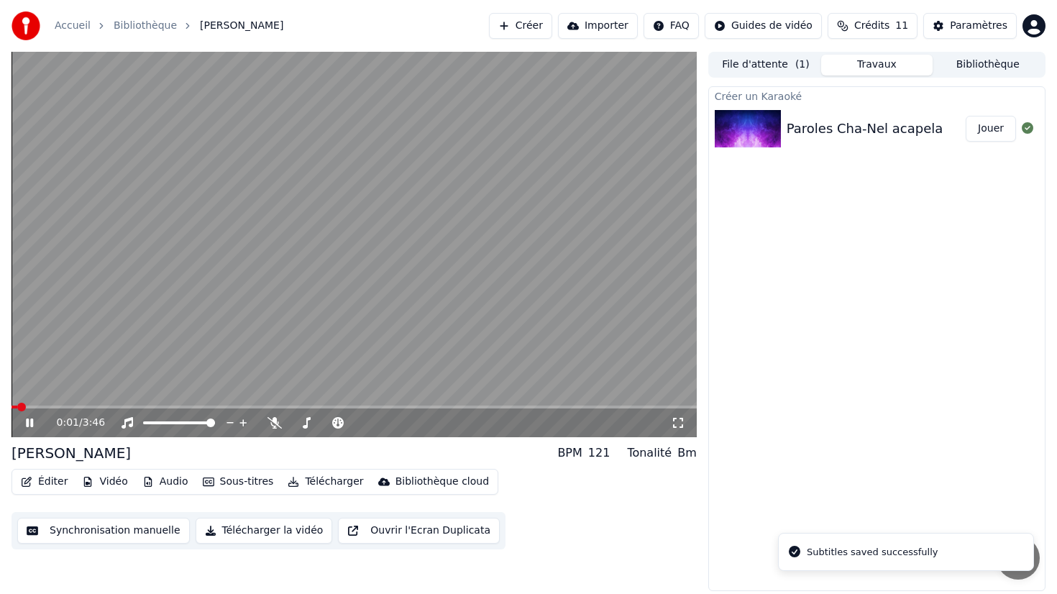
click at [25, 425] on icon at bounding box center [40, 423] width 34 height 12
click at [121, 532] on button "Synchronisation manuelle" at bounding box center [103, 531] width 173 height 26
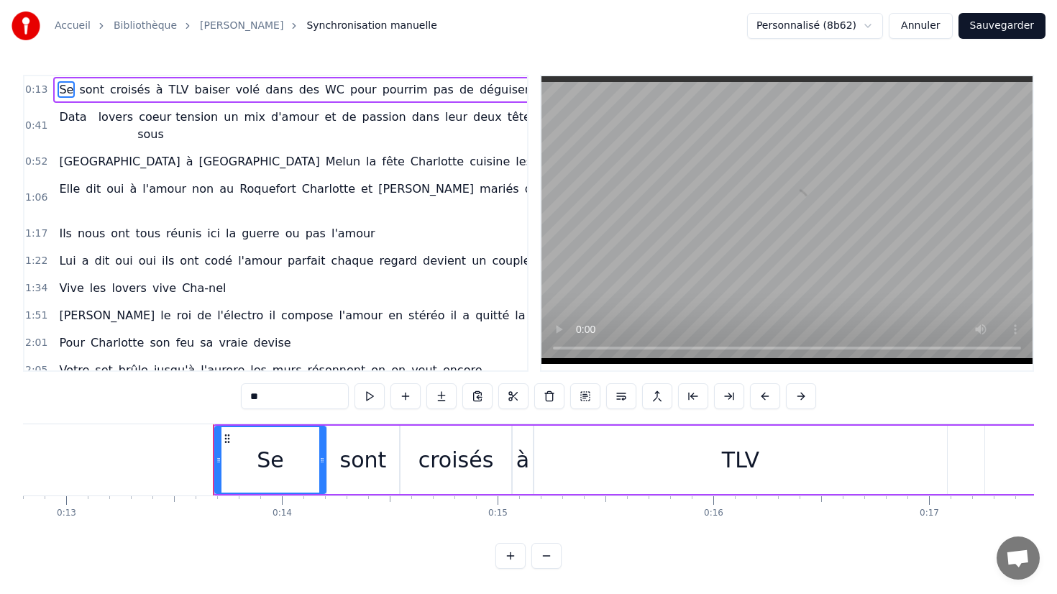
scroll to position [0, 2878]
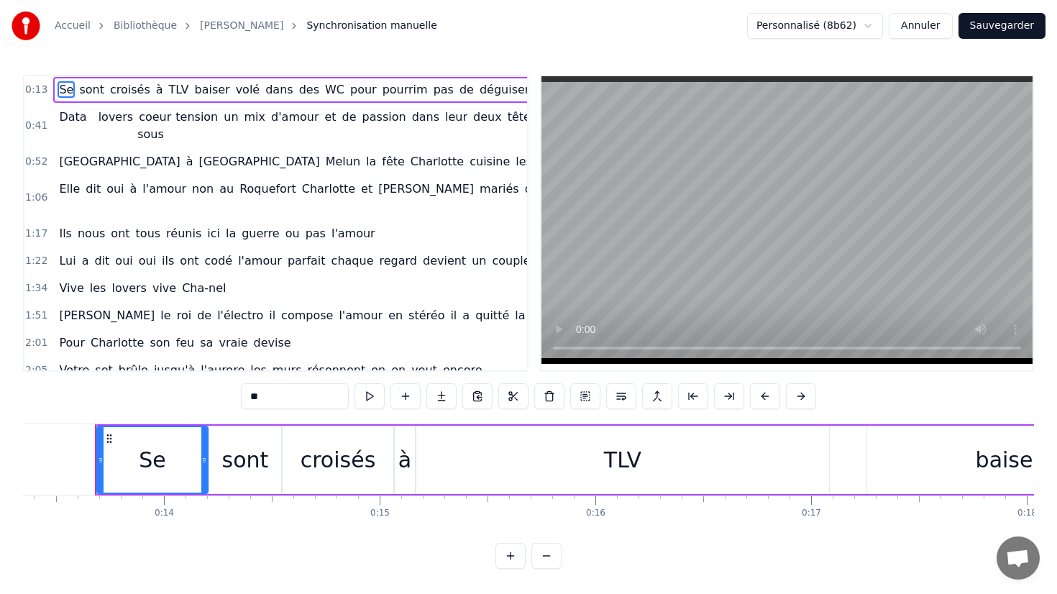
click at [935, 29] on button "Annuler" at bounding box center [920, 26] width 63 height 26
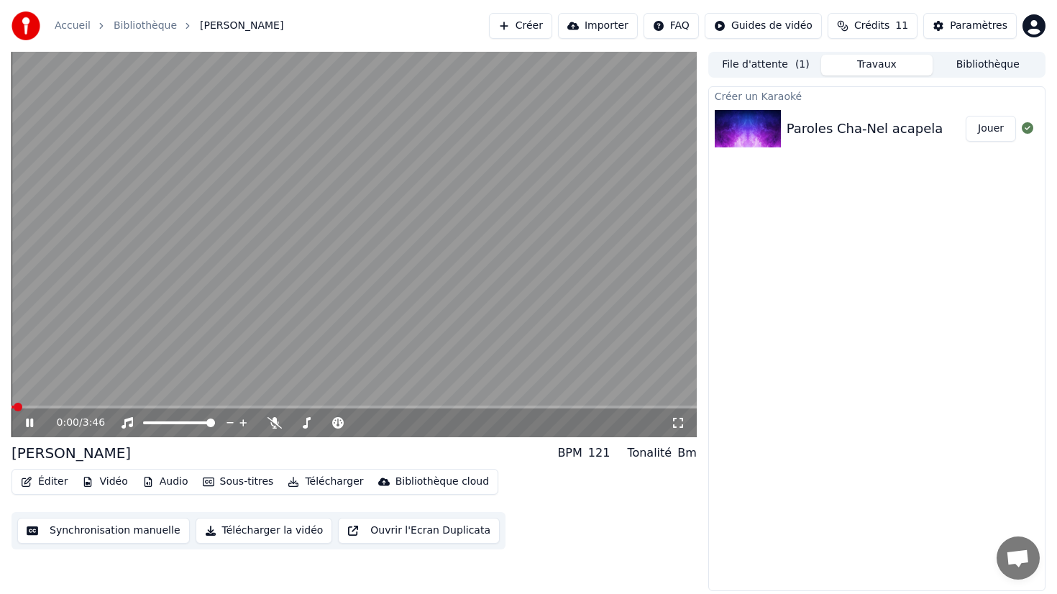
click at [55, 484] on button "Éditer" at bounding box center [44, 482] width 58 height 20
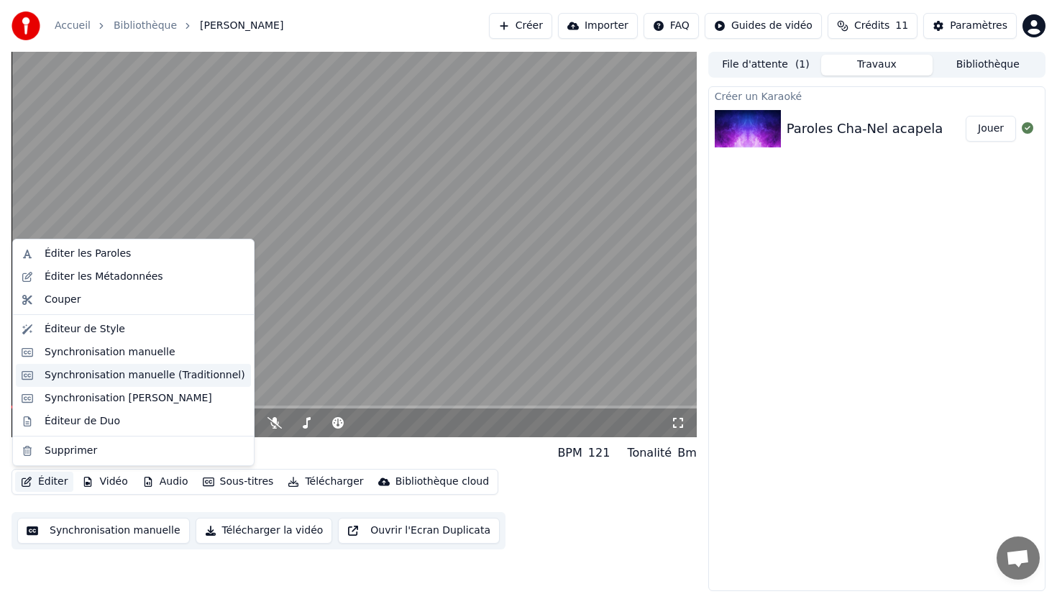
click at [147, 375] on div "Synchronisation manuelle (Traditionnel)" at bounding box center [145, 375] width 201 height 14
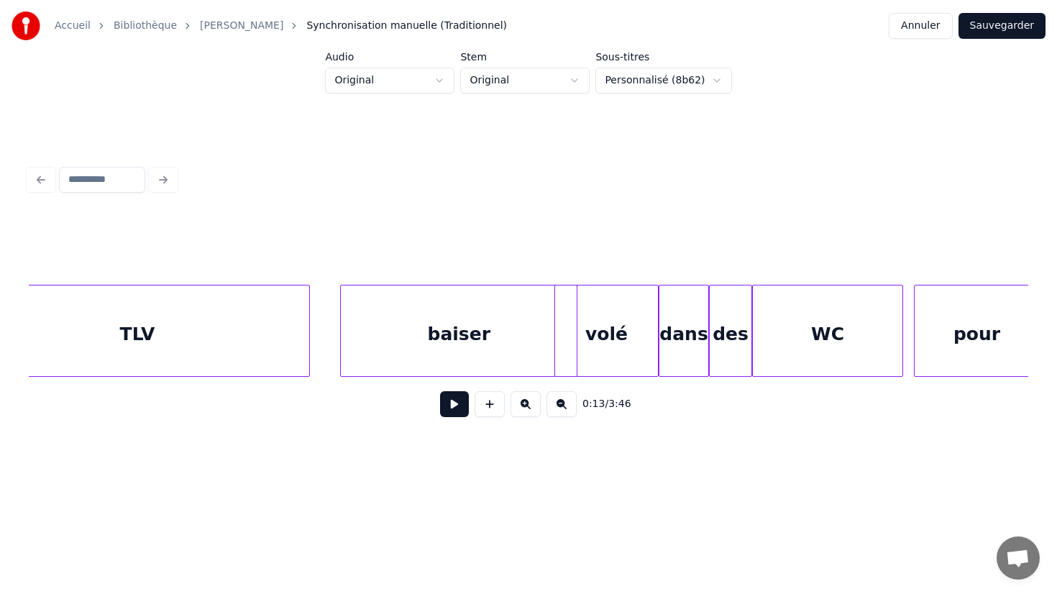
scroll to position [0, 2788]
click at [462, 415] on button at bounding box center [454, 404] width 29 height 26
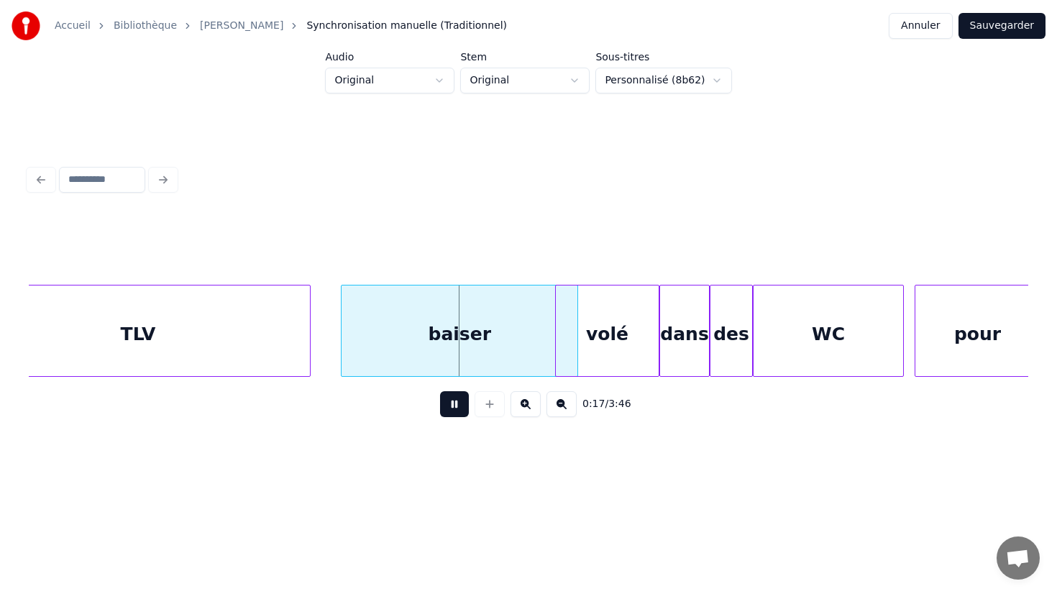
click at [462, 415] on button at bounding box center [454, 404] width 29 height 26
click at [139, 342] on div "TLV" at bounding box center [138, 334] width 344 height 98
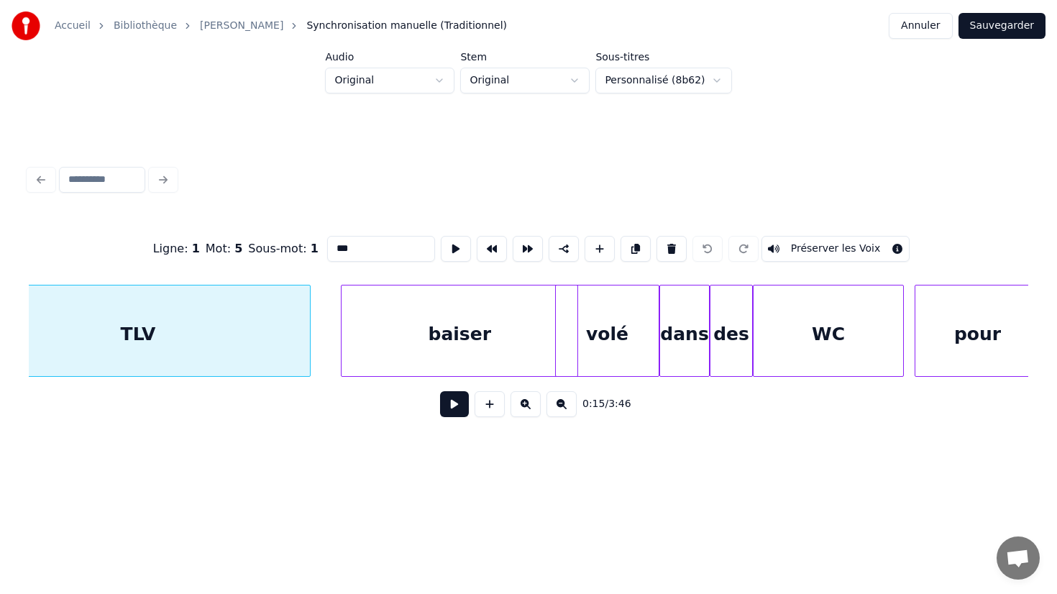
scroll to position [0, 2725]
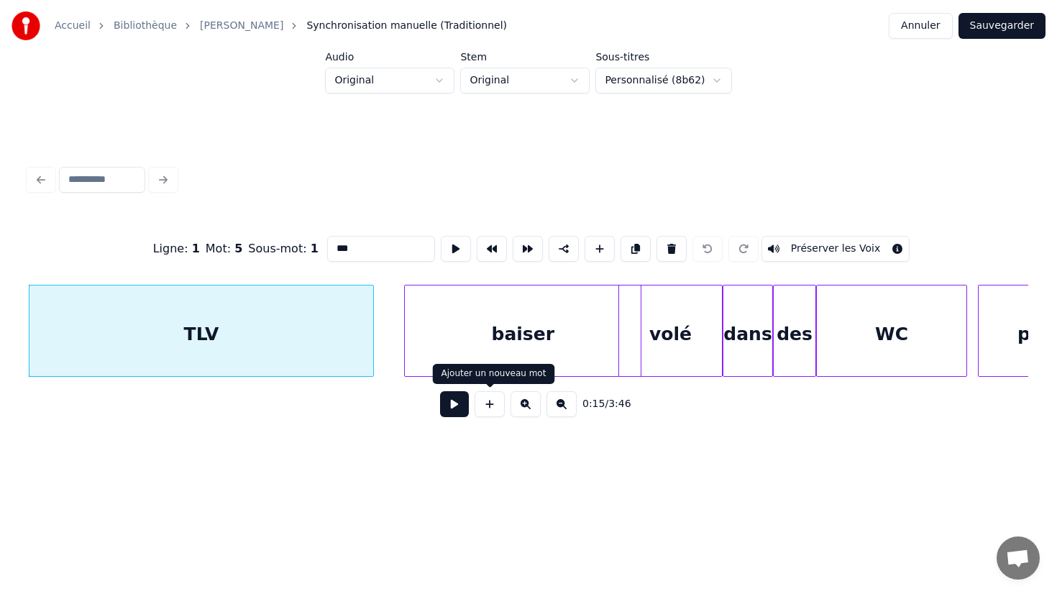
click at [460, 406] on button at bounding box center [454, 404] width 29 height 26
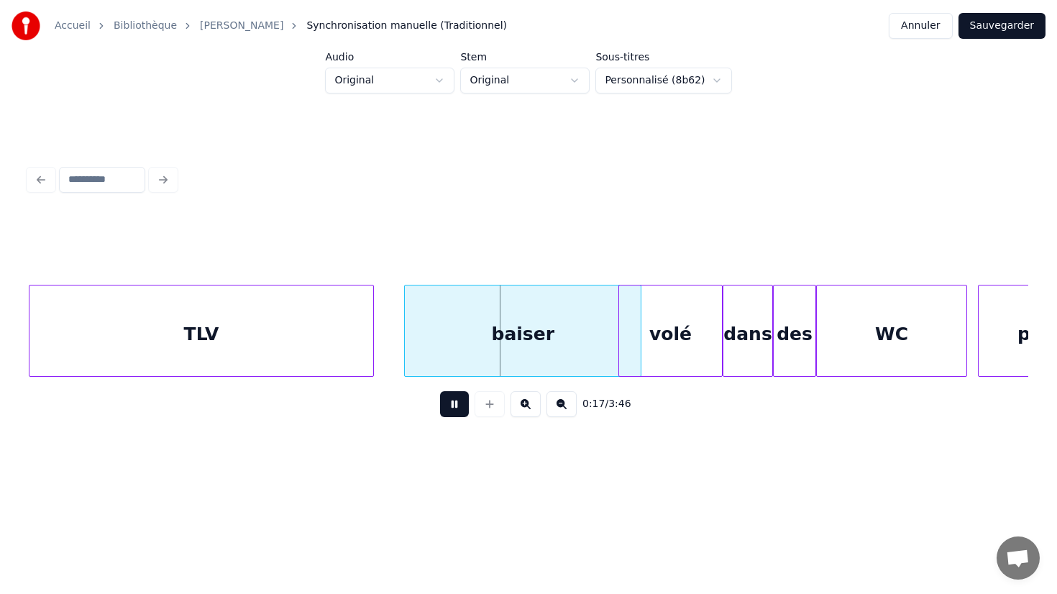
click at [460, 406] on button at bounding box center [454, 404] width 29 height 26
click at [433, 344] on div "baiser" at bounding box center [523, 334] width 236 height 98
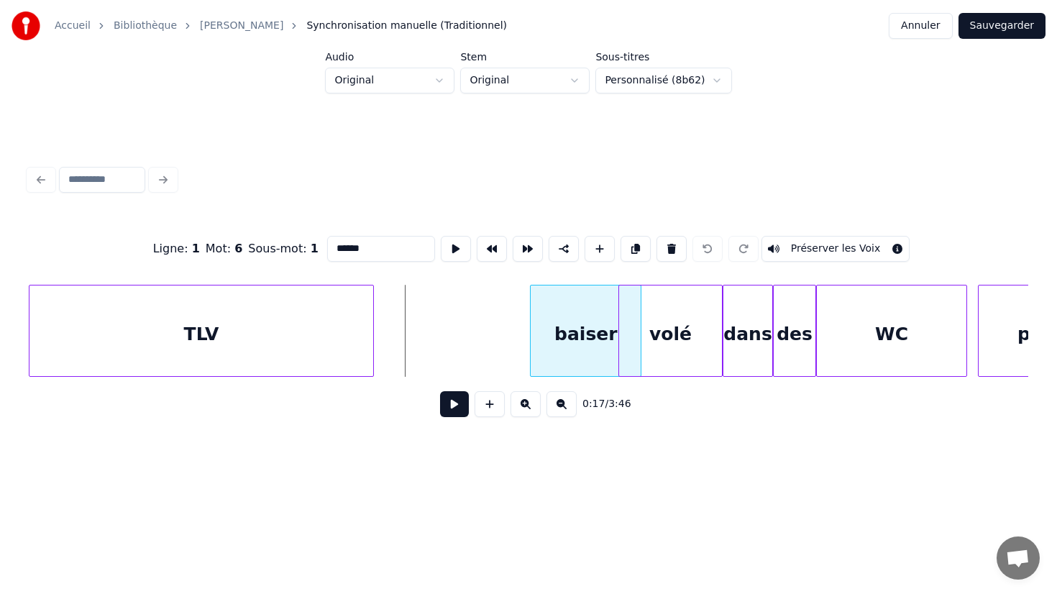
click at [535, 336] on div at bounding box center [533, 330] width 4 height 91
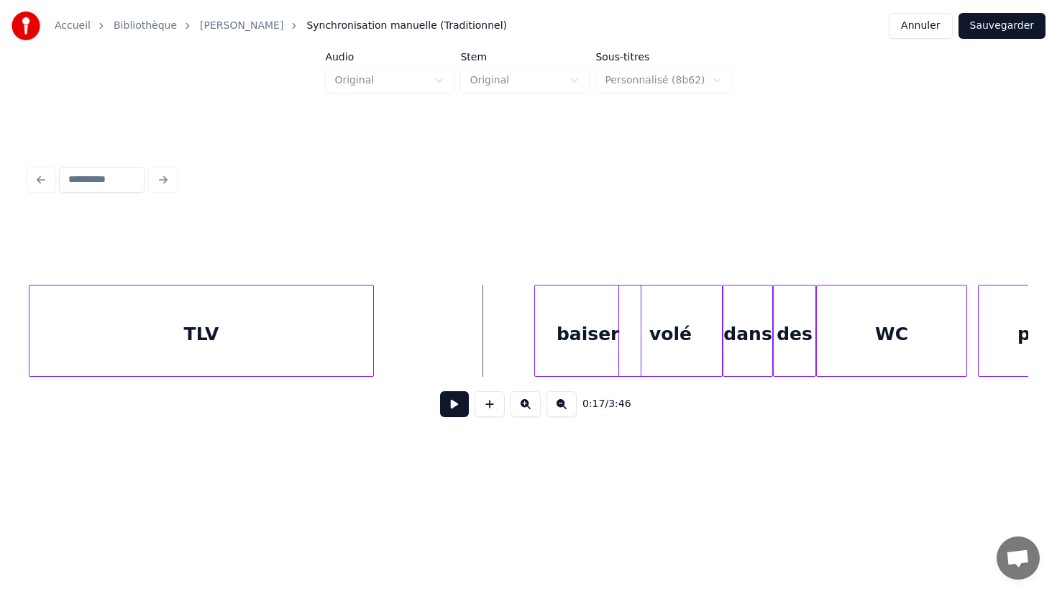
click at [447, 410] on button at bounding box center [454, 404] width 29 height 26
click at [542, 331] on div "baiser" at bounding box center [594, 331] width 107 height 92
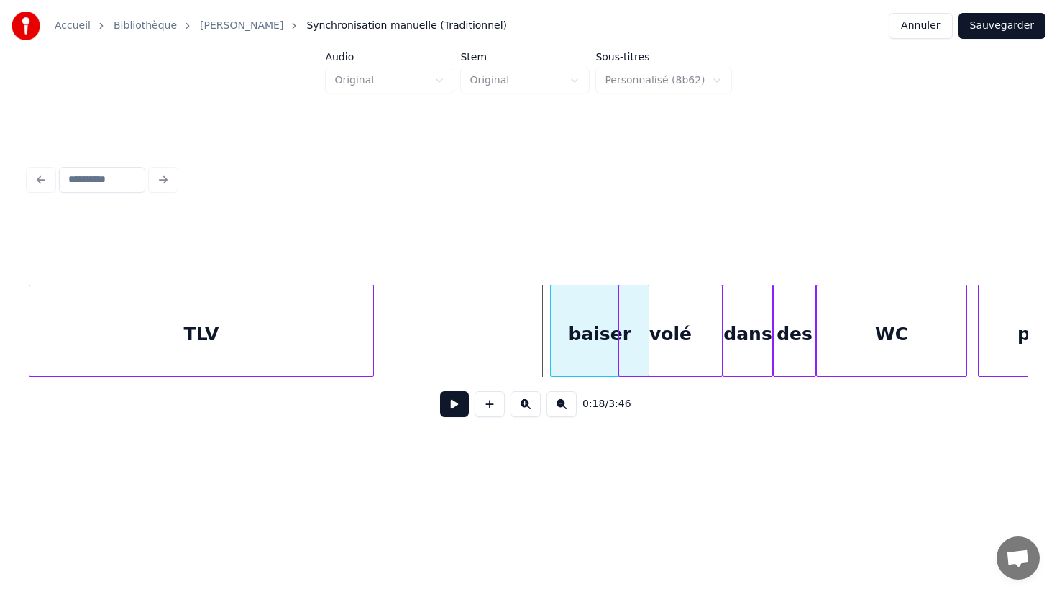
click at [551, 331] on div at bounding box center [553, 330] width 4 height 91
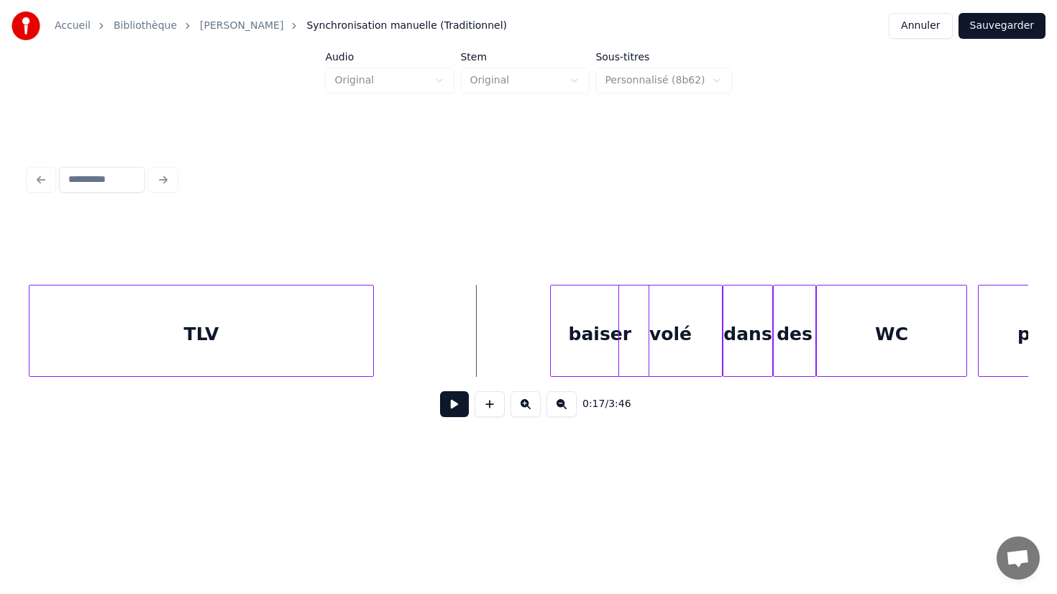
click at [452, 397] on button at bounding box center [454, 404] width 29 height 26
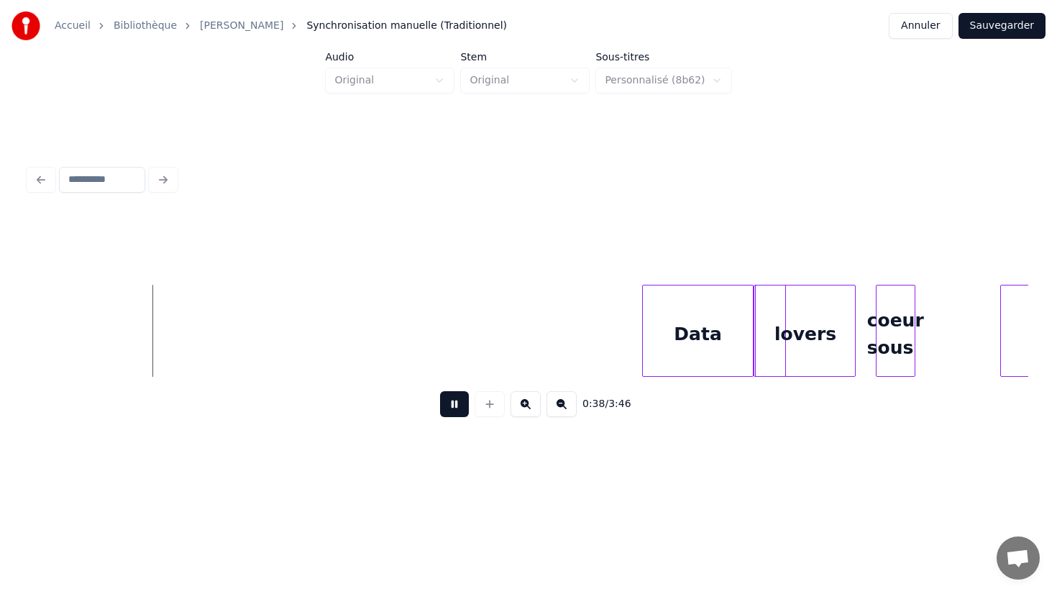
scroll to position [0, 6869]
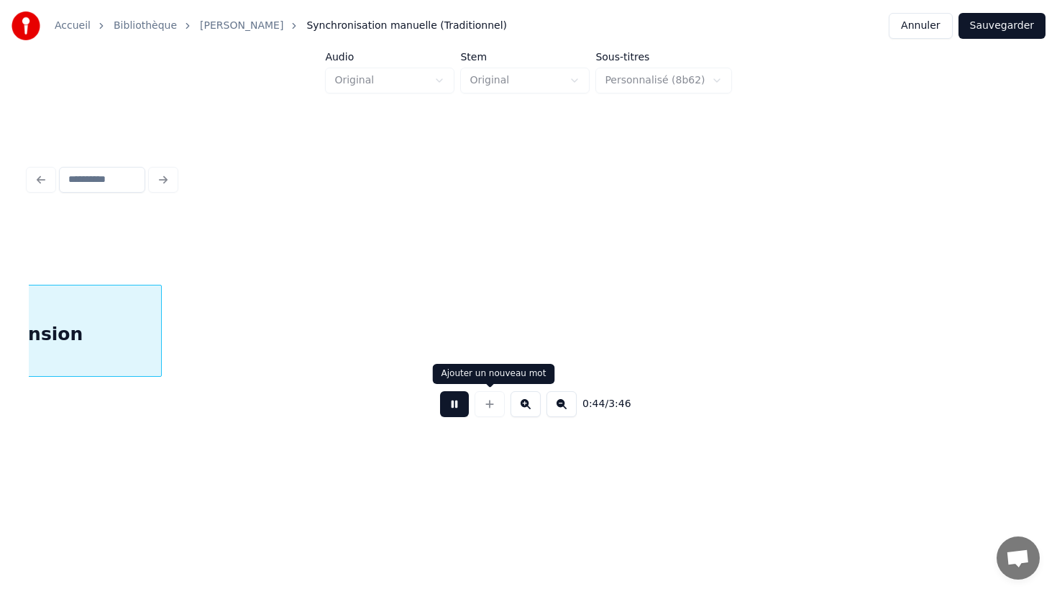
click at [457, 406] on button at bounding box center [454, 404] width 29 height 26
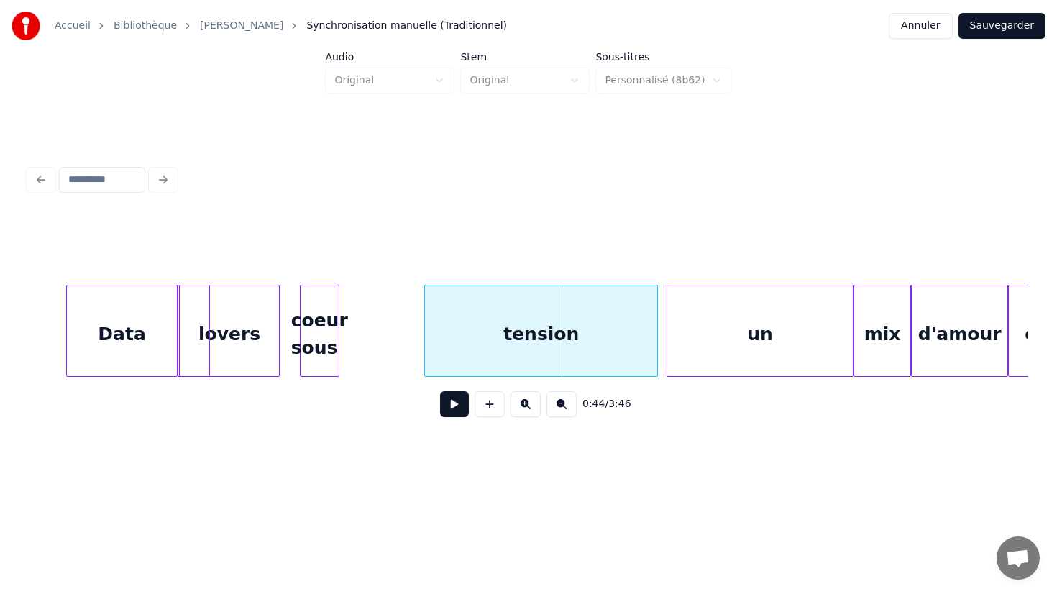
scroll to position [0, 7436]
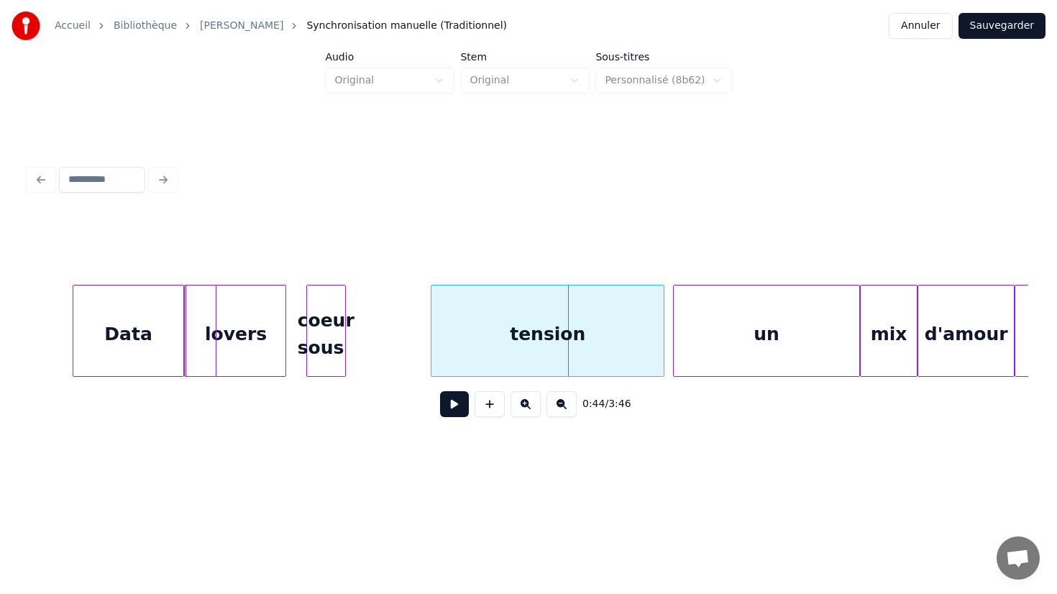
click at [322, 340] on div "coeur sous" at bounding box center [326, 334] width 38 height 98
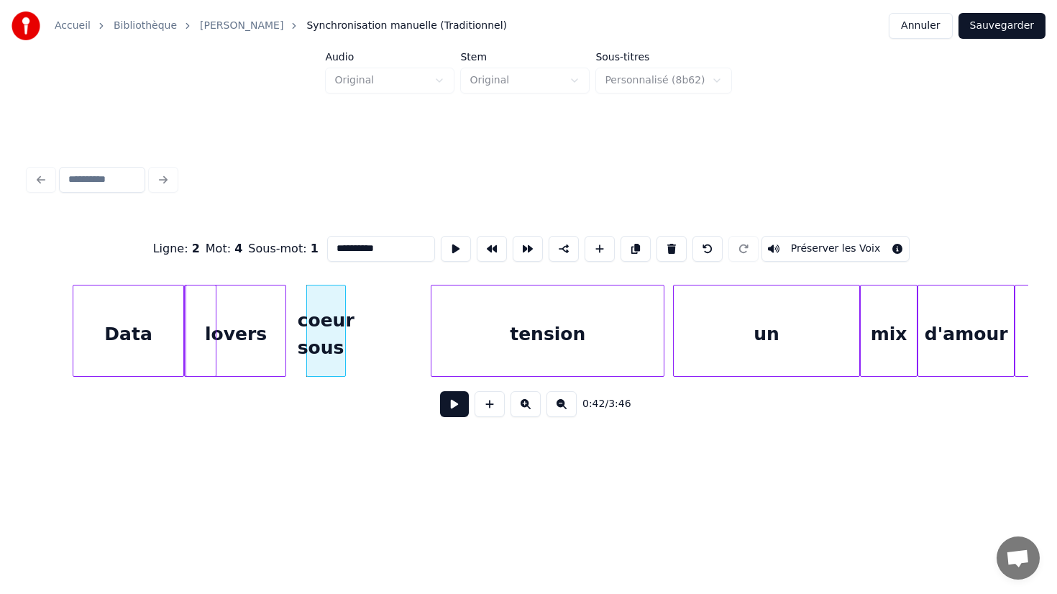
click at [389, 245] on input "**********" at bounding box center [381, 249] width 108 height 26
type input "*****"
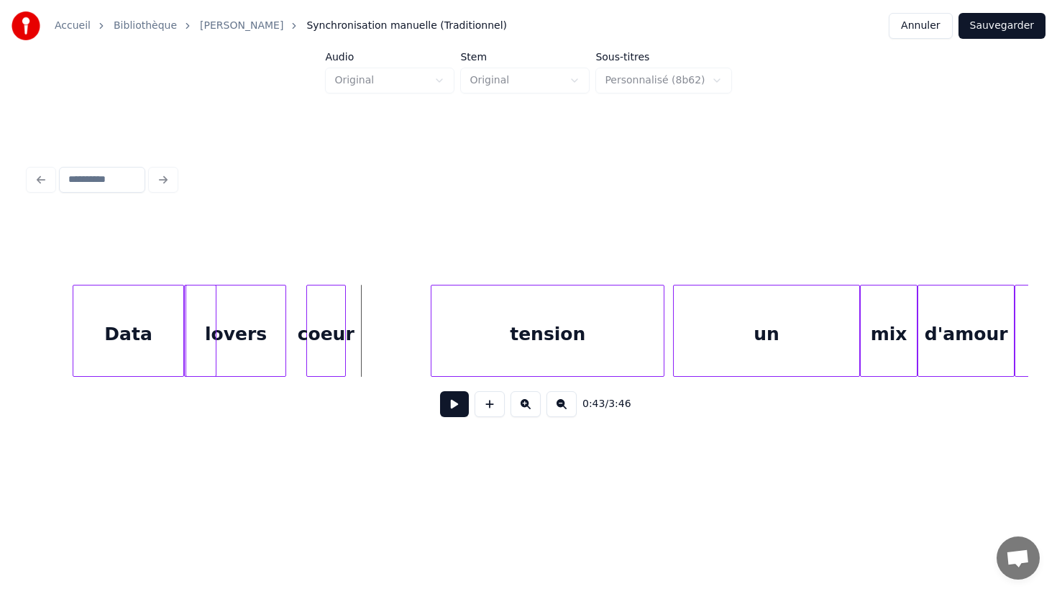
click at [523, 401] on button at bounding box center [525, 404] width 30 height 26
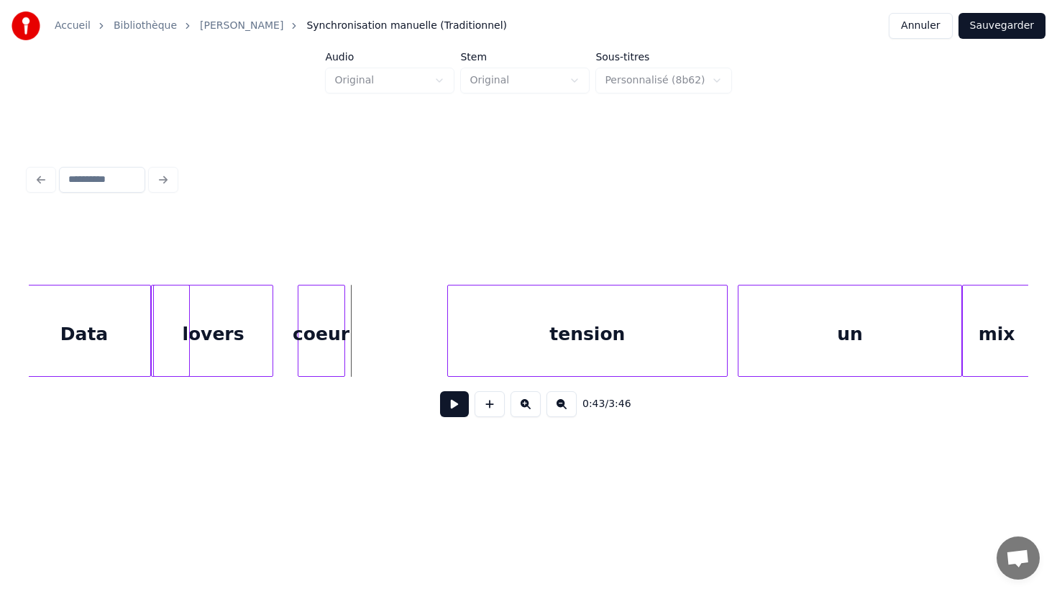
click at [552, 408] on button at bounding box center [561, 404] width 30 height 26
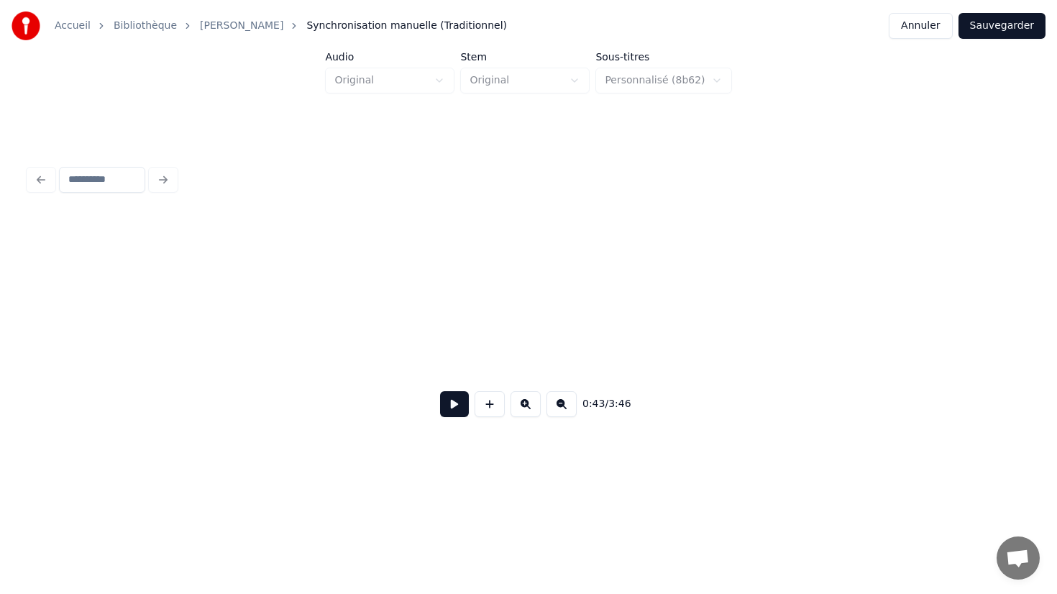
scroll to position [0, 7436]
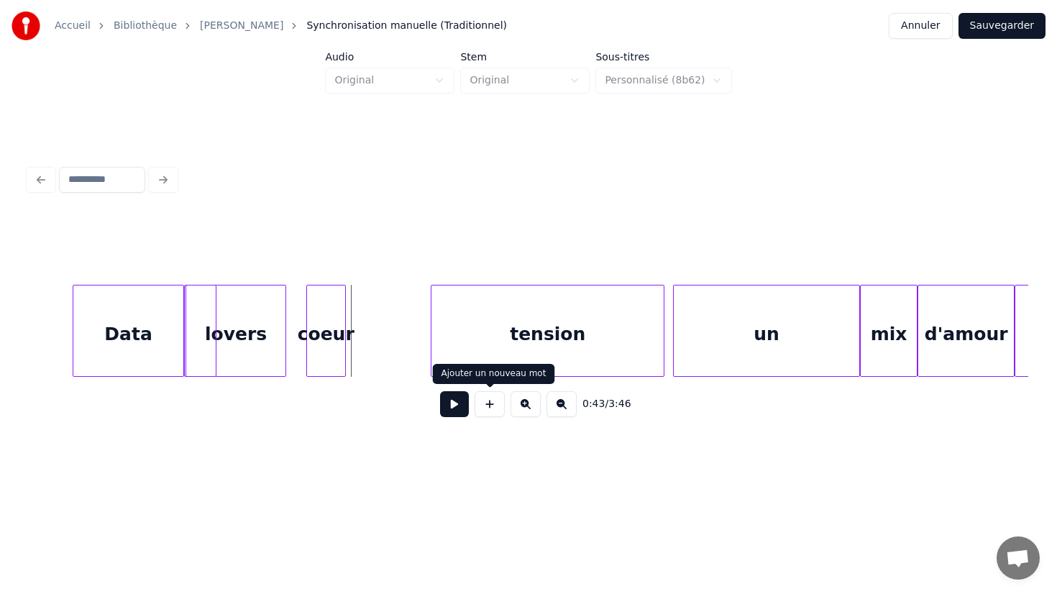
click at [494, 406] on button at bounding box center [489, 404] width 30 height 26
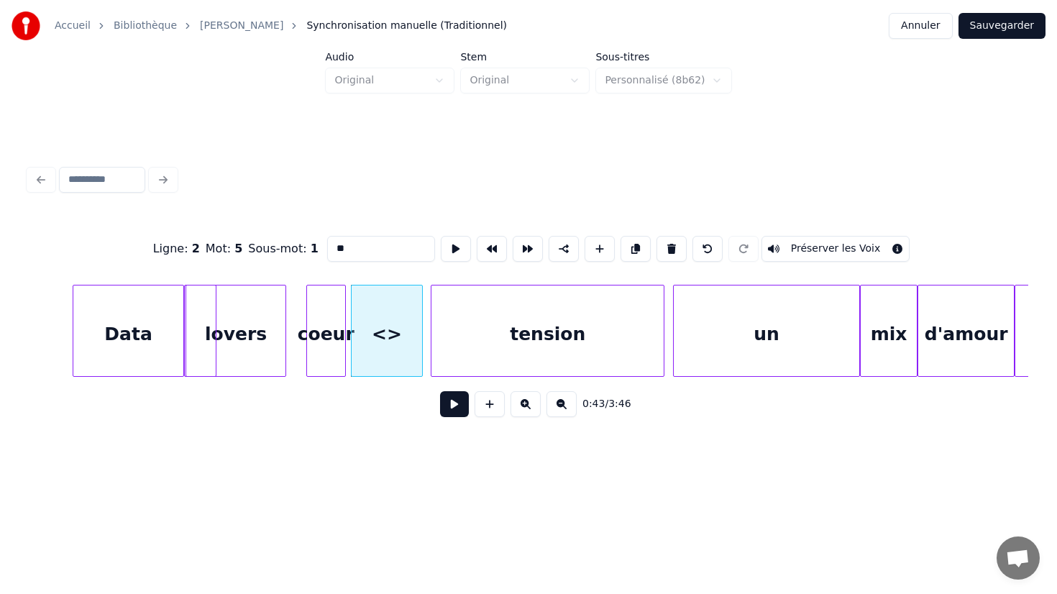
click at [408, 336] on div "<>" at bounding box center [387, 334] width 70 height 98
click at [370, 252] on input "**" at bounding box center [381, 249] width 108 height 26
type input "*"
type input "****"
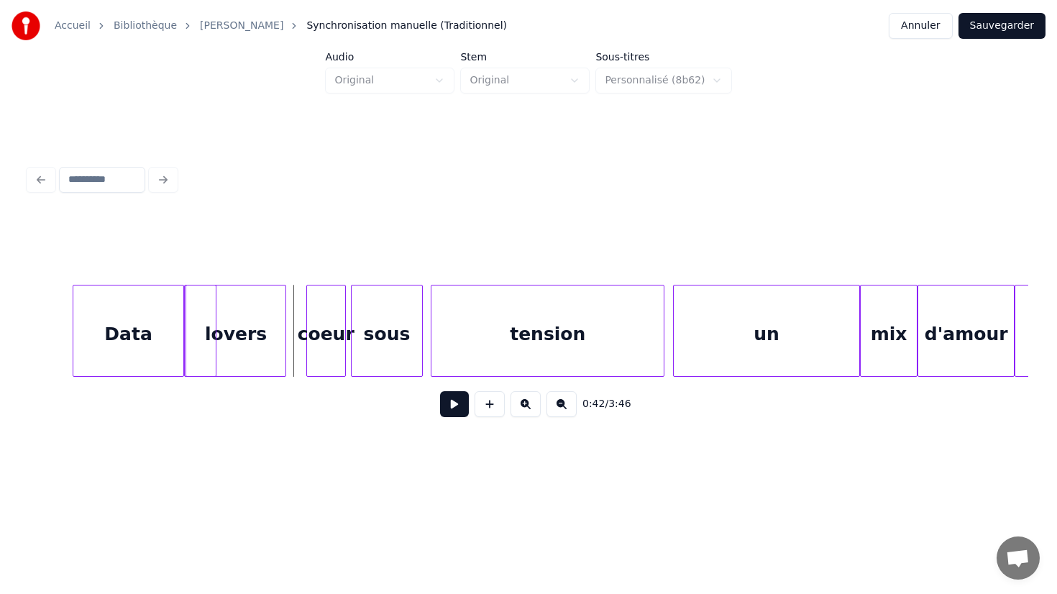
click at [454, 408] on button at bounding box center [454, 404] width 29 height 26
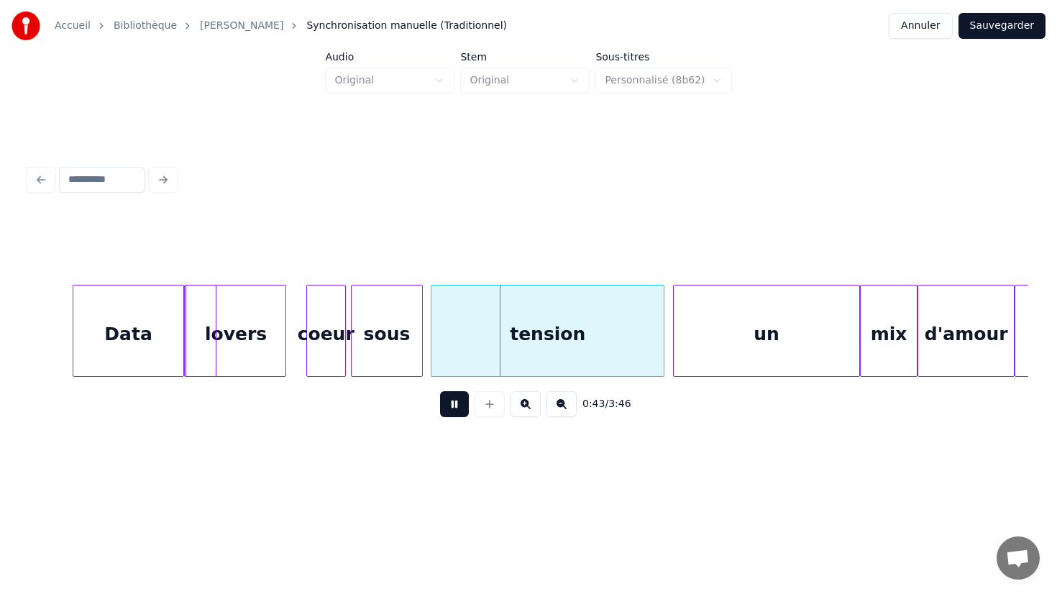
click at [454, 408] on button at bounding box center [454, 404] width 29 height 26
click at [390, 349] on div "sous" at bounding box center [387, 334] width 70 height 98
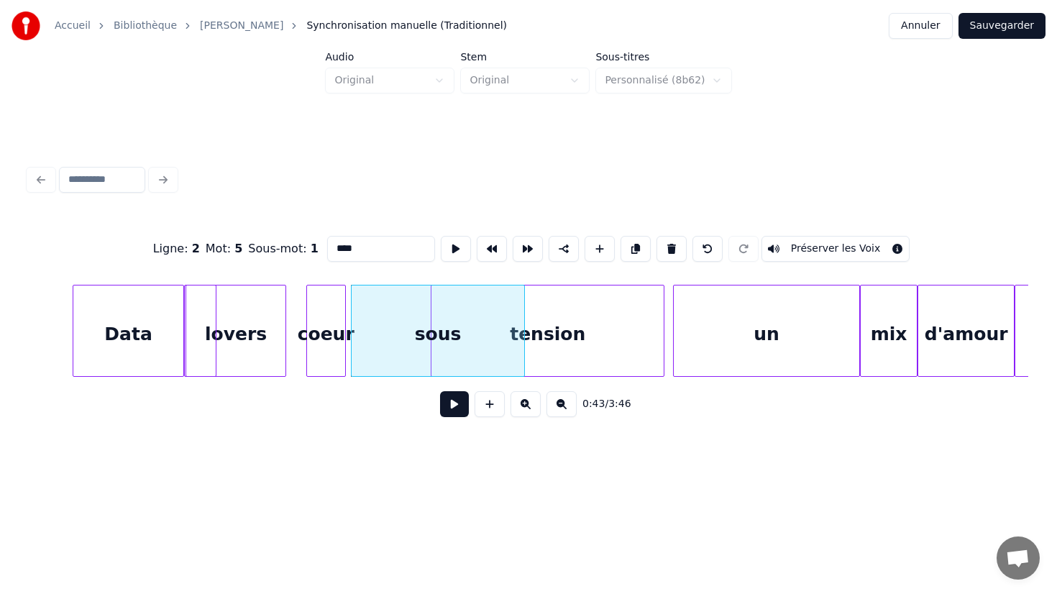
click at [523, 334] on div at bounding box center [522, 330] width 4 height 91
click at [585, 334] on div "tension" at bounding box center [547, 334] width 232 height 98
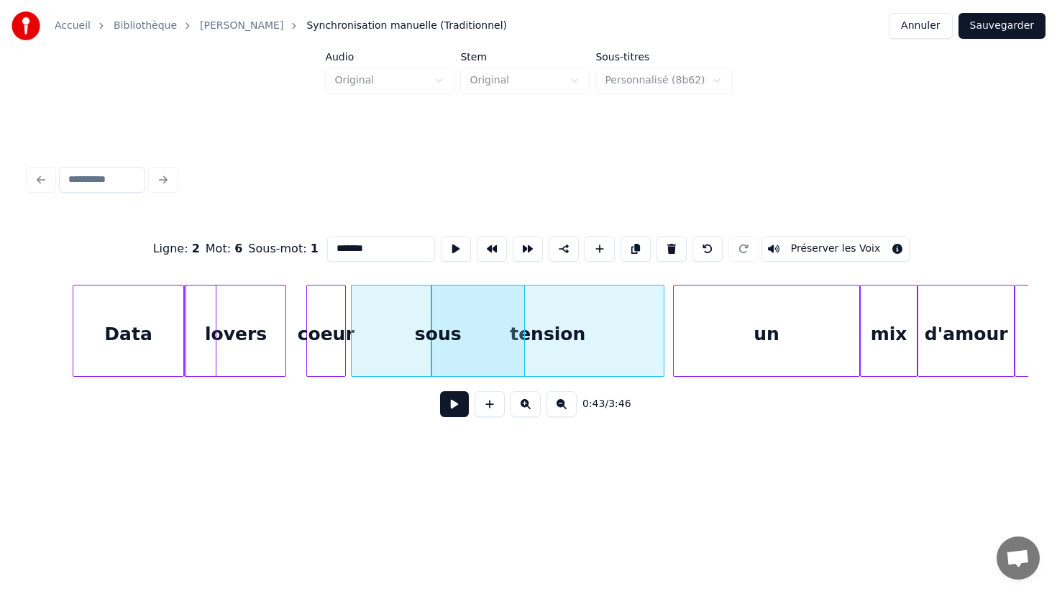
click at [600, 321] on div "tension" at bounding box center [547, 334] width 232 height 98
click at [372, 348] on div at bounding box center [372, 330] width 4 height 91
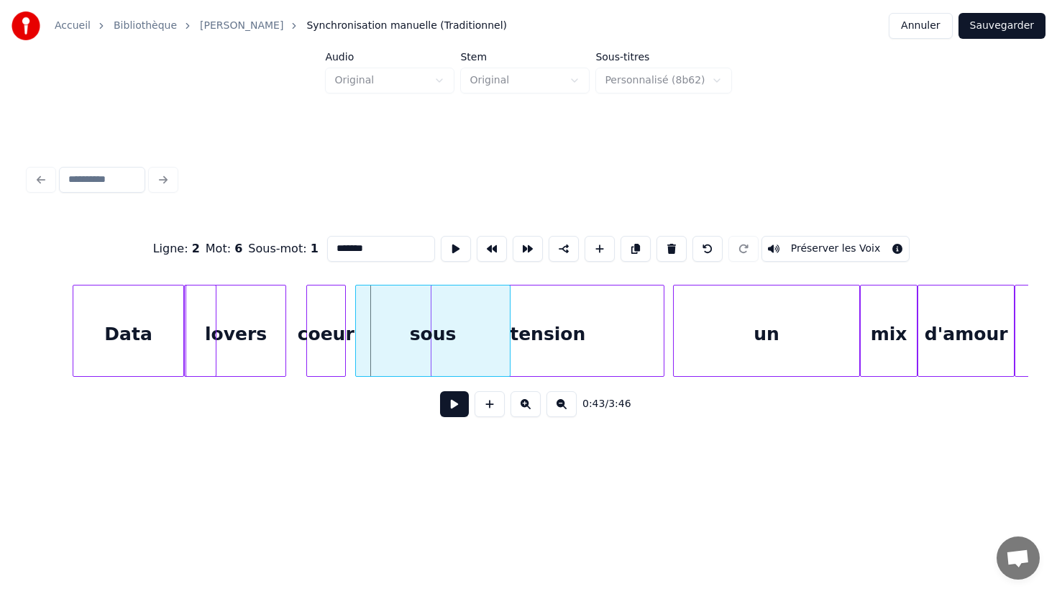
click at [386, 349] on div "sous" at bounding box center [433, 334] width 154 height 98
click at [493, 336] on div "sous" at bounding box center [433, 334] width 154 height 98
click at [500, 335] on div "sous" at bounding box center [422, 331] width 155 height 92
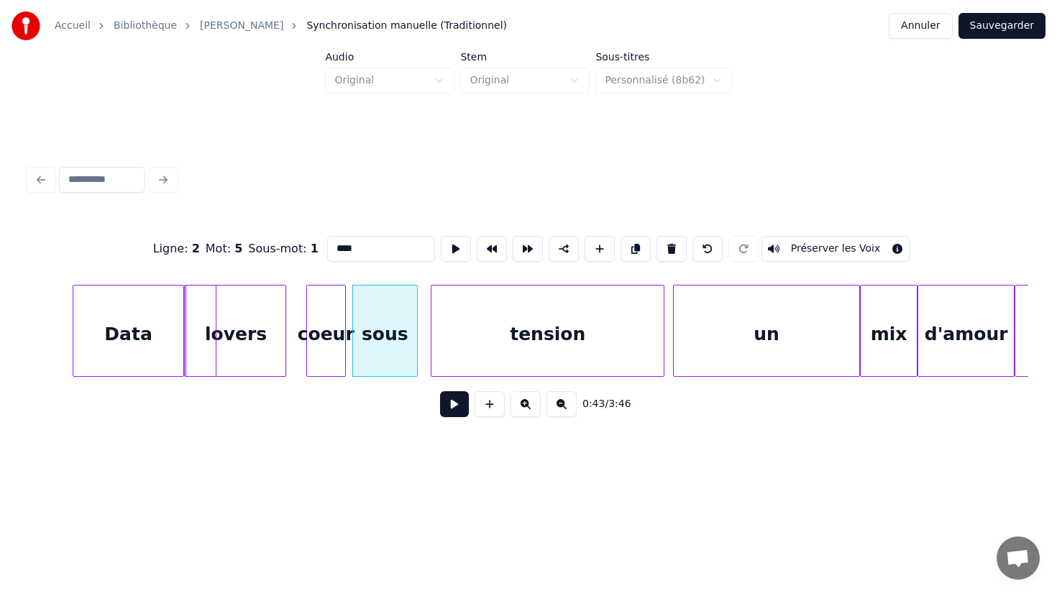
click at [415, 335] on div at bounding box center [415, 330] width 4 height 91
click at [457, 336] on div "tension" at bounding box center [547, 334] width 232 height 98
type input "*******"
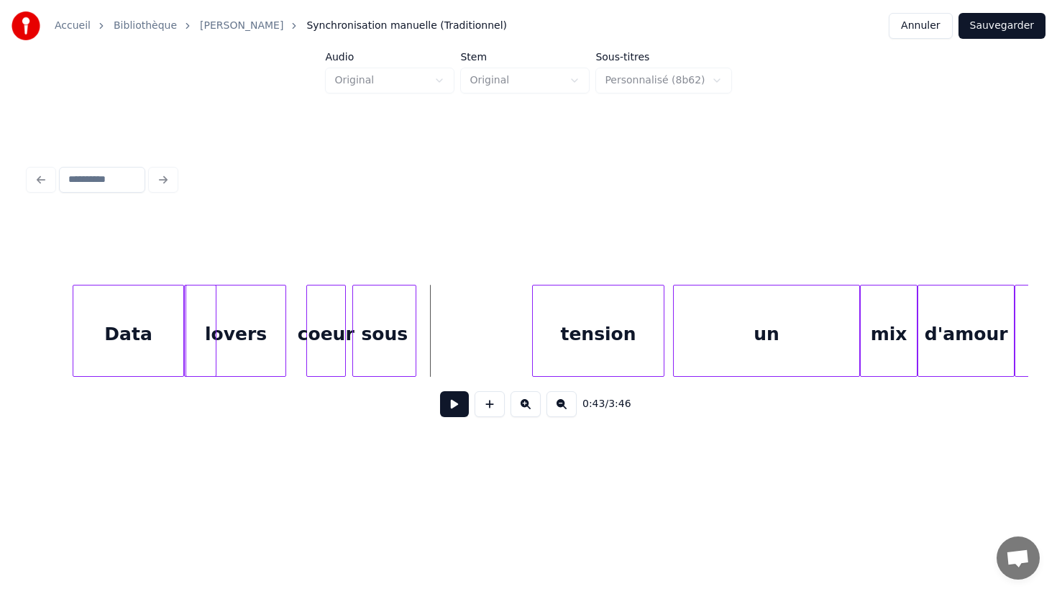
click at [533, 329] on div at bounding box center [535, 330] width 4 height 91
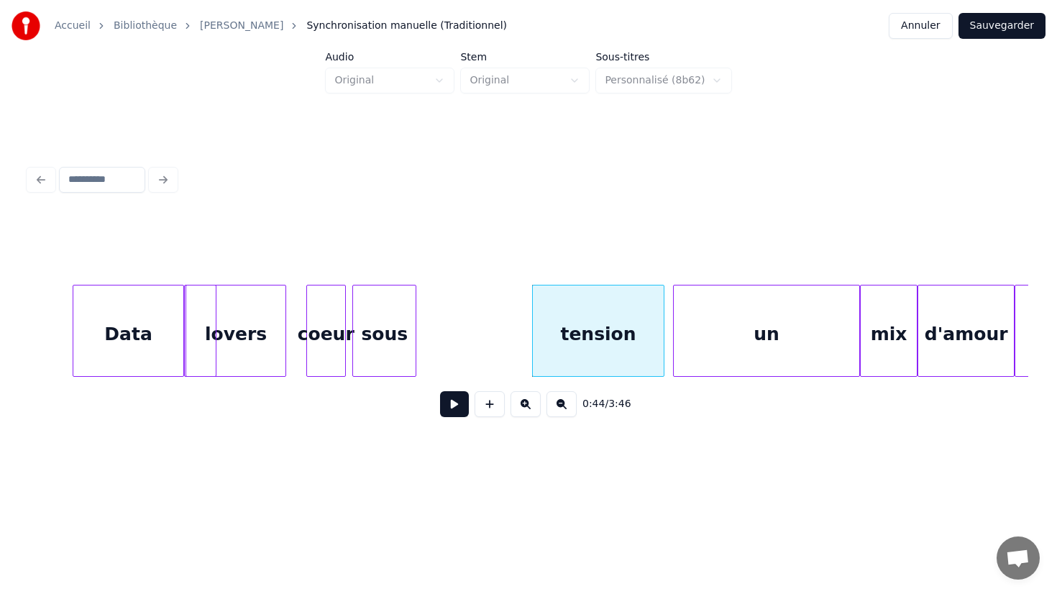
click at [404, 334] on div "sous" at bounding box center [384, 334] width 63 height 98
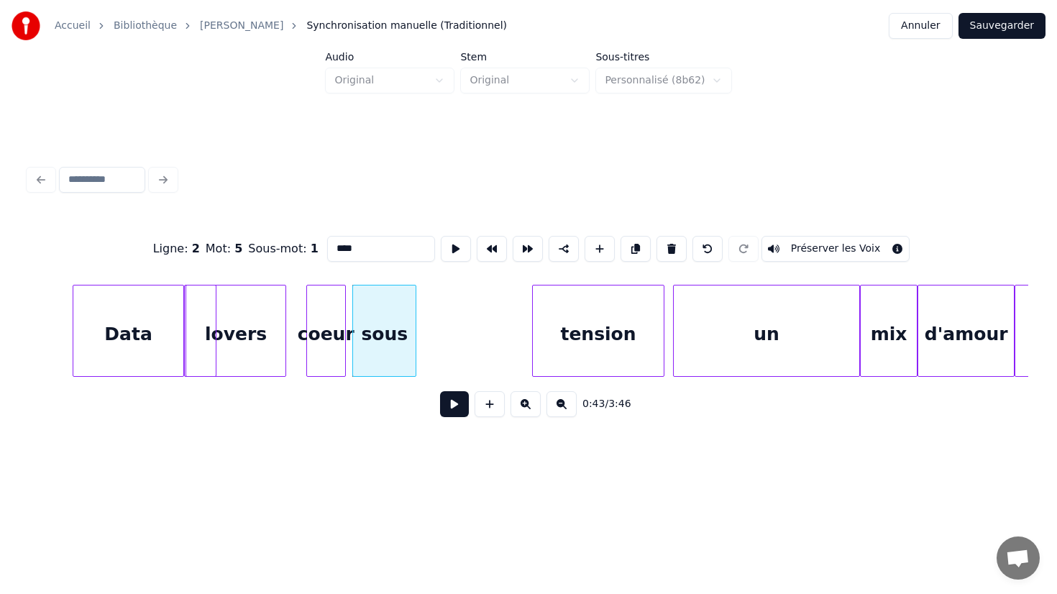
click at [416, 334] on div "sous" at bounding box center [384, 331] width 64 height 92
click at [416, 336] on div "sous" at bounding box center [384, 331] width 64 height 92
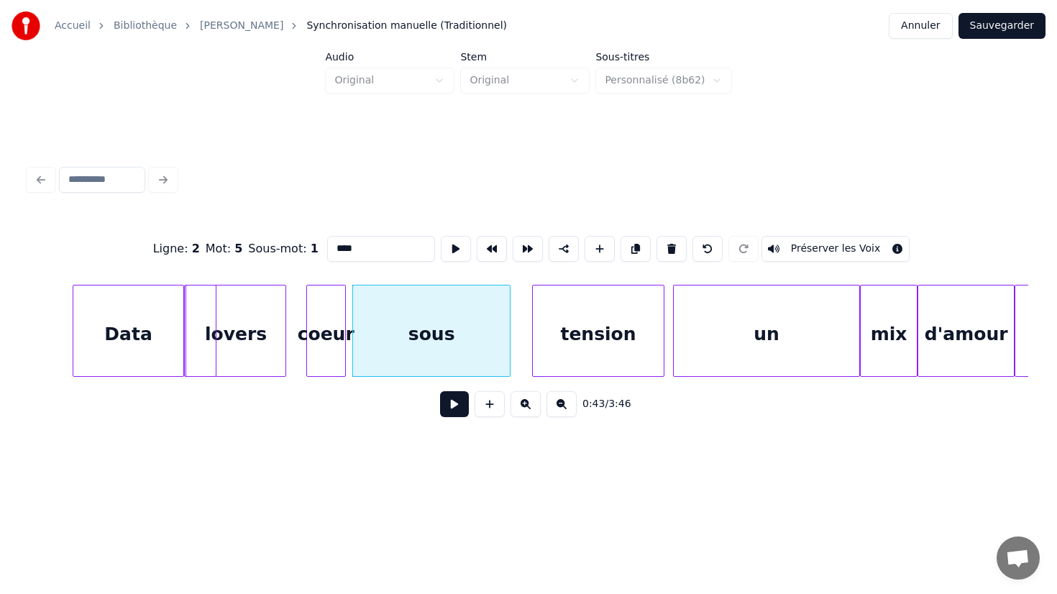
click at [510, 334] on div at bounding box center [507, 330] width 4 height 91
click at [318, 295] on div "coeur" at bounding box center [326, 334] width 38 height 98
type input "*****"
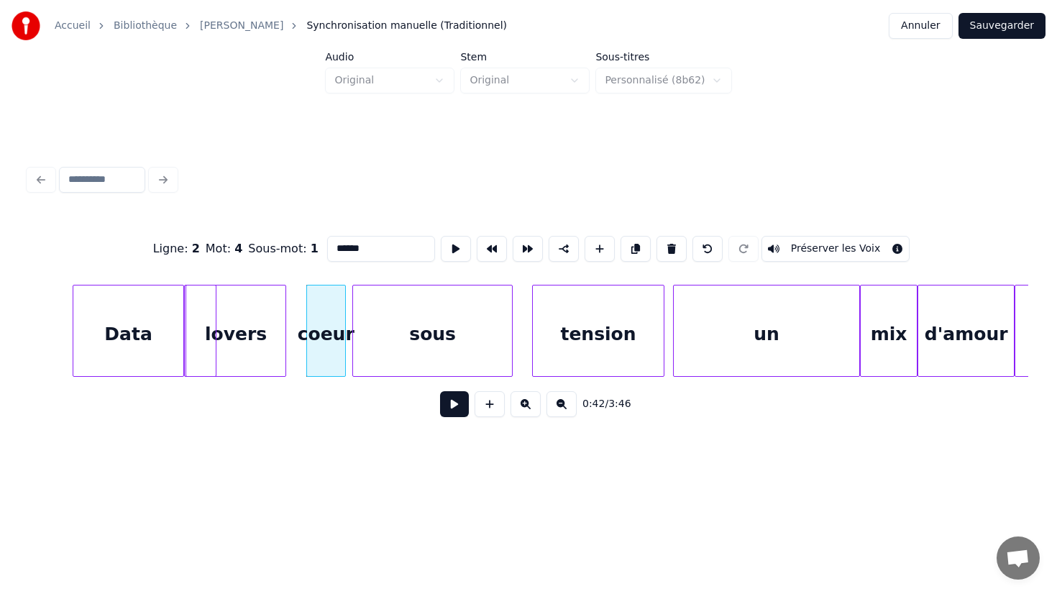
click at [452, 403] on button at bounding box center [454, 404] width 29 height 26
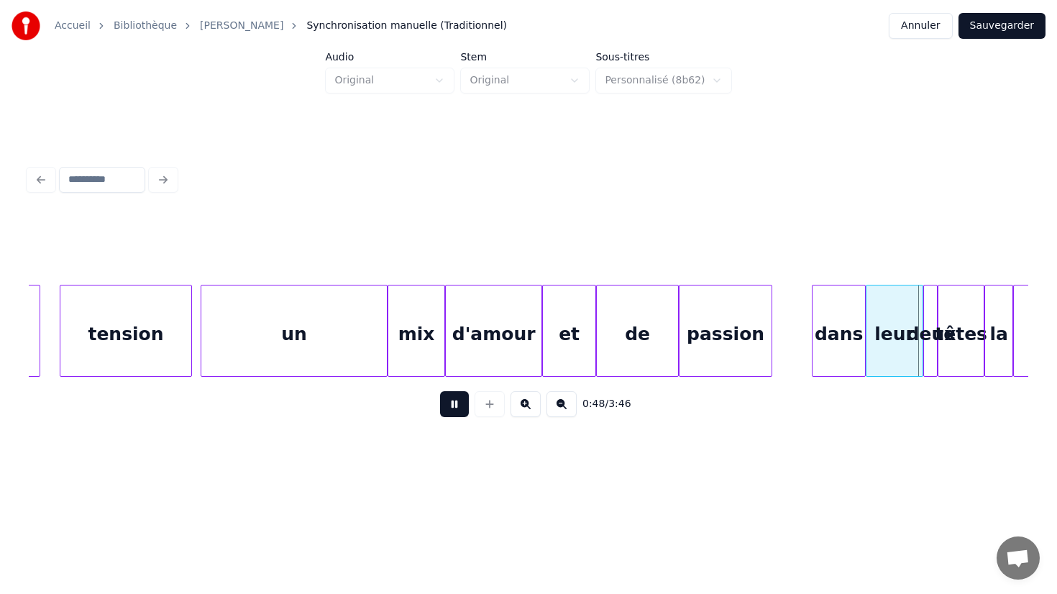
scroll to position [0, 7921]
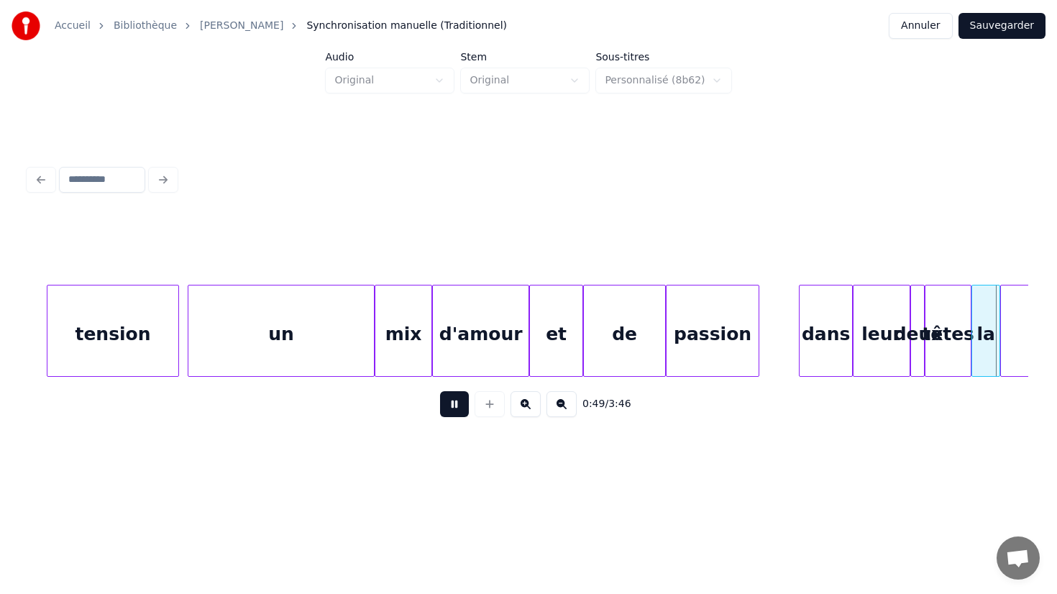
click at [698, 338] on div "passion" at bounding box center [712, 334] width 92 height 98
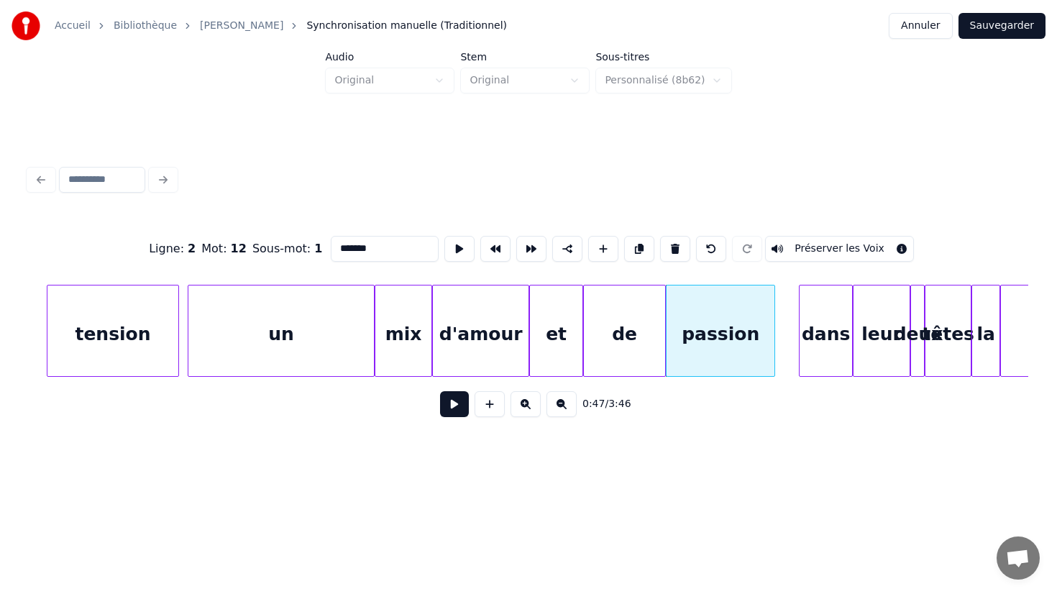
click at [772, 330] on div at bounding box center [772, 330] width 4 height 91
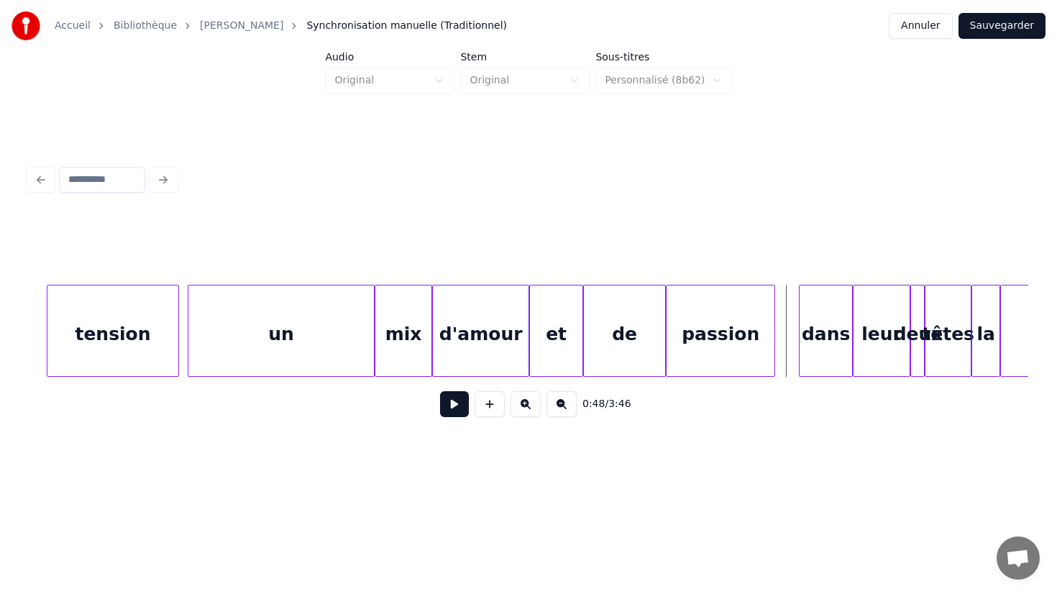
click at [462, 407] on button at bounding box center [454, 404] width 29 height 26
click at [919, 344] on div at bounding box center [921, 330] width 4 height 91
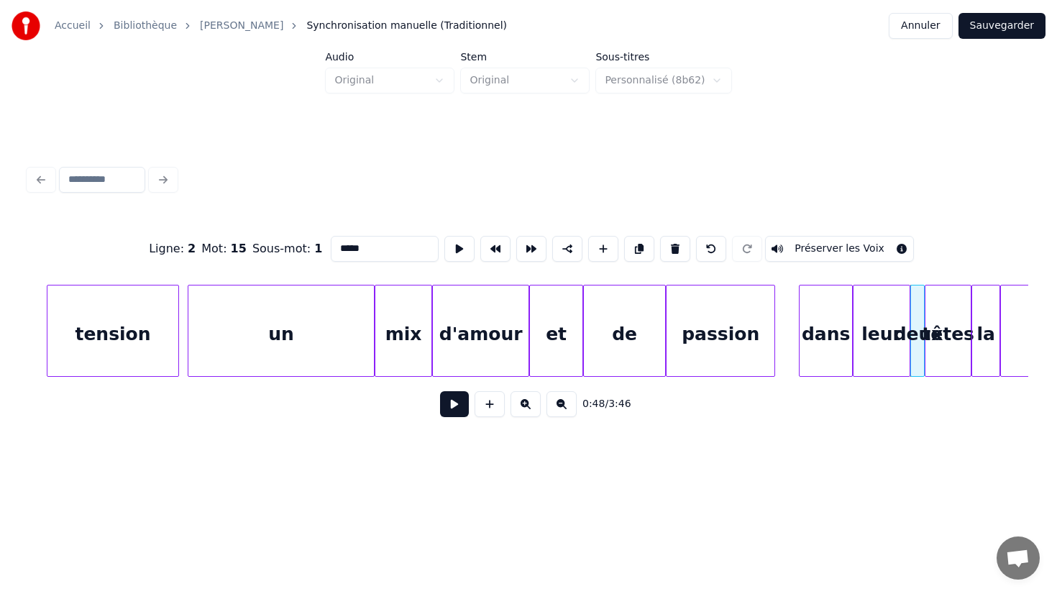
click at [940, 344] on div "têtes" at bounding box center [947, 334] width 45 height 98
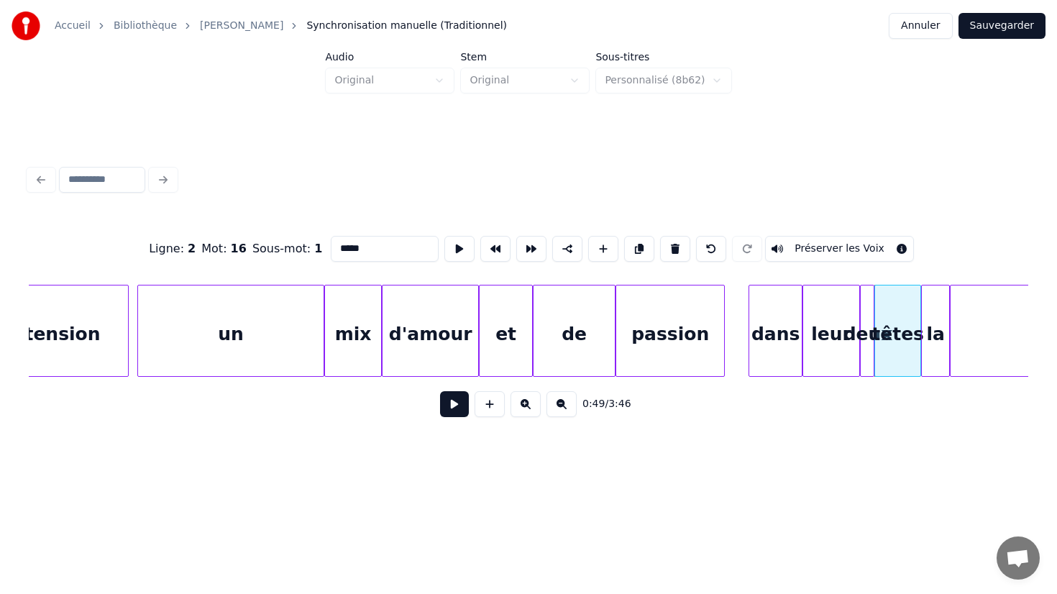
scroll to position [0, 8002]
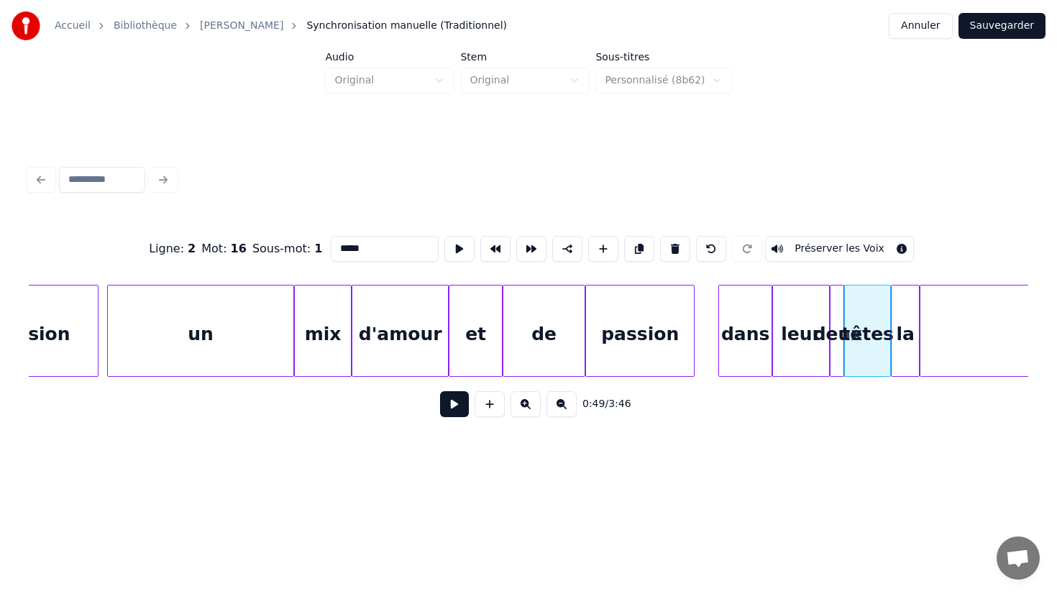
click at [899, 349] on div "la" at bounding box center [904, 334] width 27 height 98
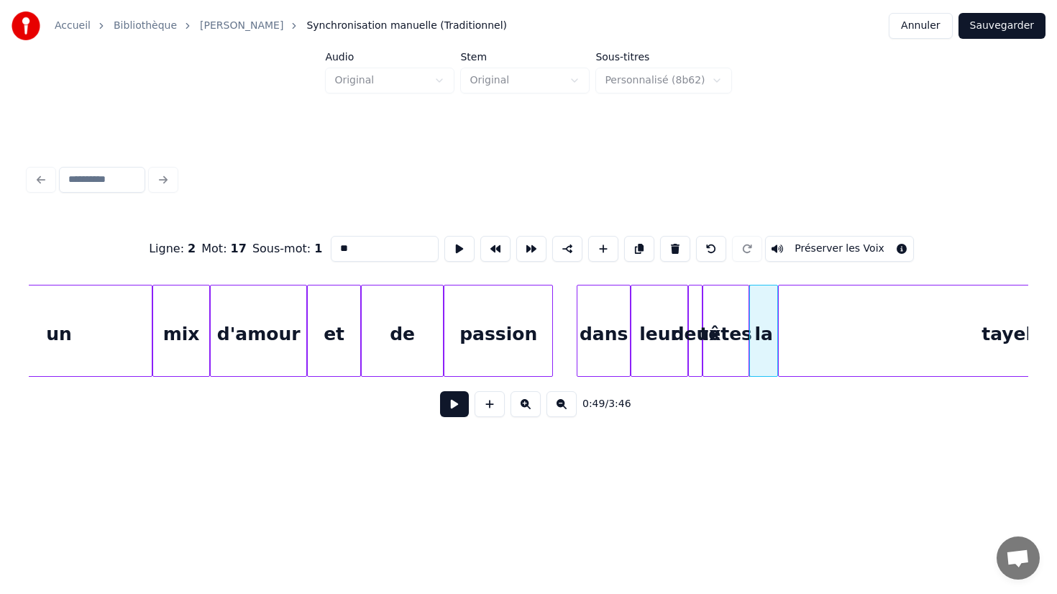
click at [899, 349] on div "tayelet" at bounding box center [1017, 334] width 477 height 98
type input "*******"
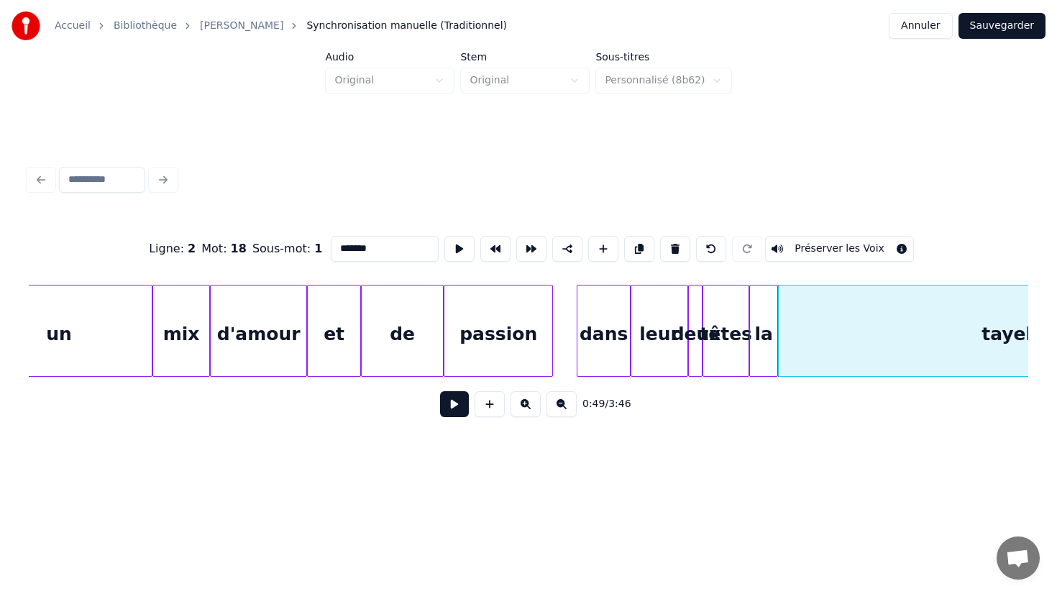
scroll to position [0, 8150]
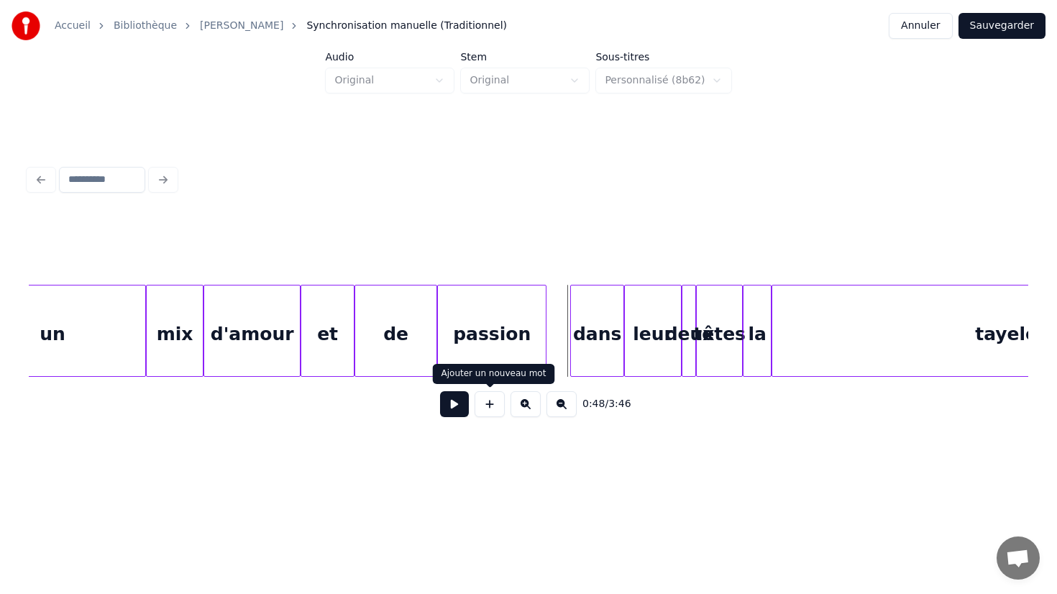
click at [454, 408] on button at bounding box center [454, 404] width 29 height 26
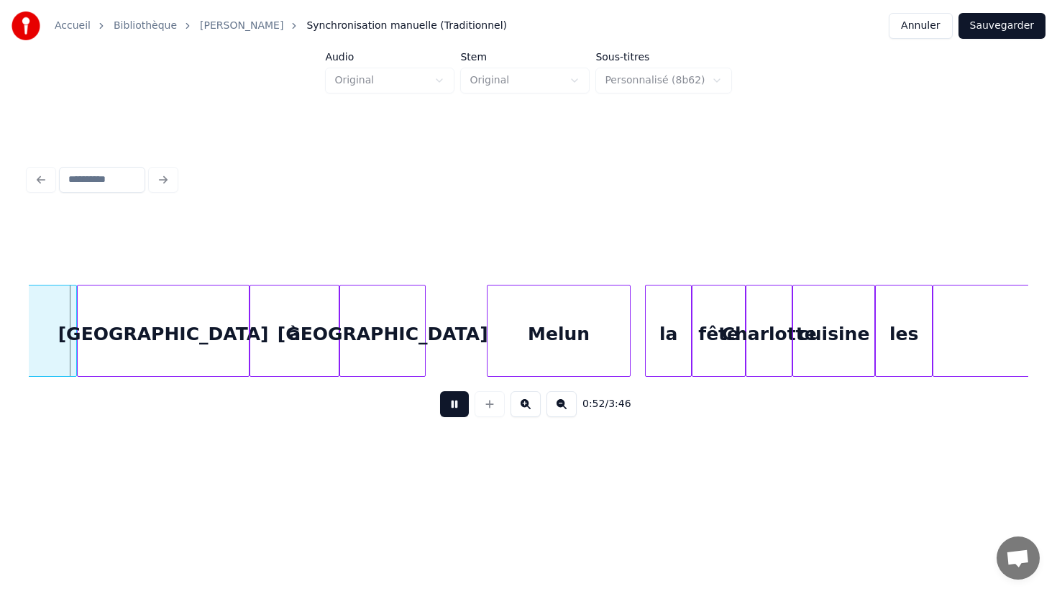
scroll to position [0, 9325]
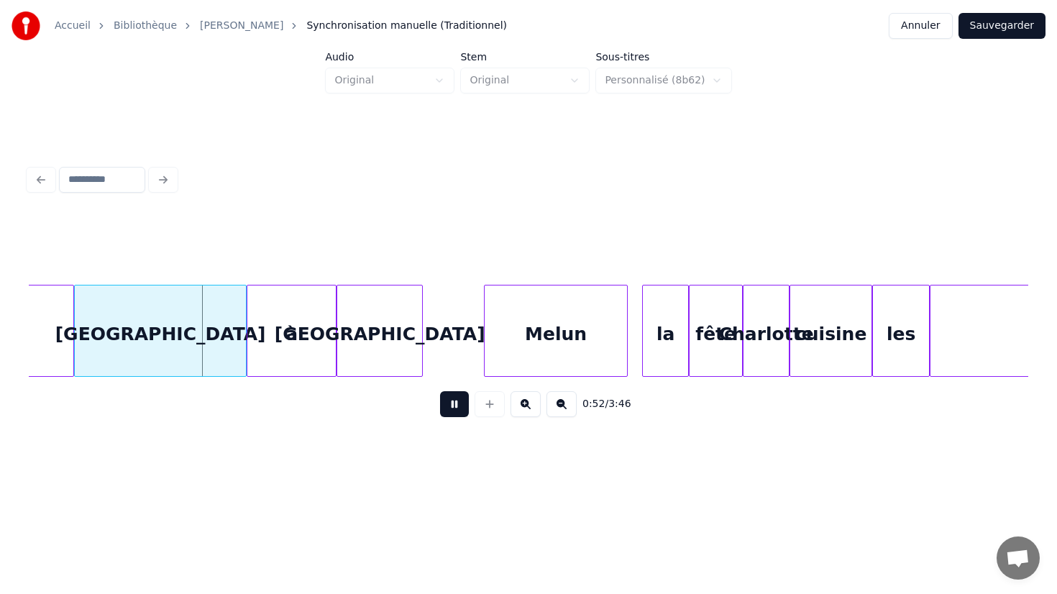
click at [450, 408] on button at bounding box center [454, 404] width 29 height 26
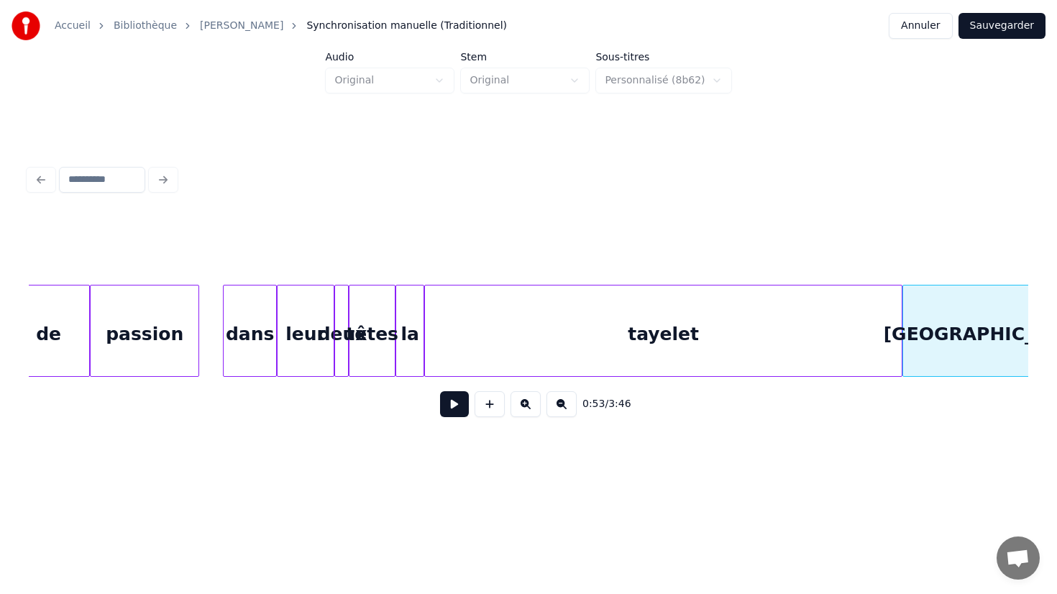
scroll to position [0, 8500]
click at [252, 328] on div "dans" at bounding box center [247, 334] width 52 height 98
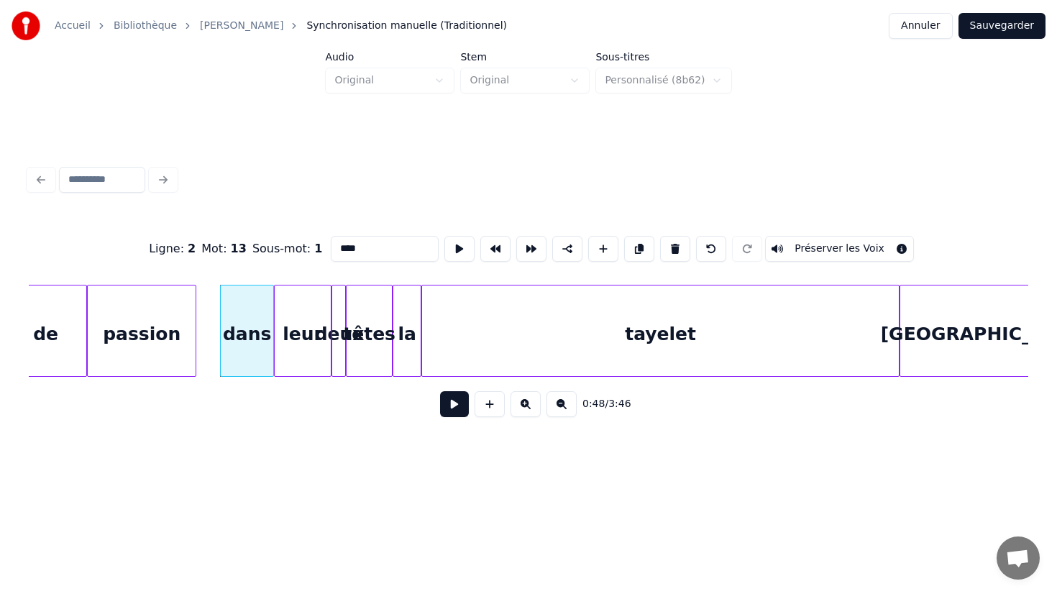
click at [450, 403] on button at bounding box center [454, 404] width 29 height 26
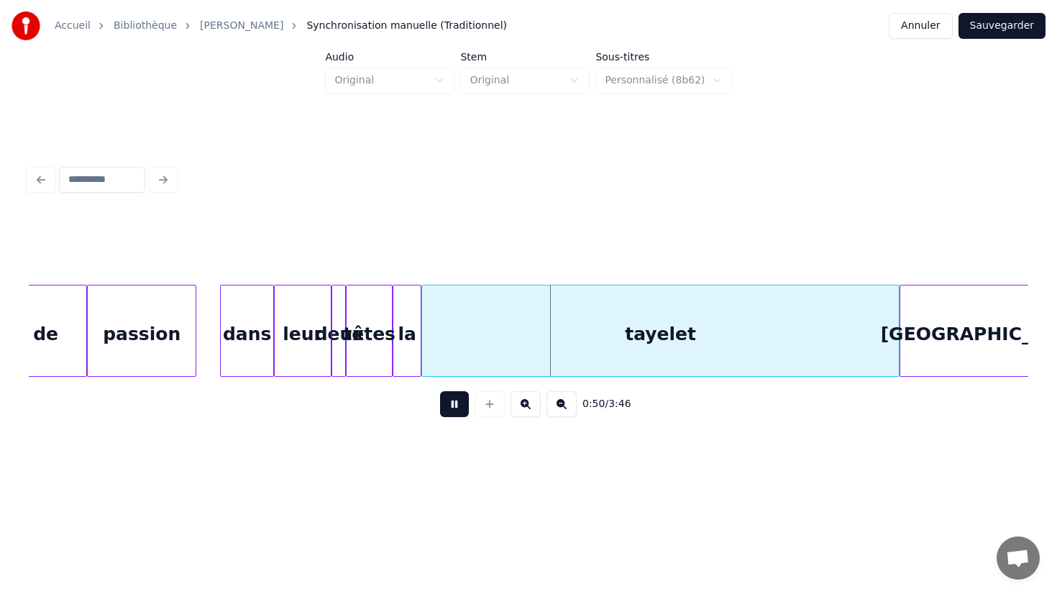
click at [450, 403] on button at bounding box center [454, 404] width 29 height 26
click at [416, 343] on div at bounding box center [418, 330] width 4 height 91
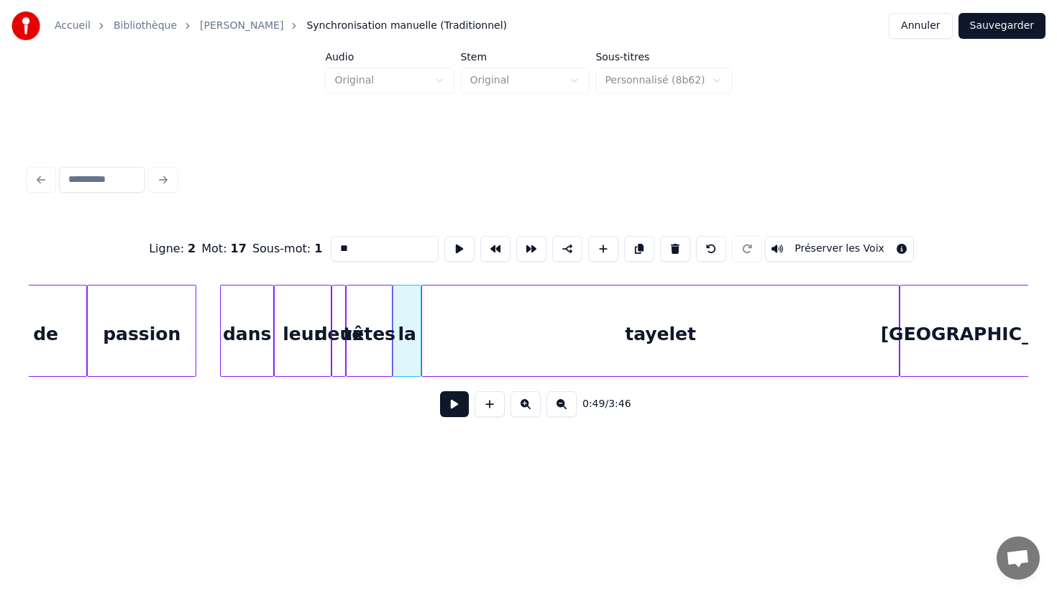
click at [440, 342] on div "tayelet" at bounding box center [660, 334] width 477 height 98
type input "*******"
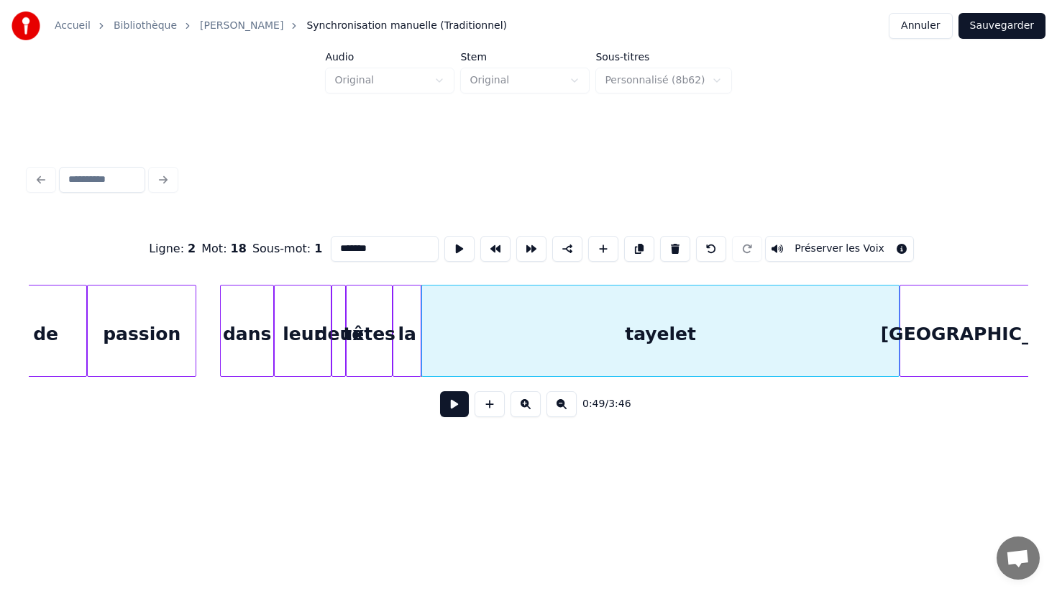
click at [429, 334] on div "tayelet" at bounding box center [660, 334] width 477 height 98
click at [447, 333] on div "tayelet" at bounding box center [678, 334] width 477 height 98
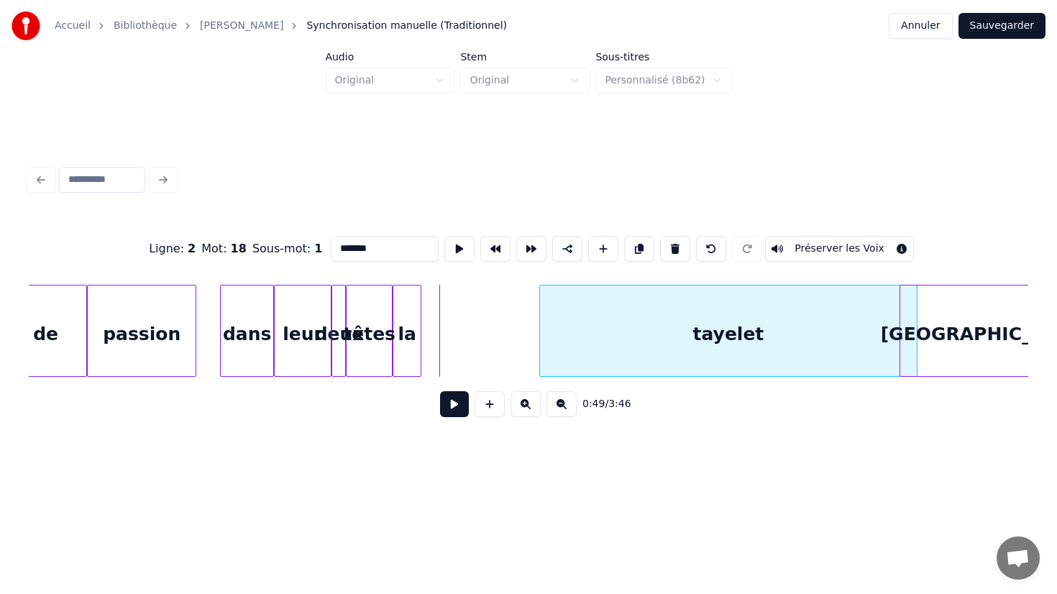
click at [540, 334] on div at bounding box center [542, 330] width 4 height 91
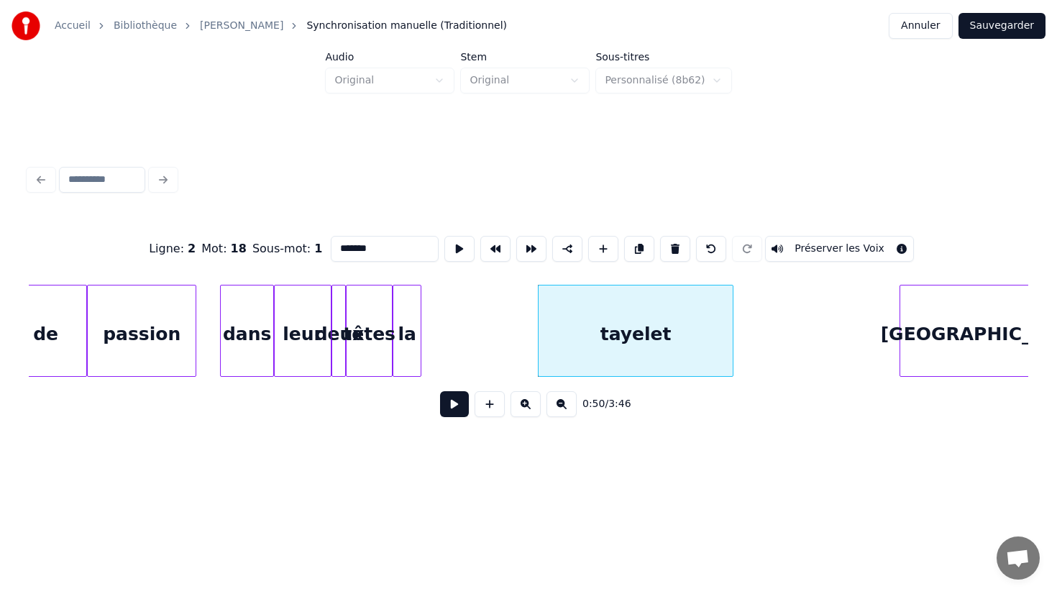
click at [731, 337] on div at bounding box center [730, 330] width 4 height 91
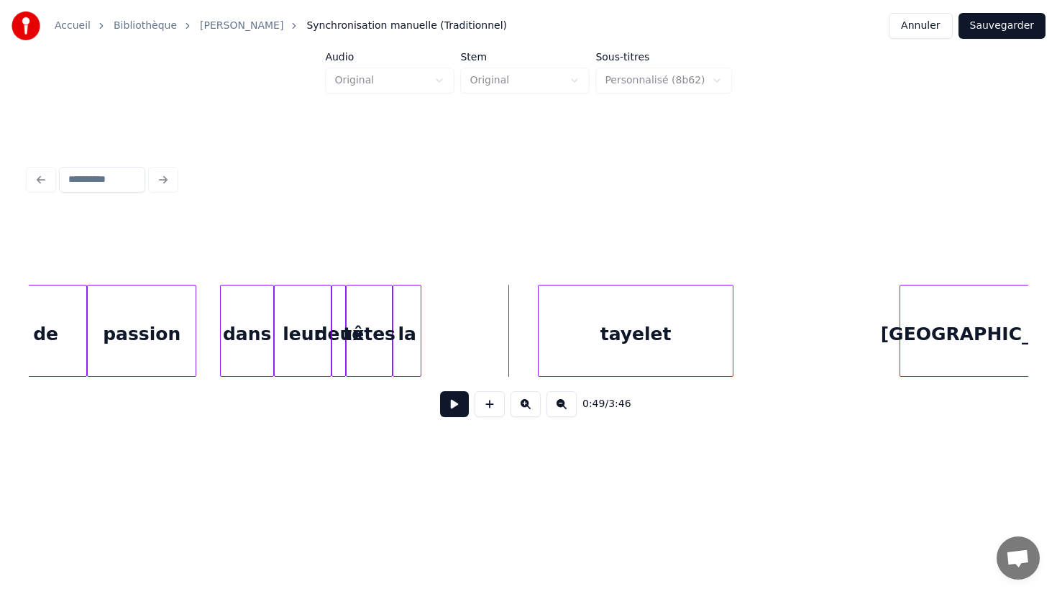
click at [451, 400] on button at bounding box center [454, 404] width 29 height 26
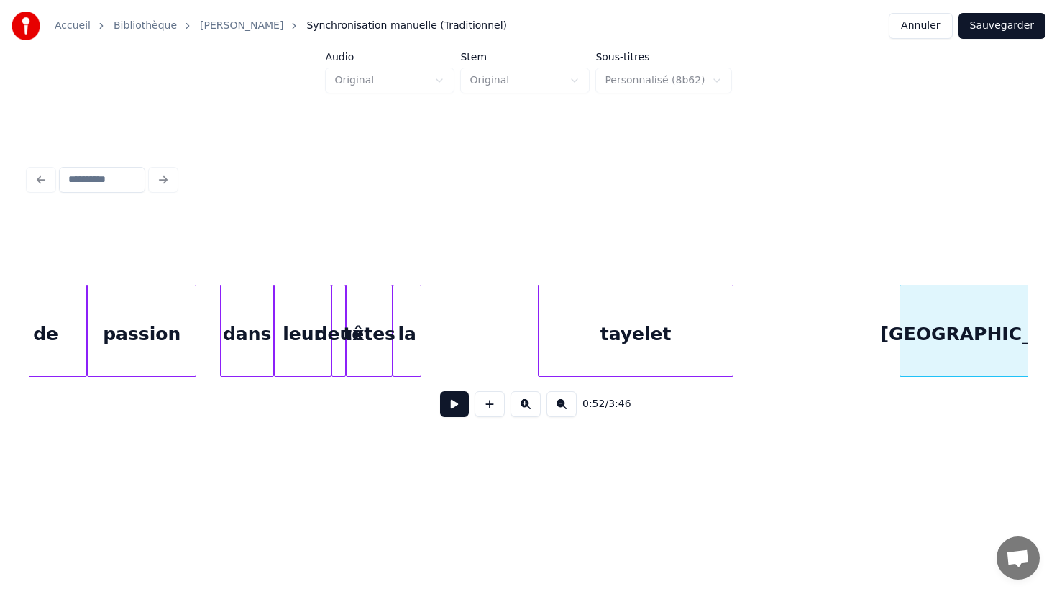
click at [712, 335] on div "tayelet" at bounding box center [635, 334] width 194 height 98
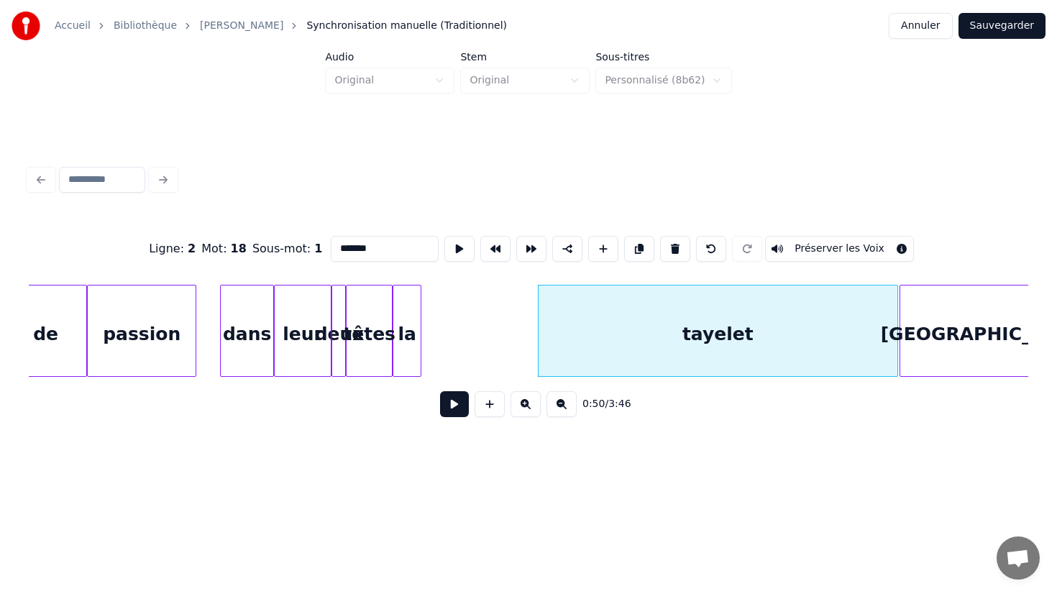
click at [894, 329] on div at bounding box center [895, 330] width 4 height 91
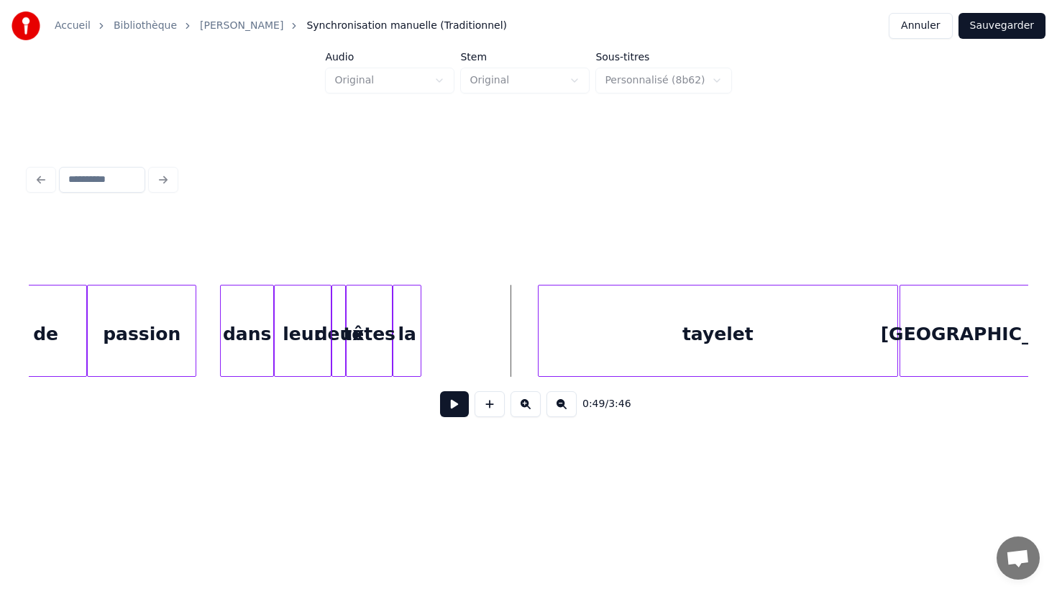
click at [454, 403] on button at bounding box center [454, 404] width 29 height 26
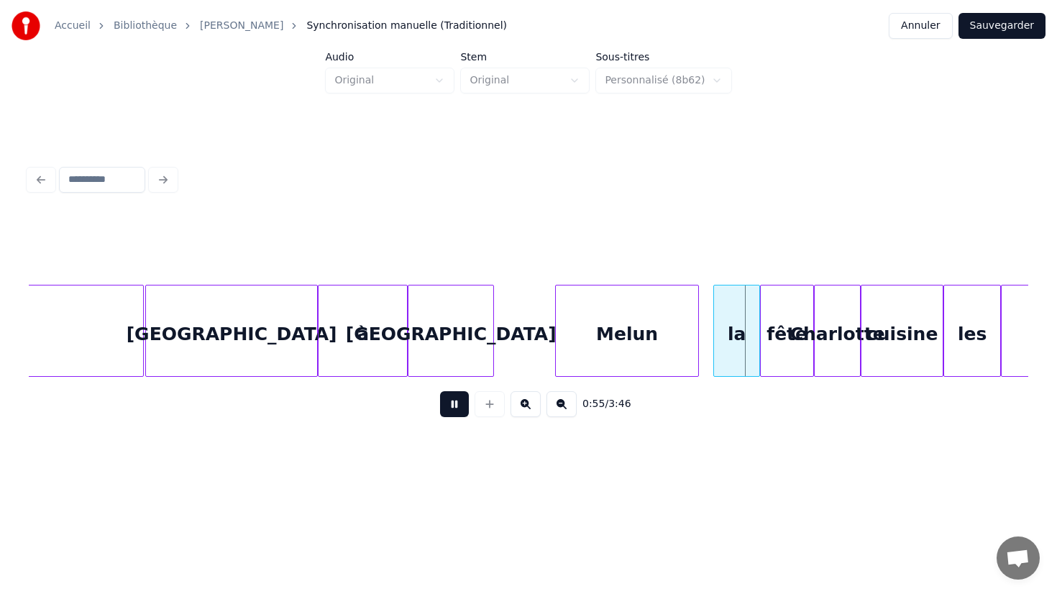
scroll to position [0, 9257]
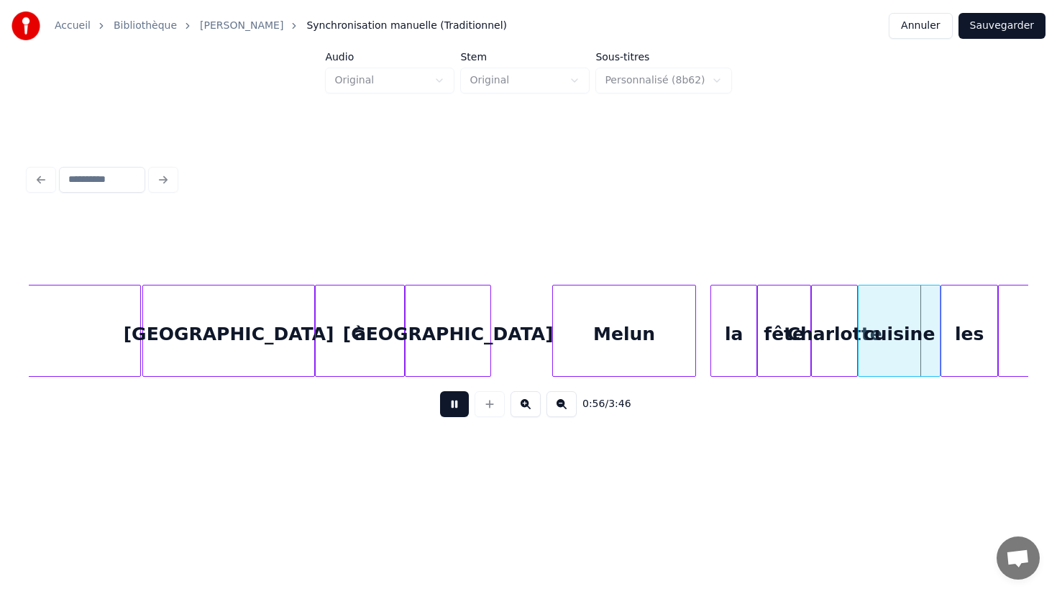
click at [818, 339] on div "Charlotte" at bounding box center [834, 334] width 45 height 98
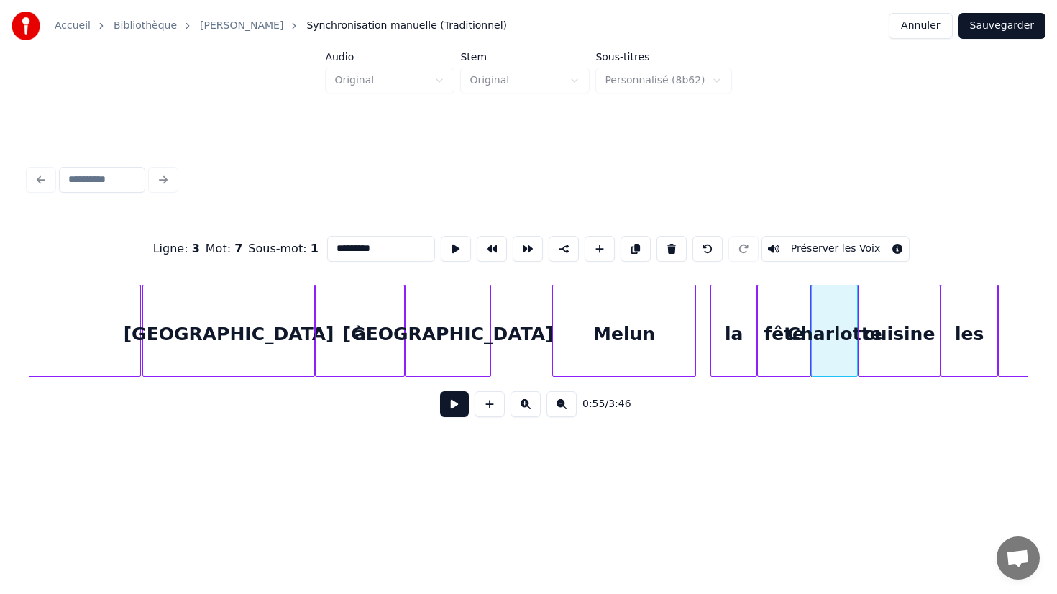
click at [786, 345] on div "fête" at bounding box center [784, 334] width 52 height 98
type input "****"
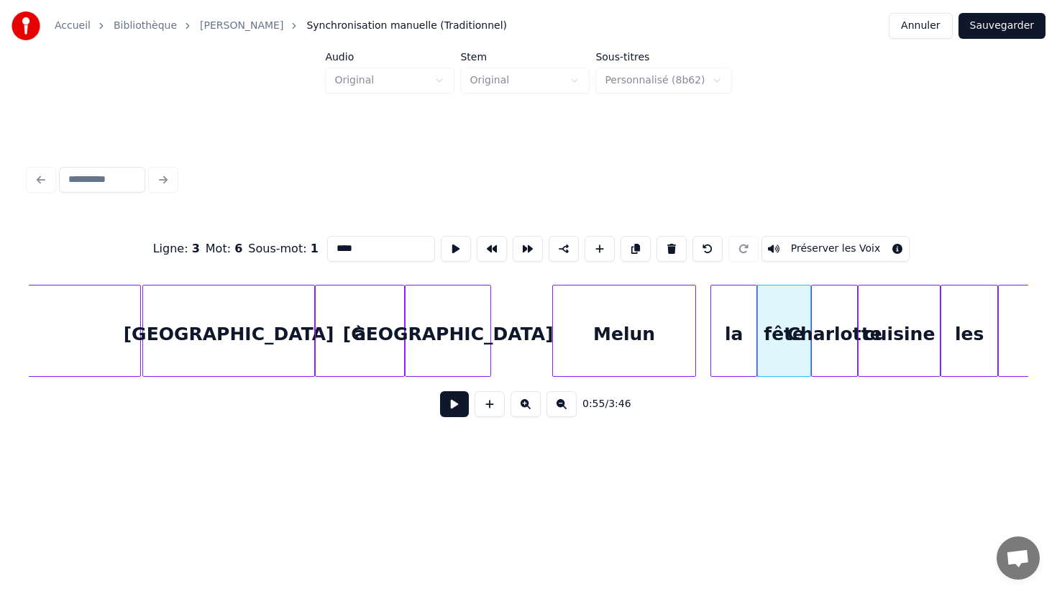
click at [781, 331] on div "fête" at bounding box center [784, 334] width 52 height 98
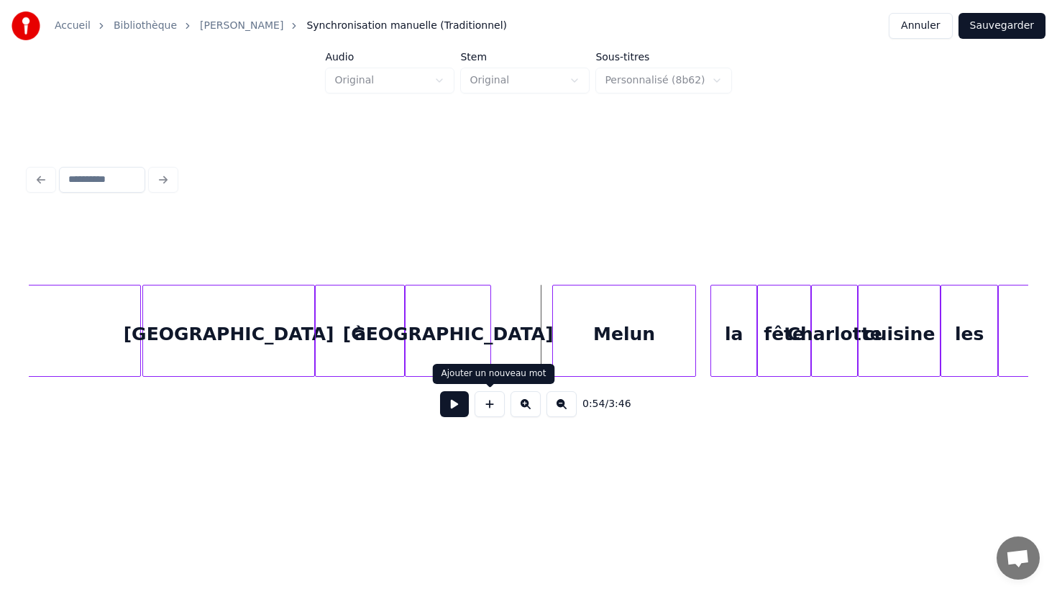
click at [450, 405] on button at bounding box center [454, 404] width 29 height 26
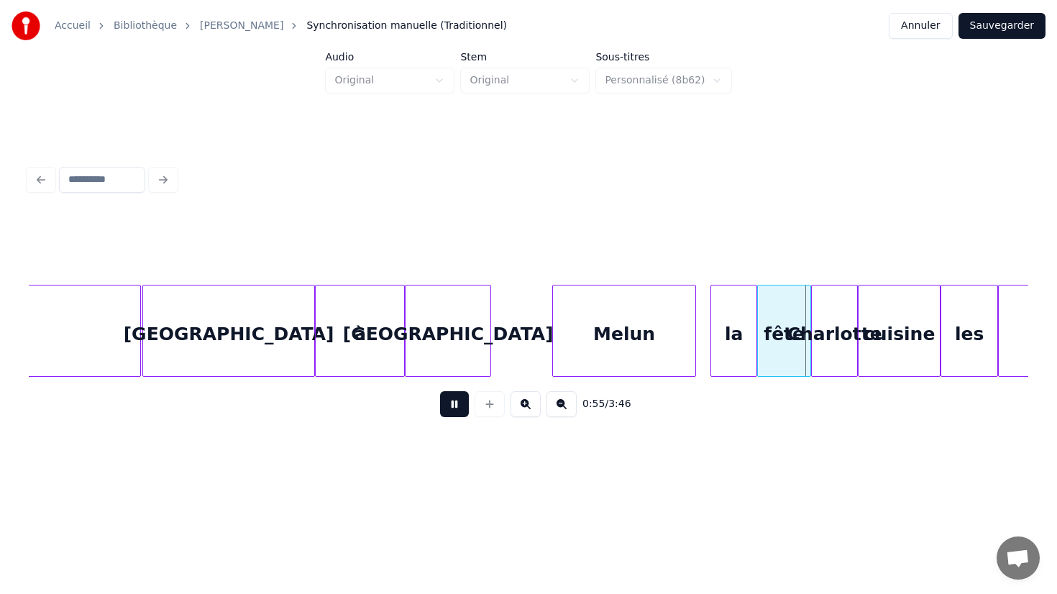
click at [450, 405] on button at bounding box center [454, 404] width 29 height 26
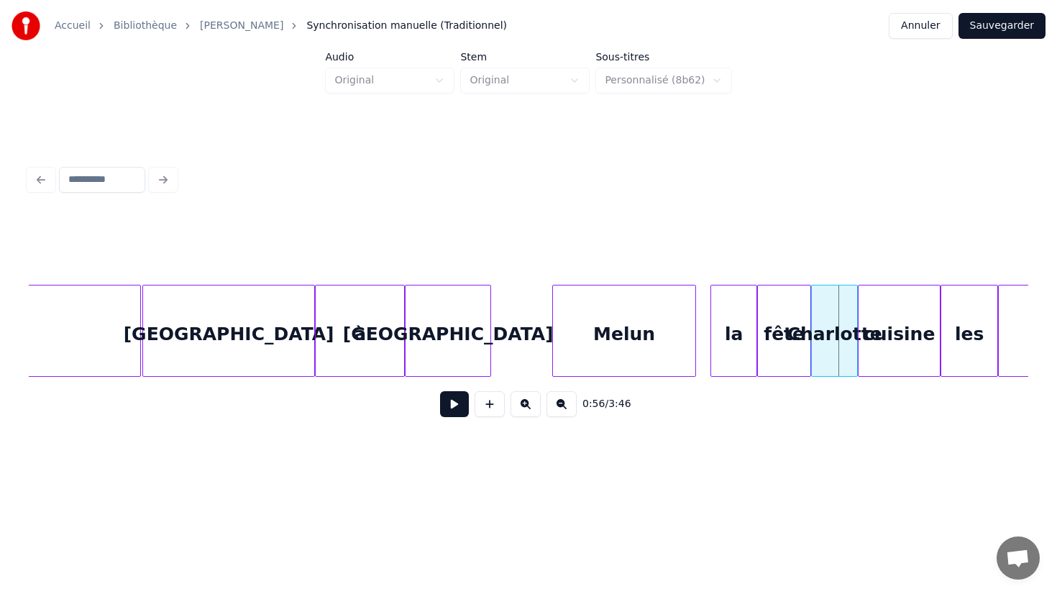
click at [791, 329] on div "fête" at bounding box center [784, 334] width 52 height 98
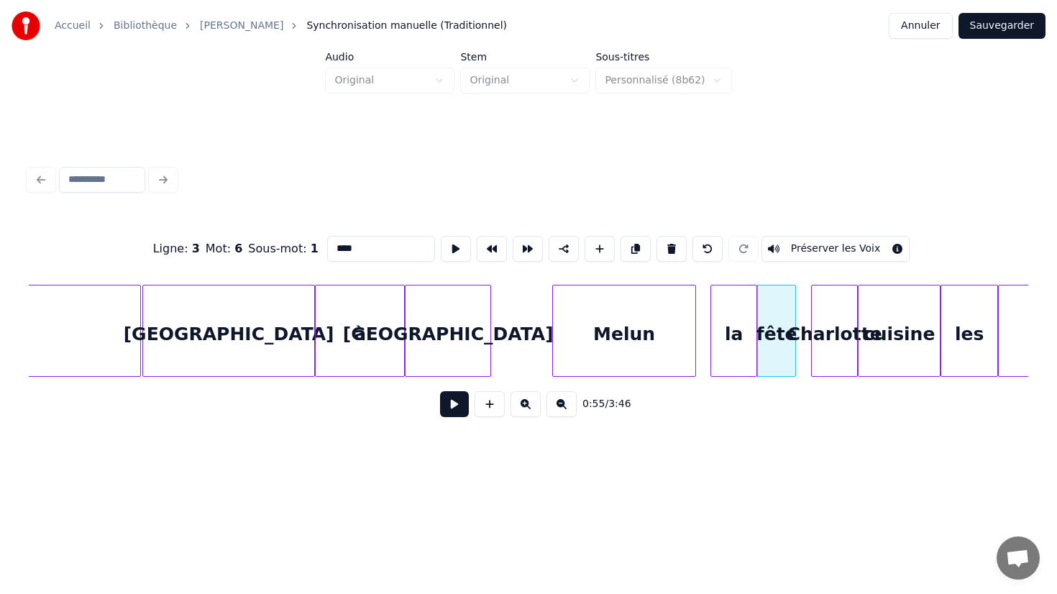
click at [794, 327] on div at bounding box center [793, 330] width 4 height 91
click at [842, 323] on div "Charlotte" at bounding box center [834, 334] width 45 height 98
type input "*********"
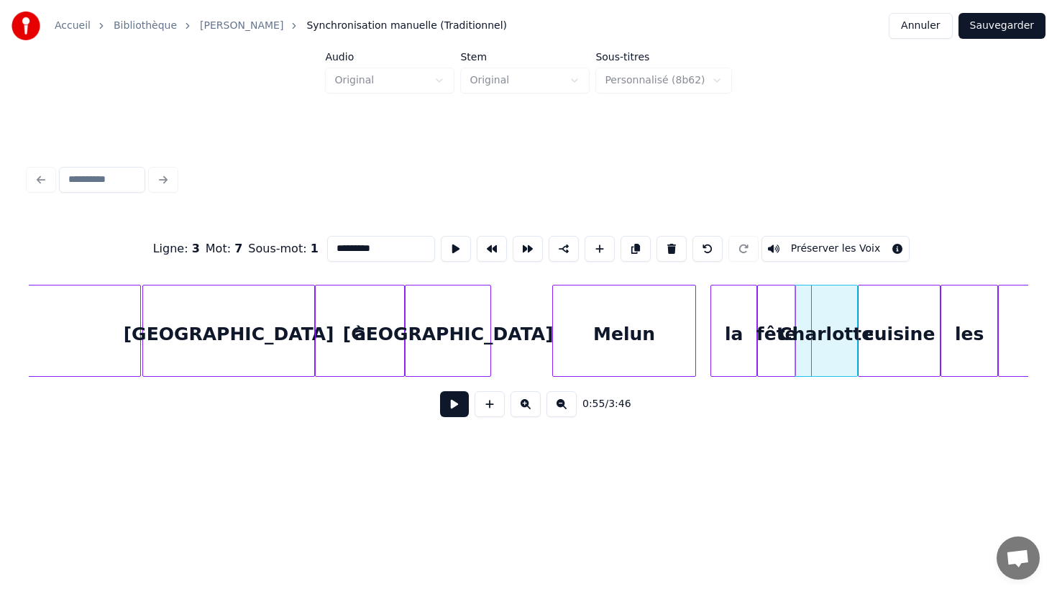
click at [795, 338] on div at bounding box center [797, 330] width 4 height 91
click at [835, 338] on div "Charlotte" at bounding box center [827, 334] width 62 height 98
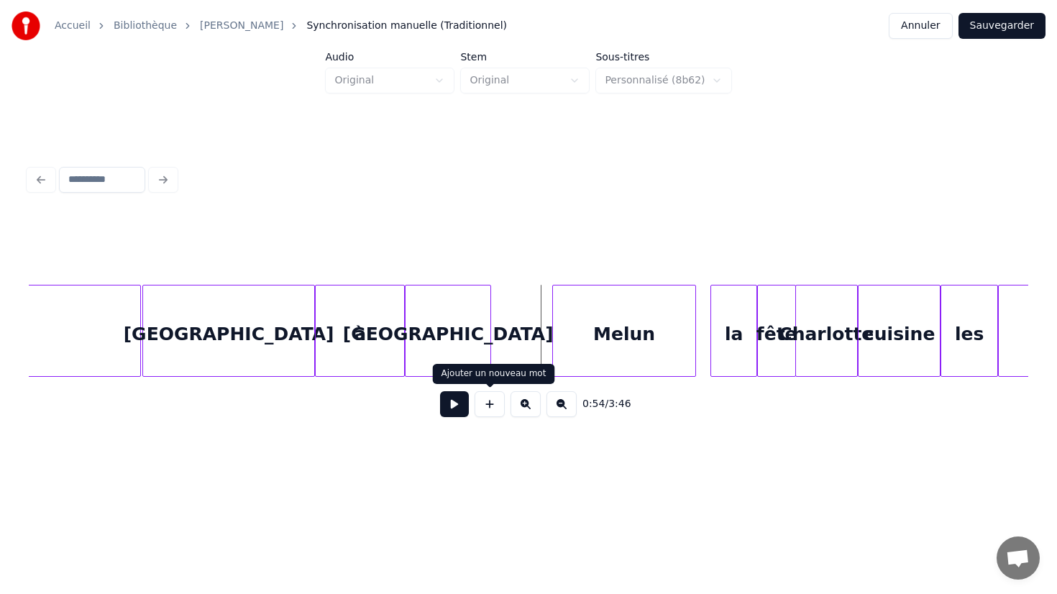
click at [449, 410] on button at bounding box center [454, 404] width 29 height 26
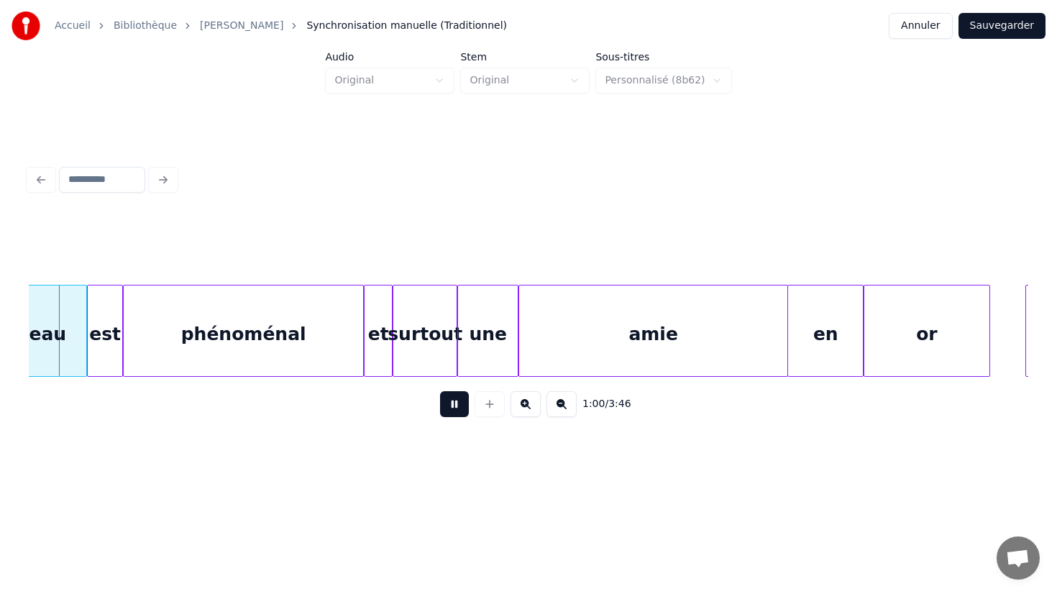
click at [741, 344] on div "amie" at bounding box center [653, 334] width 268 height 98
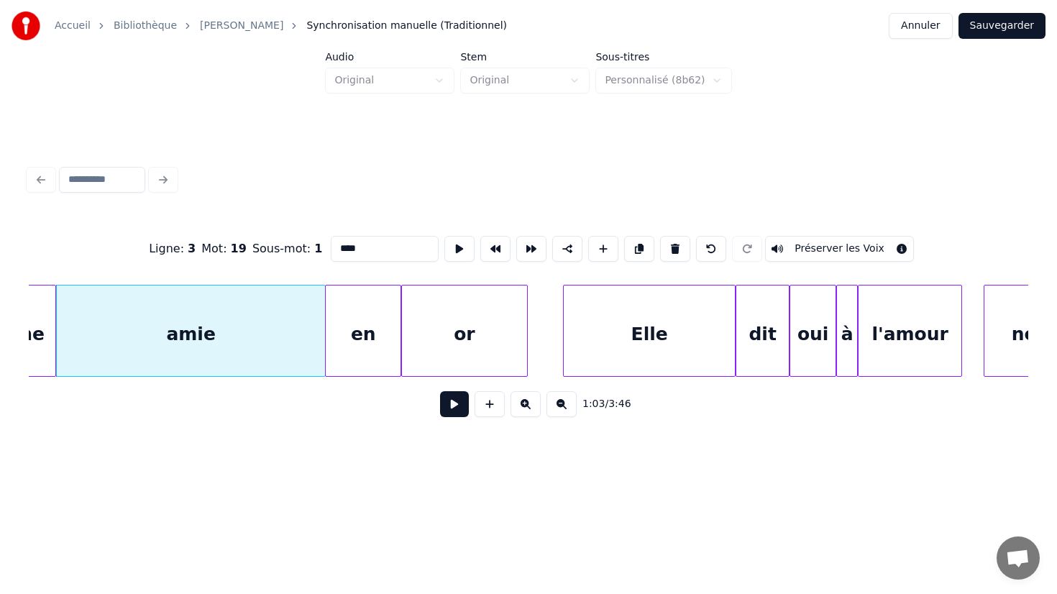
scroll to position [0, 11320]
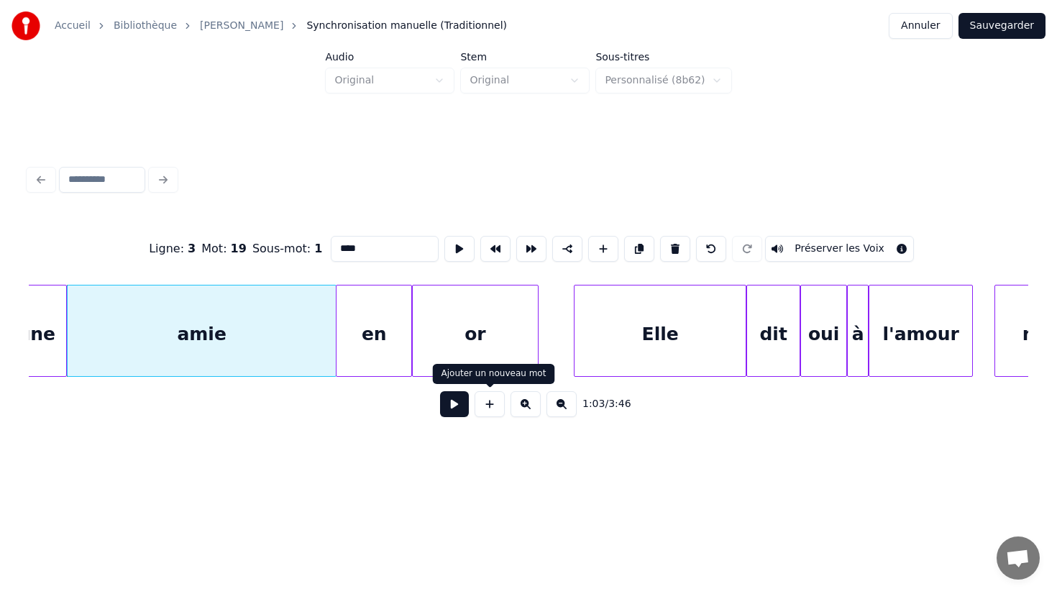
click at [461, 411] on button at bounding box center [454, 404] width 29 height 26
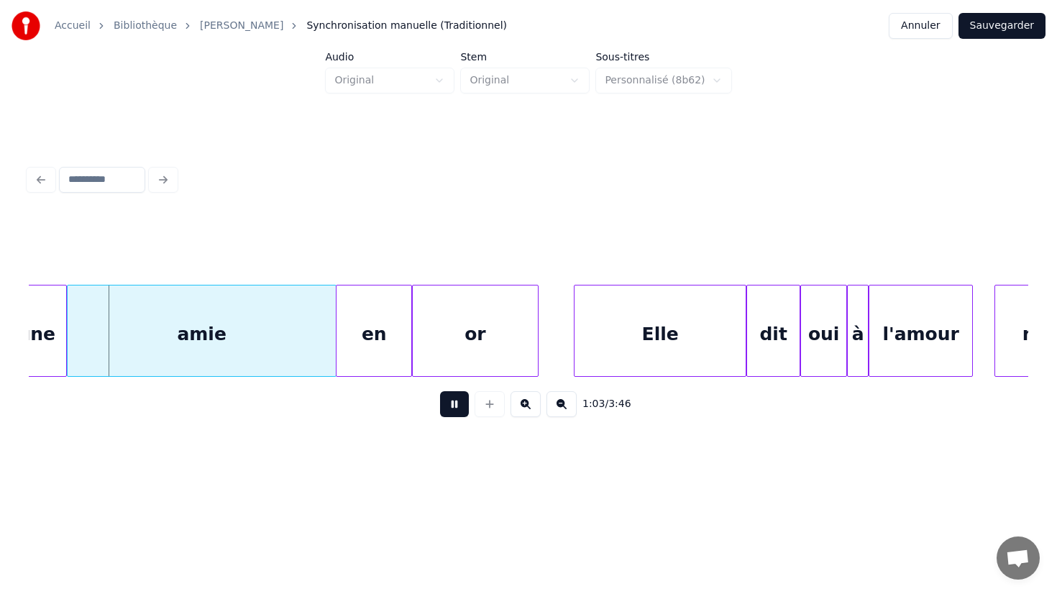
click at [461, 411] on button at bounding box center [454, 404] width 29 height 26
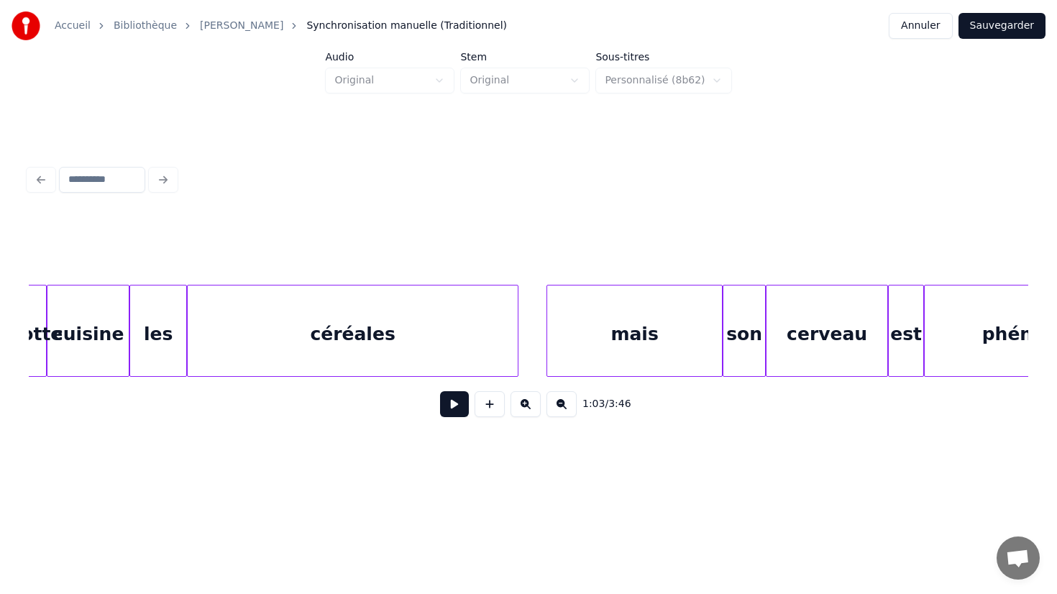
scroll to position [0, 10066]
click at [128, 321] on div at bounding box center [128, 330] width 4 height 91
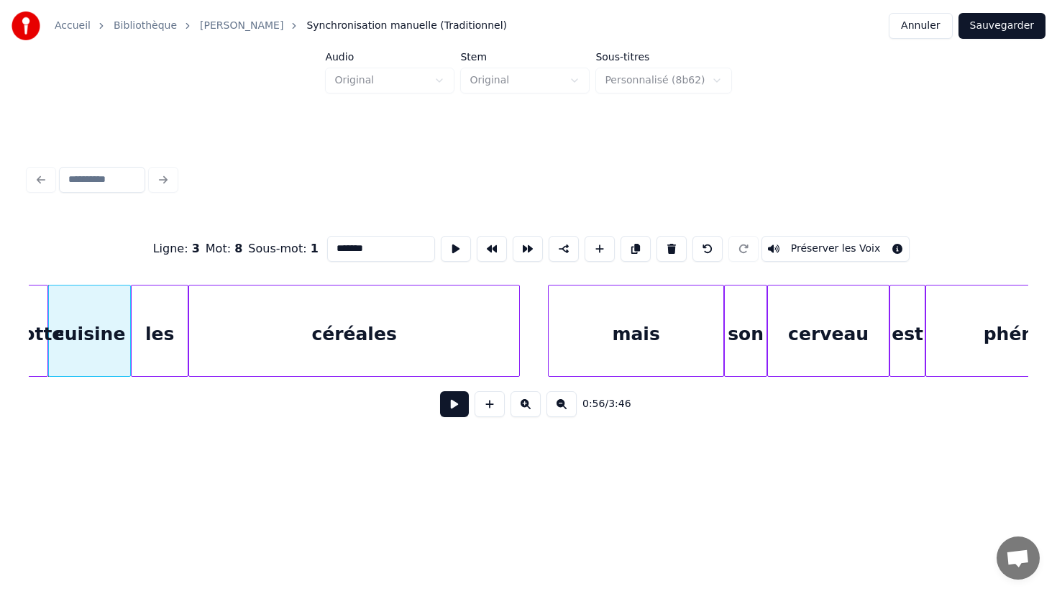
click at [453, 399] on button at bounding box center [454, 404] width 29 height 26
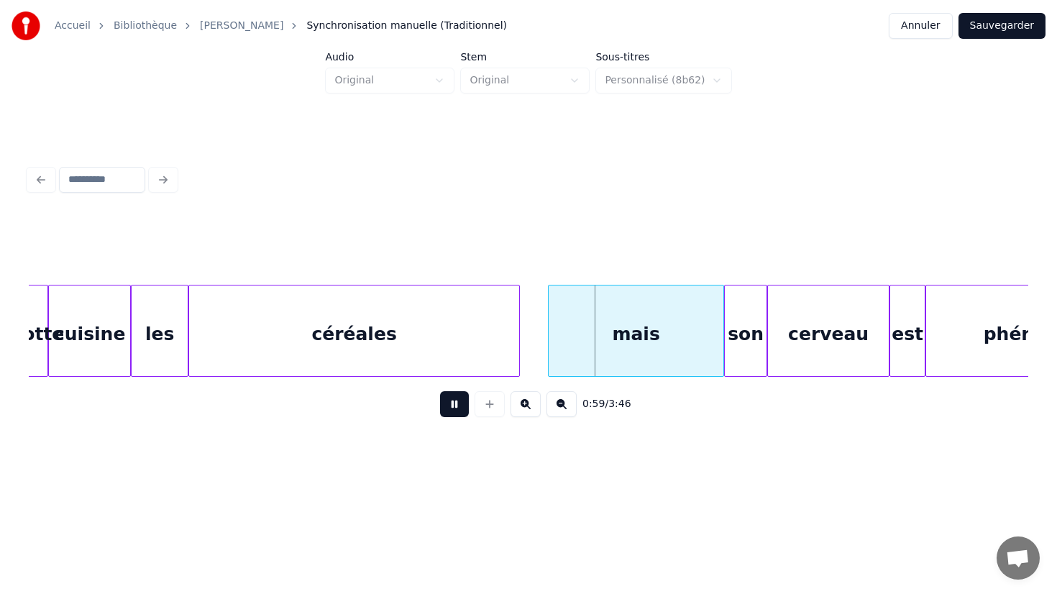
click at [453, 399] on button at bounding box center [454, 404] width 29 height 26
click at [577, 332] on div at bounding box center [576, 330] width 4 height 91
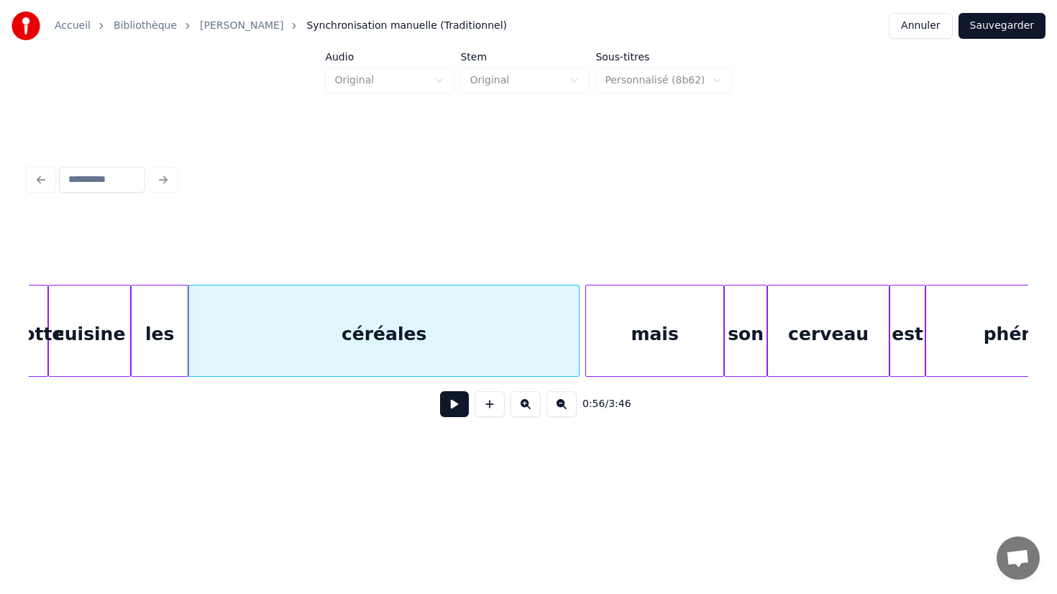
click at [586, 332] on div at bounding box center [588, 330] width 4 height 91
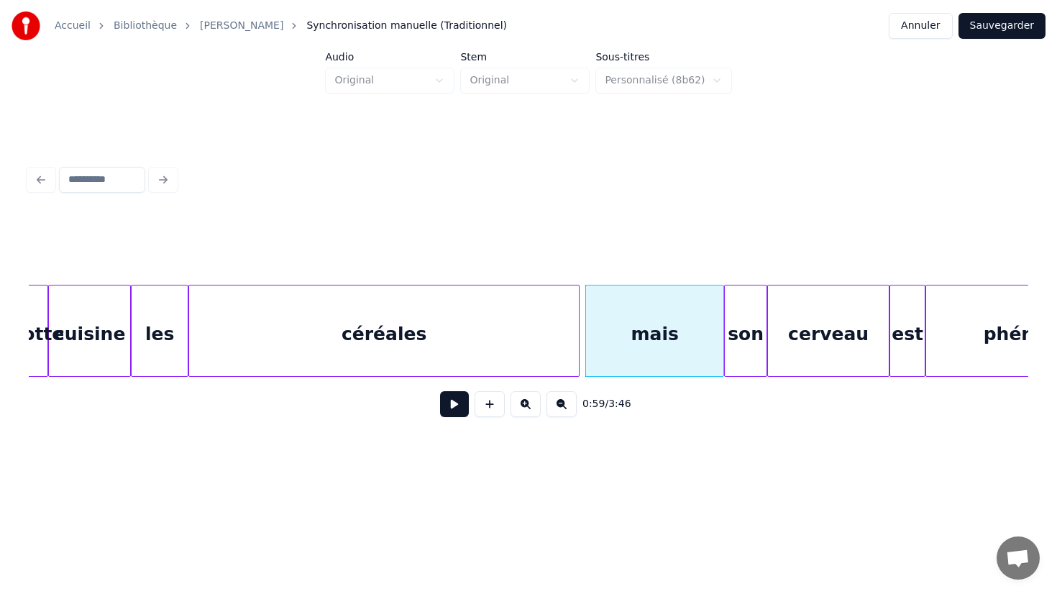
click at [468, 337] on div "céréales" at bounding box center [384, 334] width 390 height 98
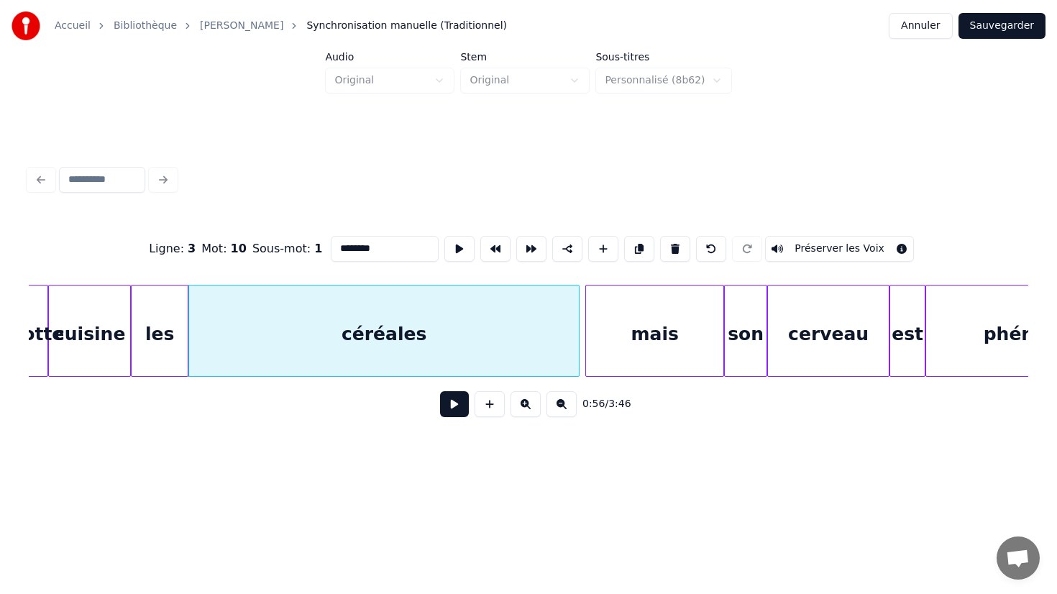
click at [440, 391] on button at bounding box center [454, 404] width 29 height 26
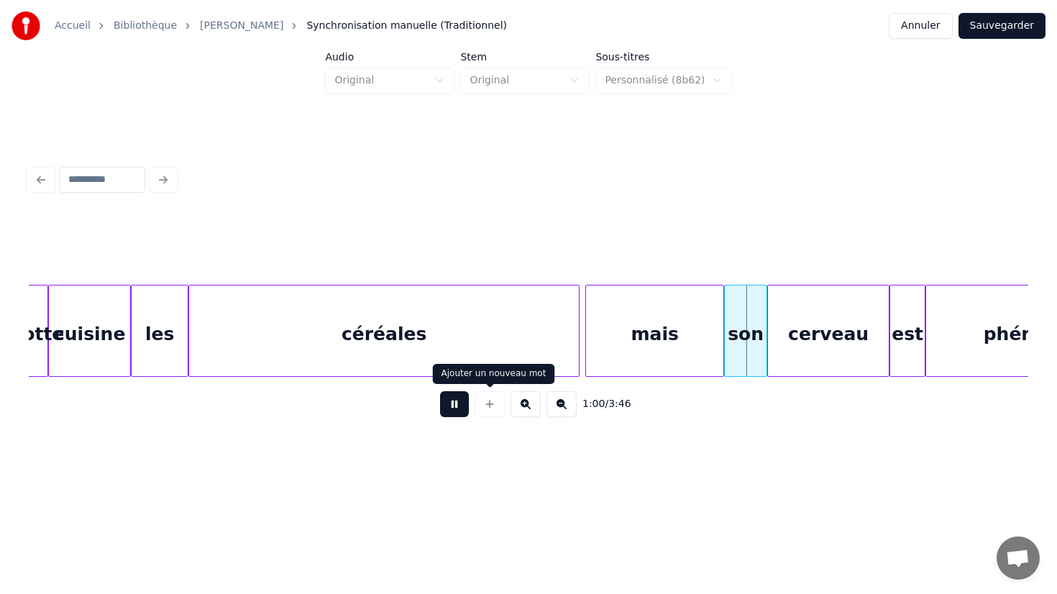
click at [443, 407] on button at bounding box center [454, 404] width 29 height 26
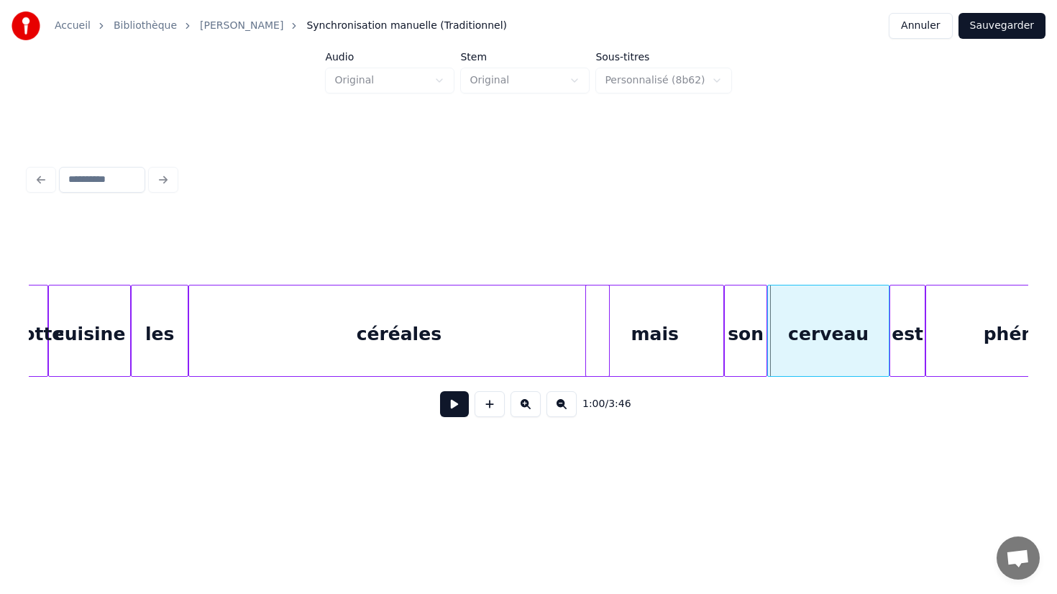
click at [609, 335] on div at bounding box center [607, 330] width 4 height 91
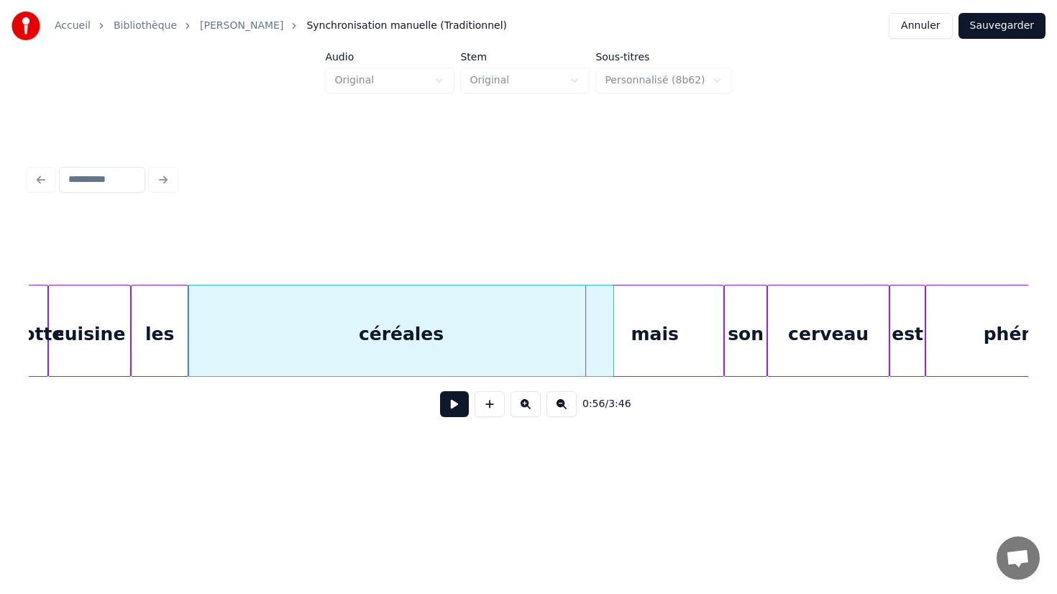
click at [656, 334] on div "mais" at bounding box center [654, 334] width 137 height 98
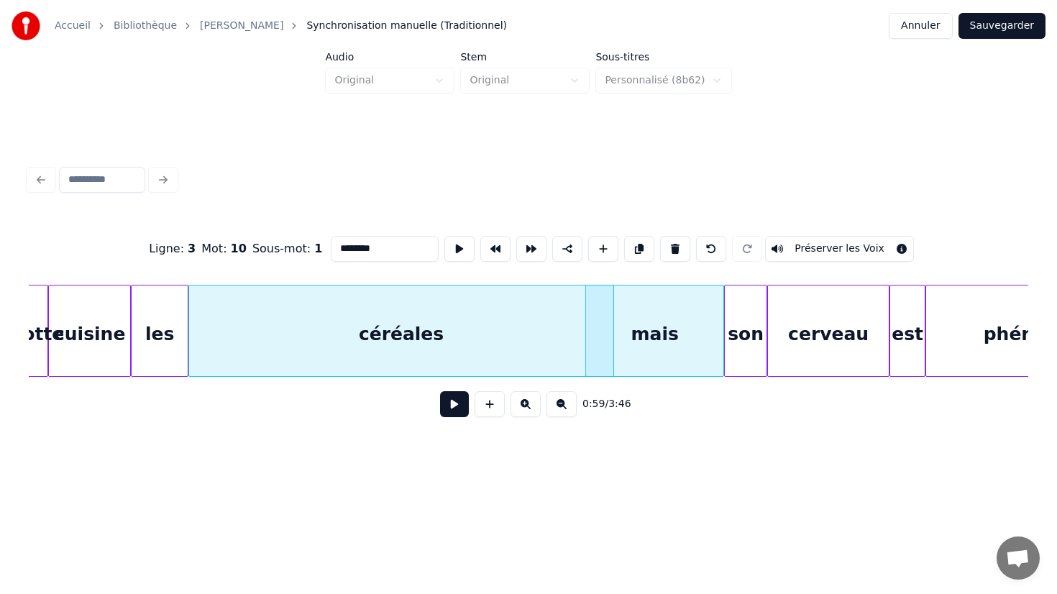
type input "****"
click at [458, 403] on button at bounding box center [454, 404] width 29 height 26
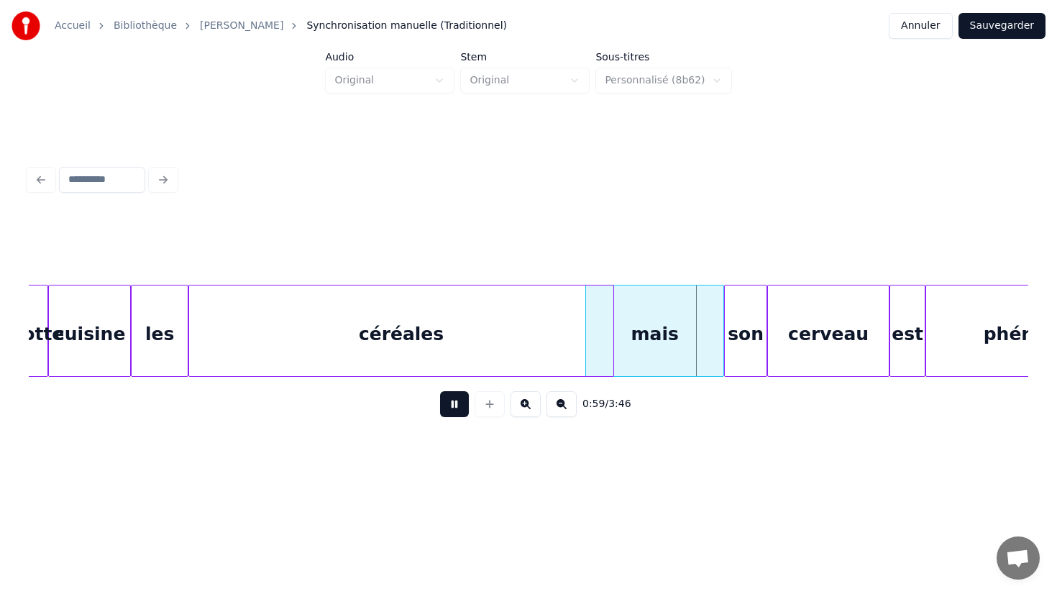
click at [458, 403] on button at bounding box center [454, 404] width 29 height 26
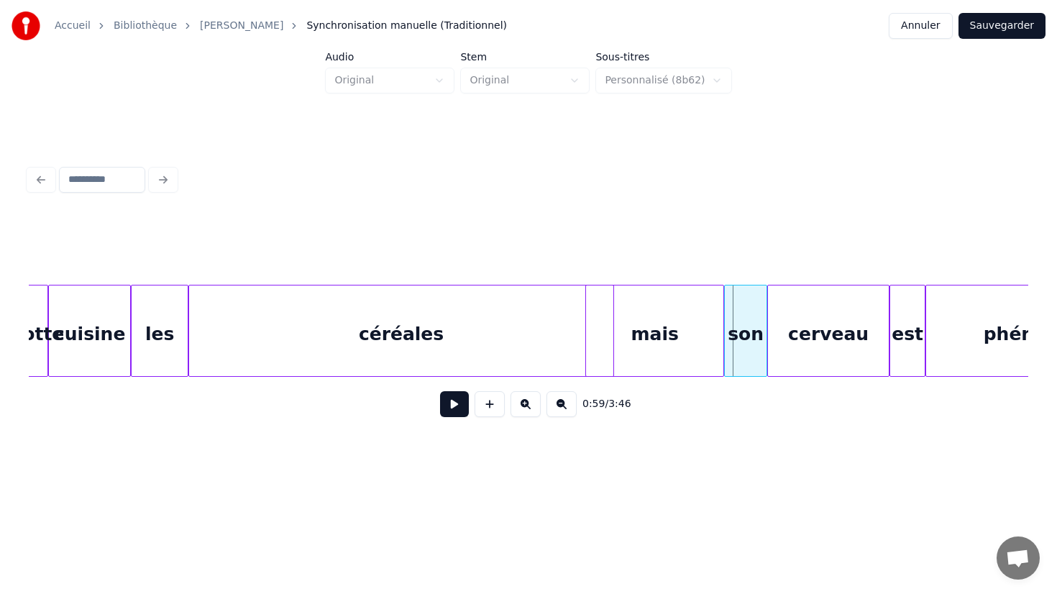
click at [600, 336] on div "céréales" at bounding box center [401, 334] width 424 height 98
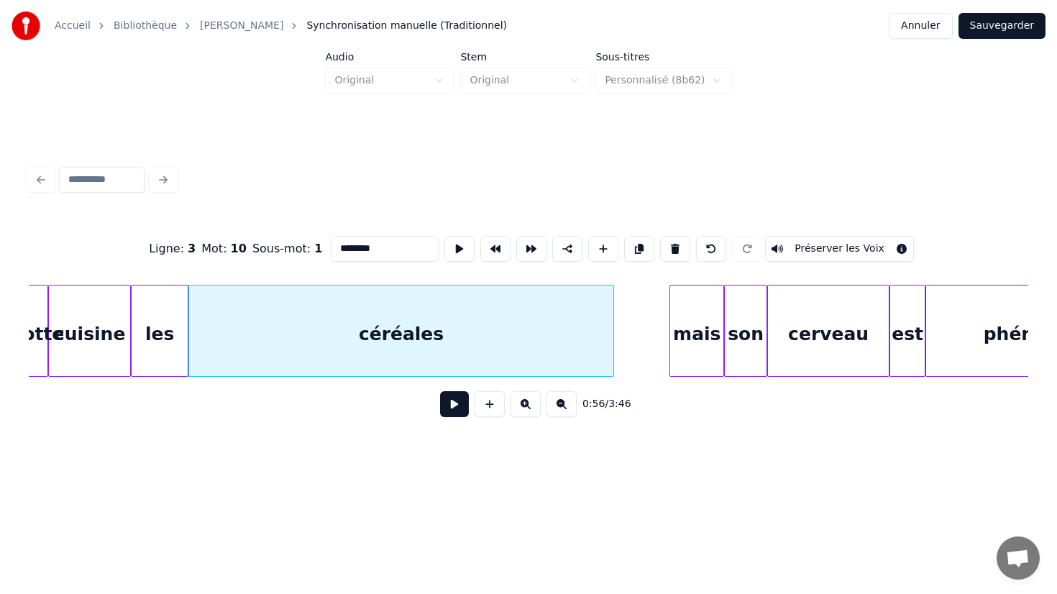
click at [670, 322] on div at bounding box center [672, 330] width 4 height 91
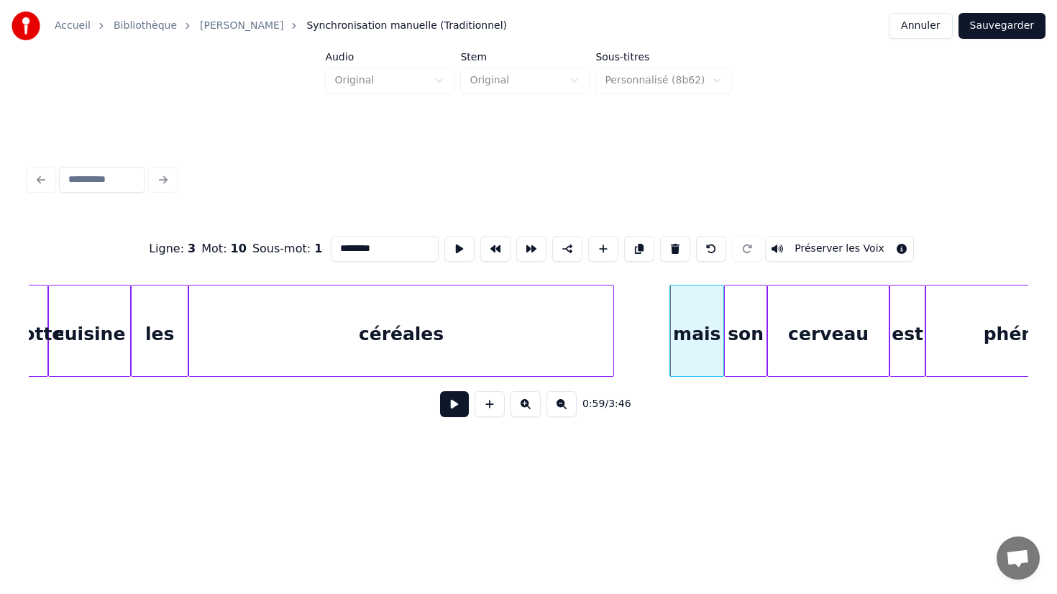
click at [610, 336] on div at bounding box center [611, 330] width 4 height 91
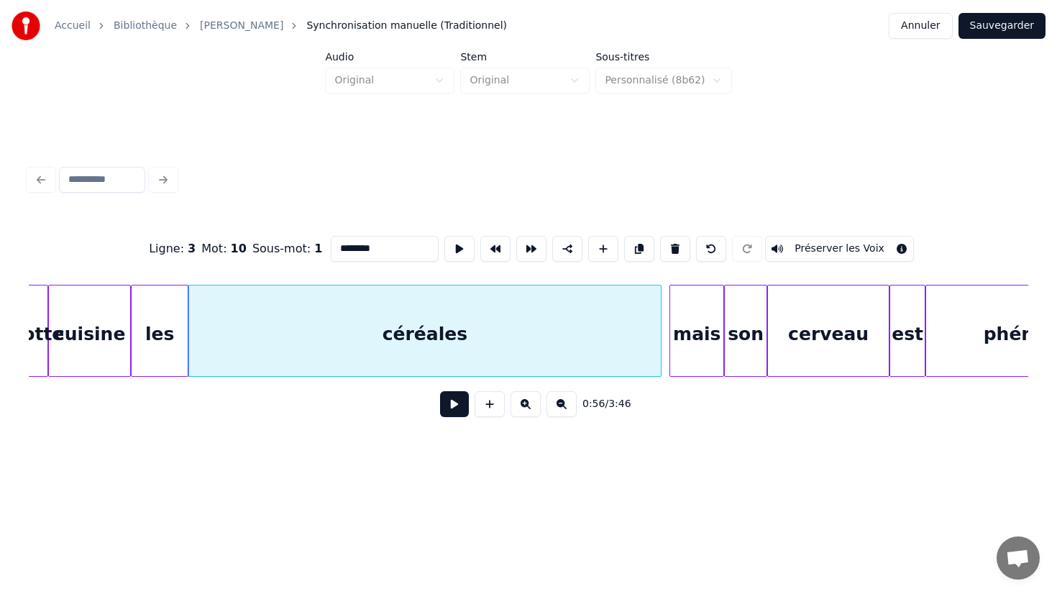
click at [656, 334] on div at bounding box center [658, 330] width 4 height 91
click at [448, 403] on button at bounding box center [454, 404] width 29 height 26
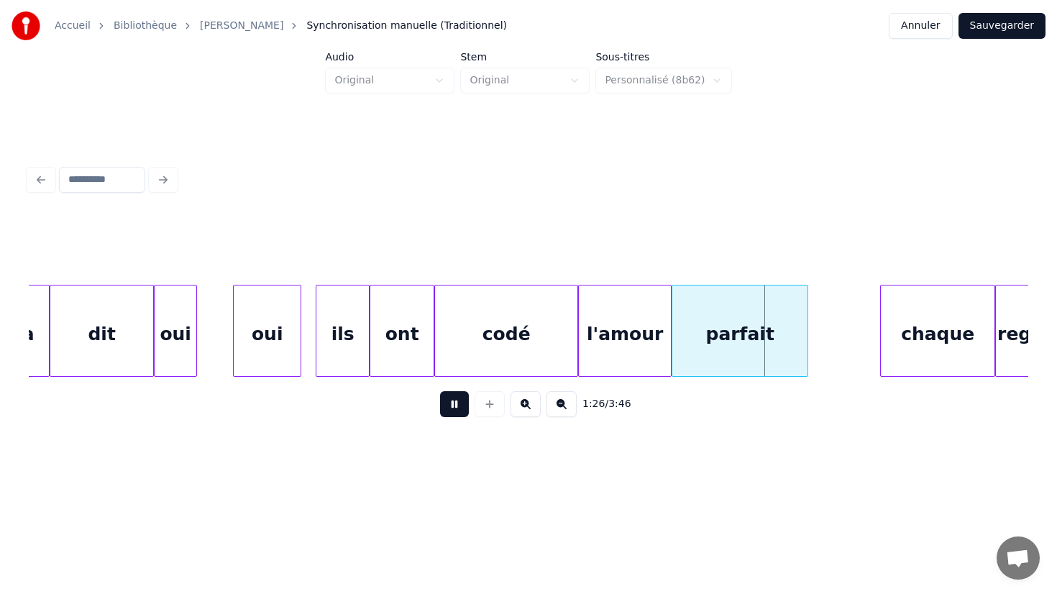
scroll to position [0, 14886]
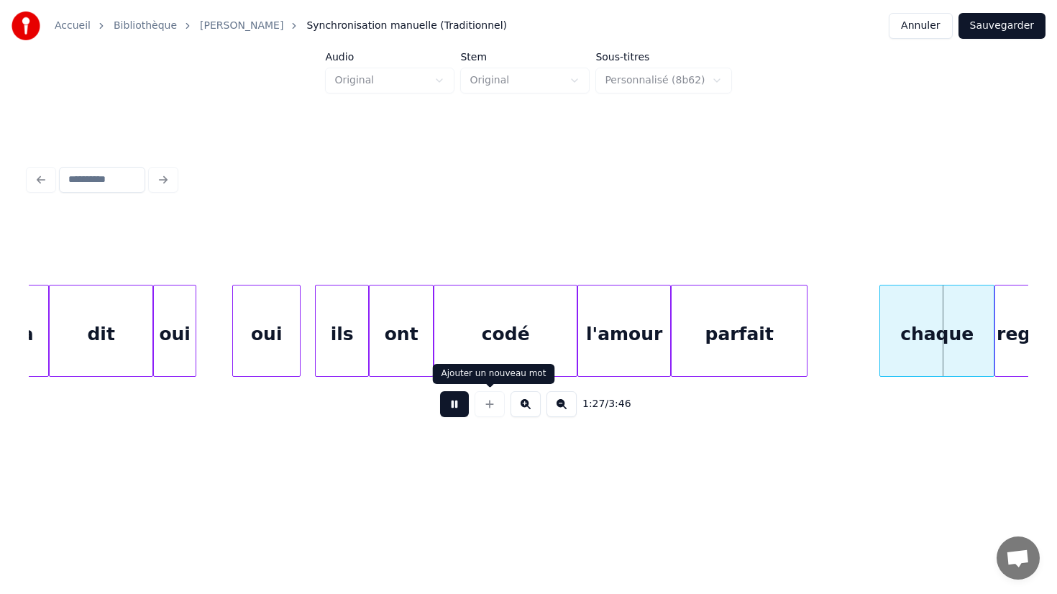
click at [462, 405] on button at bounding box center [454, 404] width 29 height 26
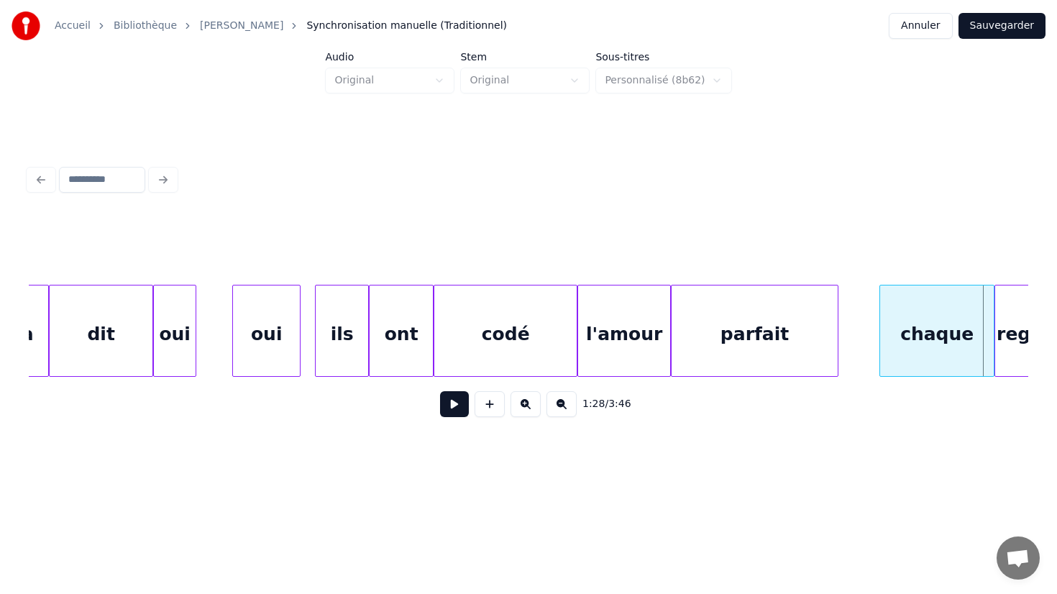
click at [836, 335] on div at bounding box center [835, 330] width 4 height 91
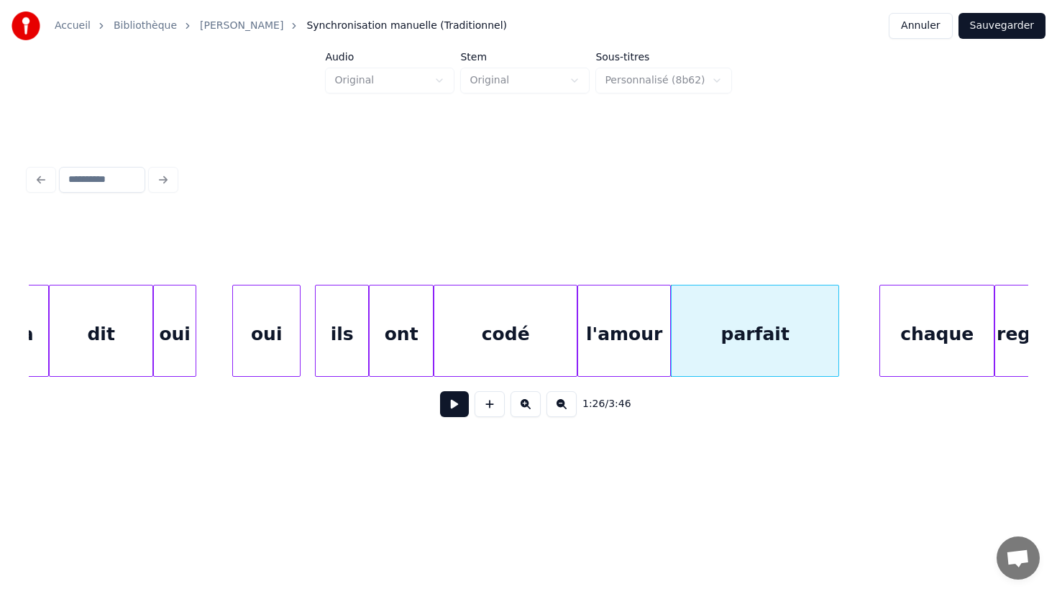
click at [500, 343] on div "codé" at bounding box center [505, 334] width 142 height 98
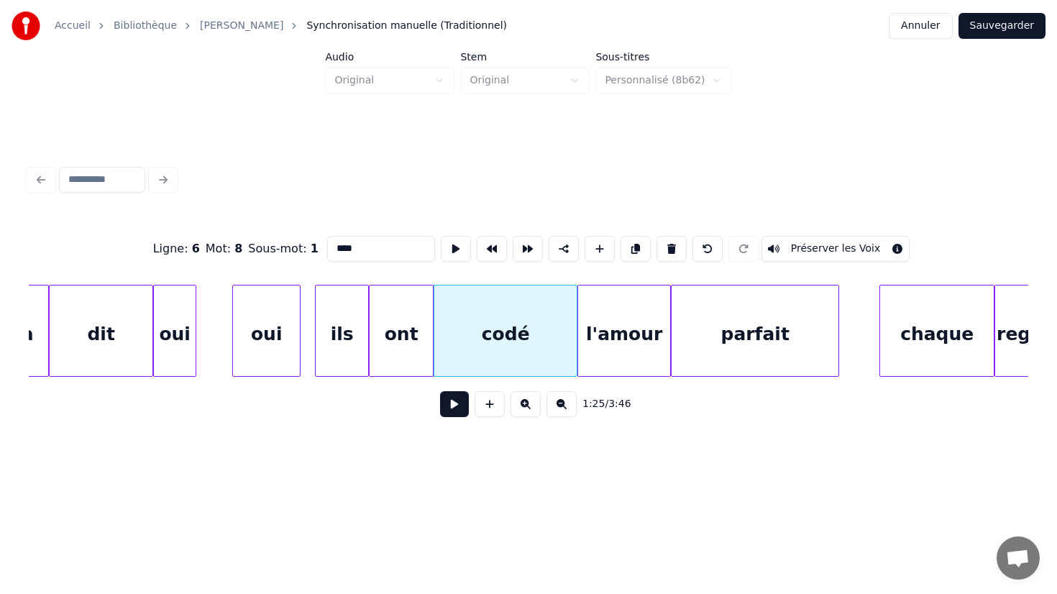
click at [440, 391] on button at bounding box center [454, 404] width 29 height 26
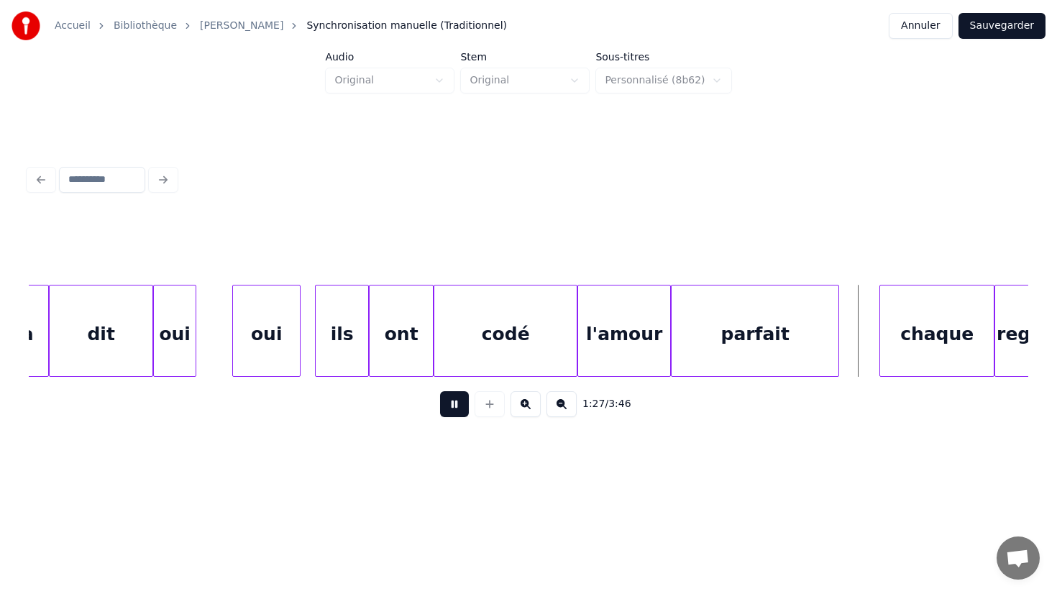
click at [440, 391] on button at bounding box center [454, 404] width 29 height 26
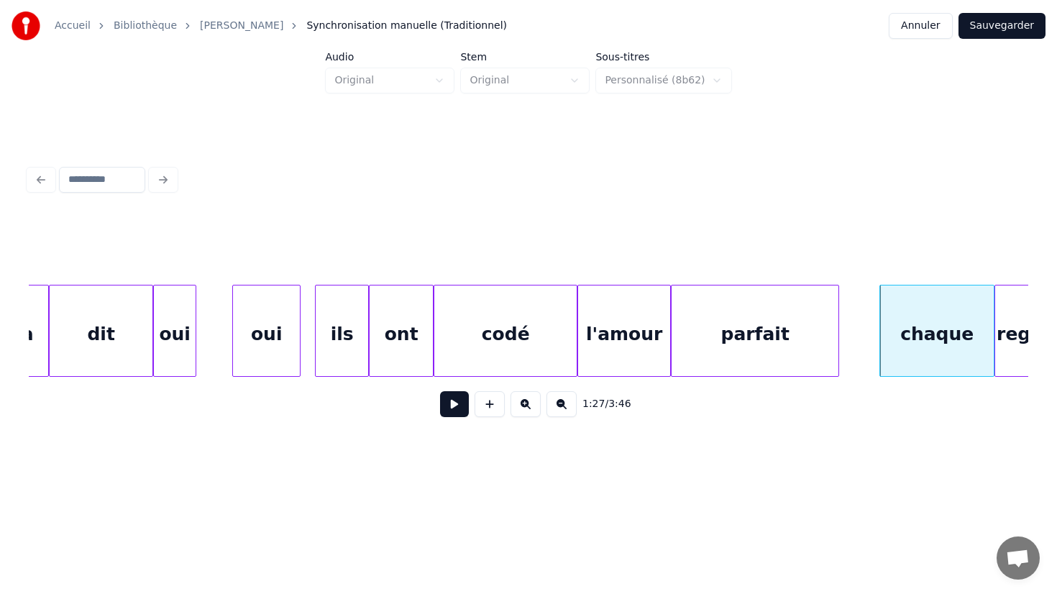
click at [837, 331] on div "parfait" at bounding box center [755, 331] width 168 height 92
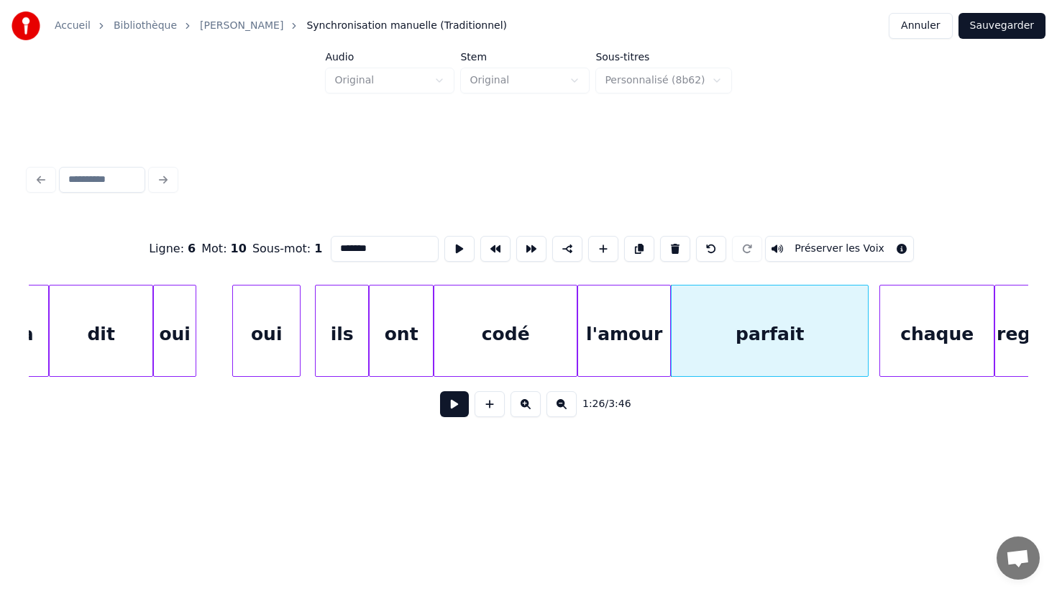
click at [866, 334] on div at bounding box center [865, 330] width 4 height 91
click at [763, 339] on div "parfait" at bounding box center [769, 334] width 196 height 98
click at [440, 391] on button at bounding box center [454, 404] width 29 height 26
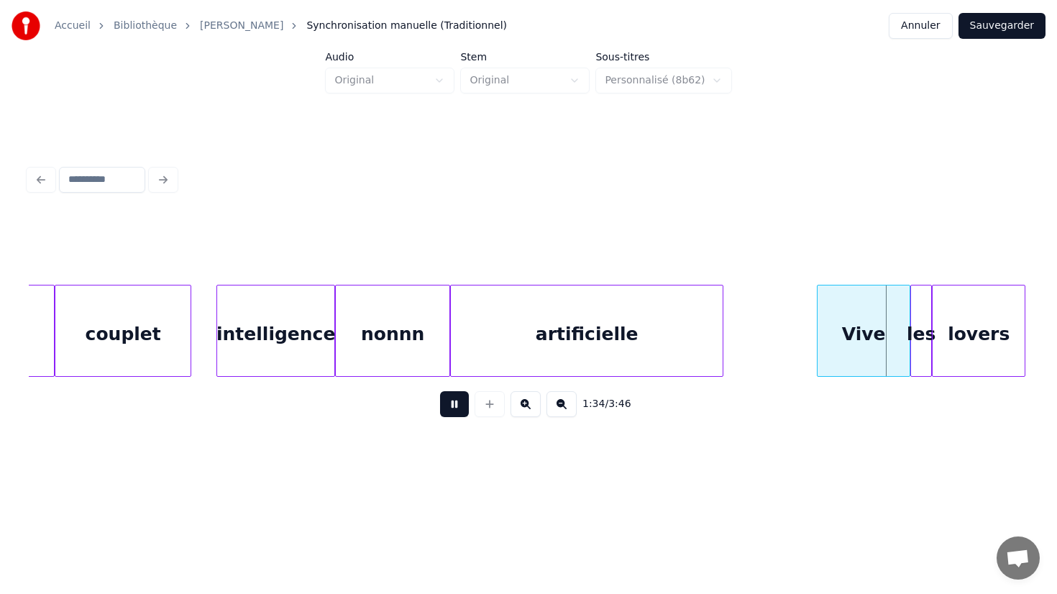
scroll to position [0, 16152]
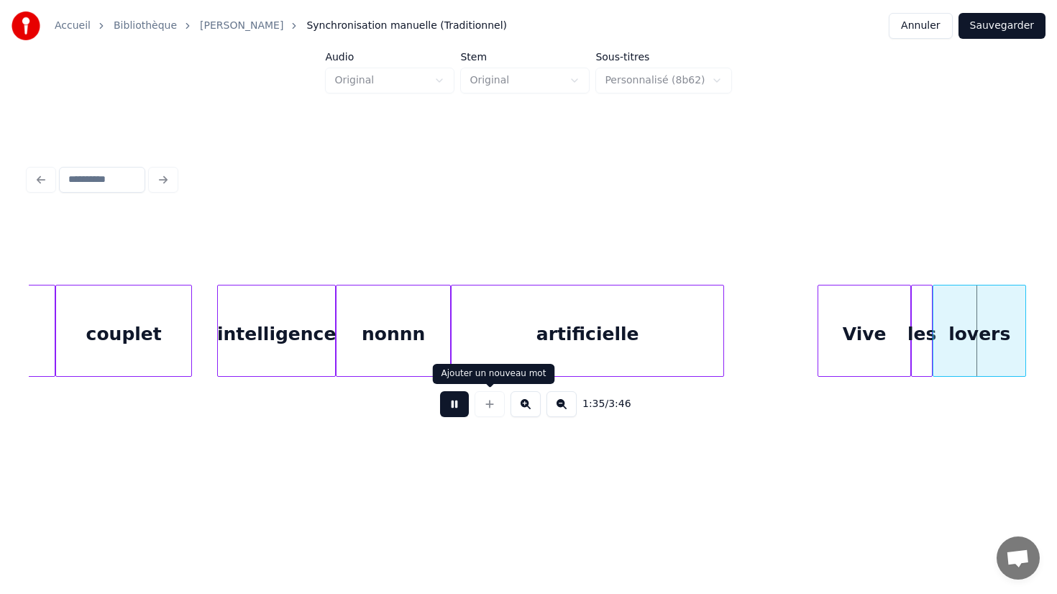
click at [456, 412] on button at bounding box center [454, 404] width 29 height 26
click at [566, 308] on div "artificielle" at bounding box center [587, 334] width 272 height 98
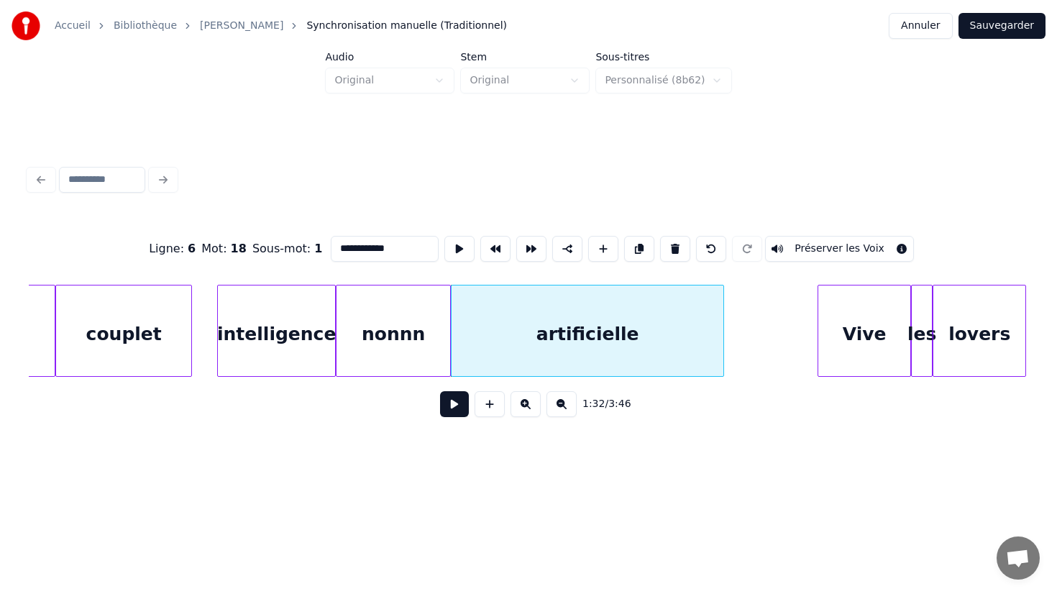
click at [440, 391] on button at bounding box center [454, 404] width 29 height 26
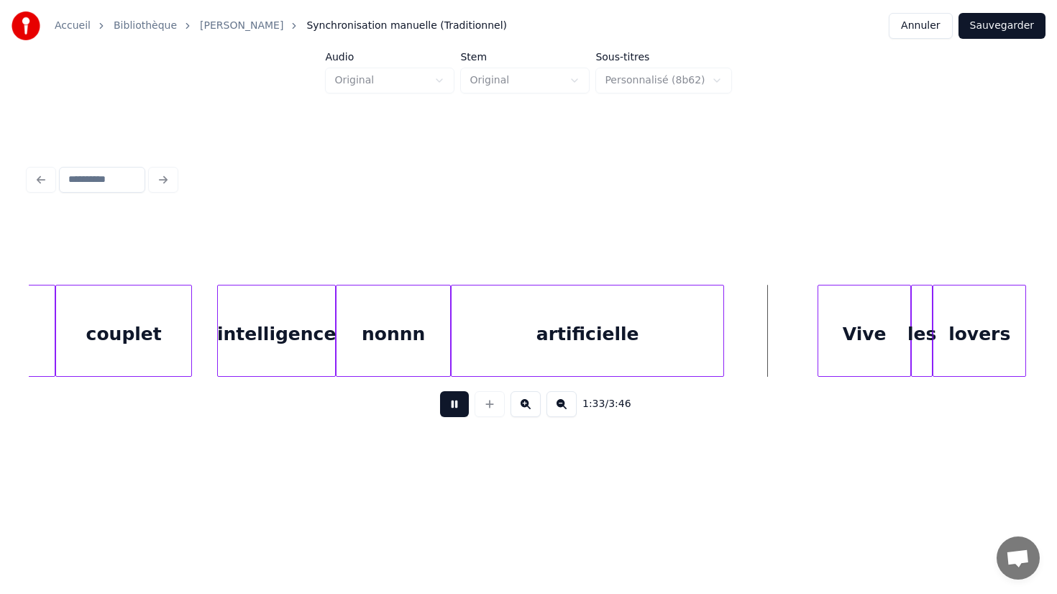
click at [440, 391] on button at bounding box center [454, 404] width 29 height 26
click at [722, 343] on div "artificielle" at bounding box center [585, 331] width 273 height 92
click at [717, 334] on div at bounding box center [719, 330] width 4 height 91
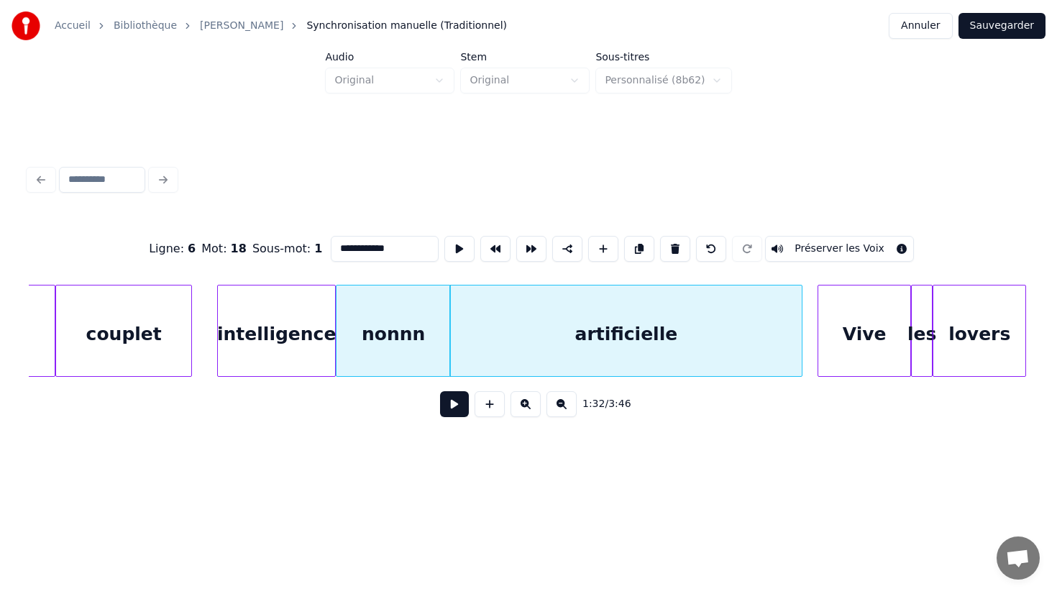
click at [799, 331] on div at bounding box center [799, 330] width 4 height 91
click at [682, 344] on div "artificielle" at bounding box center [626, 334] width 352 height 98
click at [390, 365] on div "nonnn" at bounding box center [393, 334] width 114 height 98
type input "*****"
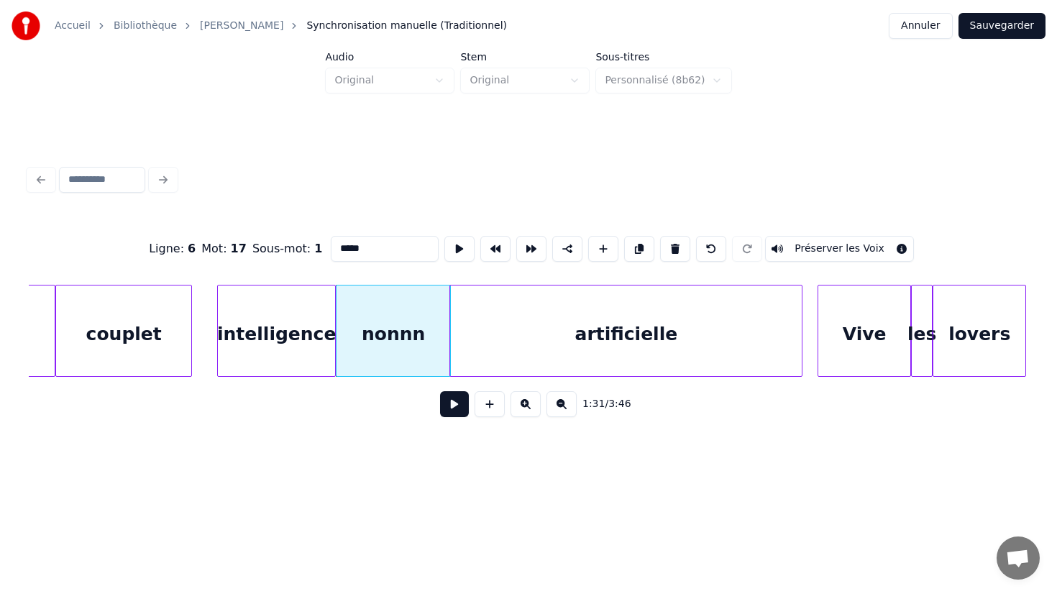
click at [450, 400] on button at bounding box center [454, 404] width 29 height 26
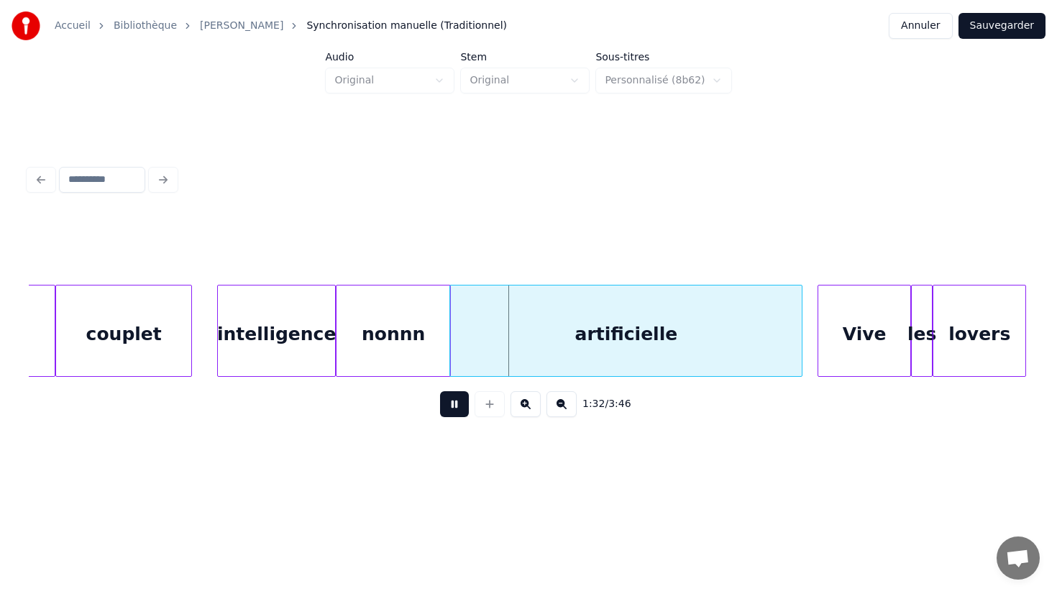
click at [450, 400] on button at bounding box center [454, 404] width 29 height 26
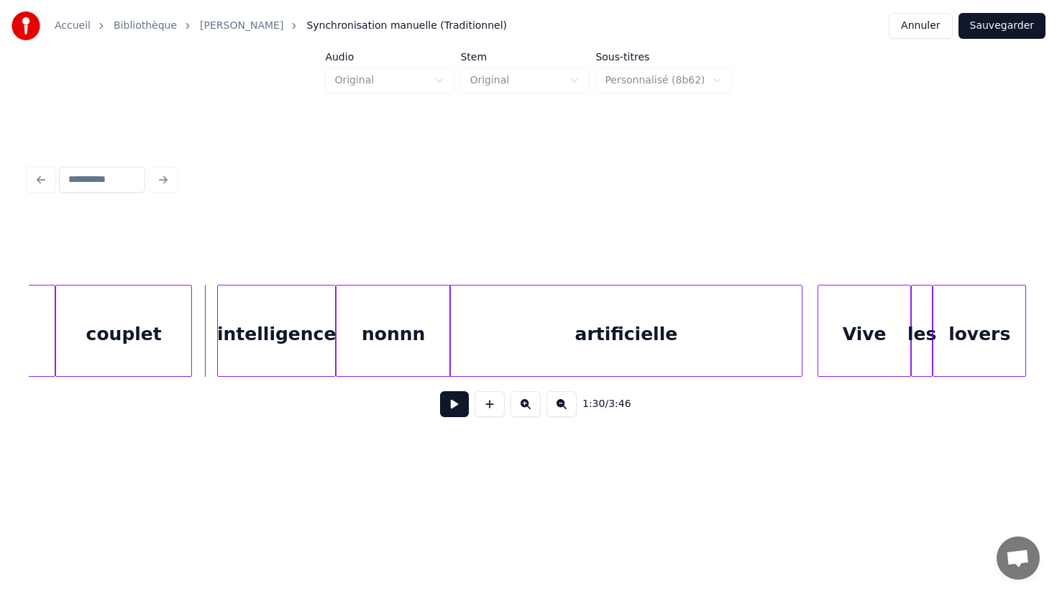
click at [454, 413] on button at bounding box center [454, 404] width 29 height 26
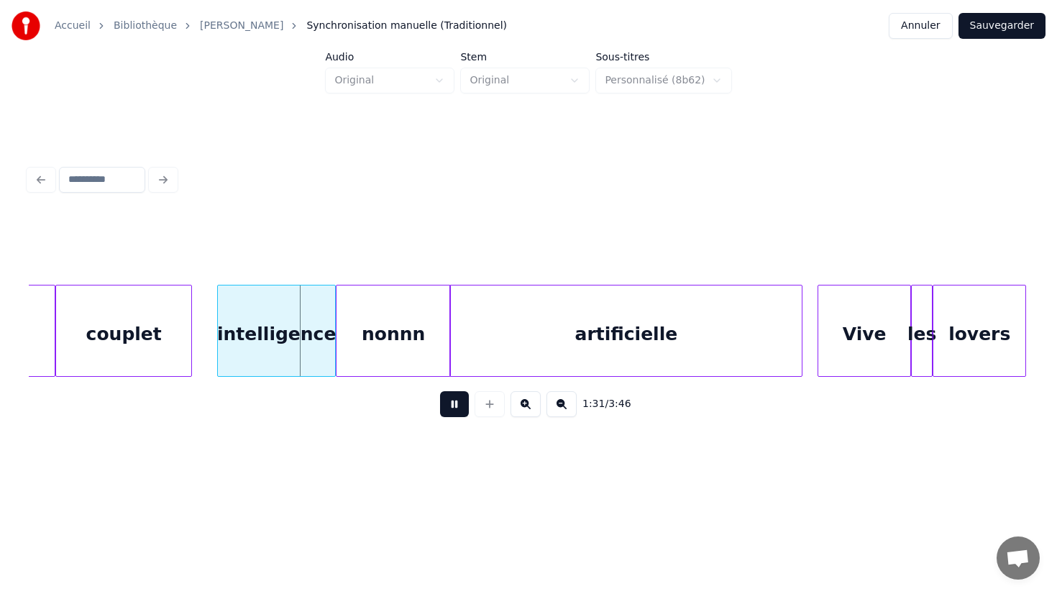
click at [454, 413] on button at bounding box center [454, 404] width 29 height 26
click at [260, 356] on div "intelligence" at bounding box center [276, 334] width 117 height 98
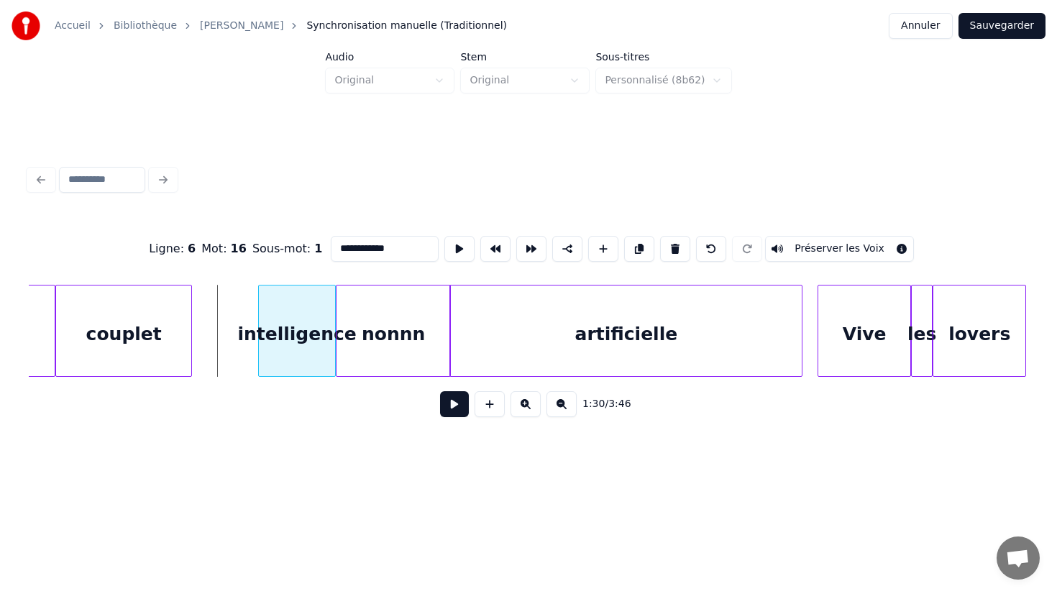
click at [260, 336] on div at bounding box center [261, 330] width 4 height 91
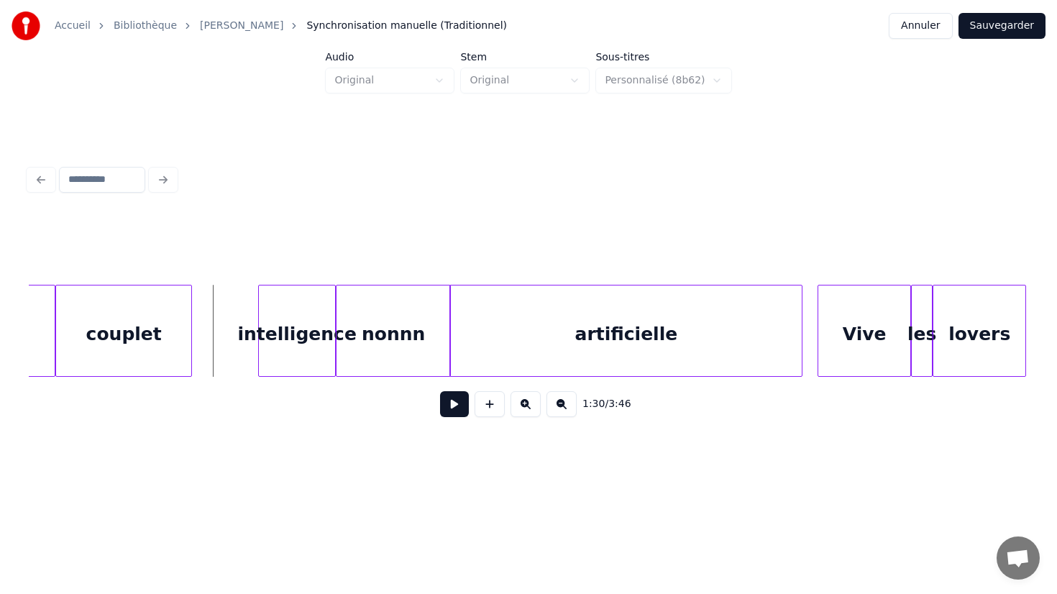
click at [454, 412] on button at bounding box center [454, 404] width 29 height 26
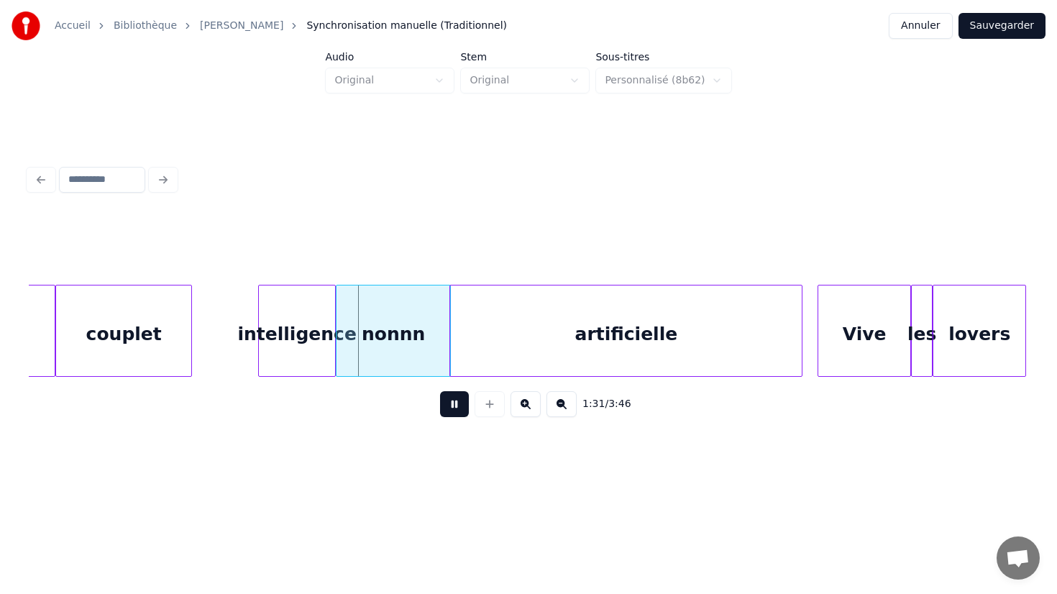
click at [454, 412] on button at bounding box center [454, 404] width 29 height 26
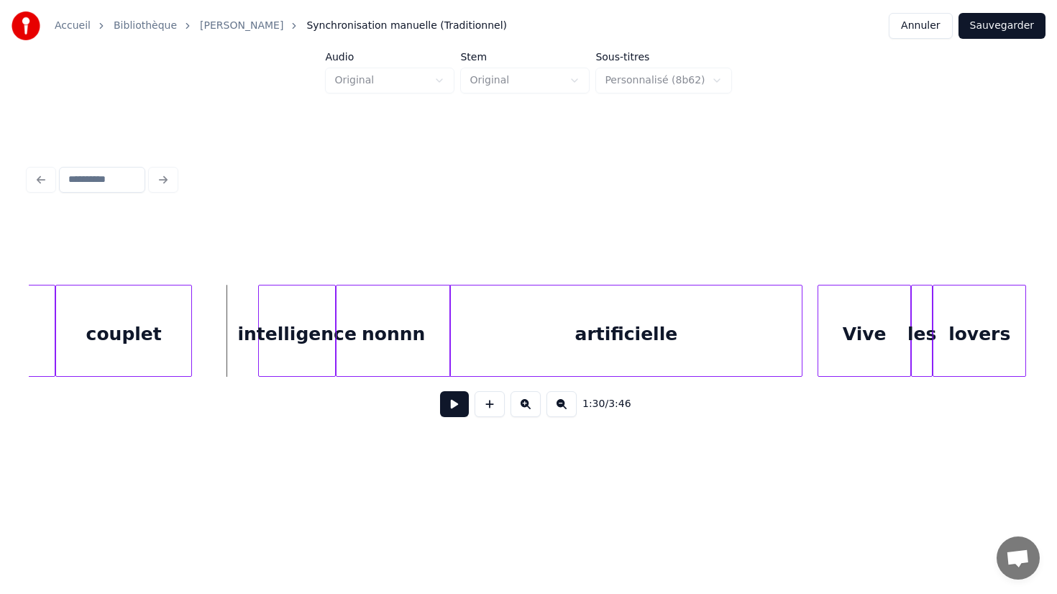
click at [459, 408] on button at bounding box center [454, 404] width 29 height 26
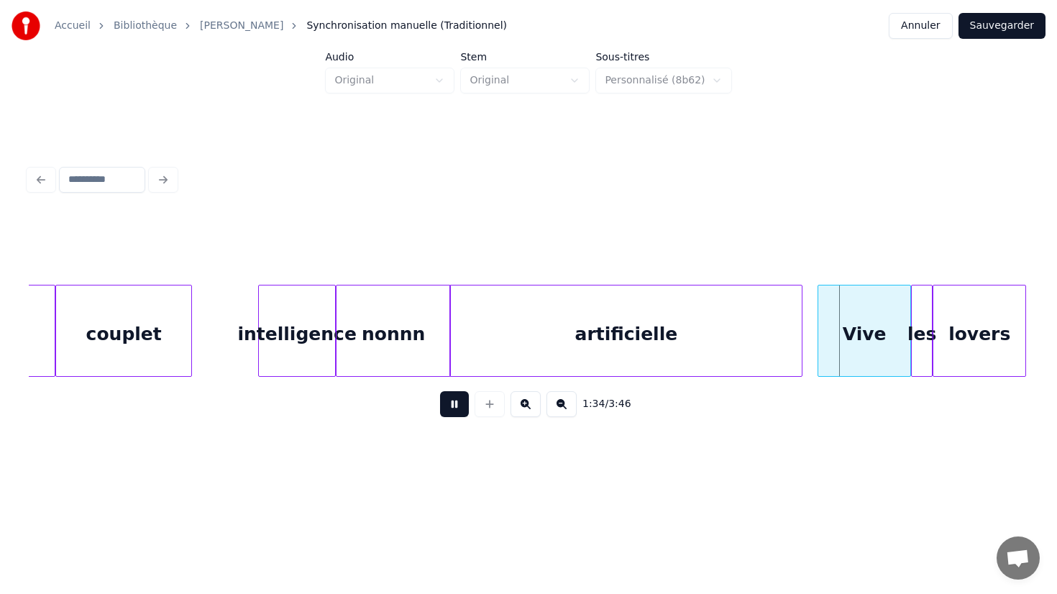
click at [459, 408] on button at bounding box center [454, 404] width 29 height 26
click at [847, 331] on div at bounding box center [849, 330] width 4 height 91
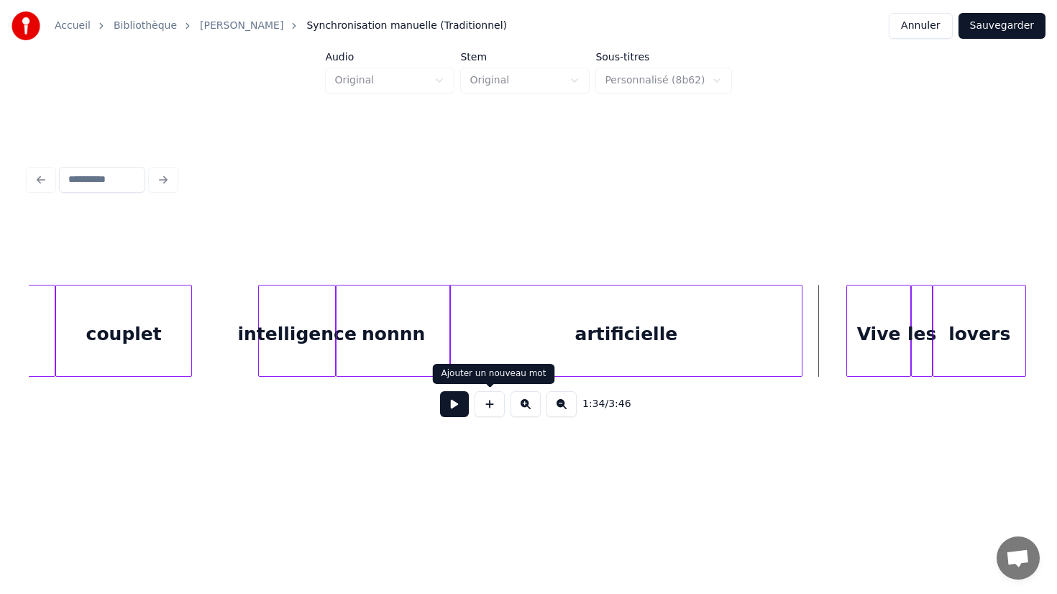
click at [457, 410] on button at bounding box center [454, 404] width 29 height 26
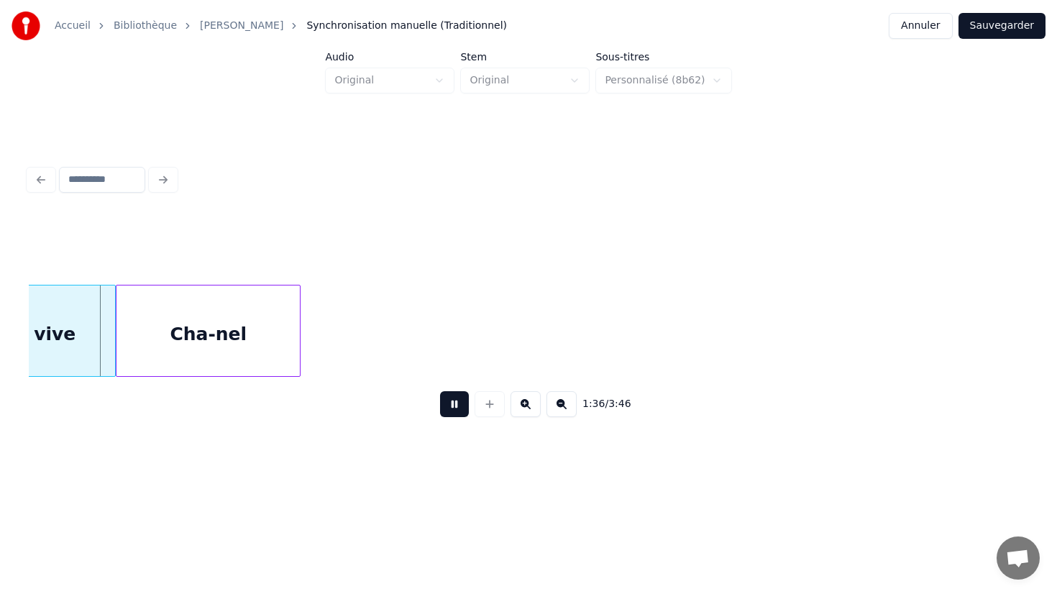
scroll to position [0, 17201]
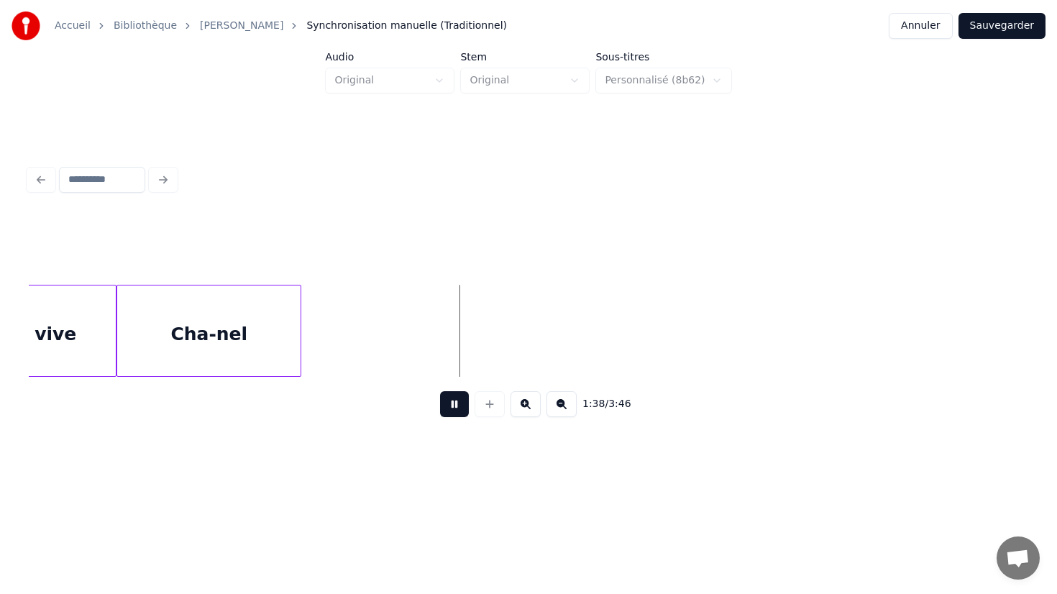
click at [460, 409] on button at bounding box center [454, 404] width 29 height 26
click at [431, 326] on div at bounding box center [430, 330] width 4 height 91
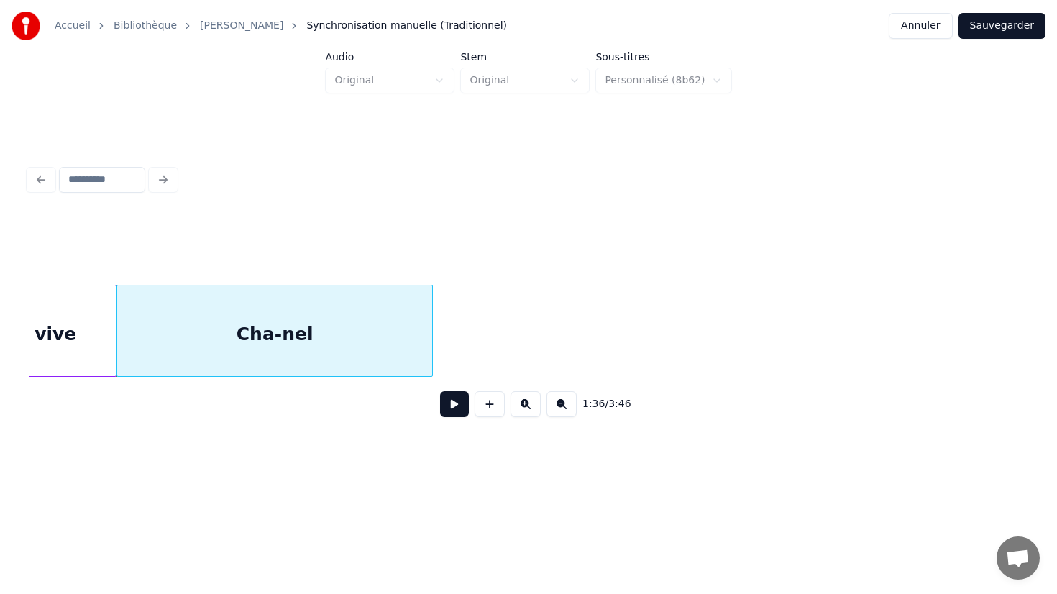
click at [466, 404] on button at bounding box center [454, 404] width 29 height 26
click at [457, 405] on button at bounding box center [454, 404] width 29 height 26
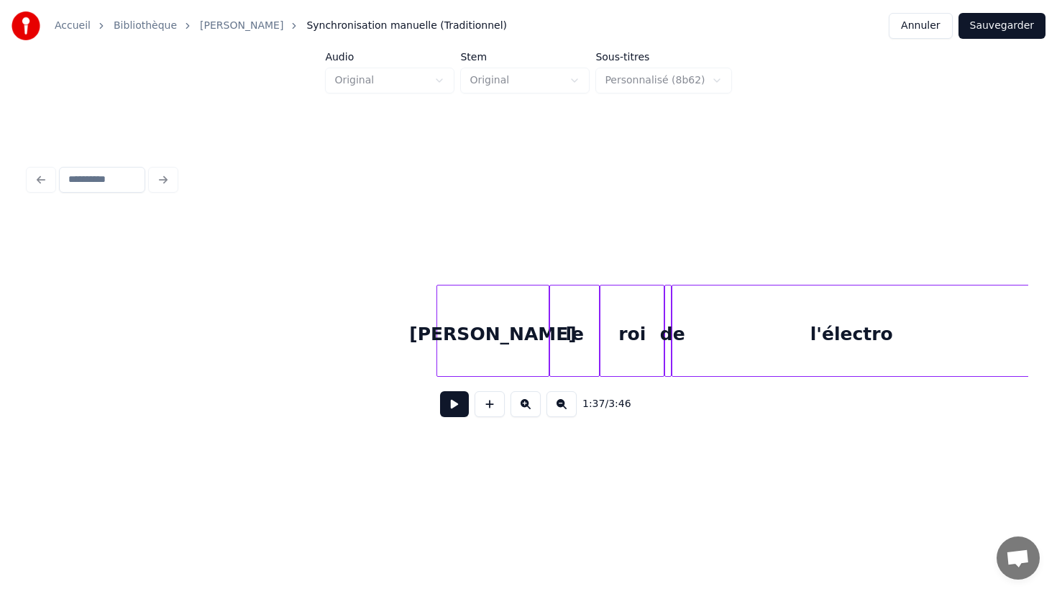
scroll to position [0, 19549]
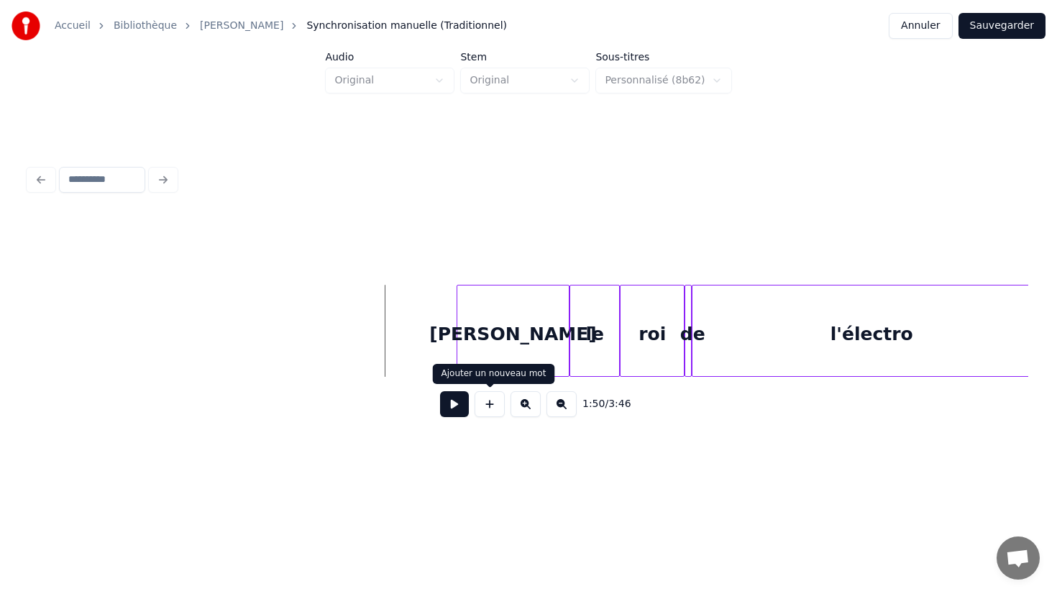
click at [456, 404] on button at bounding box center [454, 404] width 29 height 26
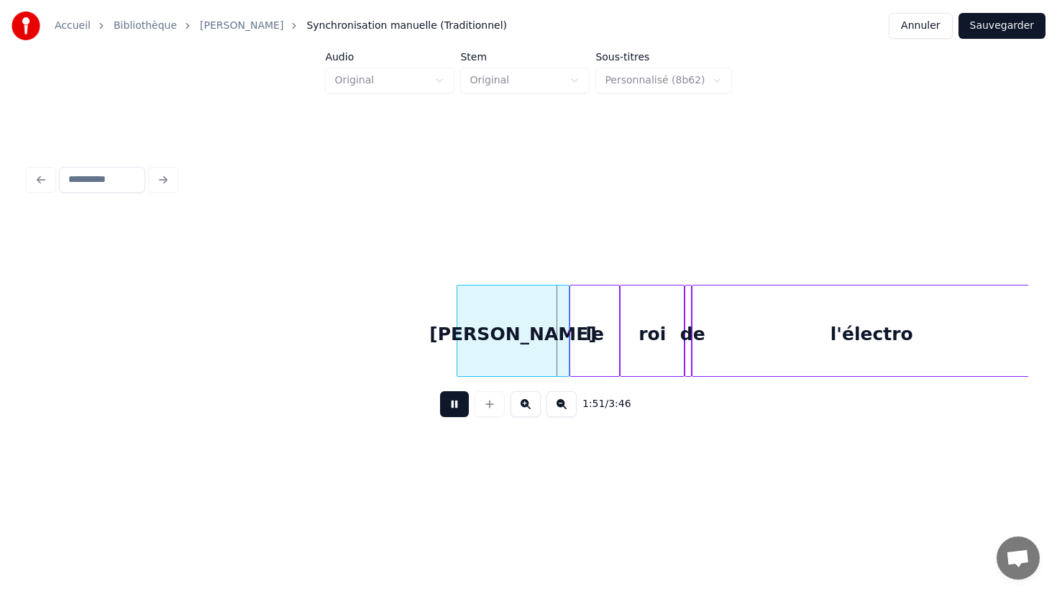
click at [456, 404] on button at bounding box center [454, 404] width 29 height 26
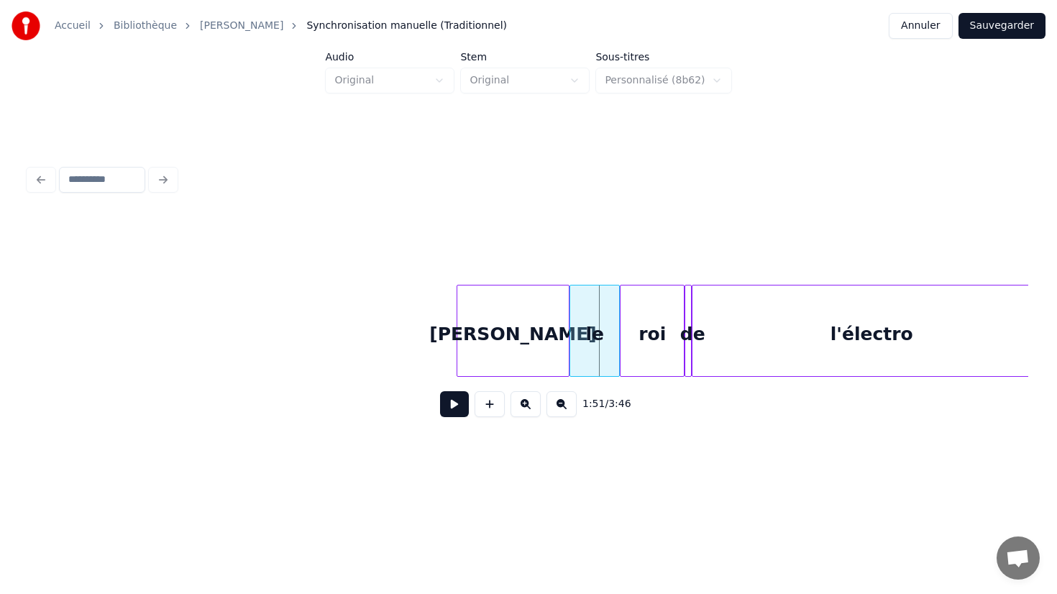
click at [582, 329] on div "le" at bounding box center [594, 334] width 49 height 98
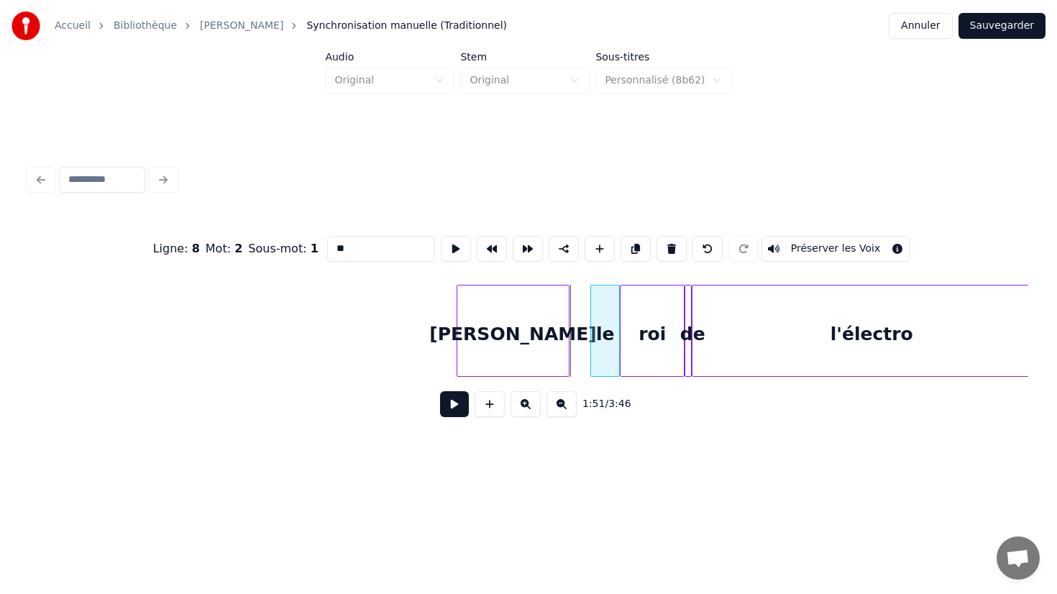
click at [591, 331] on div at bounding box center [593, 330] width 4 height 91
click at [590, 333] on div "[PERSON_NAME] le roi de l'électro" at bounding box center [825, 331] width 40691 height 92
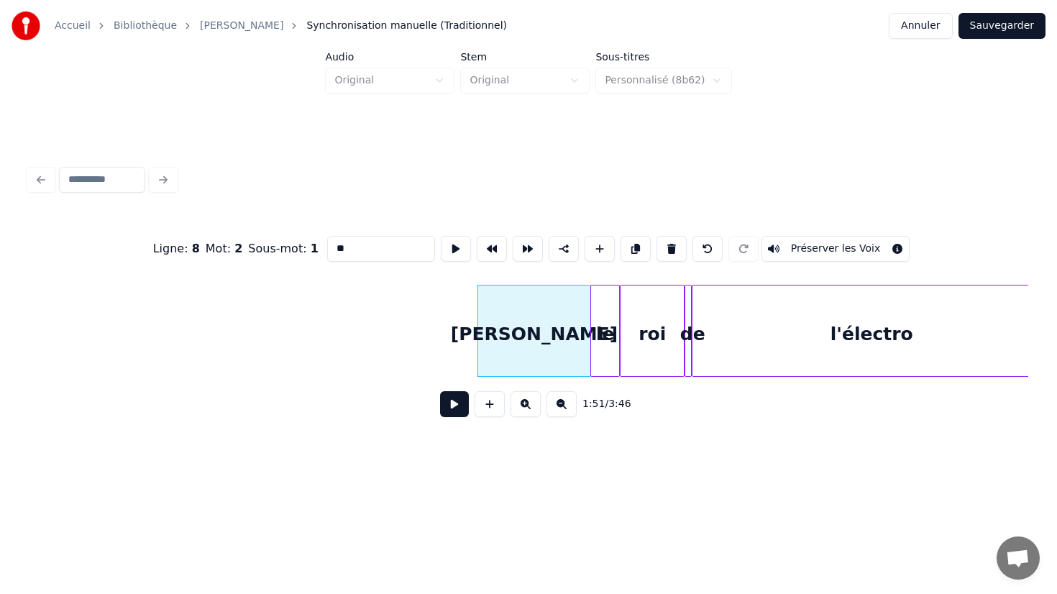
click at [459, 352] on div "[PERSON_NAME] le roi de l'électro" at bounding box center [825, 331] width 40691 height 92
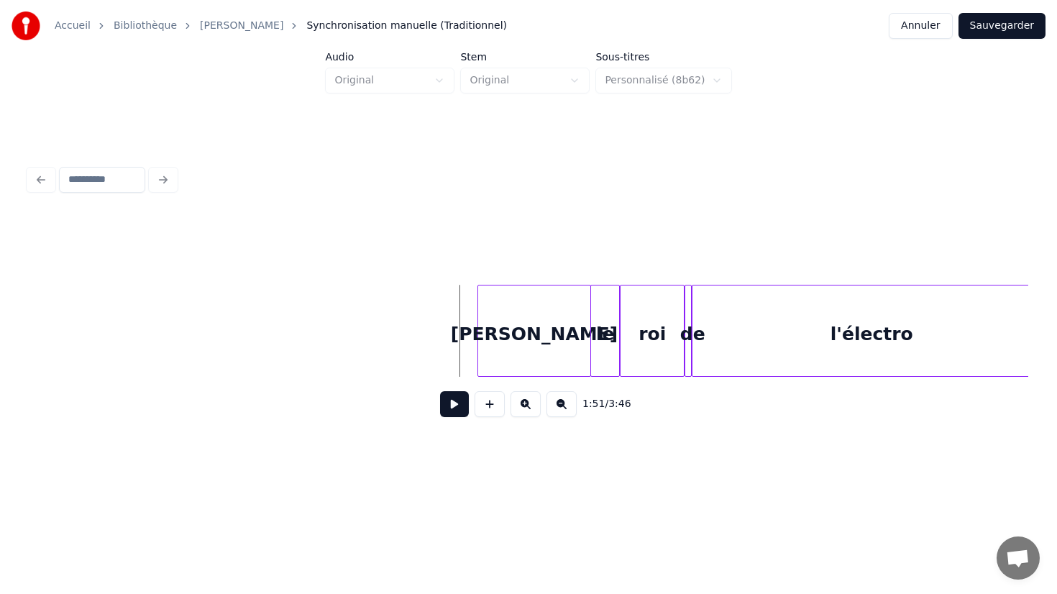
click at [454, 405] on button at bounding box center [454, 404] width 29 height 26
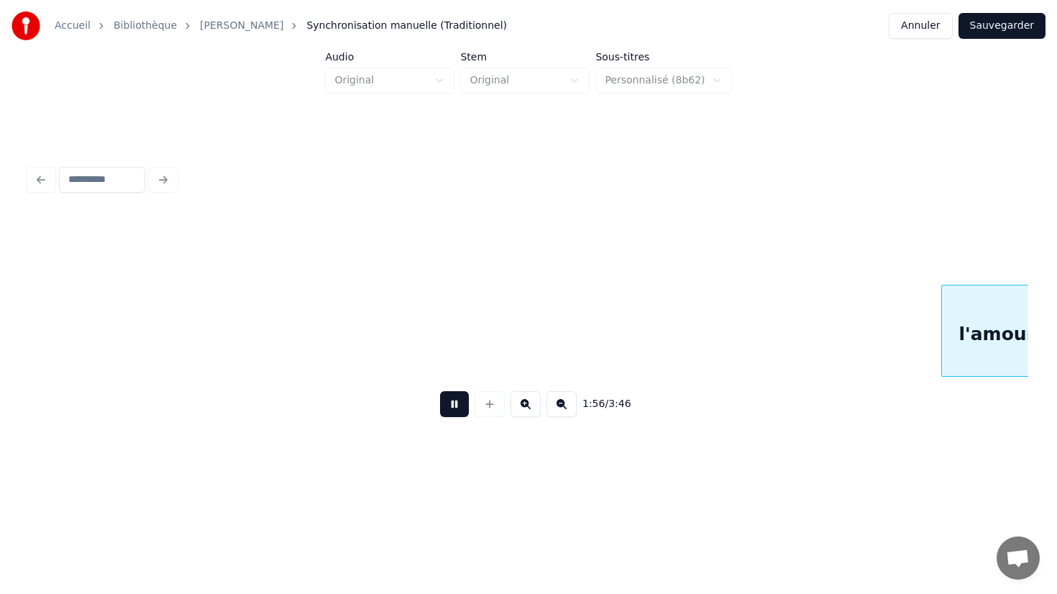
scroll to position [0, 20918]
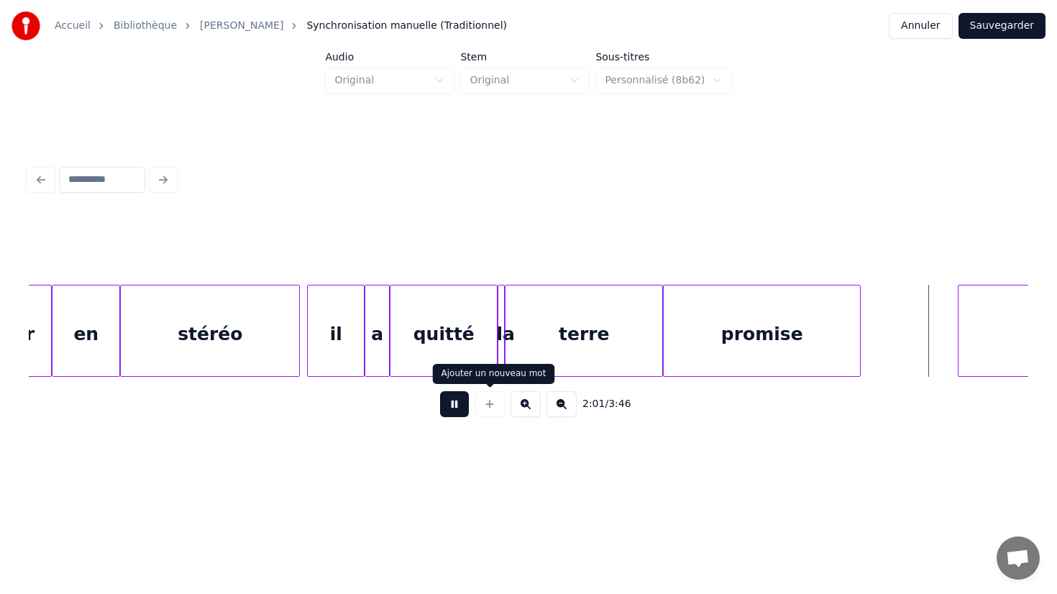
click at [460, 406] on button at bounding box center [454, 404] width 29 height 26
click at [614, 334] on div "terre" at bounding box center [583, 334] width 157 height 98
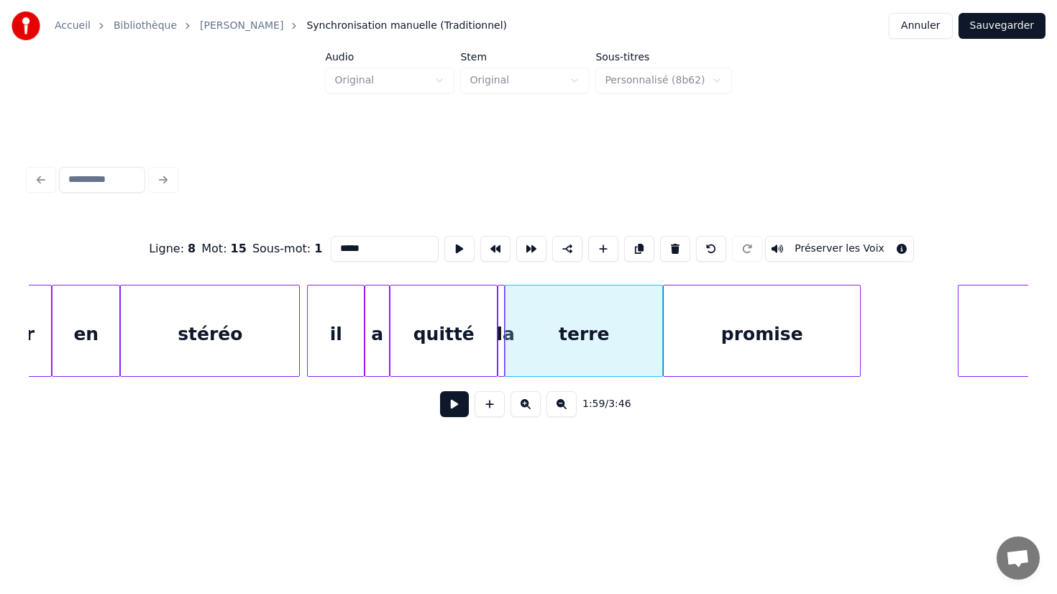
click at [426, 347] on div "quitté" at bounding box center [443, 334] width 106 height 98
type input "******"
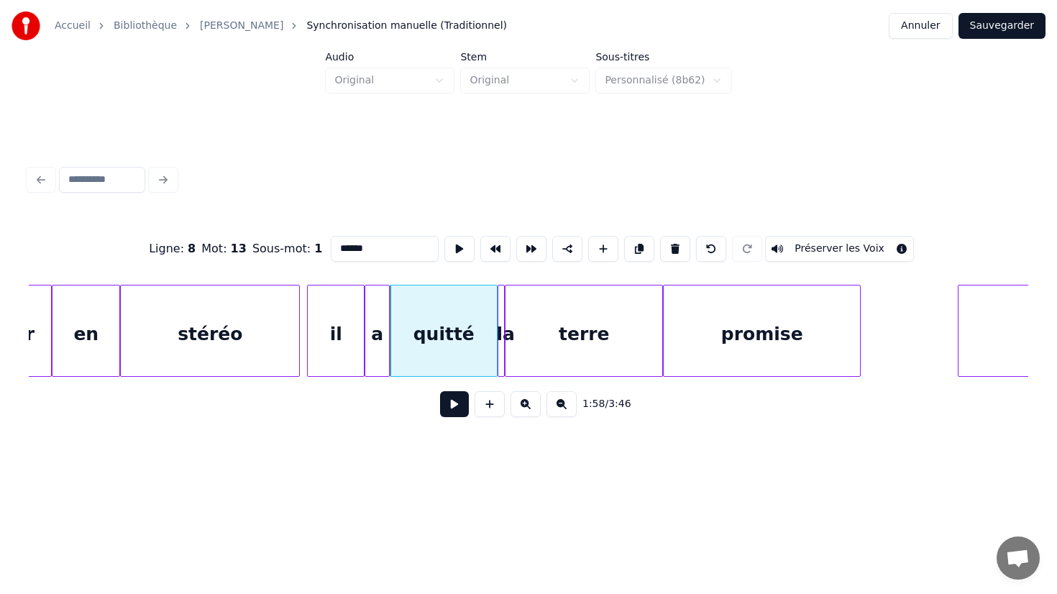
click at [440, 391] on button at bounding box center [454, 404] width 29 height 26
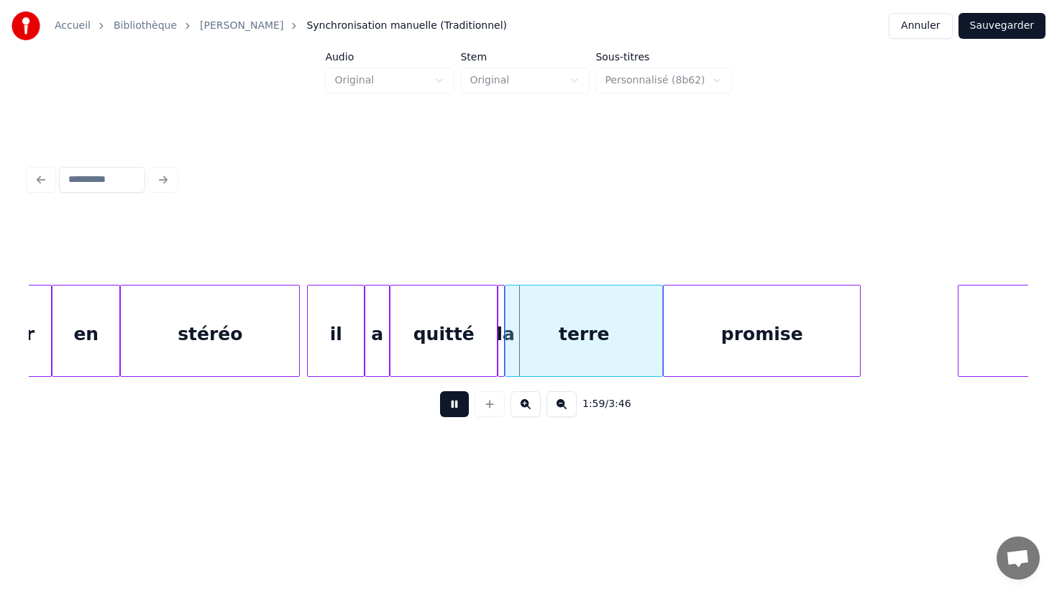
click at [454, 399] on button at bounding box center [454, 404] width 29 height 26
click at [550, 343] on div at bounding box center [551, 330] width 4 height 91
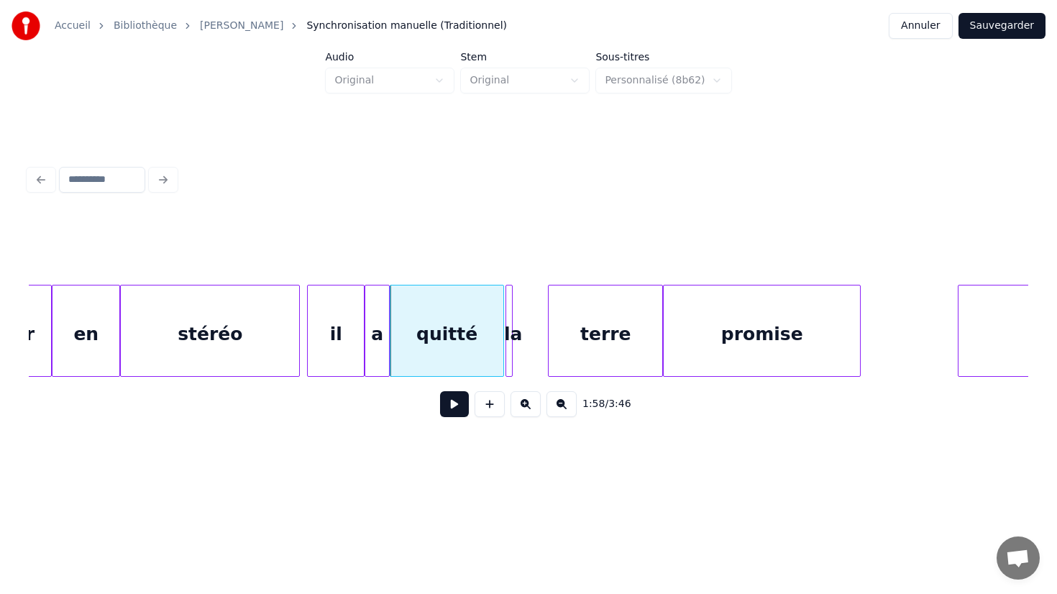
click at [513, 325] on div "la" at bounding box center [513, 334] width 14 height 98
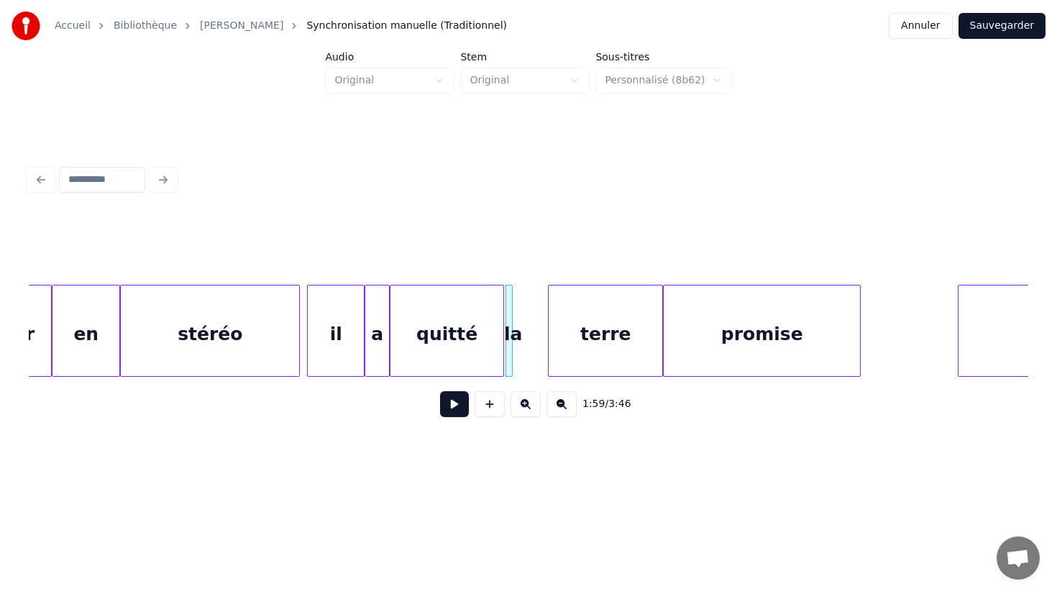
click at [344, 273] on div at bounding box center [528, 249] width 999 height 72
click at [315, 269] on div at bounding box center [528, 249] width 999 height 72
click at [332, 323] on div "il" at bounding box center [336, 334] width 56 height 98
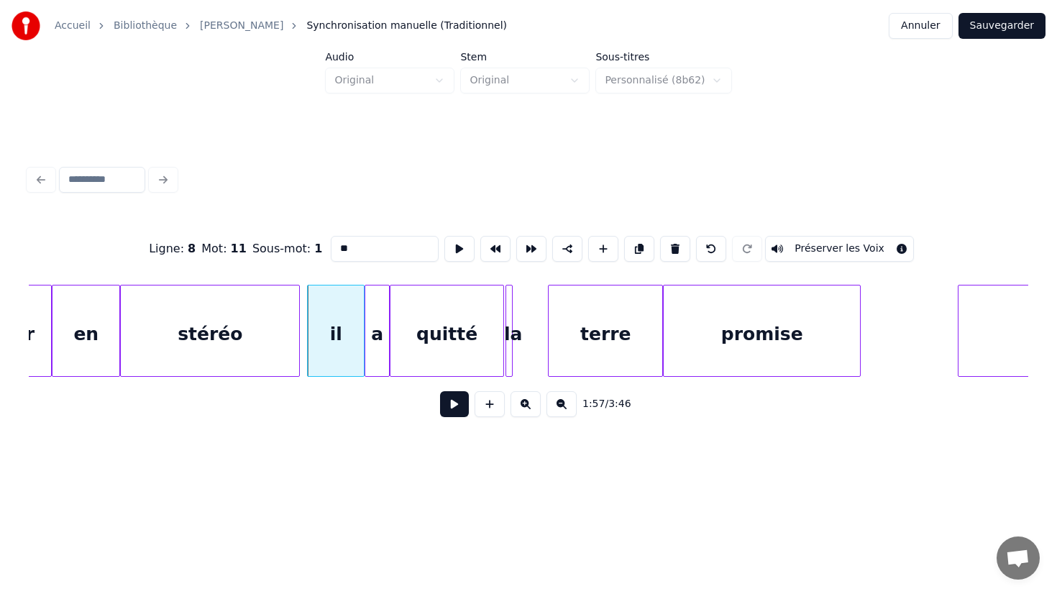
click at [456, 403] on button at bounding box center [454, 404] width 29 height 26
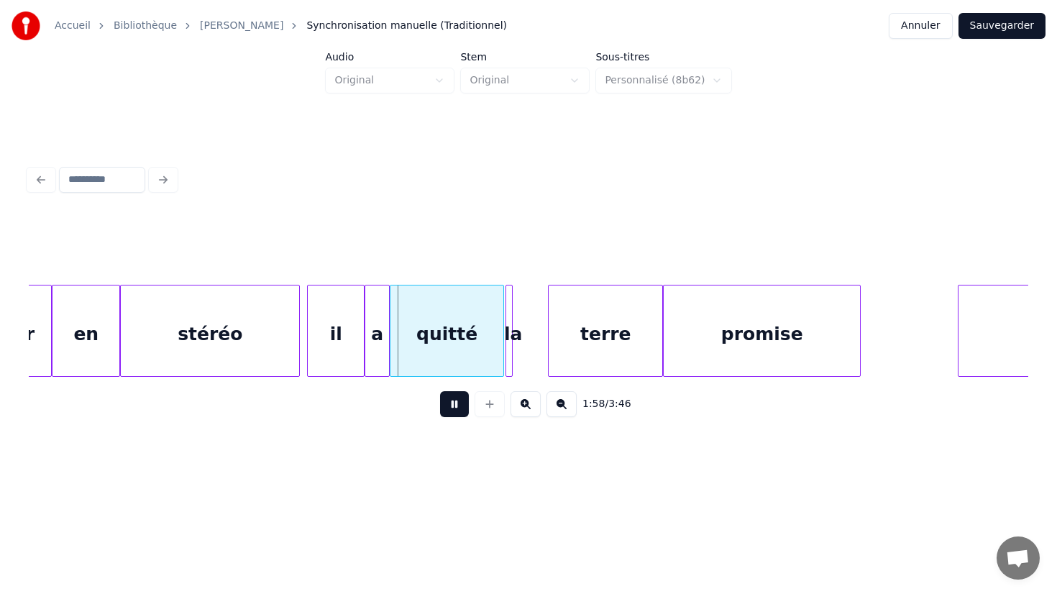
click at [456, 403] on button at bounding box center [454, 404] width 29 height 26
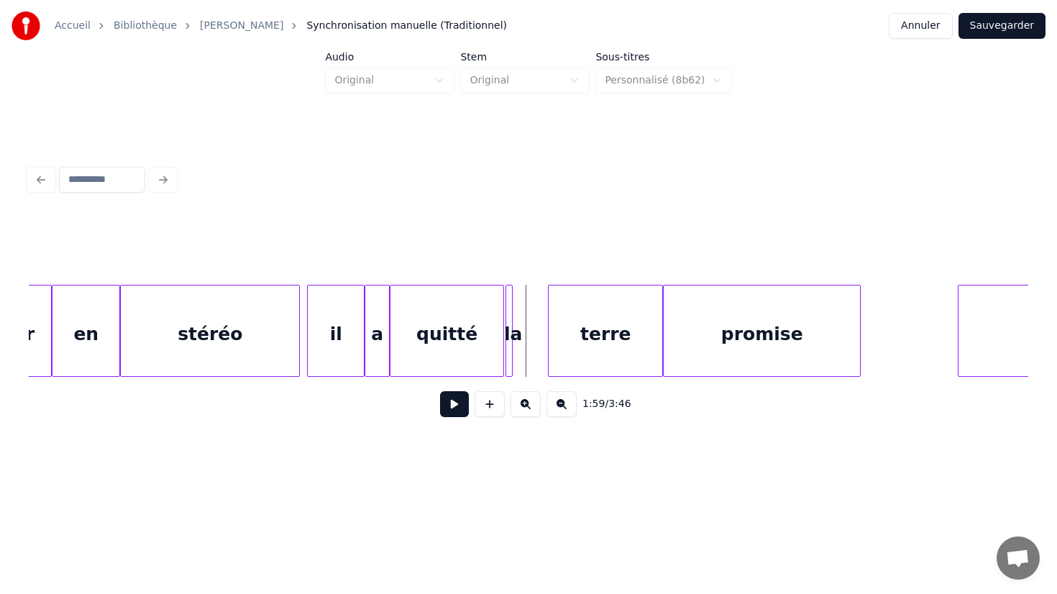
click at [512, 325] on div "la" at bounding box center [513, 334] width 14 height 98
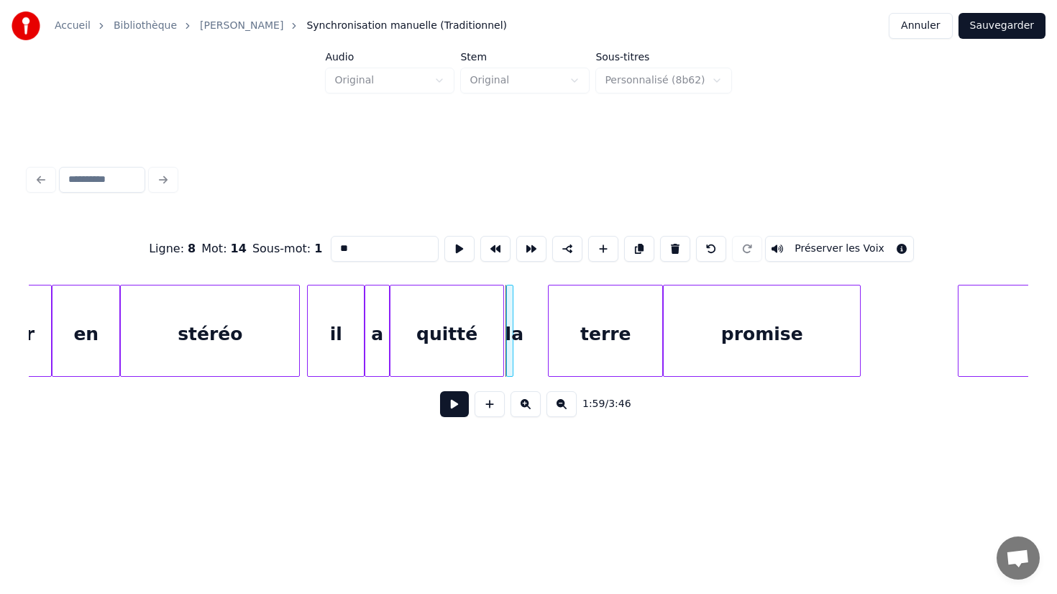
click at [513, 325] on div "la" at bounding box center [514, 334] width 14 height 98
click at [515, 308] on div "la" at bounding box center [522, 334] width 14 height 98
click
type input "**"
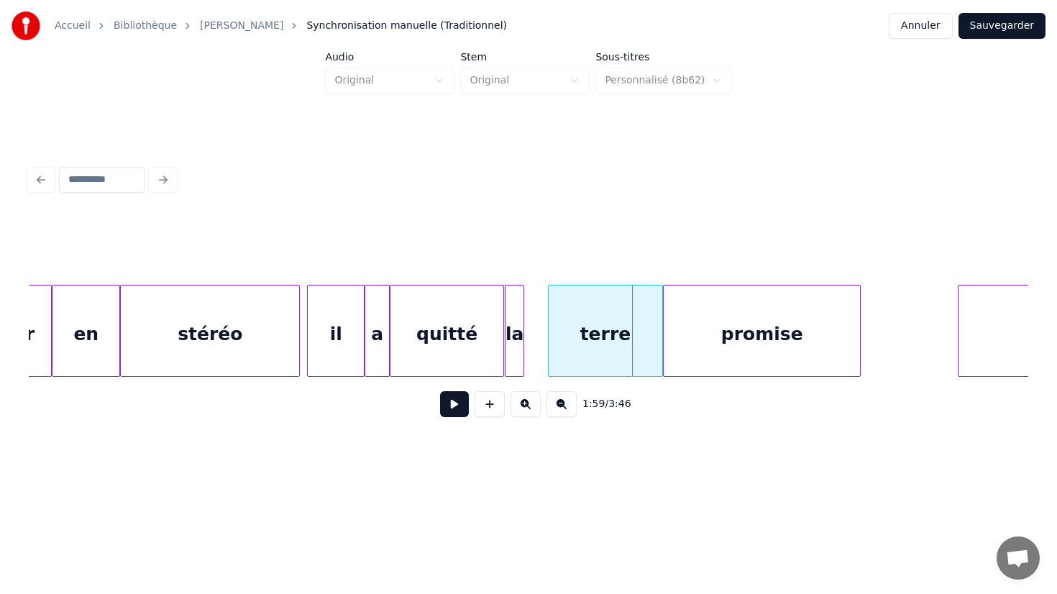
click at [550, 332] on div at bounding box center [551, 330] width 4 height 91
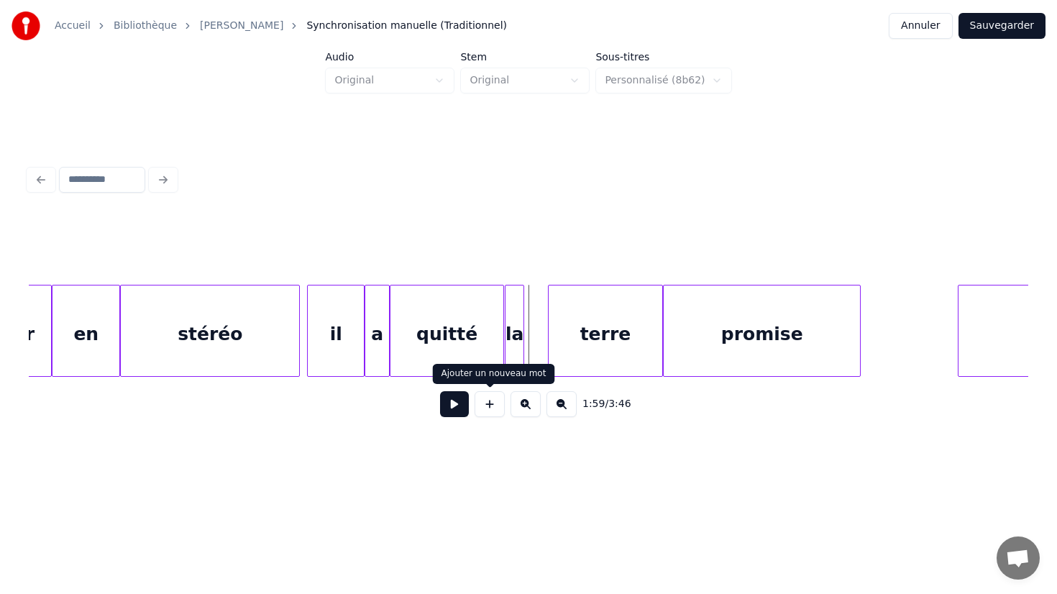
click at [468, 398] on button at bounding box center [454, 404] width 29 height 26
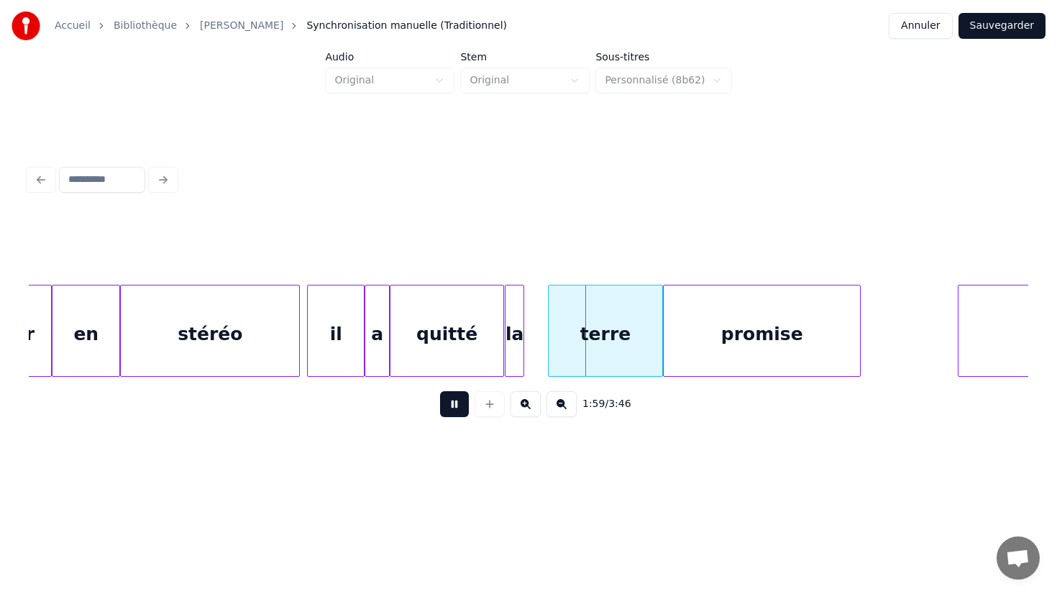
click at [465, 400] on button at bounding box center [454, 404] width 29 height 26
click at [548, 341] on div "terre" at bounding box center [606, 331] width 116 height 92
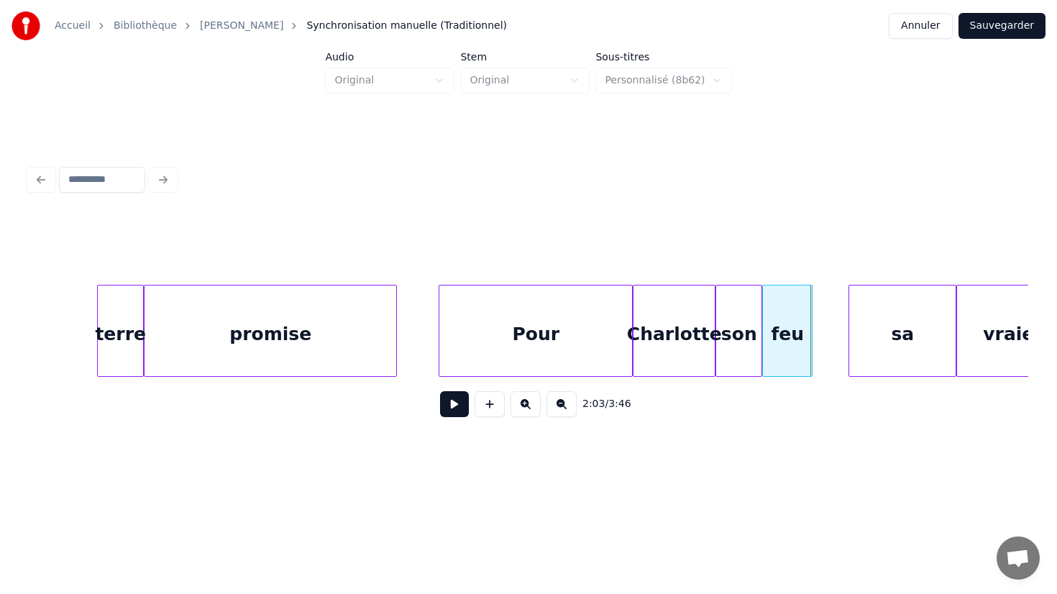
scroll to position [0, 21430]
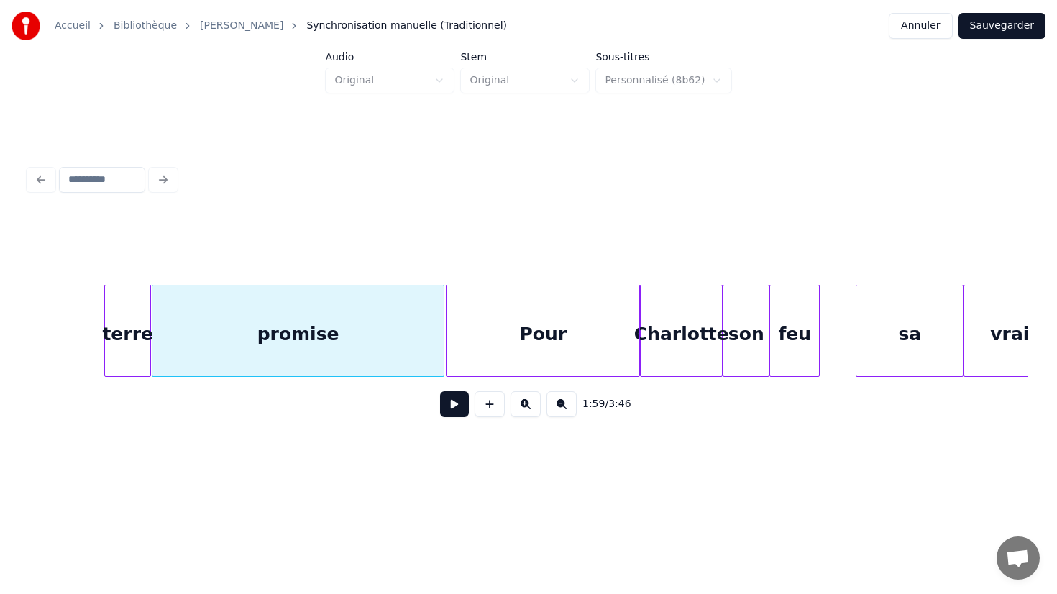
click at [443, 337] on div at bounding box center [441, 330] width 4 height 91
click at [479, 337] on div "Pour" at bounding box center [542, 334] width 193 height 98
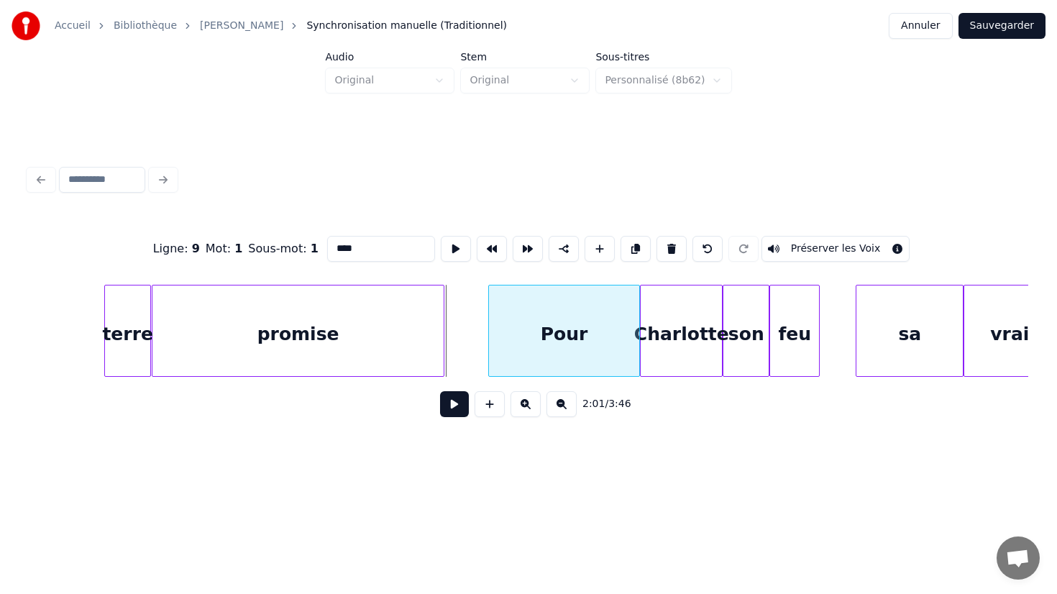
click at [489, 332] on div at bounding box center [491, 330] width 4 height 91
click at [403, 334] on div "promise" at bounding box center [297, 334] width 291 height 98
type input "*******"
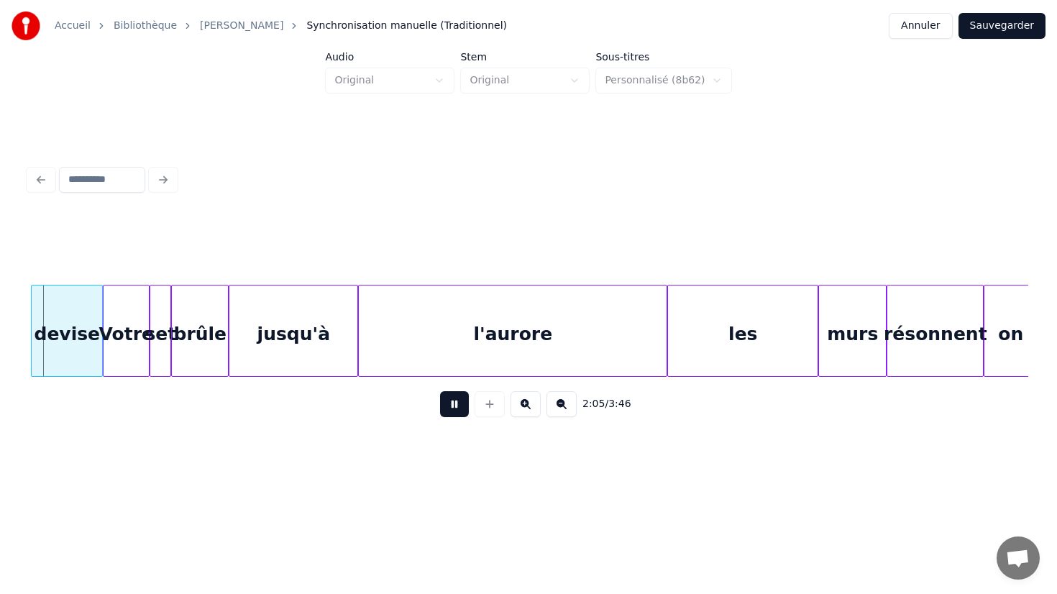
scroll to position [0, 22482]
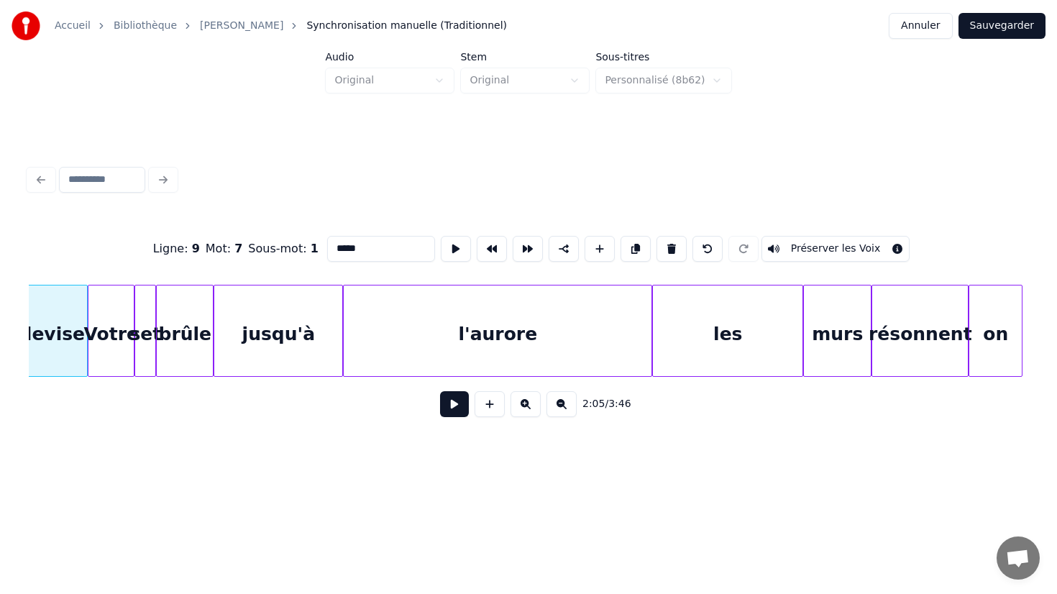
type input "******"
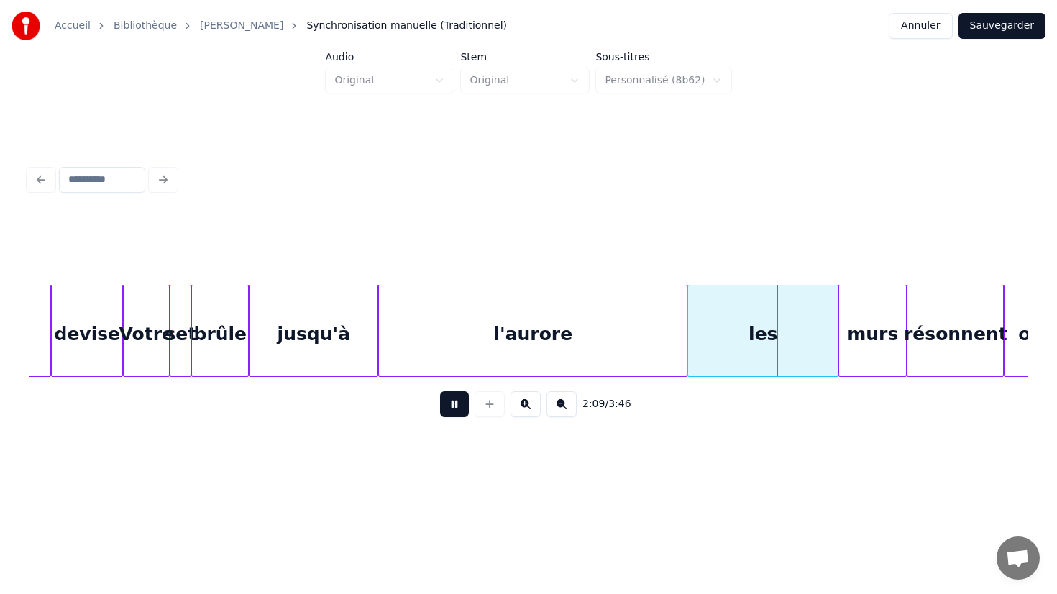
scroll to position [0, 22446]
type input "********"
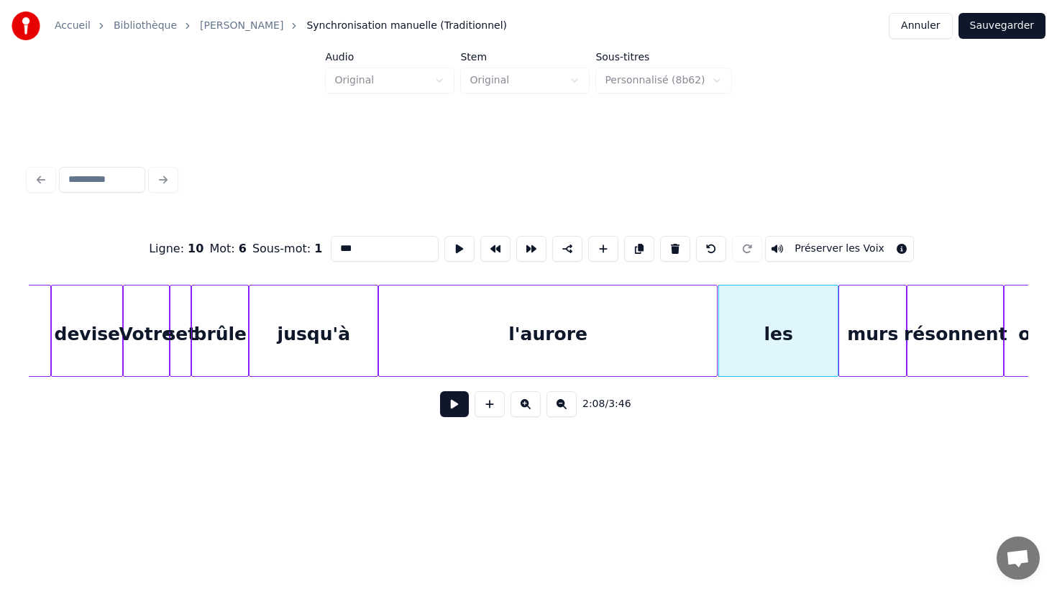
type input "********"
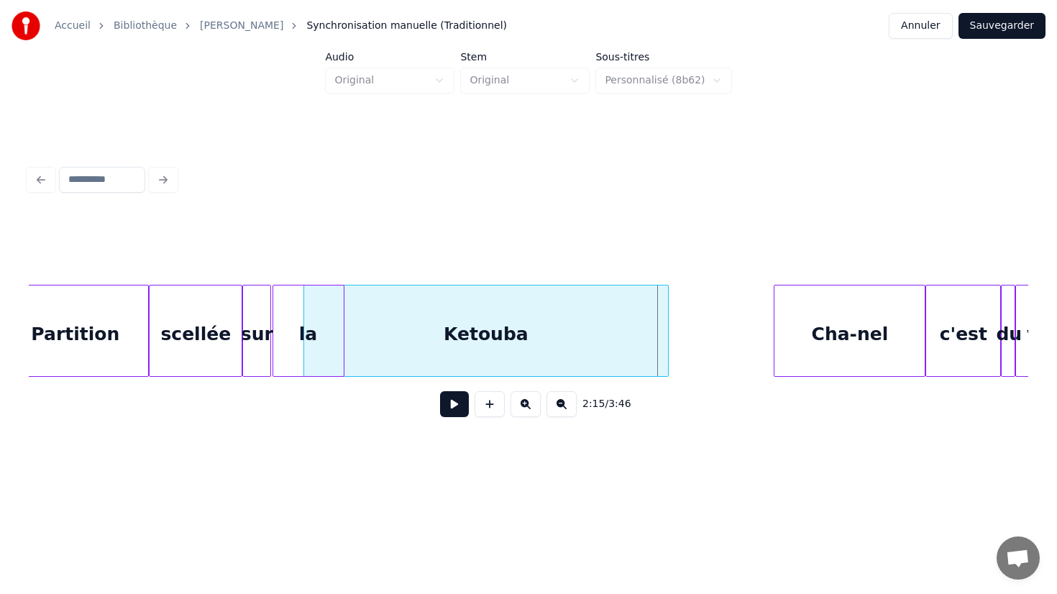
scroll to position [0, 23684]
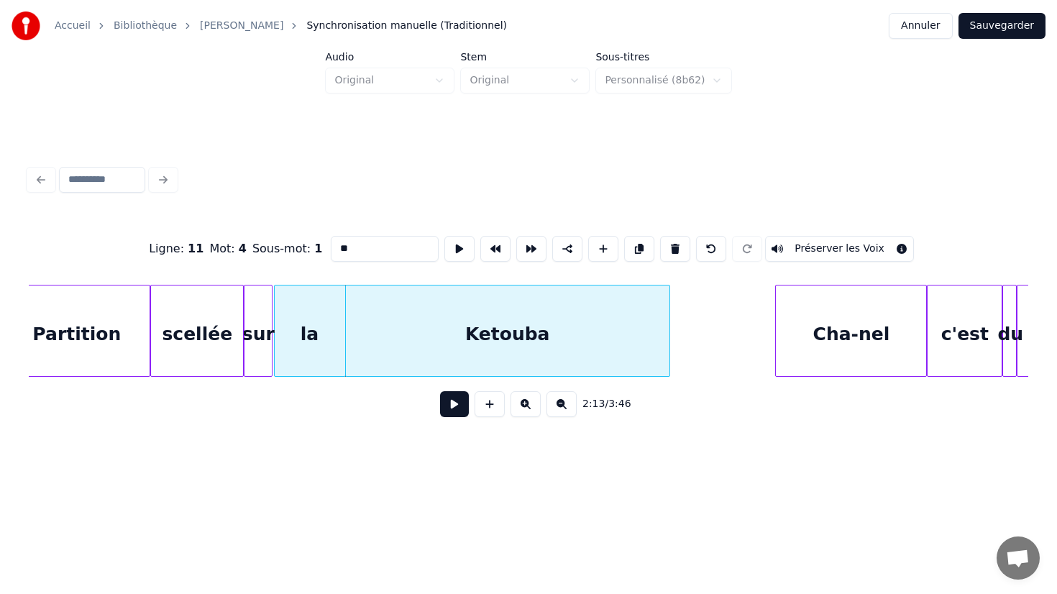
type input "*******"
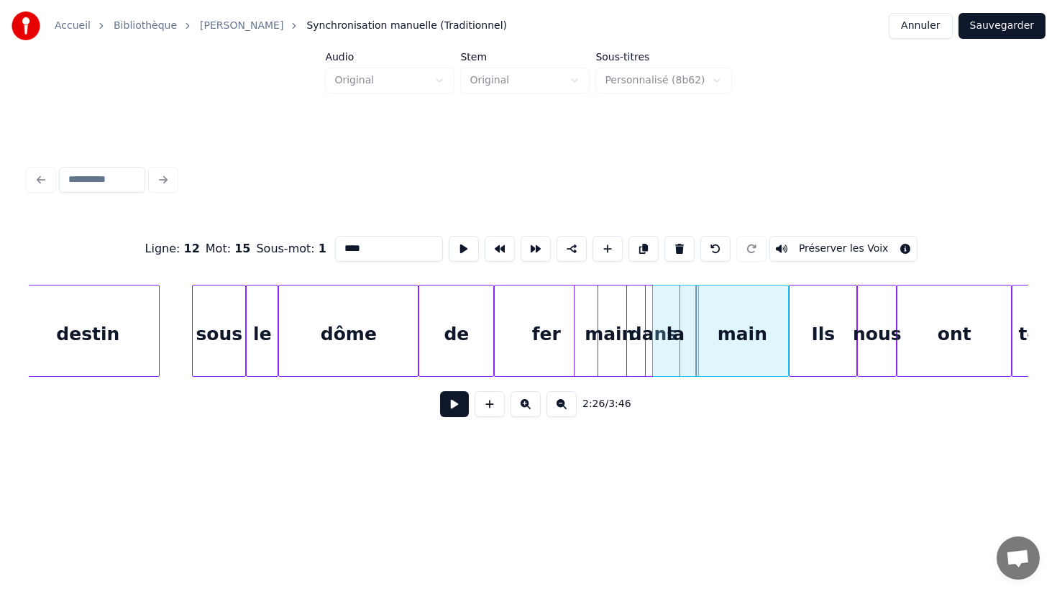
scroll to position [0, 25657]
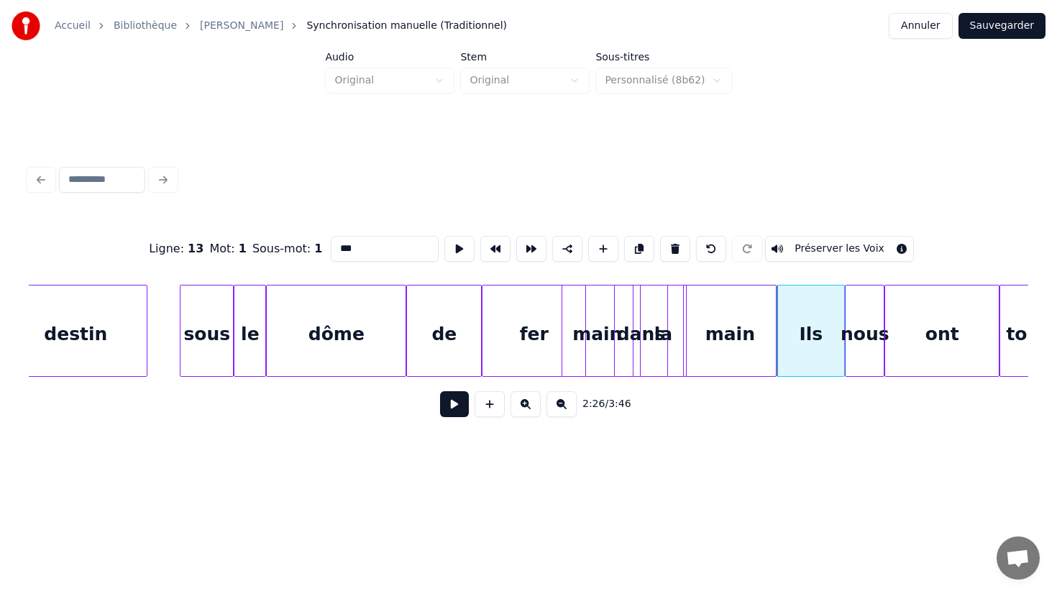
type input "***"
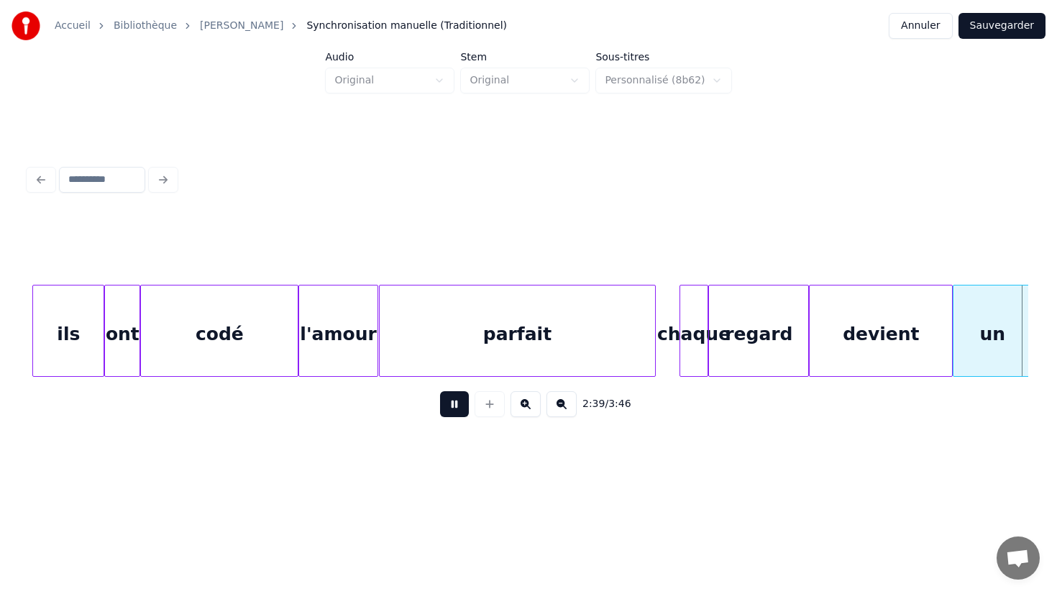
scroll to position [0, 28660]
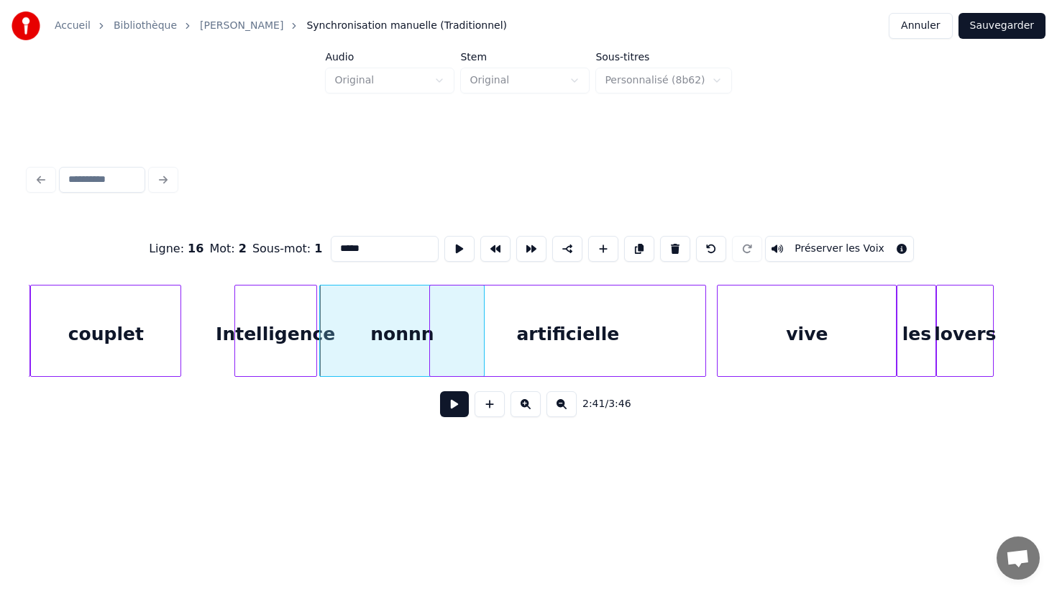
type input "**********"
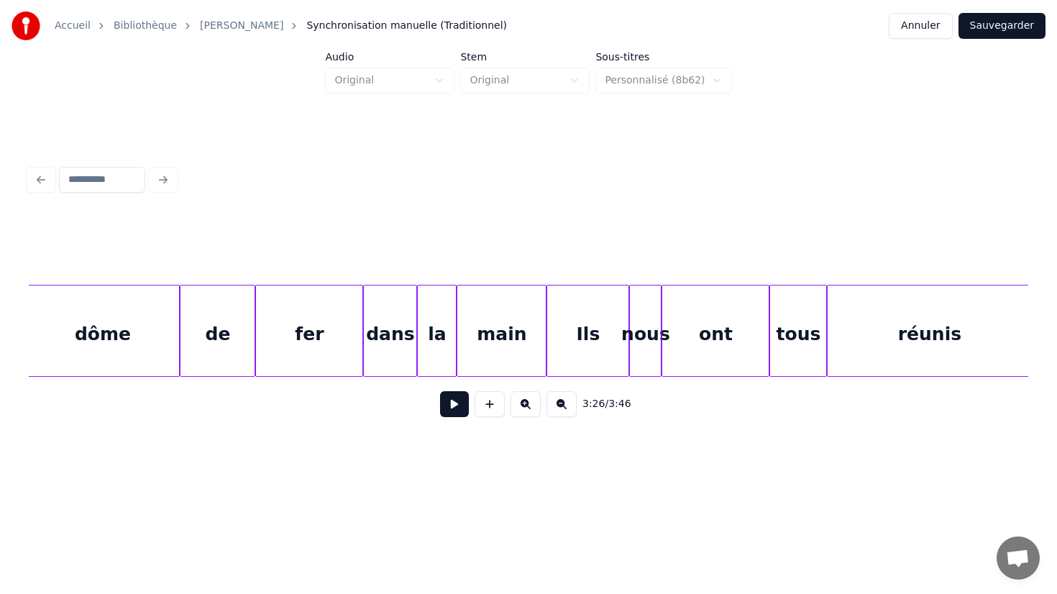
scroll to position [0, 35861]
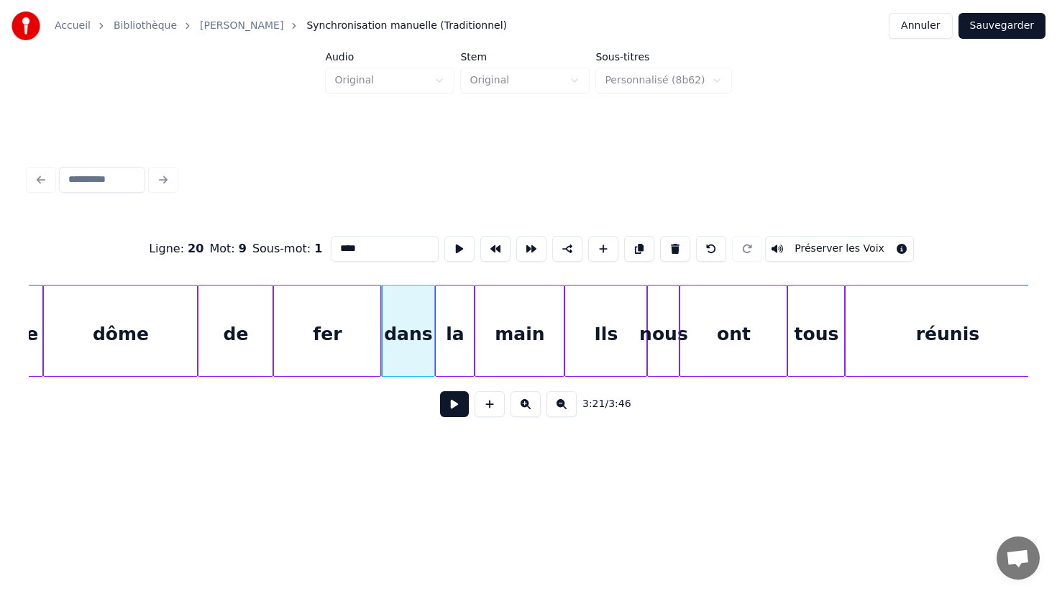
type input "**"
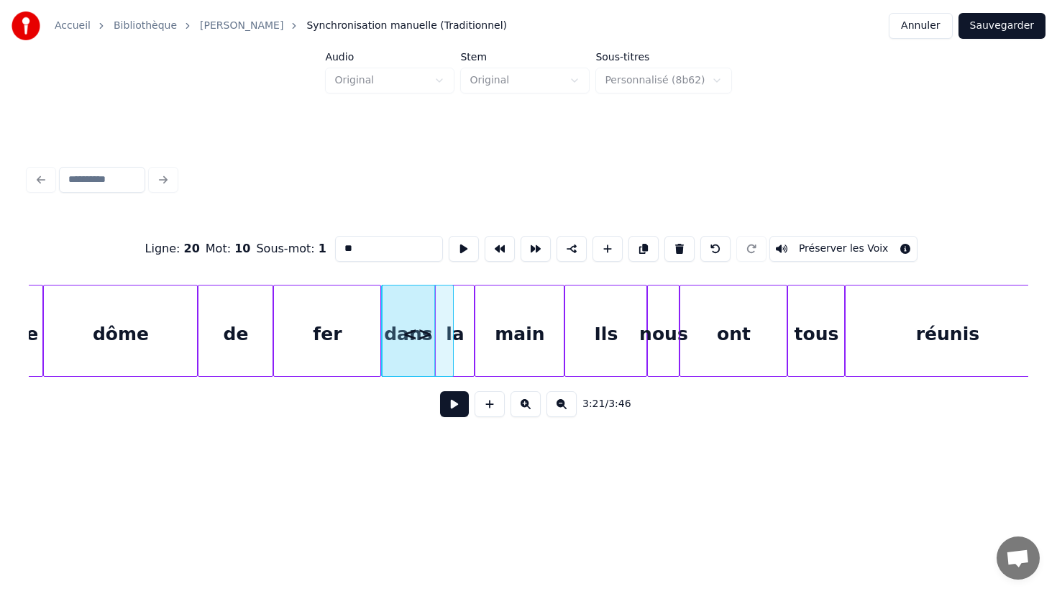
type input "*"
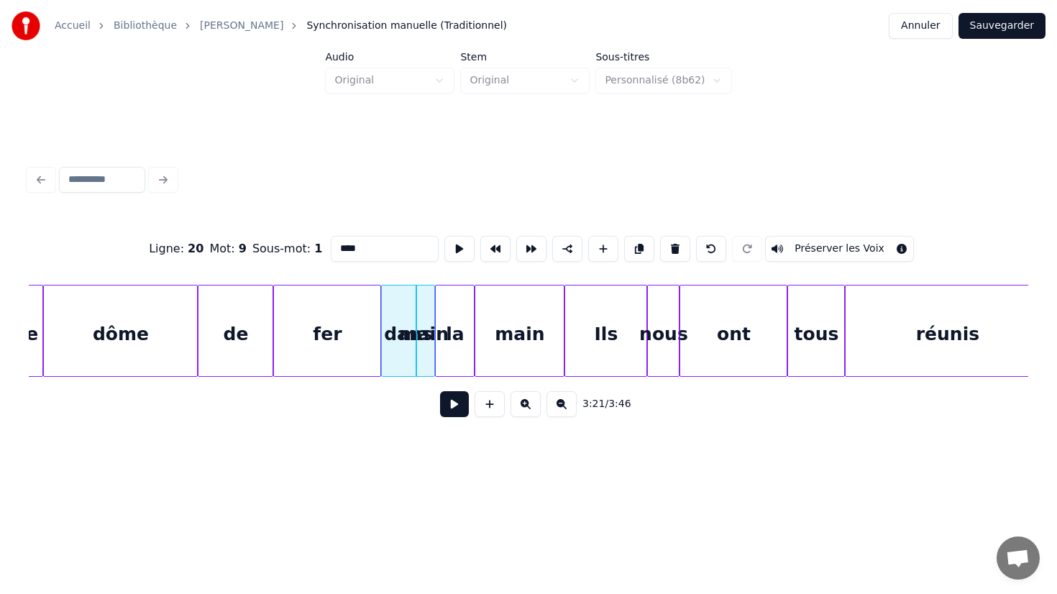
type input "***"
type input "**"
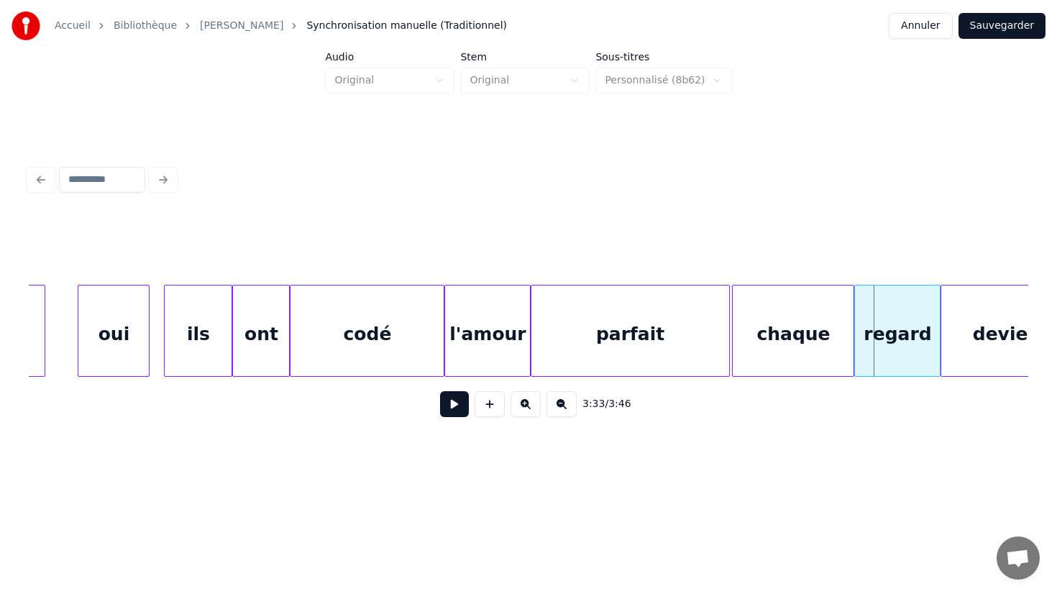
scroll to position [0, 37557]
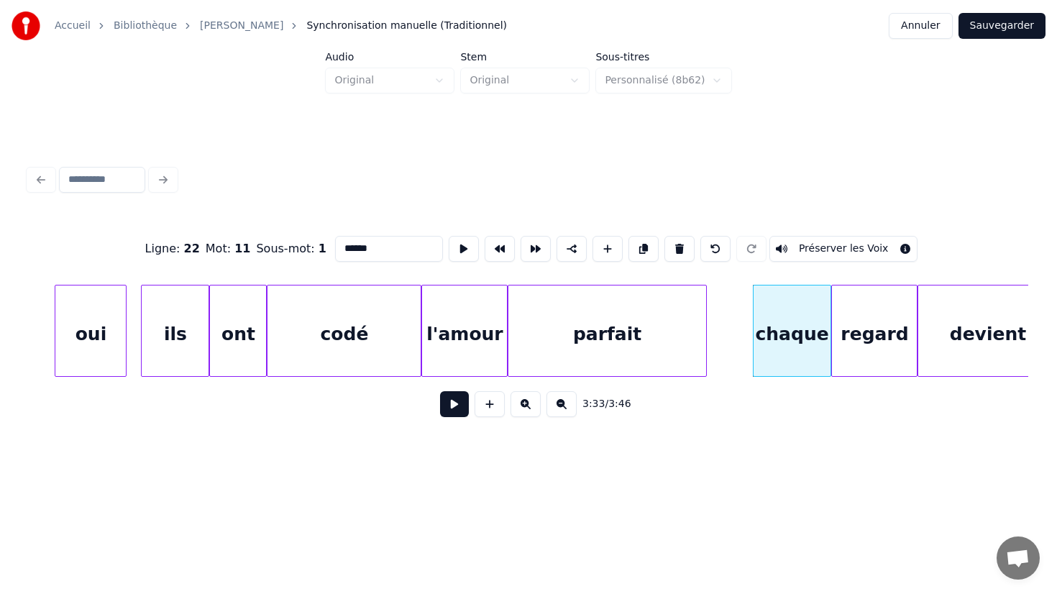
type input "*******"
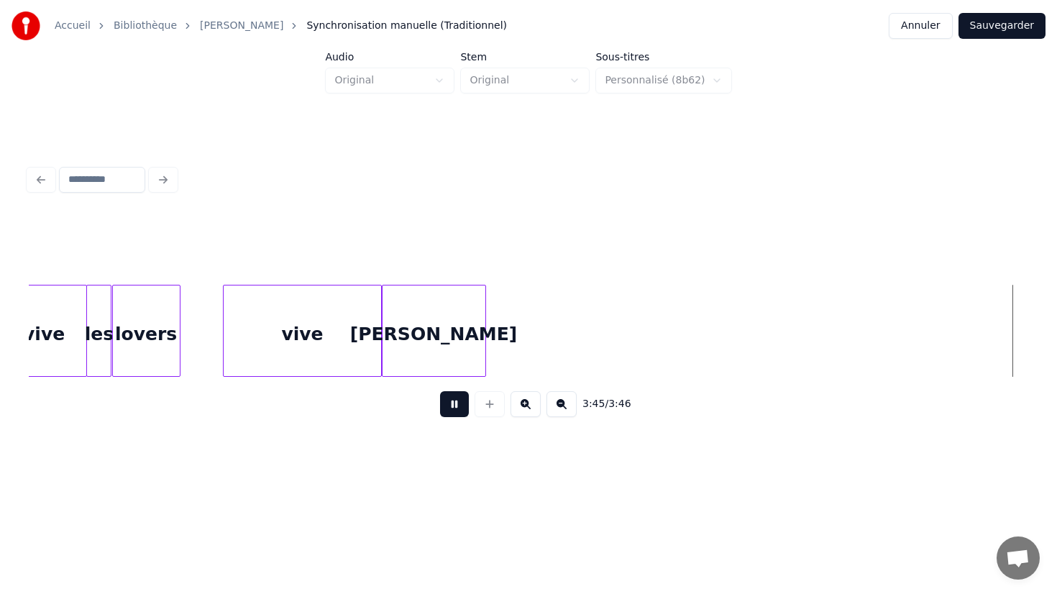
scroll to position [0, 39692]
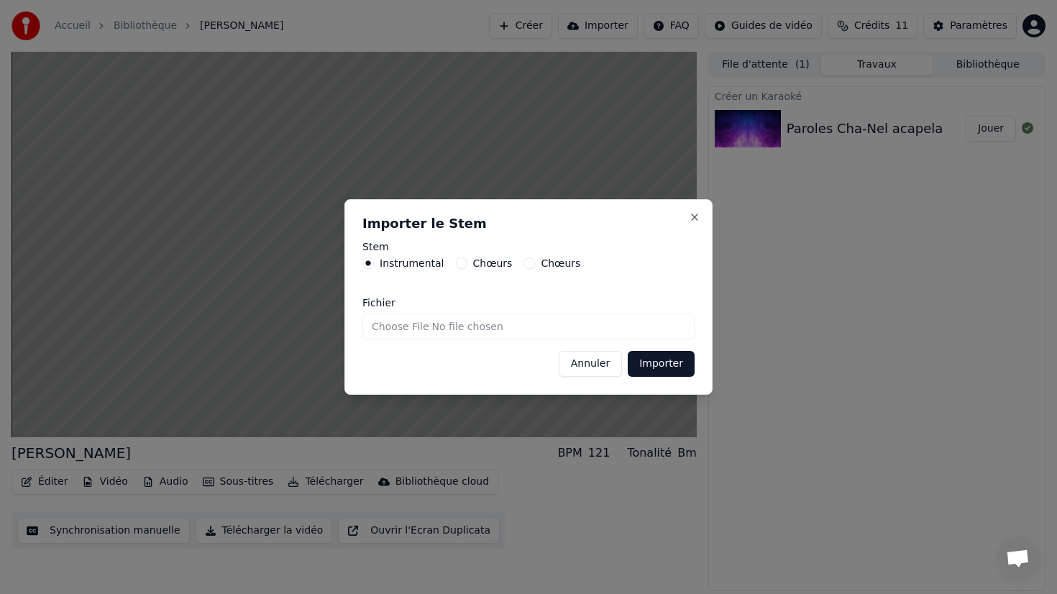
type input "**********"
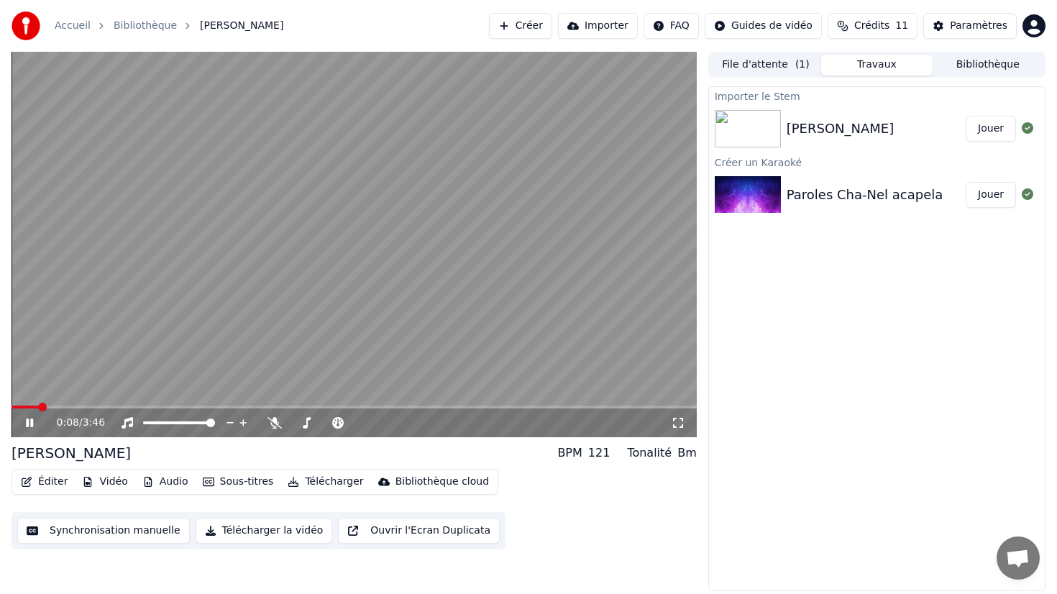
drag, startPoint x: 47, startPoint y: 410, endPoint x: 106, endPoint y: 408, distance: 59.0
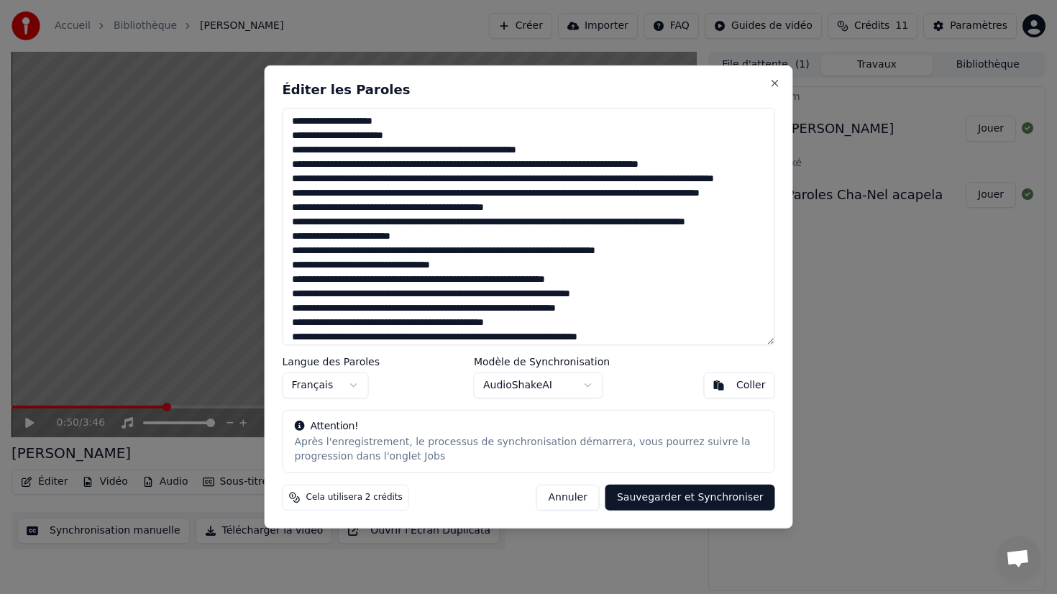
type textarea "**********"
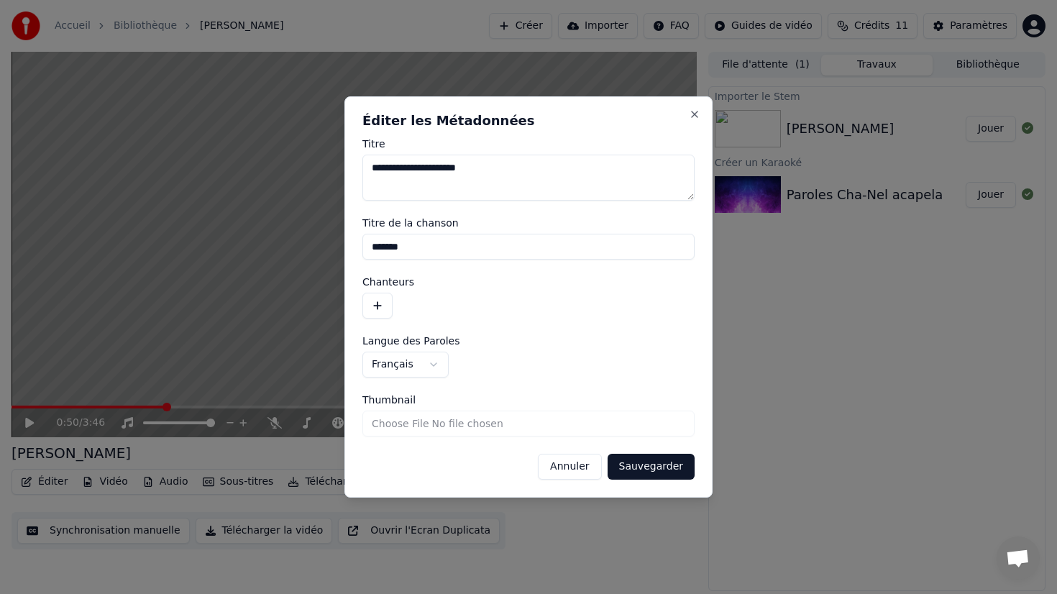
drag, startPoint x: 500, startPoint y: 166, endPoint x: 459, endPoint y: 166, distance: 41.0
type textarea "**********"
type input "**********"
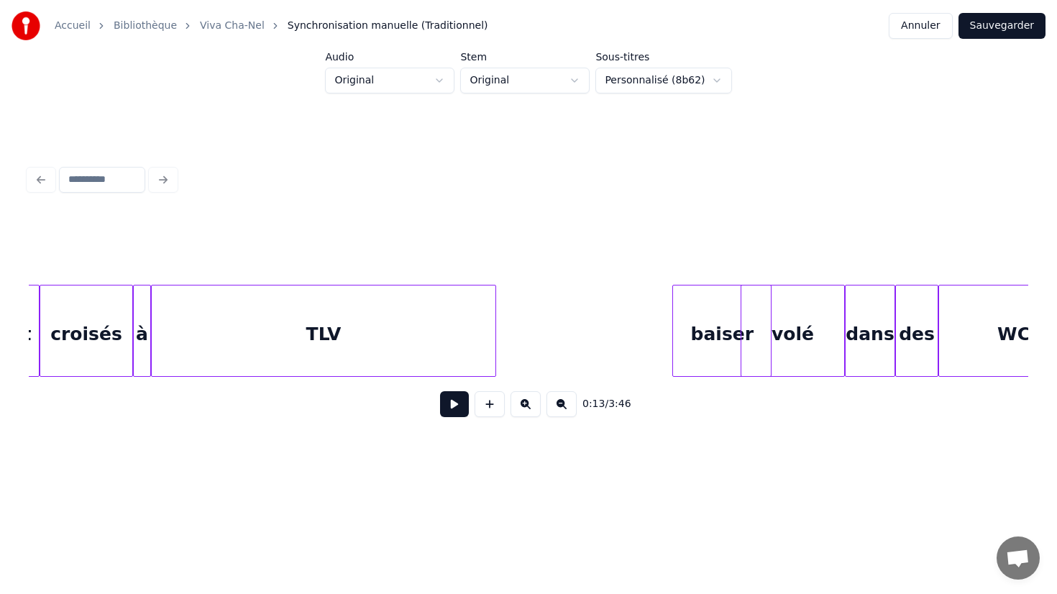
scroll to position [0, 2607]
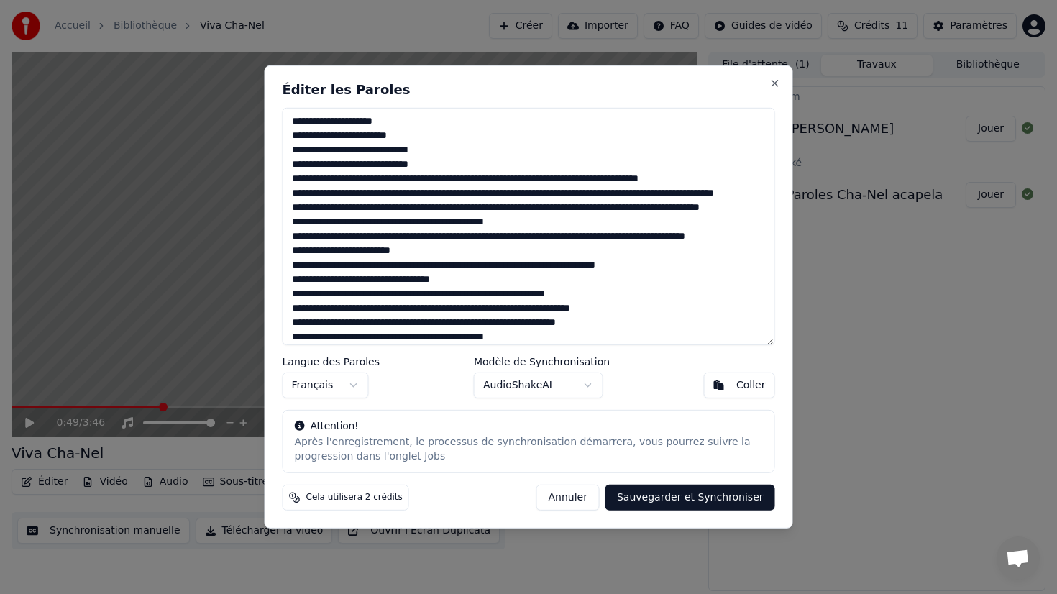
type textarea "**********"
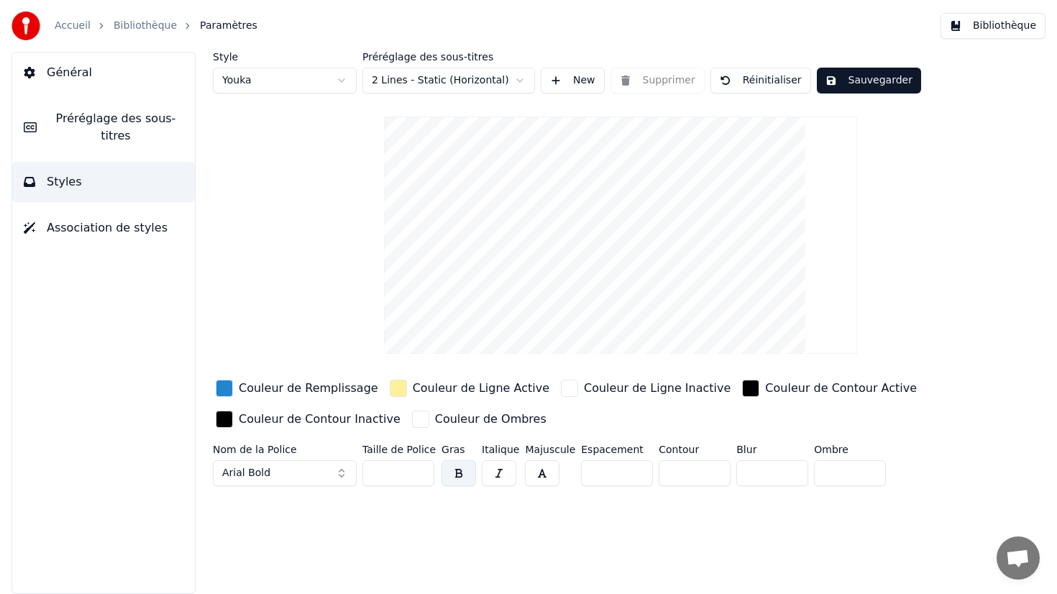
click at [175, 121] on span "Préréglage des sous-titres" at bounding box center [115, 127] width 135 height 35
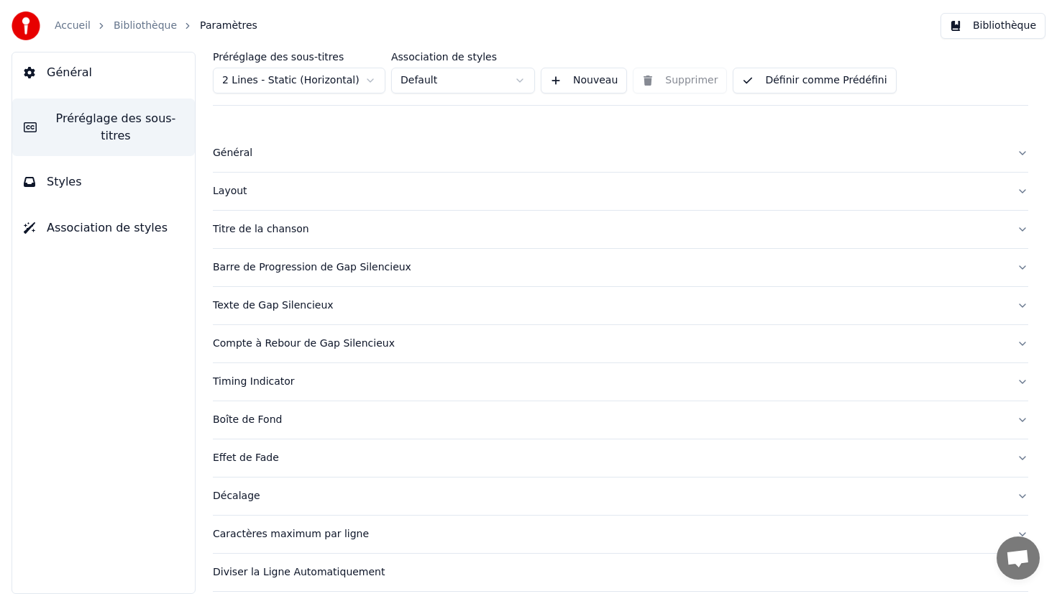
click at [118, 179] on button "Styles" at bounding box center [103, 182] width 183 height 40
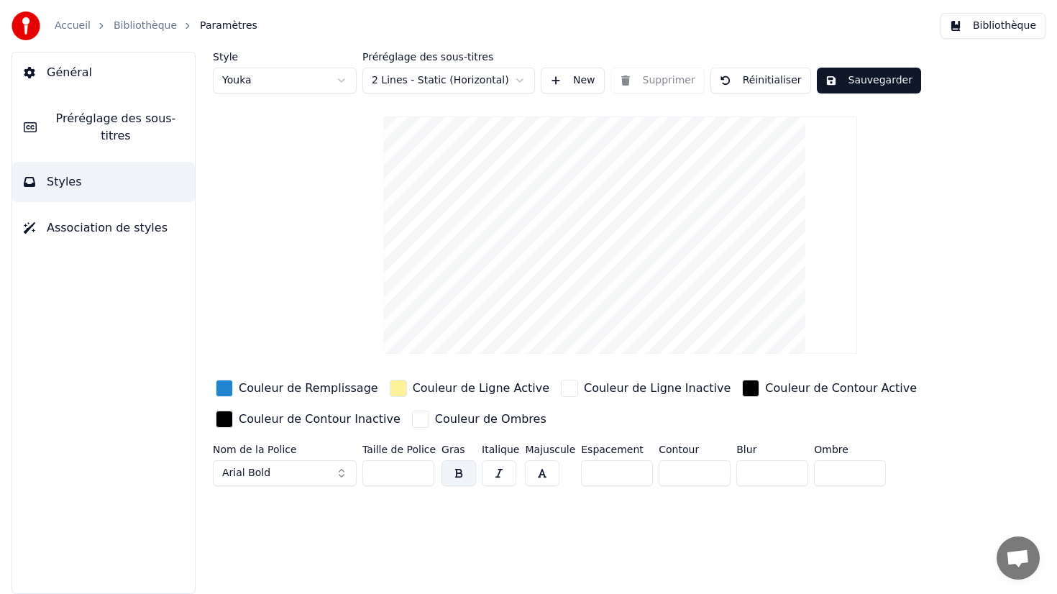
click at [341, 82] on html "Accueil Bibliothèque Paramètres Bibliothèque Général Préréglage des sous-titres…" at bounding box center [528, 297] width 1057 height 594
click at [323, 81] on html "Accueil Bibliothèque Paramètres Bibliothèque Général Préréglage des sous-titres…" at bounding box center [528, 297] width 1057 height 594
click at [315, 75] on html "Accueil Bibliothèque Paramètres Bibliothèque Général Préréglage des sous-titres…" at bounding box center [528, 297] width 1057 height 594
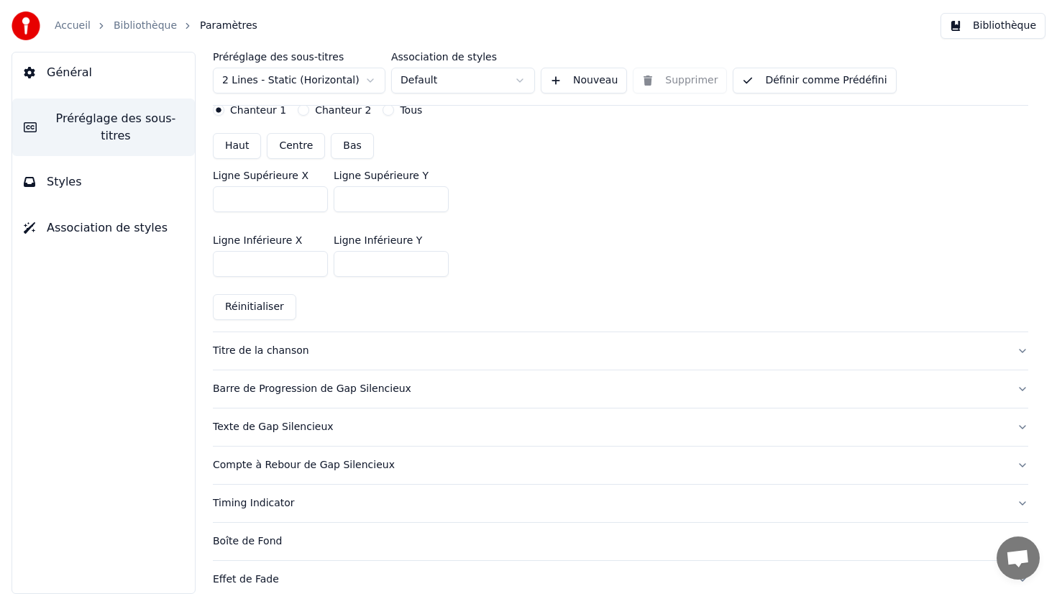
scroll to position [393, 0]
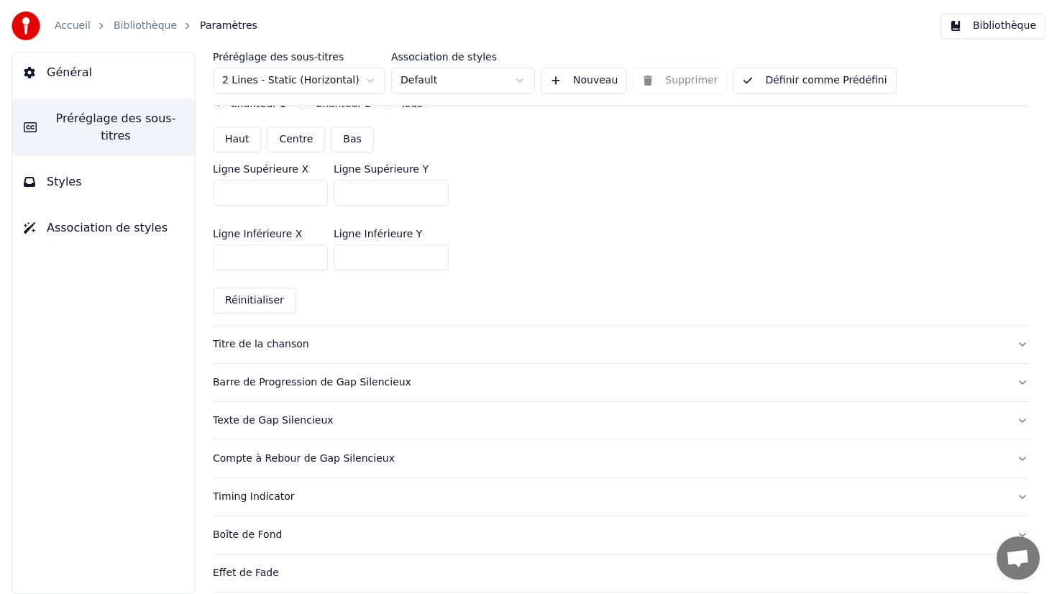
click at [295, 354] on button "Titre de la chanson" at bounding box center [620, 344] width 815 height 37
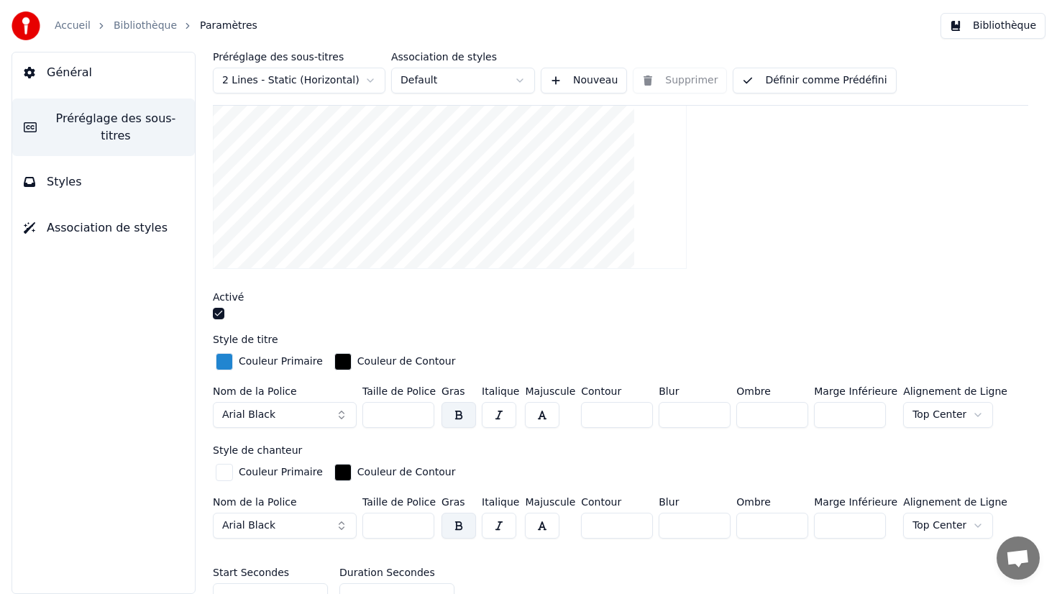
scroll to position [0, 0]
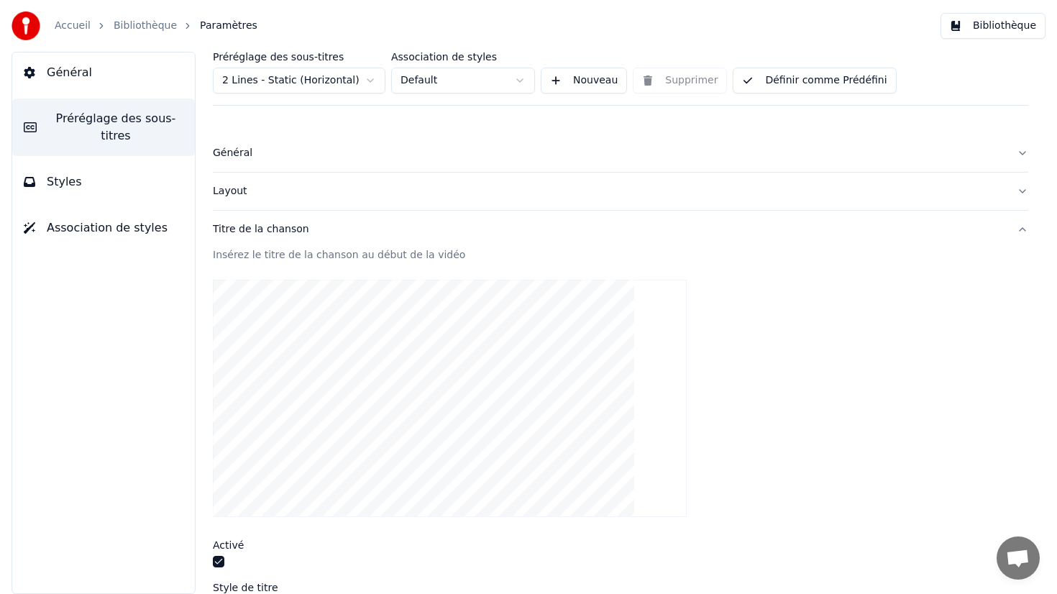
click at [145, 189] on button "Styles" at bounding box center [103, 182] width 183 height 40
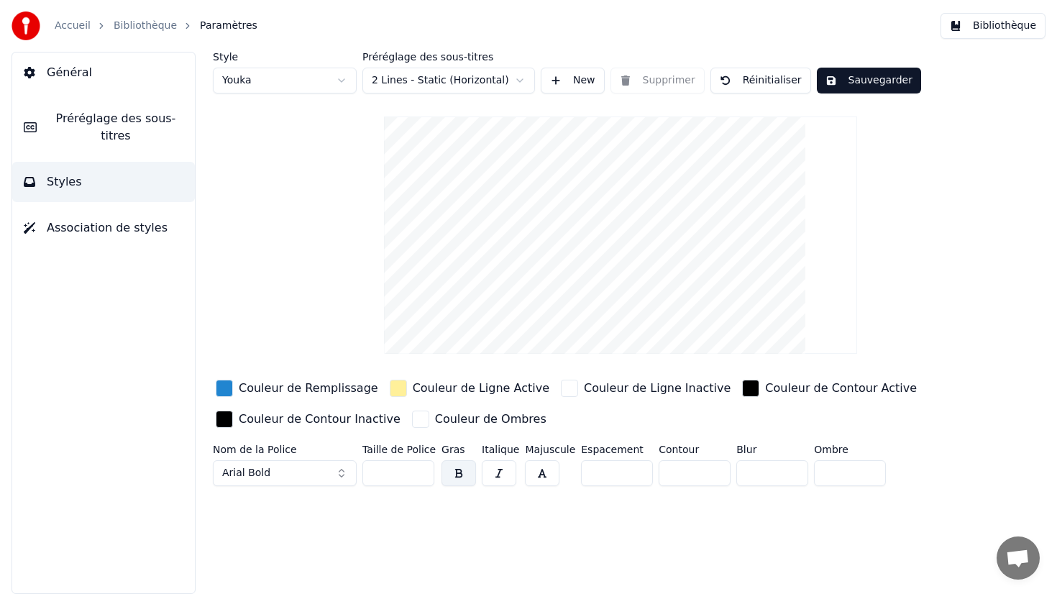
click at [459, 208] on video at bounding box center [621, 234] width 474 height 237
click at [165, 232] on button "Association de styles" at bounding box center [103, 228] width 183 height 40
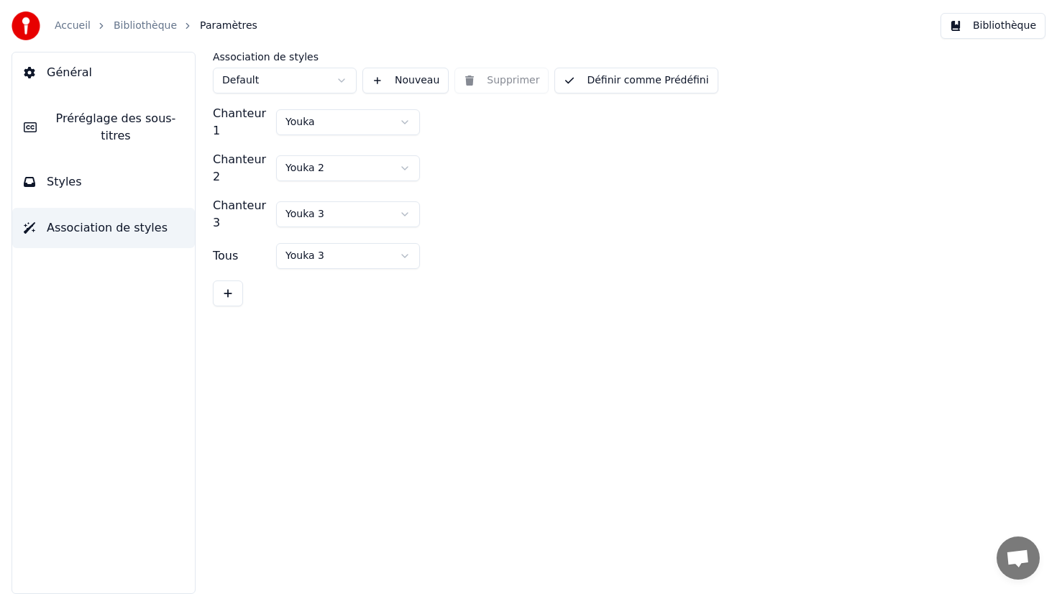
click at [94, 74] on button "Général" at bounding box center [103, 72] width 183 height 40
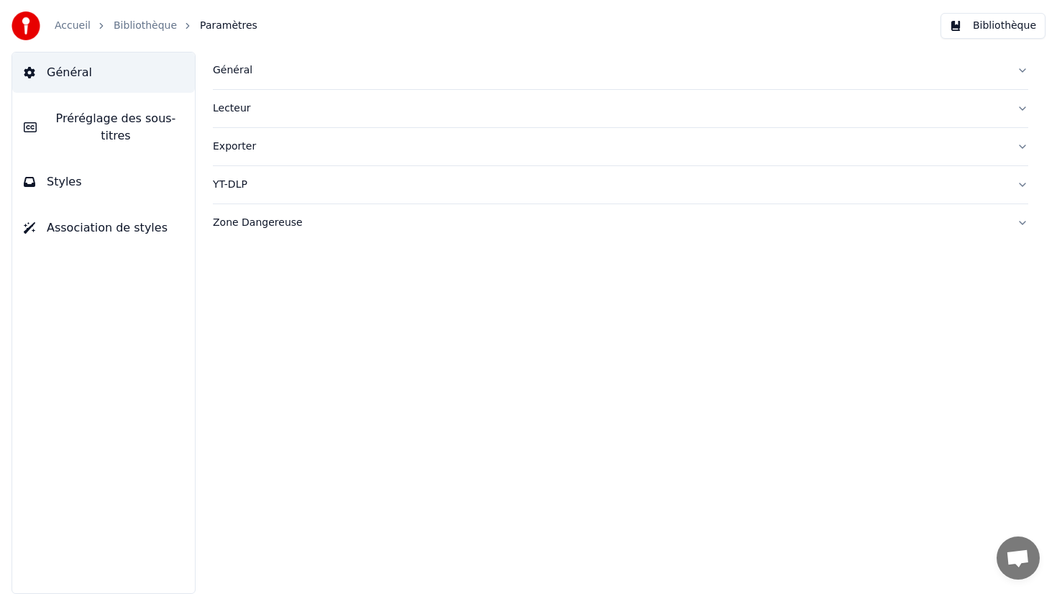
click at [244, 108] on div "Lecteur" at bounding box center [609, 108] width 792 height 14
click at [245, 78] on button "Général" at bounding box center [620, 70] width 815 height 37
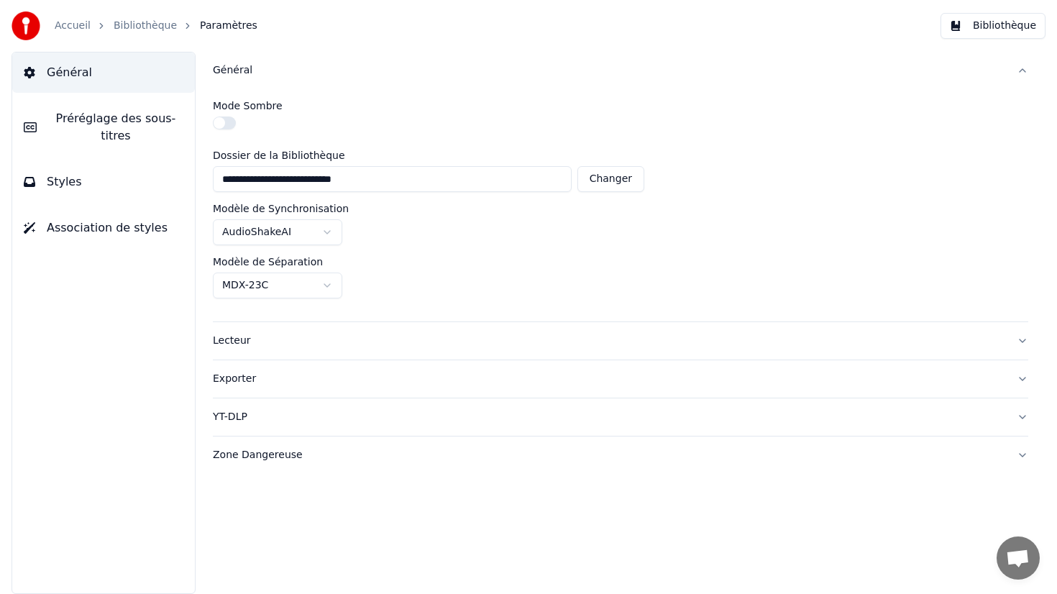
click at [254, 381] on div "Exporter" at bounding box center [609, 379] width 792 height 14
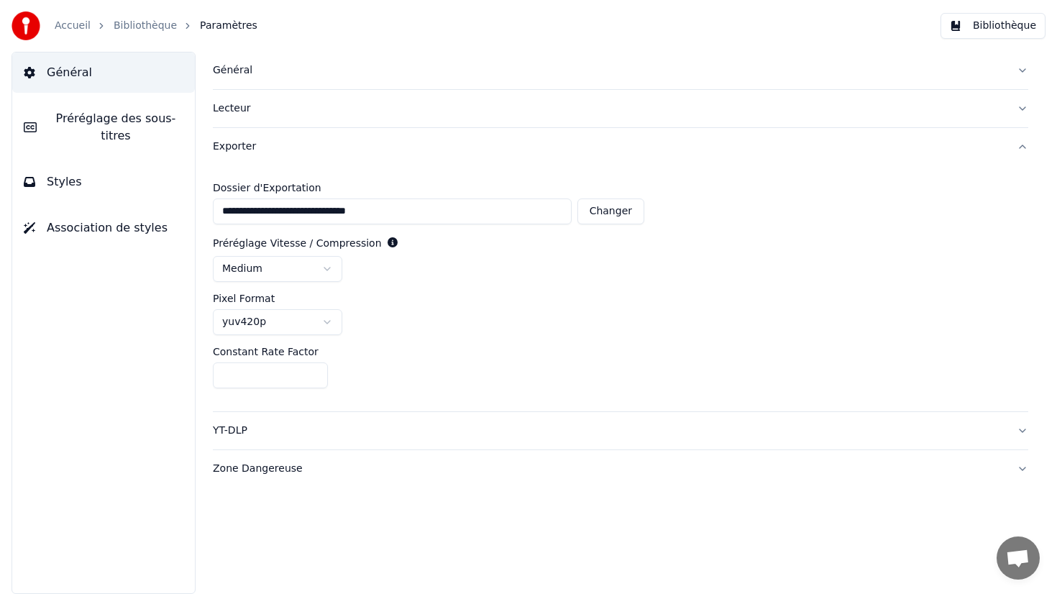
click at [131, 195] on button "Styles" at bounding box center [103, 182] width 183 height 40
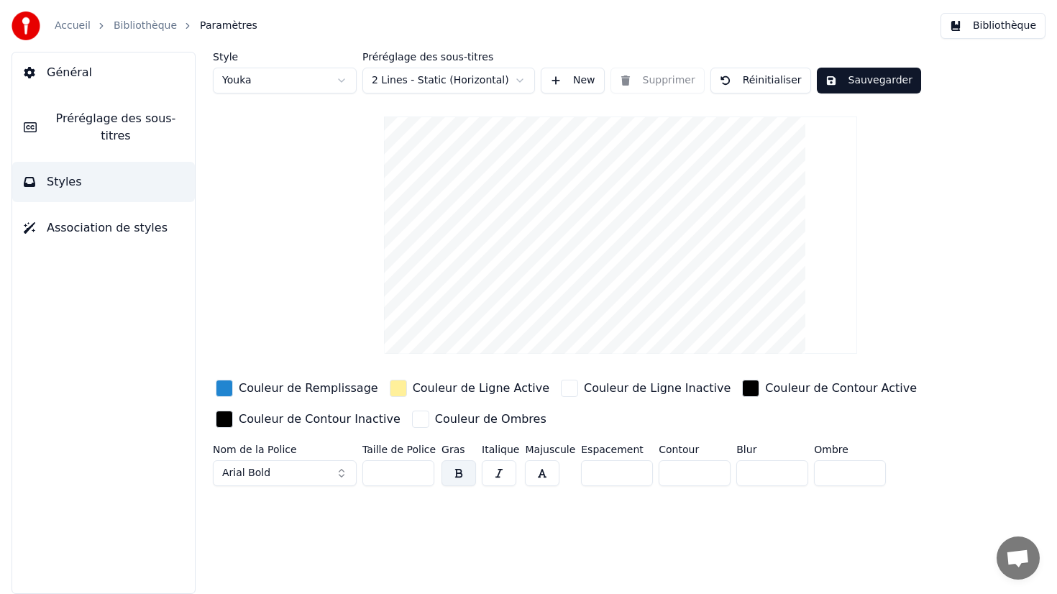
click at [125, 142] on span "Préréglage des sous-titres" at bounding box center [115, 127] width 135 height 35
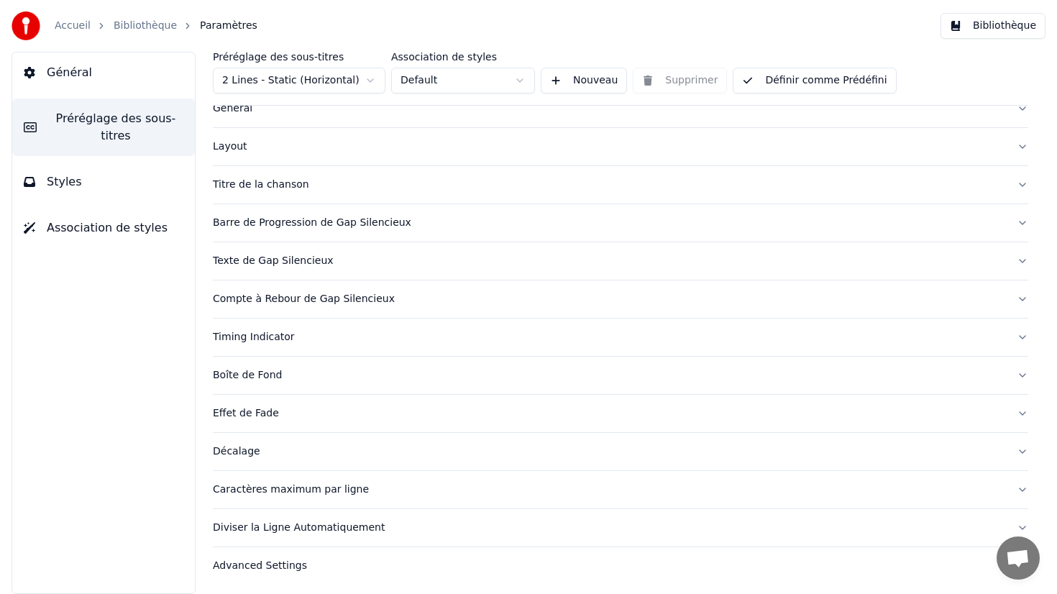
scroll to position [47, 0]
click at [311, 487] on div "Caractères maximum par ligne" at bounding box center [609, 487] width 792 height 14
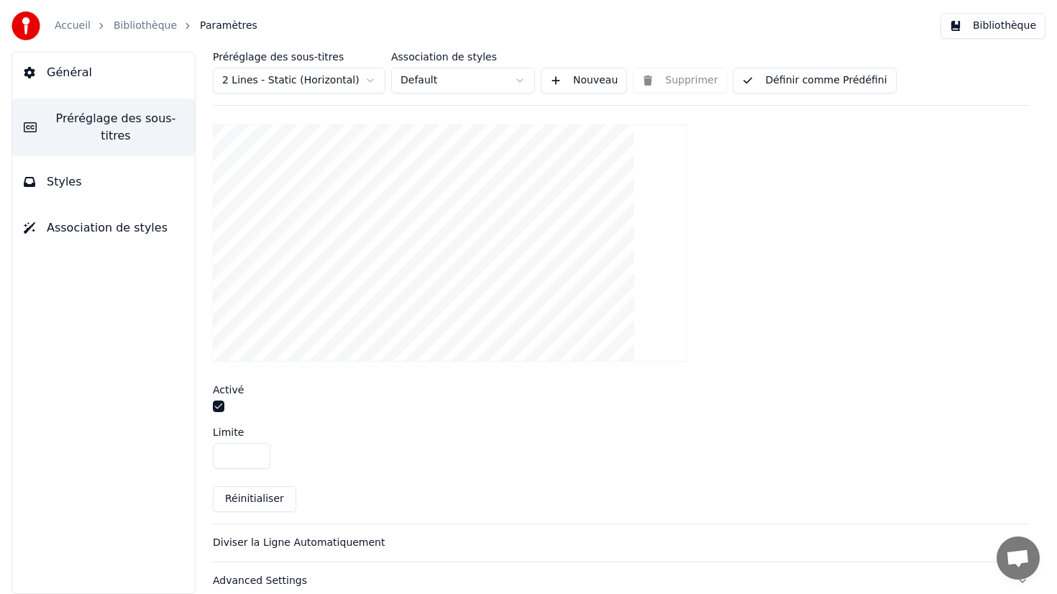
scroll to position [477, 0]
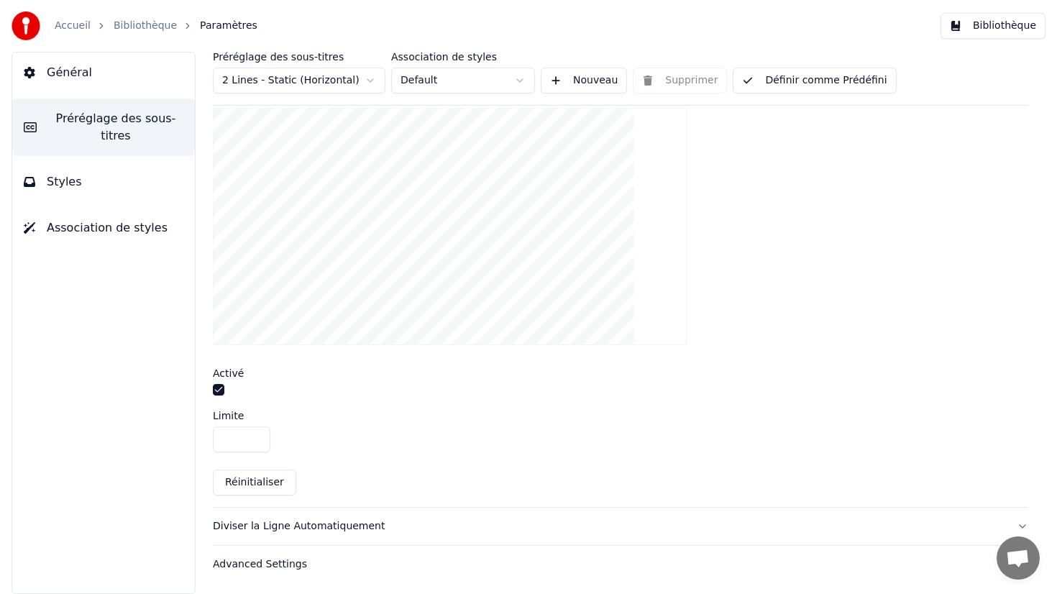
click at [329, 522] on div "Diviser la Ligne Automatiquement" at bounding box center [609, 526] width 792 height 14
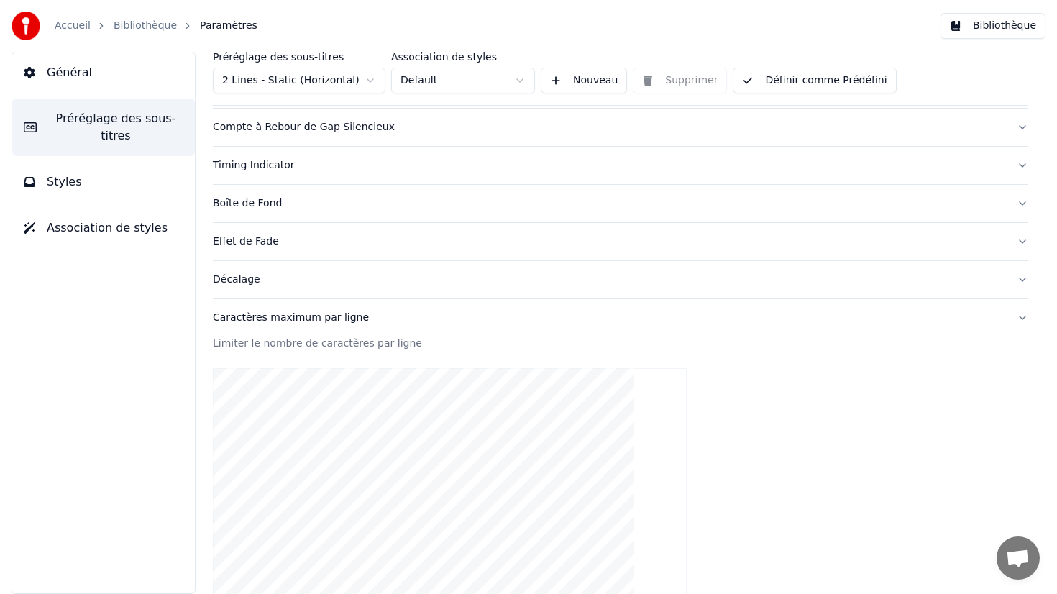
scroll to position [216, 0]
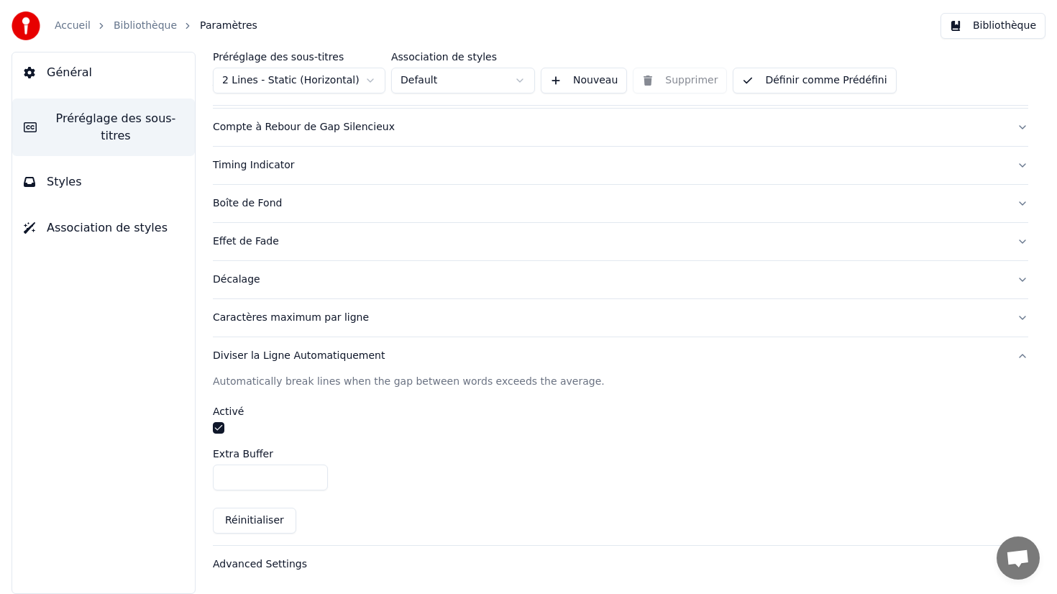
click at [219, 422] on button "button" at bounding box center [219, 428] width 12 height 12
click at [219, 423] on button "button" at bounding box center [219, 428] width 12 height 12
click at [268, 523] on button "Réinitialiser" at bounding box center [254, 521] width 83 height 26
click at [285, 322] on div "Caractères maximum par ligne" at bounding box center [609, 318] width 792 height 14
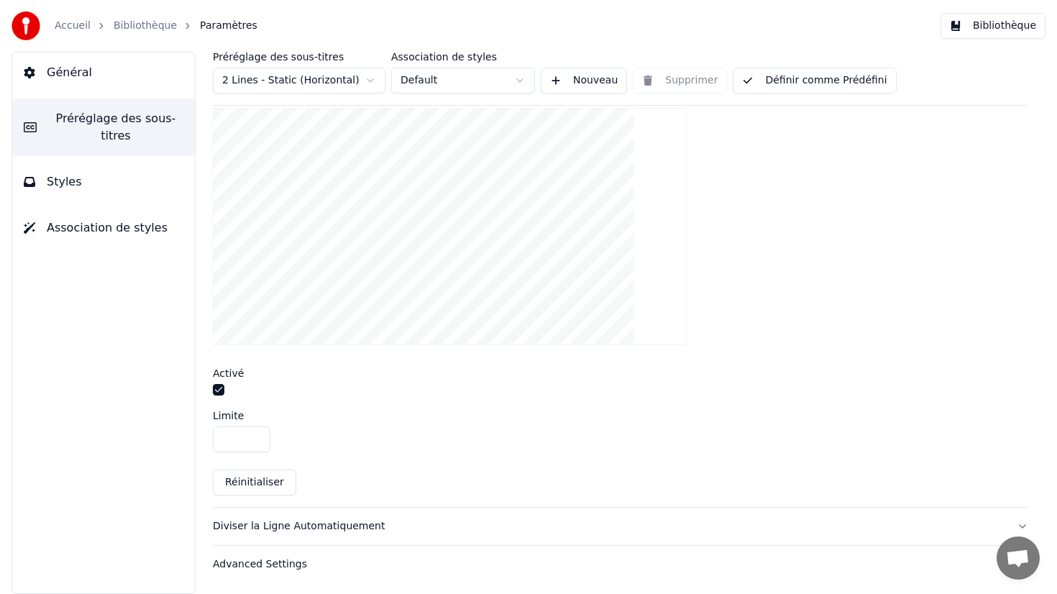
scroll to position [476, 0]
click at [220, 391] on button "button" at bounding box center [219, 391] width 12 height 12
click at [220, 390] on button "button" at bounding box center [219, 391] width 12 height 12
click at [288, 530] on div "Diviser la Ligne Automatiquement" at bounding box center [609, 527] width 792 height 14
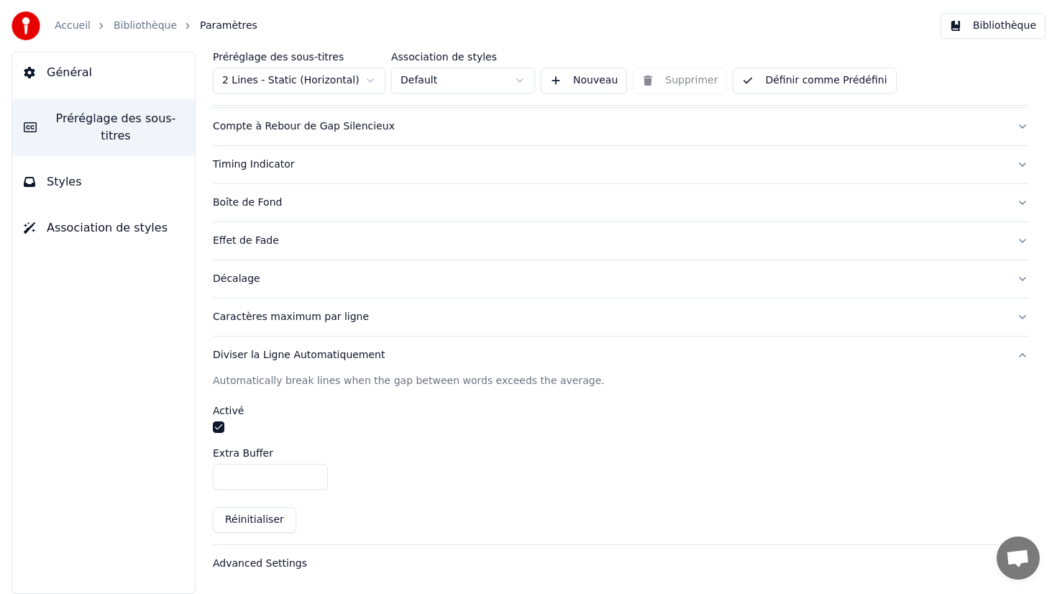
scroll to position [216, 0]
click at [270, 522] on button "Réinitialiser" at bounding box center [254, 521] width 83 height 26
click at [220, 426] on button "button" at bounding box center [219, 428] width 12 height 12
click at [307, 561] on div "Advanced Settings" at bounding box center [609, 564] width 792 height 14
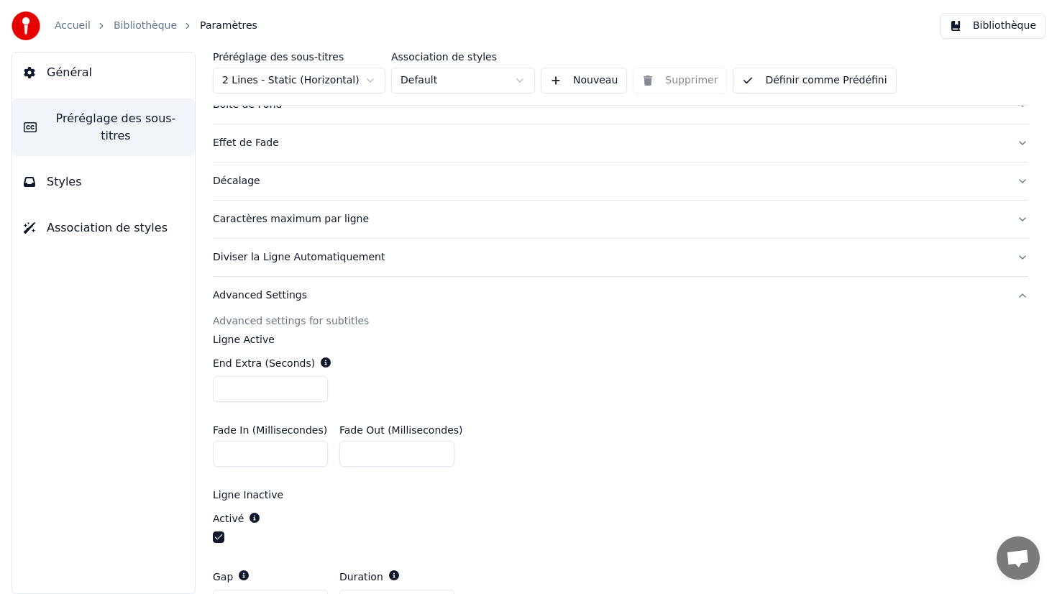
scroll to position [467, 0]
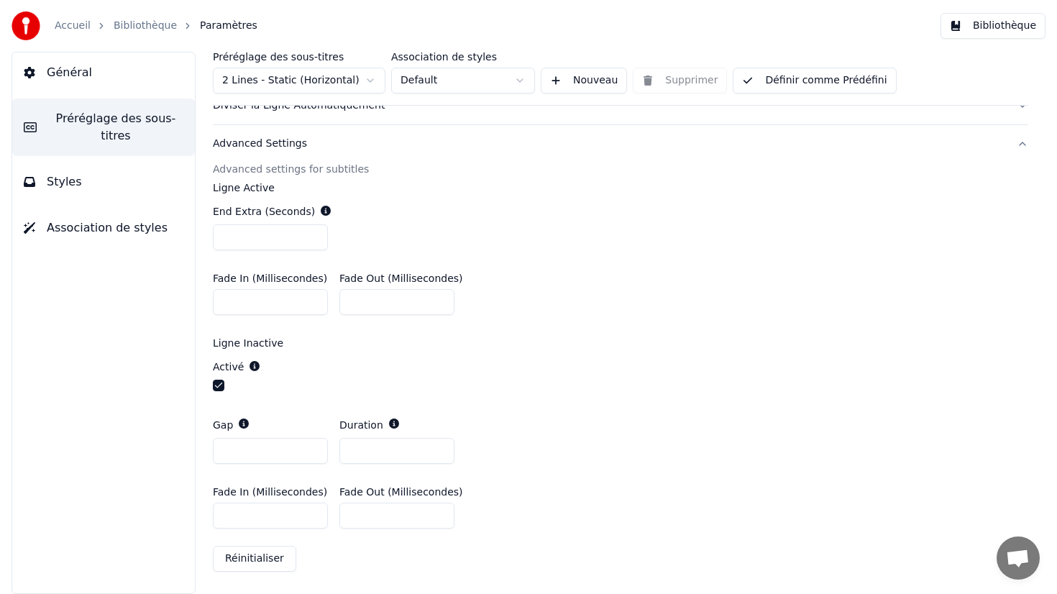
click at [121, 64] on button "Général" at bounding box center [103, 72] width 183 height 40
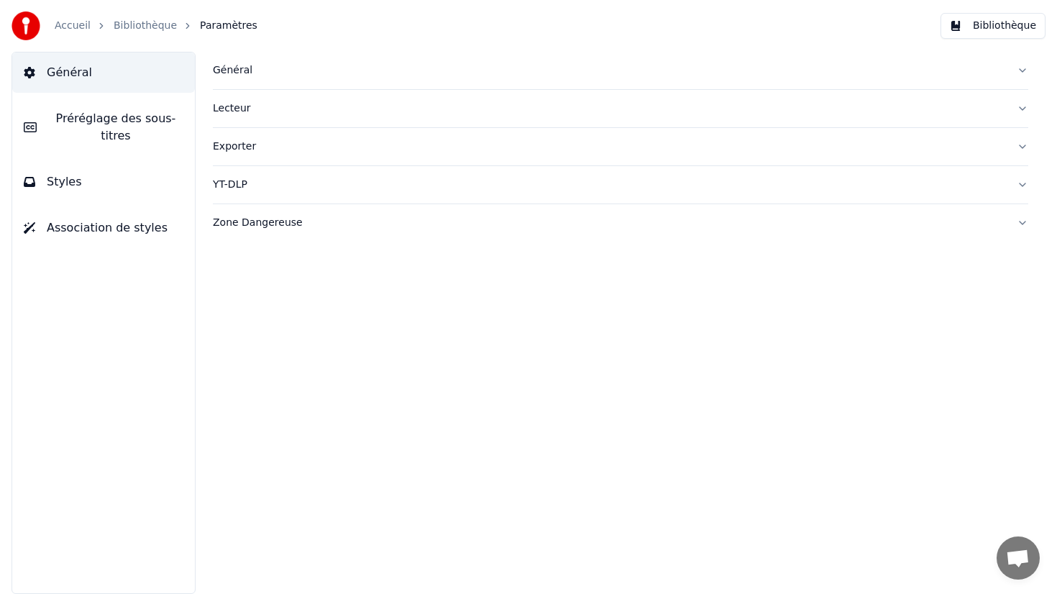
scroll to position [0, 0]
click at [976, 37] on button "Bibliothèque" at bounding box center [992, 26] width 105 height 26
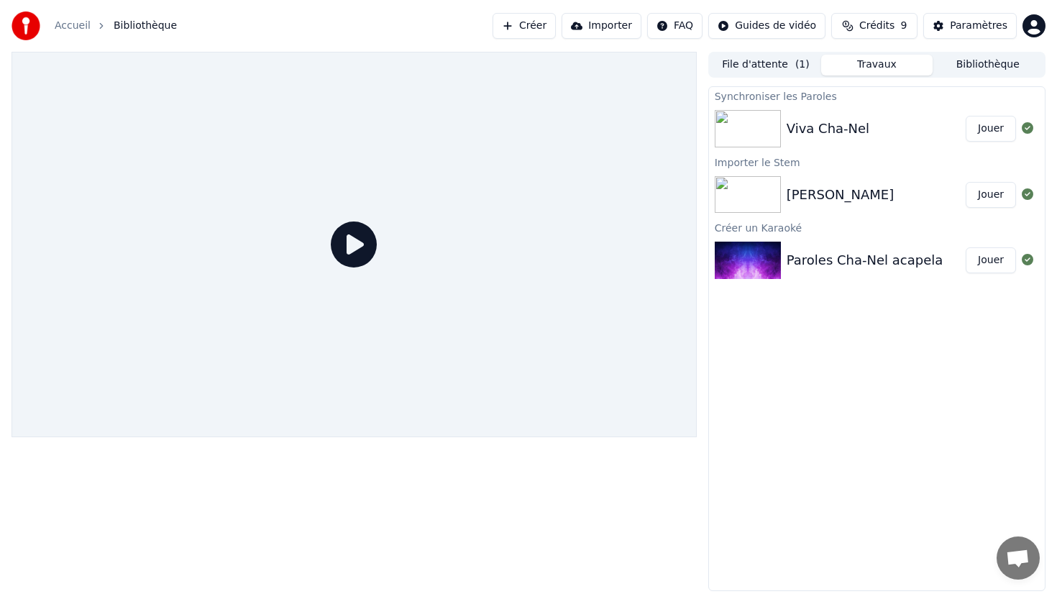
click at [893, 63] on button "Travaux" at bounding box center [876, 65] width 111 height 21
click at [884, 192] on div "[PERSON_NAME]" at bounding box center [875, 195] width 179 height 20
click at [986, 139] on button "Jouer" at bounding box center [990, 129] width 50 height 26
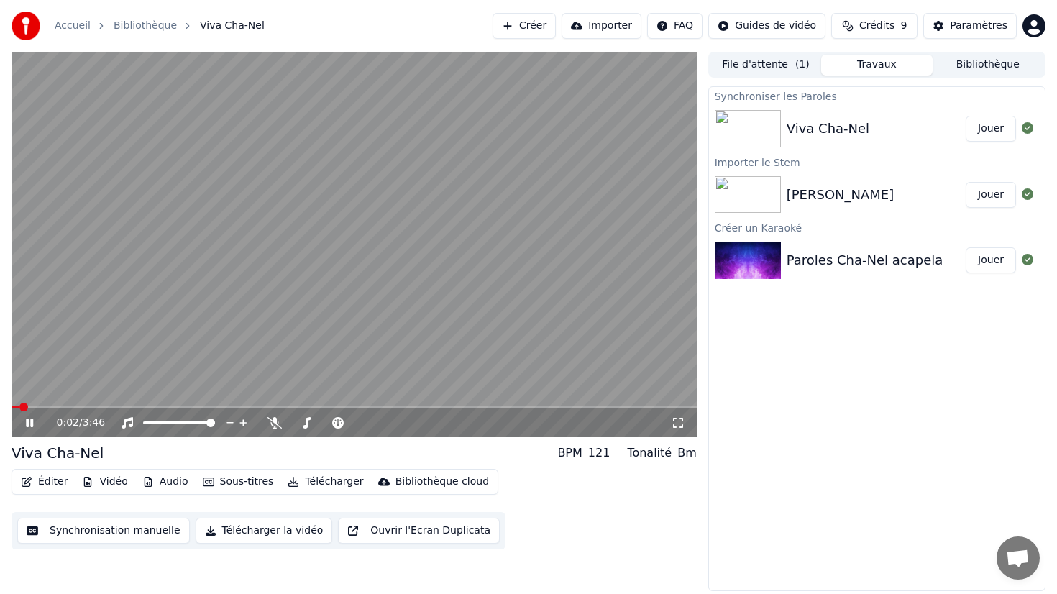
click at [334, 483] on button "Télécharger" at bounding box center [325, 482] width 87 height 20
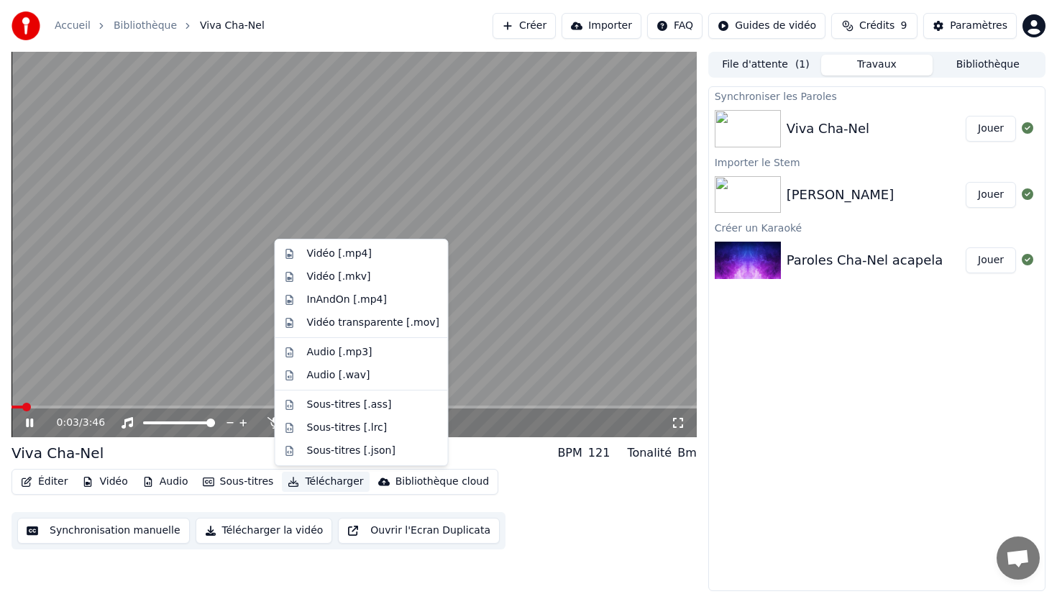
click at [334, 483] on button "Télécharger" at bounding box center [325, 482] width 87 height 20
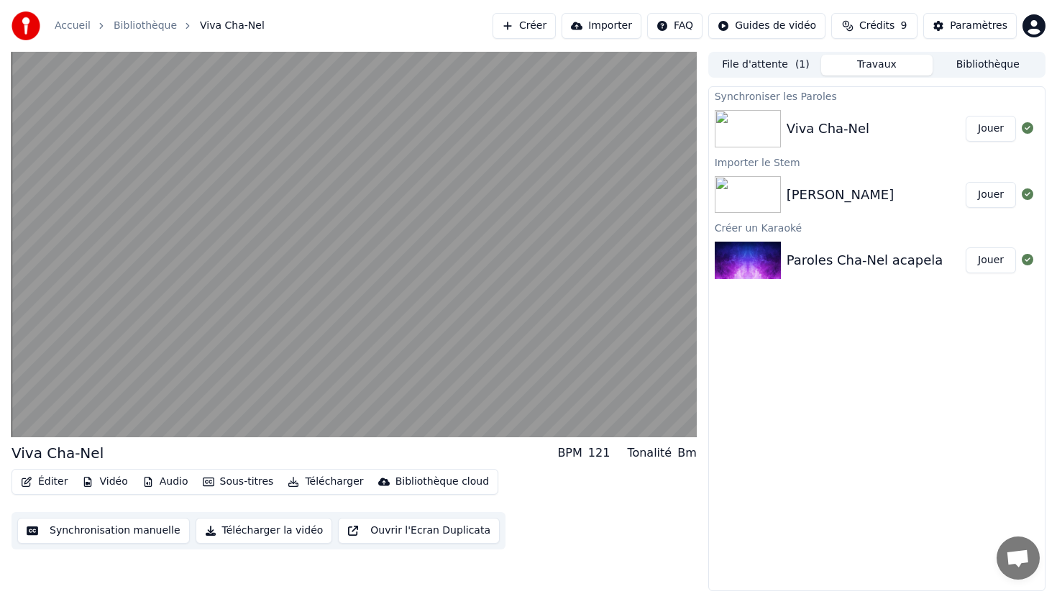
click at [116, 483] on button "Vidéo" at bounding box center [104, 482] width 57 height 20
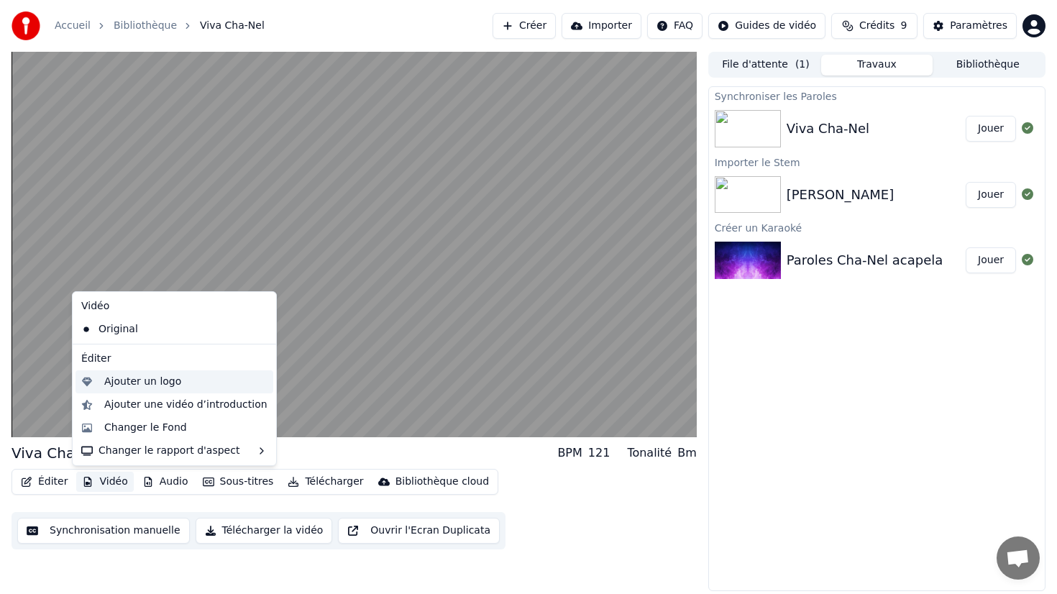
click at [157, 385] on div "Ajouter un logo" at bounding box center [142, 382] width 77 height 14
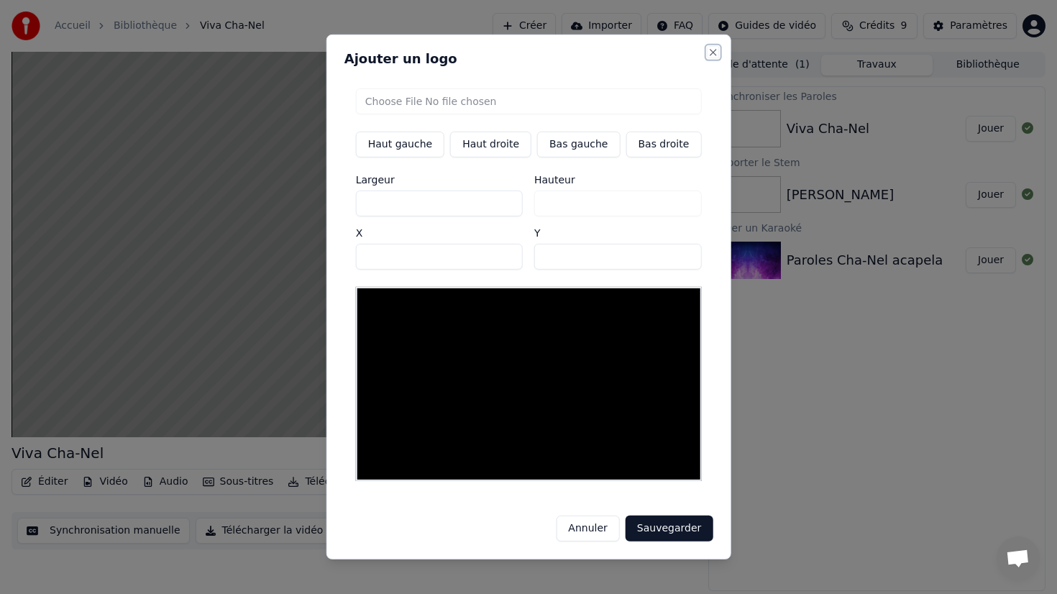
click at [708, 57] on button "Close" at bounding box center [713, 53] width 12 height 12
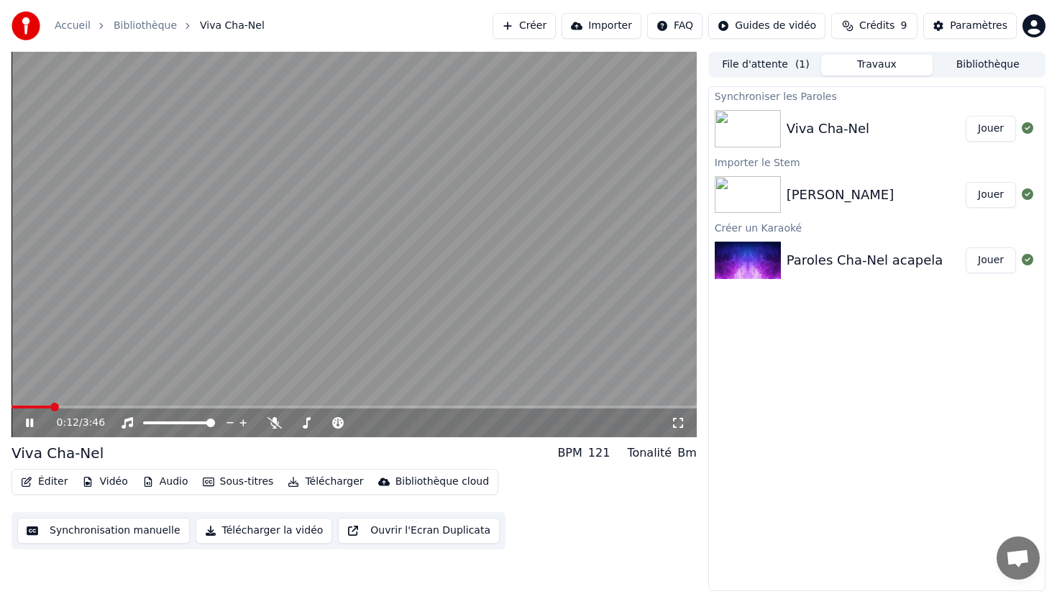
click at [27, 423] on icon at bounding box center [29, 422] width 7 height 9
click at [57, 486] on button "Éditer" at bounding box center [44, 482] width 58 height 20
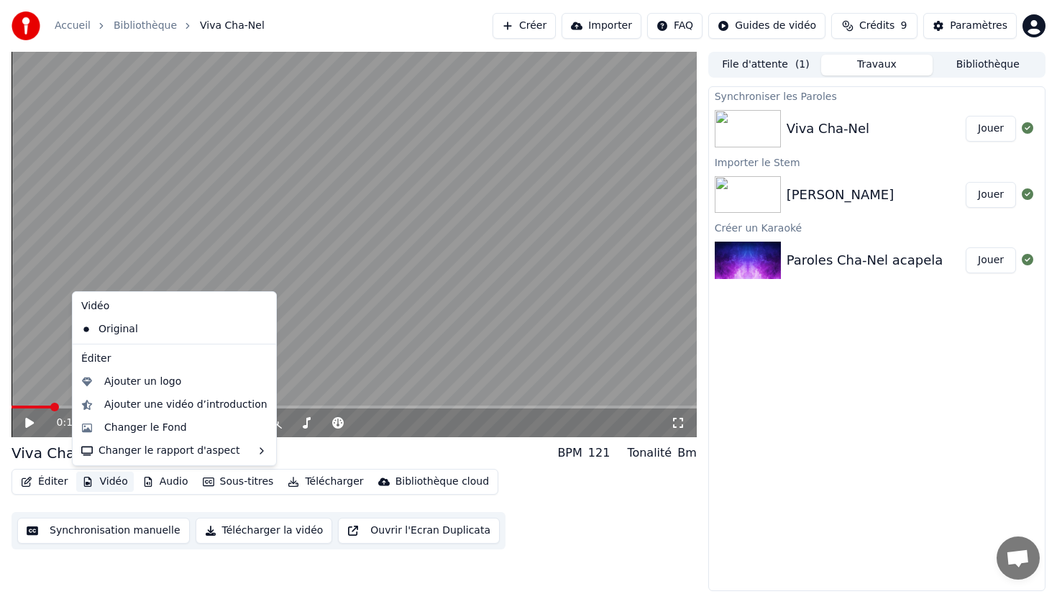
click at [116, 484] on button "Vidéo" at bounding box center [104, 482] width 57 height 20
click at [188, 423] on div "Changer le Fond" at bounding box center [185, 428] width 163 height 14
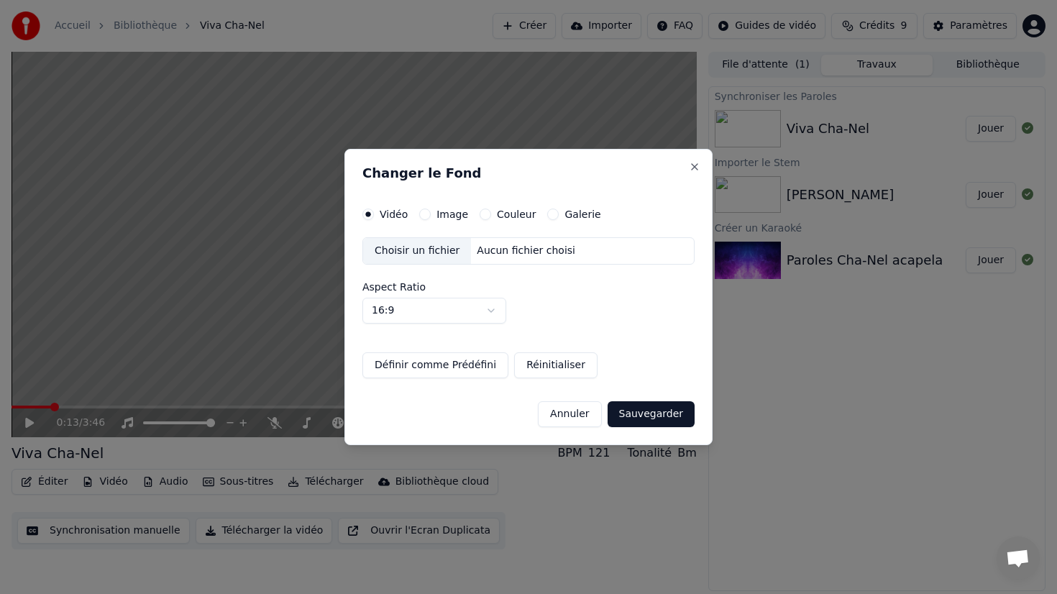
click at [433, 215] on div "Image" at bounding box center [443, 214] width 49 height 12
click at [427, 214] on button "Image" at bounding box center [425, 214] width 12 height 12
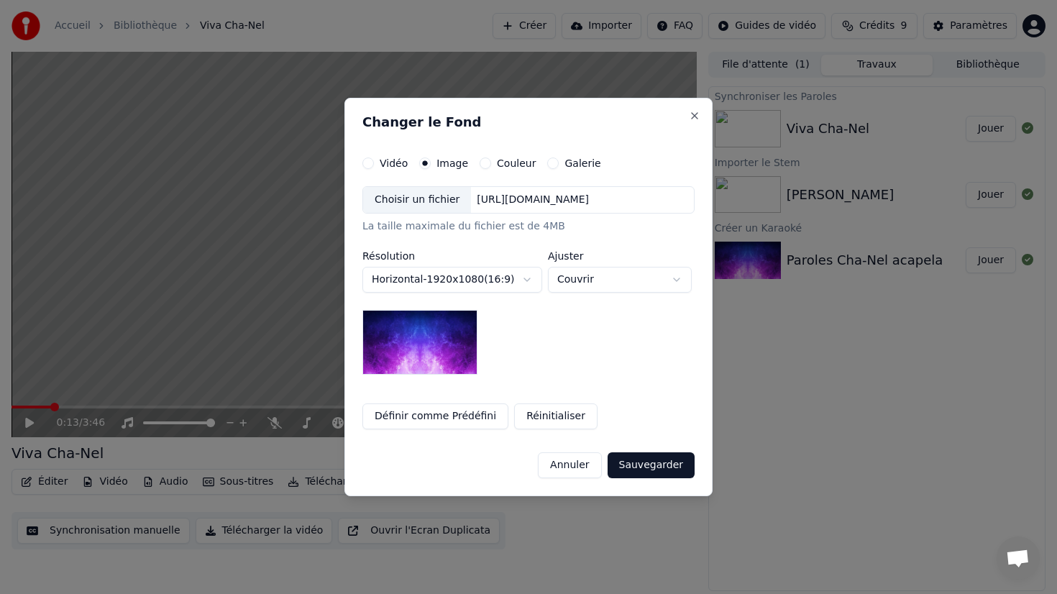
click at [508, 277] on body "**********" at bounding box center [528, 297] width 1057 height 594
click at [507, 278] on body "**********" at bounding box center [528, 297] width 1057 height 594
click at [497, 162] on label "Couleur" at bounding box center [516, 163] width 39 height 10
click at [491, 162] on button "Couleur" at bounding box center [485, 163] width 12 height 12
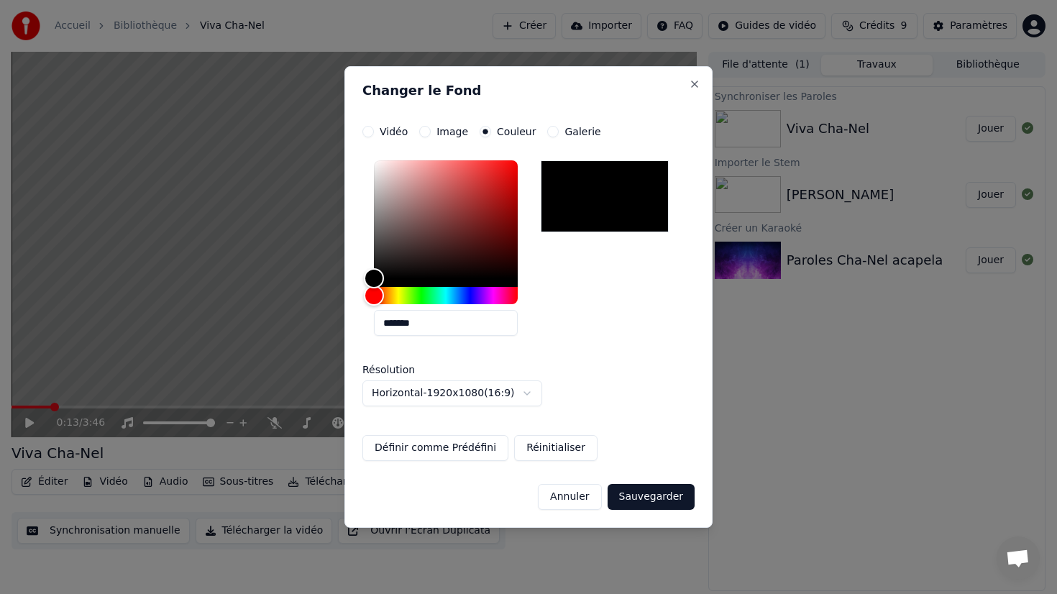
click at [425, 132] on button "Image" at bounding box center [425, 132] width 12 height 12
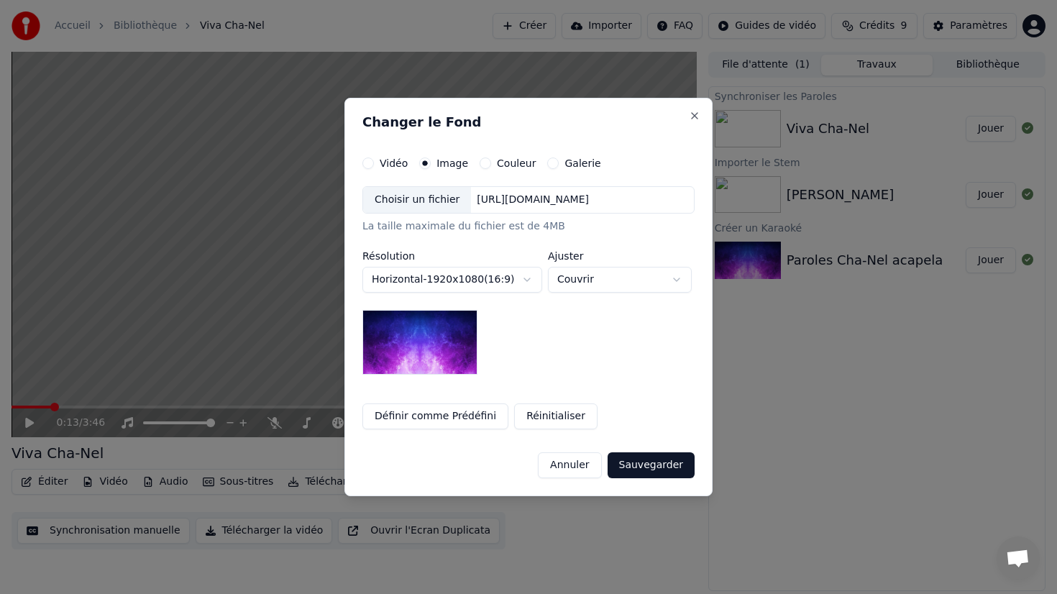
click at [547, 160] on button "Galerie" at bounding box center [553, 163] width 12 height 12
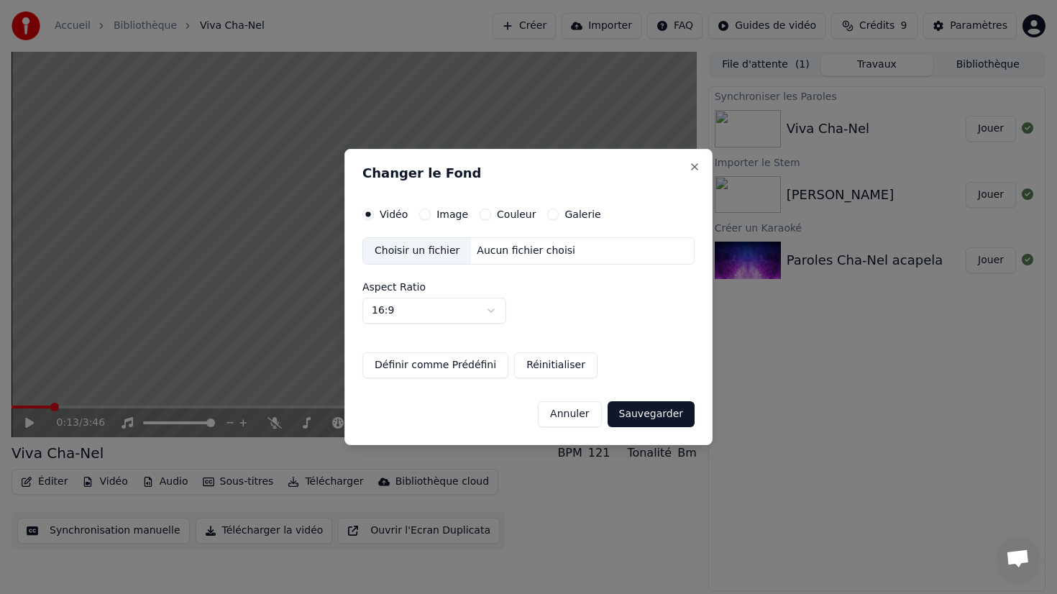
click at [425, 211] on button "Image" at bounding box center [425, 214] width 12 height 12
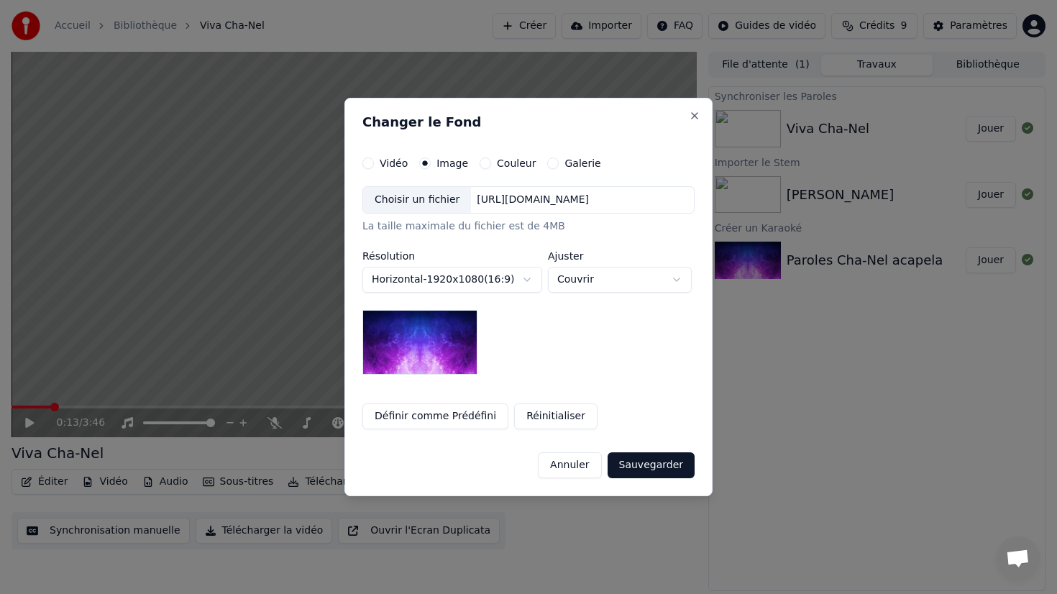
click at [442, 351] on img at bounding box center [419, 342] width 115 height 65
click at [479, 164] on button "Couleur" at bounding box center [485, 163] width 12 height 12
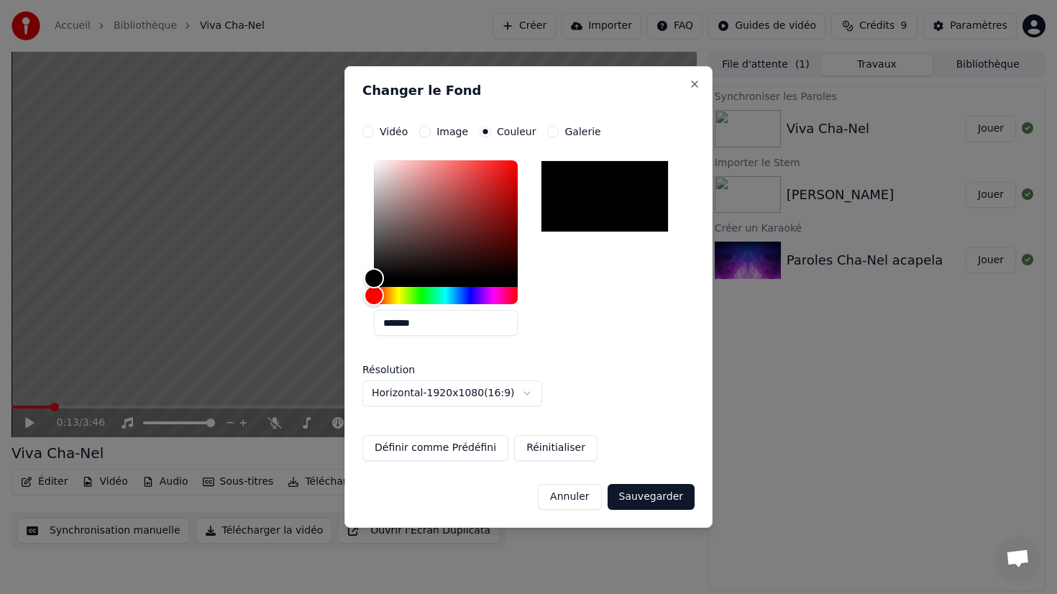
click at [547, 131] on button "Galerie" at bounding box center [553, 132] width 12 height 12
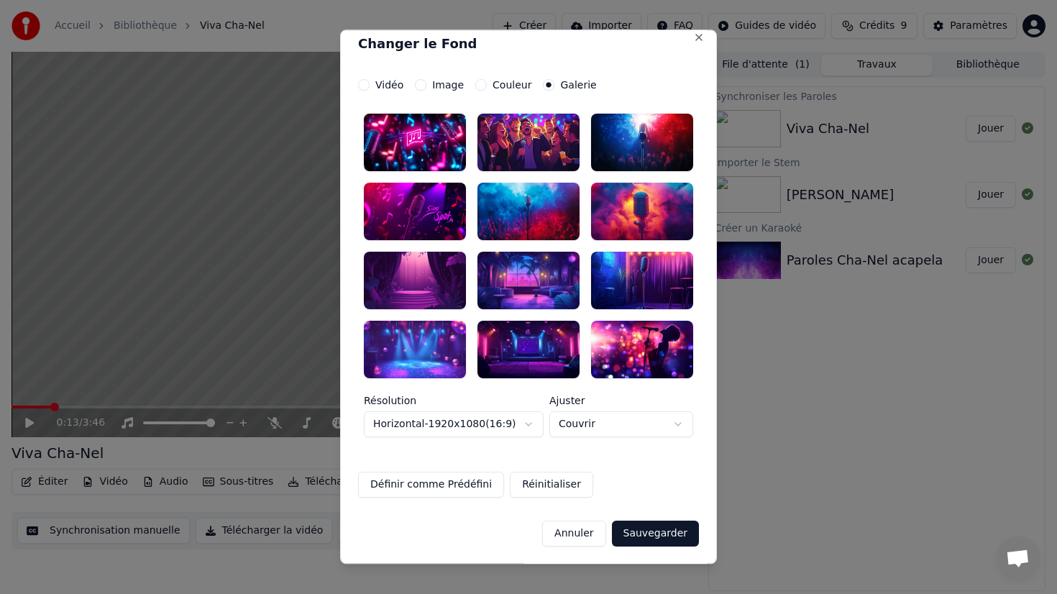
scroll to position [9, 0]
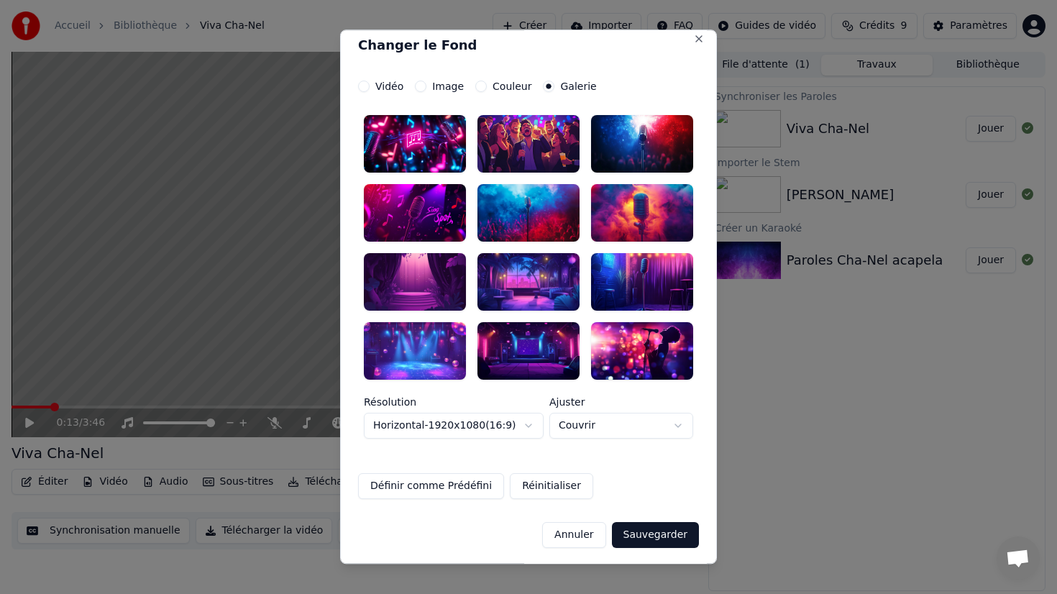
click at [374, 83] on div "Vidéo" at bounding box center [380, 87] width 45 height 12
click at [367, 83] on button "Vidéo" at bounding box center [364, 87] width 12 height 12
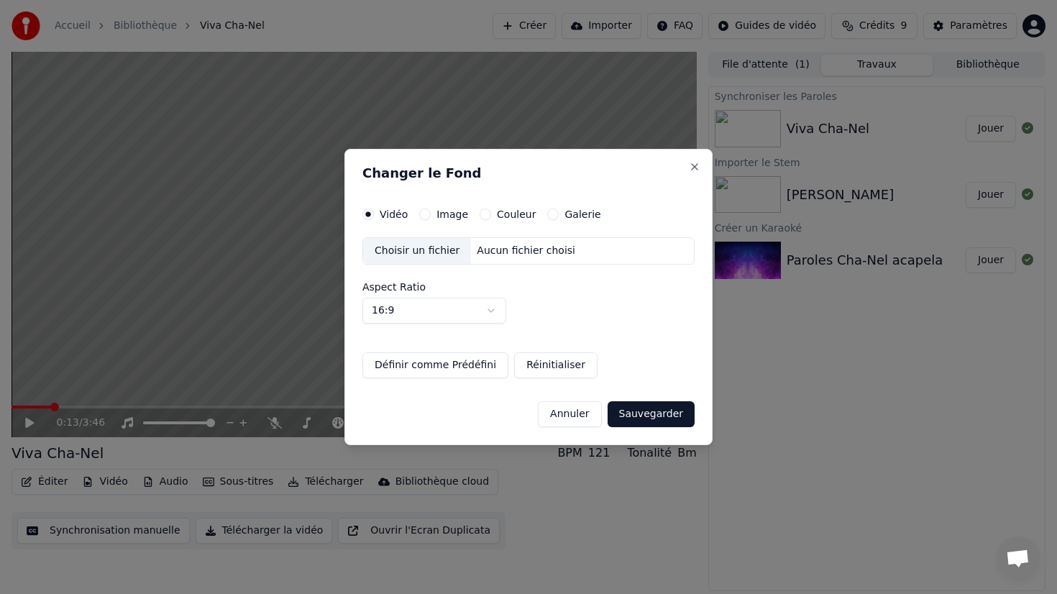
scroll to position [0, 0]
click at [495, 311] on body "Accueil Bibliothèque Viva Cha-Nel Créer Importer FAQ Guides de vidéo Crédits 9 …" at bounding box center [528, 297] width 1057 height 594
click at [489, 310] on body "Accueil Bibliothèque Viva Cha-Nel Créer Importer FAQ Guides de vidéo Crédits 9 …" at bounding box center [528, 297] width 1057 height 594
select select "****"
click at [574, 413] on button "Annuler" at bounding box center [569, 414] width 63 height 26
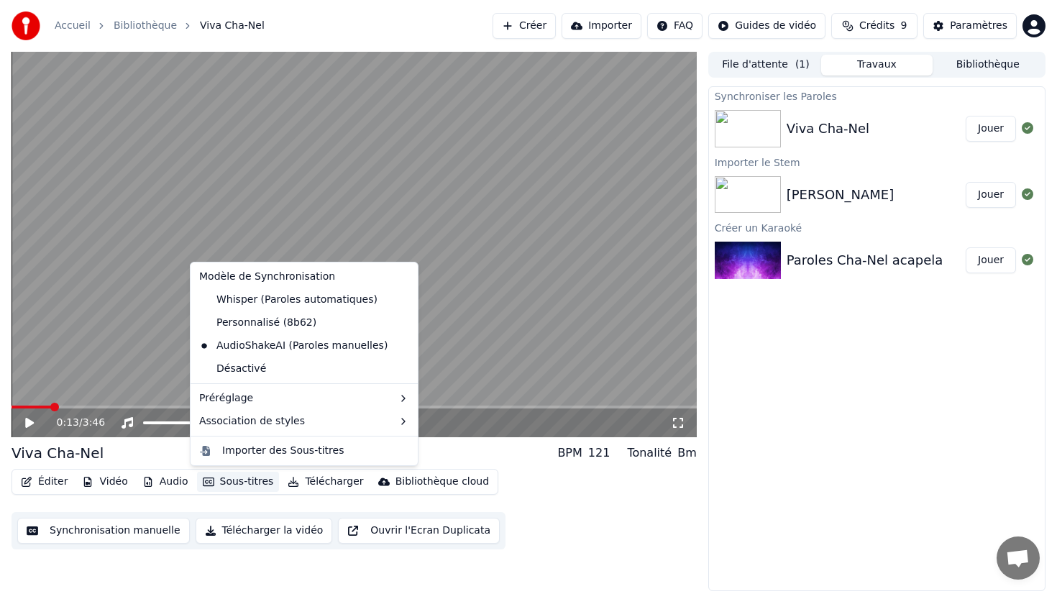
click at [238, 482] on button "Sous-titres" at bounding box center [238, 482] width 83 height 20
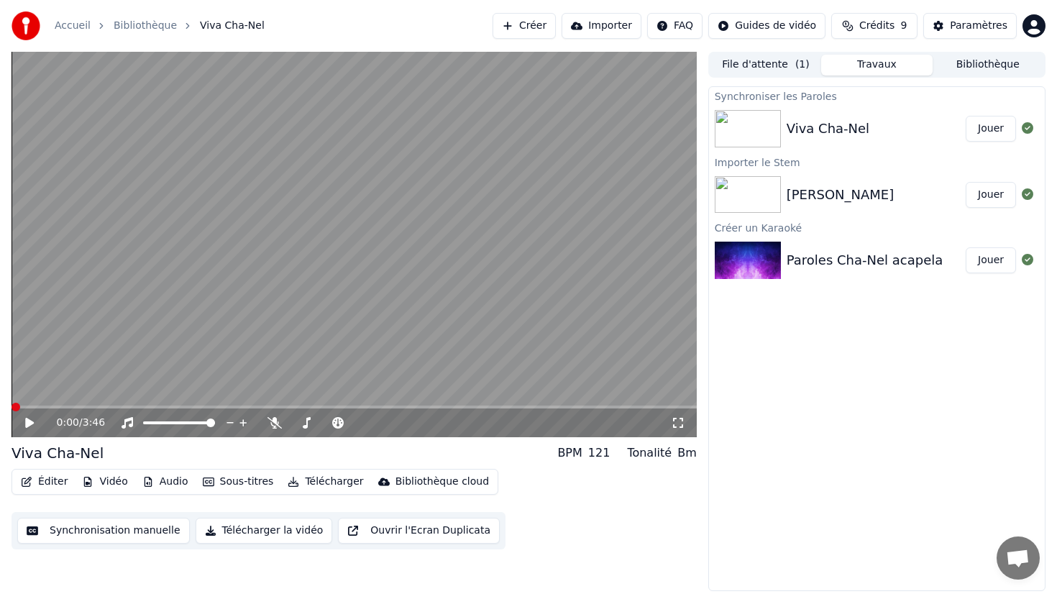
click at [12, 405] on span at bounding box center [16, 407] width 9 height 9
click at [29, 424] on icon at bounding box center [29, 423] width 9 height 10
click at [681, 423] on icon at bounding box center [678, 423] width 14 height 12
click at [678, 417] on icon at bounding box center [678, 423] width 14 height 12
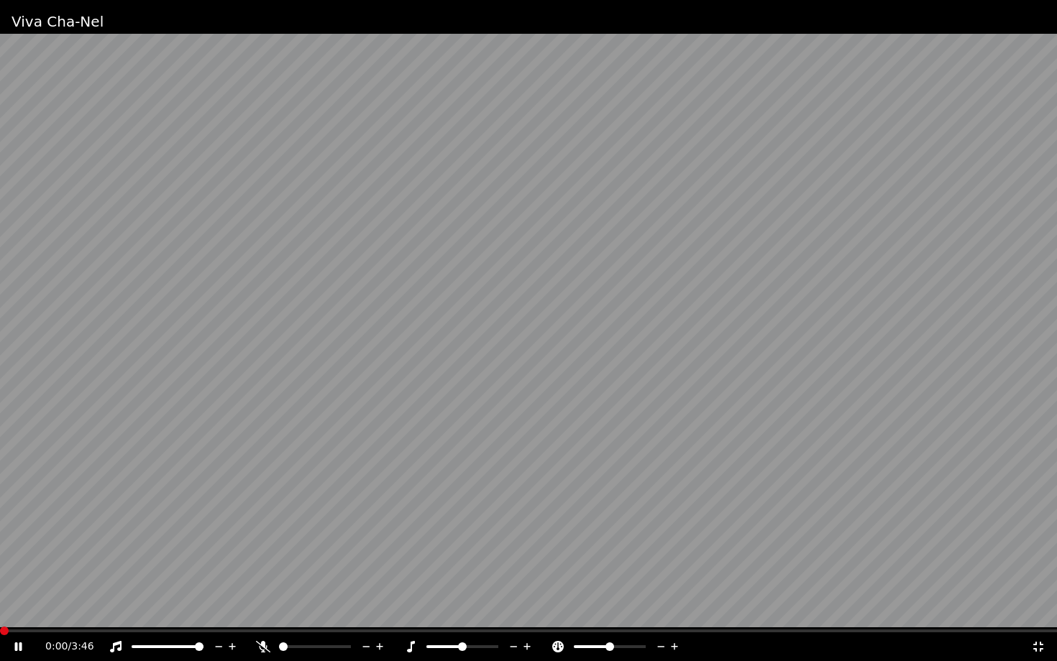
click at [0, 593] on span at bounding box center [4, 631] width 9 height 9
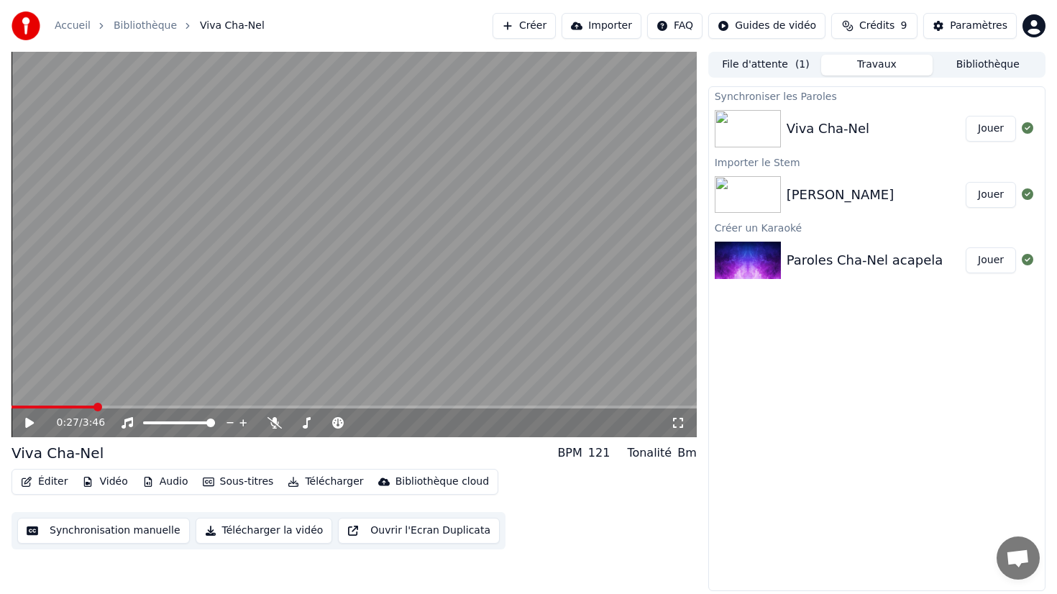
click at [35, 425] on icon at bounding box center [40, 423] width 34 height 12
click at [881, 182] on div "Cha-[PERSON_NAME]" at bounding box center [877, 194] width 336 height 49
click at [1029, 196] on icon at bounding box center [1028, 194] width 12 height 12
click at [788, 63] on button "File d'attente ( 1 )" at bounding box center [765, 65] width 111 height 21
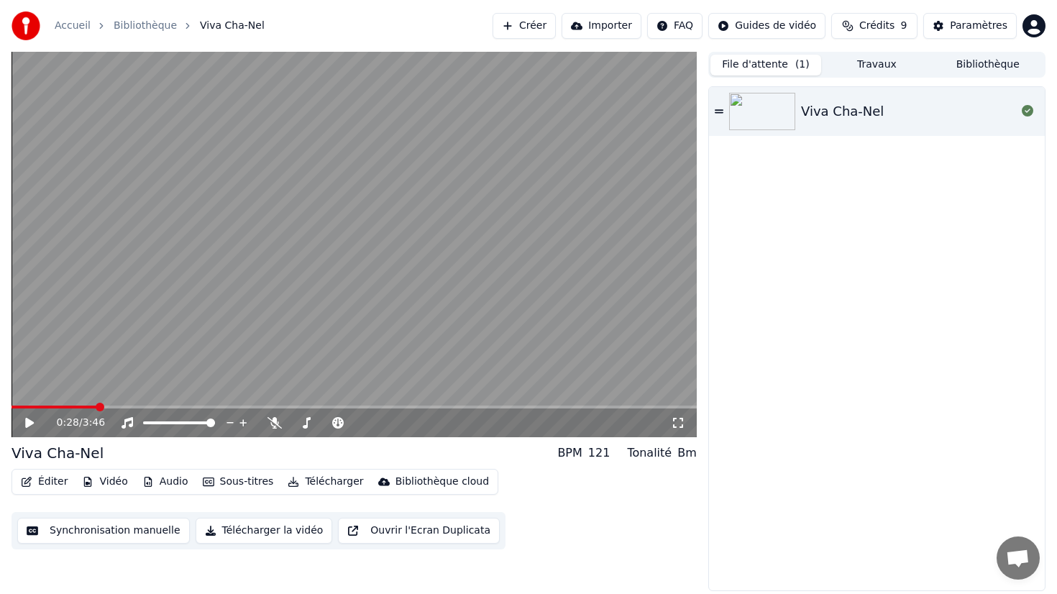
click at [723, 111] on div "Viva Cha-Nel" at bounding box center [877, 111] width 336 height 49
click at [32, 422] on icon at bounding box center [29, 422] width 7 height 9
click at [50, 482] on button "Éditer" at bounding box center [44, 482] width 58 height 20
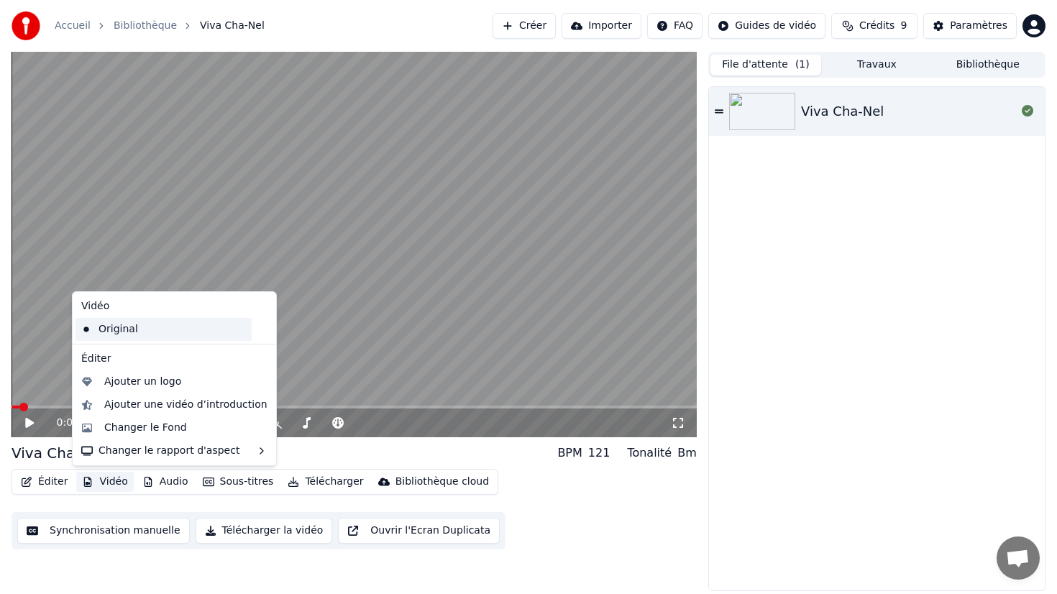
click at [183, 323] on div "Original" at bounding box center [163, 329] width 176 height 23
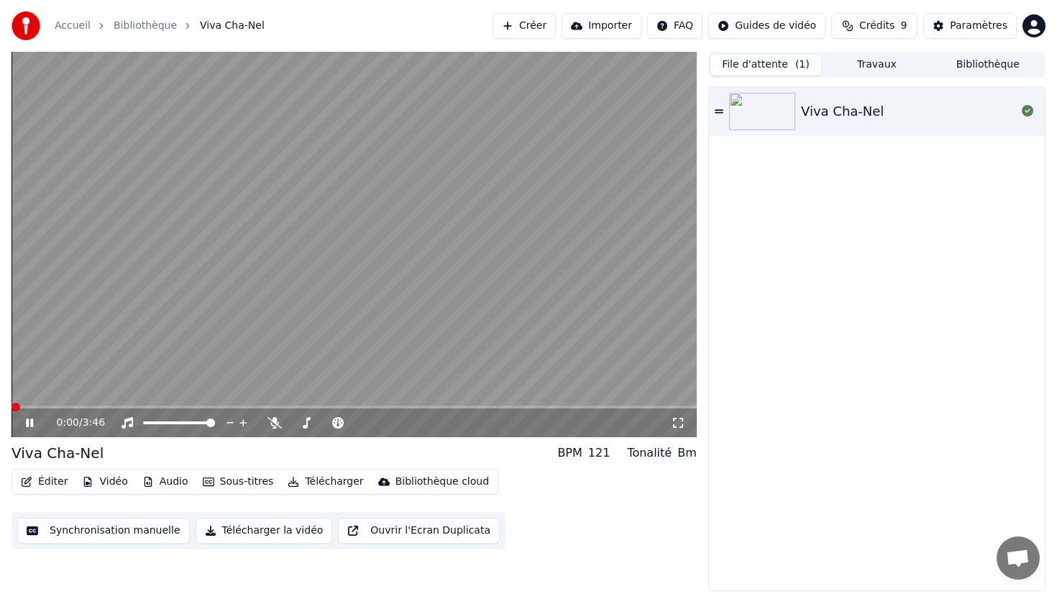
click at [12, 405] on span at bounding box center [16, 407] width 9 height 9
click at [29, 425] on icon at bounding box center [40, 423] width 34 height 12
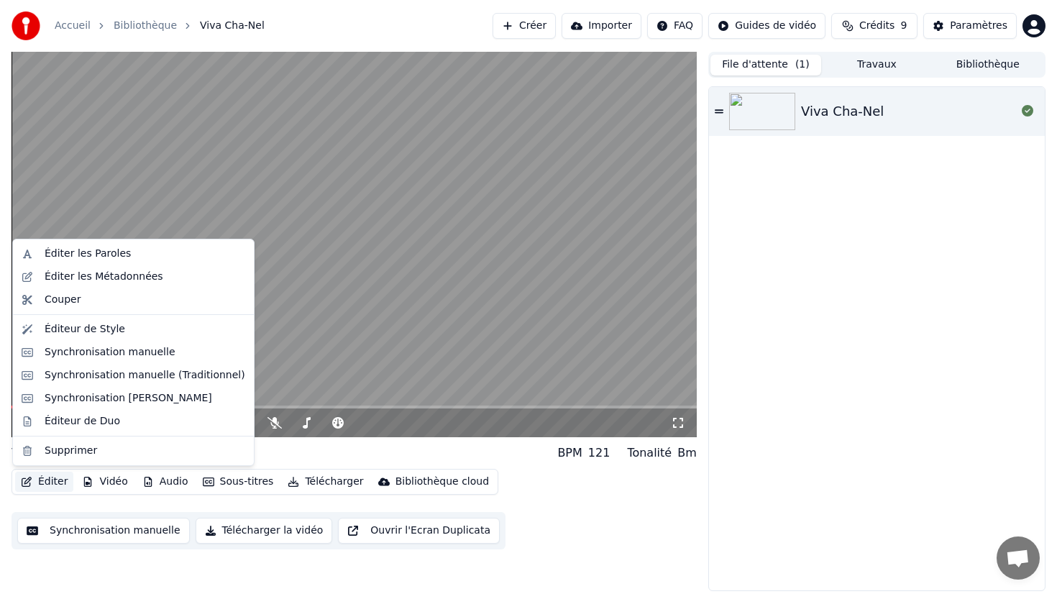
click at [60, 480] on button "Éditer" at bounding box center [44, 482] width 58 height 20
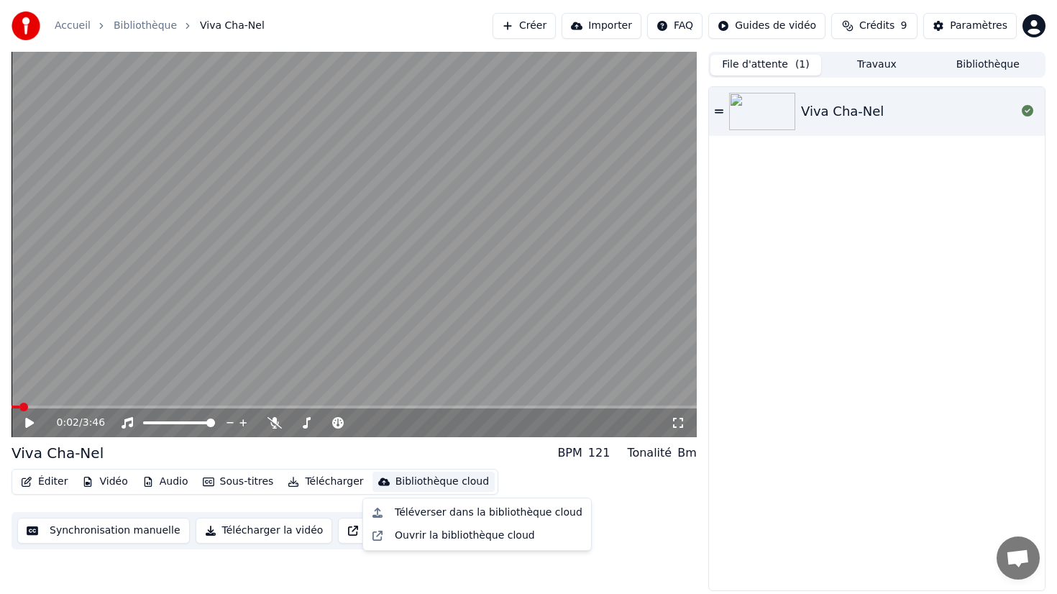
click at [830, 102] on div "Viva Cha-Nel" at bounding box center [842, 111] width 83 height 20
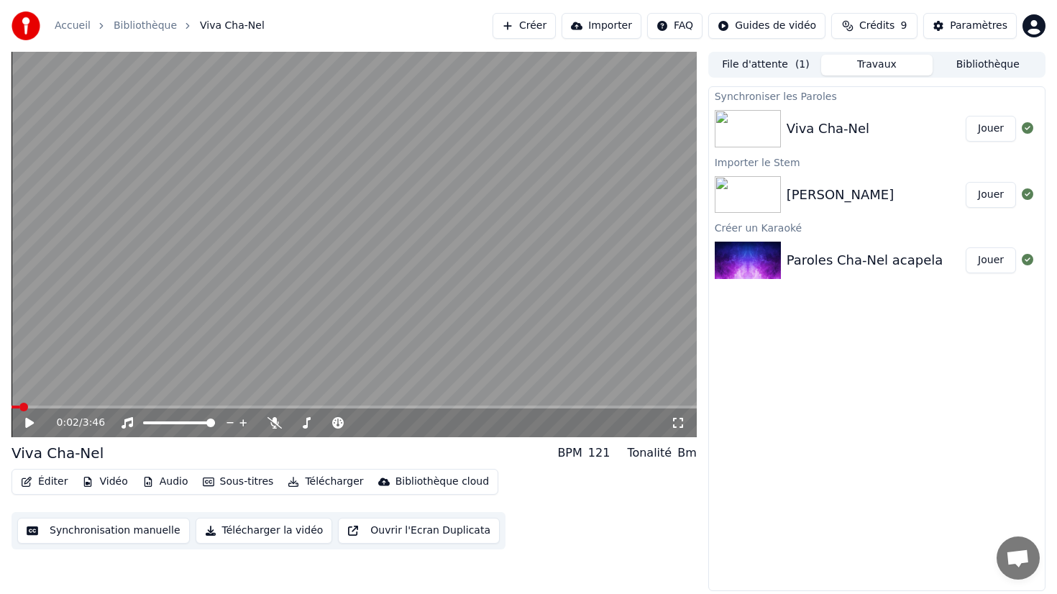
click at [862, 70] on button "Travaux" at bounding box center [876, 65] width 111 height 21
click at [858, 134] on div "Viva Cha-Nel" at bounding box center [827, 129] width 83 height 20
click at [55, 482] on button "Éditer" at bounding box center [44, 482] width 58 height 20
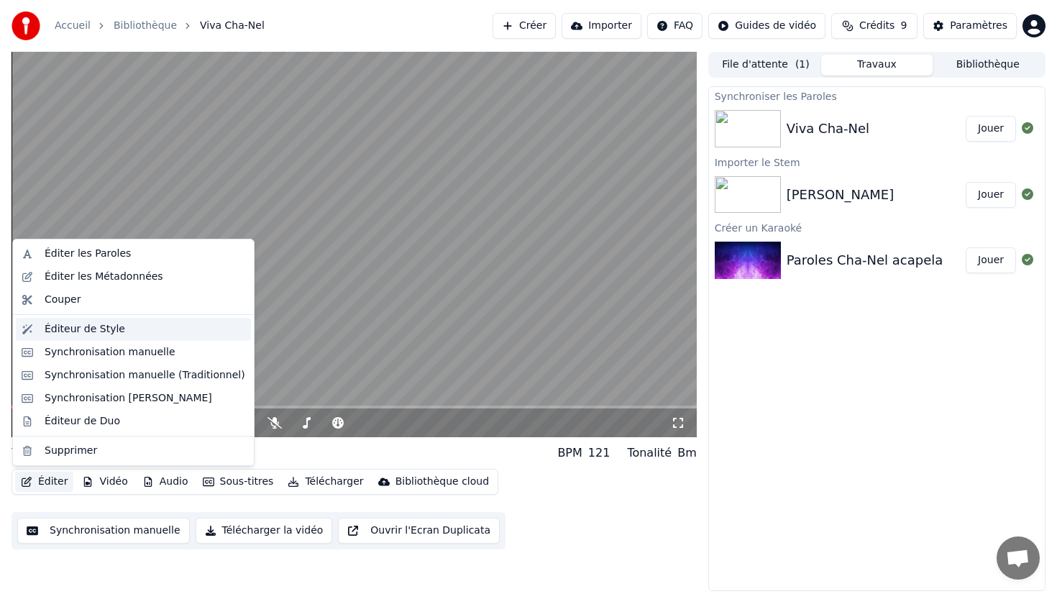
click at [83, 333] on div "Éditeur de Style" at bounding box center [85, 329] width 81 height 14
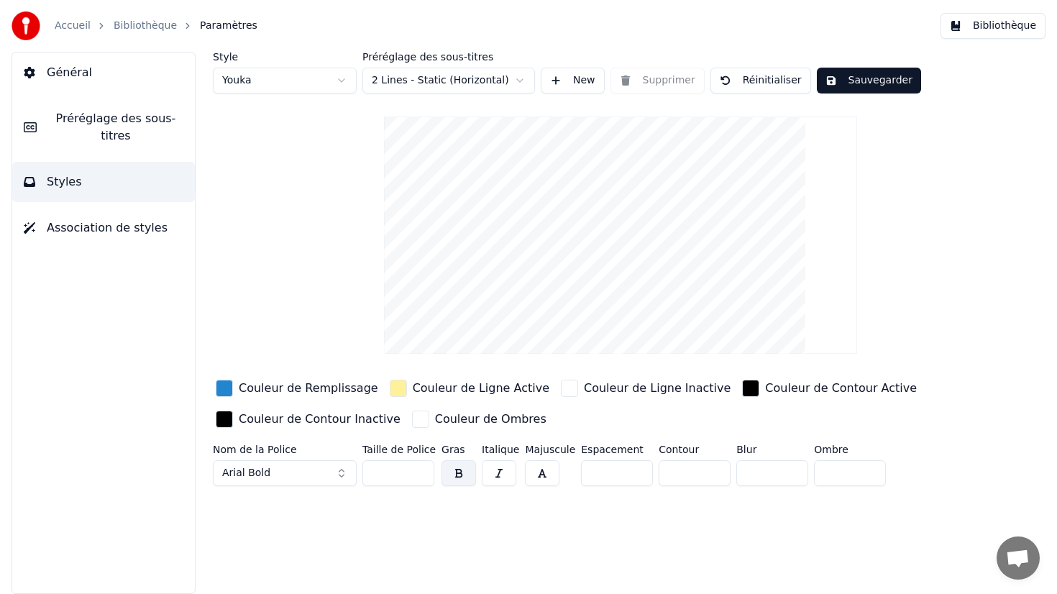
click at [108, 135] on span "Préréglage des sous-titres" at bounding box center [115, 127] width 135 height 35
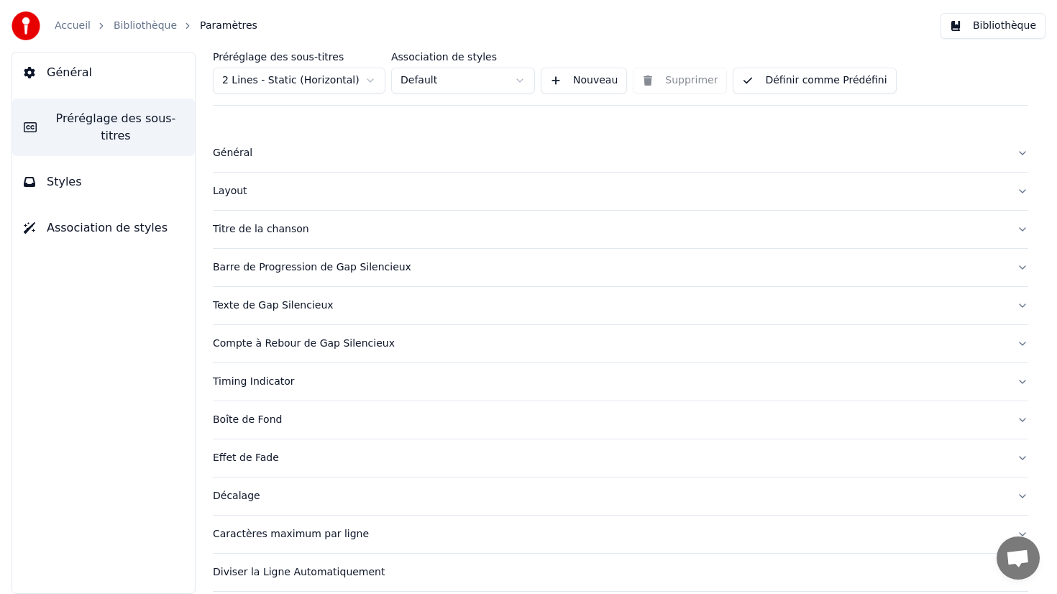
click at [298, 157] on div "Général" at bounding box center [609, 153] width 792 height 14
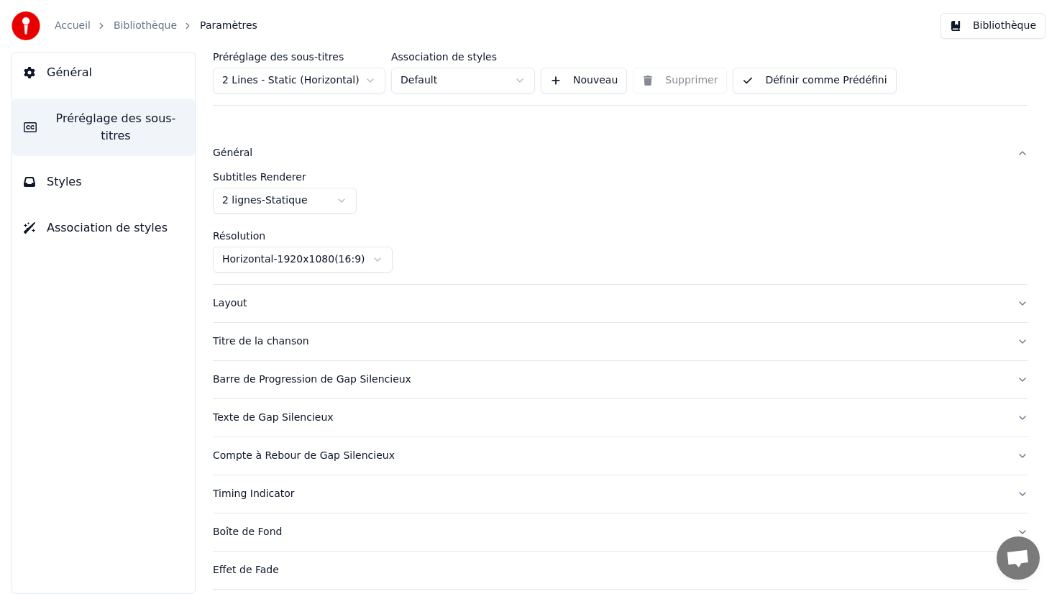
click at [302, 298] on div "Layout" at bounding box center [609, 303] width 792 height 14
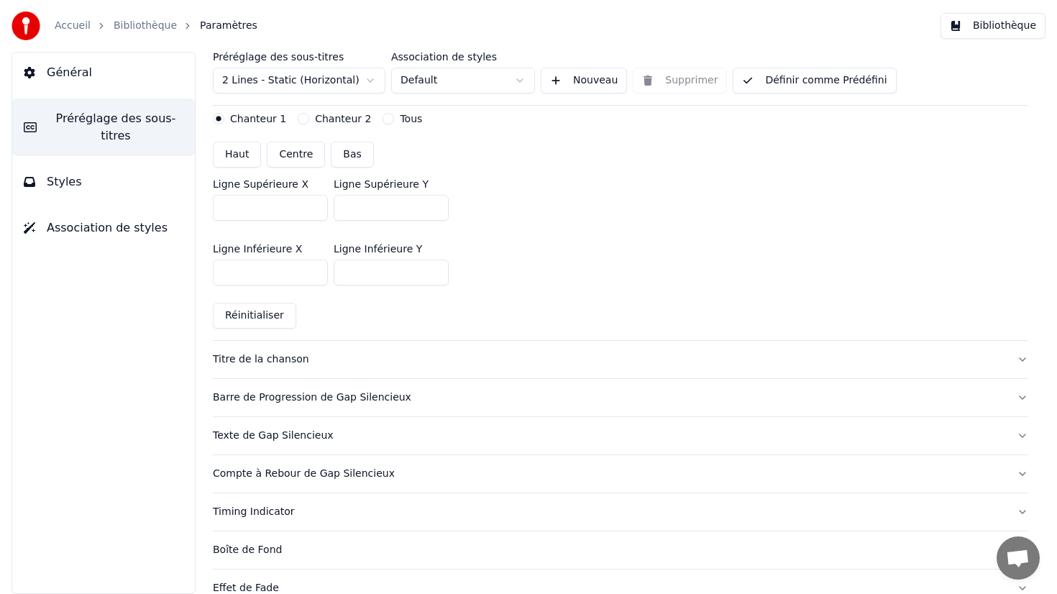
scroll to position [378, 0]
click at [302, 355] on div "Titre de la chanson" at bounding box center [609, 359] width 792 height 14
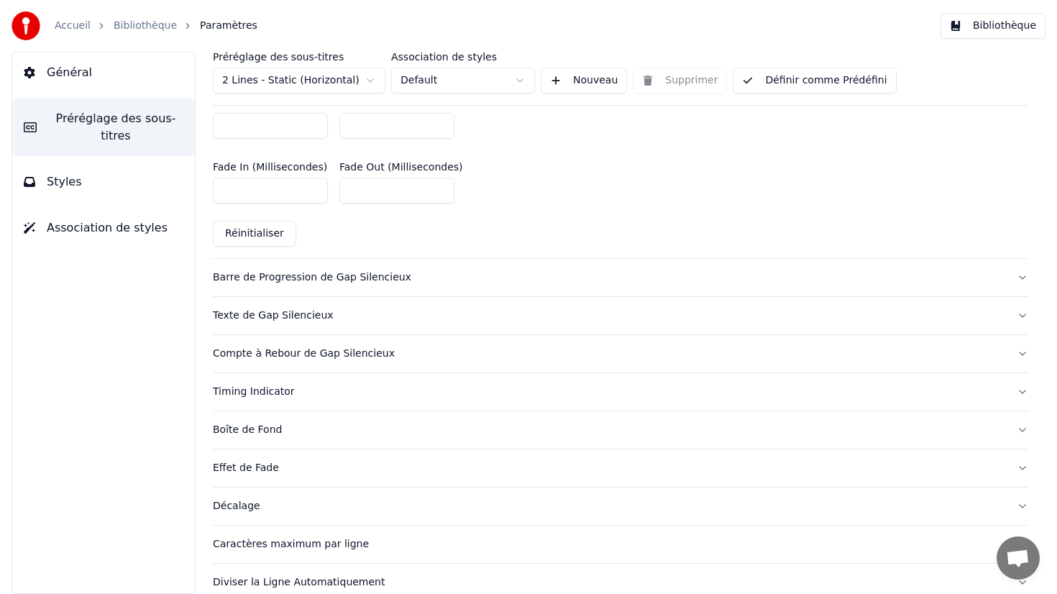
scroll to position [717, 0]
click at [150, 175] on button "Styles" at bounding box center [103, 182] width 183 height 40
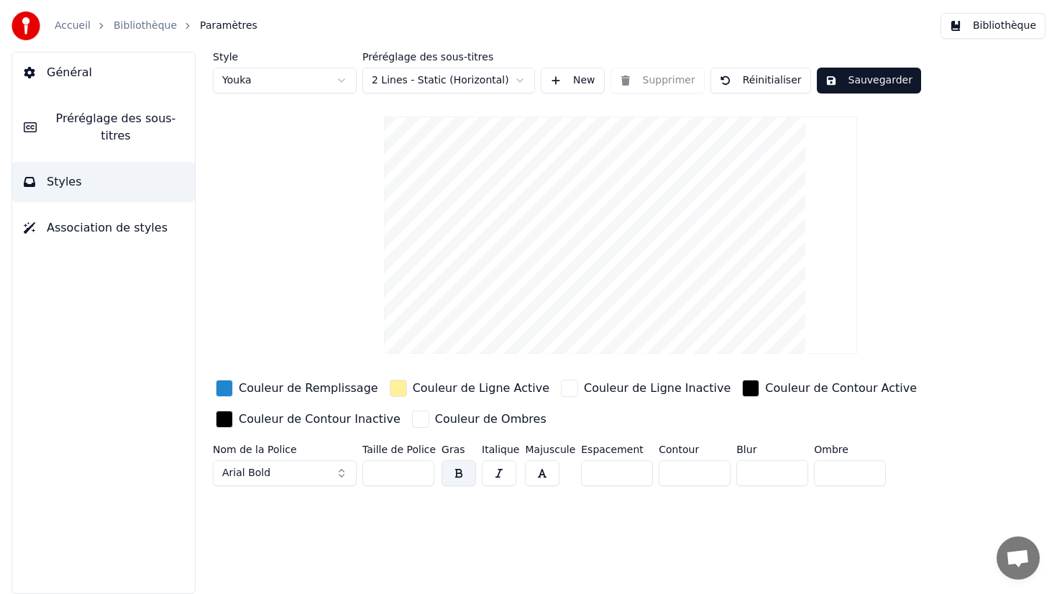
scroll to position [0, 0]
click at [140, 231] on span "Association de styles" at bounding box center [107, 227] width 121 height 17
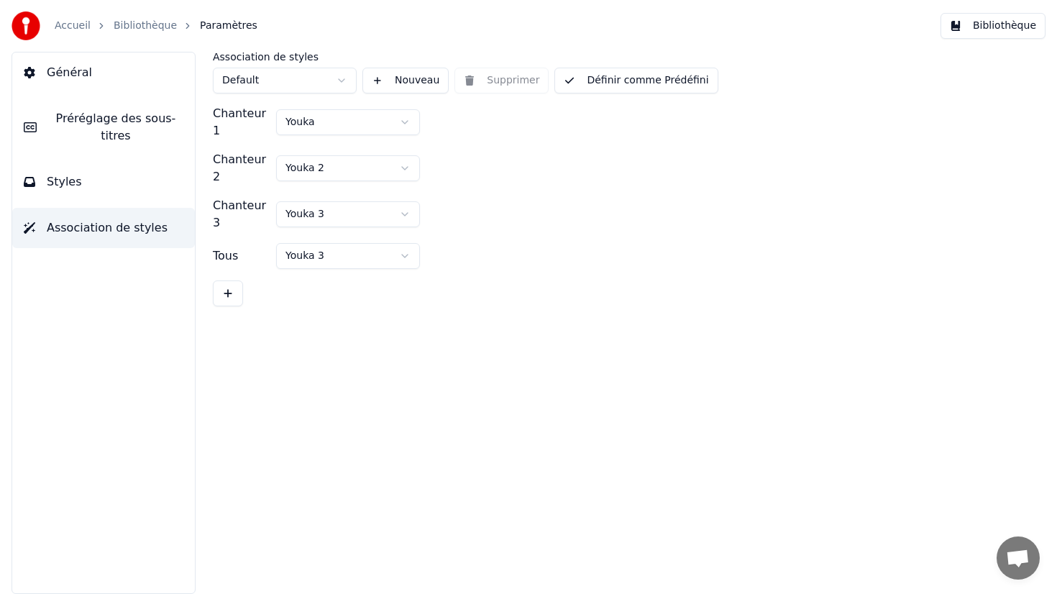
click at [133, 132] on span "Préréglage des sous-titres" at bounding box center [115, 127] width 135 height 35
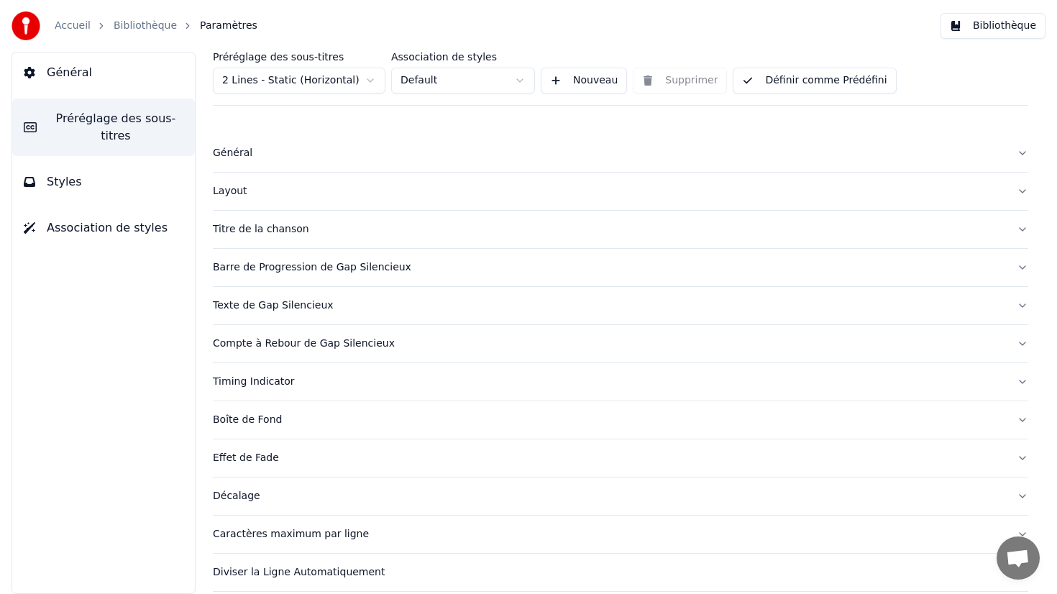
click at [114, 81] on button "Général" at bounding box center [103, 72] width 183 height 40
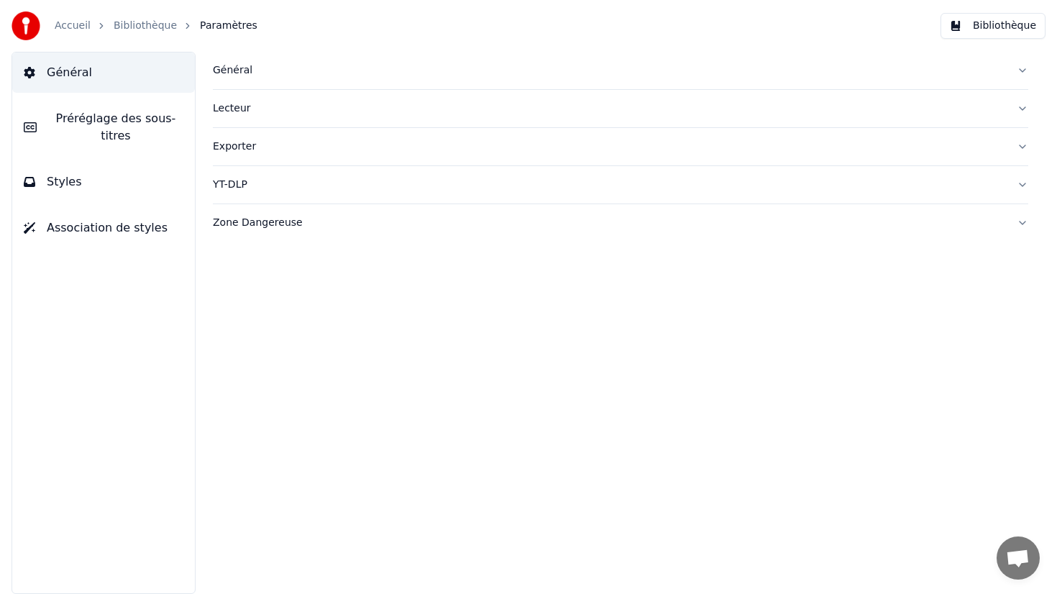
click at [347, 75] on div "Général" at bounding box center [609, 70] width 792 height 14
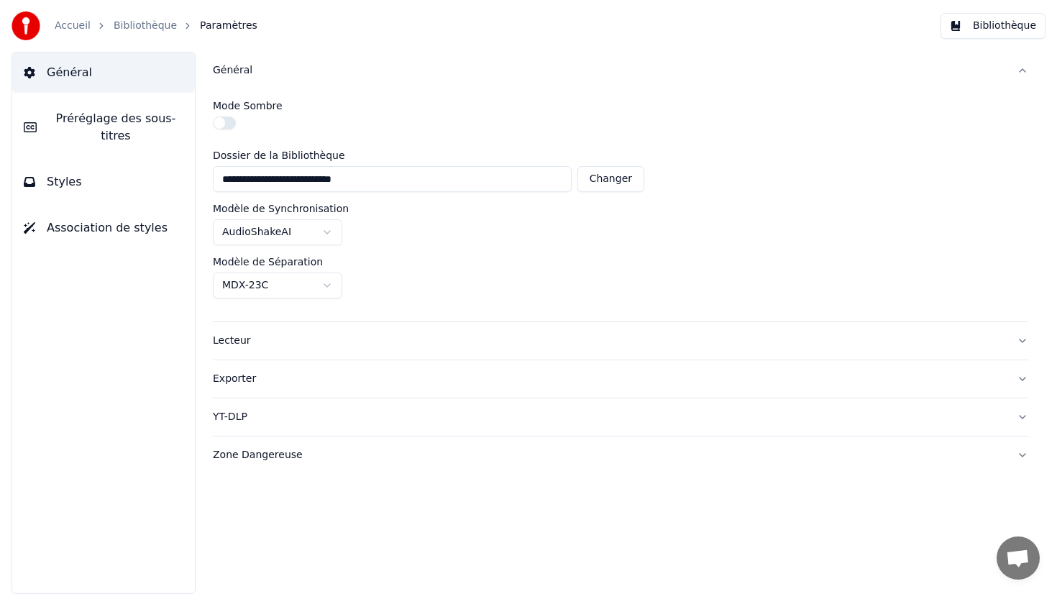
click at [131, 29] on link "Bibliothèque" at bounding box center [145, 26] width 63 height 14
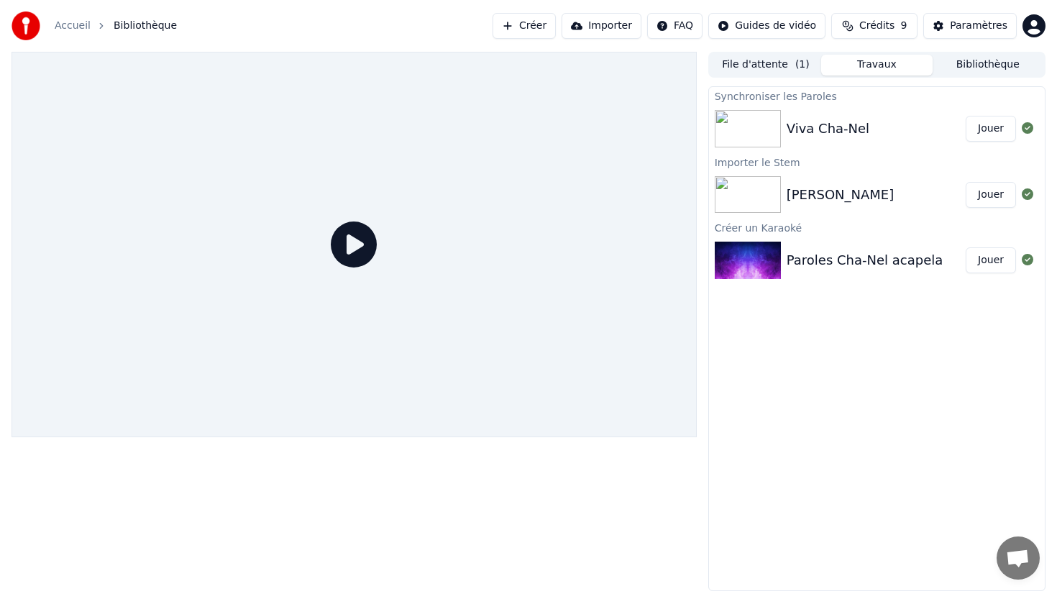
click at [871, 139] on div "Viva [PERSON_NAME]" at bounding box center [877, 128] width 336 height 49
click at [1031, 134] on button at bounding box center [1028, 128] width 12 height 17
click at [983, 125] on button "Jouer" at bounding box center [990, 129] width 50 height 26
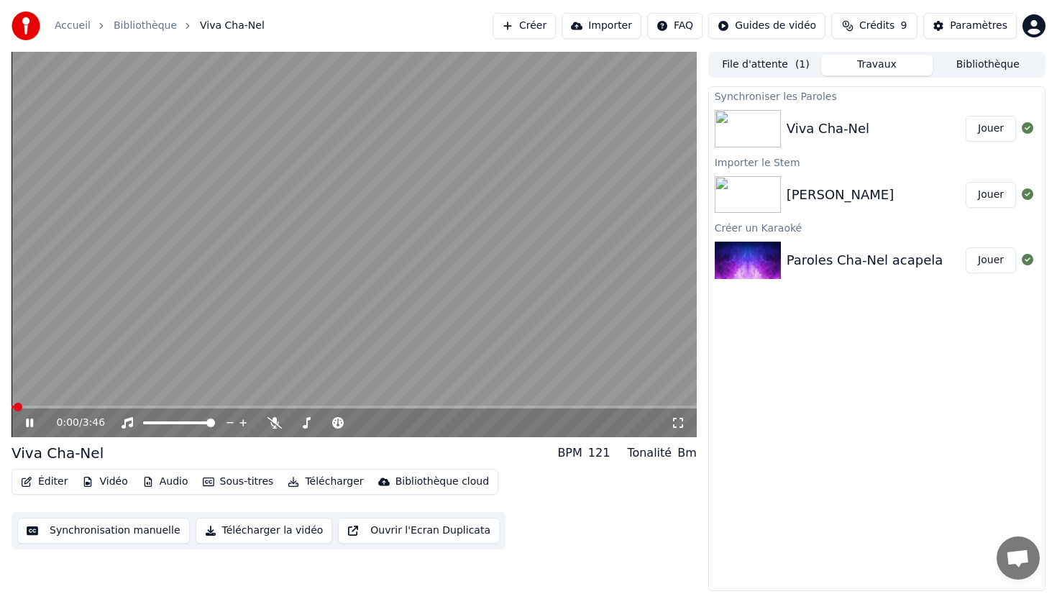
click at [22, 420] on div "0:00 / 3:46" at bounding box center [354, 423] width 674 height 14
click at [35, 423] on icon at bounding box center [40, 423] width 34 height 12
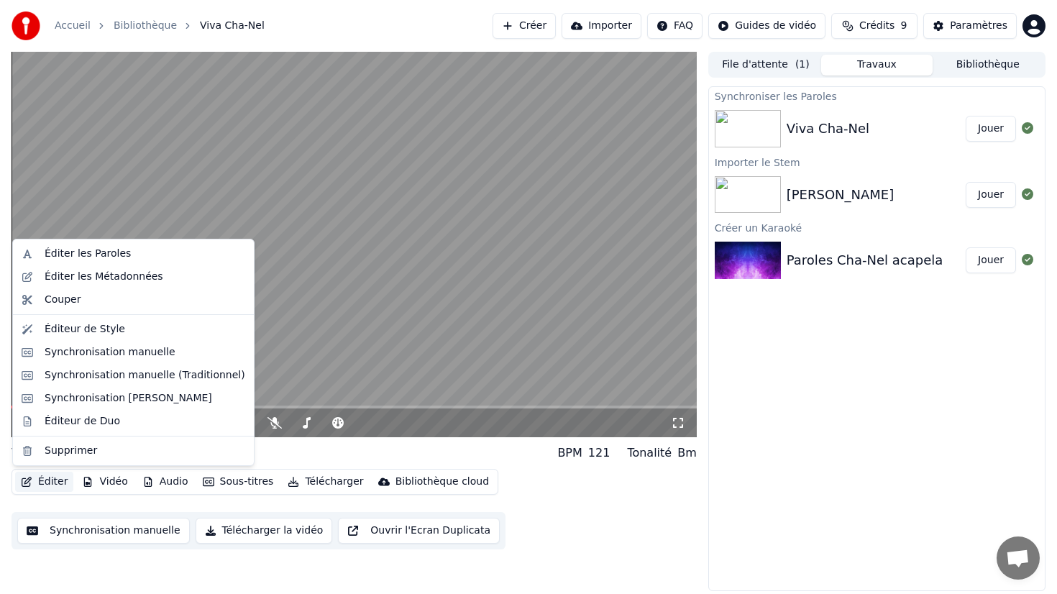
click at [59, 482] on button "Éditer" at bounding box center [44, 482] width 58 height 20
click at [144, 280] on div "Éditer les Métadonnées" at bounding box center [104, 277] width 119 height 14
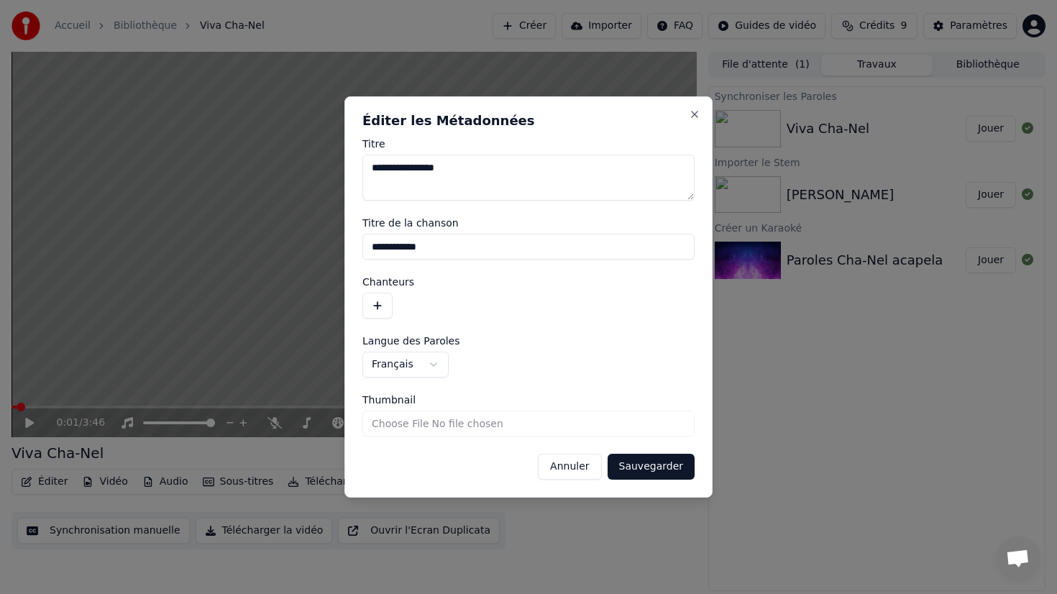
click at [472, 173] on textarea "**********" at bounding box center [528, 178] width 332 height 46
type textarea "**********"
click at [385, 303] on button "button" at bounding box center [377, 306] width 30 height 26
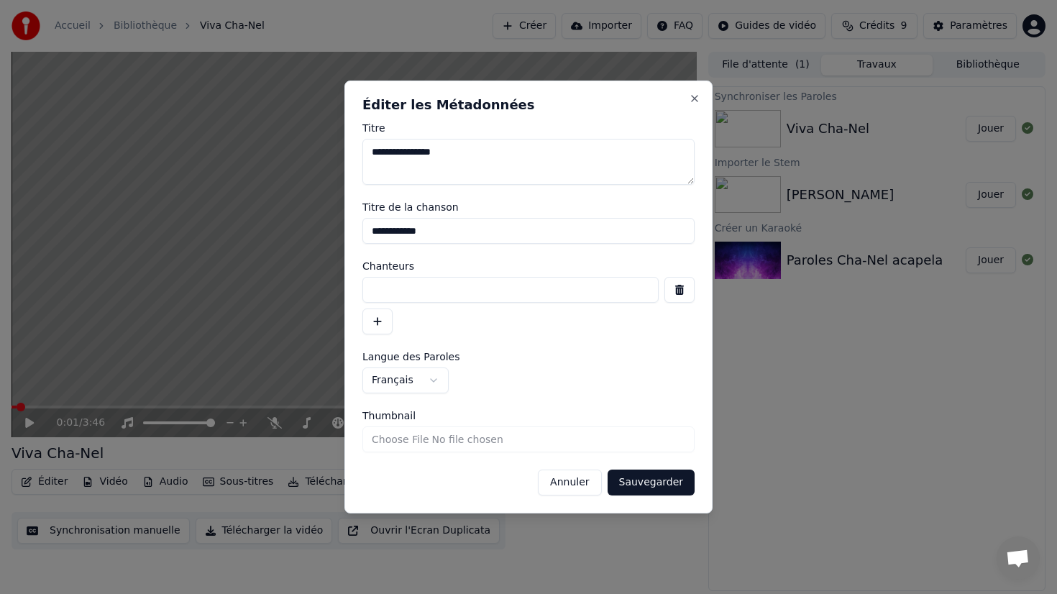
click at [397, 286] on input at bounding box center [510, 290] width 296 height 26
type input "********"
click at [664, 483] on button "Sauvegarder" at bounding box center [650, 482] width 87 height 26
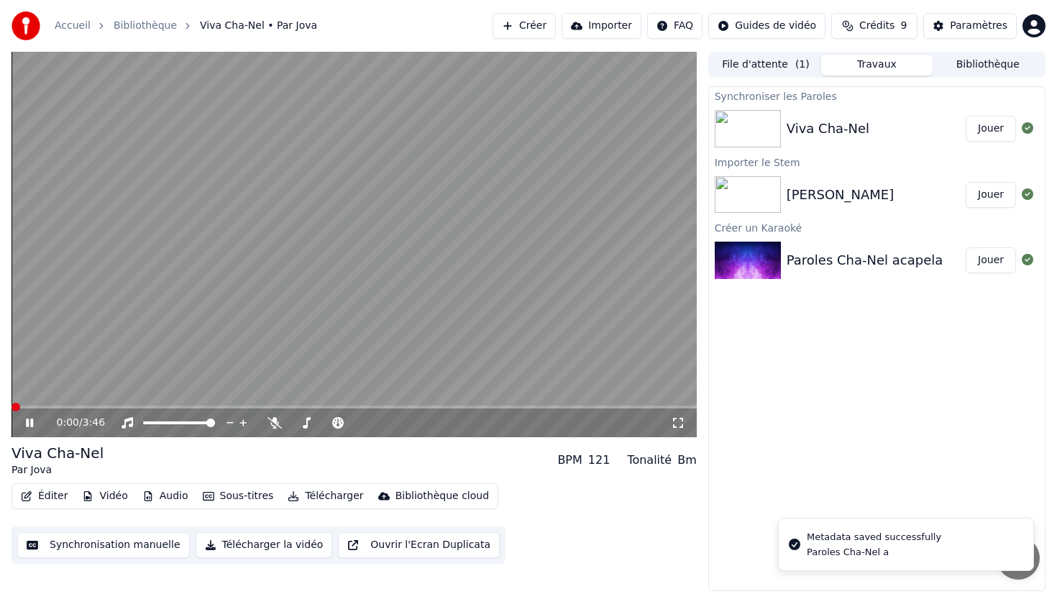
click at [12, 409] on span at bounding box center [16, 407] width 9 height 9
click at [28, 424] on icon at bounding box center [29, 422] width 7 height 9
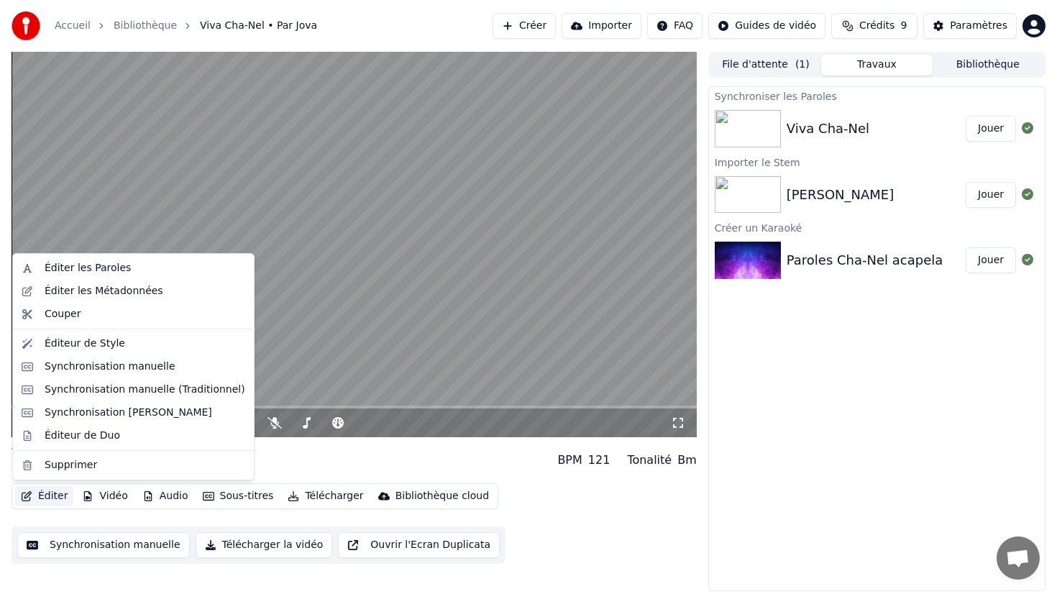
click at [48, 497] on button "Éditer" at bounding box center [44, 496] width 58 height 20
click at [96, 285] on div "Éditer les Métadonnées" at bounding box center [104, 291] width 119 height 14
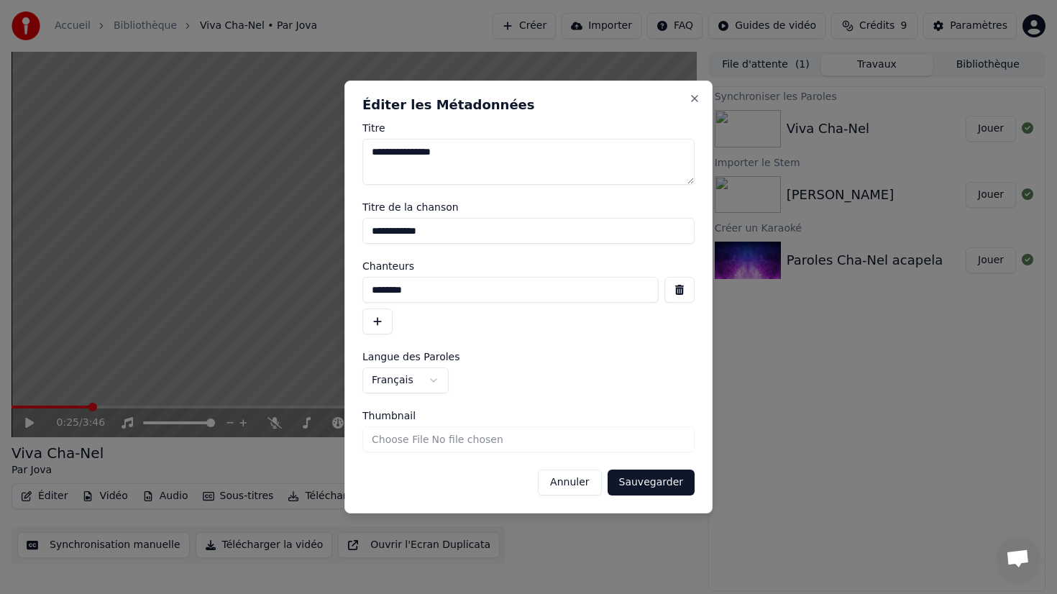
click at [495, 331] on div "********" at bounding box center [528, 306] width 332 height 58
click at [409, 438] on input "Thumbnail" at bounding box center [528, 439] width 332 height 26
click at [593, 483] on button "Annuler" at bounding box center [569, 482] width 63 height 26
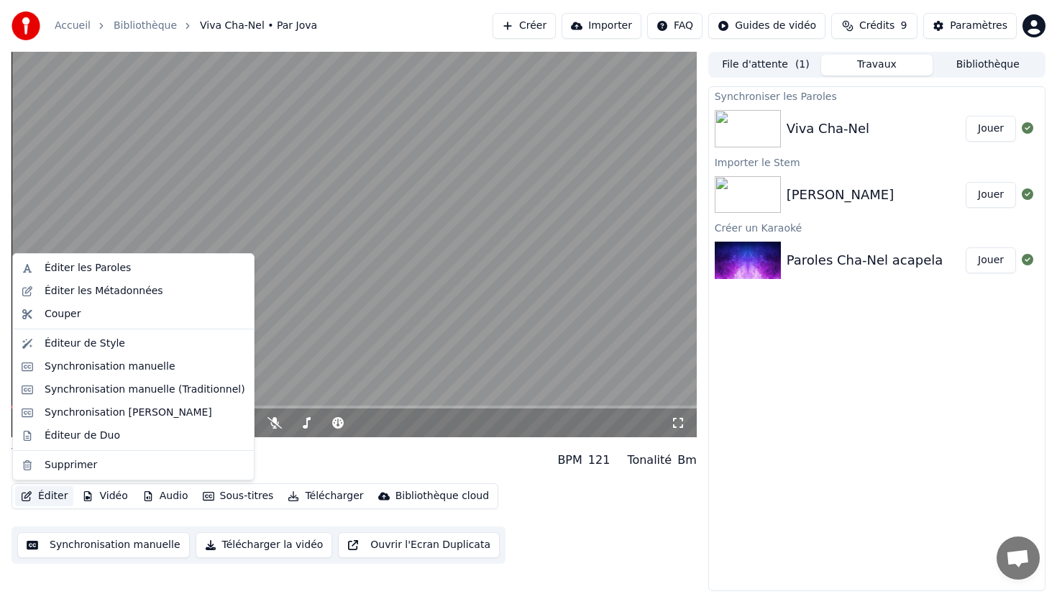
click at [36, 496] on button "Éditer" at bounding box center [44, 496] width 58 height 20
click at [88, 268] on div "Éditer les Paroles" at bounding box center [88, 268] width 86 height 14
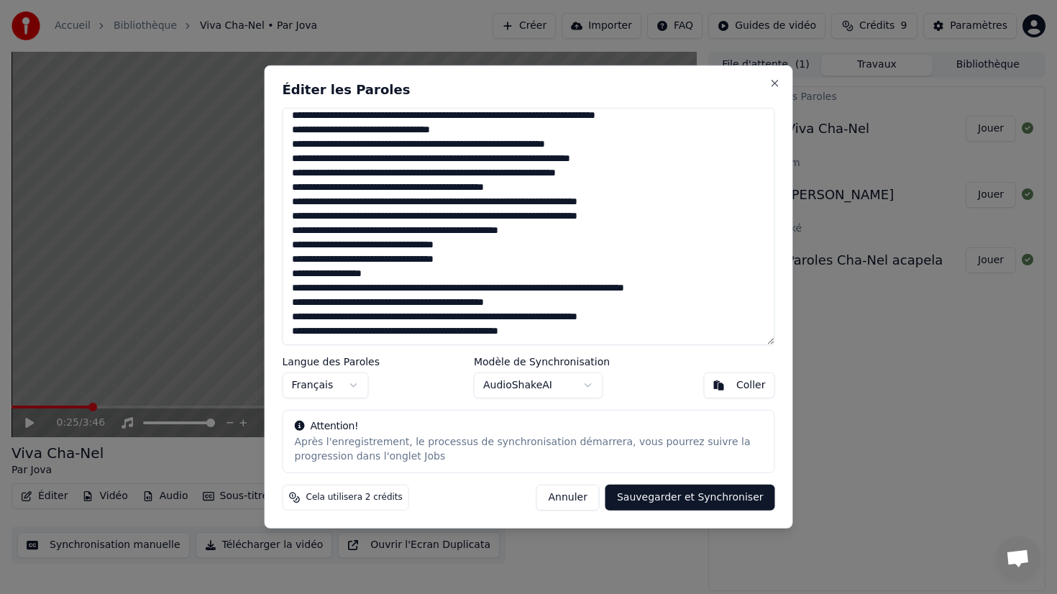
scroll to position [192, 0]
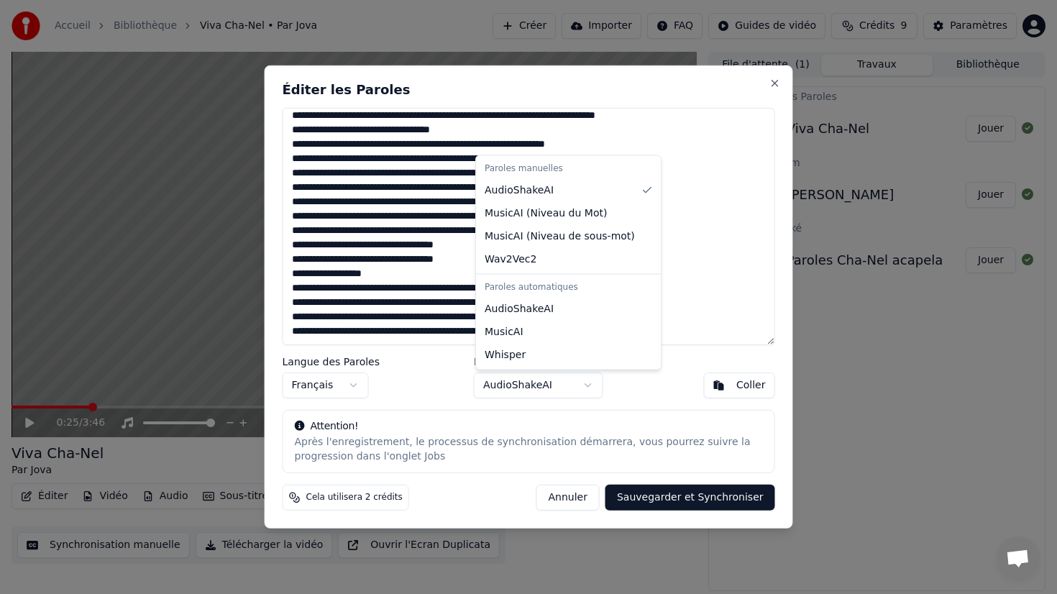
click at [543, 393] on body "Accueil Bibliothèque Viva Cha-Nel • Par [PERSON_NAME] Importer FAQ Guides de vi…" at bounding box center [528, 297] width 1057 height 594
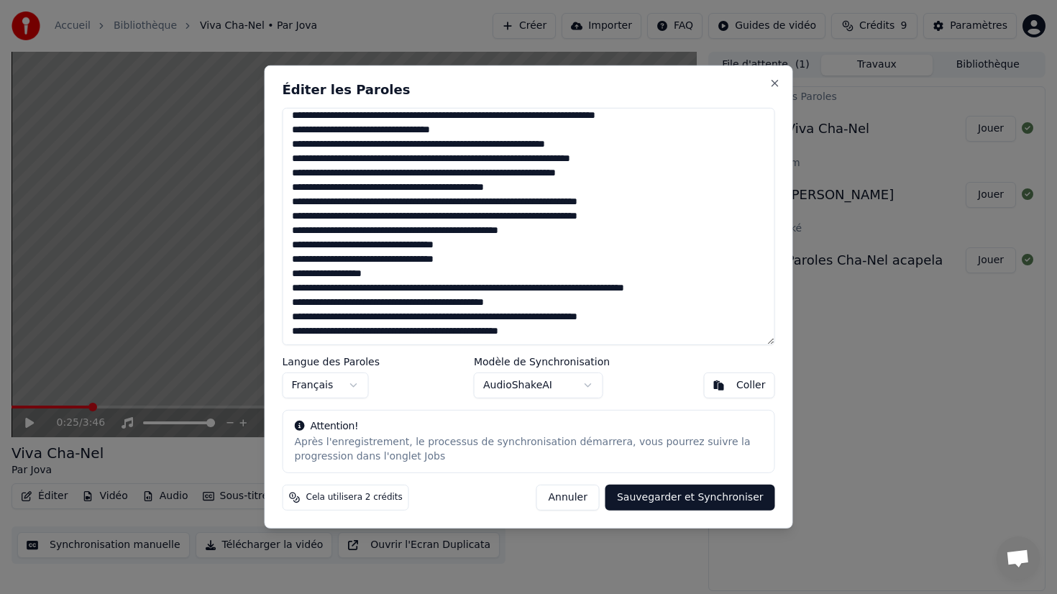
click at [590, 492] on body "Accueil Bibliothèque Viva Cha-Nel • Par [PERSON_NAME] Importer FAQ Guides de vi…" at bounding box center [528, 297] width 1057 height 594
click at [590, 492] on button "Annuler" at bounding box center [567, 498] width 63 height 26
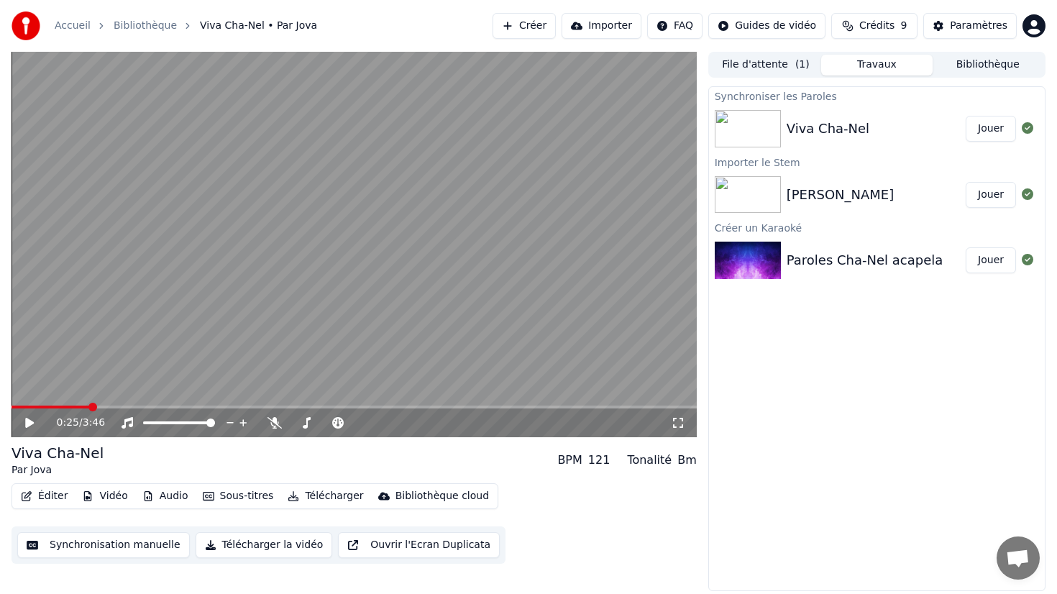
click at [180, 492] on button "Audio" at bounding box center [166, 496] width 58 height 20
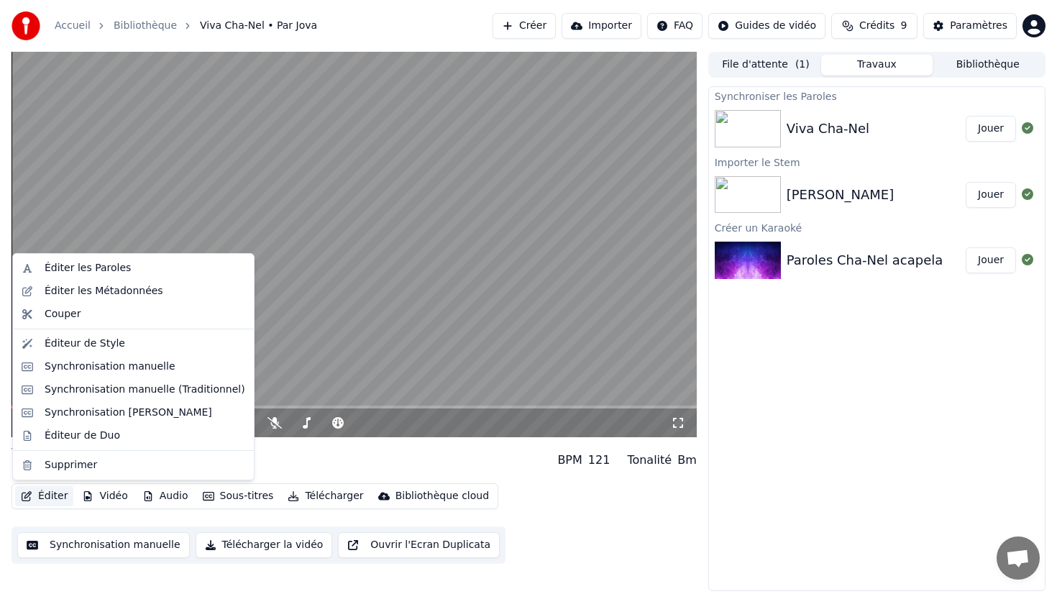
click at [42, 495] on button "Éditer" at bounding box center [44, 496] width 58 height 20
click at [117, 346] on div "Éditeur de Style" at bounding box center [85, 343] width 81 height 14
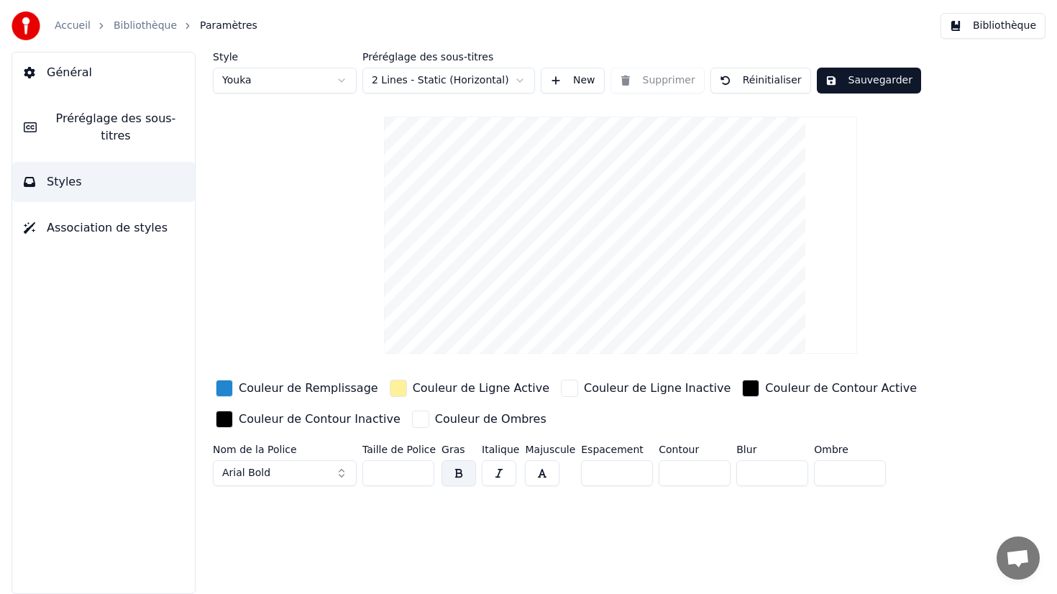
click at [159, 27] on link "Bibliothèque" at bounding box center [145, 26] width 63 height 14
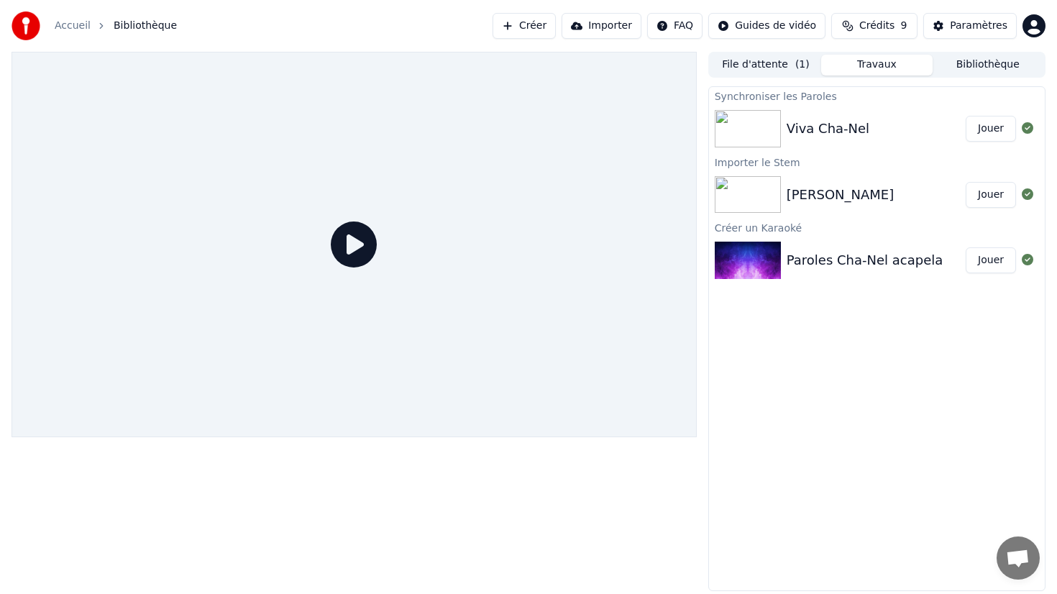
click at [80, 27] on link "Accueil" at bounding box center [73, 26] width 36 height 14
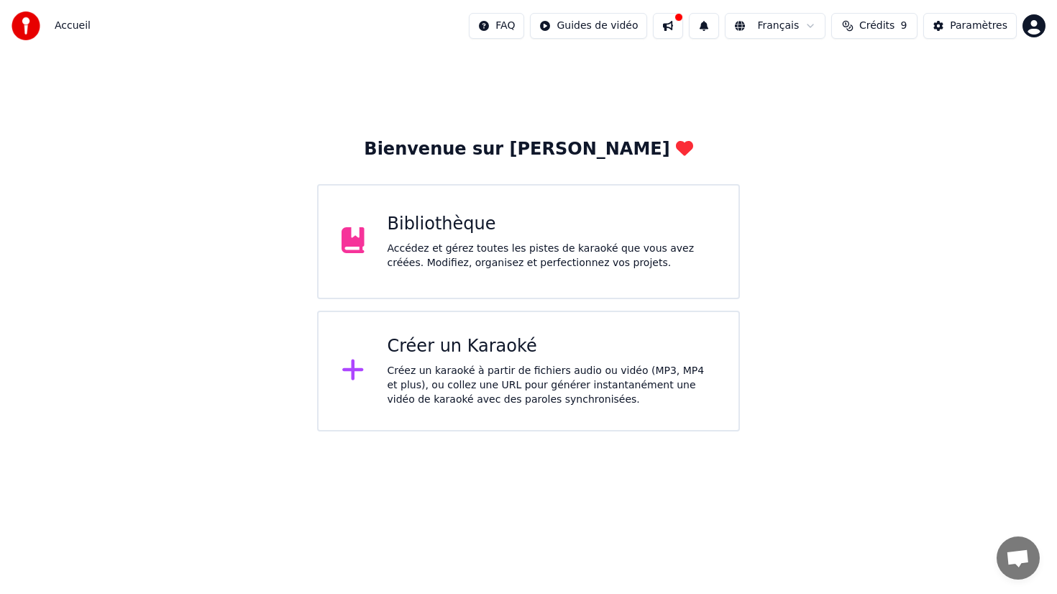
click at [496, 206] on div "Bibliothèque Accédez et gérez toutes les pistes de karaoké que vous avez créées…" at bounding box center [528, 241] width 423 height 115
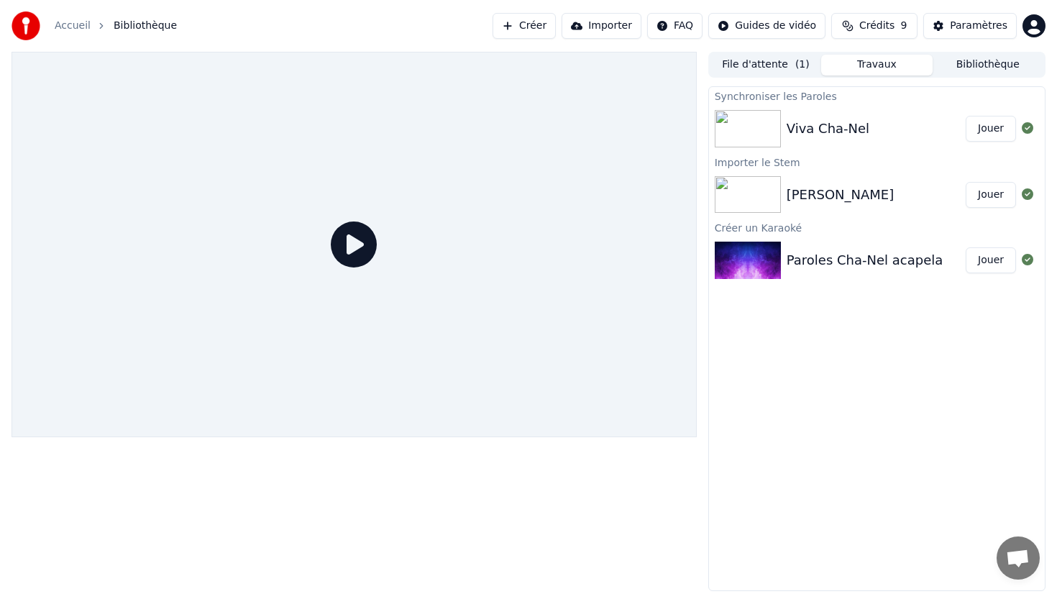
click at [960, 68] on button "Bibliothèque" at bounding box center [987, 65] width 111 height 21
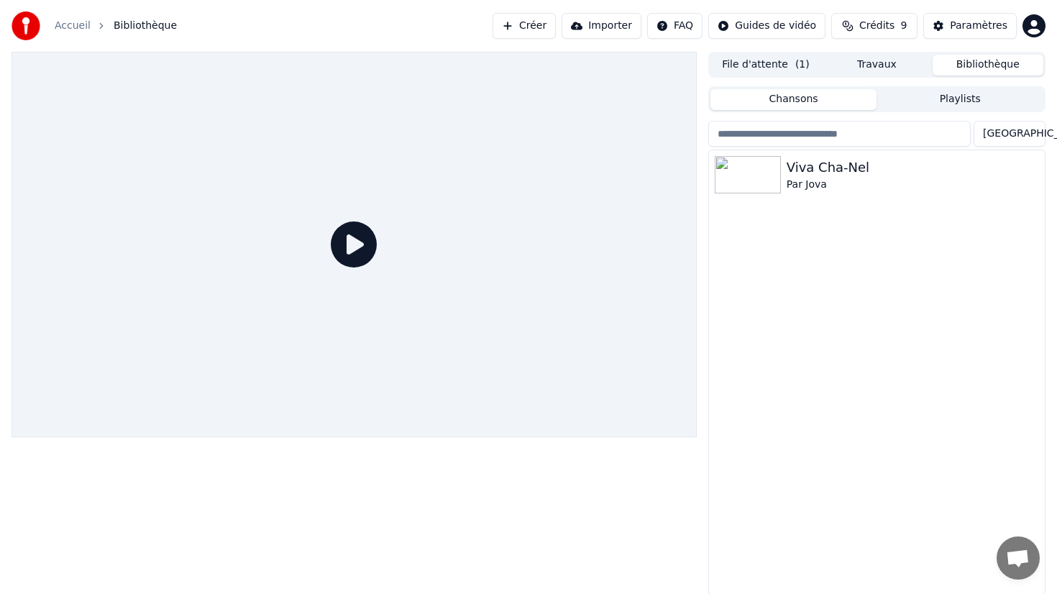
click at [907, 69] on button "Travaux" at bounding box center [876, 65] width 111 height 21
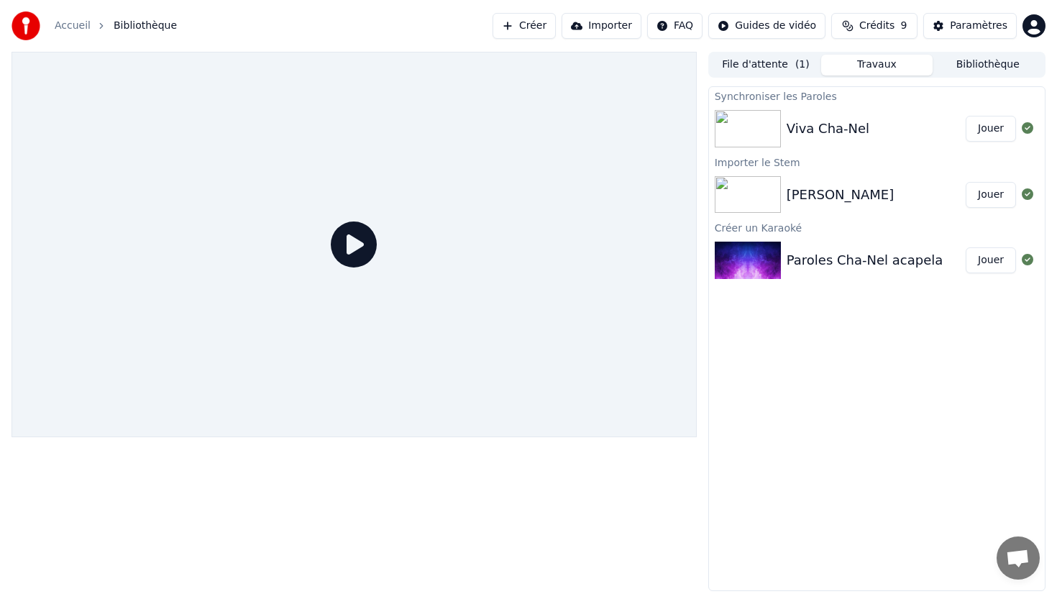
click at [780, 66] on button "File d'attente ( 1 )" at bounding box center [765, 65] width 111 height 21
